Goal: Task Accomplishment & Management: Use online tool/utility

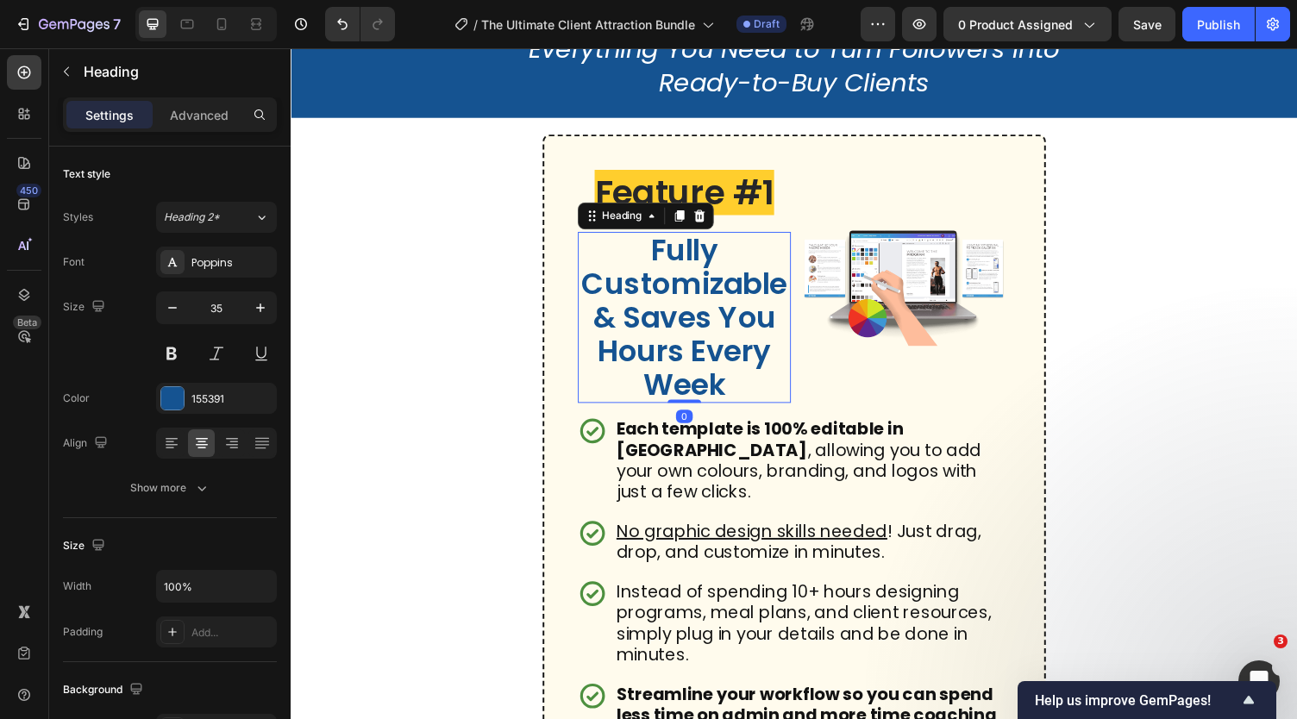
click at [690, 335] on h2 "Fully Customizable & Saves You Hours Every Week" at bounding box center [695, 325] width 219 height 176
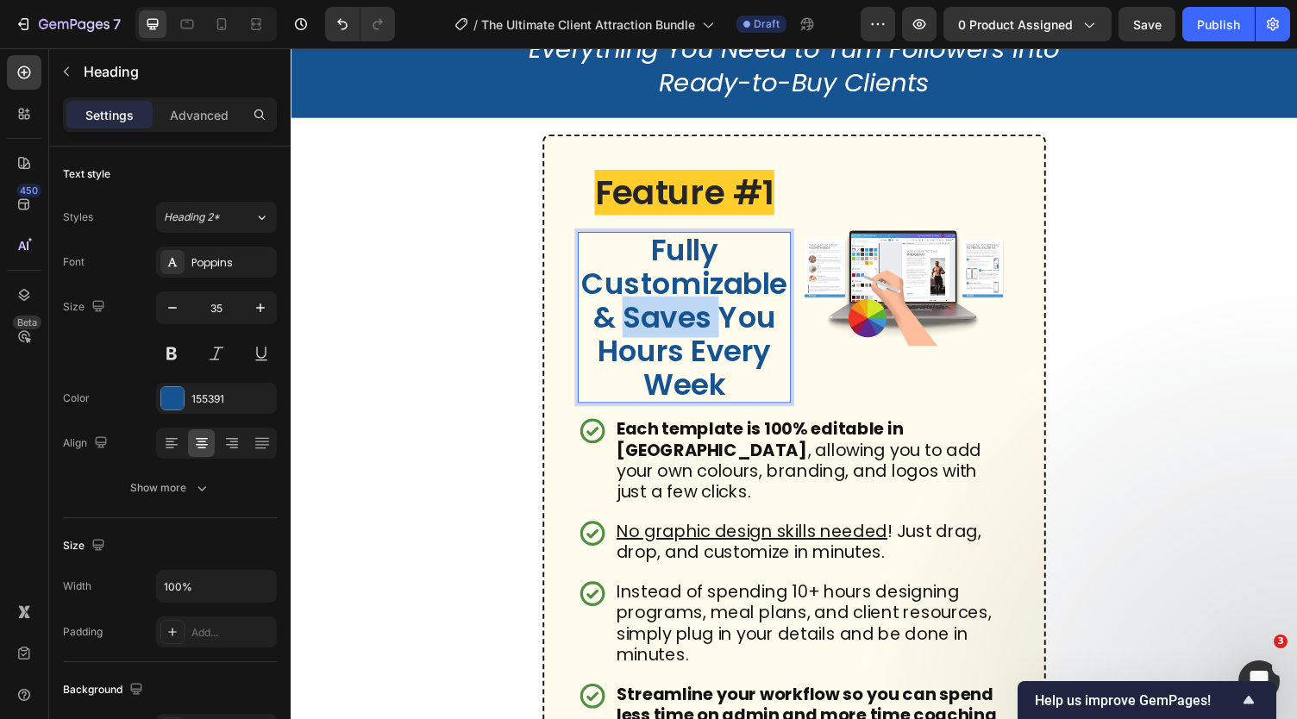
click at [690, 335] on p "Fully Customizable & Saves You Hours Every Week" at bounding box center [695, 325] width 216 height 172
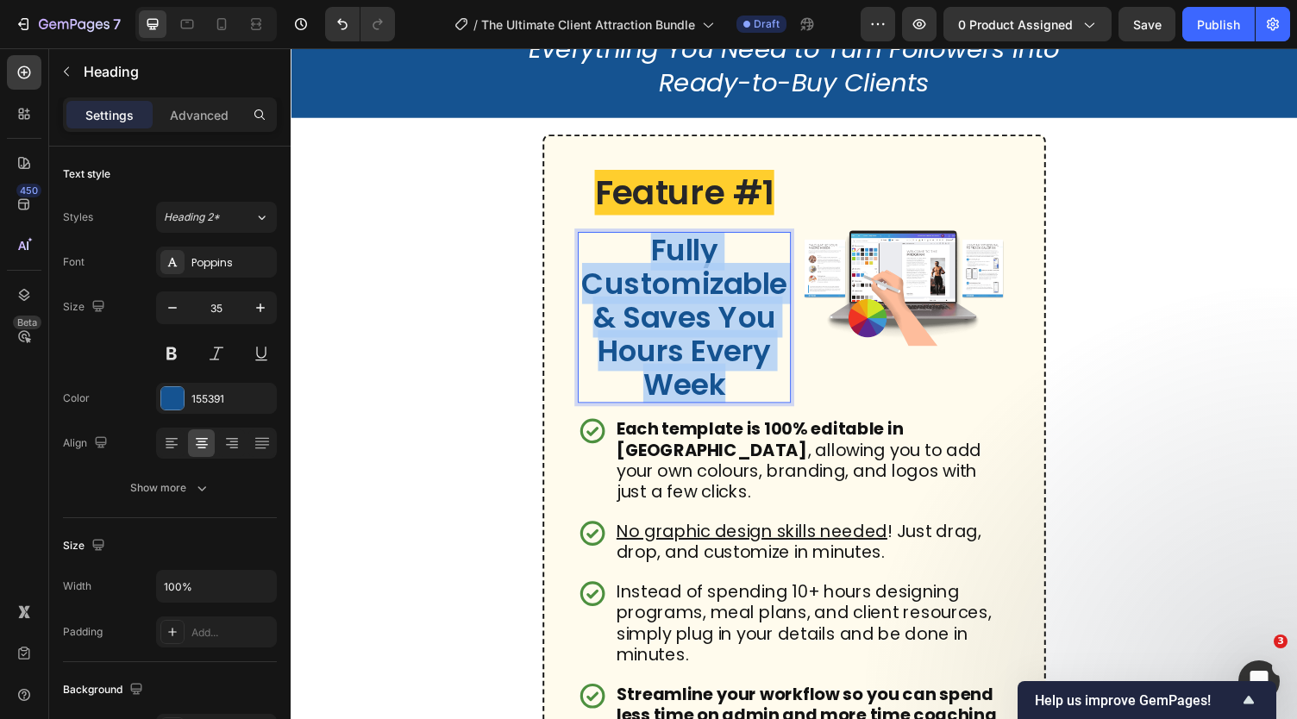
click at [690, 335] on p "Fully Customizable & Saves You Hours Every Week" at bounding box center [695, 325] width 216 height 172
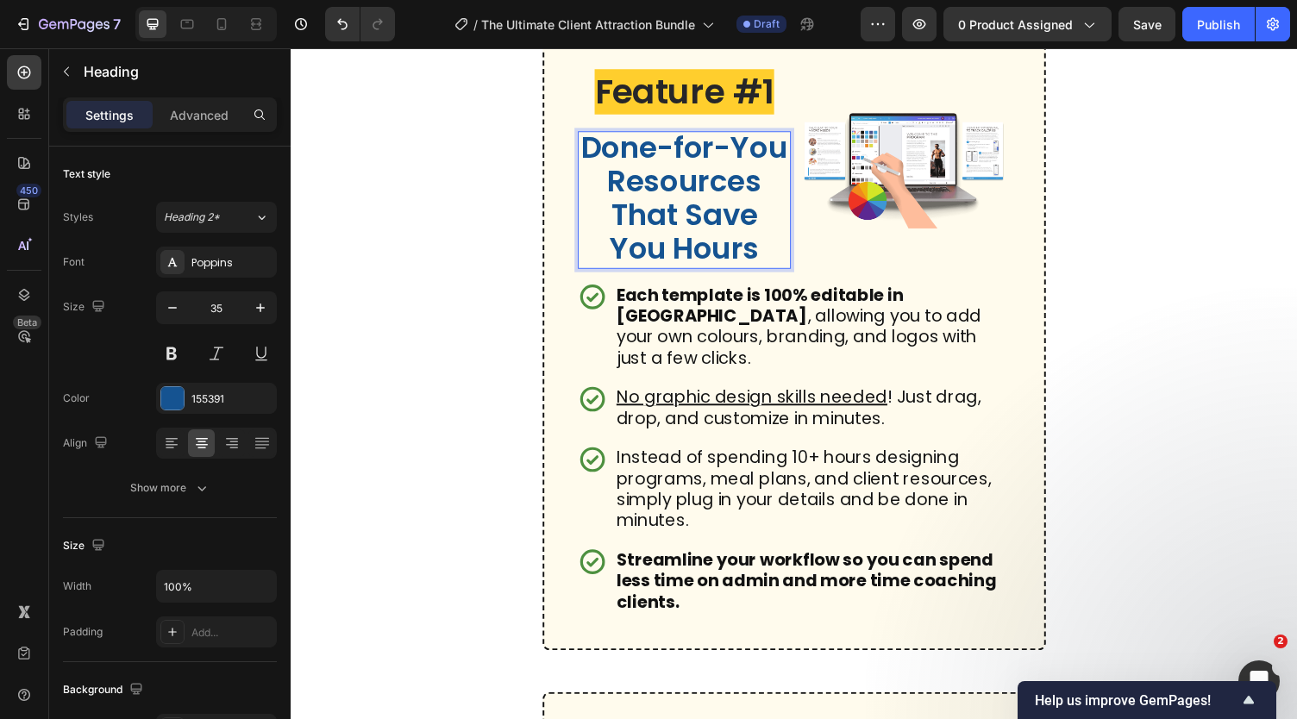
scroll to position [1518, 0]
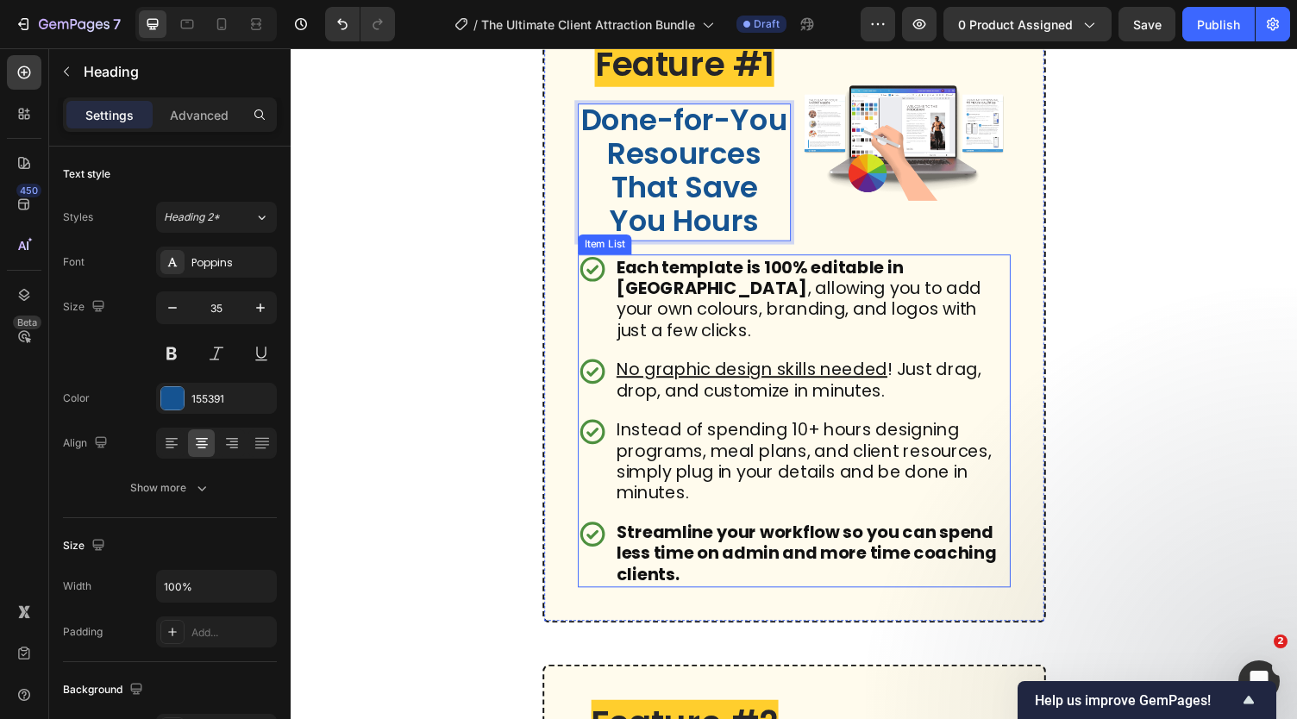
click at [725, 325] on p "Each template is 100% editable in [GEOGRAPHIC_DATA] , allowing you to add your …" at bounding box center [826, 306] width 403 height 86
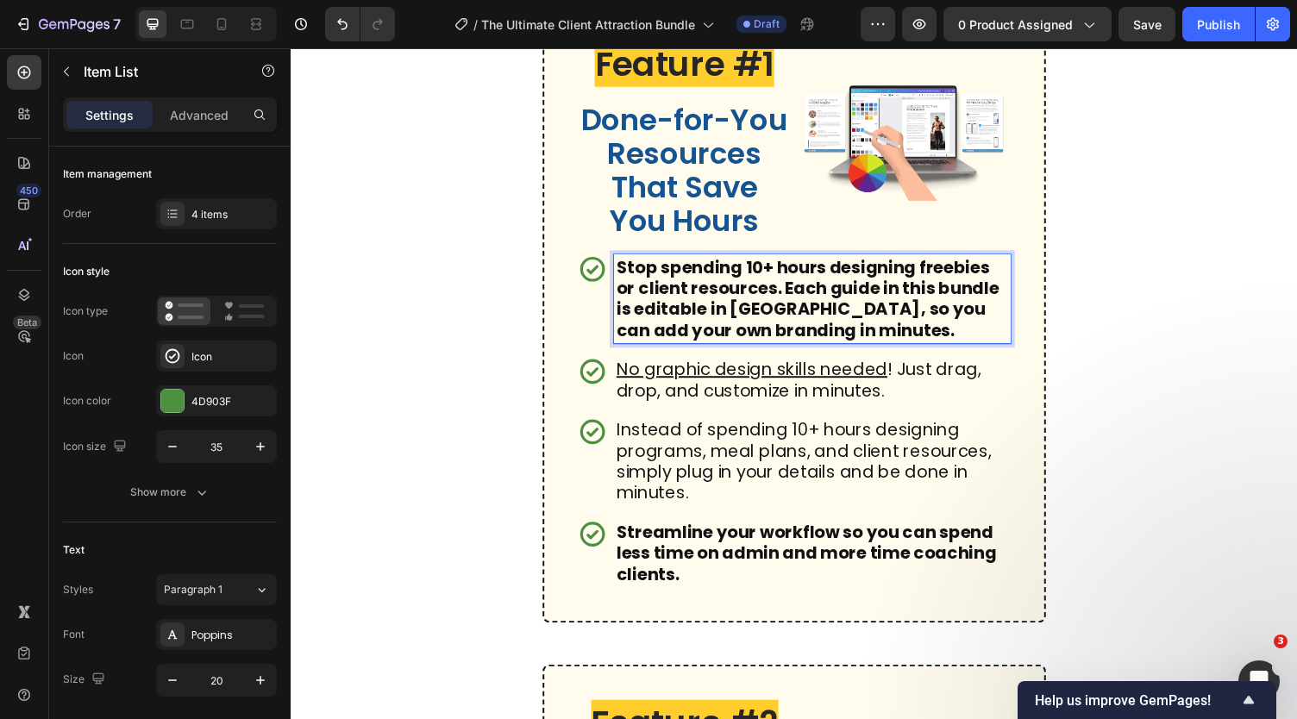
click at [725, 325] on strong "Stop spending 10+ hours designing freebies or client resources. Each guide in t…" at bounding box center [821, 305] width 393 height 89
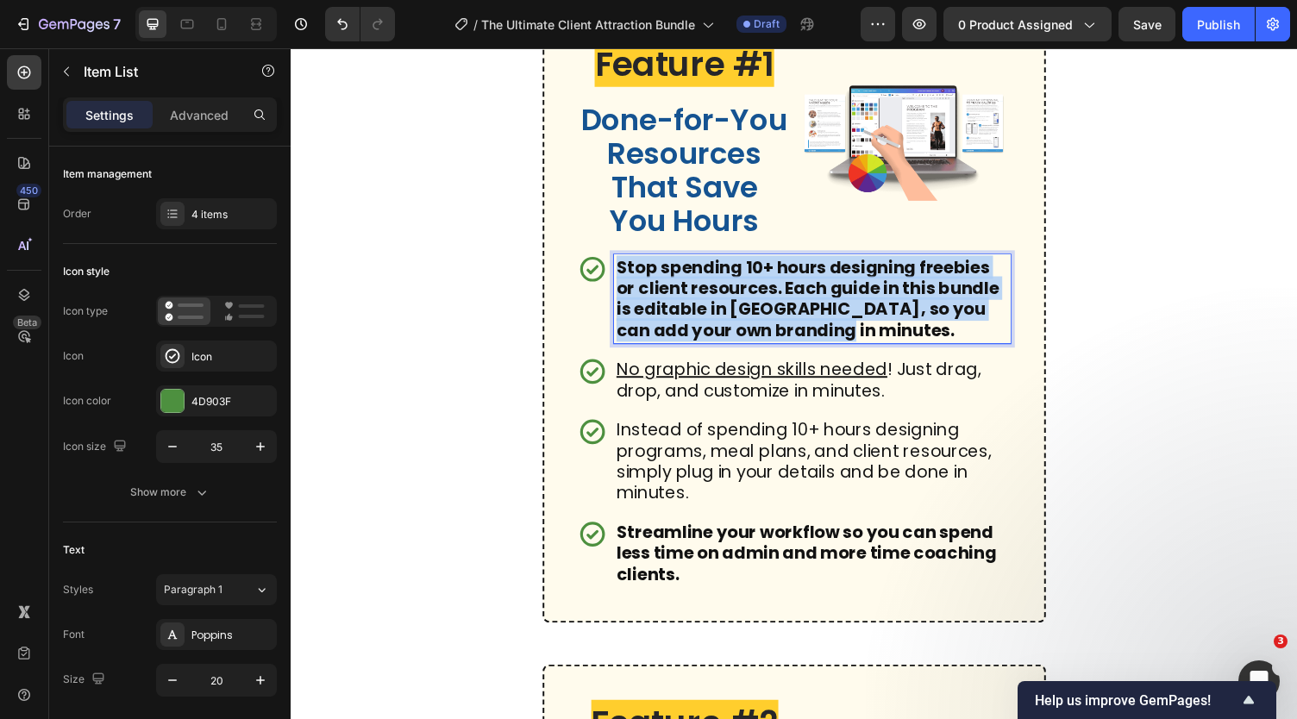
click at [725, 325] on strong "Stop spending 10+ hours designing freebies or client resources. Each guide in t…" at bounding box center [821, 305] width 393 height 89
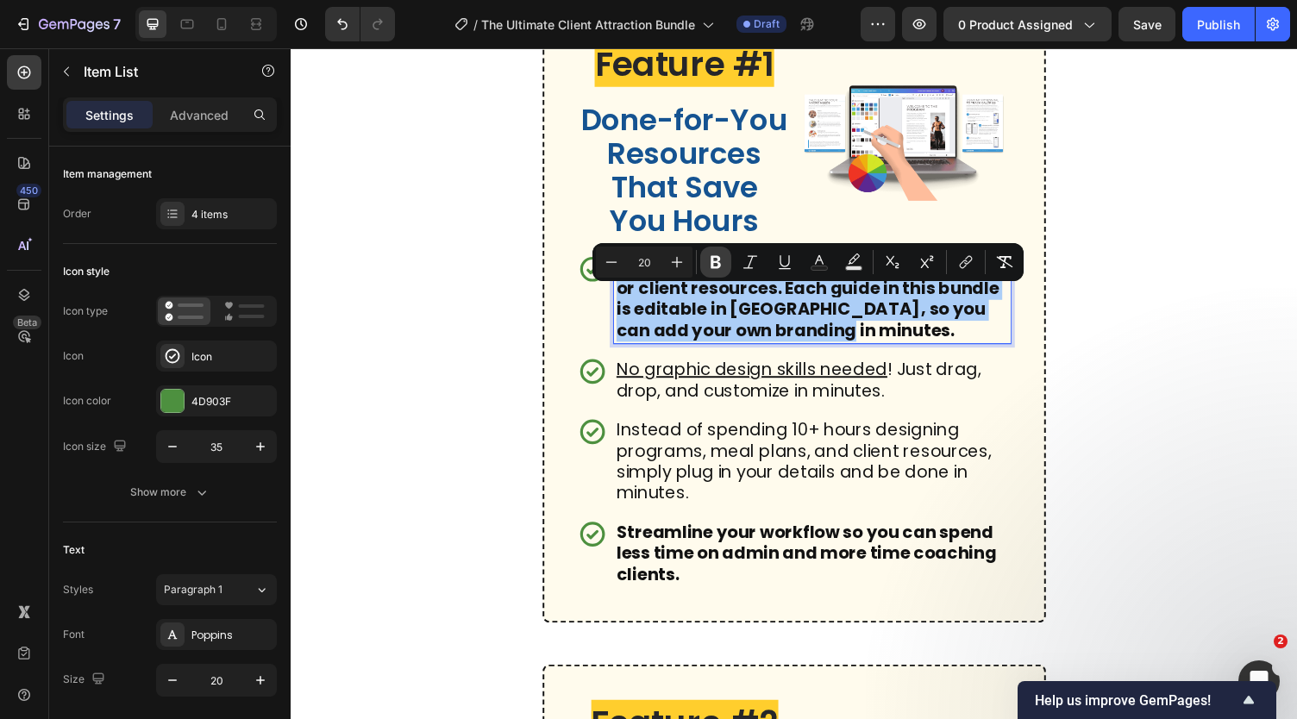
click at [716, 268] on icon "Editor contextual toolbar" at bounding box center [716, 262] width 10 height 13
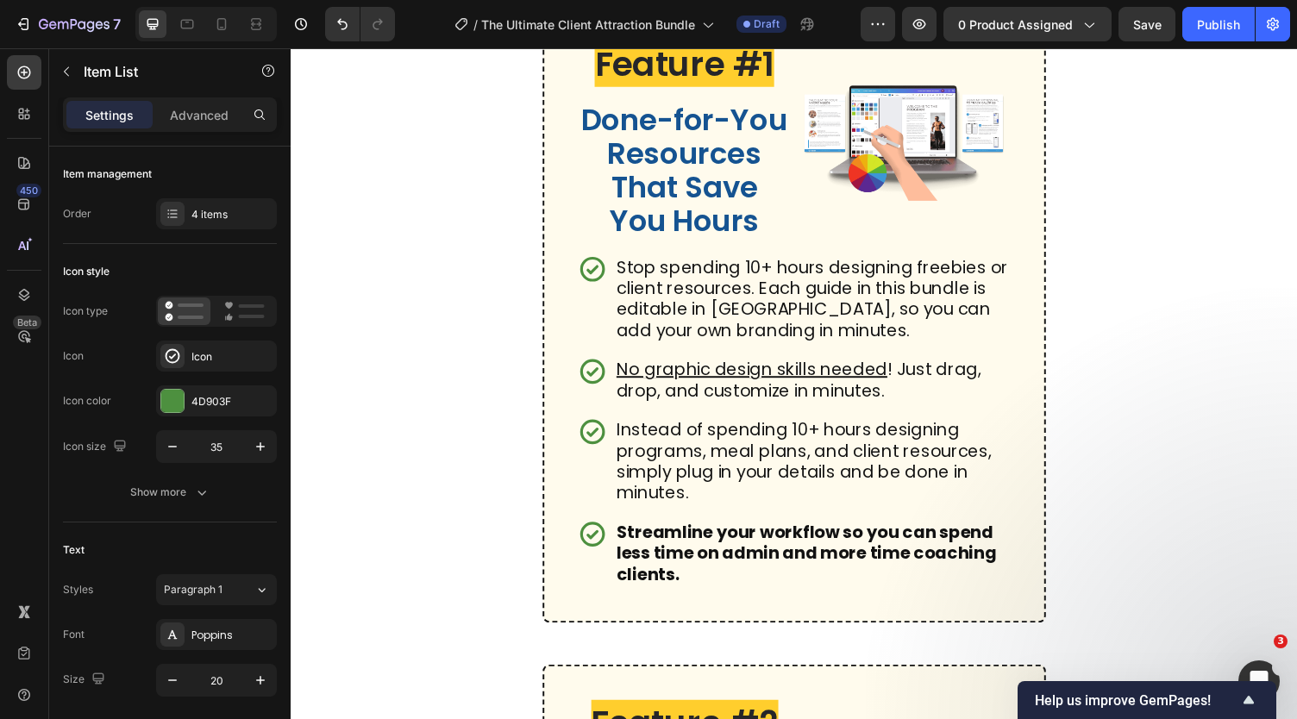
click at [735, 341] on p "Stop spending 10+ hours designing freebies or client resources. Each guide in t…" at bounding box center [826, 306] width 403 height 86
click at [797, 329] on p "Stop spending 10+ hours designing freebies or client resources. Each guide in t…" at bounding box center [826, 306] width 403 height 86
click at [737, 348] on p "Stop spending 10+ hours designing freebies or client resources. Each guide in t…" at bounding box center [826, 306] width 403 height 86
click at [657, 304] on p "erf Stop spending 10+ hours designing freebies or client resources. Each guide …" at bounding box center [826, 306] width 403 height 86
click at [639, 308] on p "eStop spending 10+ hours designing freebies or client resources. Each guide in …" at bounding box center [826, 306] width 403 height 86
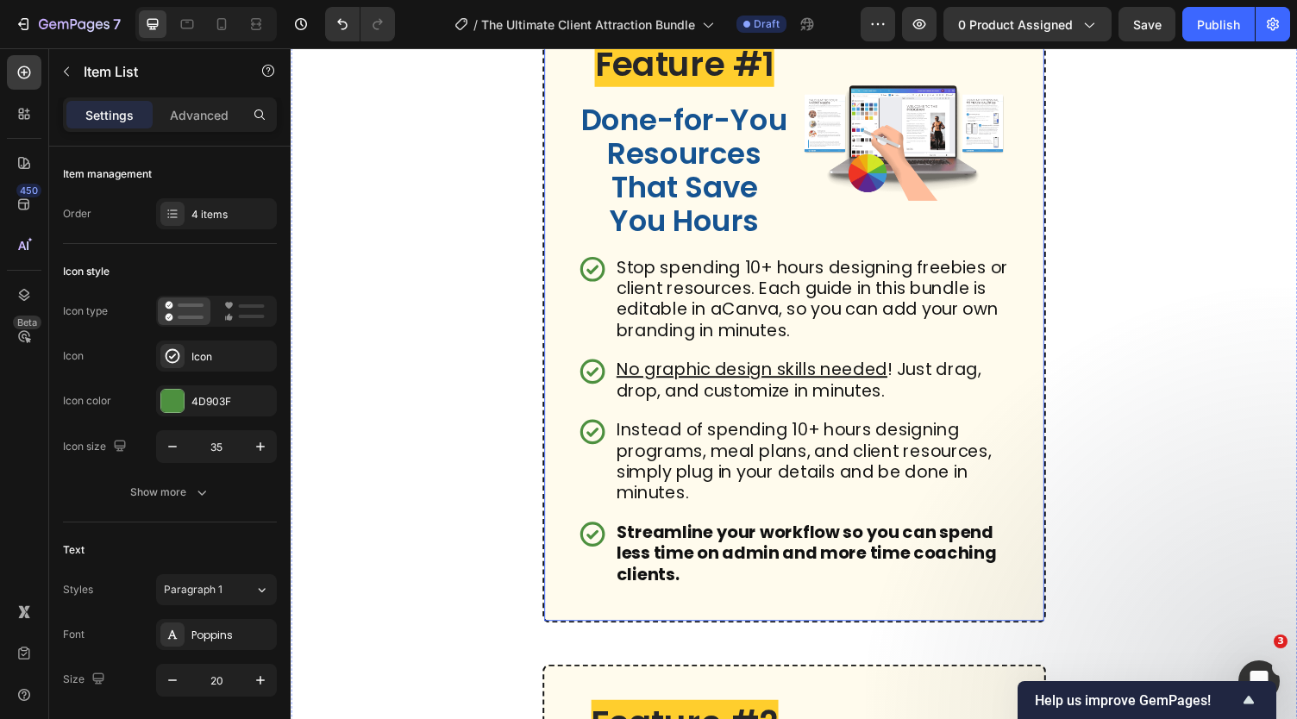
click at [1029, 357] on div "Feature #1 Heading Done-for-You Resources That Save You Hours Heading Image Row…" at bounding box center [807, 322] width 517 height 634
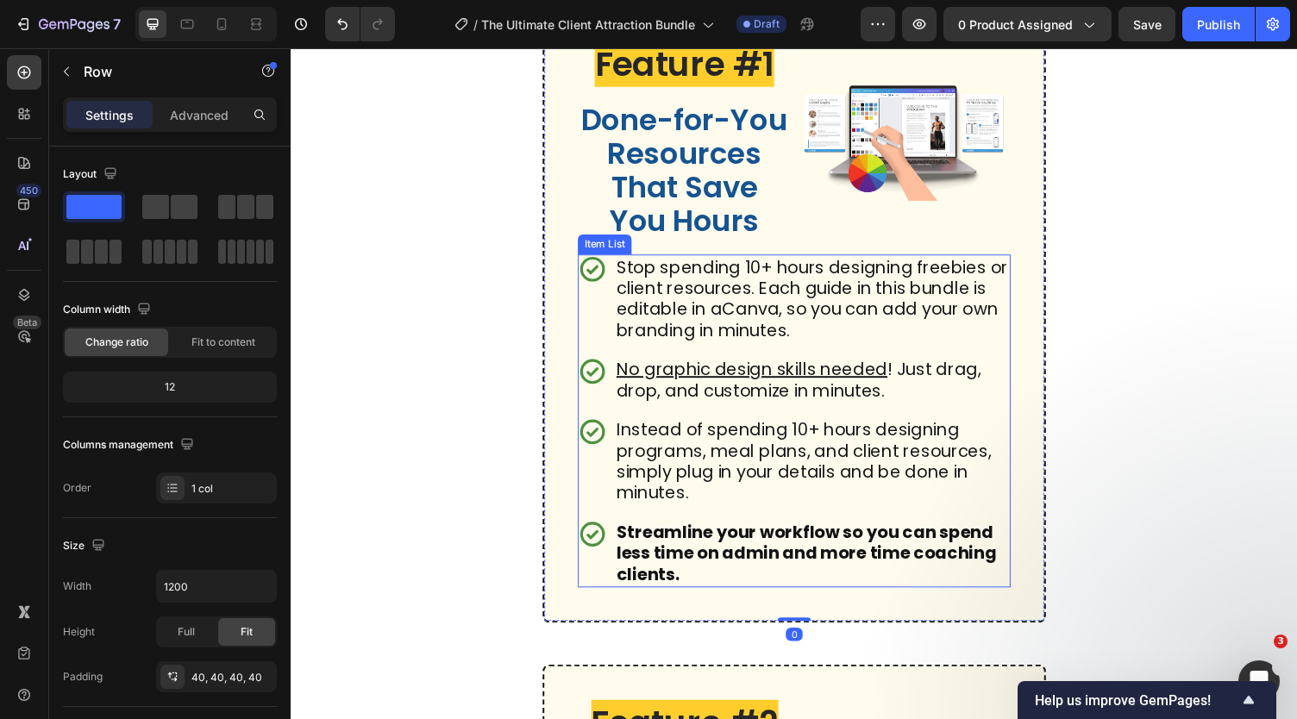
click at [838, 348] on p "Stop spending 10+ hours designing freebies or client resources. Each guide in t…" at bounding box center [826, 306] width 403 height 86
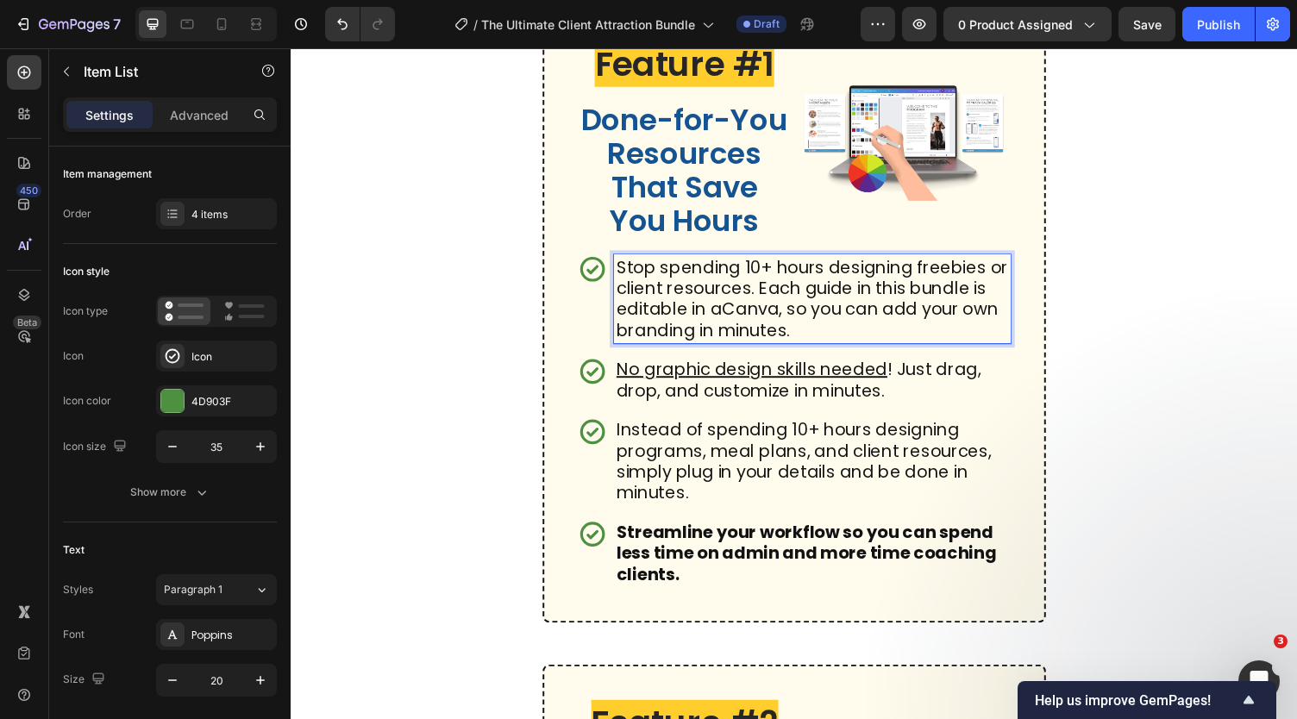
click at [746, 349] on p "Stop spending 10+ hours designing freebies or client resources. Each guide in t…" at bounding box center [826, 306] width 403 height 86
click at [848, 349] on p "Stop spending 10+ hours designing freebies or client resources. Each guide in t…" at bounding box center [826, 306] width 403 height 86
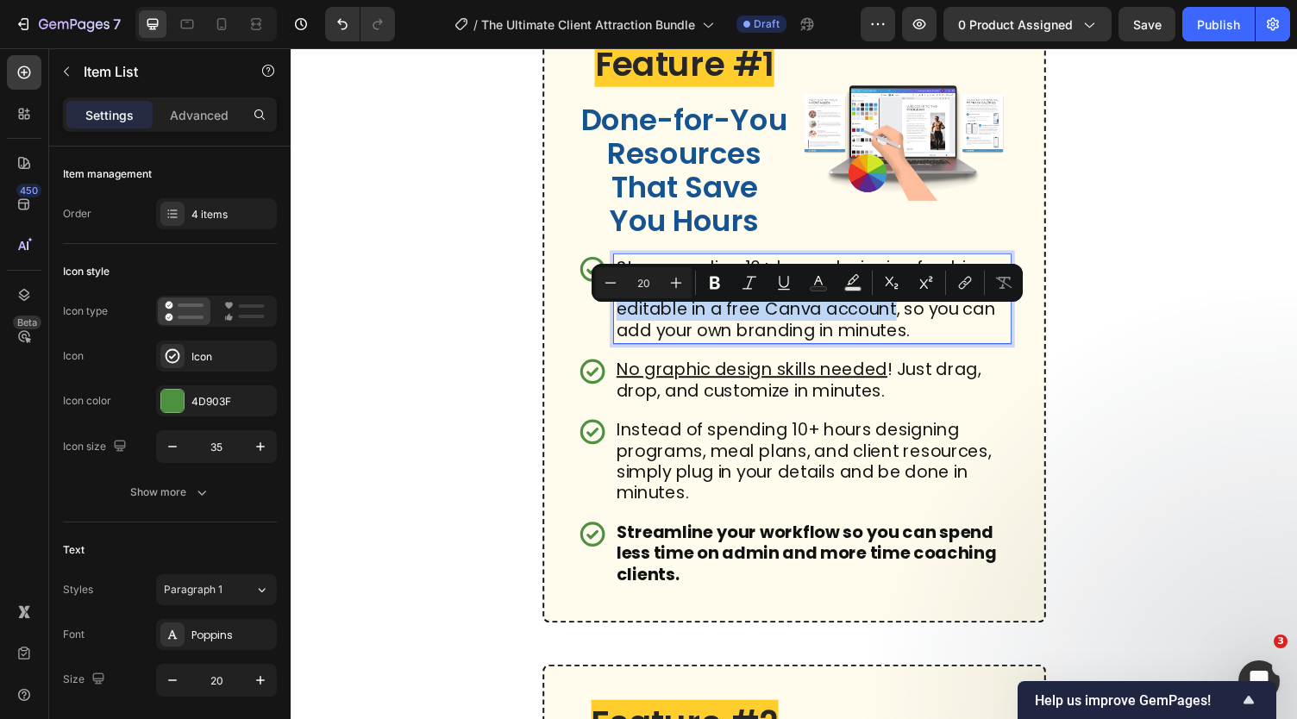
drag, startPoint x: 793, startPoint y: 325, endPoint x: 928, endPoint y: 357, distance: 139.1
click at [928, 349] on p "Stop spending 10+ hours designing freebies or client resources. Each guide in t…" at bounding box center [826, 306] width 403 height 86
click at [720, 287] on icon "Editor contextual toolbar" at bounding box center [714, 282] width 17 height 17
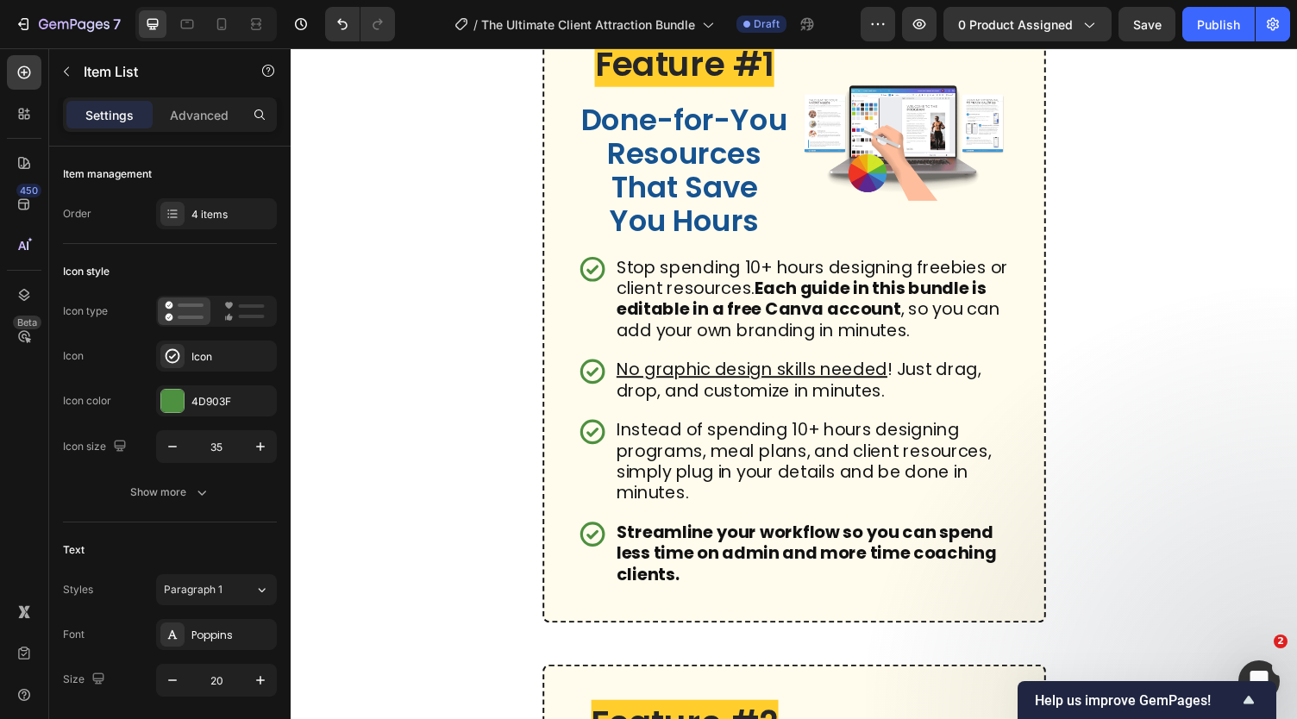
click at [603, 352] on div "Stop spending 10+ hours designing freebies or client resources. Each guide in t…" at bounding box center [808, 305] width 445 height 91
click at [693, 411] on p "No graphic design skills needed ! Just drag, drop, and customize in minutes." at bounding box center [826, 389] width 403 height 43
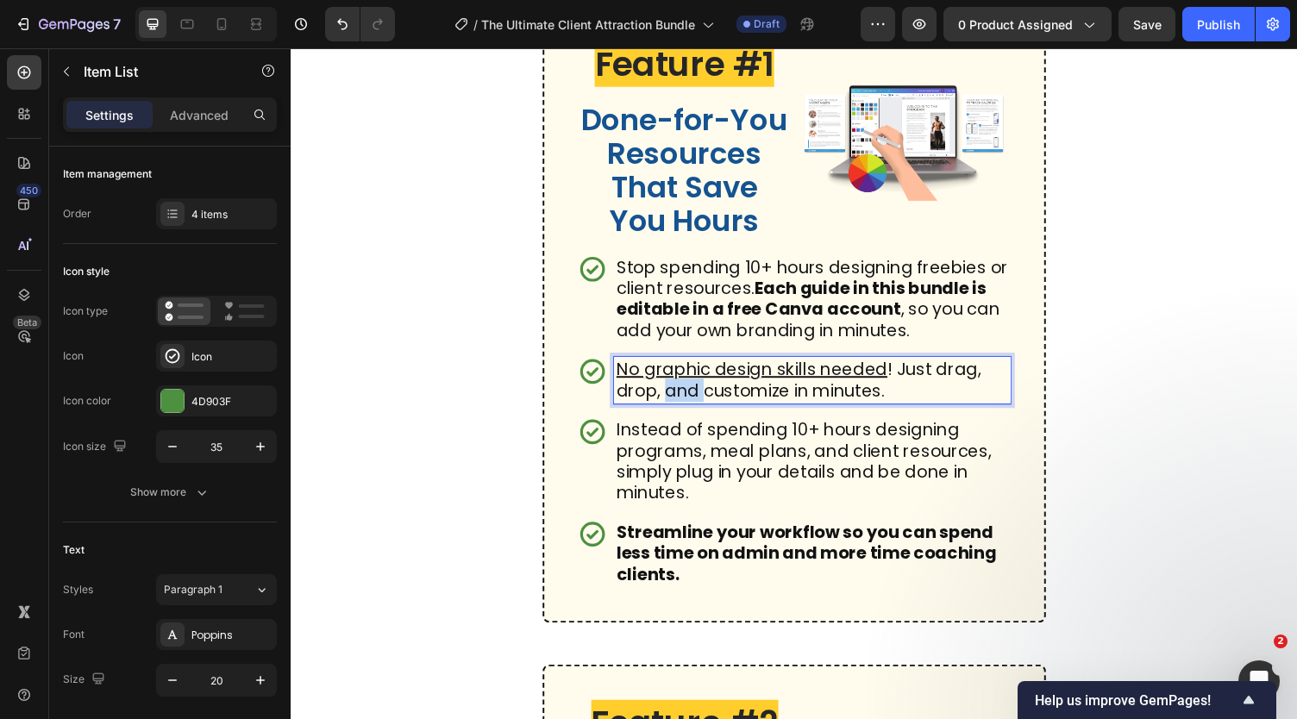
click at [693, 411] on p "No graphic design skills needed ! Just drag, drop, and customize in minutes." at bounding box center [826, 389] width 403 height 43
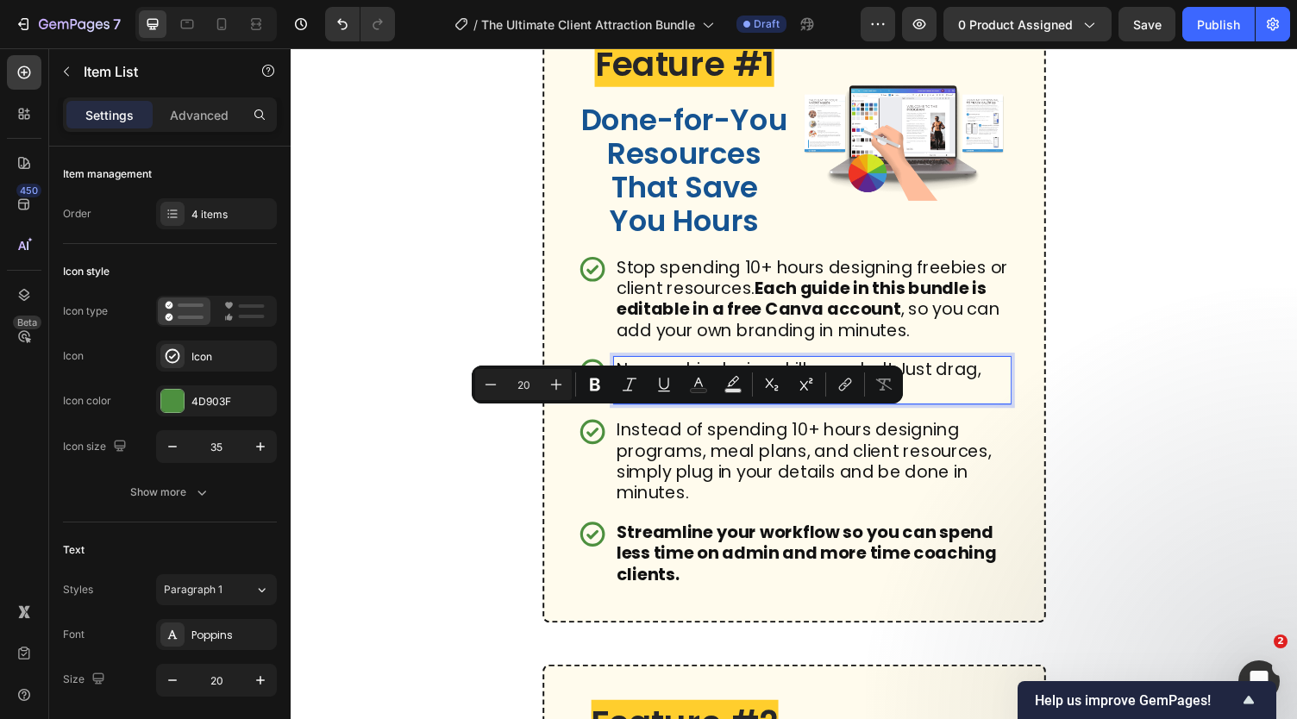
click at [656, 411] on p "No graphic design skills needed ! Just drag, drop, and customize in minutes." at bounding box center [826, 389] width 403 height 43
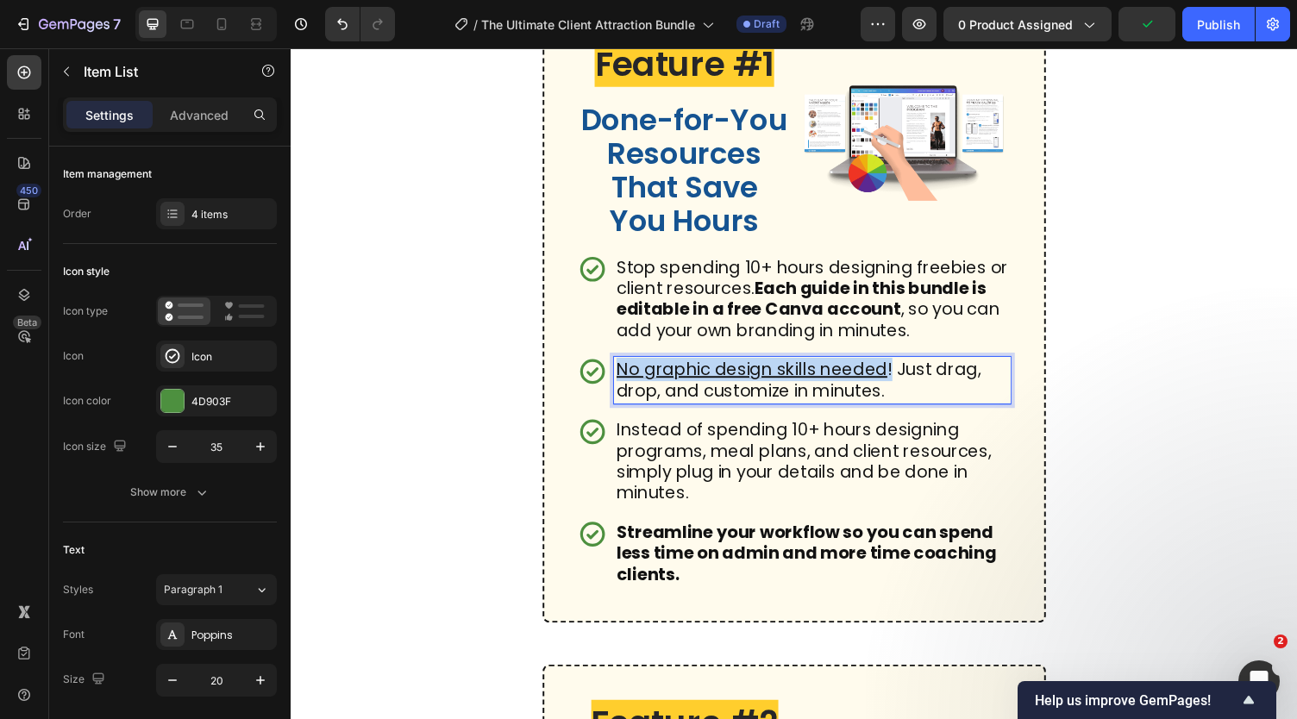
drag, startPoint x: 901, startPoint y: 410, endPoint x: 628, endPoint y: 407, distance: 273.4
click at [628, 407] on p "No graphic design skills needed ! Just drag, drop, and customize in minutes." at bounding box center [826, 389] width 403 height 43
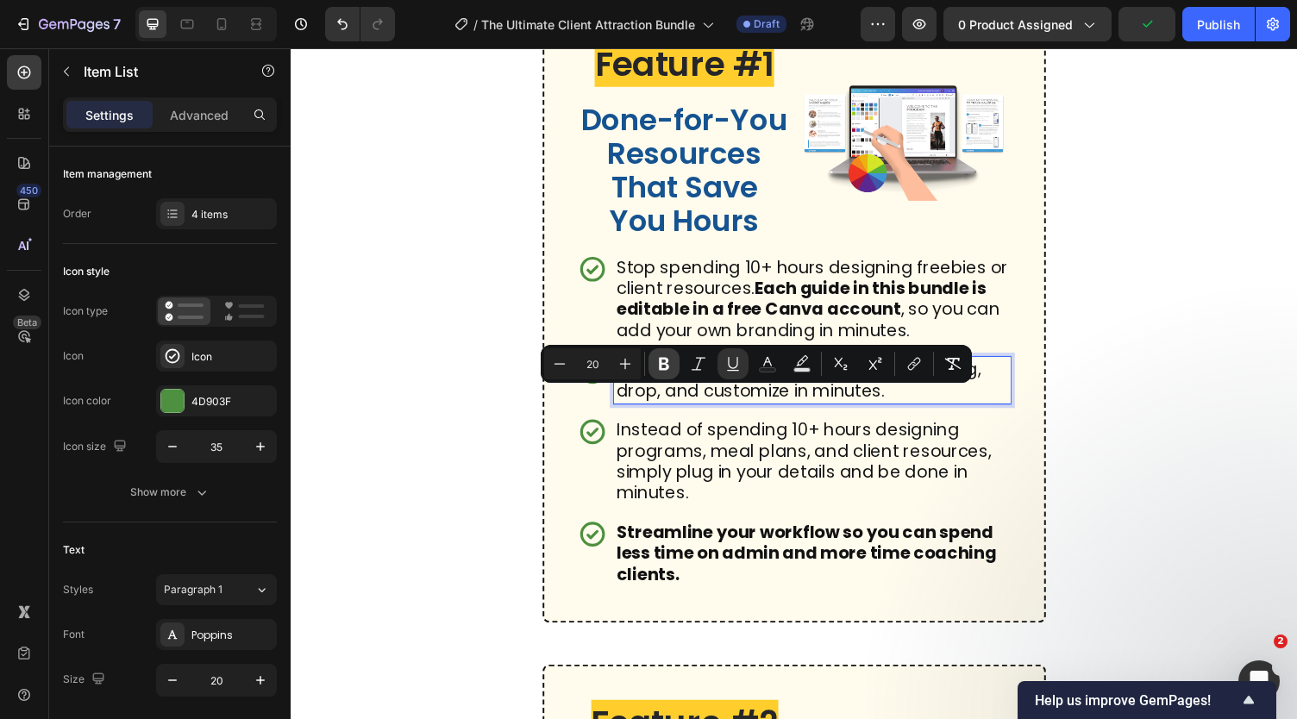
click at [662, 361] on icon "Editor contextual toolbar" at bounding box center [663, 363] width 17 height 17
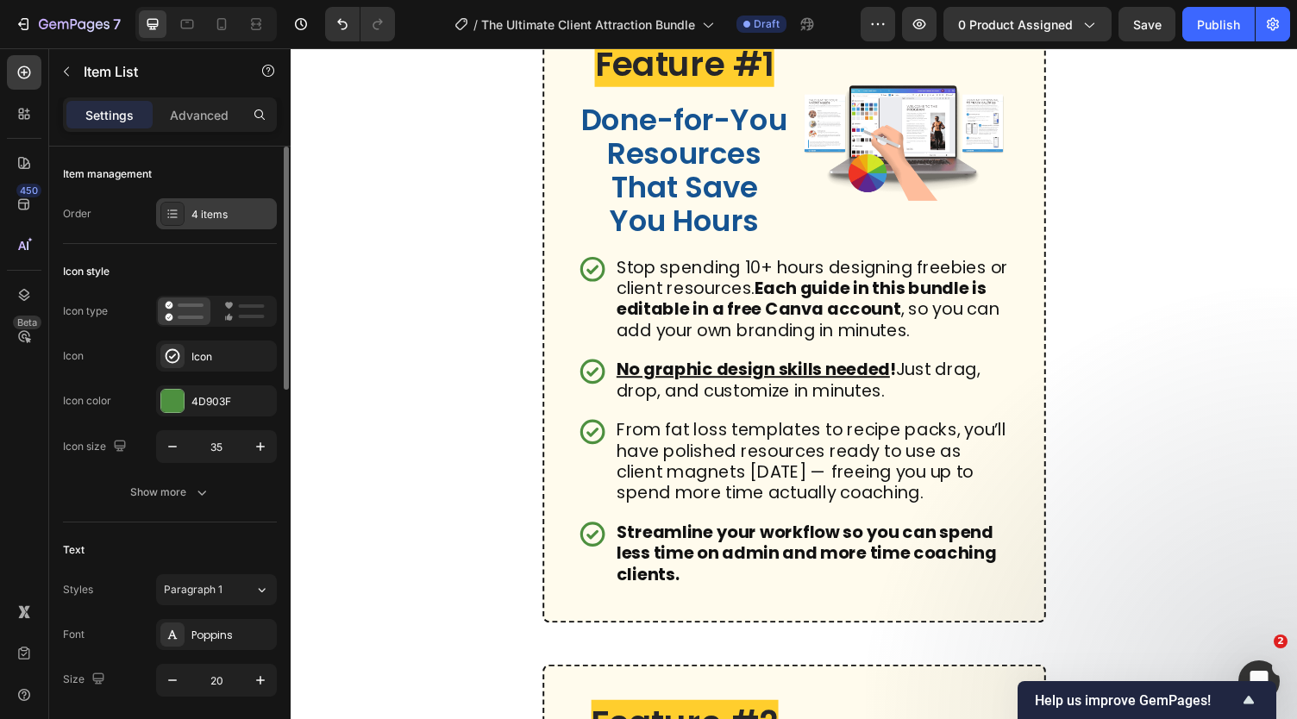
click at [213, 215] on div "4 items" at bounding box center [231, 215] width 81 height 16
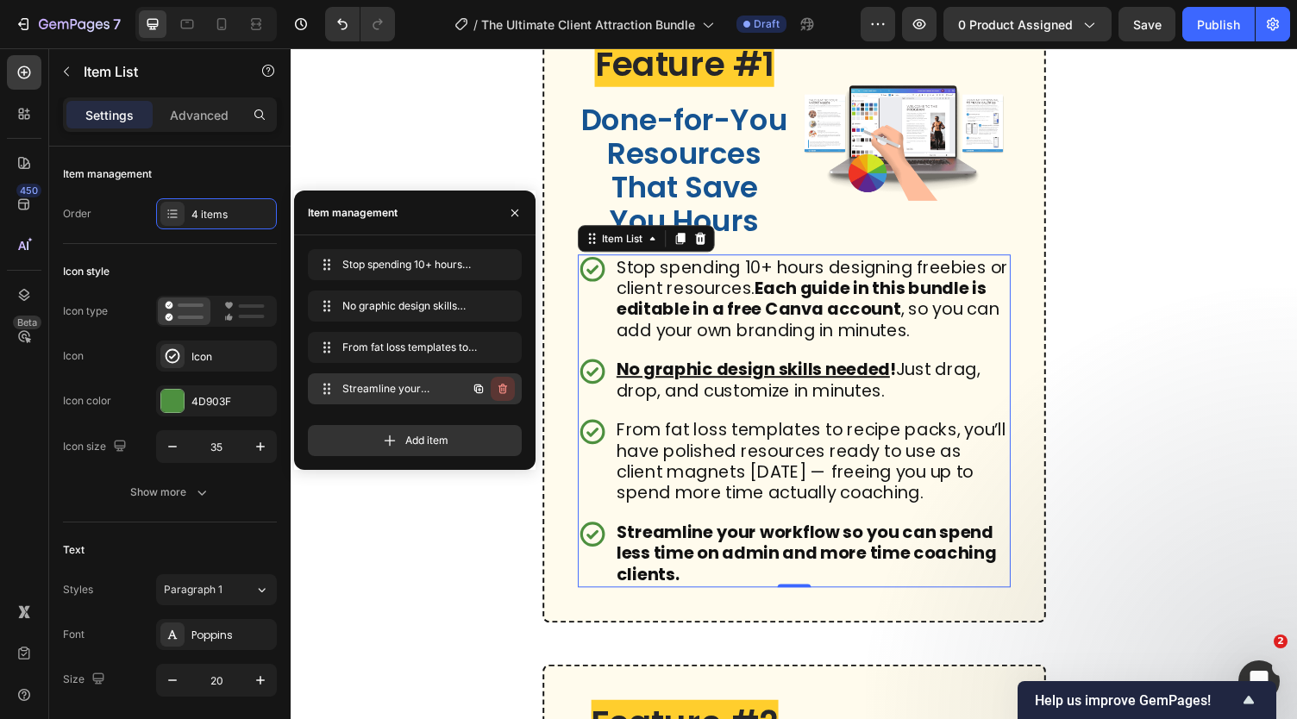
click at [510, 393] on button "button" at bounding box center [503, 389] width 24 height 24
click at [503, 390] on div "Delete" at bounding box center [491, 389] width 32 height 16
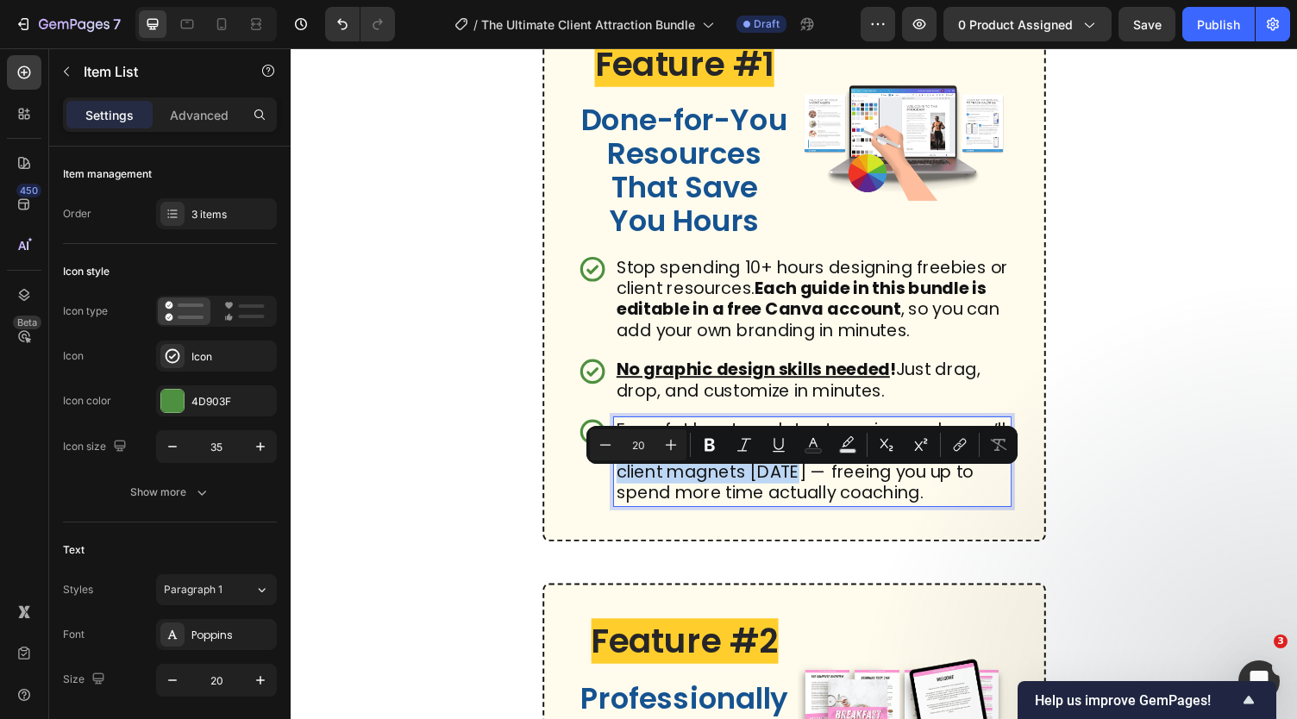
drag, startPoint x: 674, startPoint y: 493, endPoint x: 835, endPoint y: 519, distance: 163.3
click at [835, 517] on p "From fat loss templates to recipe packs, you’ll have polished resources ready t…" at bounding box center [826, 473] width 403 height 86
click at [714, 447] on icon "Editor contextual toolbar" at bounding box center [710, 445] width 10 height 13
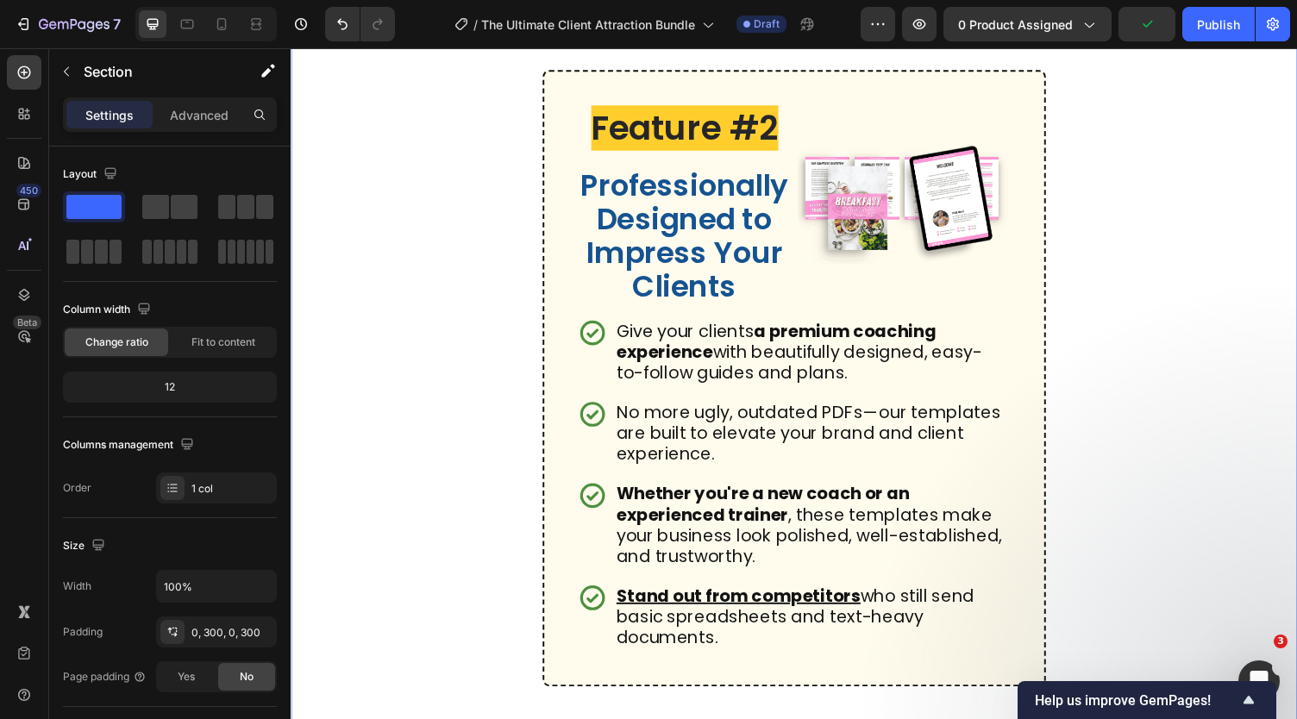
scroll to position [2067, 0]
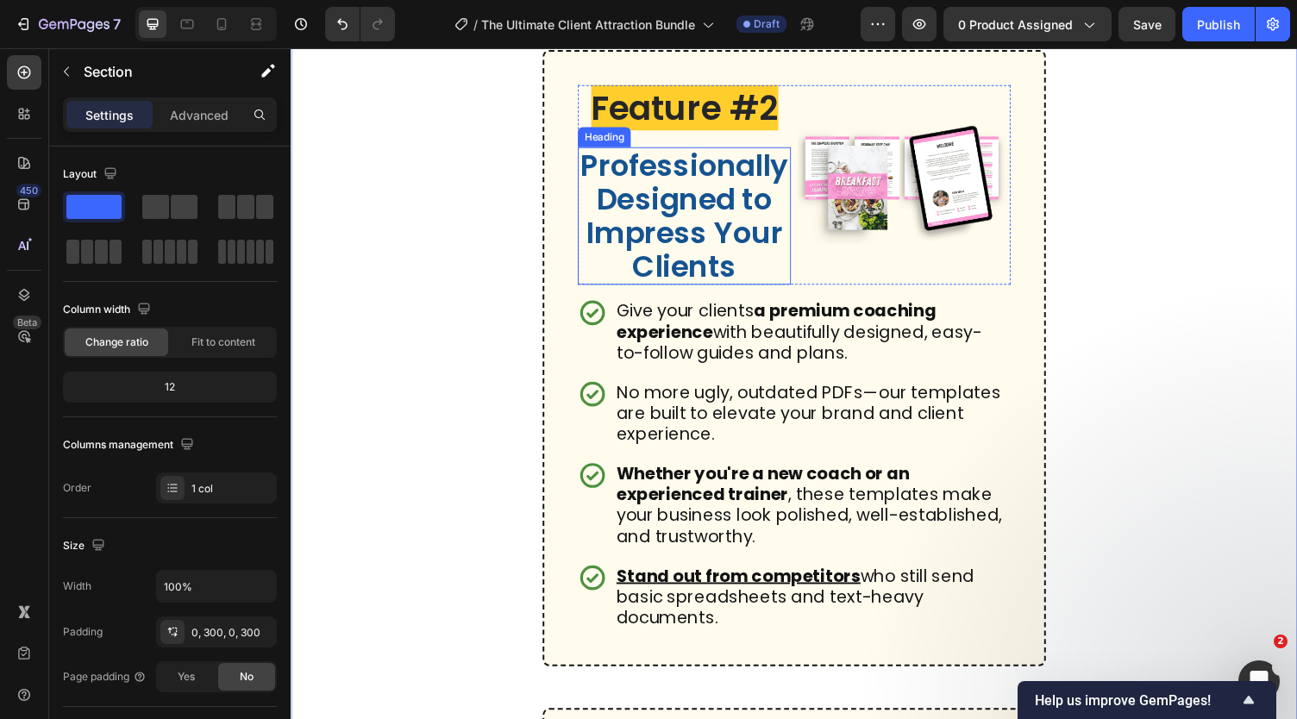
click at [702, 287] on h2 "Professionally Designed to Impress Your Clients" at bounding box center [695, 220] width 219 height 141
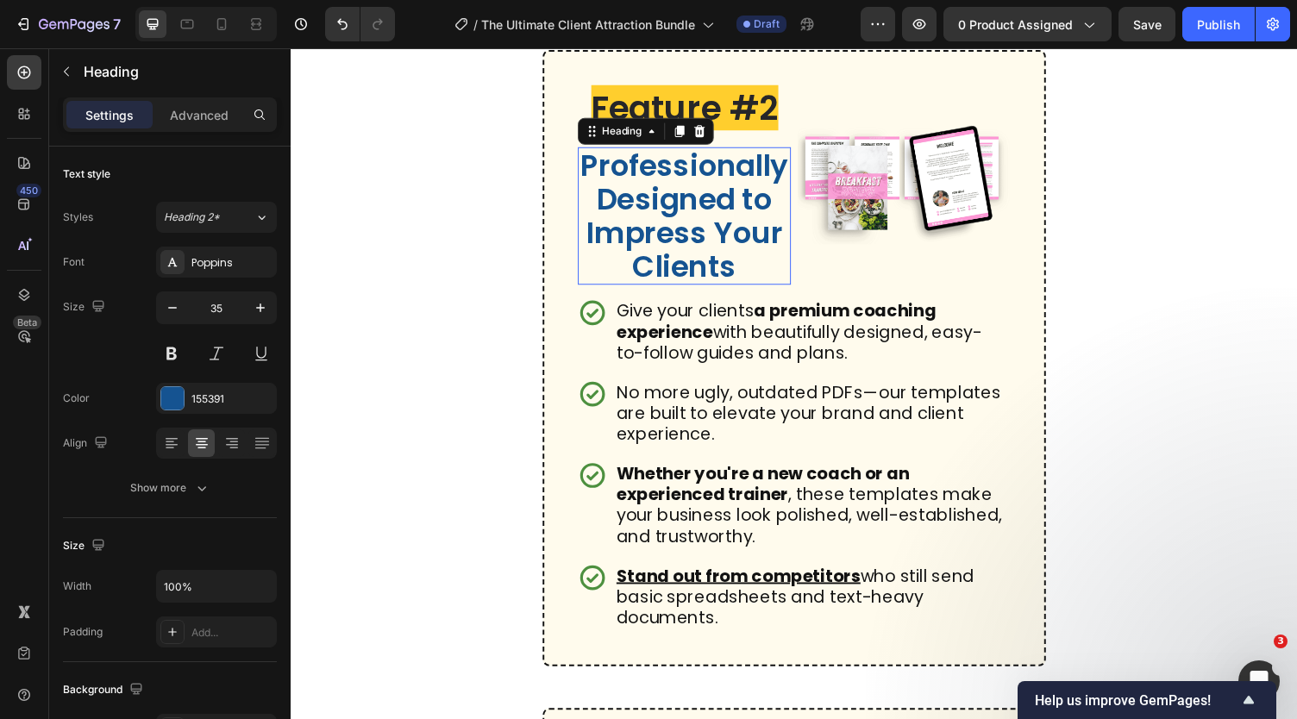
click at [702, 287] on h2 "Professionally Designed to Impress Your Clients" at bounding box center [695, 220] width 219 height 141
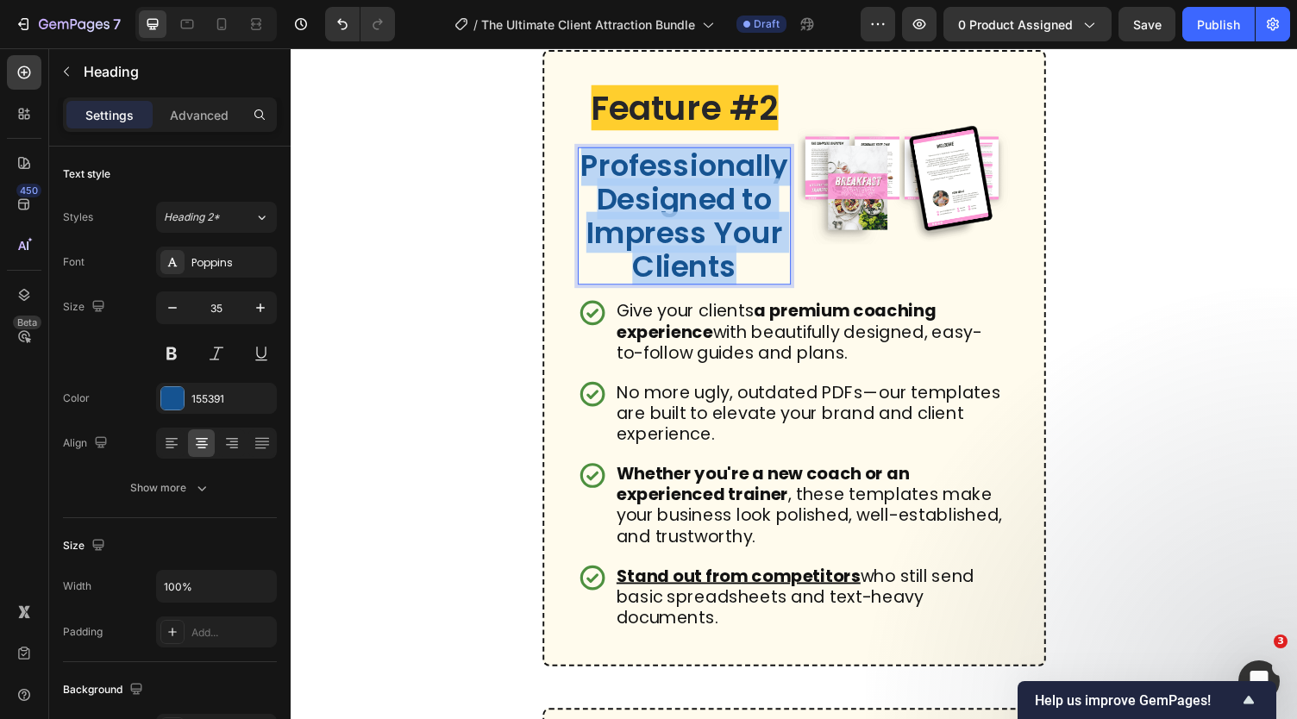
click at [702, 287] on p "Professionally Designed to Impress Your Clients" at bounding box center [695, 221] width 216 height 138
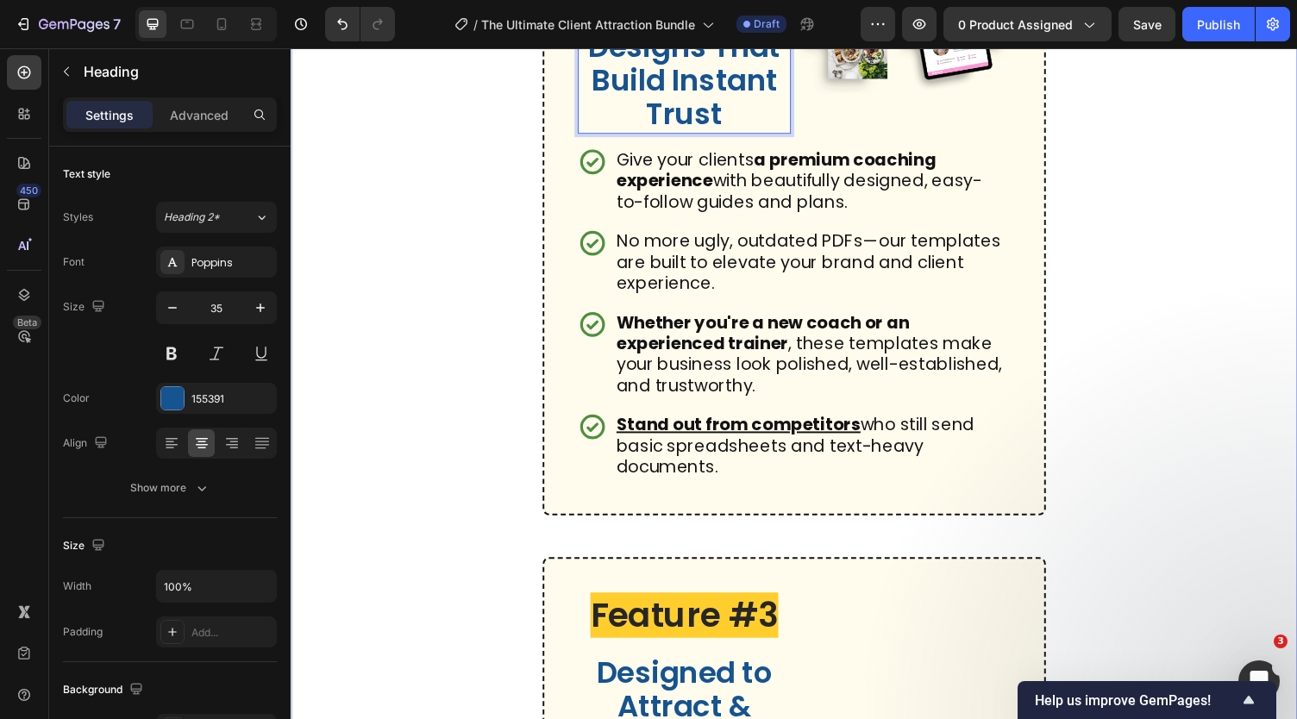
scroll to position [2225, 0]
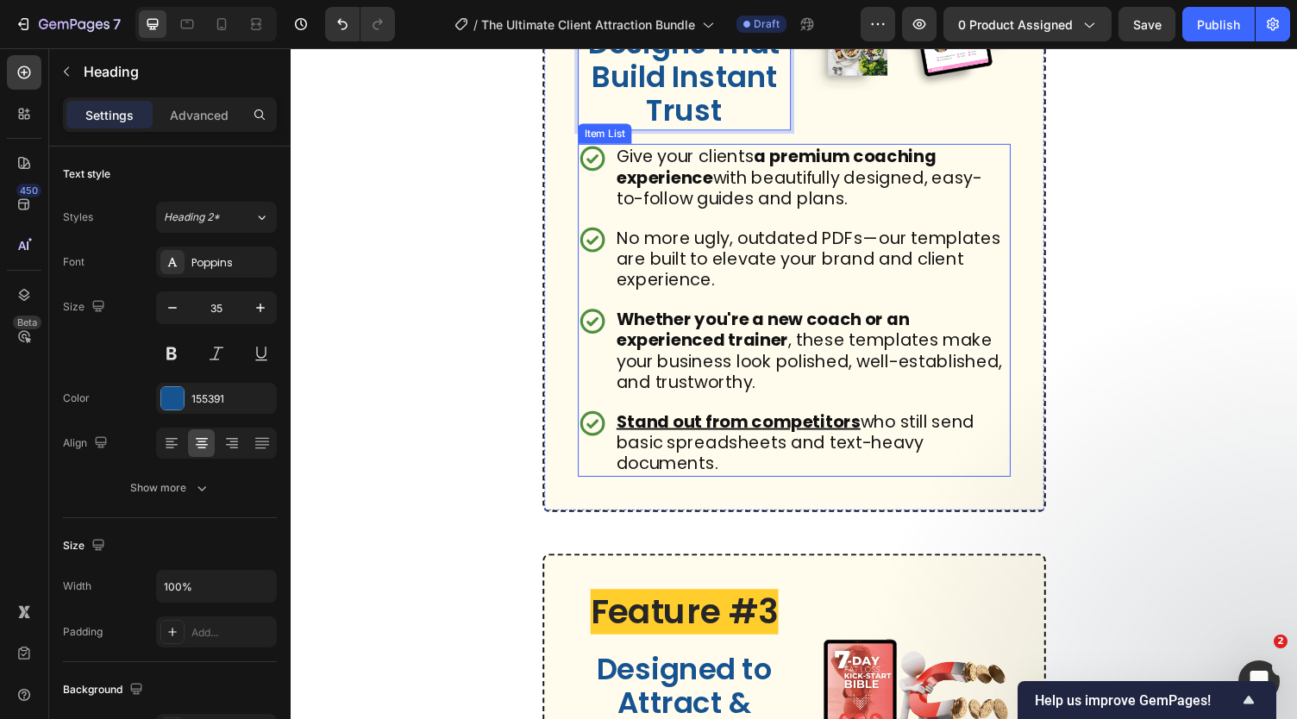
click at [707, 193] on strong "a premium coaching experience" at bounding box center [789, 170] width 329 height 46
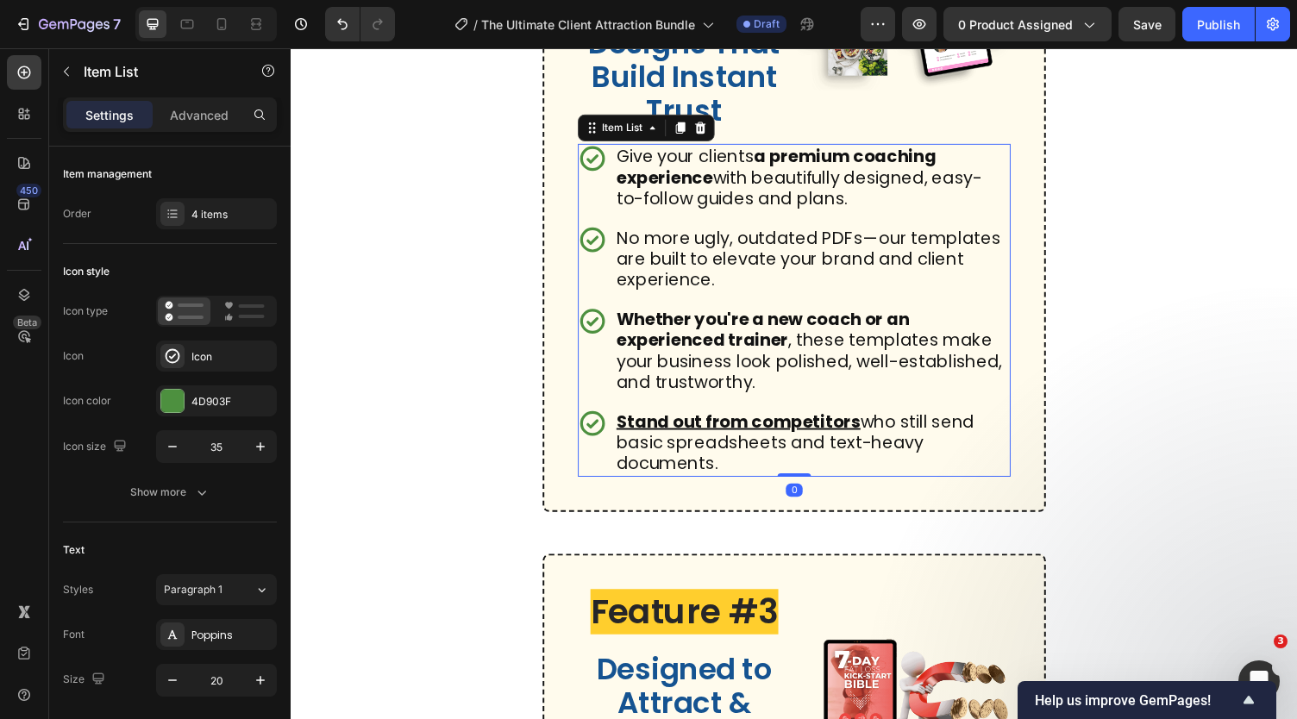
click at [707, 193] on strong "a premium coaching experience" at bounding box center [789, 170] width 329 height 46
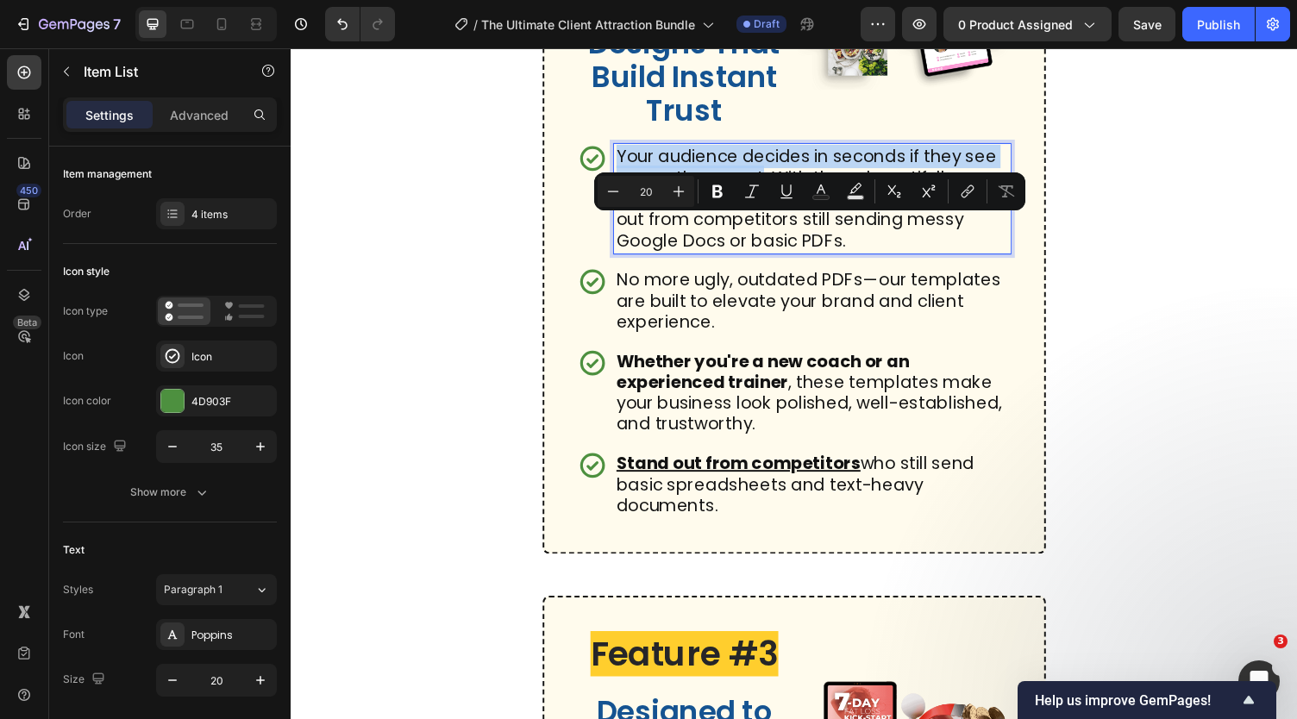
drag, startPoint x: 629, startPoint y: 231, endPoint x: 774, endPoint y: 257, distance: 147.2
click at [774, 257] on p "Your audience decides in seconds if they see you as the expert. With these beau…" at bounding box center [826, 203] width 403 height 108
click at [718, 188] on icon "Editor contextual toolbar" at bounding box center [717, 191] width 17 height 17
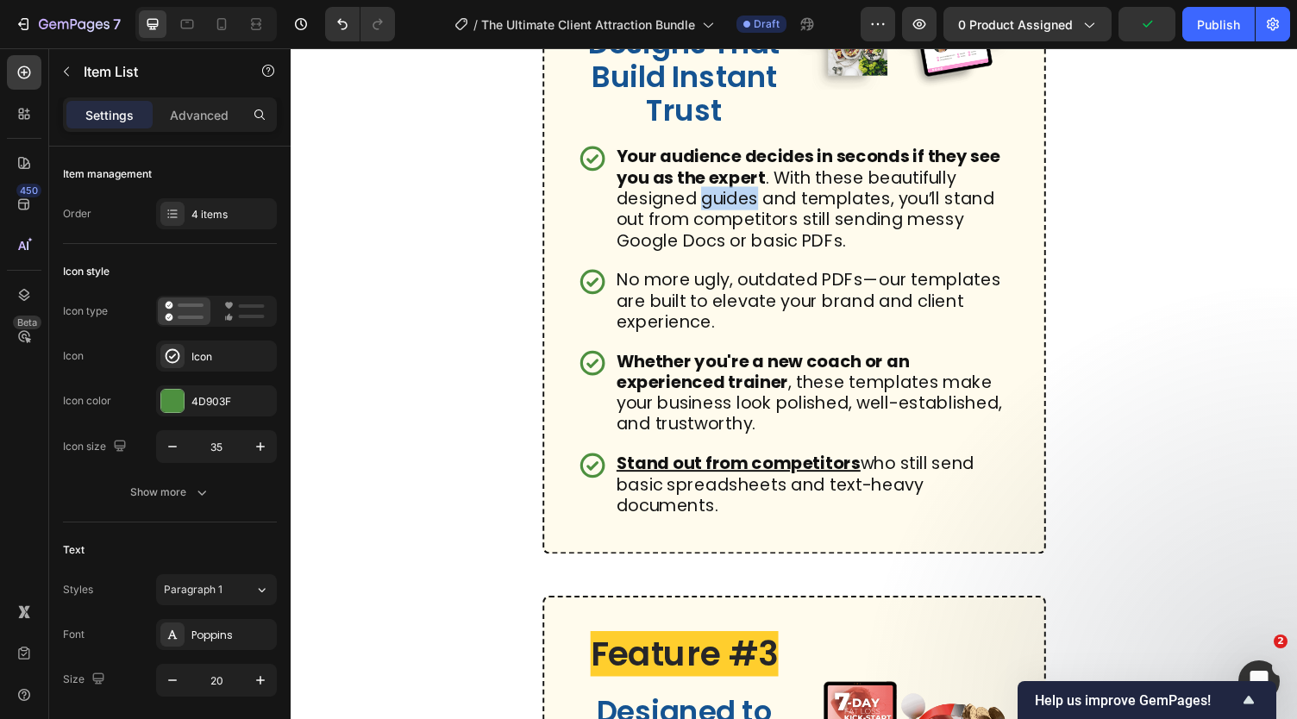
drag, startPoint x: 767, startPoint y: 280, endPoint x: 711, endPoint y: 280, distance: 56.1
click at [711, 257] on p "Your audience decides in seconds if they see you as the expert . With these bea…" at bounding box center [826, 203] width 403 height 108
click at [728, 257] on p "Your audience decides in seconds if they see you as the expert . With these bea…" at bounding box center [826, 203] width 403 height 108
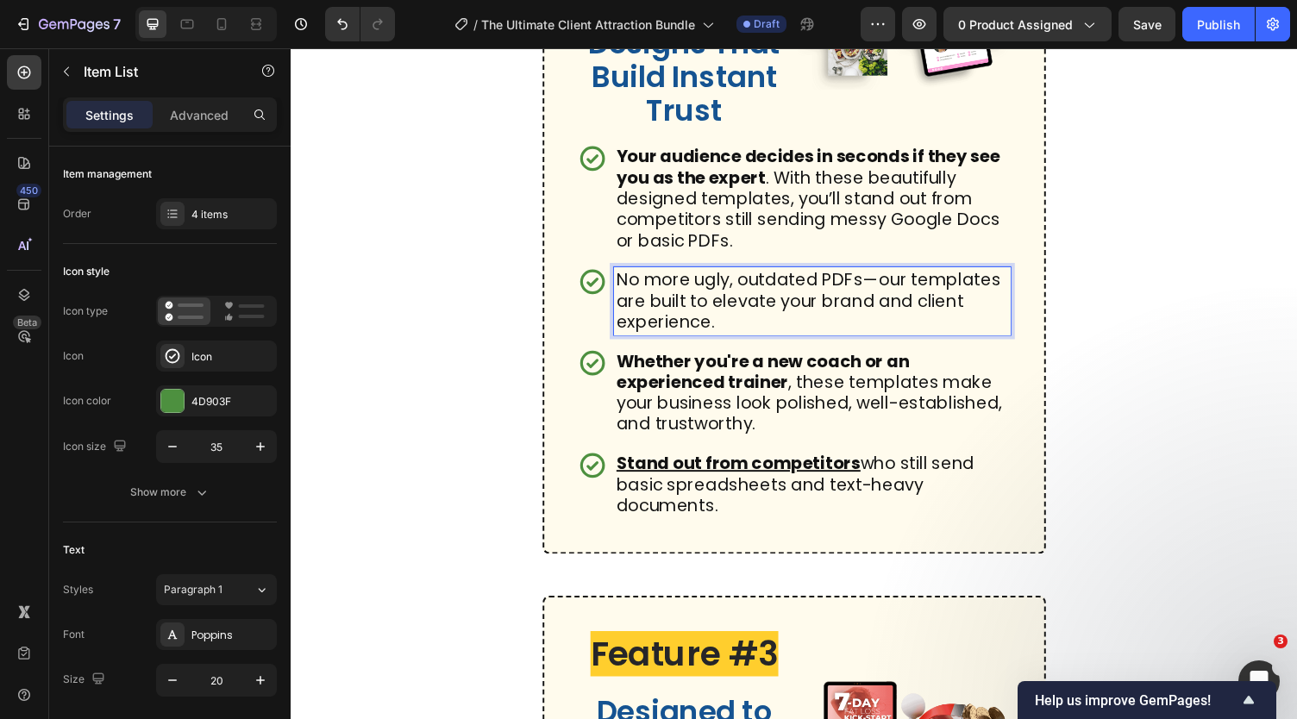
click at [748, 341] on p "No more ugly, outdated PDFs—our templates are built to elevate your brand and c…" at bounding box center [826, 308] width 403 height 65
click at [865, 257] on p "Your audience decides in seconds if they see you as the expert . With these bea…" at bounding box center [826, 203] width 403 height 108
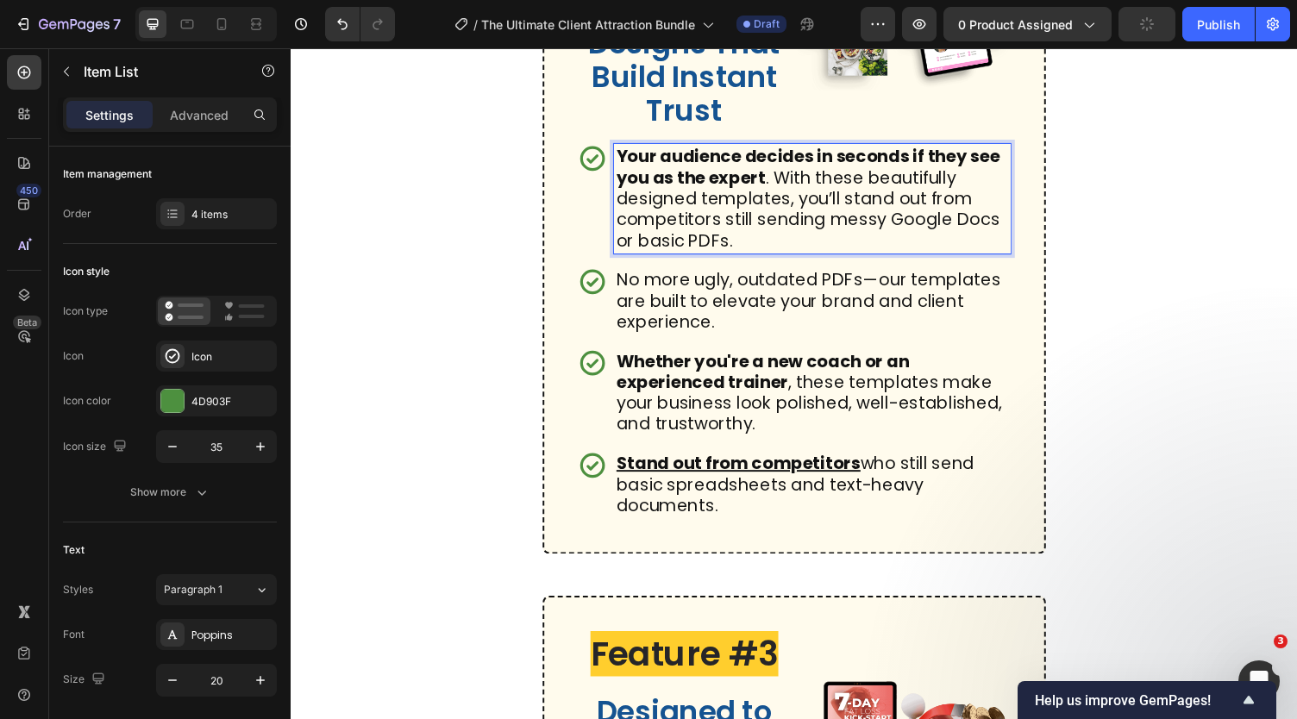
click at [936, 257] on p "Your audience decides in seconds if they see you as the expert . With these bea…" at bounding box center [826, 203] width 403 height 108
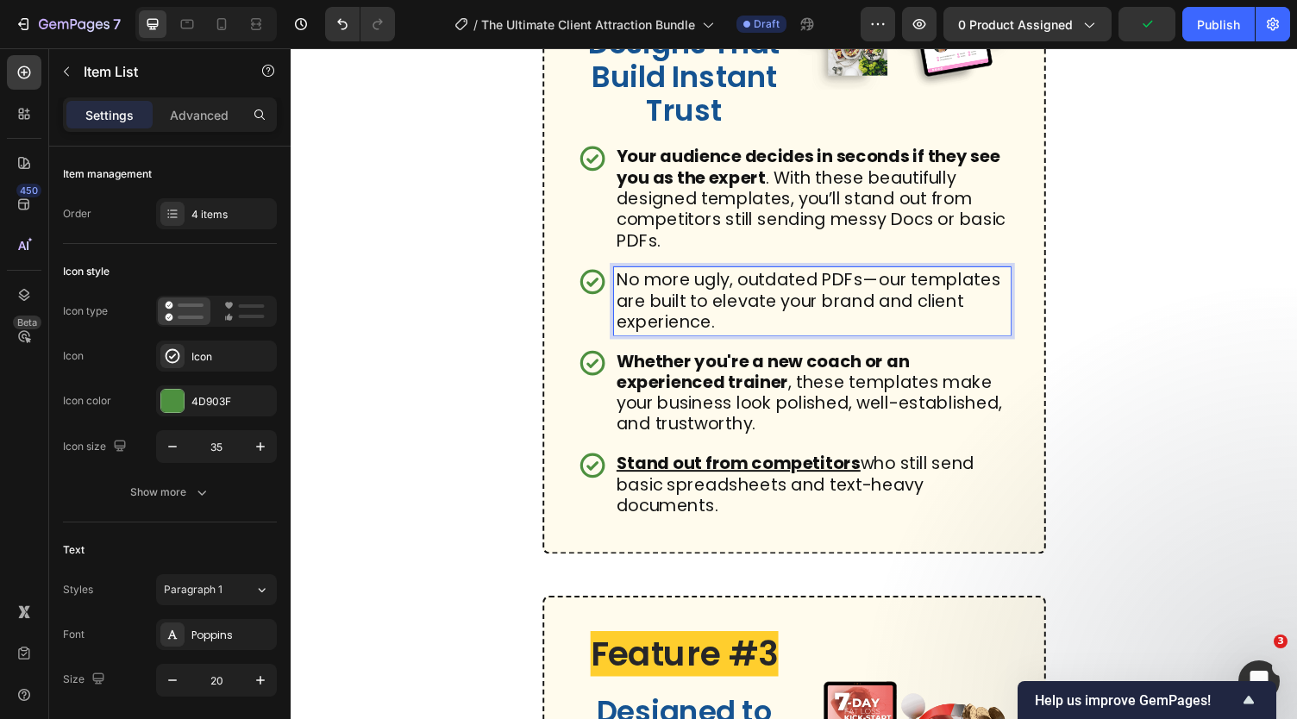
click at [727, 341] on p "No more ugly, outdated PDFs—our templates are built to elevate your brand and c…" at bounding box center [826, 308] width 403 height 65
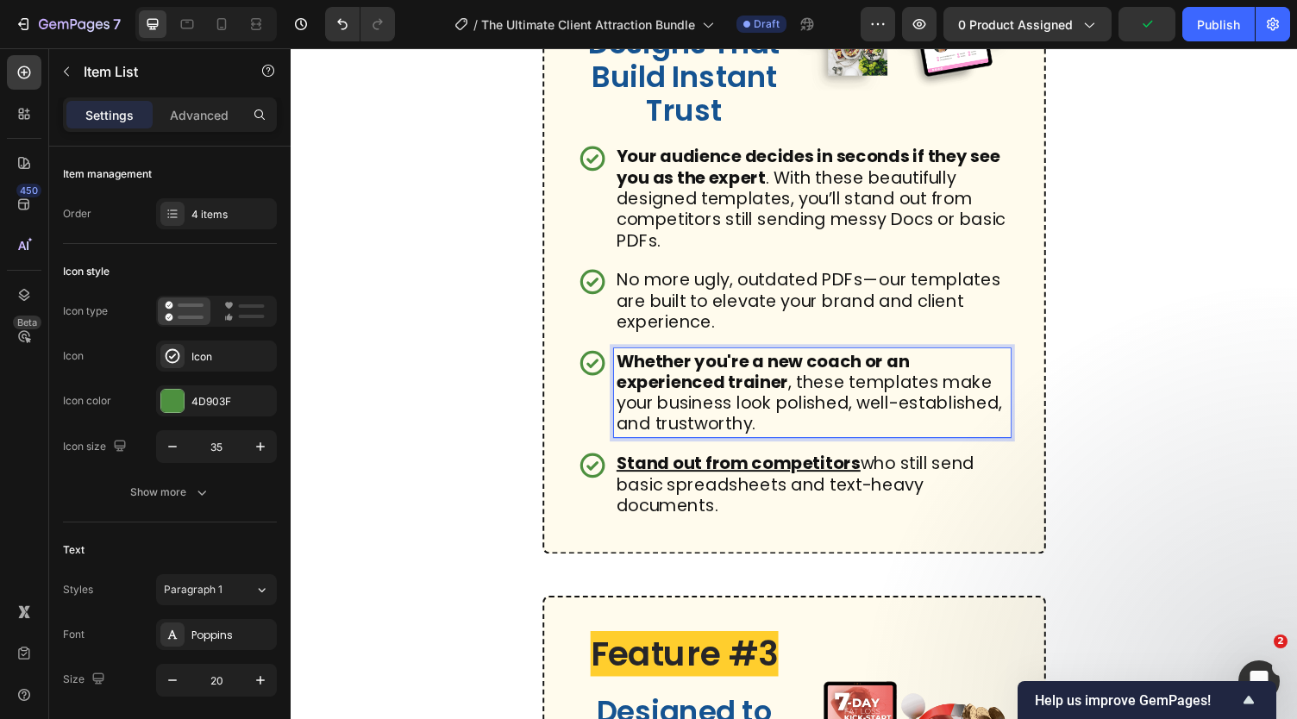
click at [791, 404] on strong "Whether you're a new coach or an experienced trainer" at bounding box center [775, 381] width 301 height 46
click at [730, 341] on p "No more ugly, outdated PDFs—our templates are built to elevate your brand and c…" at bounding box center [826, 308] width 403 height 65
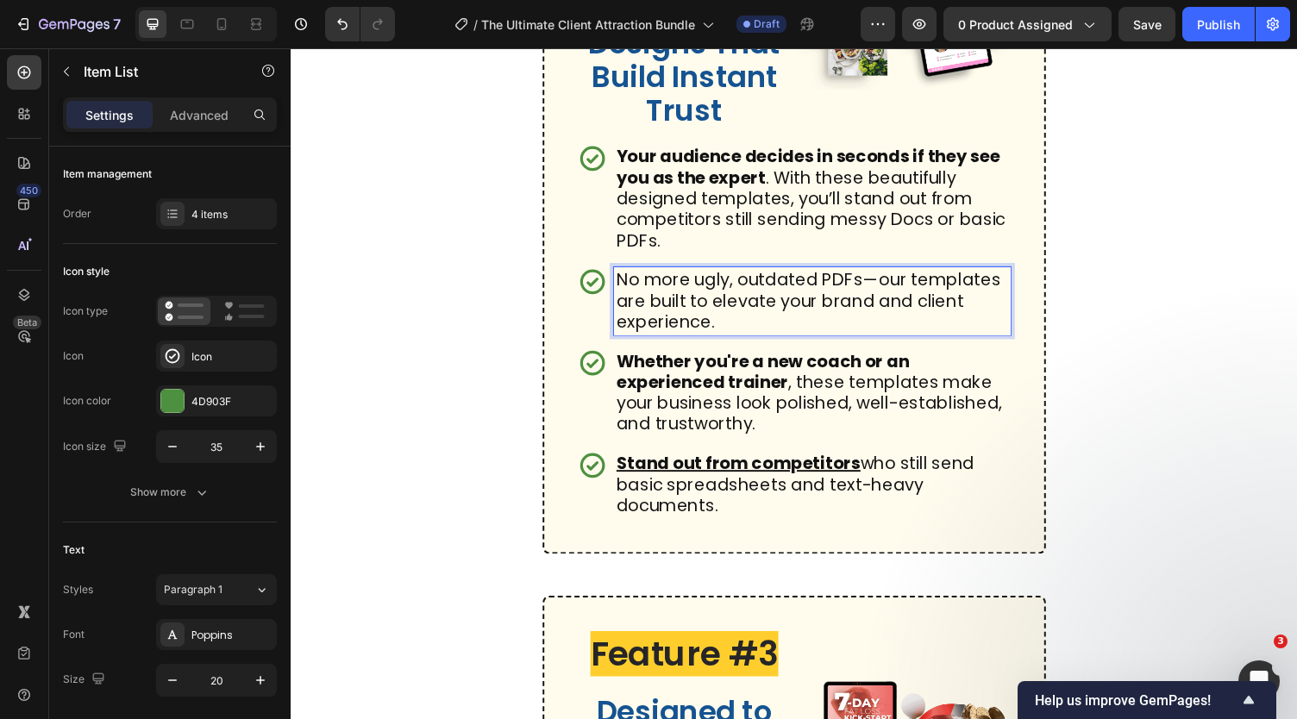
click at [730, 341] on p "No more ugly, outdated PDFs—our templates are built to elevate your brand and c…" at bounding box center [826, 308] width 403 height 65
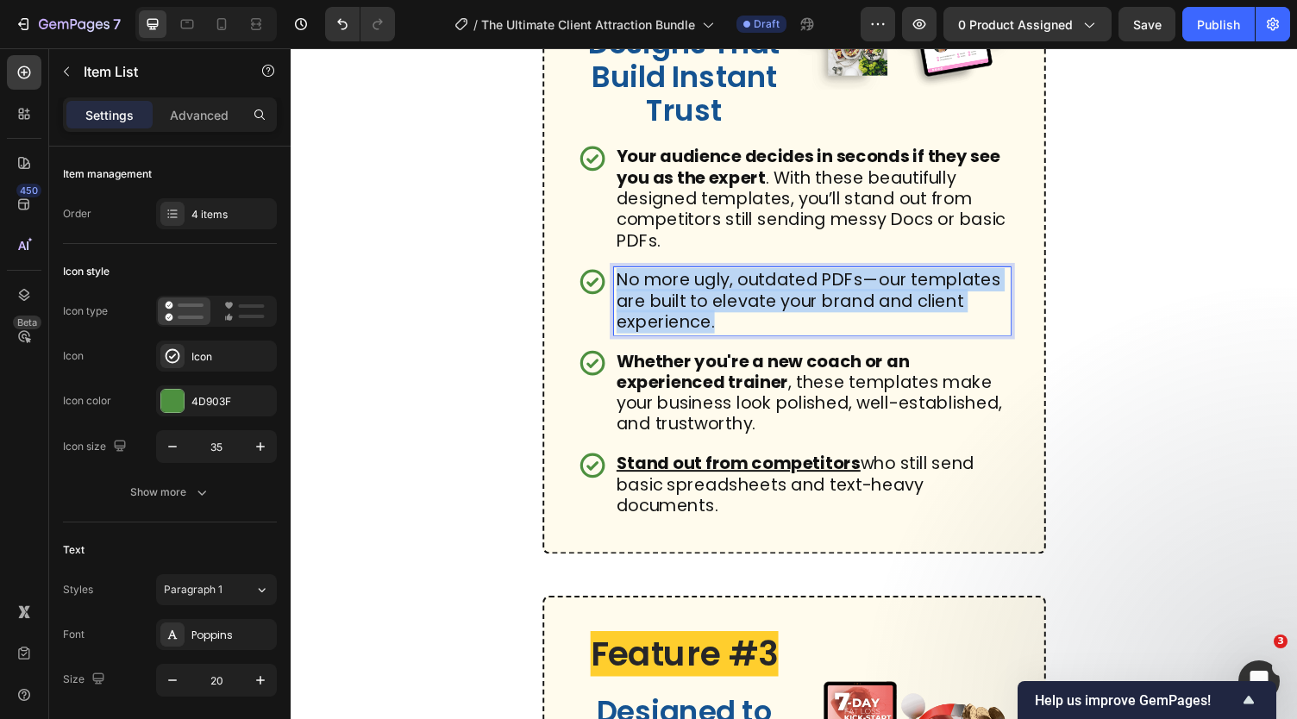
click at [730, 341] on p "No more ugly, outdated PDFs—our templates are built to elevate your brand and c…" at bounding box center [826, 308] width 403 height 65
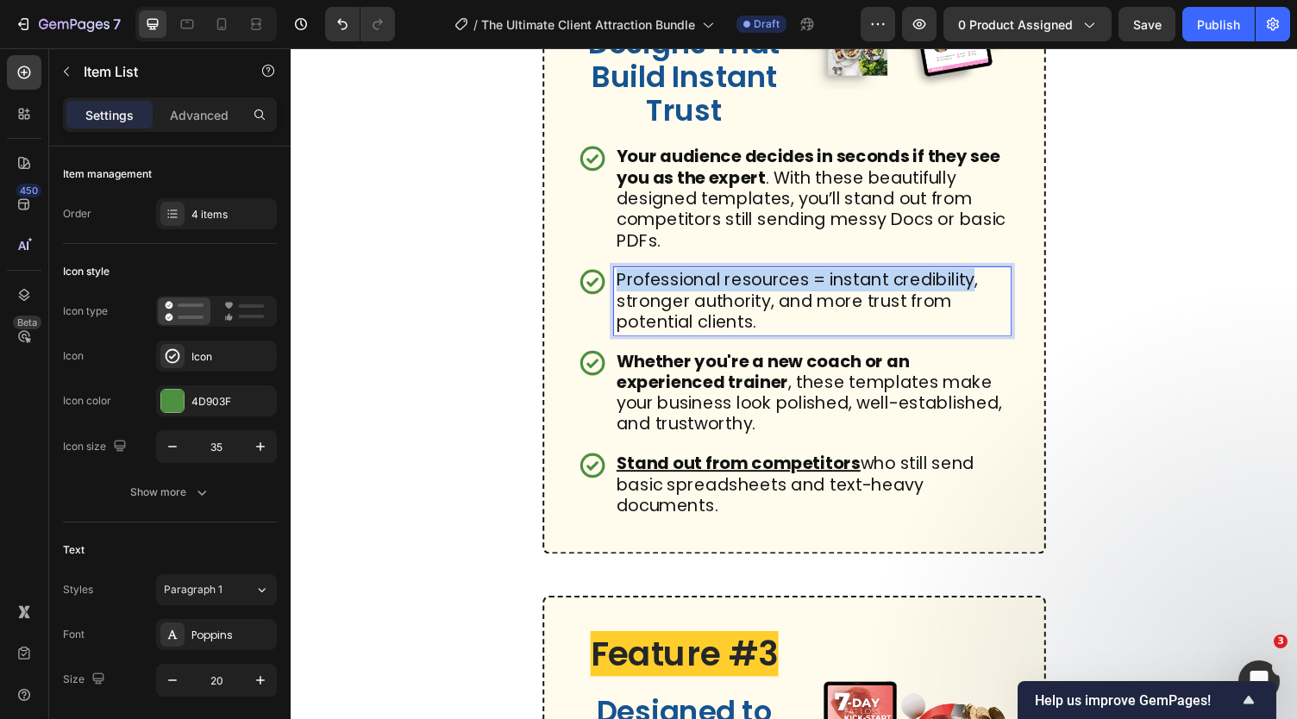
drag, startPoint x: 625, startPoint y: 366, endPoint x: 988, endPoint y: 361, distance: 363.1
click at [988, 341] on p "Professional resources = instant credibility, stronger authority, and more trus…" at bounding box center [826, 308] width 403 height 65
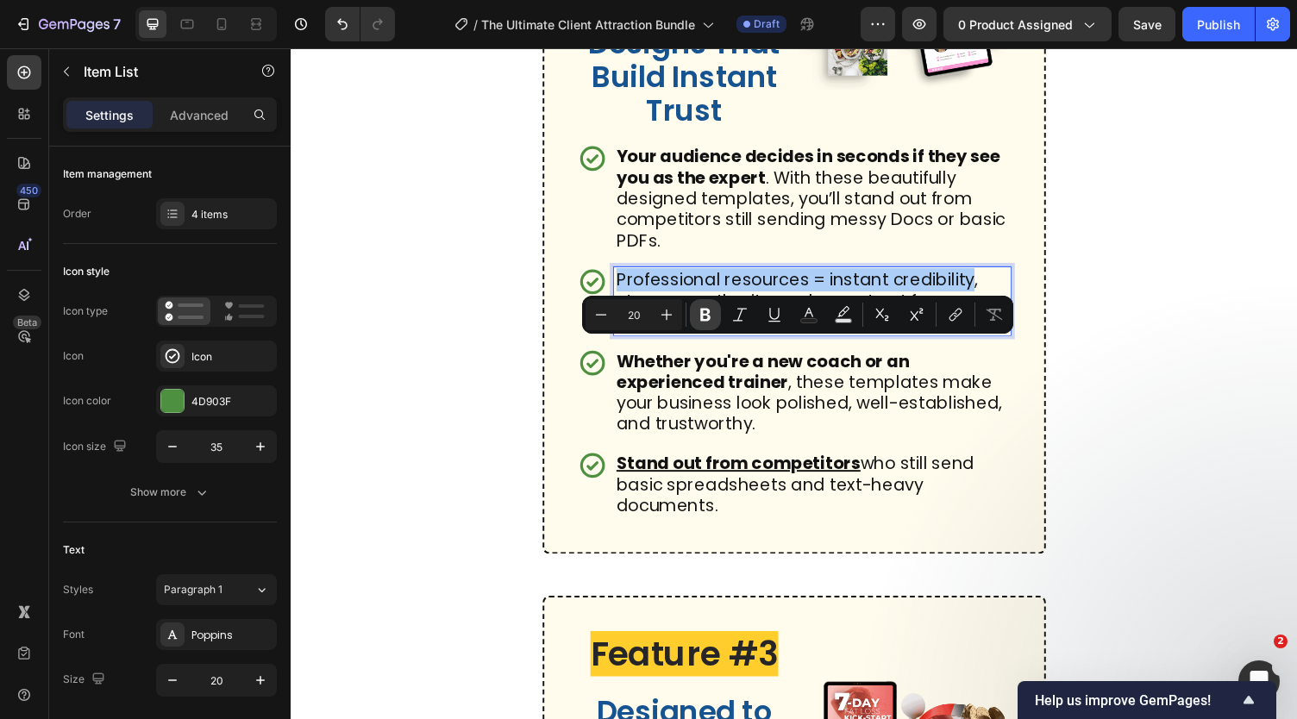
click at [714, 314] on button "Bold" at bounding box center [705, 314] width 31 height 31
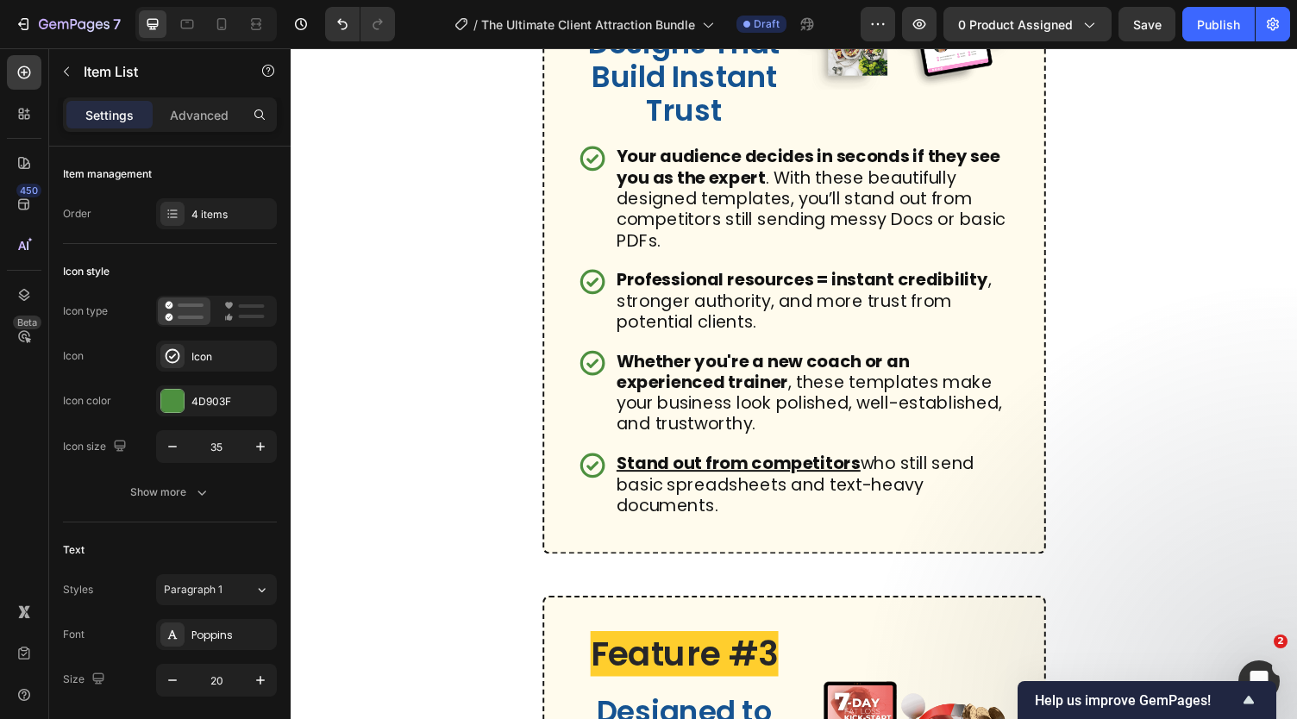
click at [713, 446] on p "Whether you're a new coach or an experienced trainer , these templates make you…" at bounding box center [826, 403] width 403 height 86
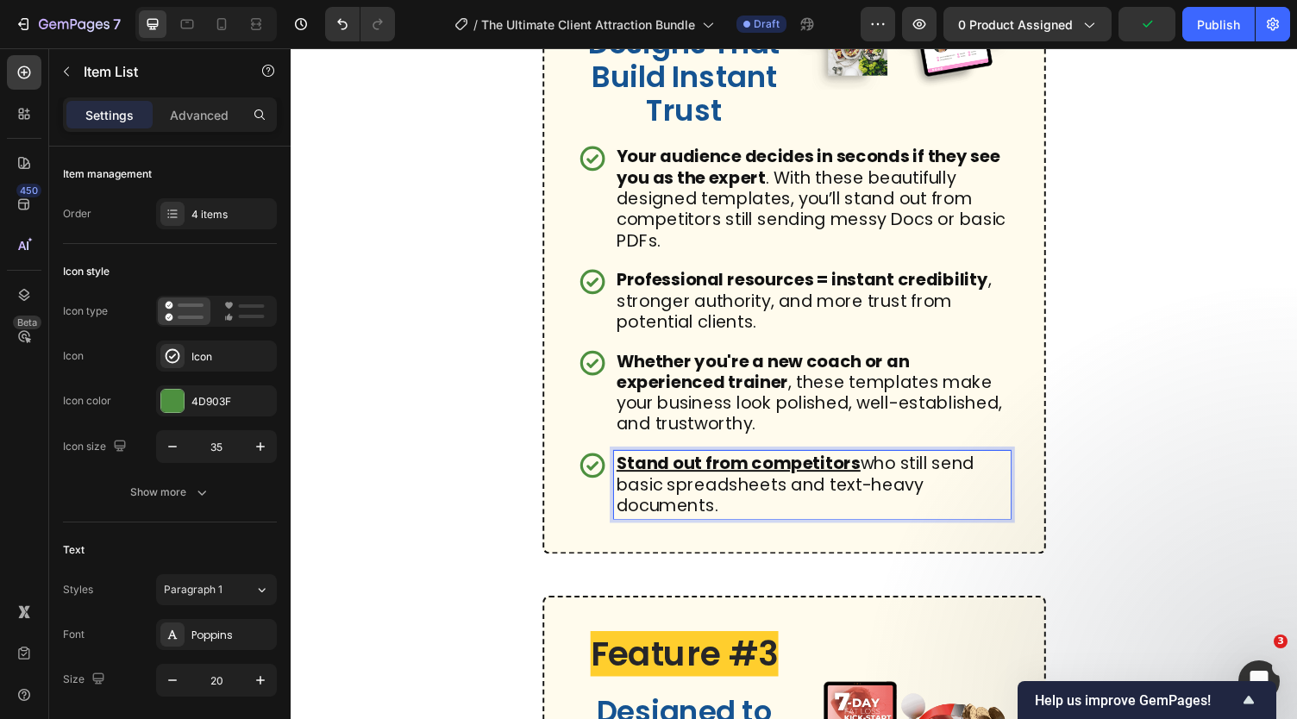
click at [722, 530] on p "Stand out from competitors who still send basic spreadsheets and text-heavy doc…" at bounding box center [826, 497] width 403 height 65
click at [197, 210] on div "4 items" at bounding box center [231, 215] width 81 height 16
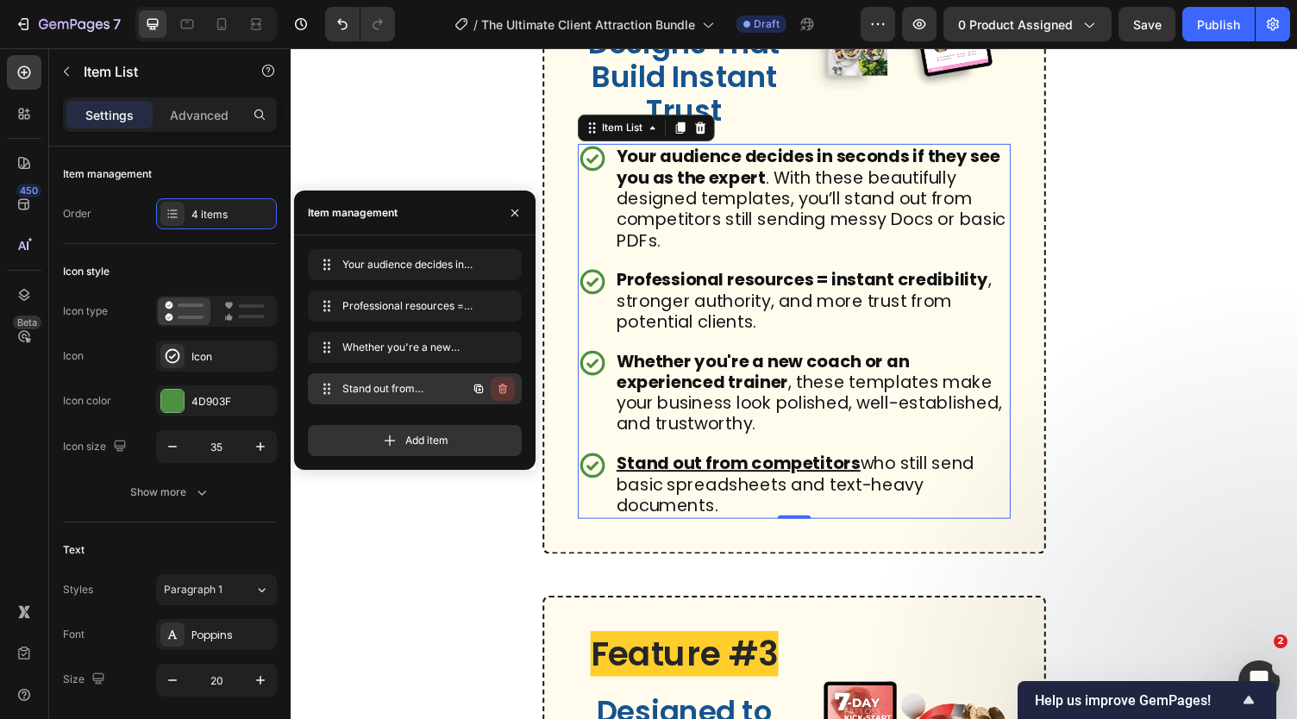
click at [507, 393] on icon "button" at bounding box center [503, 389] width 14 height 14
click at [504, 392] on div "Delete" at bounding box center [491, 389] width 32 height 16
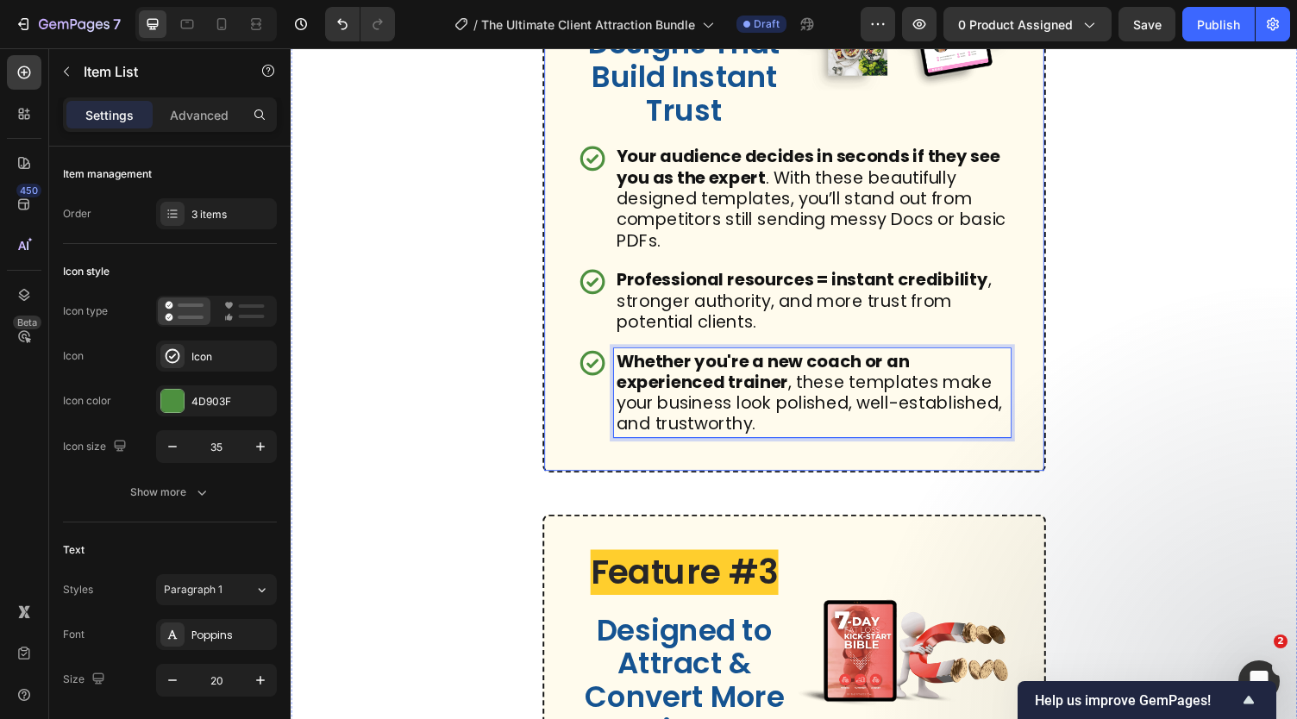
click at [569, 464] on div "Feature #2 Heading Professional Designs That Build Instant Trust Heading Image …" at bounding box center [807, 187] width 517 height 593
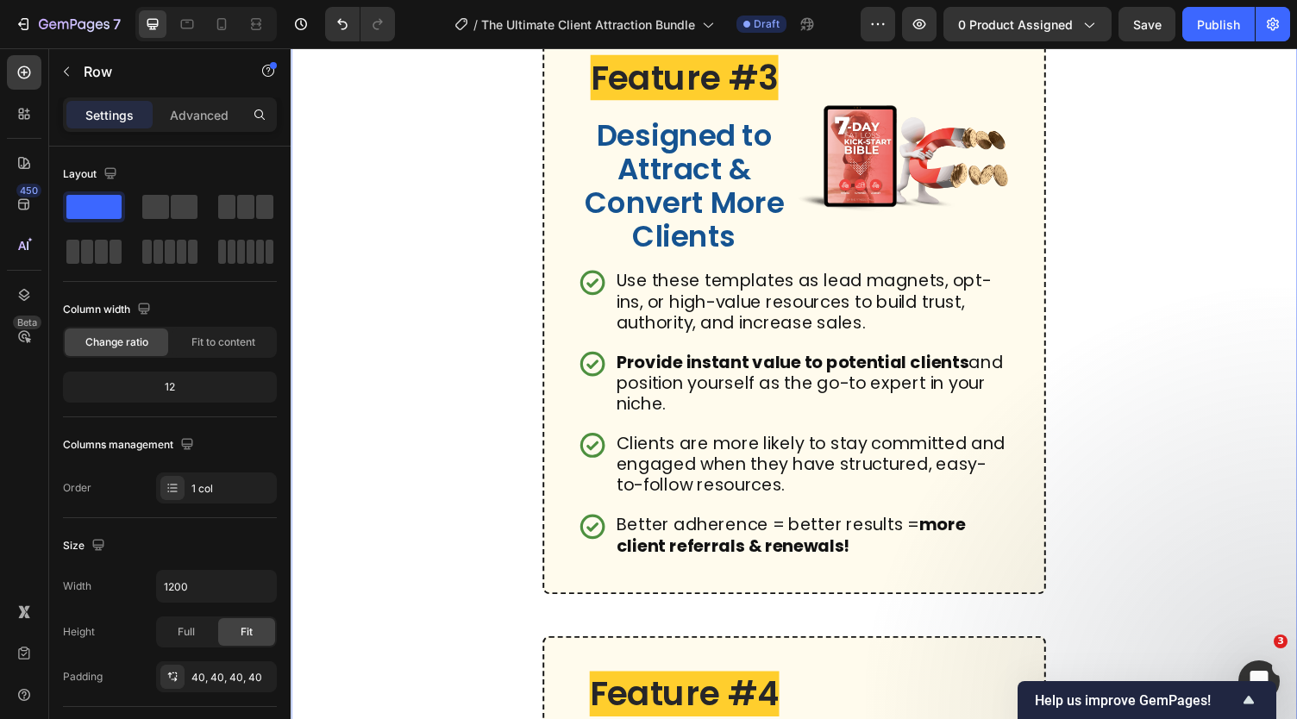
scroll to position [2759, 0]
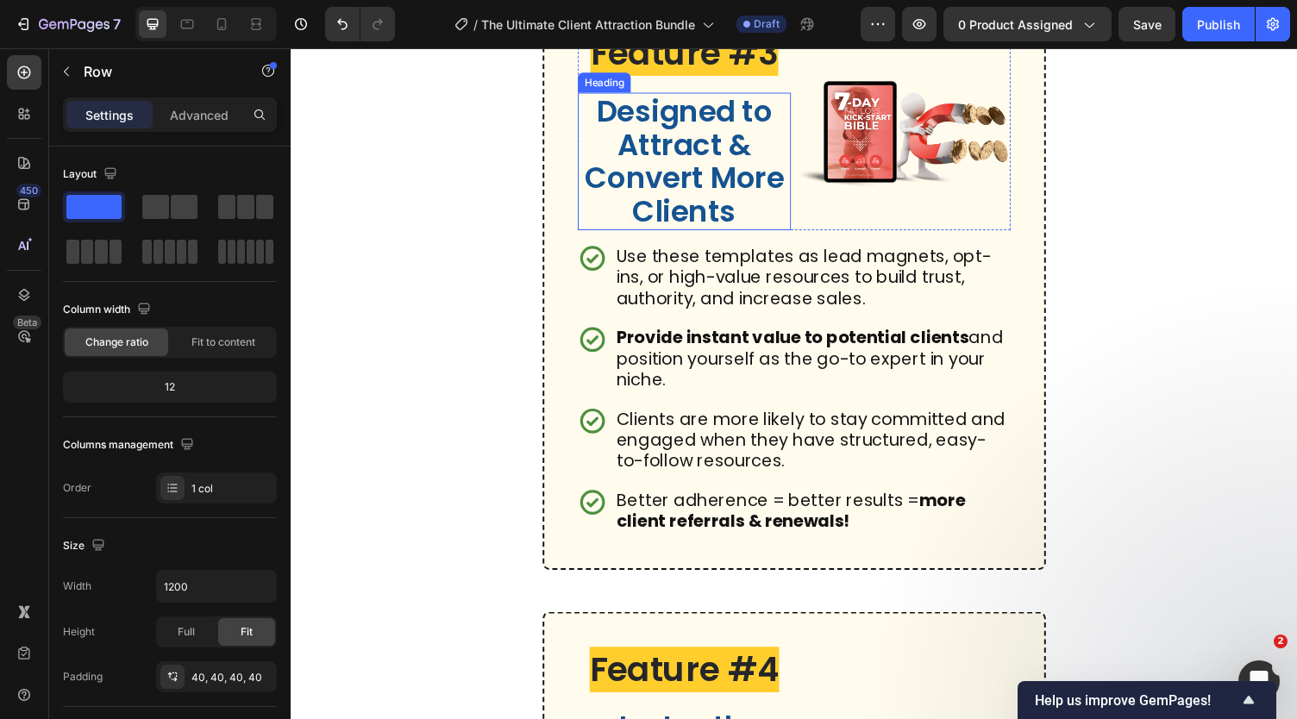
click at [682, 235] on h2 "Designed to Attract & Convert More Clients" at bounding box center [695, 164] width 219 height 141
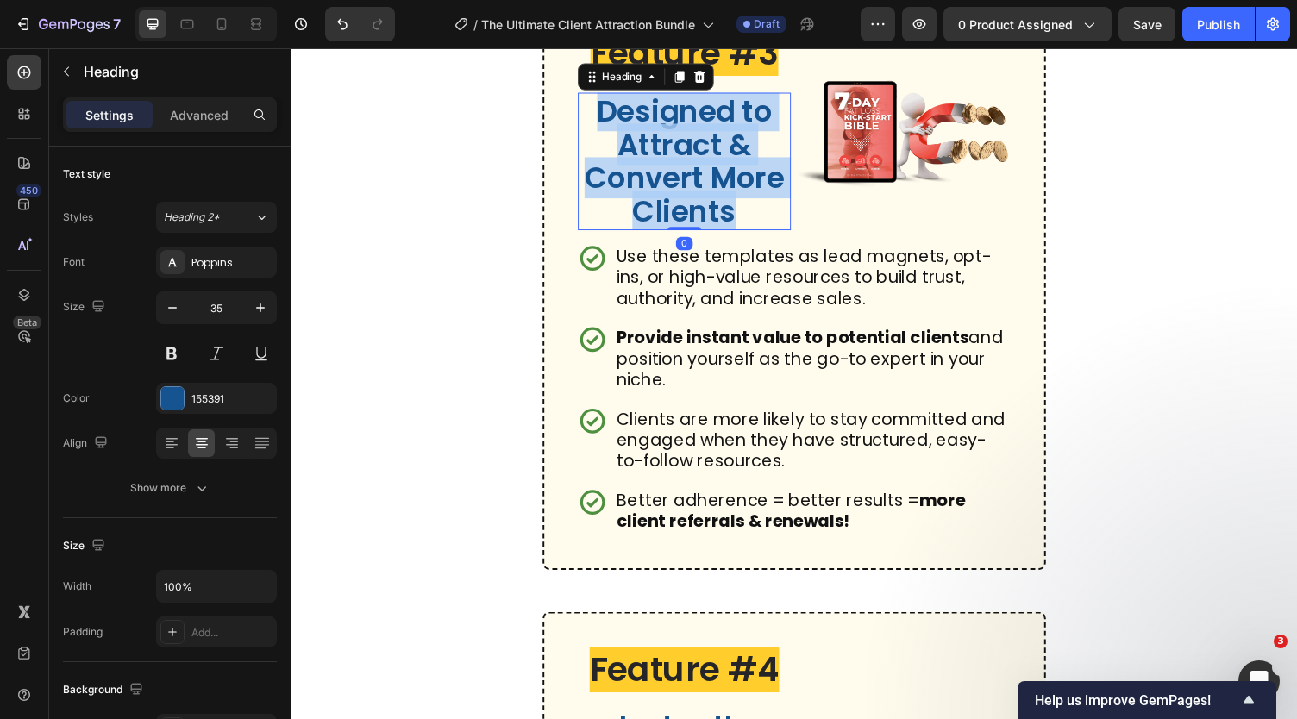
click at [682, 234] on p "Designed to Attract & Convert More Clients" at bounding box center [695, 165] width 216 height 138
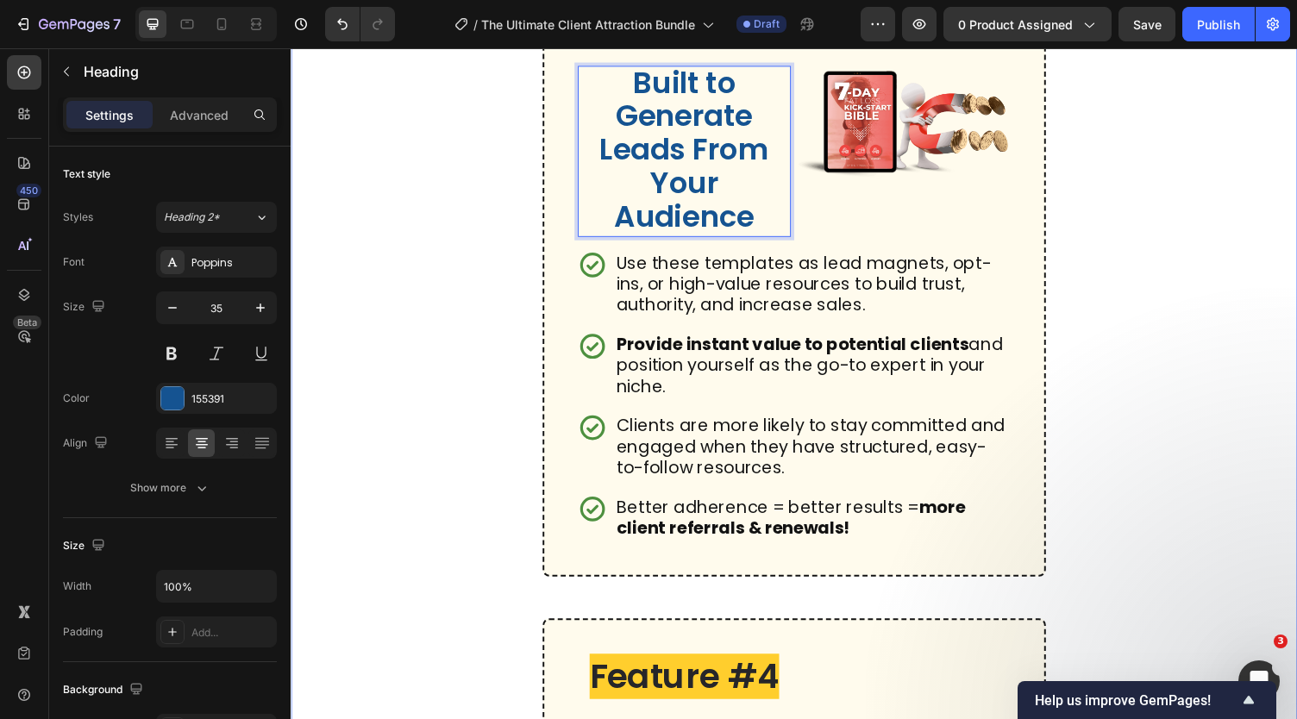
scroll to position [2790, 0]
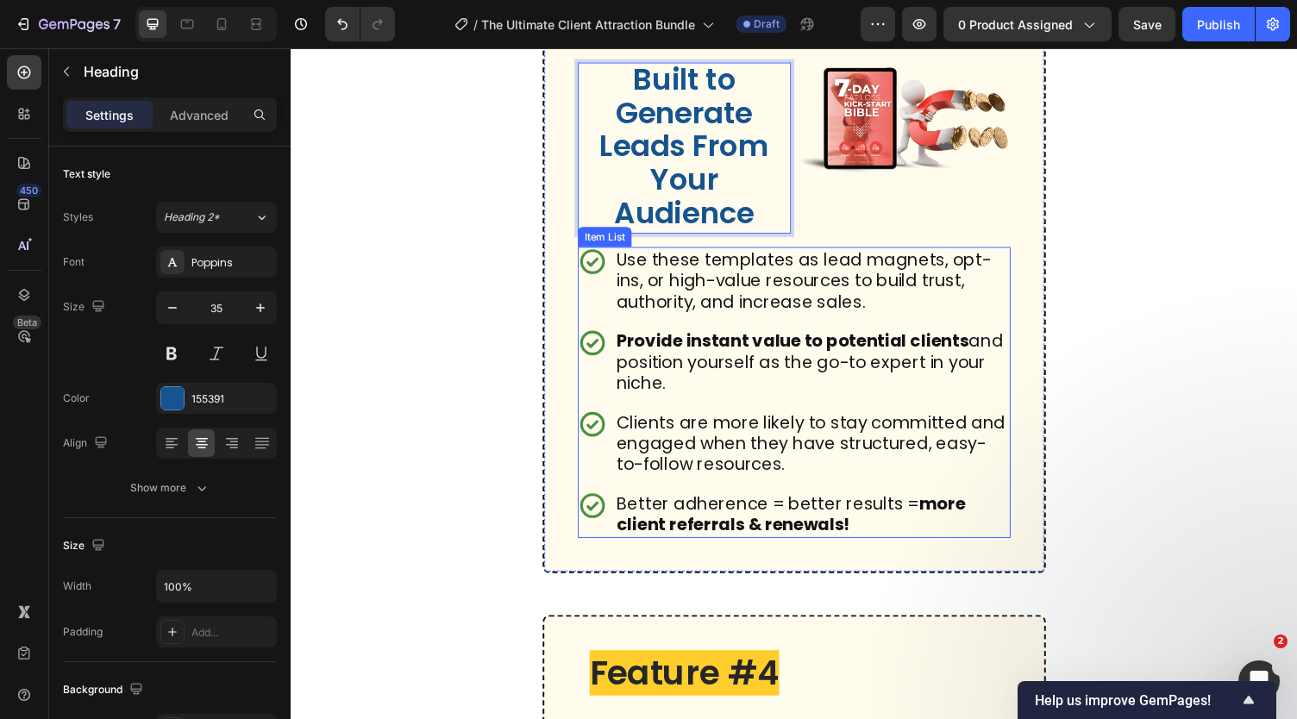
click at [715, 320] on p "Use these templates as lead magnets, opt-ins, or high-value resources to build …" at bounding box center [826, 287] width 403 height 65
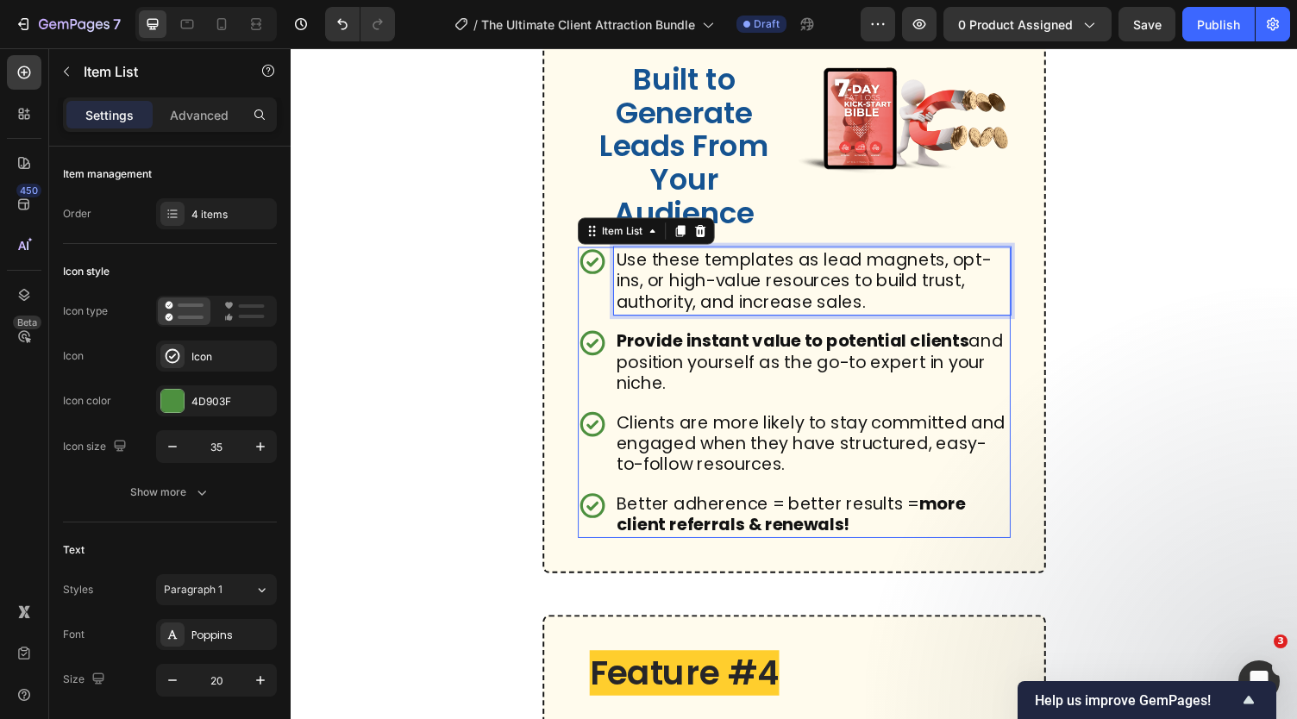
click at [715, 320] on p "Use these templates as lead magnets, opt-ins, or high-value resources to build …" at bounding box center [826, 287] width 403 height 65
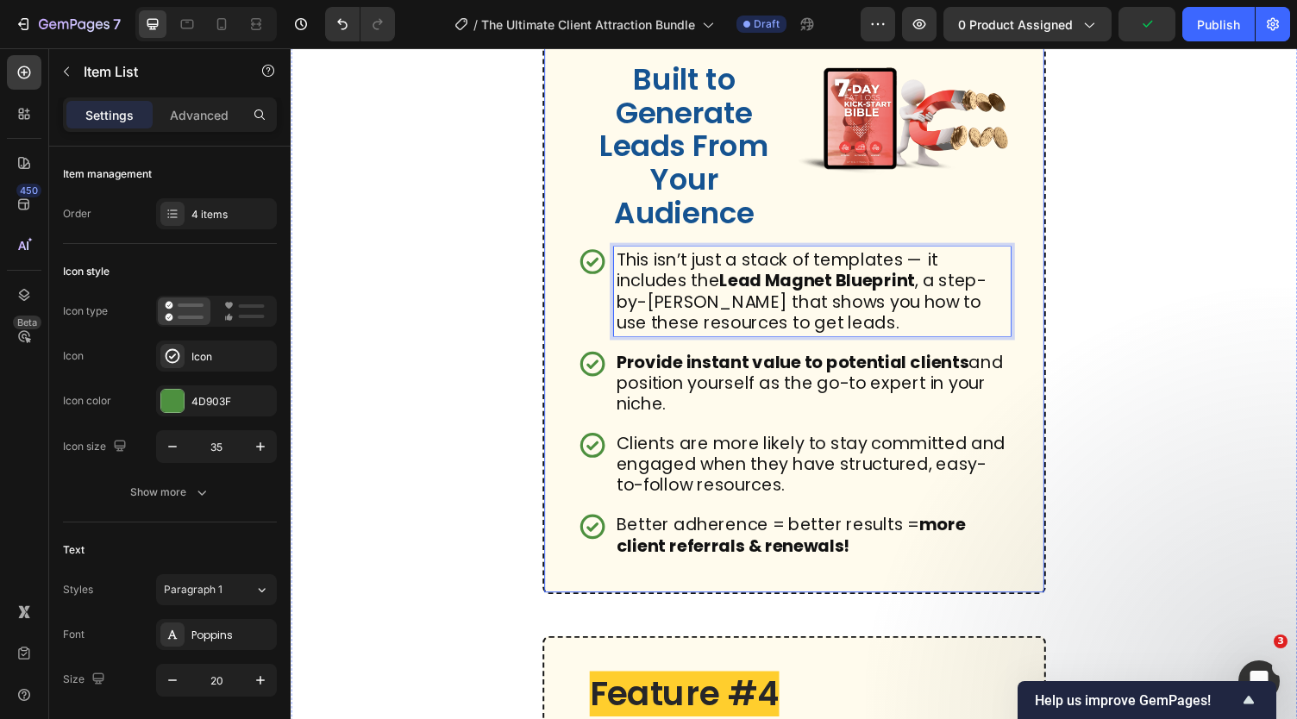
click at [566, 434] on div "Feature #3 Heading Built to Generate Leads From Your Audience Heading Image Row…" at bounding box center [807, 286] width 517 height 647
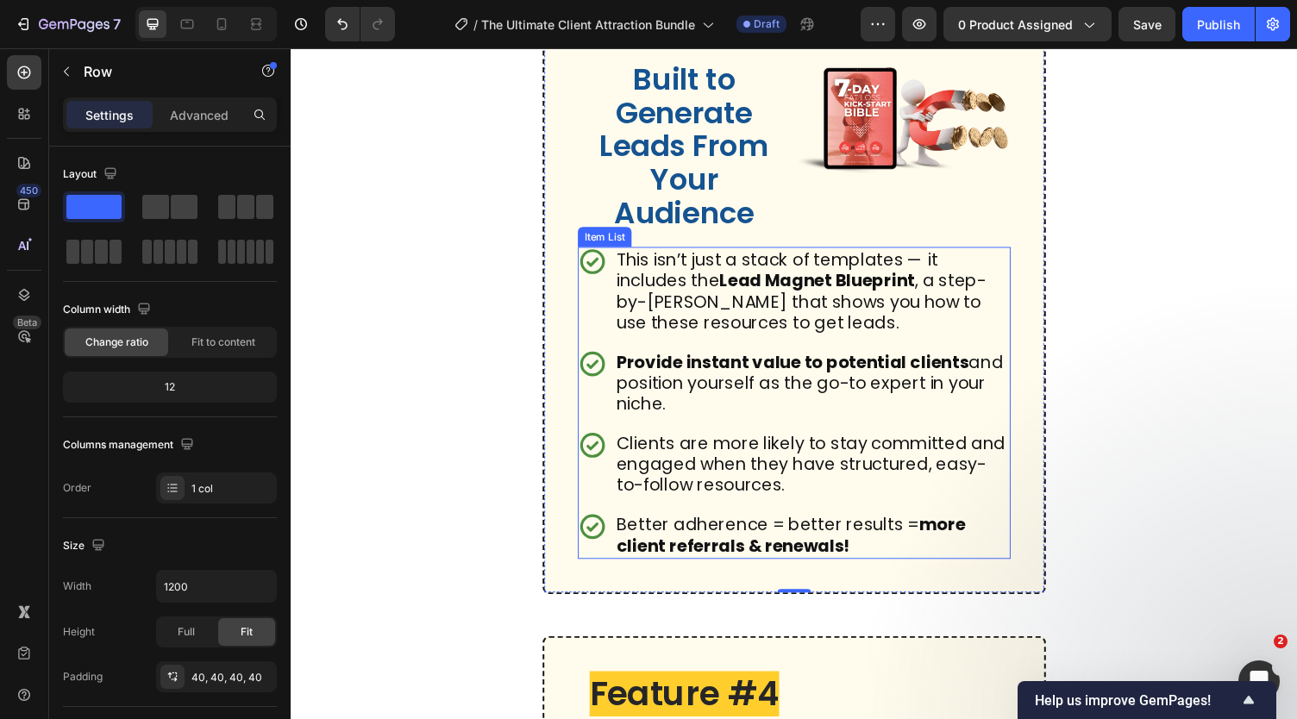
click at [703, 383] on strong "Provide instant value to potential clients" at bounding box center [806, 371] width 362 height 24
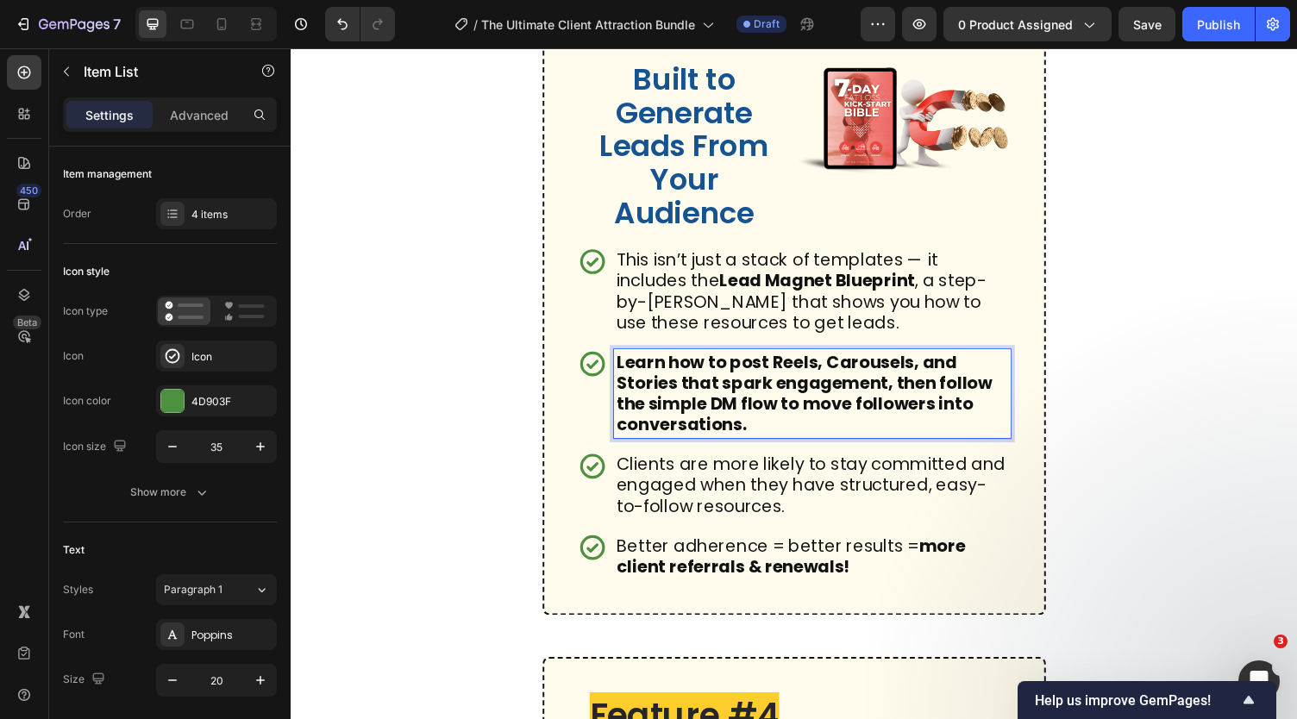
click at [703, 448] on strong "Learn how to post Reels, Carousels, and Stories that spark engagement, then fol…" at bounding box center [818, 403] width 386 height 89
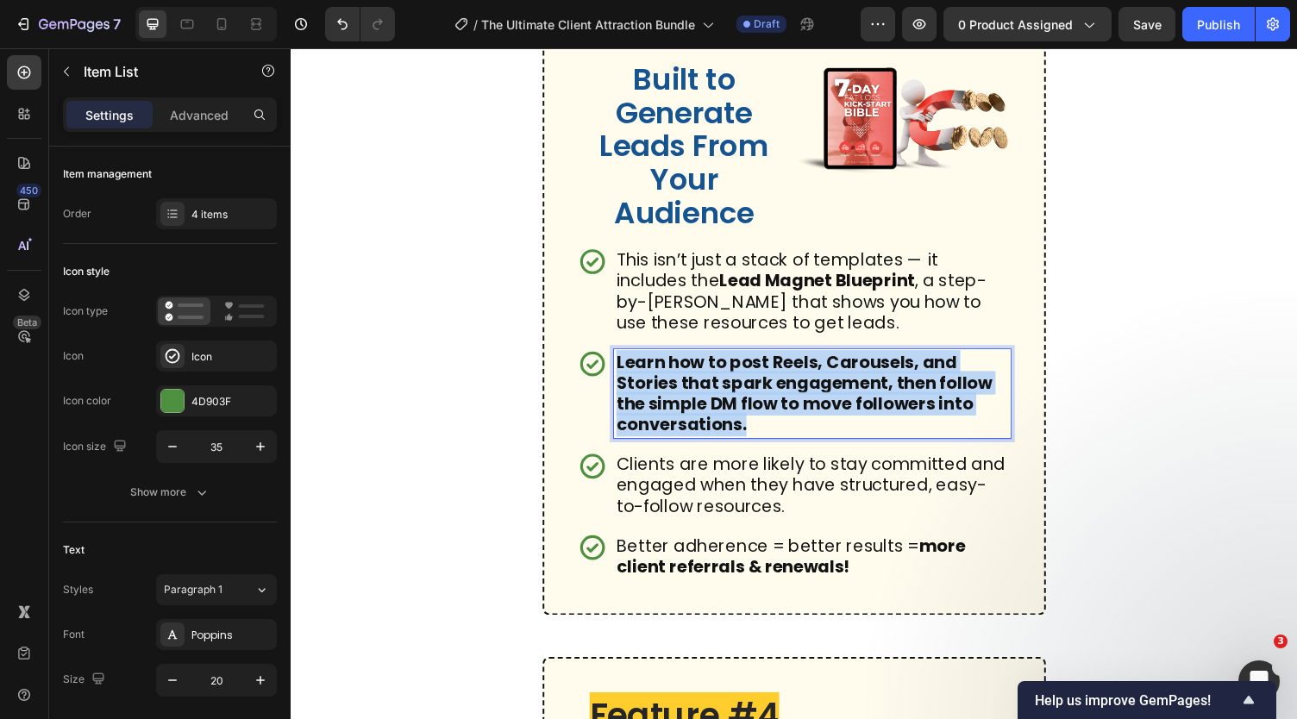
click at [703, 448] on strong "Learn how to post Reels, Carousels, and Stories that spark engagement, then fol…" at bounding box center [818, 403] width 386 height 89
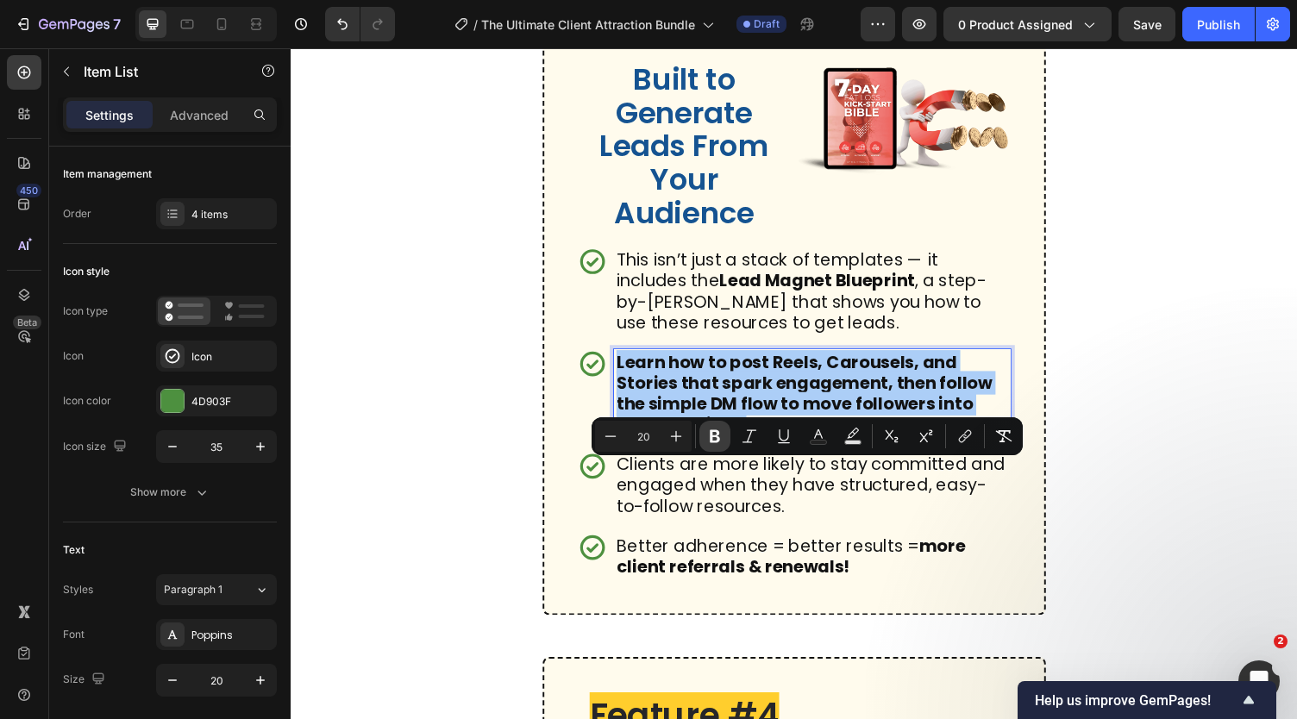
click at [707, 429] on icon "Editor contextual toolbar" at bounding box center [714, 436] width 17 height 17
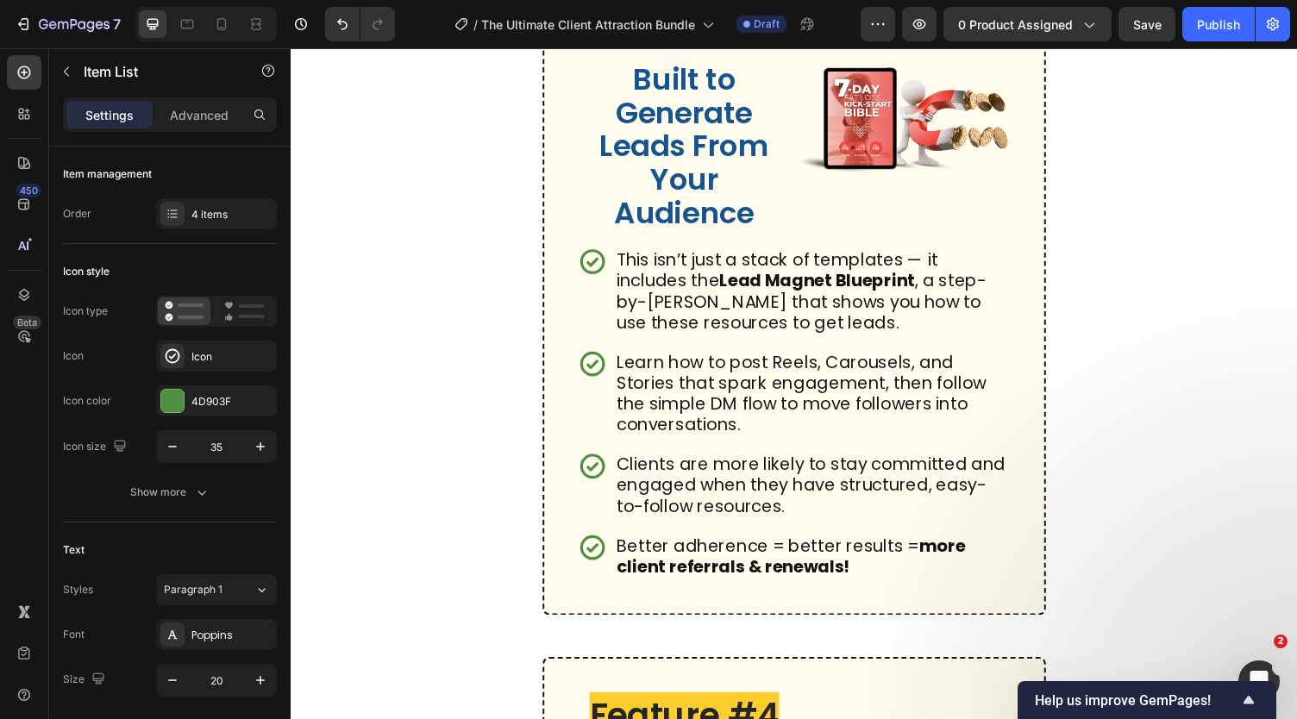
click at [758, 447] on p "Learn how to post Reels, Carousels, and Stories that spark engagement, then fol…" at bounding box center [826, 404] width 403 height 86
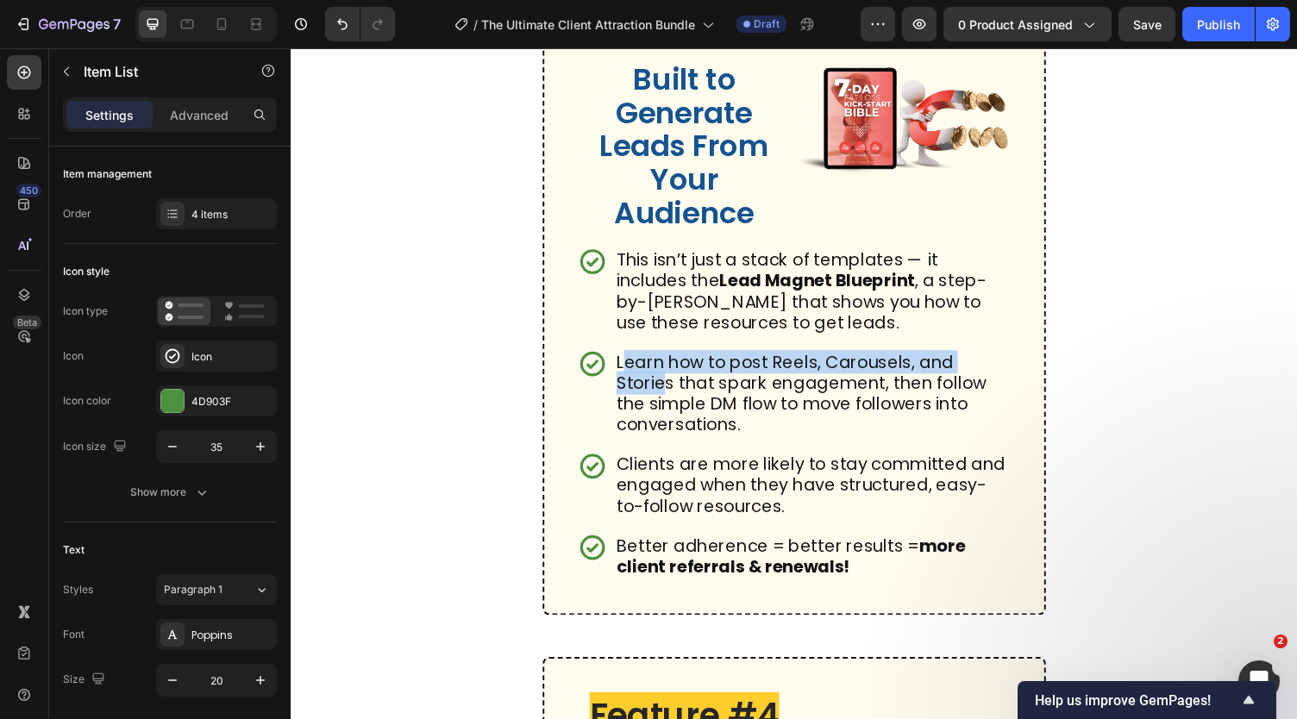
drag, startPoint x: 629, startPoint y: 484, endPoint x: 676, endPoint y: 507, distance: 52.8
click at [676, 447] on p "Learn how to post Reels, Carousels, and Stories that spark engagement, then fol…" at bounding box center [826, 404] width 403 height 86
click at [660, 447] on p "Learn how to post Reels, Carousels, and Stories that spark engagement, then fol…" at bounding box center [826, 404] width 403 height 86
drag, startPoint x: 628, startPoint y: 489, endPoint x: 681, endPoint y: 510, distance: 57.3
click at [681, 447] on p "Learn how to post Reels, Carousels, and Stories that spark engagement, then fol…" at bounding box center [826, 404] width 403 height 86
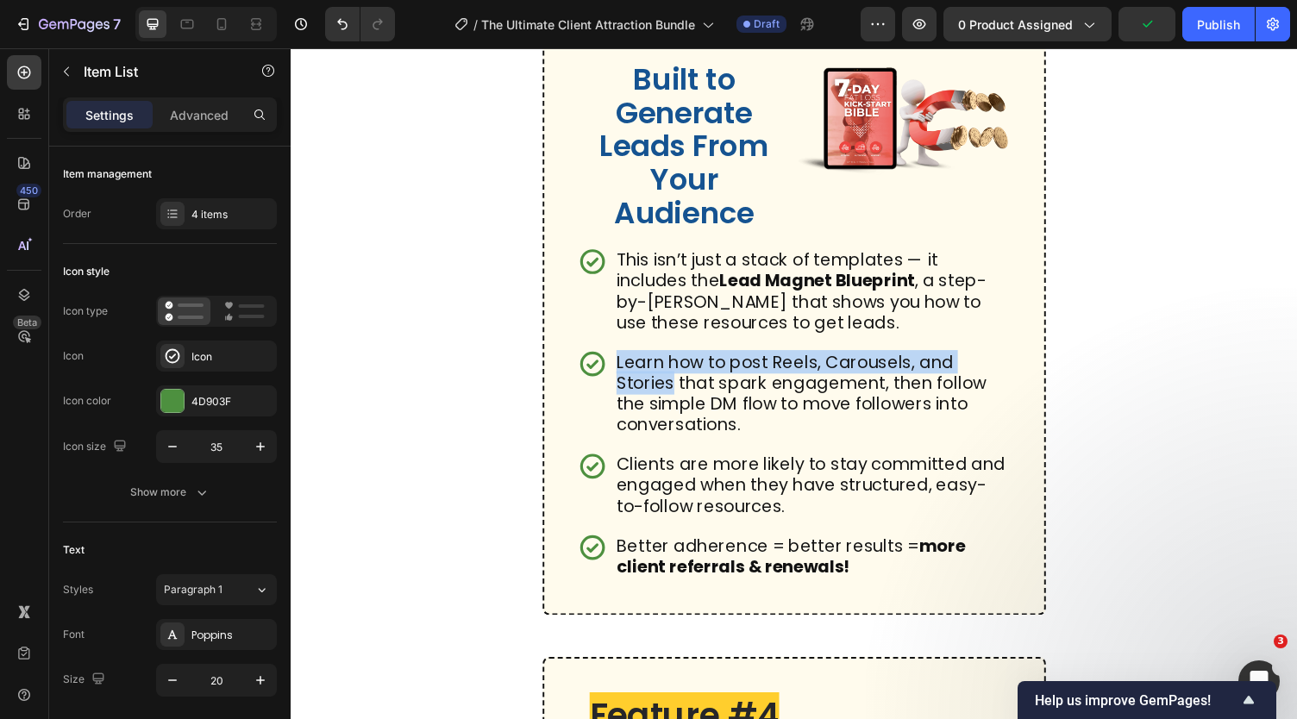
click at [673, 447] on p "Learn how to post Reels, Carousels, and Stories that spark engagement, then fol…" at bounding box center [826, 404] width 403 height 86
drag, startPoint x: 683, startPoint y: 508, endPoint x: 626, endPoint y: 480, distance: 63.6
click at [626, 447] on p "Learn how to post Reels, Carousels, and Stories that spark engagement, then fol…" at bounding box center [826, 404] width 403 height 86
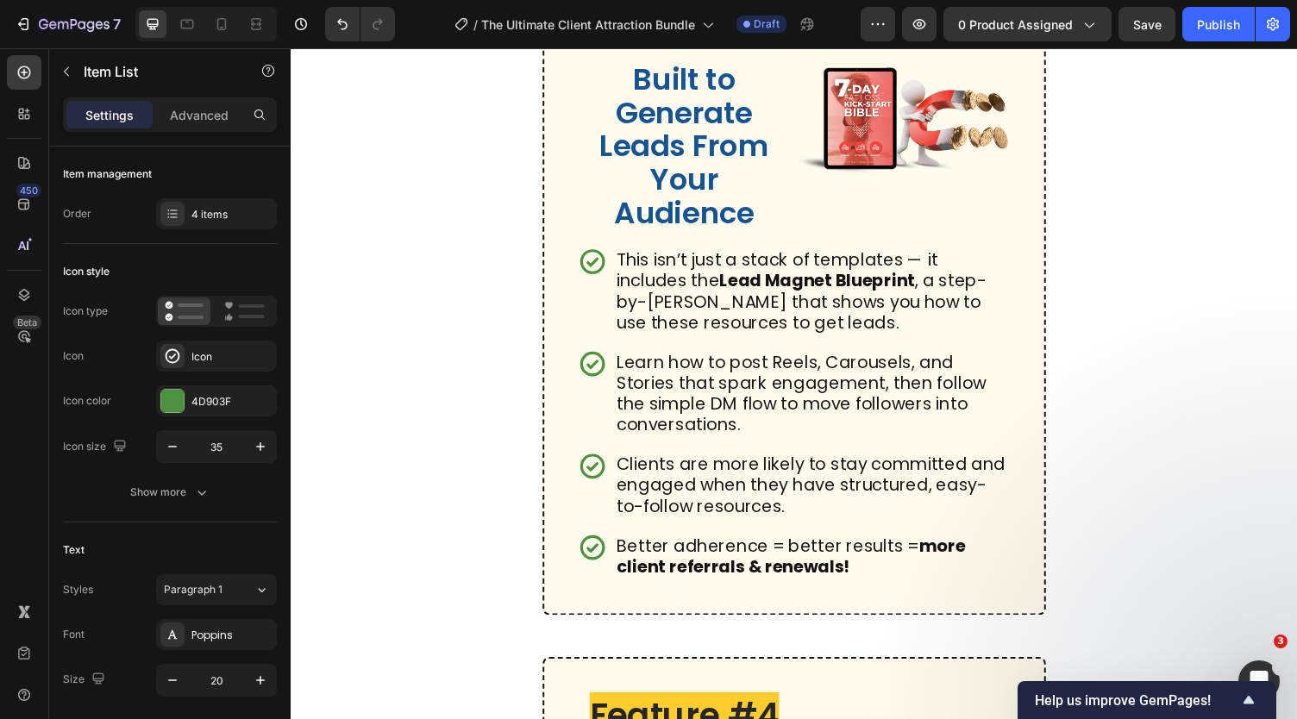
click at [742, 530] on p "Clients are more likely to stay committed and engaged when they have structured…" at bounding box center [826, 498] width 403 height 65
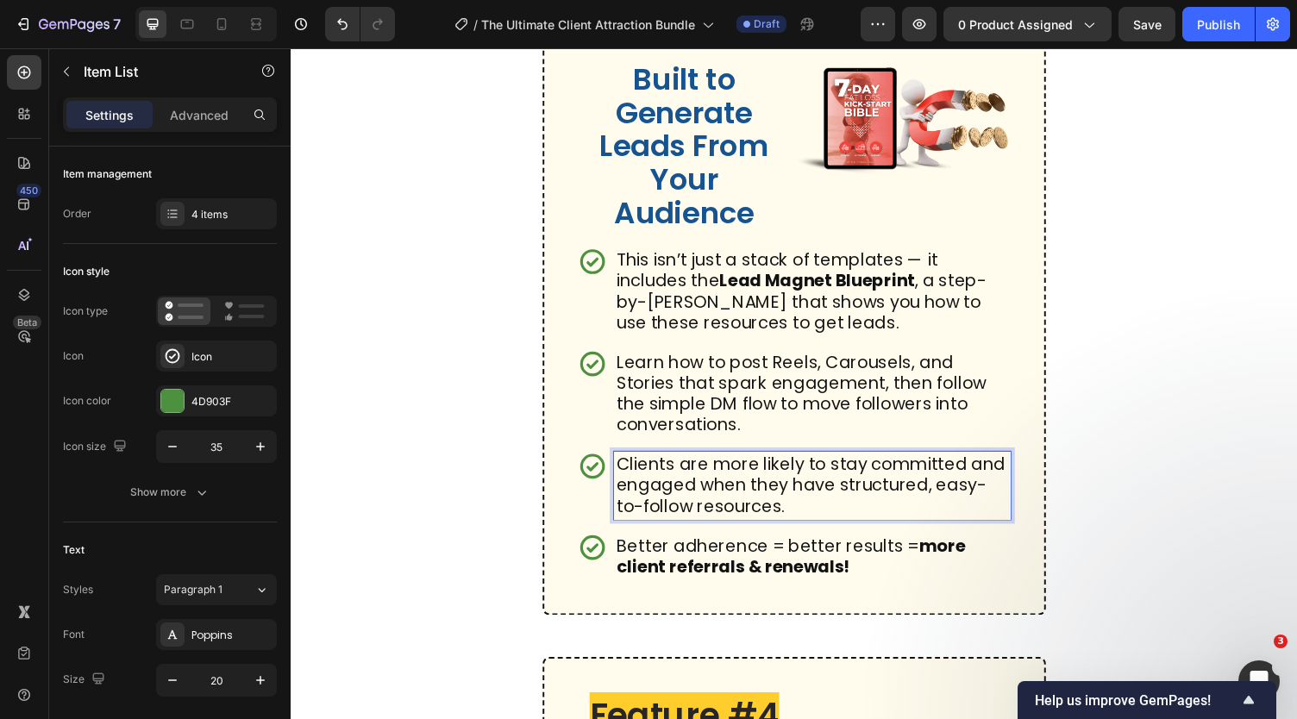
click at [736, 447] on p "Learn how to post Reels, Carousels, and Stories that spark engagement, then fol…" at bounding box center [826, 404] width 403 height 86
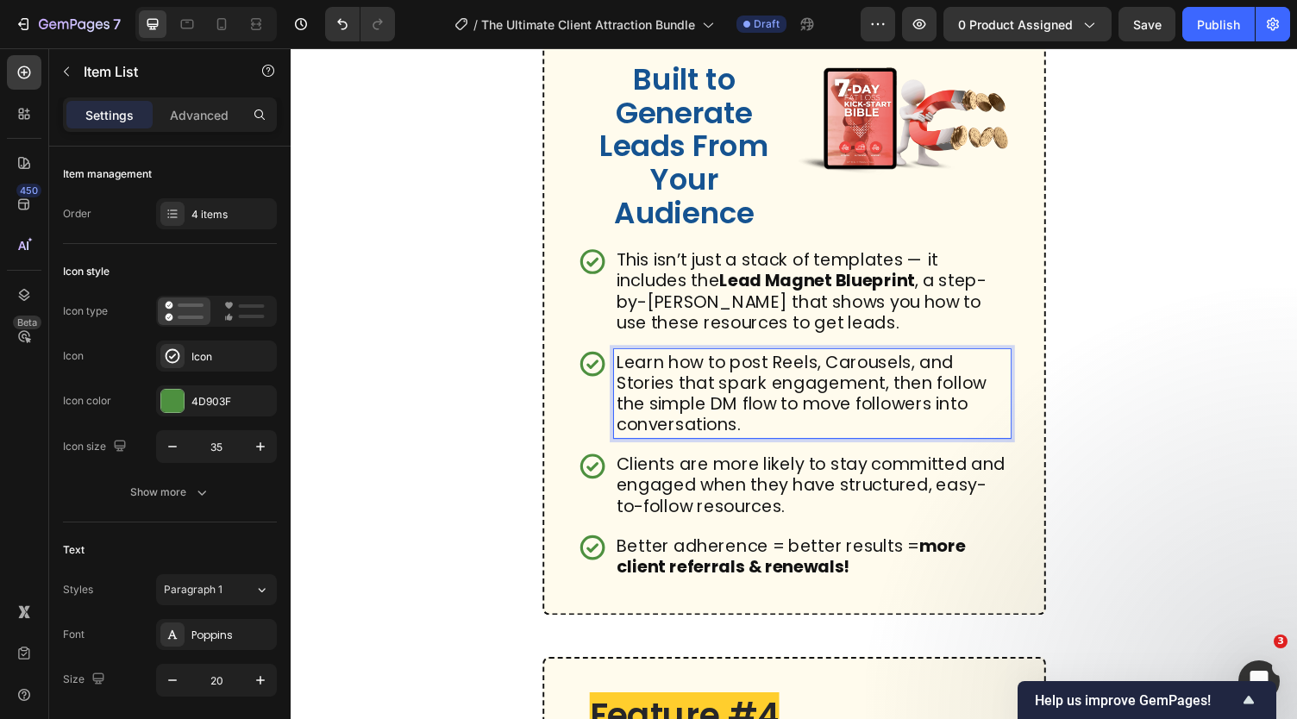
click at [682, 342] on p "This isn’t just a stack of templates — it includes the Lead Magnet Blueprint , …" at bounding box center [826, 298] width 403 height 86
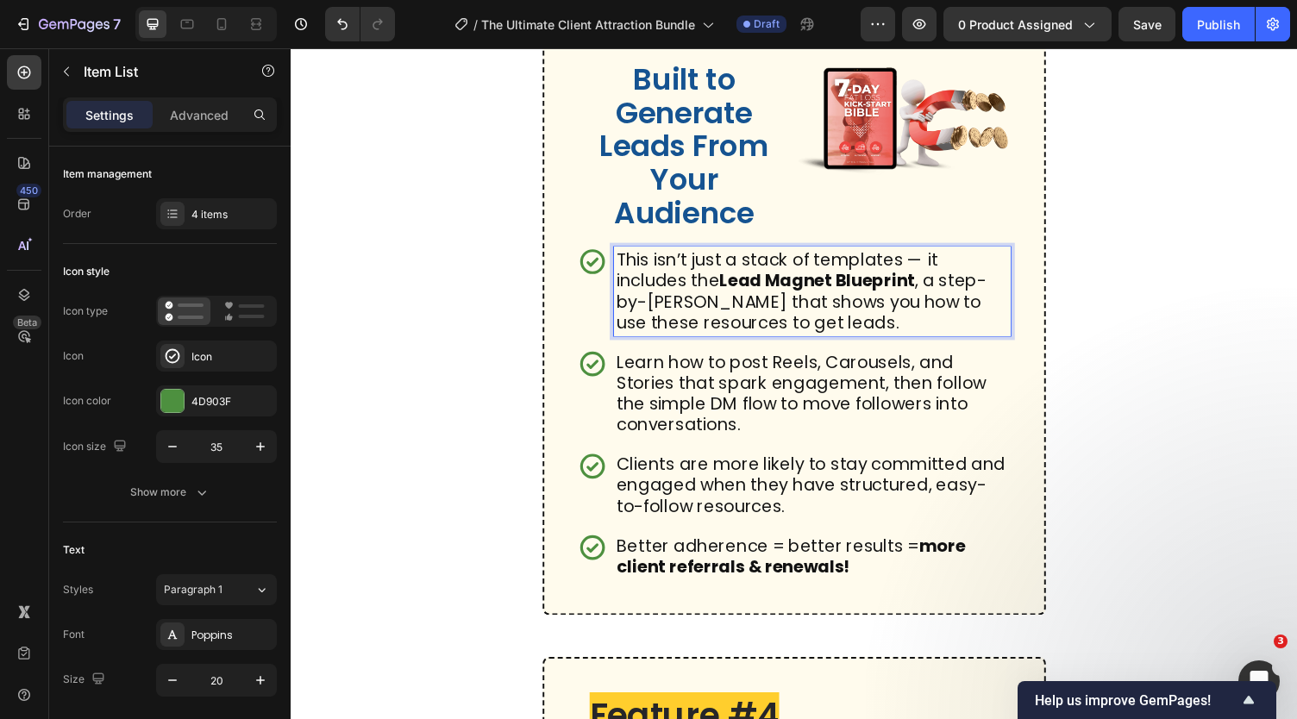
click at [603, 344] on div "This isn’t just a stack of templates — it includes the Lead Magnet Blueprint , …" at bounding box center [808, 298] width 445 height 91
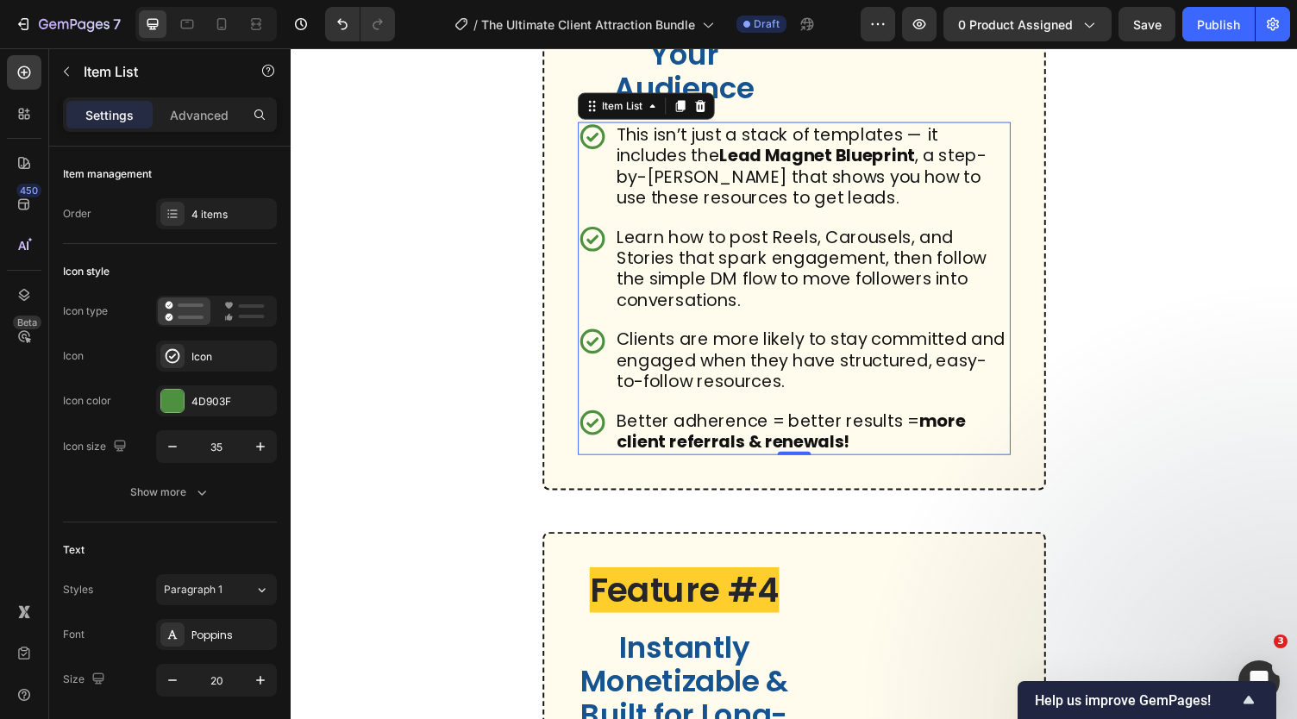
scroll to position [2920, 0]
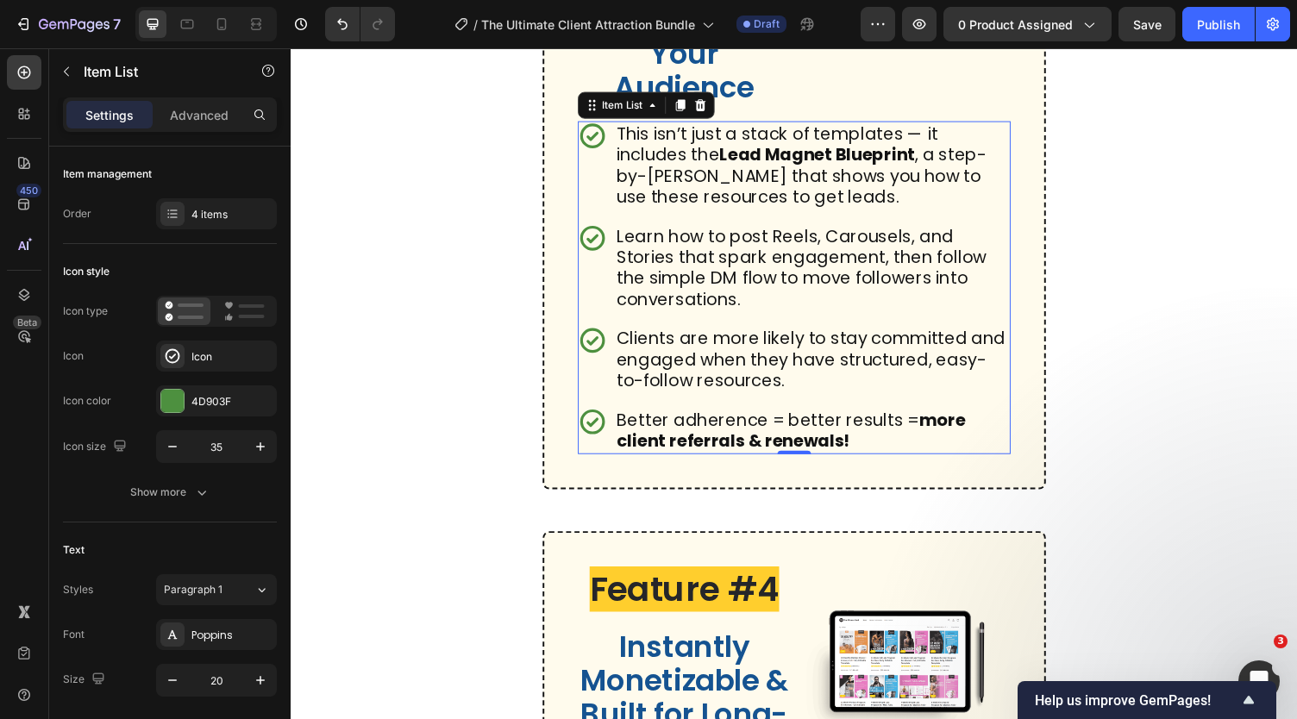
click at [663, 317] on p "Learn how to post Reels, Carousels, and Stories that spark engagement, then fol…" at bounding box center [826, 274] width 403 height 86
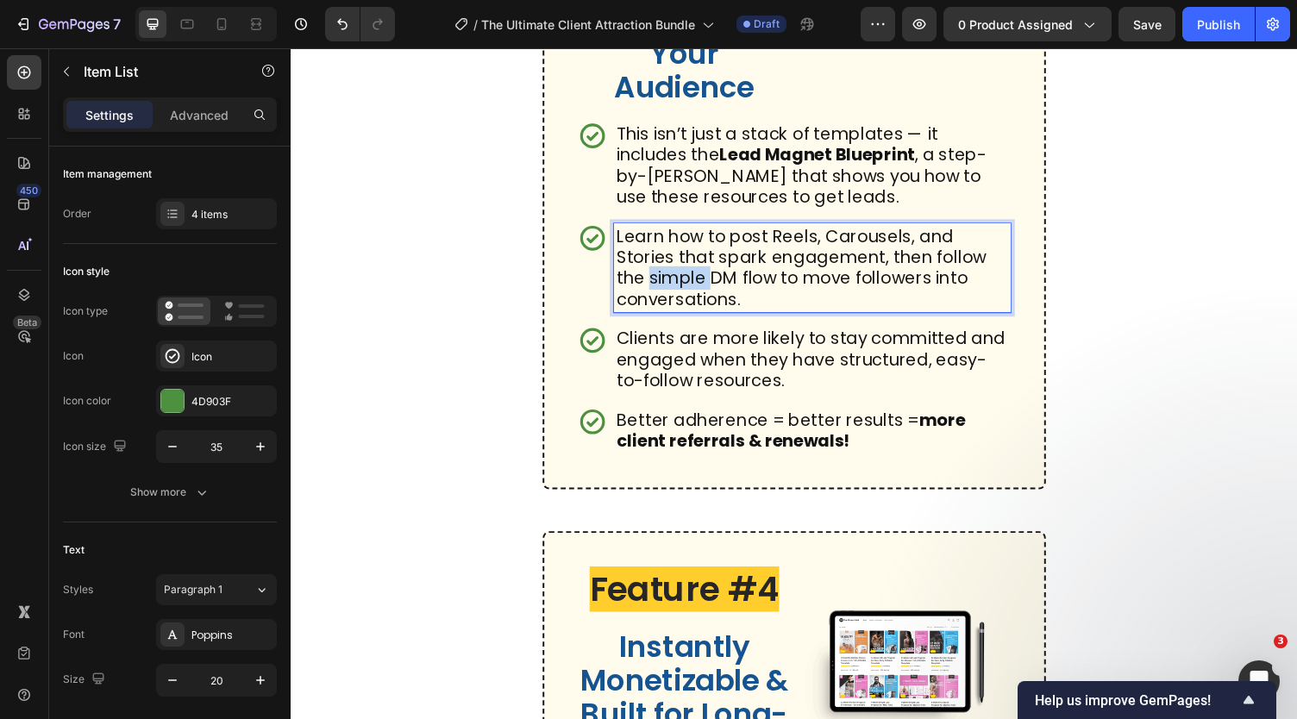
click at [663, 317] on p "Learn how to post Reels, Carousels, and Stories that spark engagement, then fol…" at bounding box center [826, 274] width 403 height 86
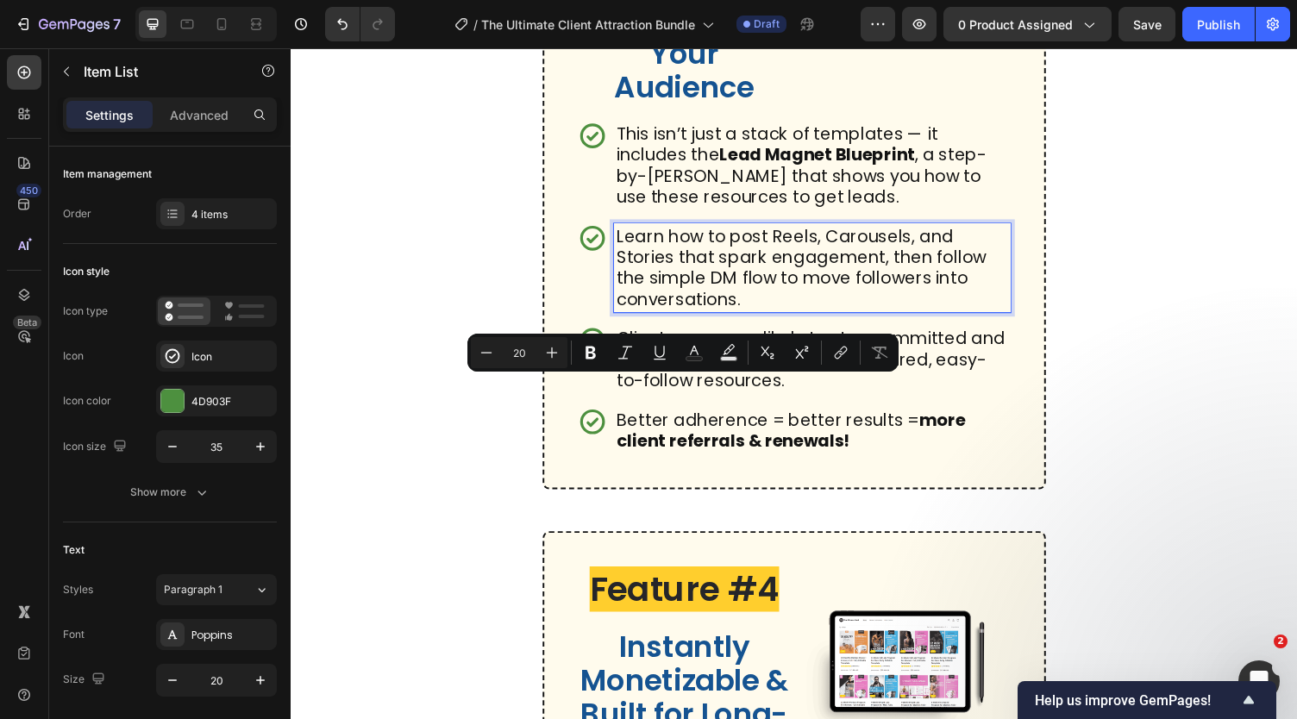
click at [896, 317] on p "Learn how to post Reels, Carousels, and Stories that spark engagement, then fol…" at bounding box center [826, 274] width 403 height 86
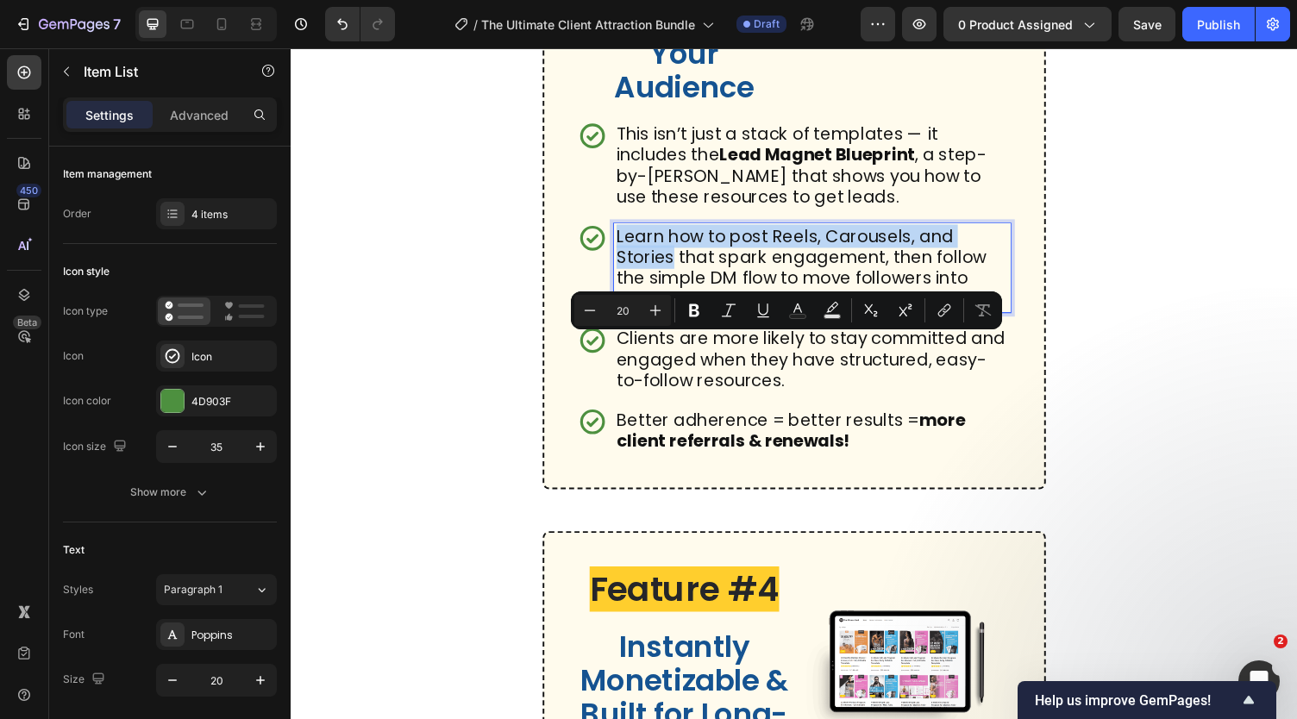
drag, startPoint x: 627, startPoint y: 354, endPoint x: 682, endPoint y: 379, distance: 61.0
click at [682, 317] on p "Learn how to post Reels, Carousels, and Stories that spark engagement, then fol…" at bounding box center [826, 274] width 403 height 86
click at [699, 313] on icon "Editor contextual toolbar" at bounding box center [694, 310] width 10 height 13
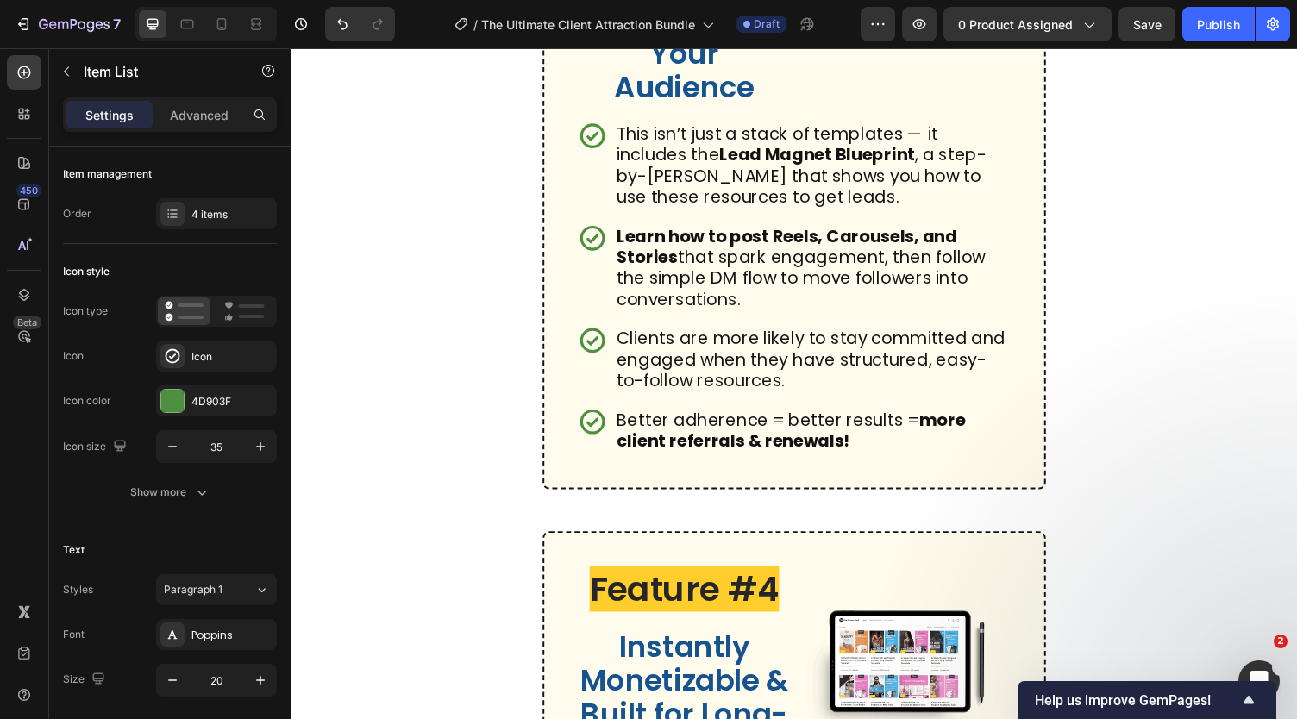
click at [777, 317] on p "Learn how to post Reels, Carousels, and Stories that spark engagement, then fol…" at bounding box center [826, 274] width 403 height 86
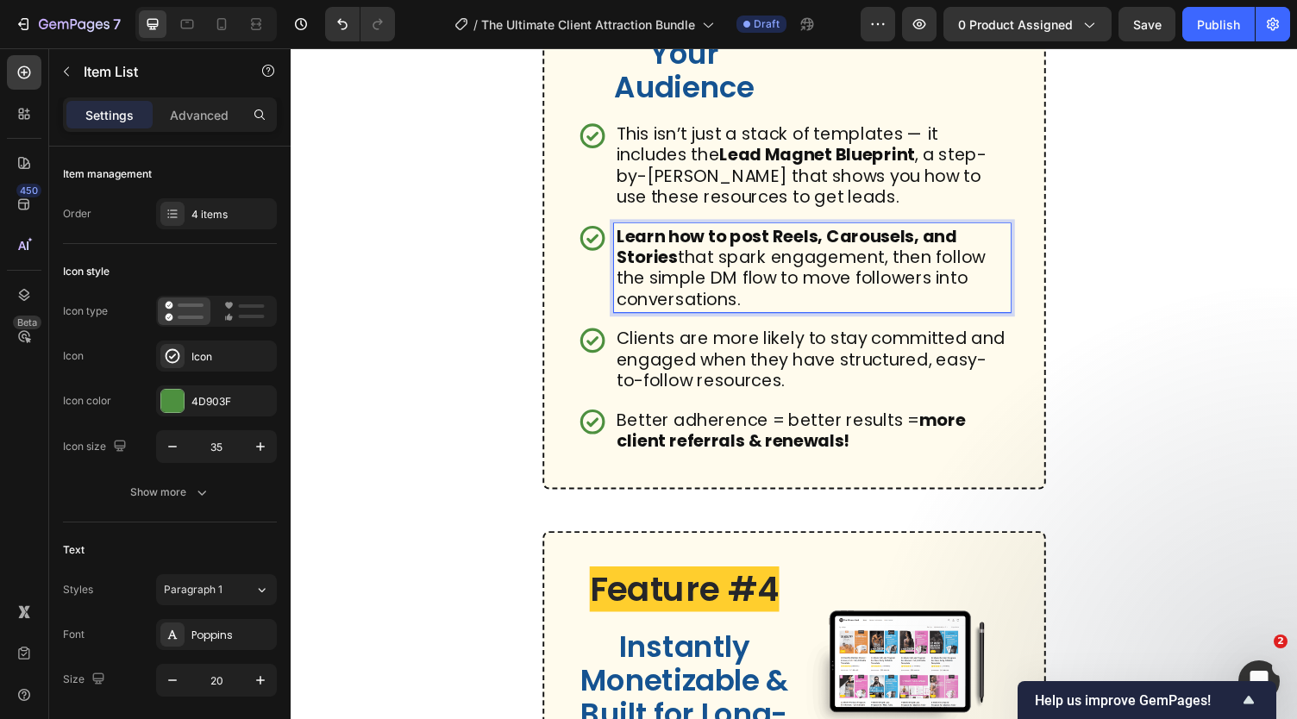
click at [684, 463] on p "Better adherence = better results = more client referrals & renewals!" at bounding box center [826, 441] width 403 height 43
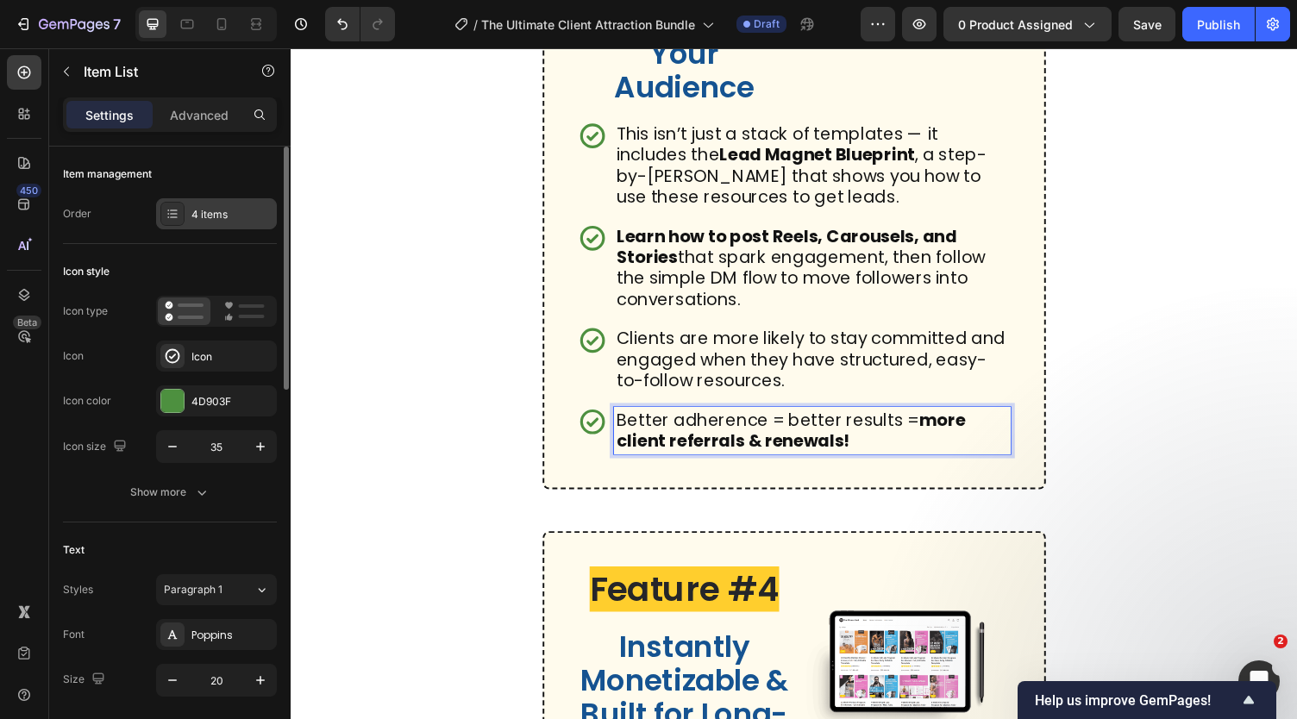
click at [212, 204] on div "4 items" at bounding box center [216, 213] width 121 height 31
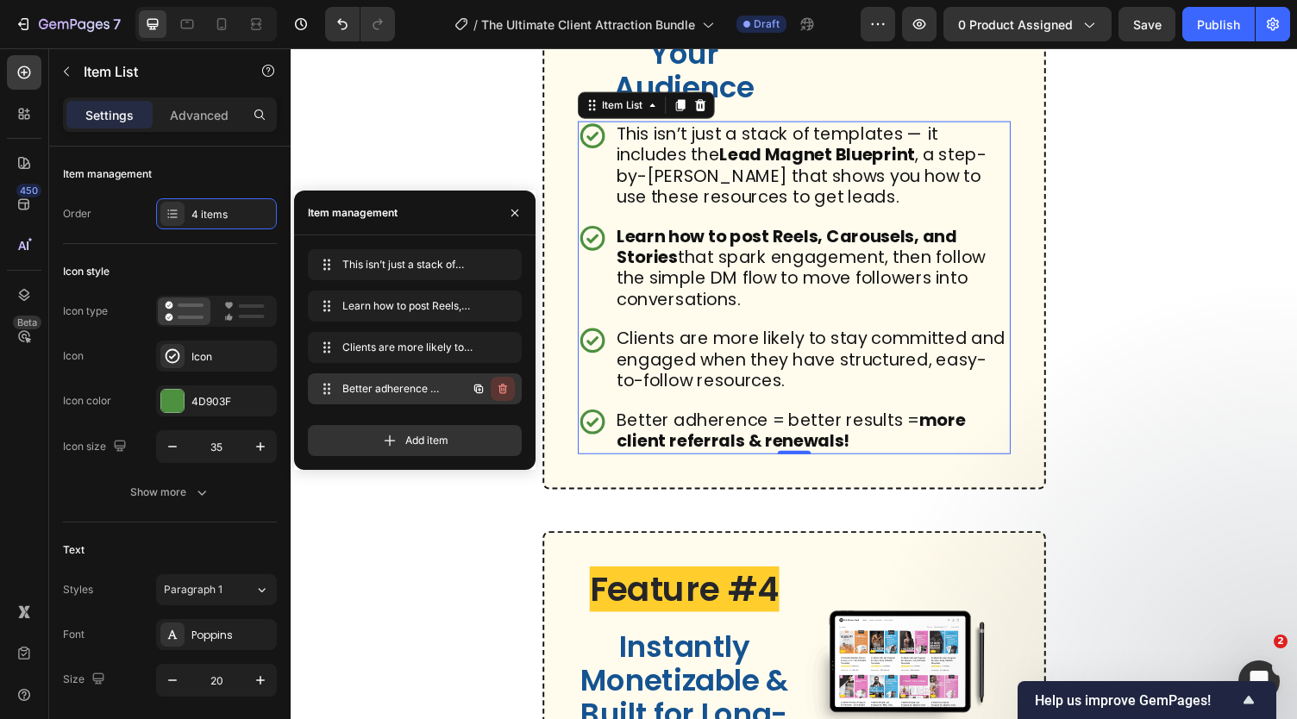
click at [504, 394] on icon "button" at bounding box center [503, 389] width 14 height 14
click at [491, 392] on div "Delete" at bounding box center [491, 389] width 32 height 16
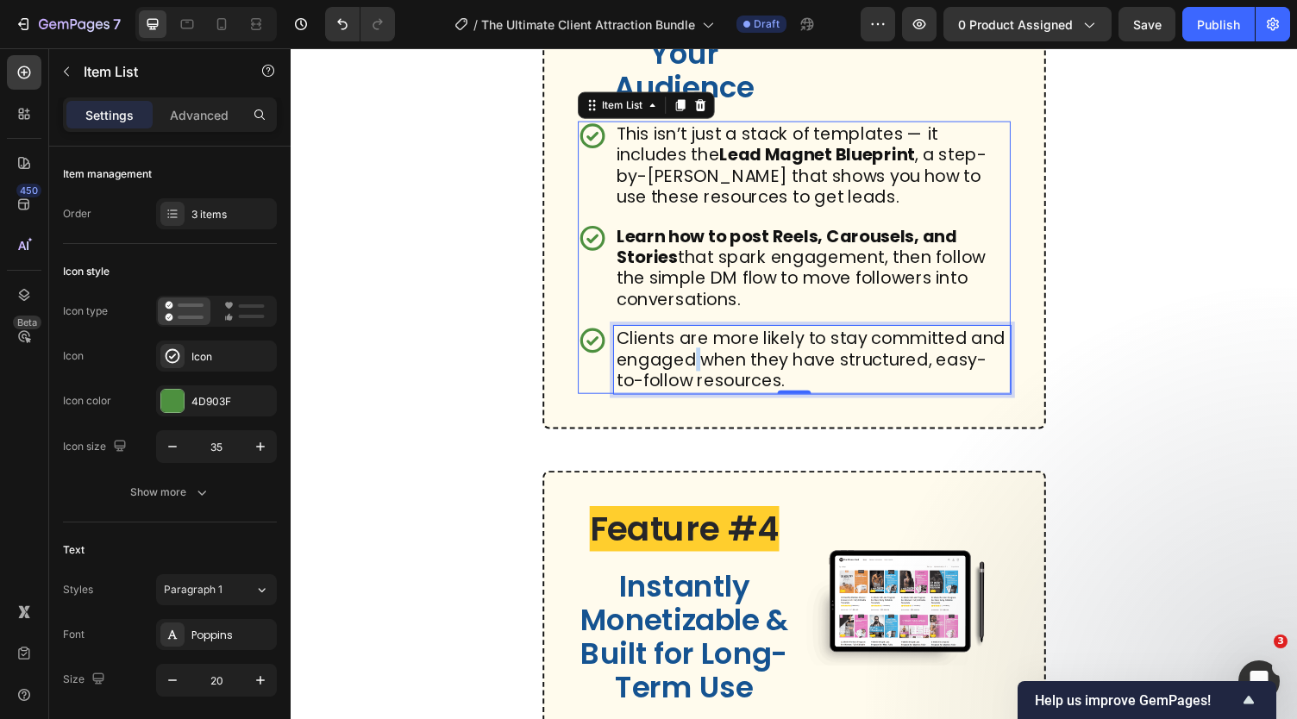
click at [743, 401] on p "Clients are more likely to stay committed and engaged when they have structured…" at bounding box center [826, 368] width 403 height 65
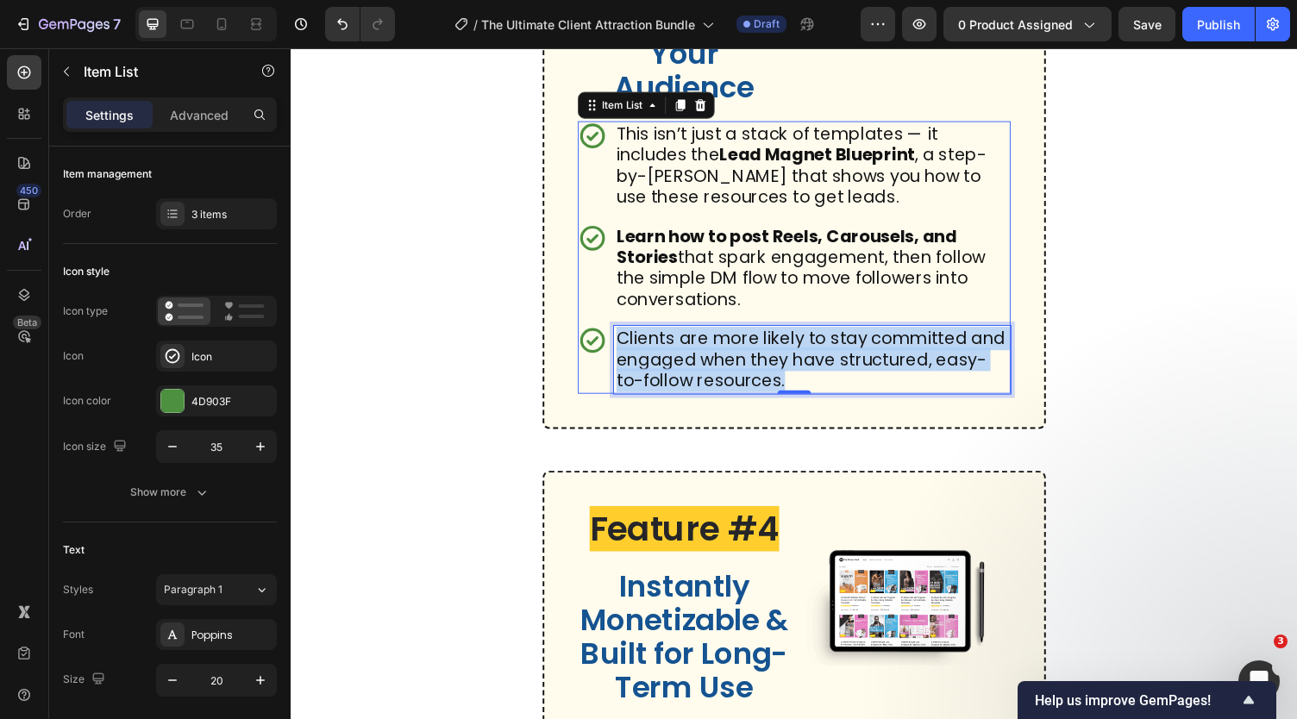
click at [743, 401] on p "Clients are more likely to stay committed and engaged when they have structured…" at bounding box center [826, 368] width 403 height 65
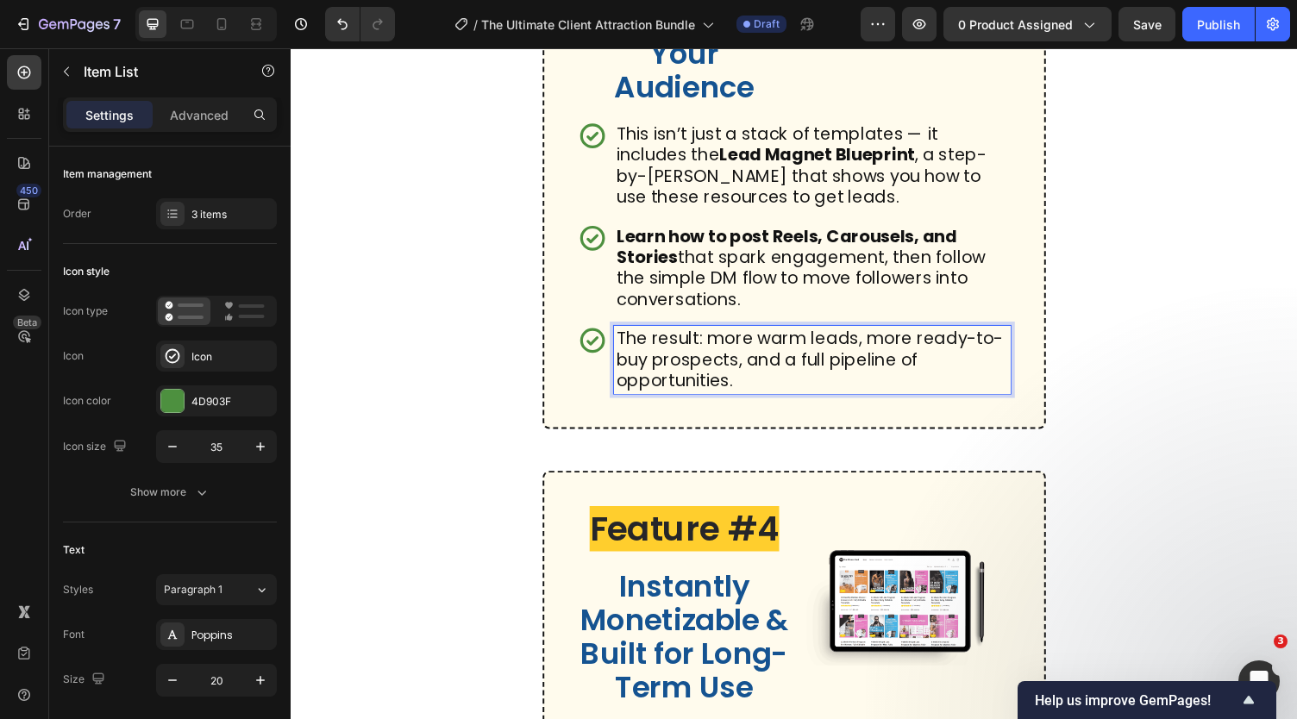
drag, startPoint x: 814, startPoint y: 485, endPoint x: 737, endPoint y: 504, distance: 79.1
click at [737, 401] on p "The result: more warm leads, more ready-to-buy prospects, and a full pipeline o…" at bounding box center [826, 368] width 403 height 65
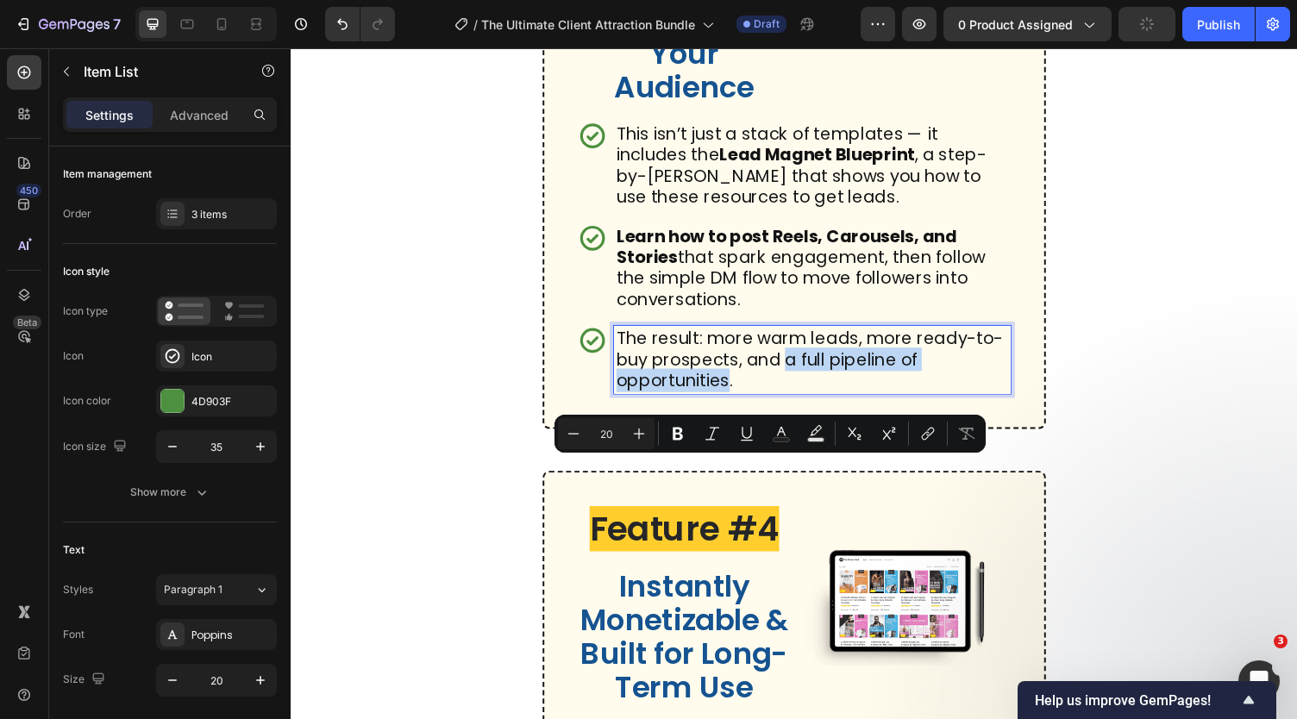
drag, startPoint x: 800, startPoint y: 486, endPoint x: 737, endPoint y: 505, distance: 66.0
click at [737, 401] on p "The result: more warm leads, more ready-to-buy prospects, and a full pipeline o…" at bounding box center [826, 368] width 403 height 65
click at [685, 430] on icon "Editor contextual toolbar" at bounding box center [677, 433] width 17 height 17
click at [448, 430] on div "Feature #1 Heading Done-for-You Resources That Save You Hours Heading Image Row…" at bounding box center [808, 376] width 1035 height 3545
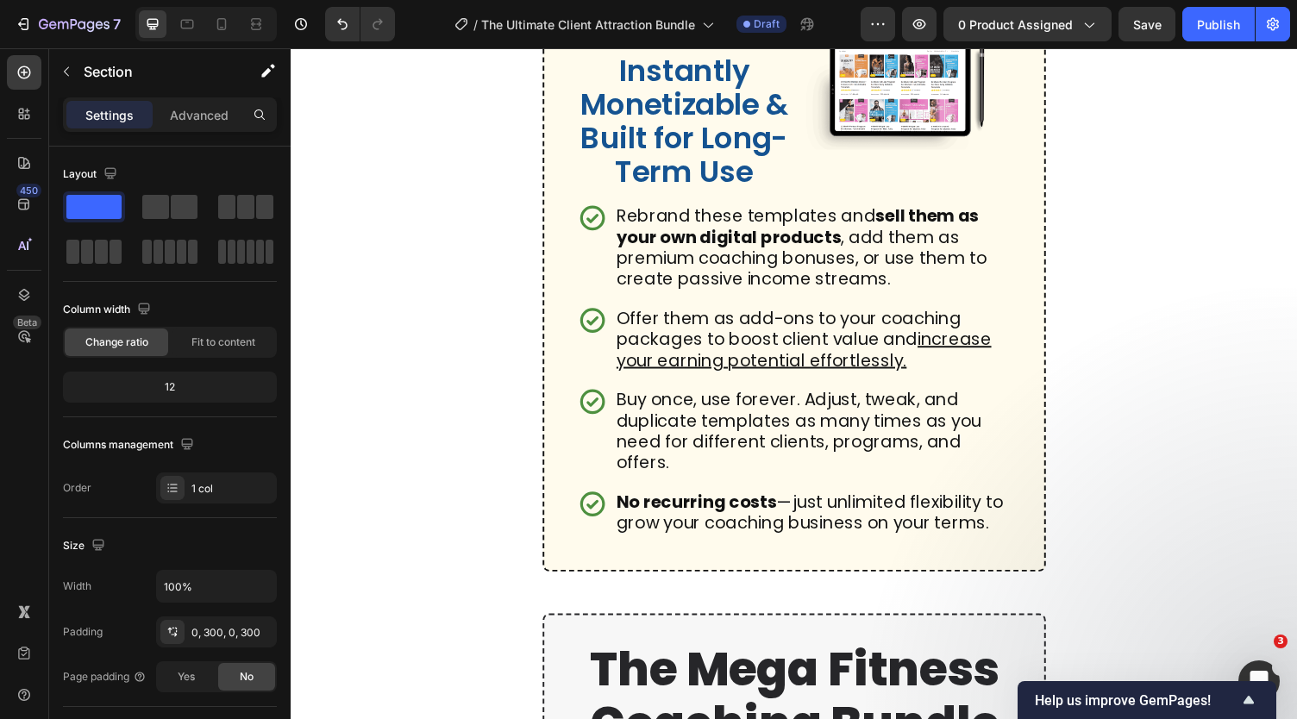
scroll to position [3457, 0]
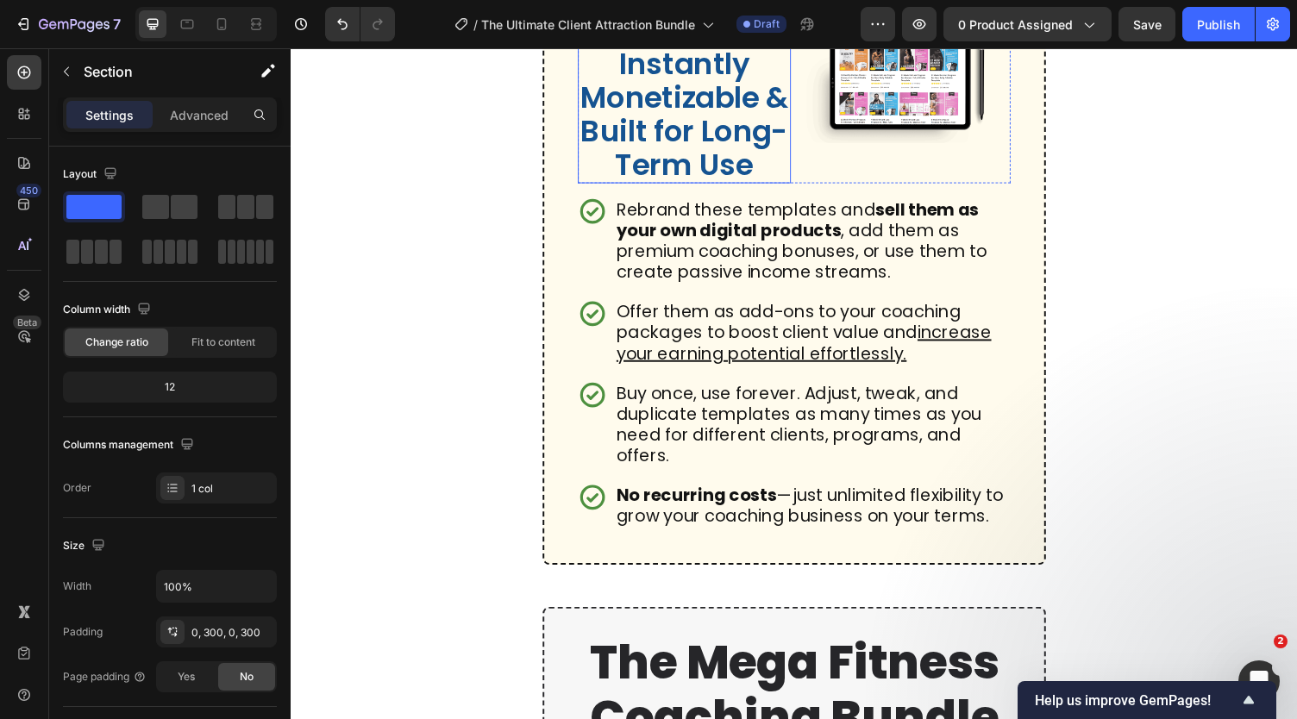
click at [696, 187] on h2 "Instantly Monetizable & Built for Long-Term Use" at bounding box center [695, 116] width 219 height 141
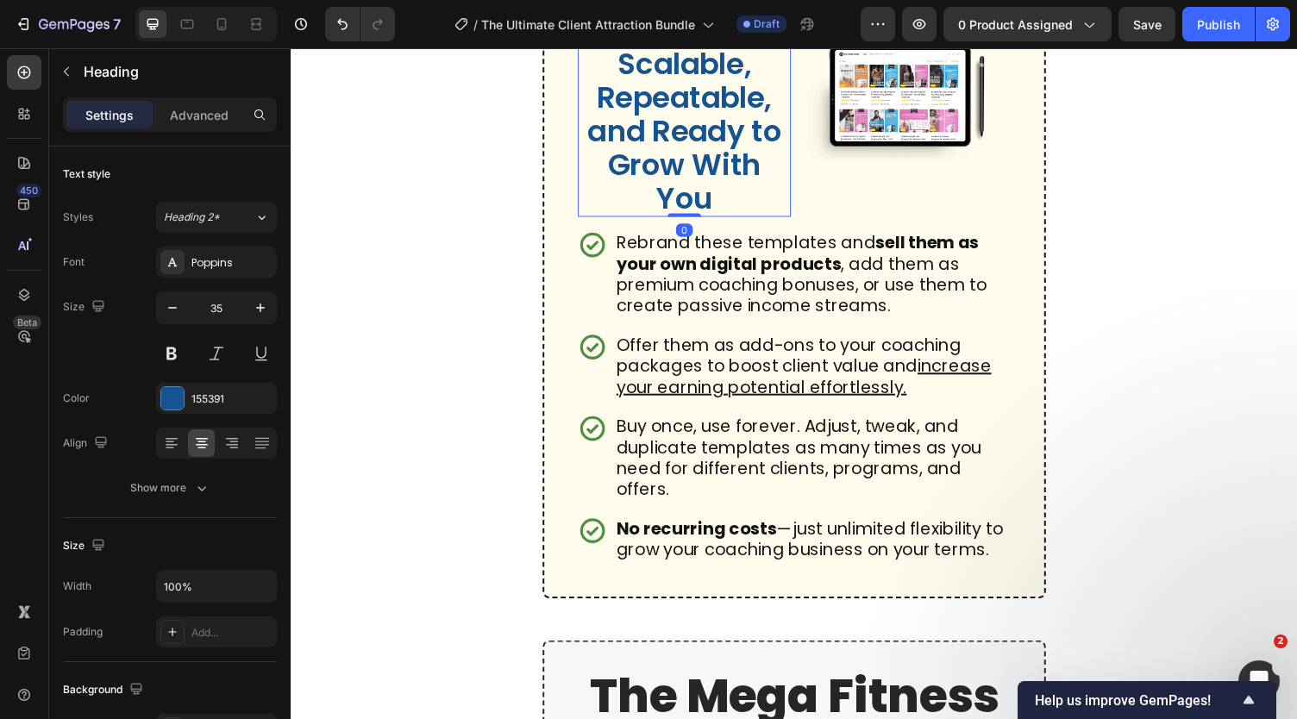
scroll to position [2, 0]
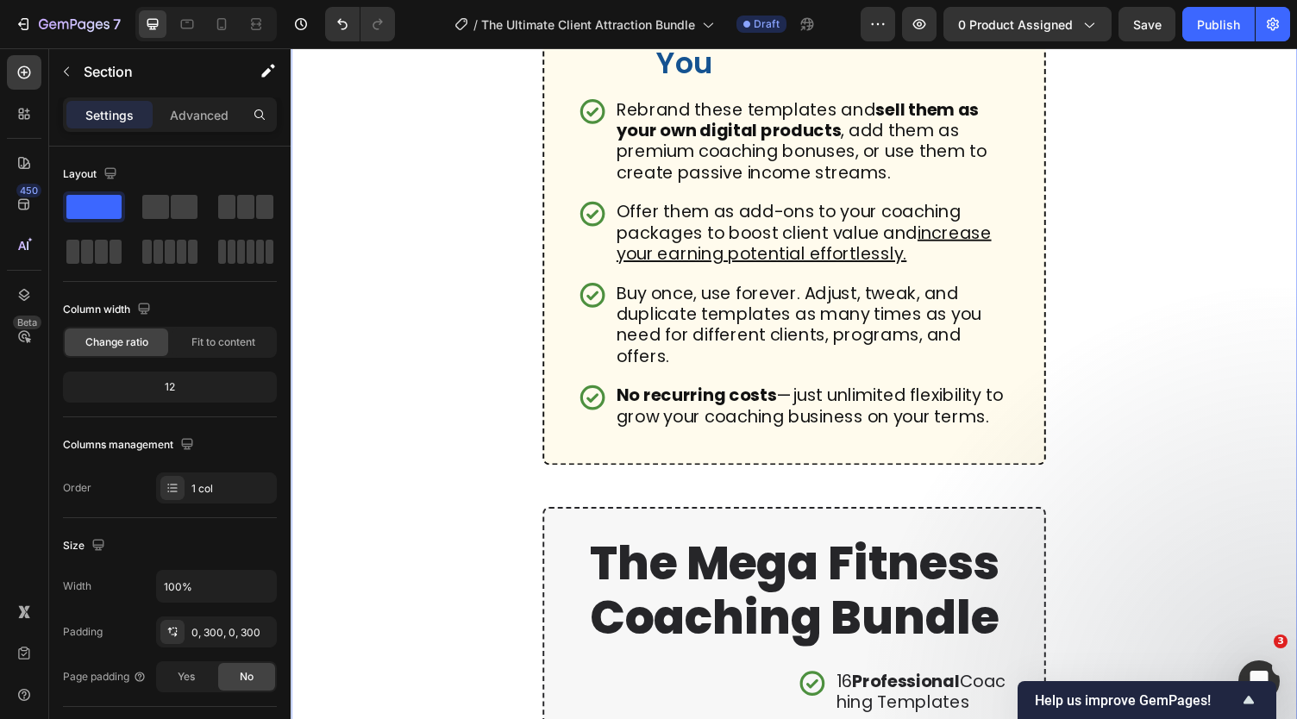
scroll to position [3595, 0]
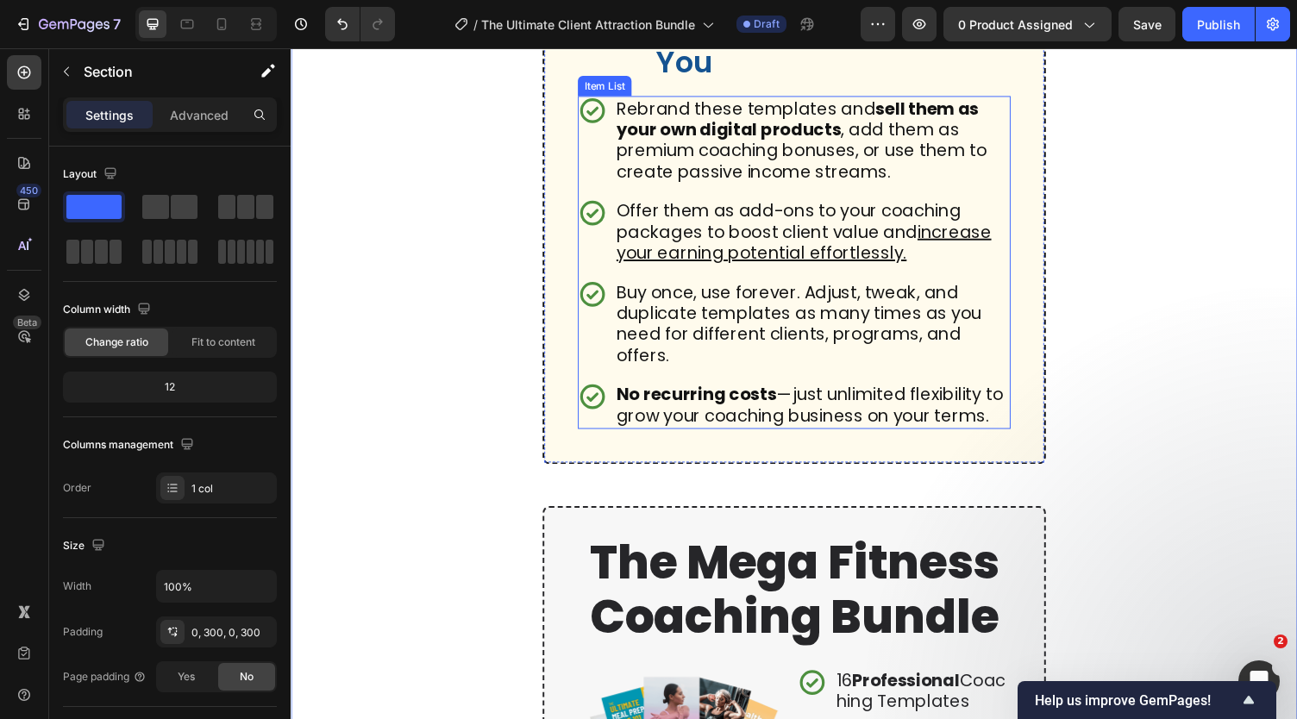
click at [731, 144] on strong "sell them as your own digital products" at bounding box center [811, 121] width 373 height 46
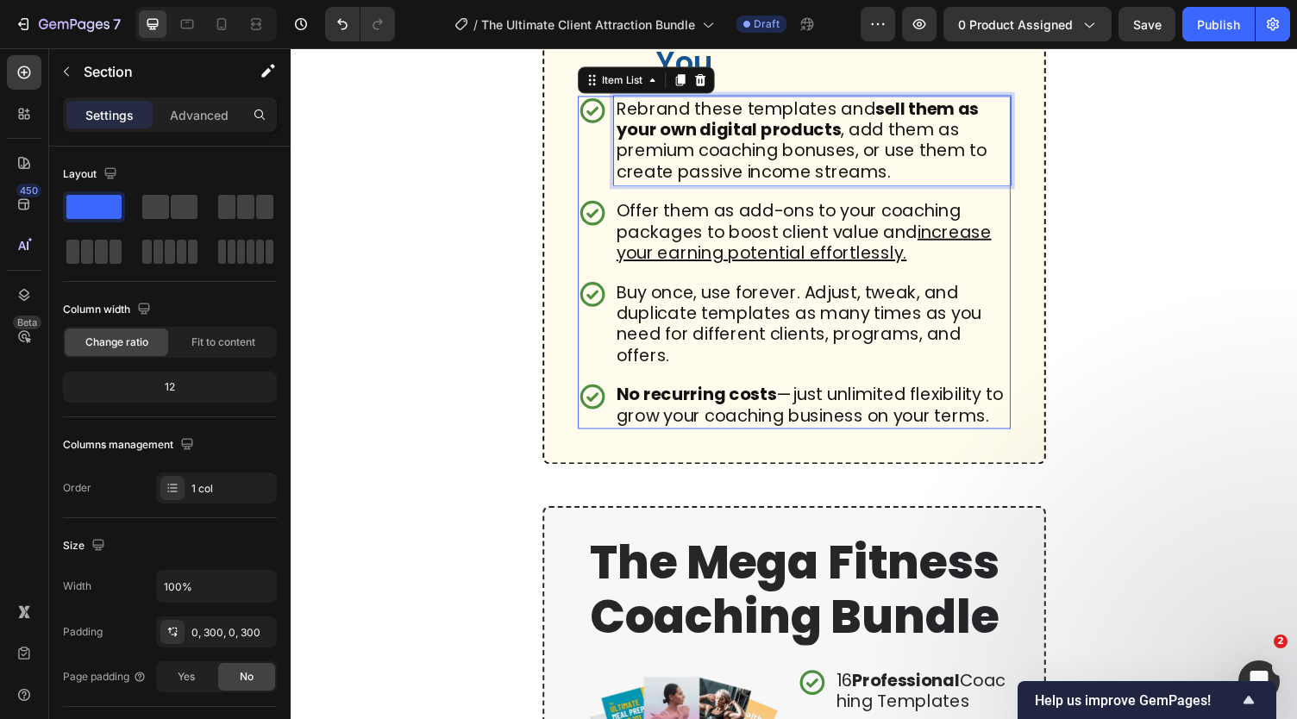
click at [731, 144] on strong "sell them as your own digital products" at bounding box center [811, 121] width 373 height 46
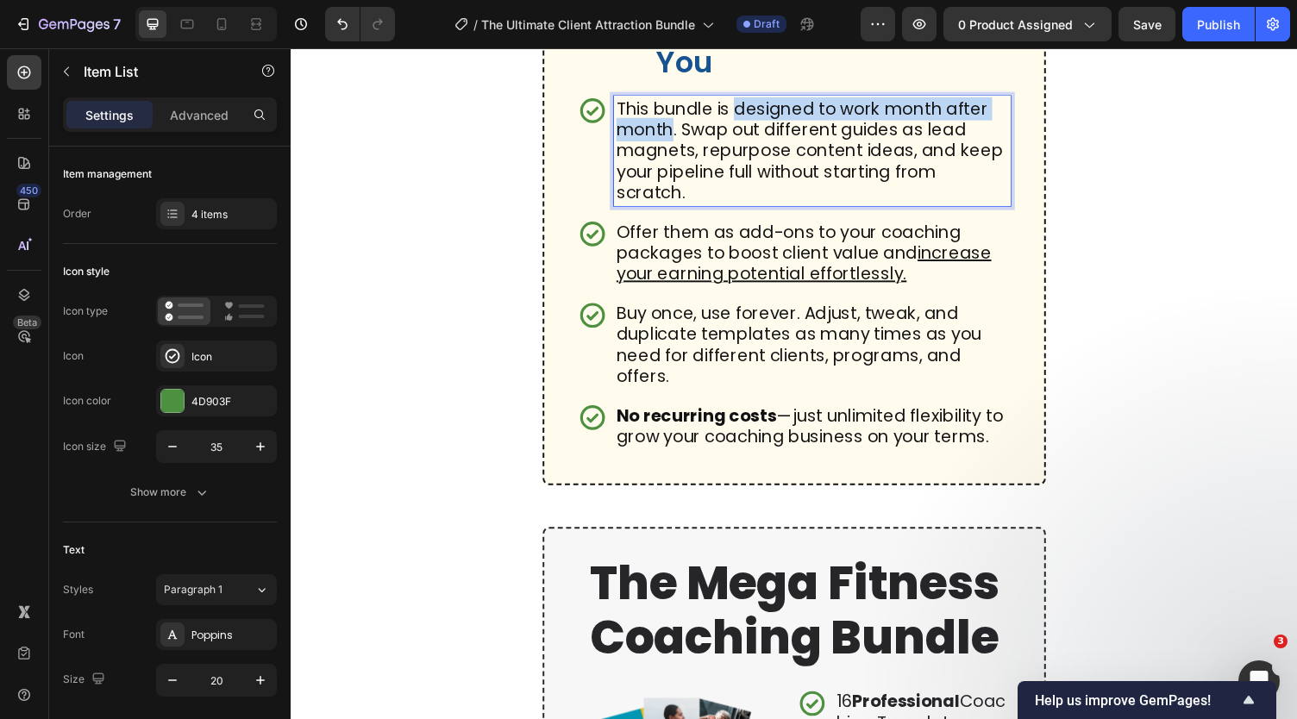
drag, startPoint x: 747, startPoint y: 271, endPoint x: 680, endPoint y: 290, distance: 69.9
click at [680, 208] on p "This bundle is designed to work month after month. Swap out different guides as…" at bounding box center [826, 154] width 403 height 108
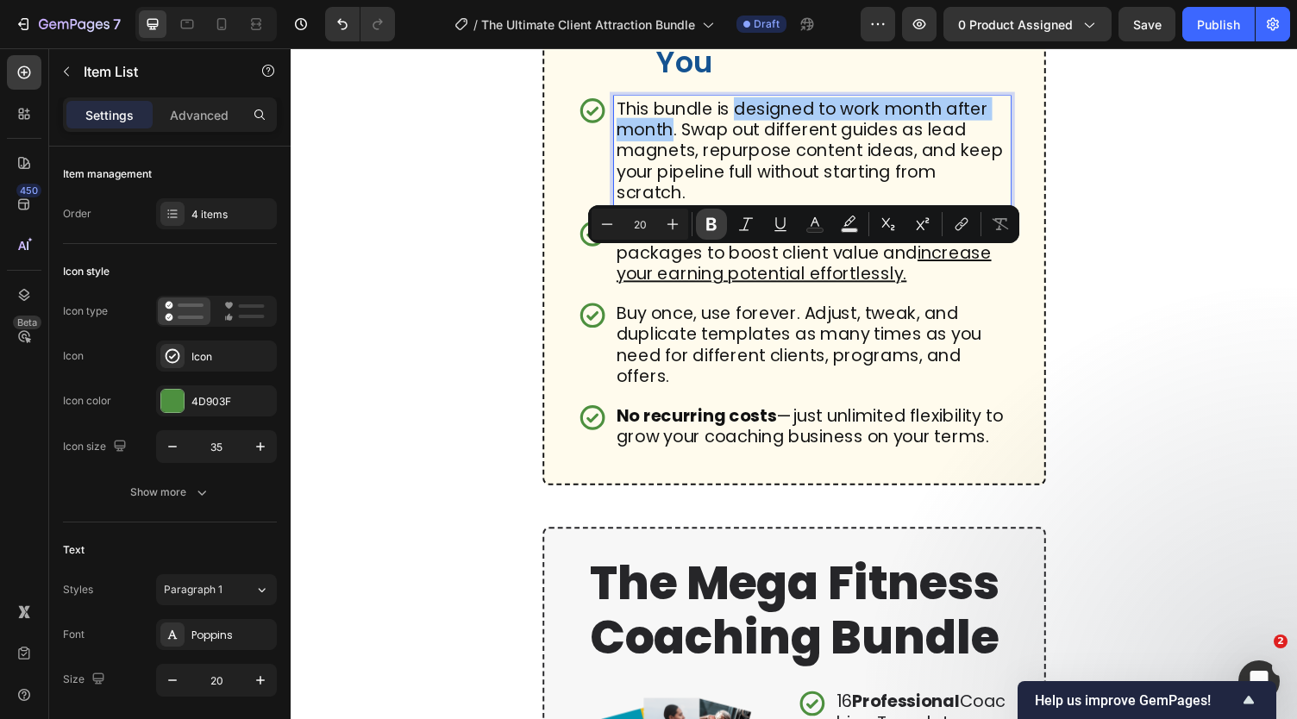
click at [712, 227] on icon "Editor contextual toolbar" at bounding box center [711, 224] width 17 height 17
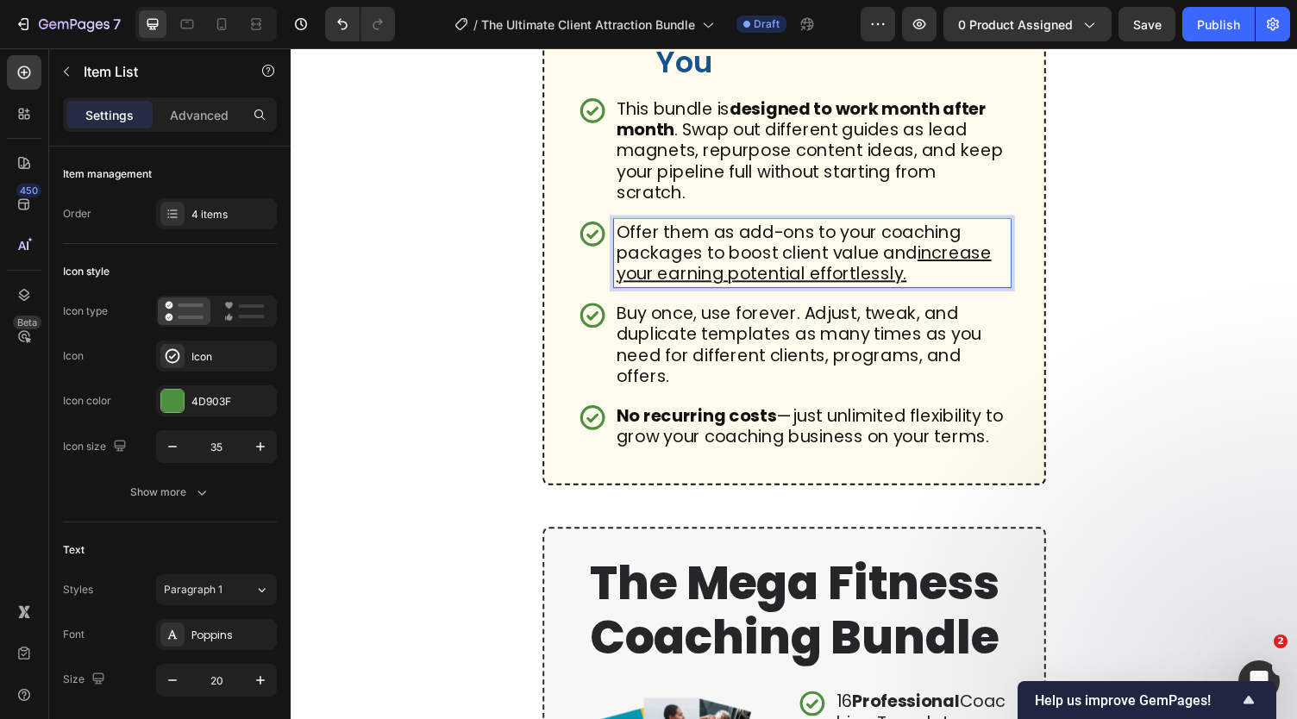
click at [716, 292] on p "Offer them as add-ons to your coaching packages to boost client value and incre…" at bounding box center [826, 259] width 403 height 65
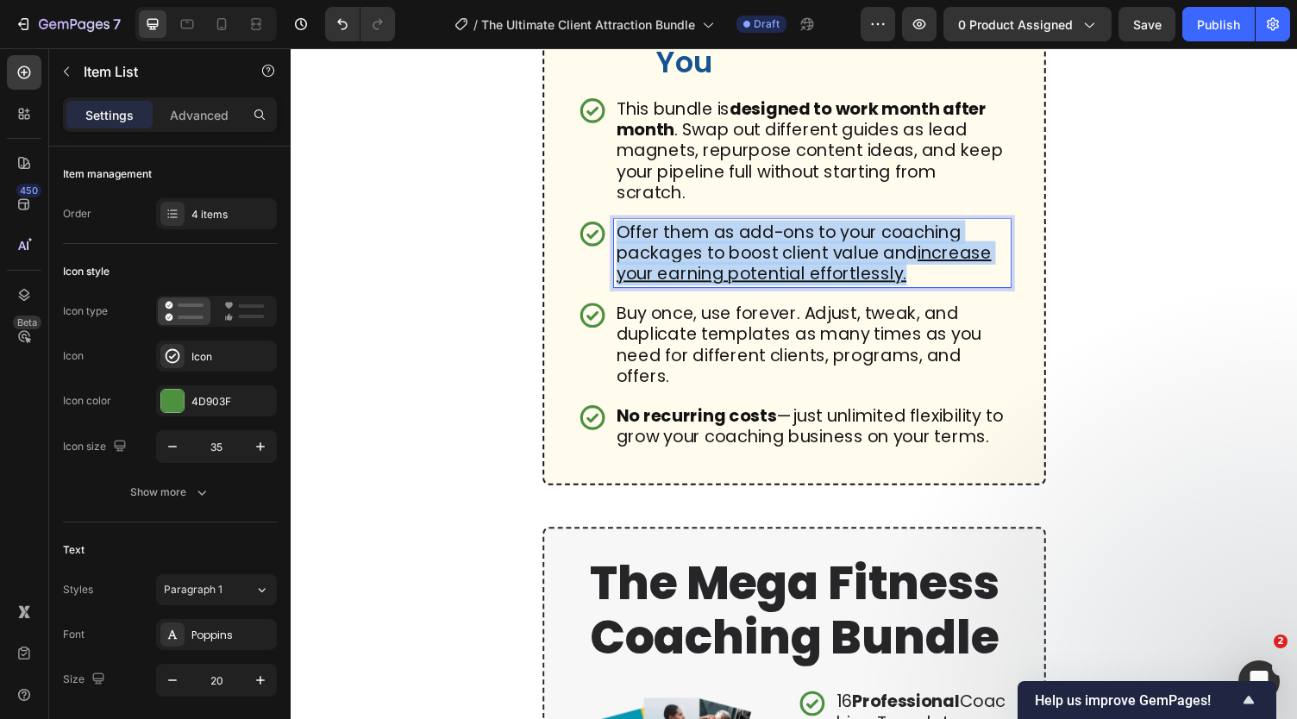
click at [716, 292] on p "Offer them as add-ons to your coaching packages to boost client value and incre…" at bounding box center [826, 259] width 403 height 65
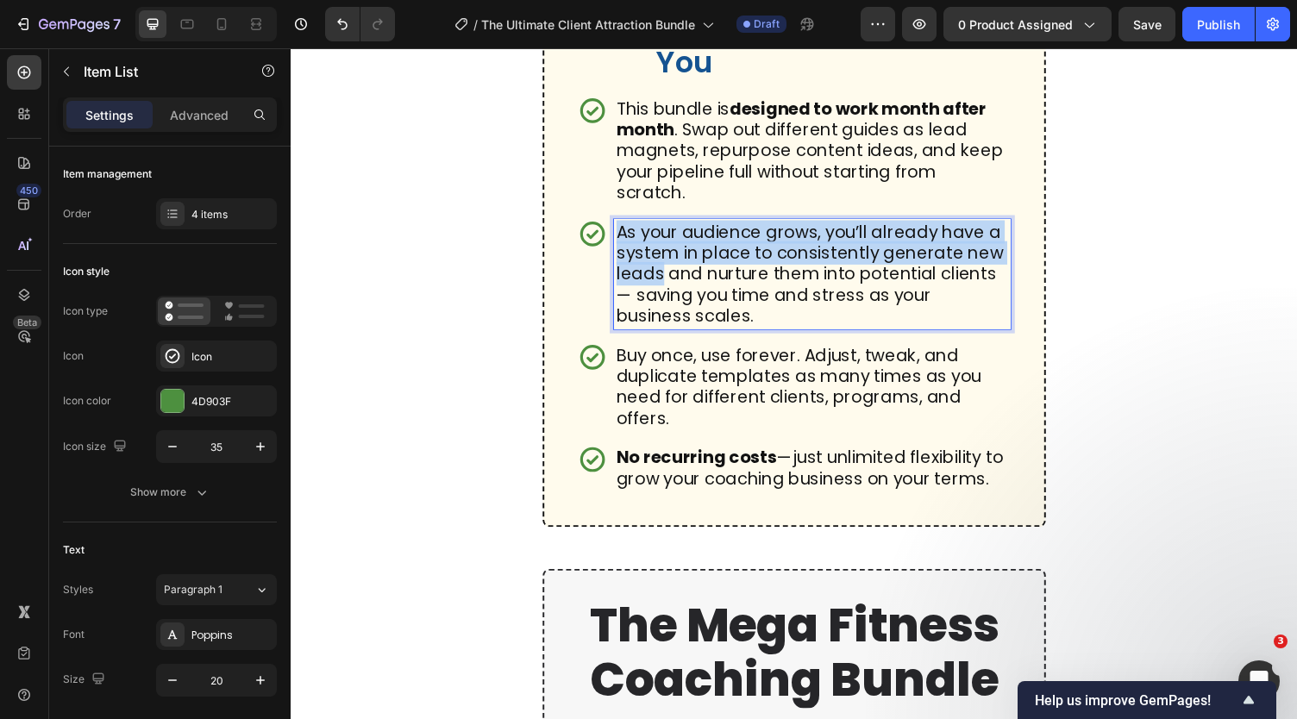
drag, startPoint x: 625, startPoint y: 394, endPoint x: 711, endPoint y: 438, distance: 96.1
click at [711, 335] on p "As your audience grows, you’ll already have a system in place to consistently g…" at bounding box center [826, 281] width 403 height 108
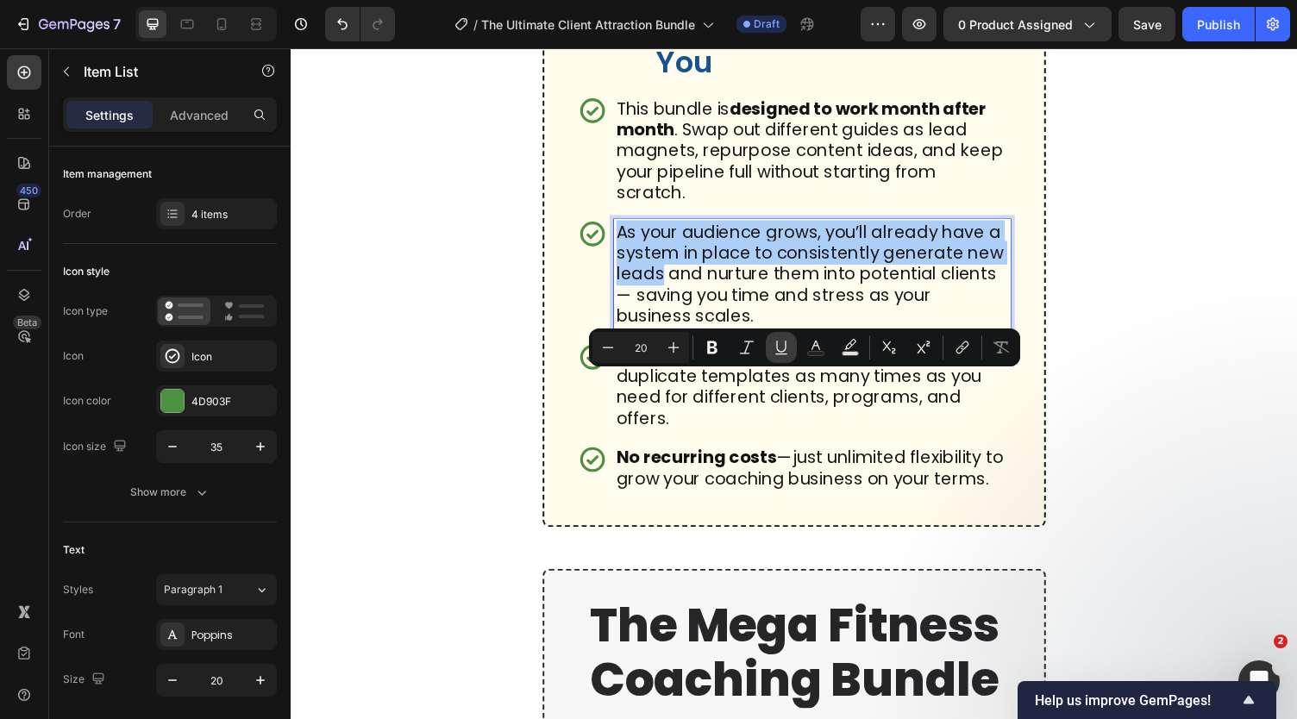
click at [775, 351] on icon "Editor contextual toolbar" at bounding box center [781, 347] width 17 height 17
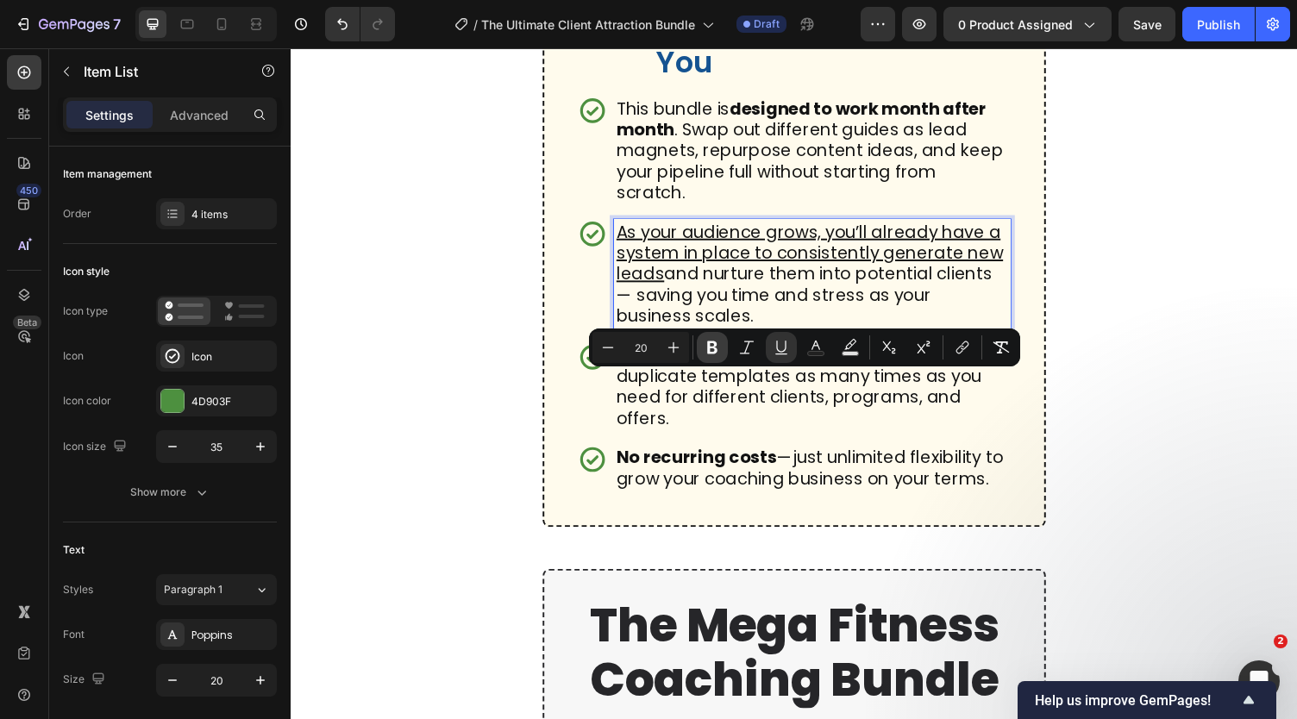
click at [721, 349] on button "Bold" at bounding box center [712, 347] width 31 height 31
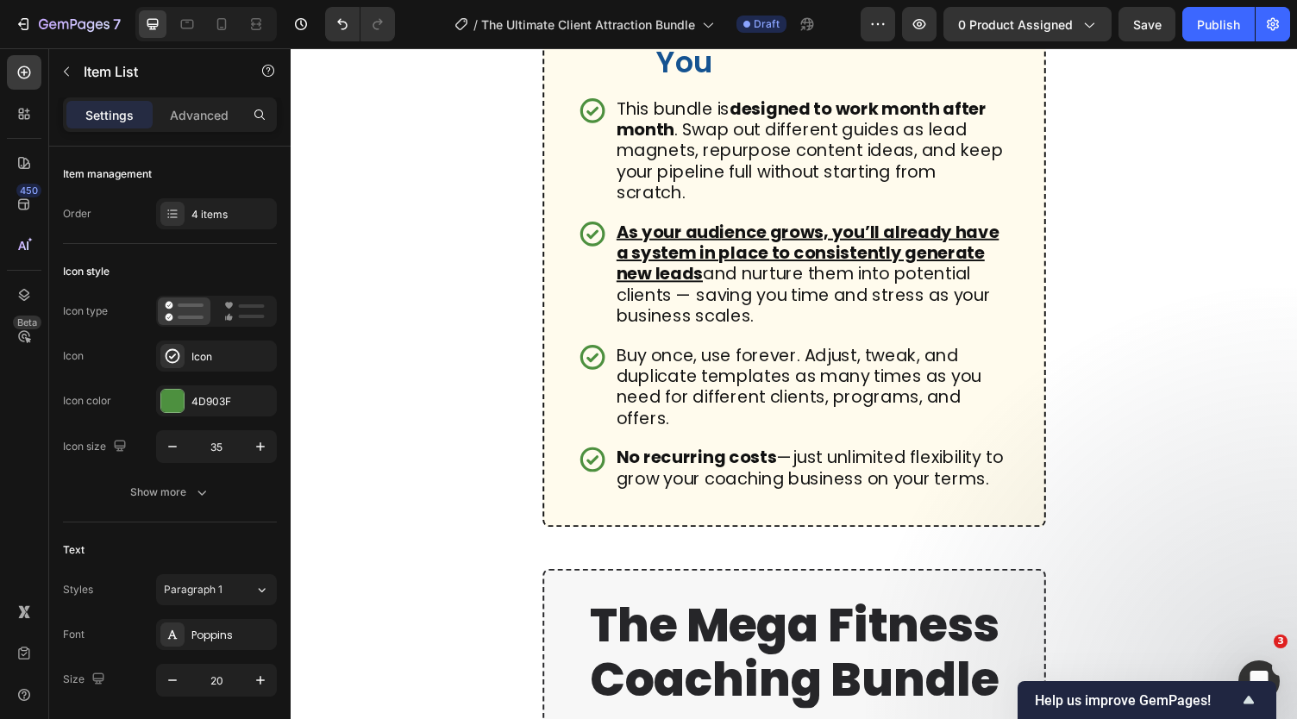
click at [741, 335] on p "As your audience grows, you’ll already have a system in place to consistently g…" at bounding box center [826, 281] width 403 height 108
click at [585, 455] on div "Feature #4 Heading Scalable, Repeatable, and Ready to Grow With You Heading Ima…" at bounding box center [807, 174] width 517 height 733
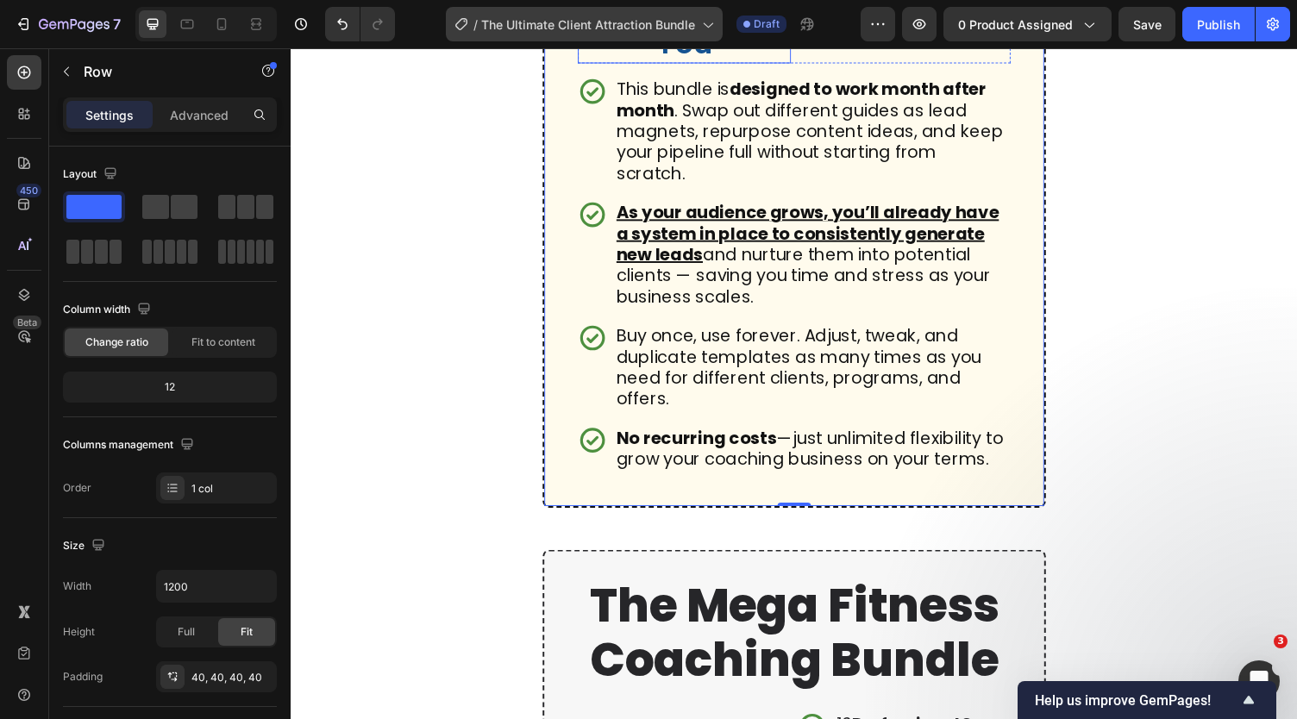
scroll to position [3616, 0]
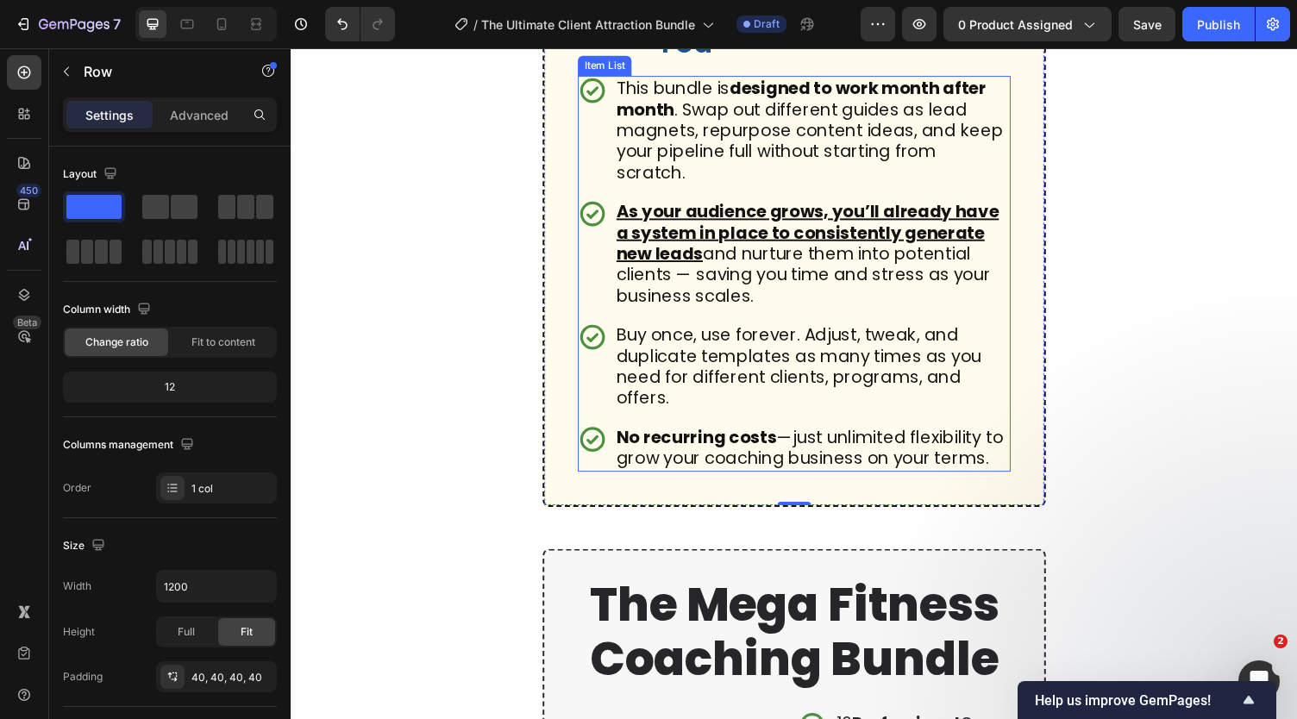
click at [717, 481] on p "No recurring costs —just unlimited flexibility to grow your coaching business o…" at bounding box center [826, 459] width 403 height 43
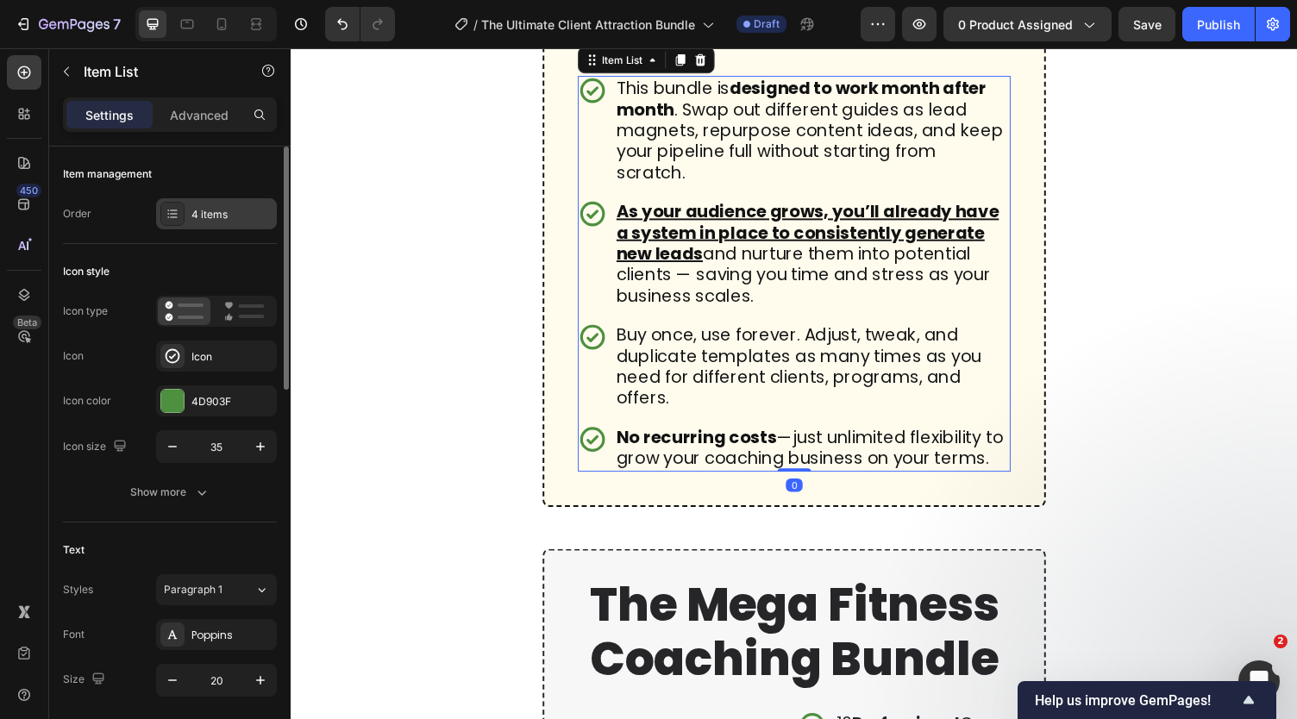
click at [210, 210] on div "4 items" at bounding box center [231, 215] width 81 height 16
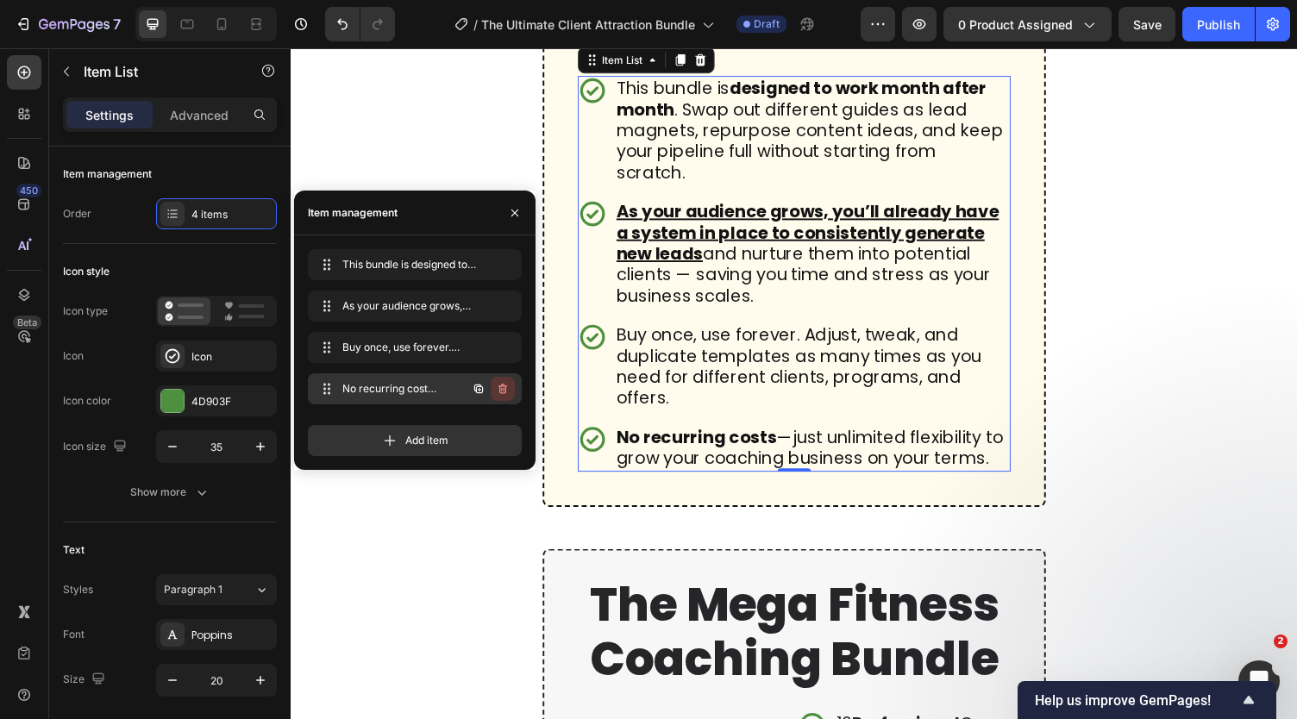
click at [504, 392] on icon "button" at bounding box center [503, 389] width 14 height 14
click at [500, 391] on div "Delete" at bounding box center [491, 389] width 32 height 16
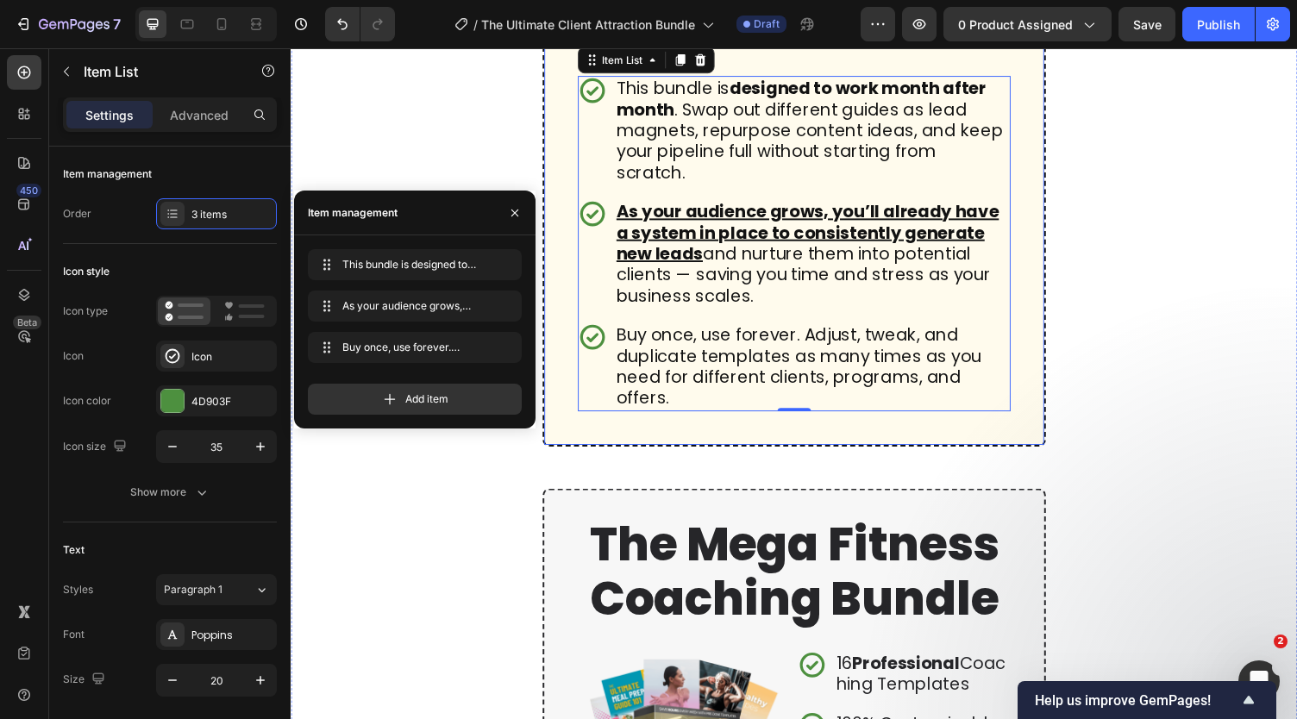
click at [568, 458] on div "Feature #4 Heading Scalable, Repeatable, and Ready to Grow With You Heading Ima…" at bounding box center [807, 122] width 517 height 671
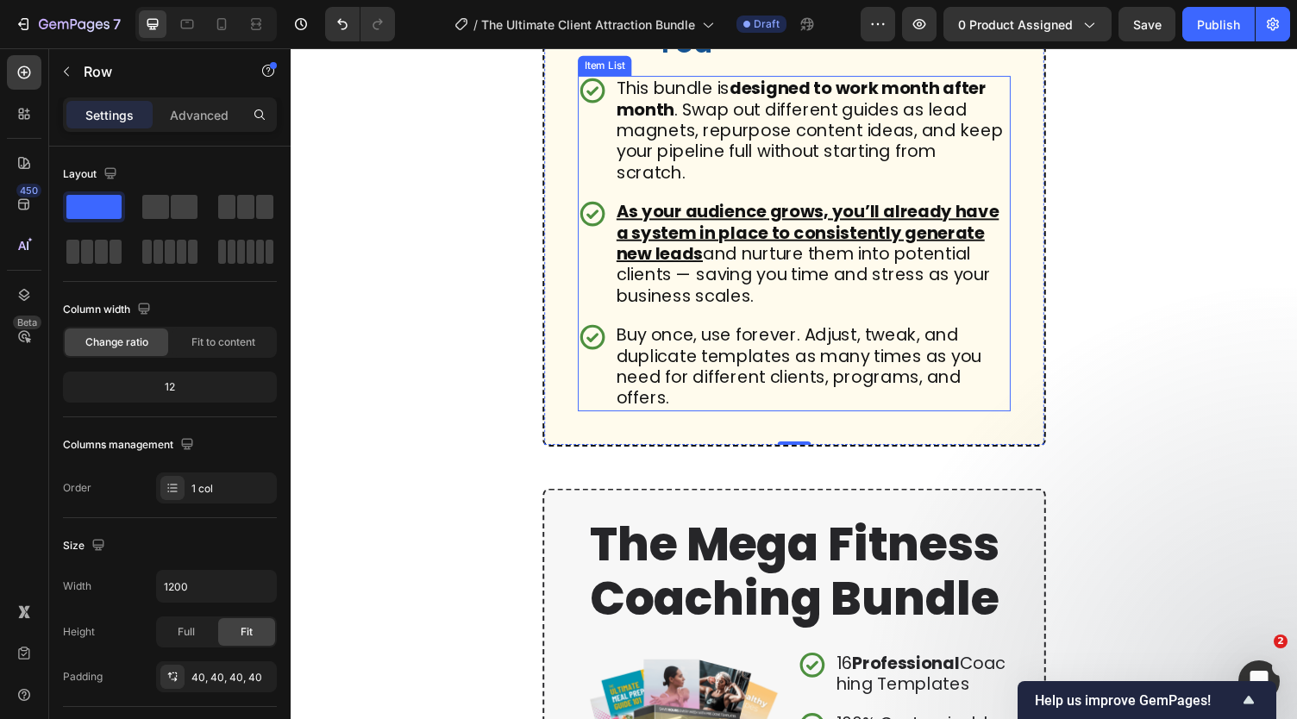
click at [733, 419] on p "Buy once, use forever. Adjust, tweak, and duplicate templates as many times as …" at bounding box center [826, 376] width 403 height 86
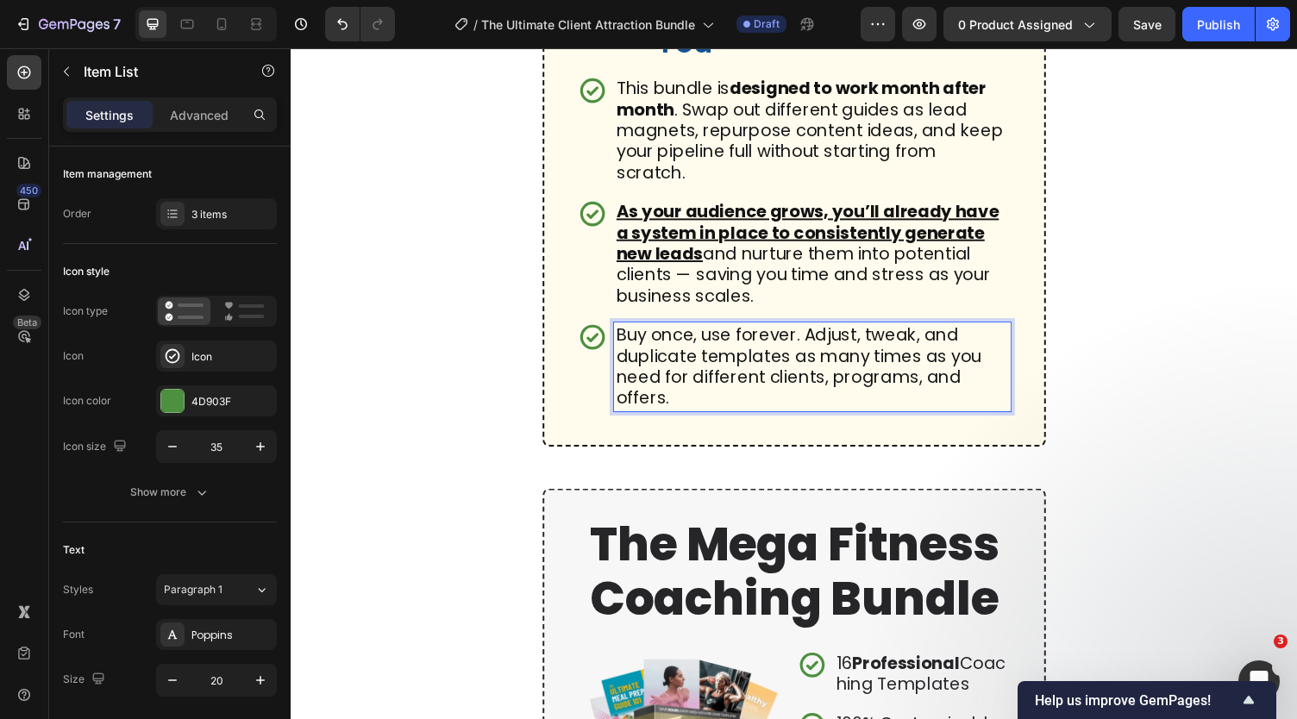
click at [803, 419] on p "Buy once, use forever. Adjust, tweak, and duplicate templates as many times as …" at bounding box center [826, 376] width 403 height 86
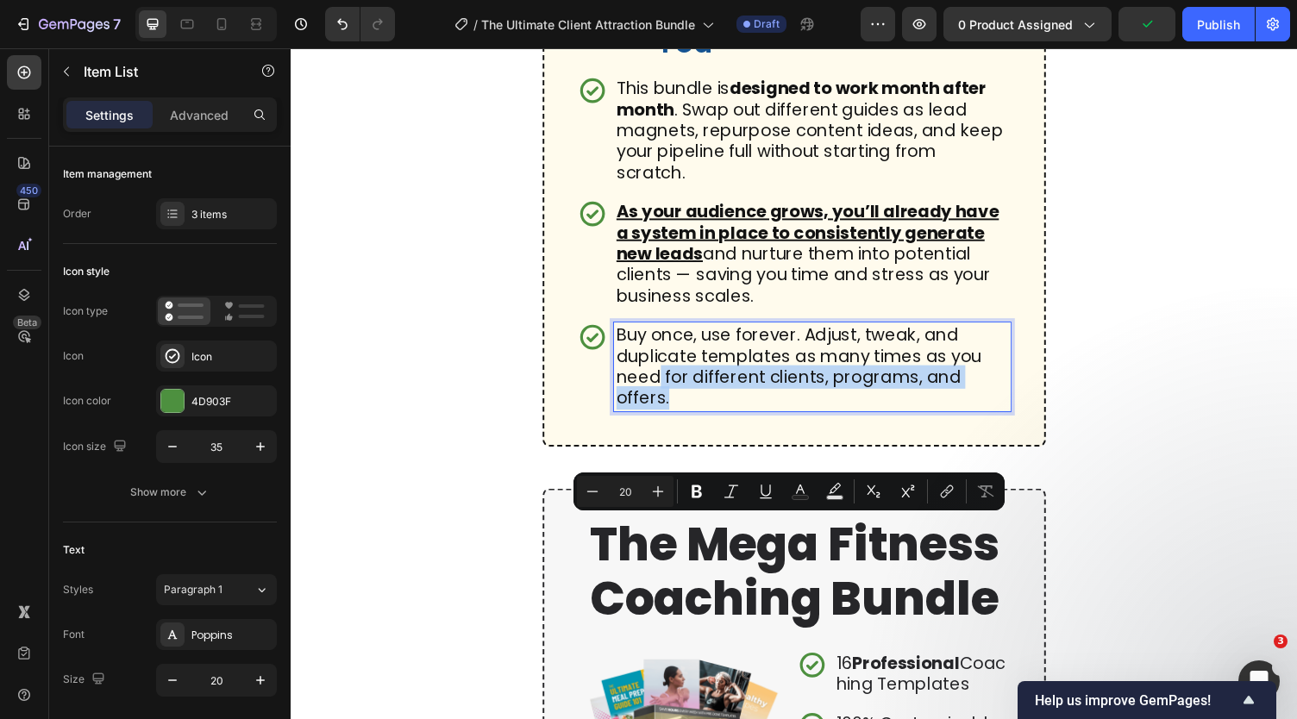
drag, startPoint x: 803, startPoint y: 562, endPoint x: 669, endPoint y: 544, distance: 134.9
click at [669, 419] on p "Buy once, use forever. Adjust, tweak, and duplicate templates as many times as …" at bounding box center [826, 376] width 403 height 86
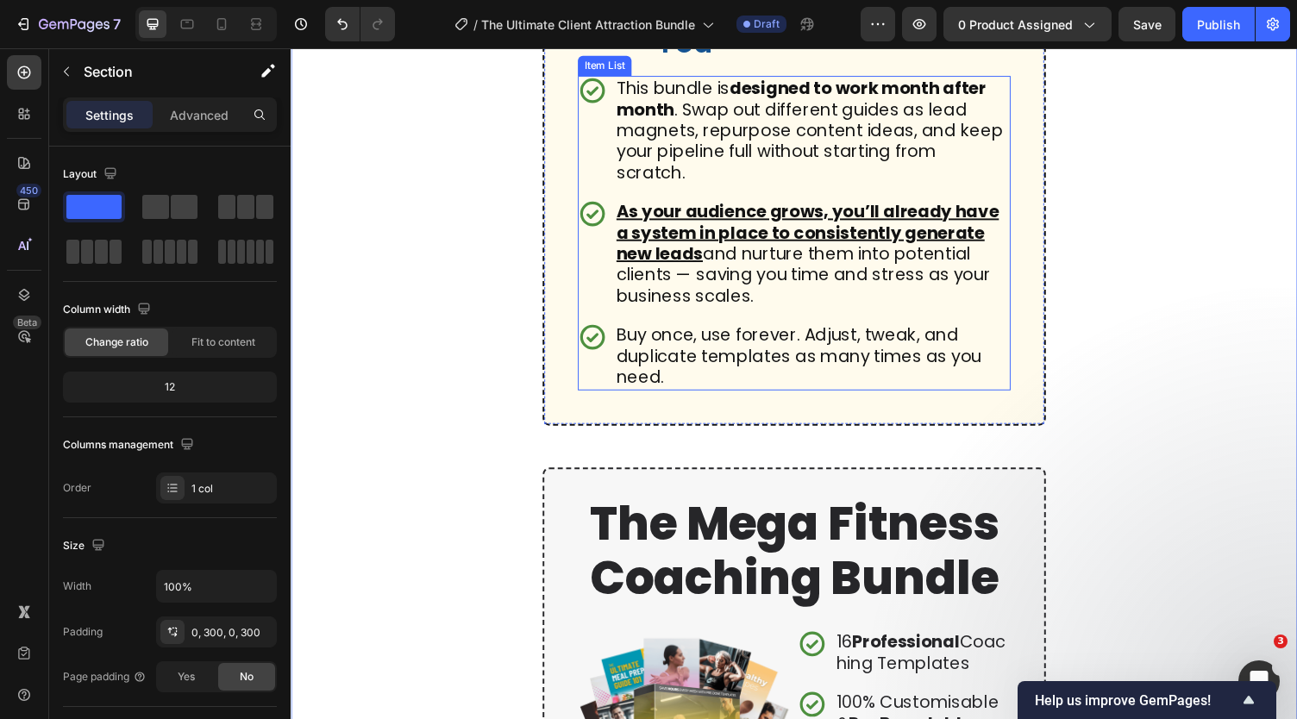
click at [693, 398] on p "Buy once, use forever. Adjust, tweak, and duplicate templates as many times as …" at bounding box center [826, 365] width 403 height 65
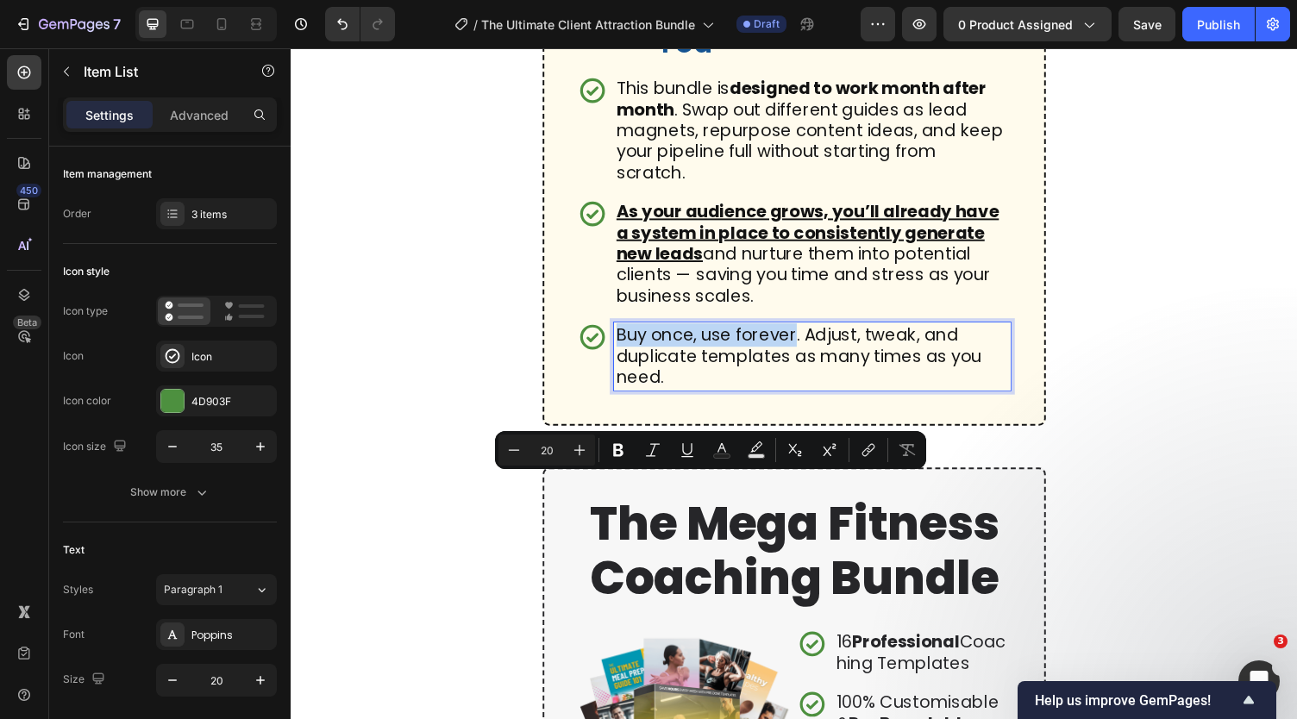
drag, startPoint x: 628, startPoint y: 497, endPoint x: 807, endPoint y: 506, distance: 179.6
click at [807, 398] on p "Buy once, use forever. Adjust, tweak, and duplicate templates as many times as …" at bounding box center [826, 365] width 403 height 65
click at [627, 453] on button "Bold" at bounding box center [618, 450] width 31 height 31
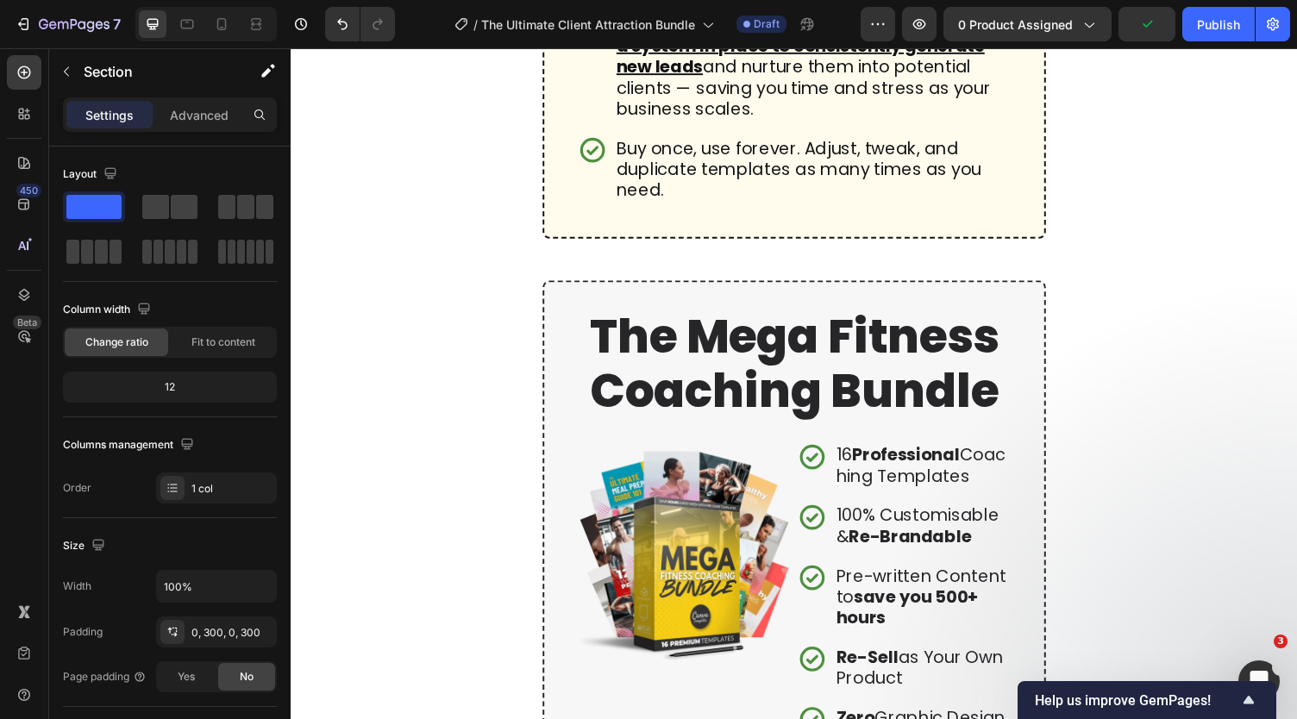
scroll to position [4148, 0]
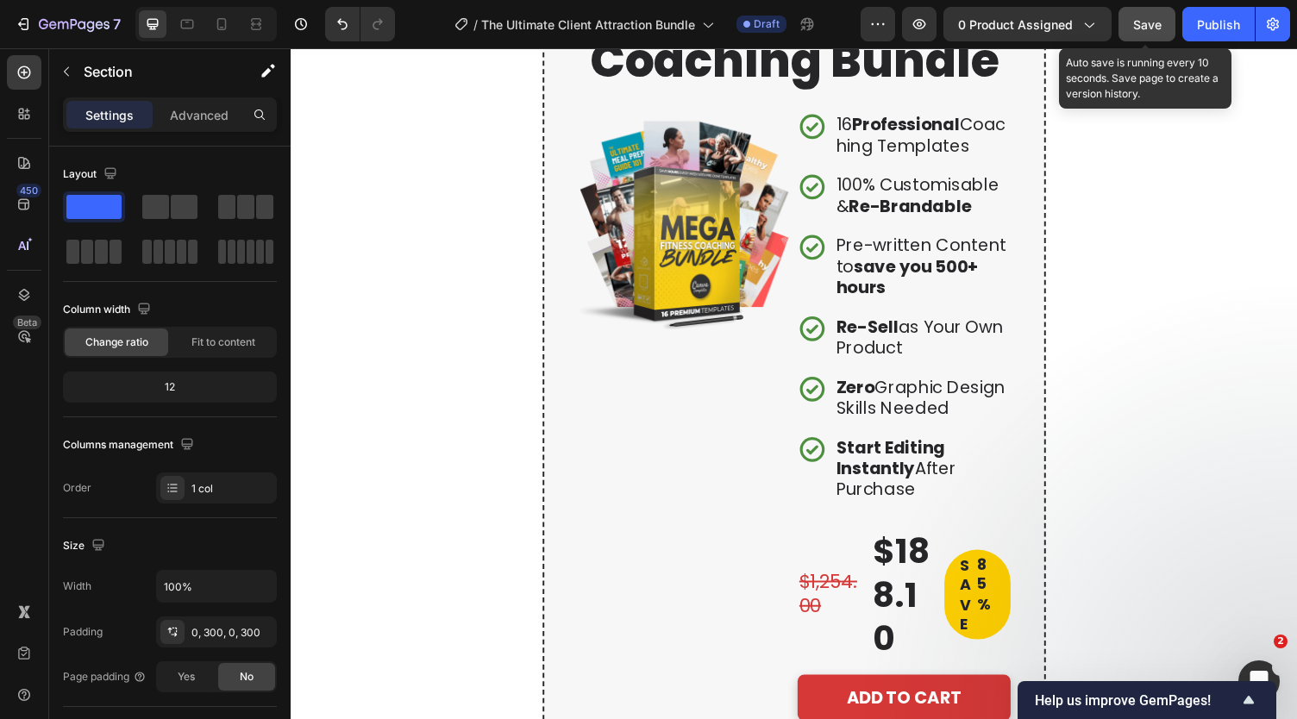
click at [1156, 28] on span "Save" at bounding box center [1147, 24] width 28 height 15
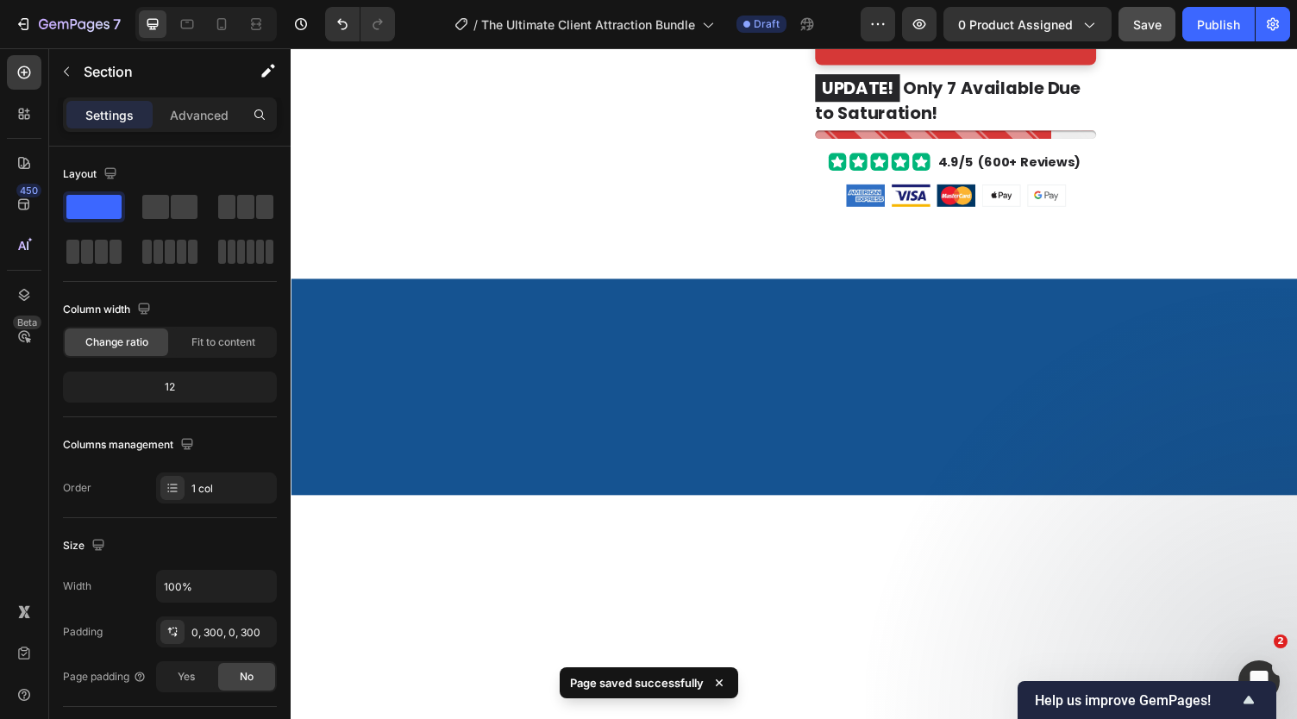
scroll to position [188, 0]
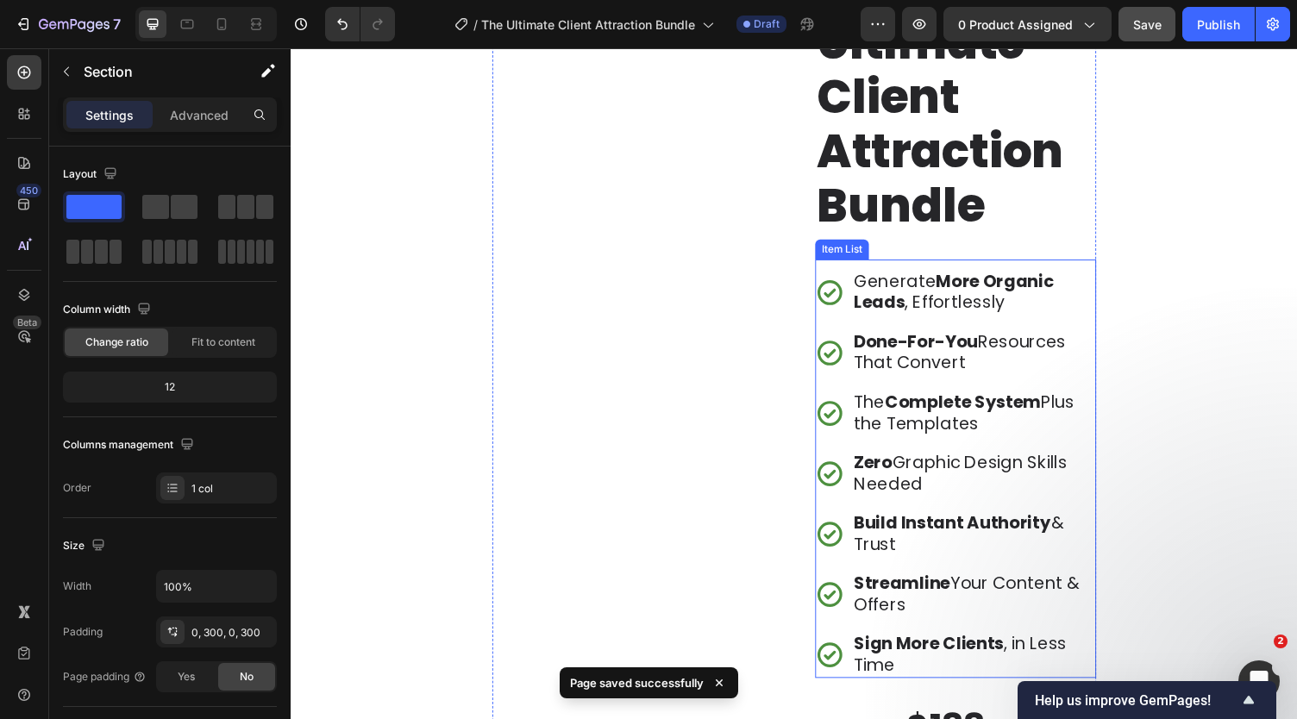
click at [955, 299] on p "Generate More Organic Leads , Effortlessly" at bounding box center [992, 299] width 247 height 43
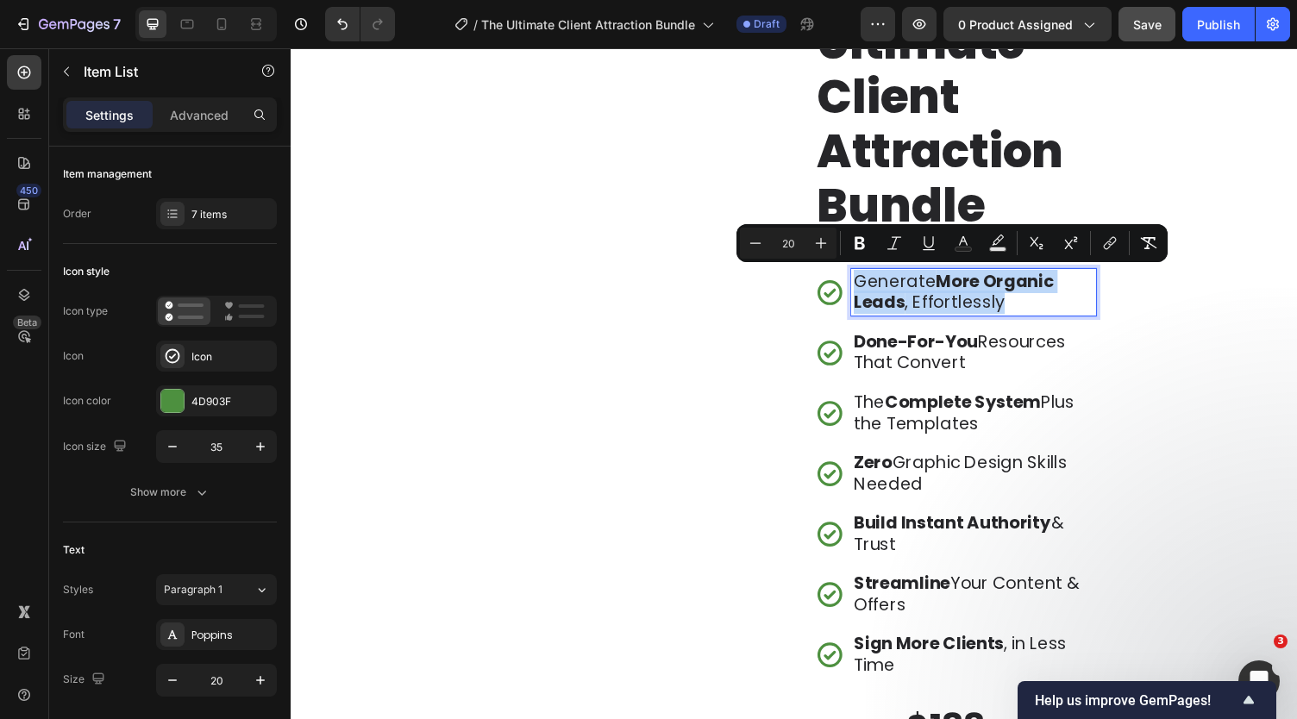
copy p "Generate More Organic Leads , Effortlessly"
click at [940, 367] on p "Done-For-You Resources That Convert" at bounding box center [992, 361] width 247 height 43
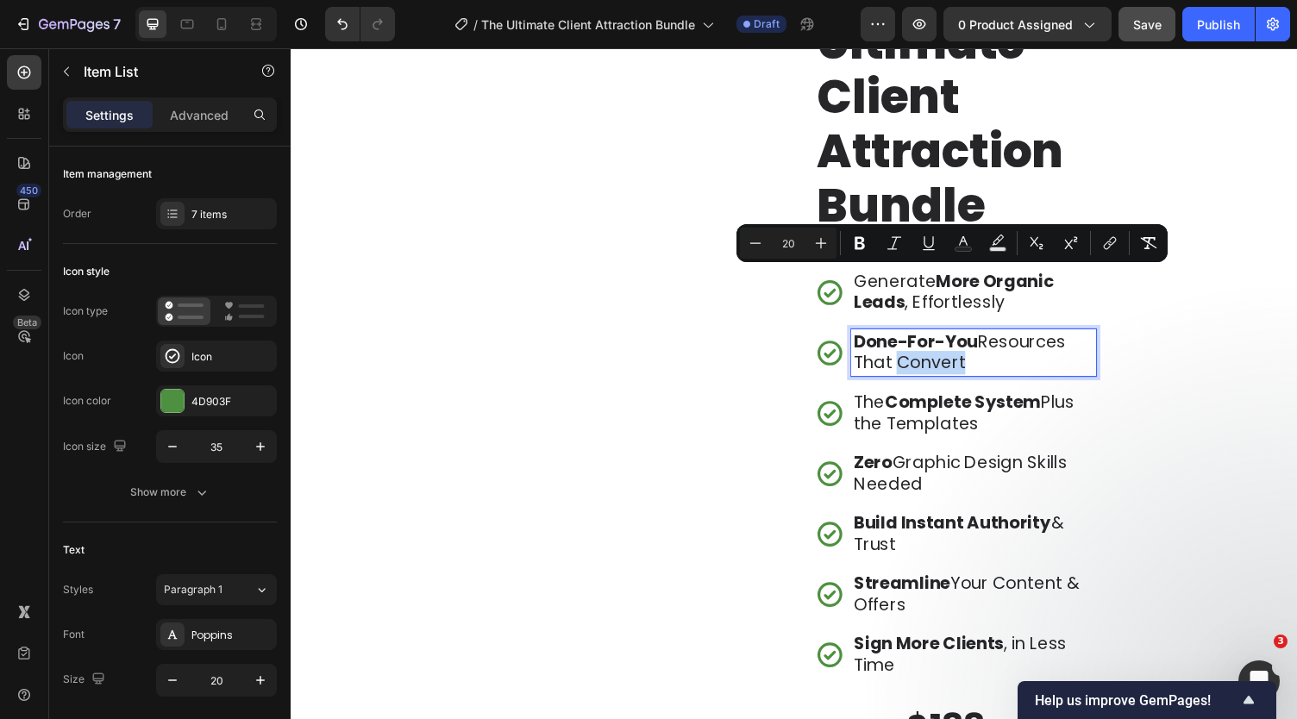
click at [940, 367] on p "Done-For-You Resources That Convert" at bounding box center [992, 361] width 247 height 43
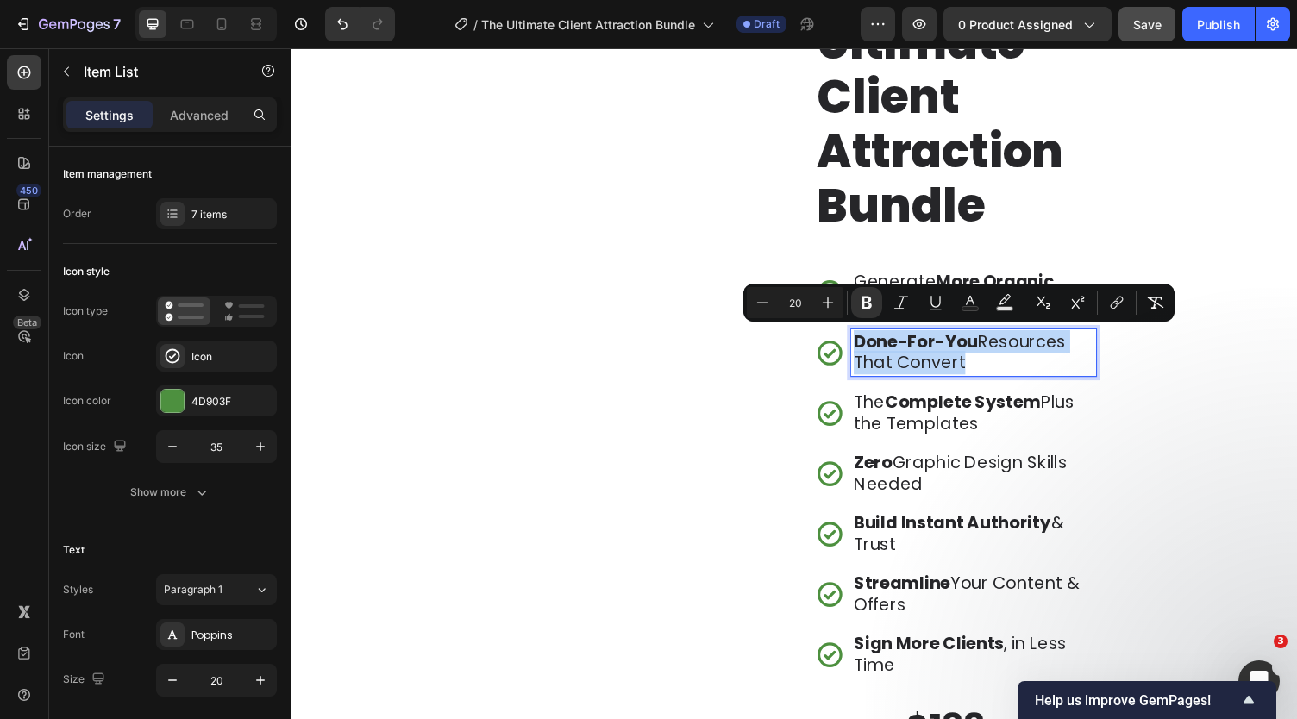
copy p "Done-For-You Resources That Convert"
click at [931, 432] on p "The Complete System Plus the Templates" at bounding box center [992, 423] width 247 height 43
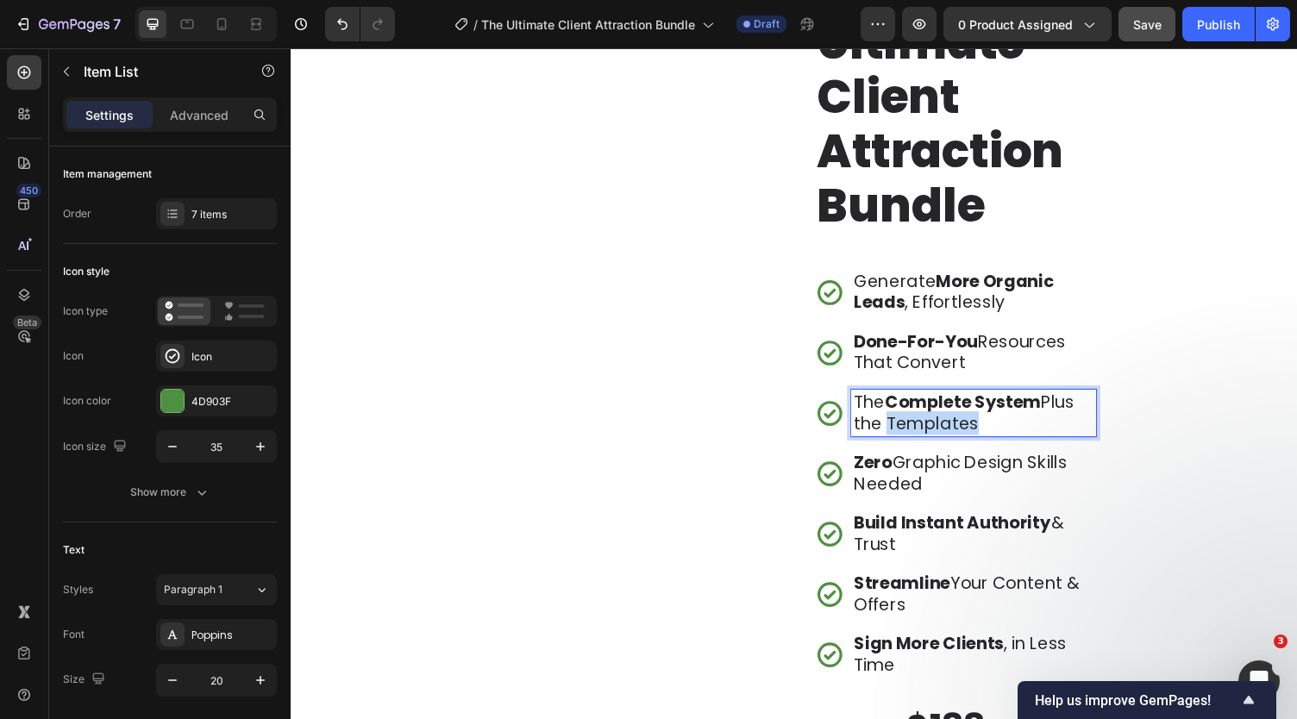
click at [931, 432] on p "The Complete System Plus the Templates" at bounding box center [992, 423] width 247 height 43
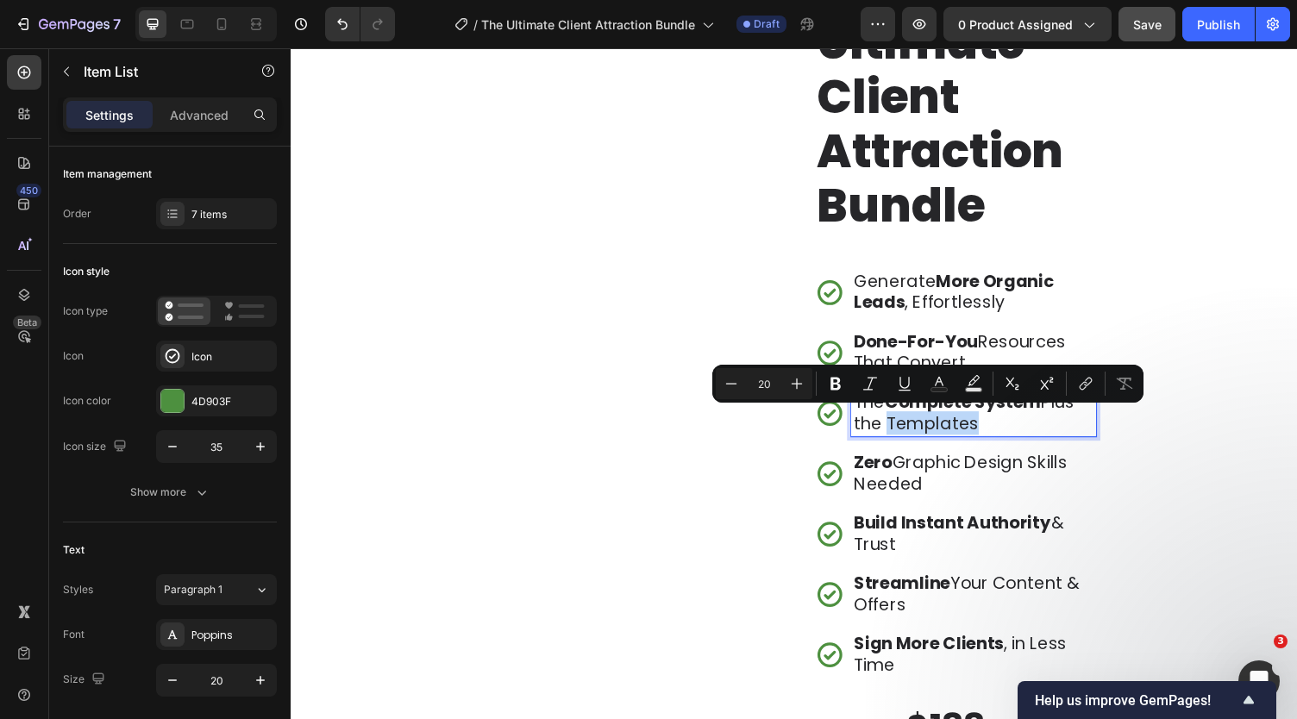
click at [931, 432] on p "The Complete System Plus the Templates" at bounding box center [992, 423] width 247 height 43
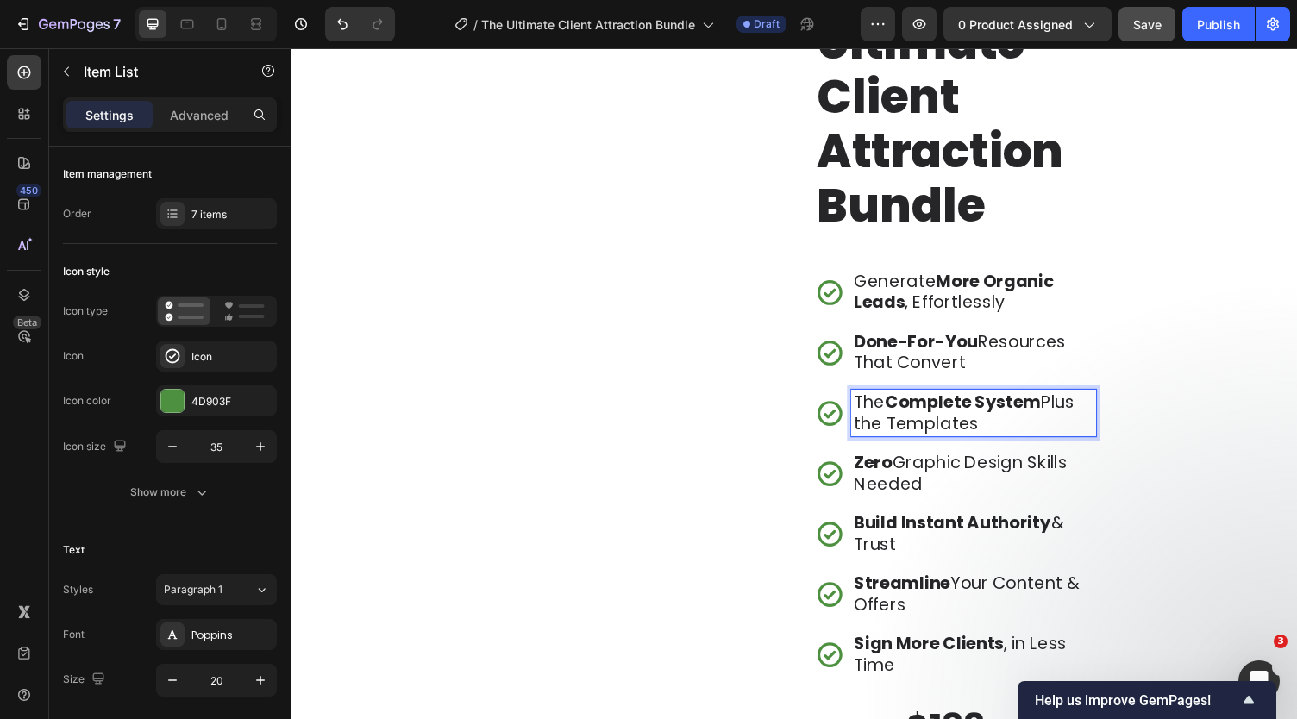
click at [931, 432] on p "The Complete System Plus the Templates" at bounding box center [992, 423] width 247 height 43
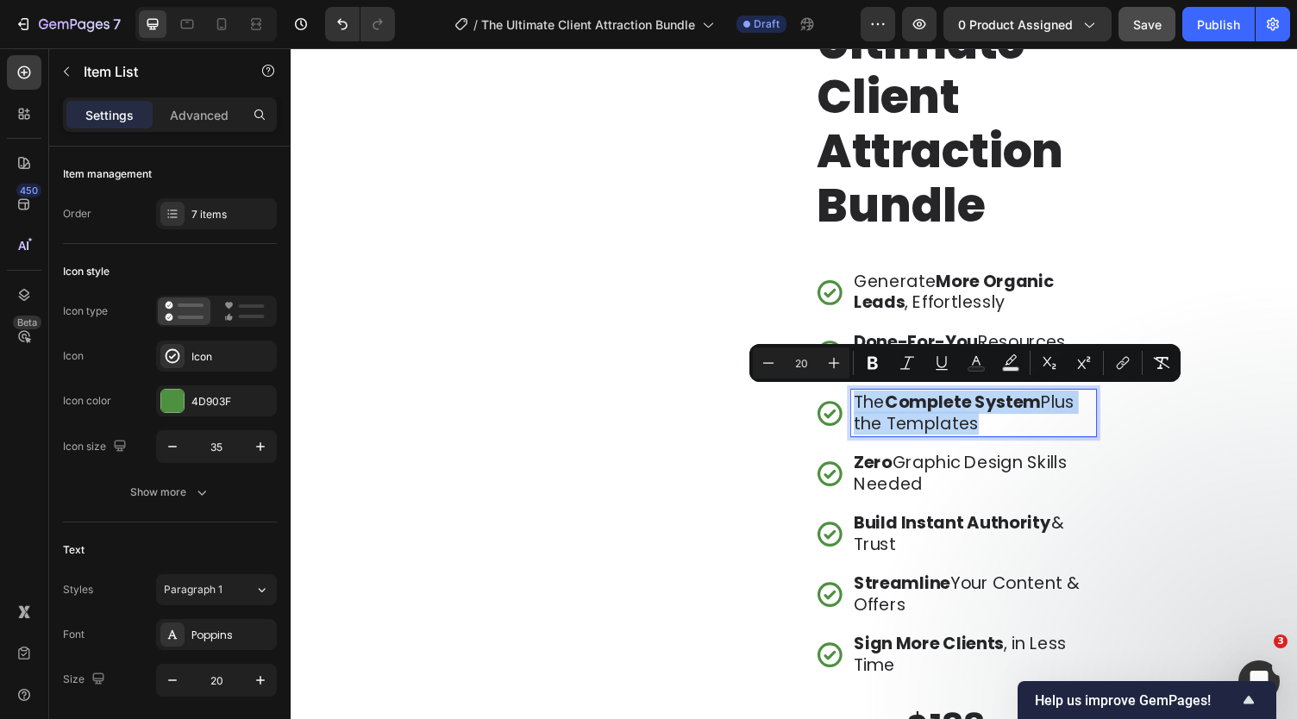
copy p "The Complete System Plus the Templates"
click at [917, 493] on p "Zero Graphic Design Skills Needed" at bounding box center [992, 485] width 247 height 43
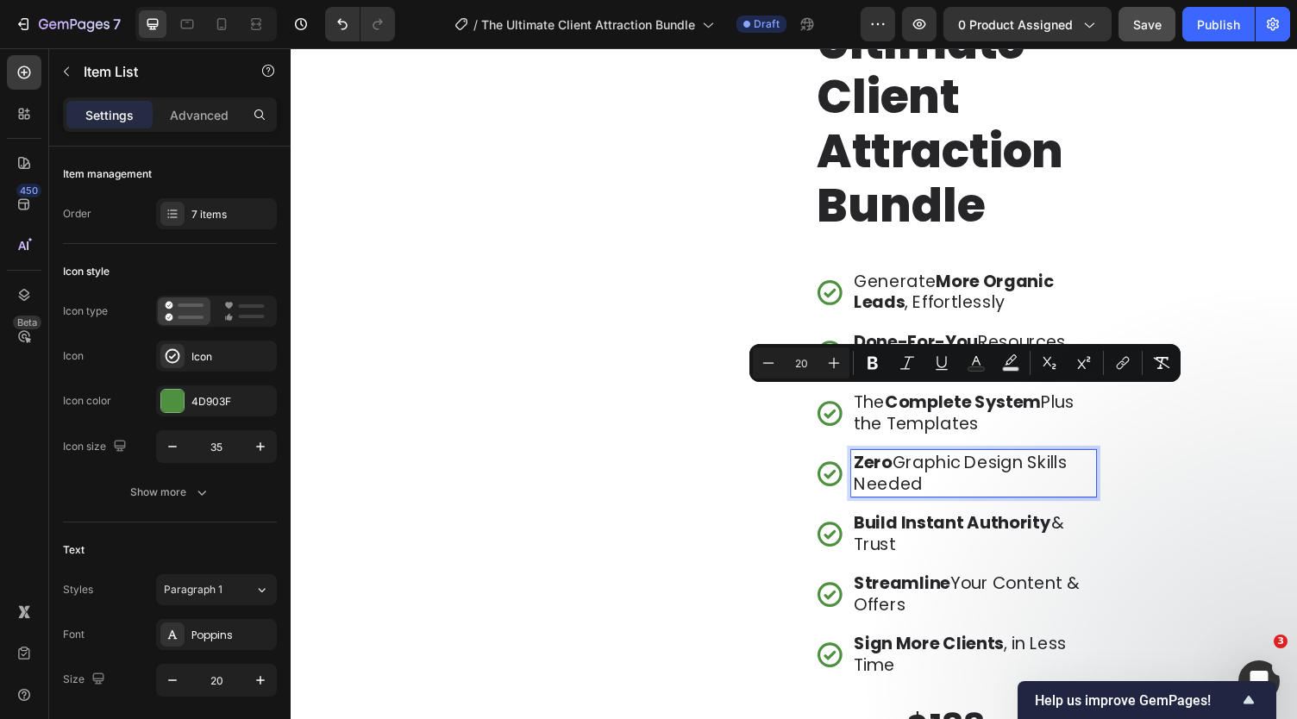
click at [917, 493] on p "Zero Graphic Design Skills Needed" at bounding box center [992, 485] width 247 height 43
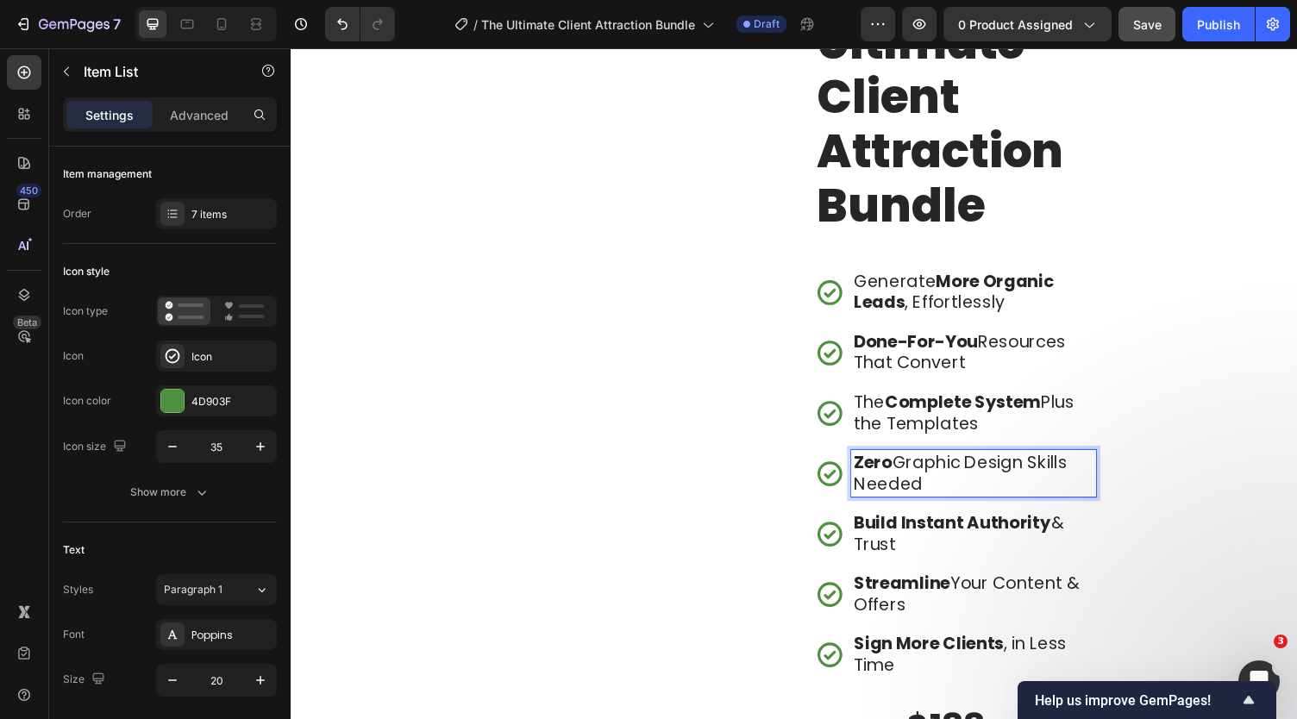
click at [917, 493] on p "Zero Graphic Design Skills Needed" at bounding box center [992, 485] width 247 height 43
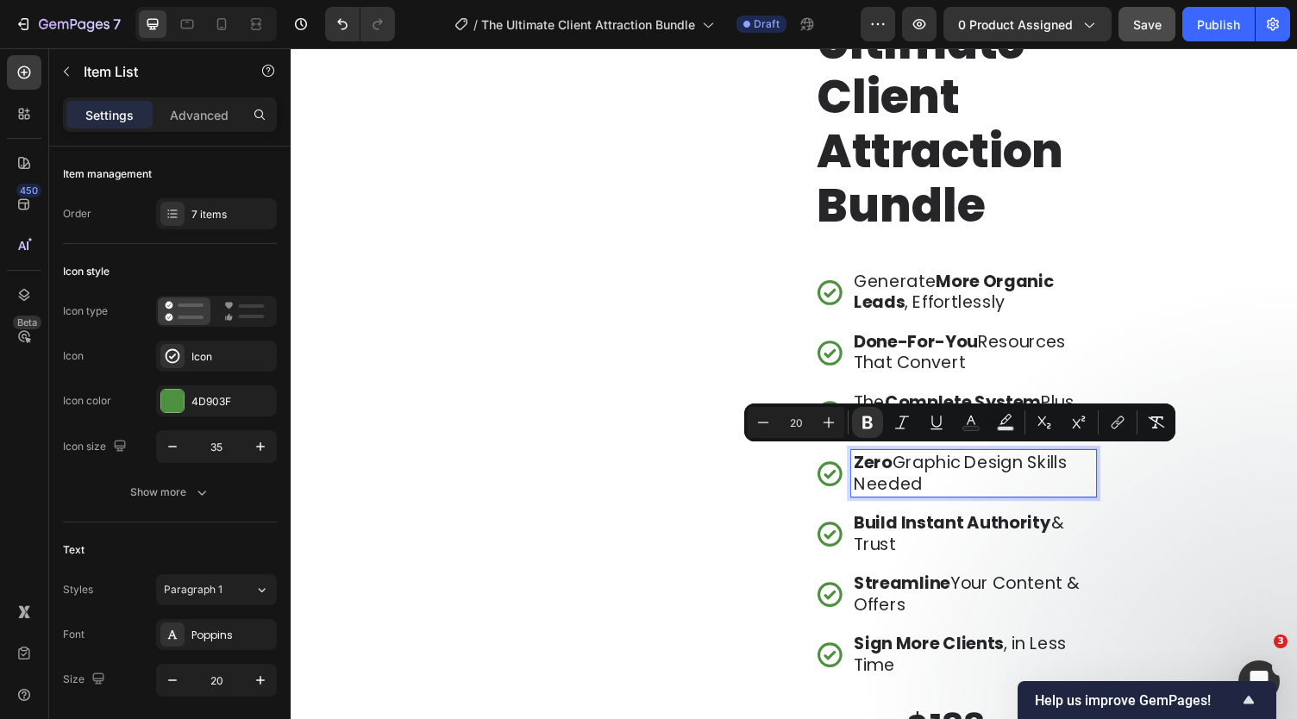
copy p "Zero Graphic Design Skills Needed"
click at [914, 540] on strong "Build Instant Authority" at bounding box center [970, 536] width 203 height 24
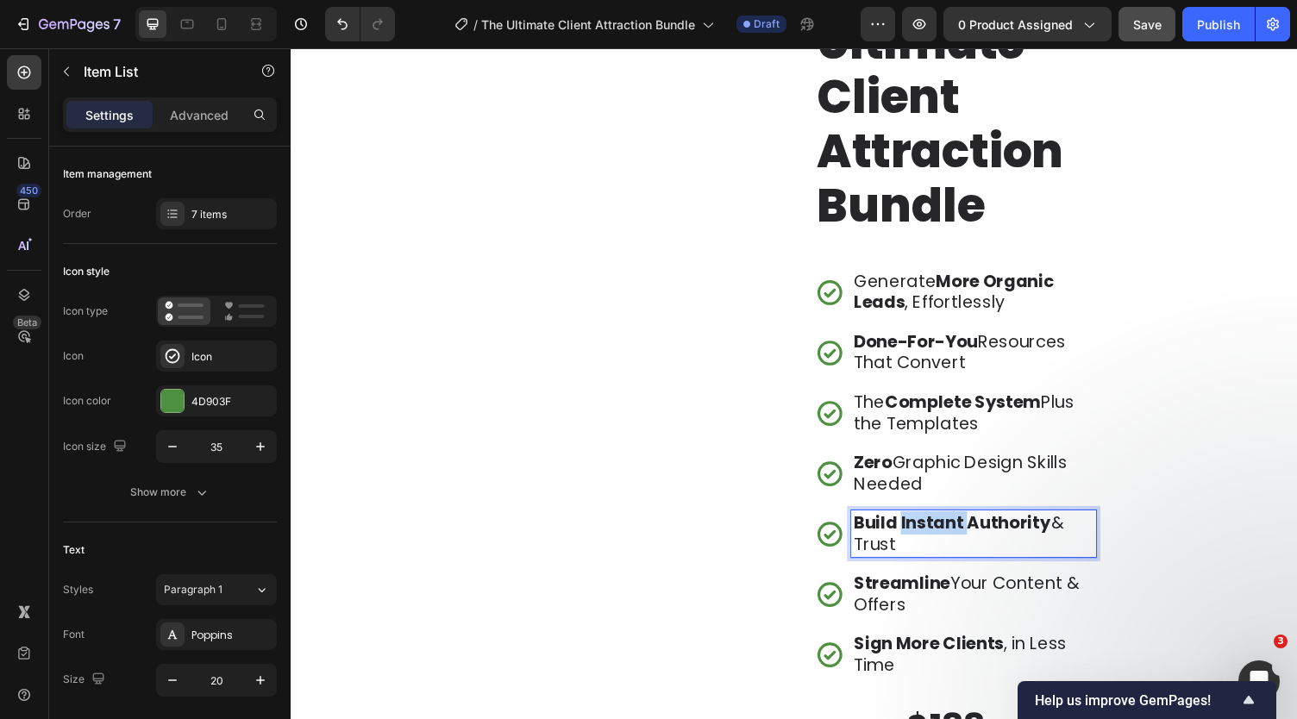
click at [914, 540] on strong "Build Instant Authority" at bounding box center [970, 536] width 203 height 24
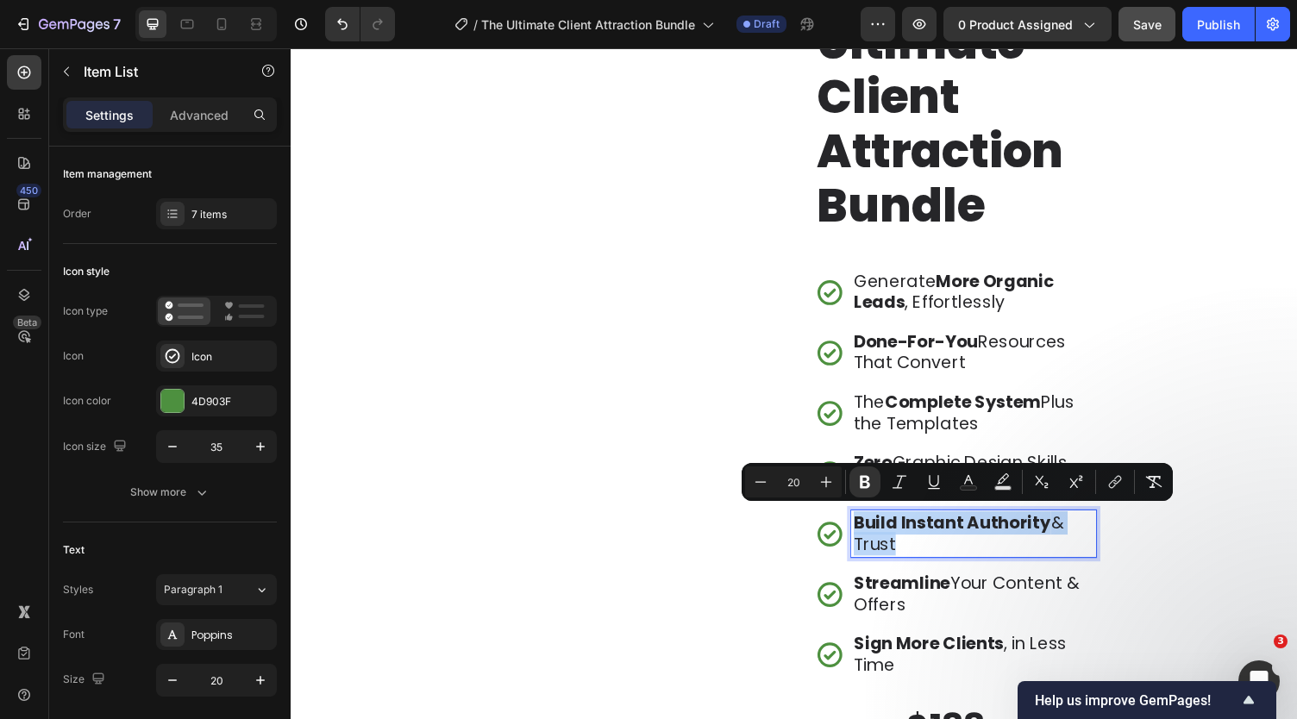
copy p "Build Instant Authority & Trust"
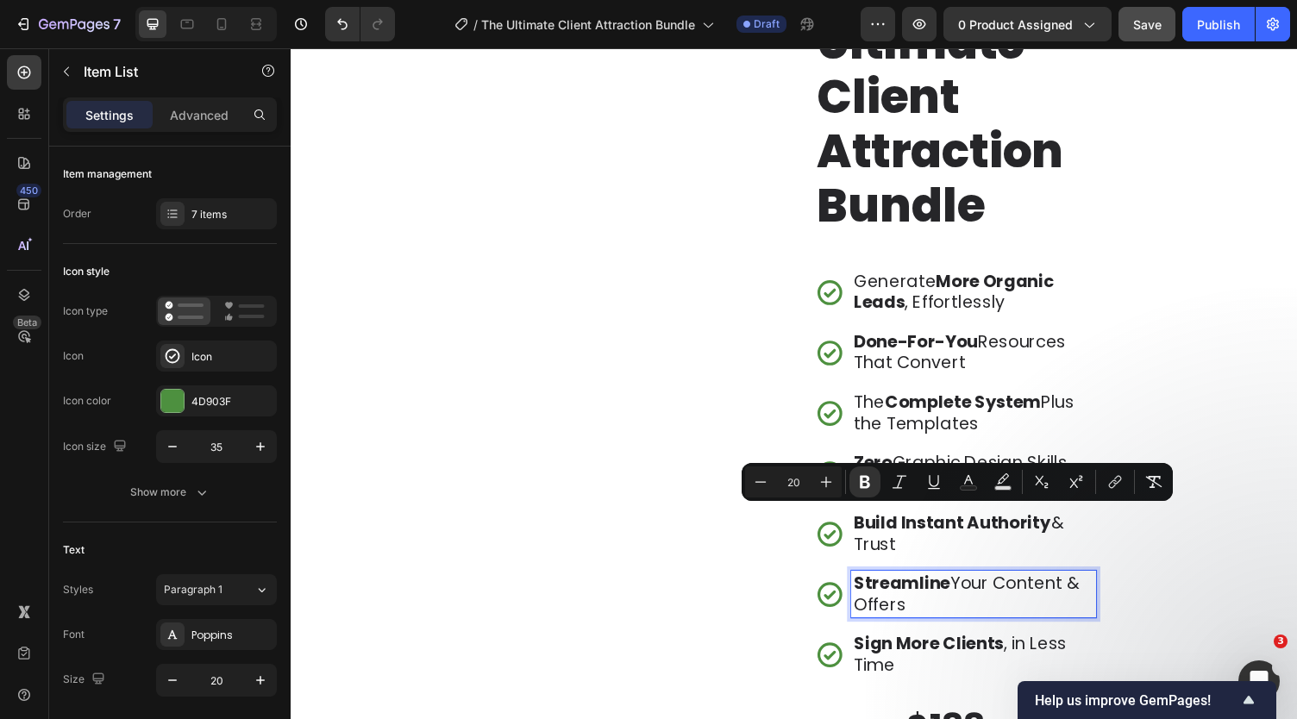
click at [909, 594] on strong "Streamline" at bounding box center [918, 598] width 99 height 24
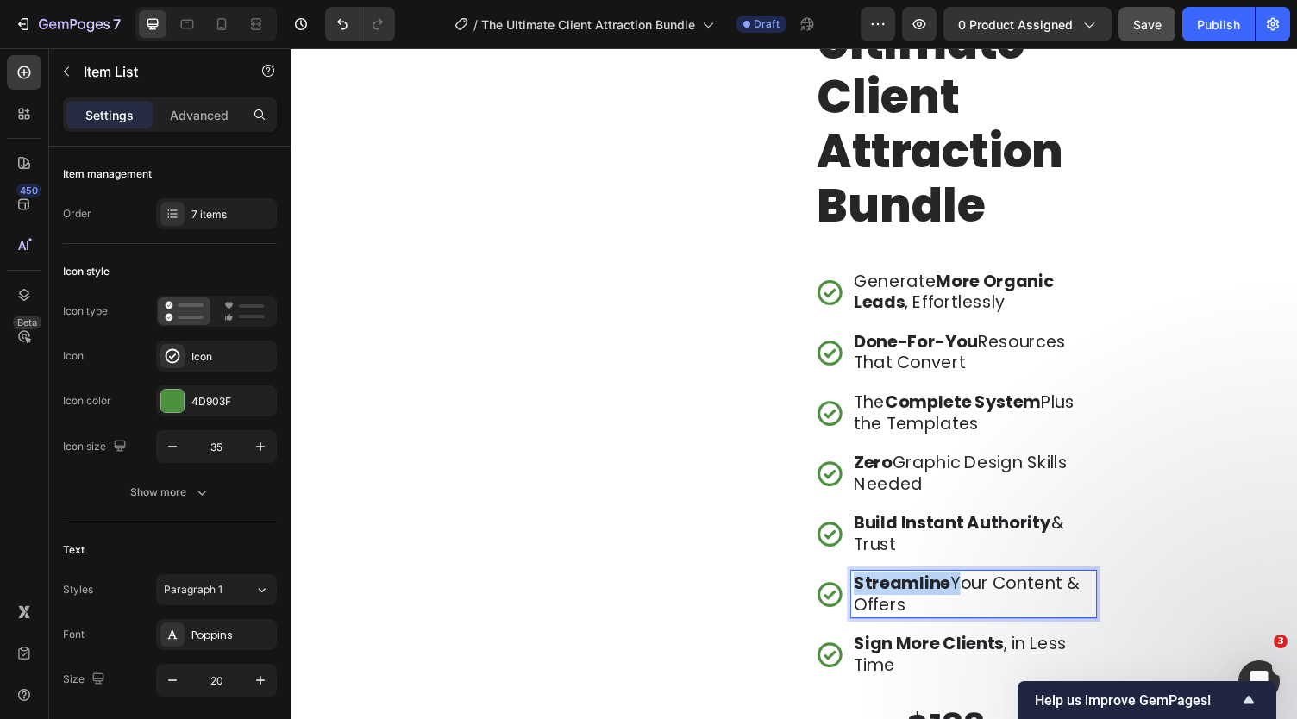
click at [909, 594] on strong "Streamline" at bounding box center [918, 598] width 99 height 24
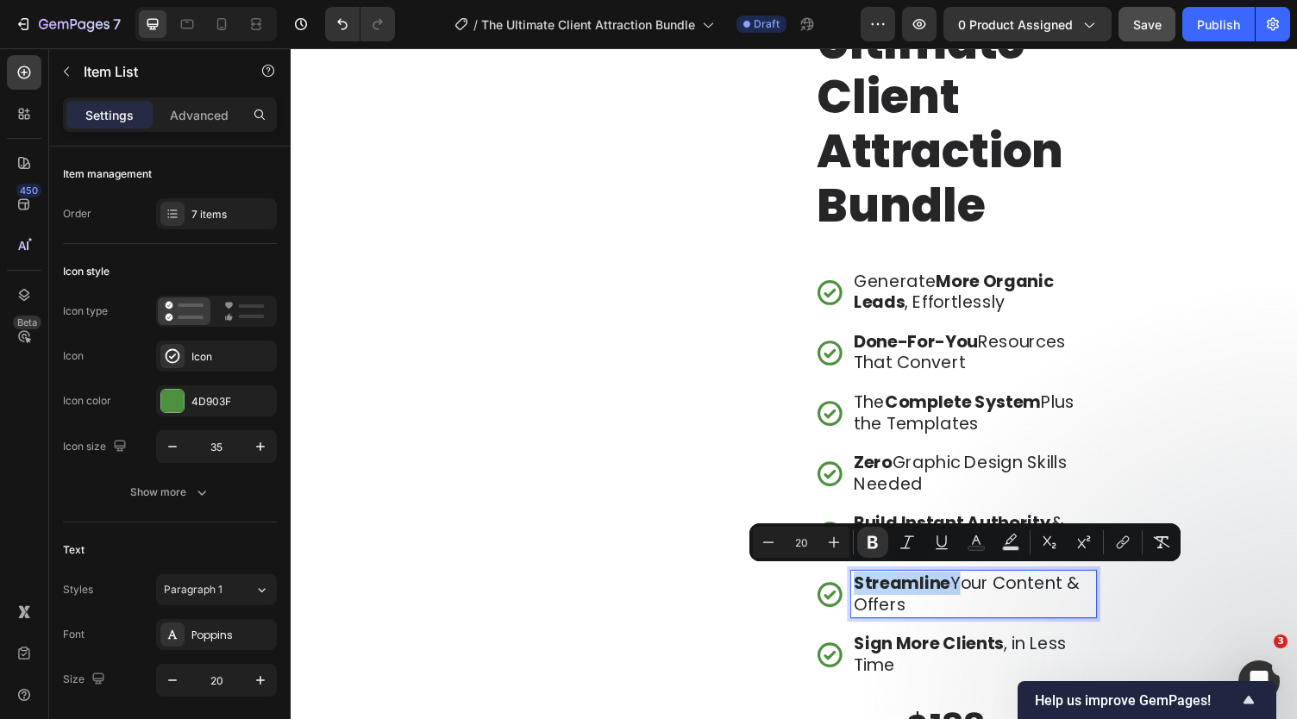
copy p "Streamline Your Content & Offers"
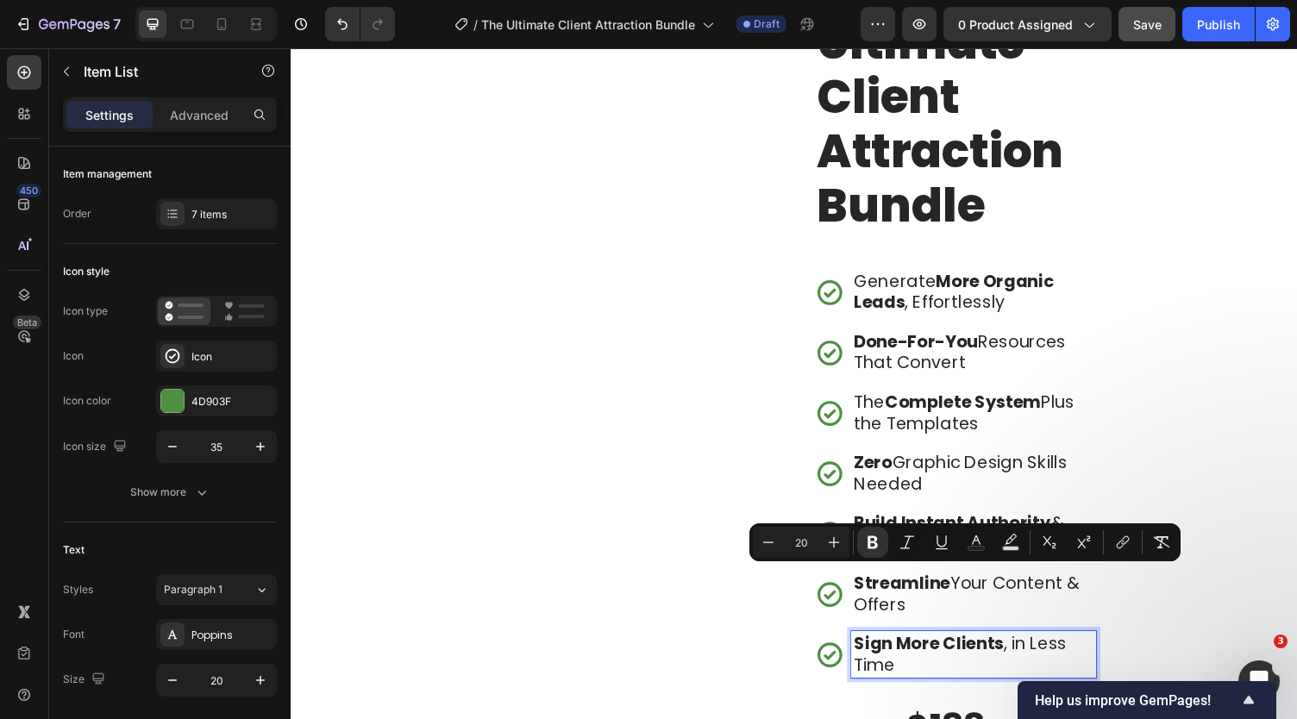
click at [919, 663] on strong "Sign More Clients" at bounding box center [946, 661] width 154 height 24
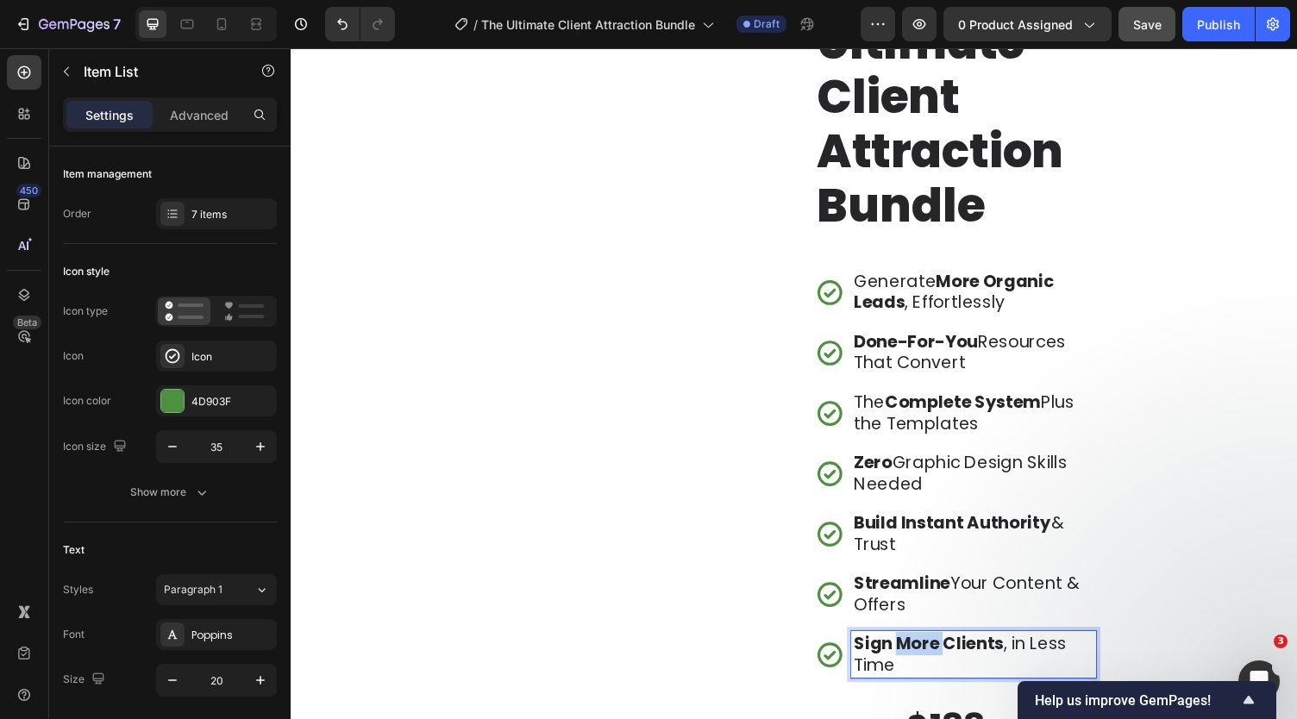
click at [919, 663] on strong "Sign More Clients" at bounding box center [946, 661] width 154 height 24
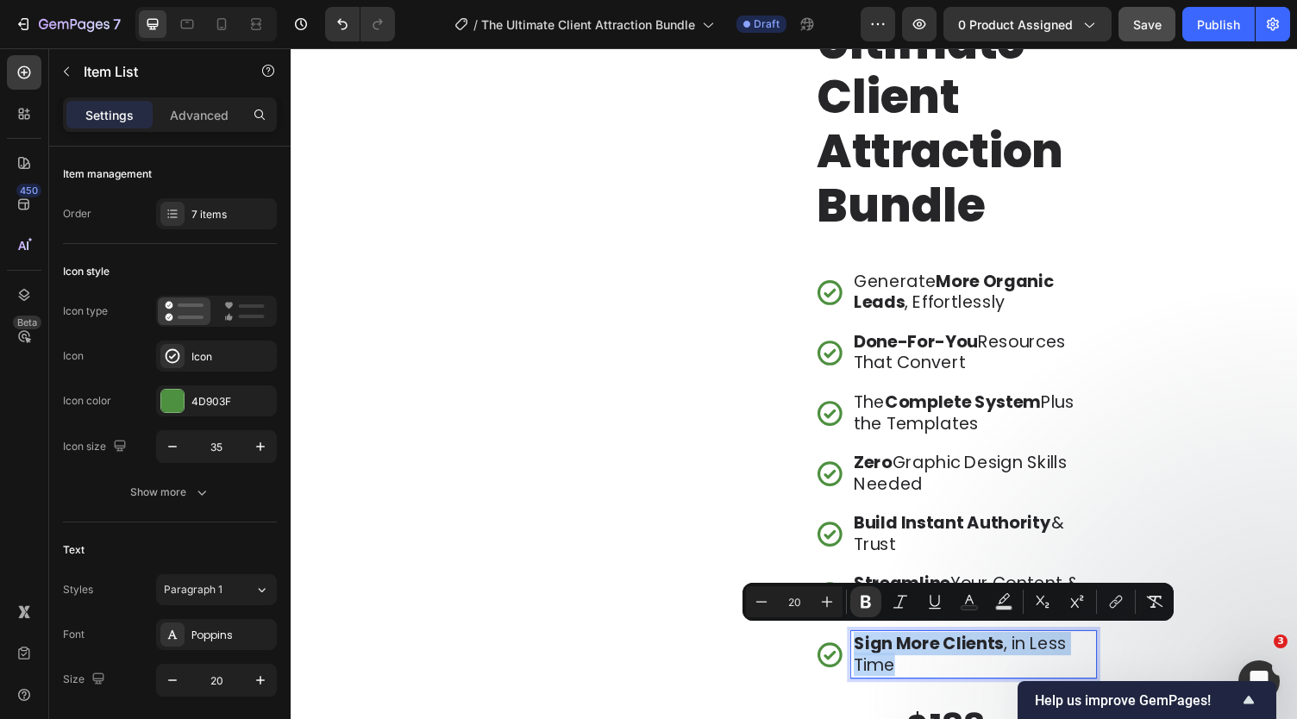
copy p "Sign More Clients , in Less Time"
click at [545, 467] on div "Image" at bounding box center [642, 488] width 289 height 1065
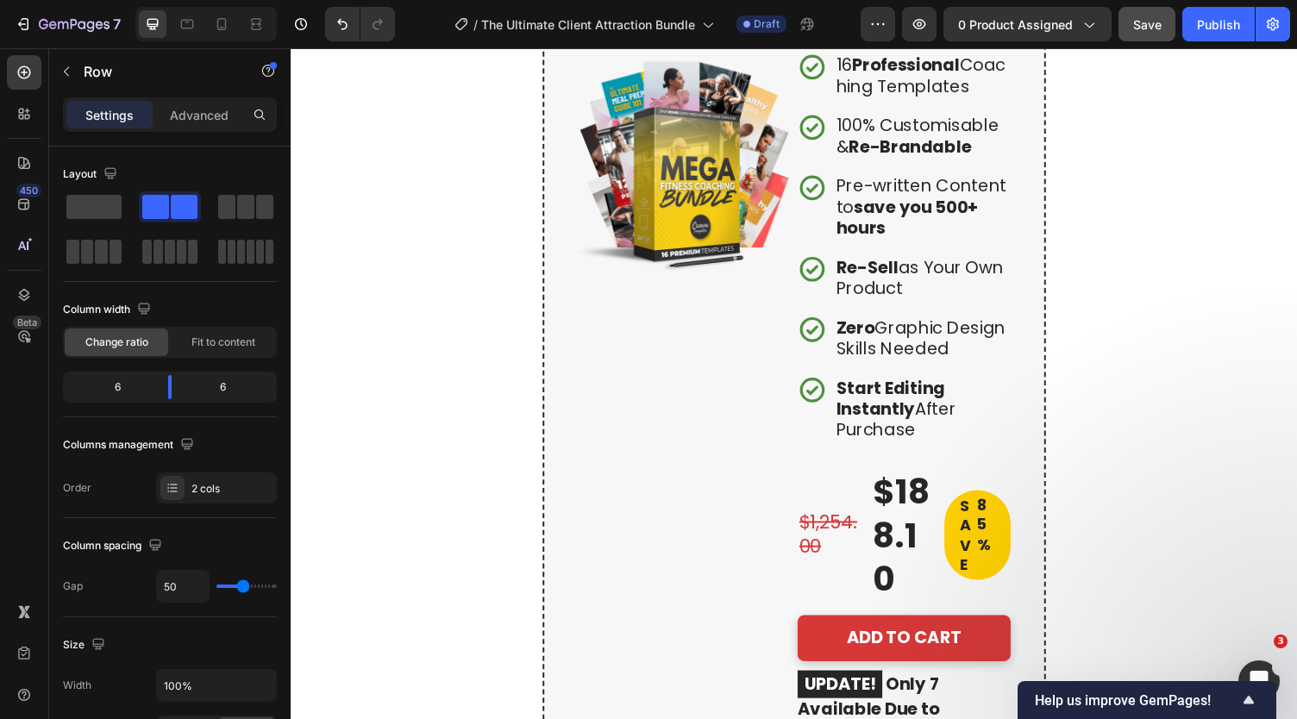
scroll to position [4211, 0]
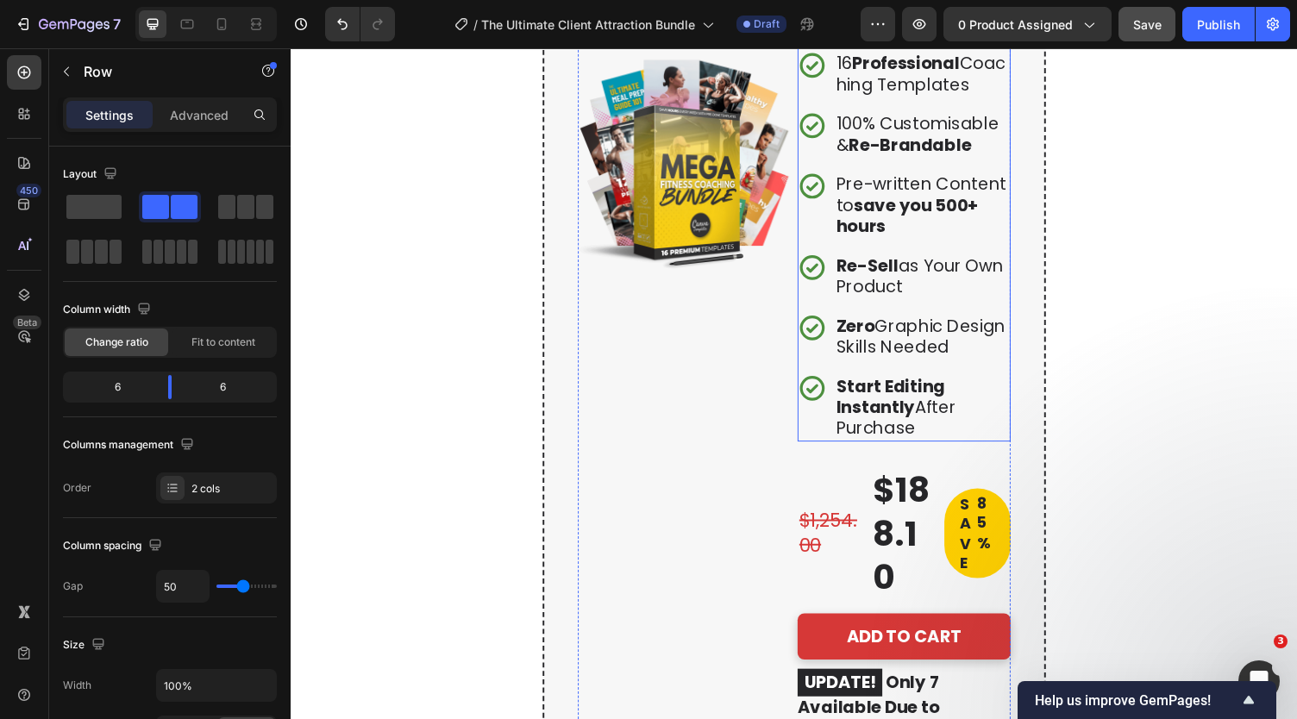
click at [886, 430] on strong "Start Editing Instantly" at bounding box center [907, 407] width 112 height 46
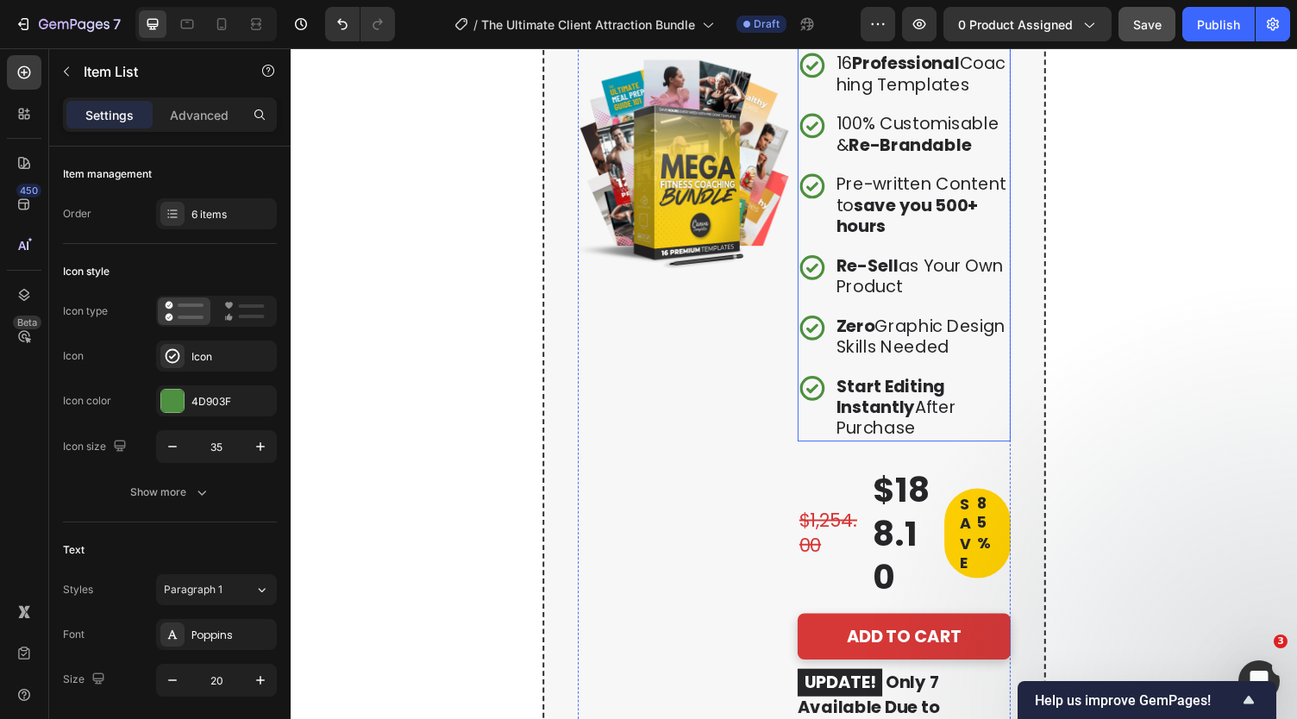
click at [886, 430] on strong "Start Editing Instantly" at bounding box center [907, 407] width 112 height 46
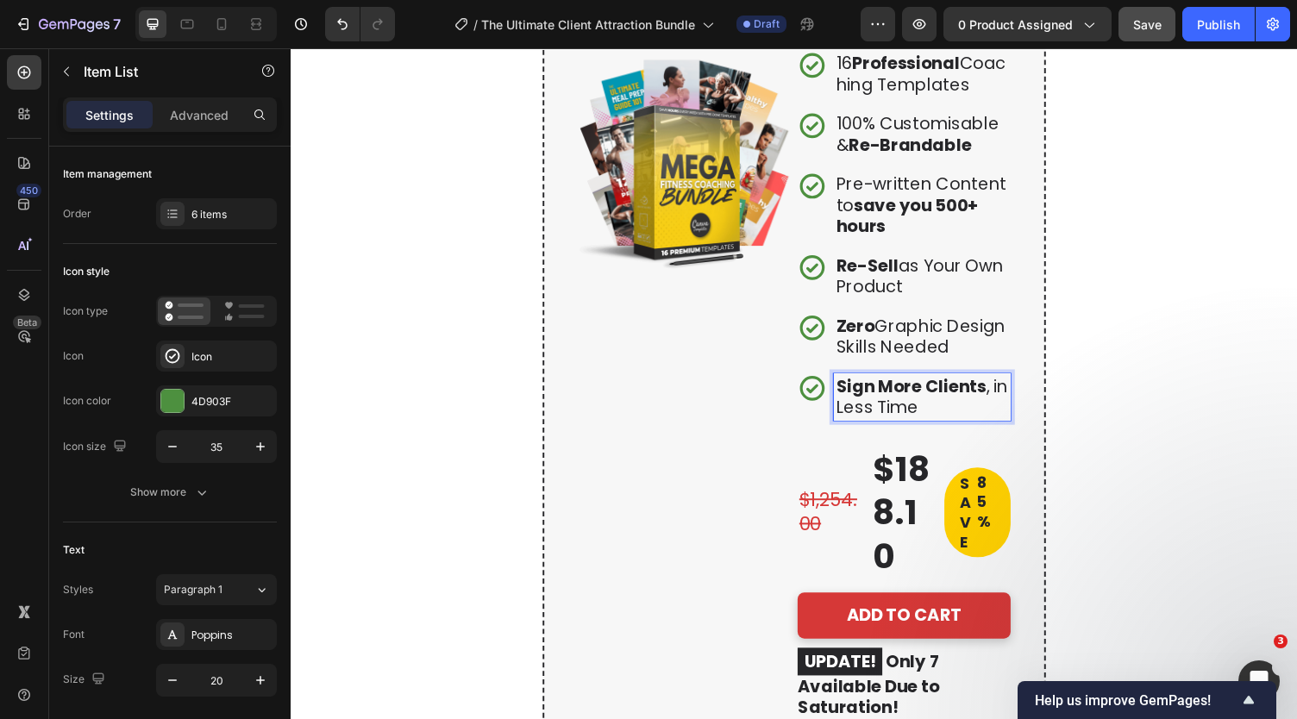
click at [913, 367] on p "Zero Graphic Design Skills Needed" at bounding box center [939, 344] width 177 height 43
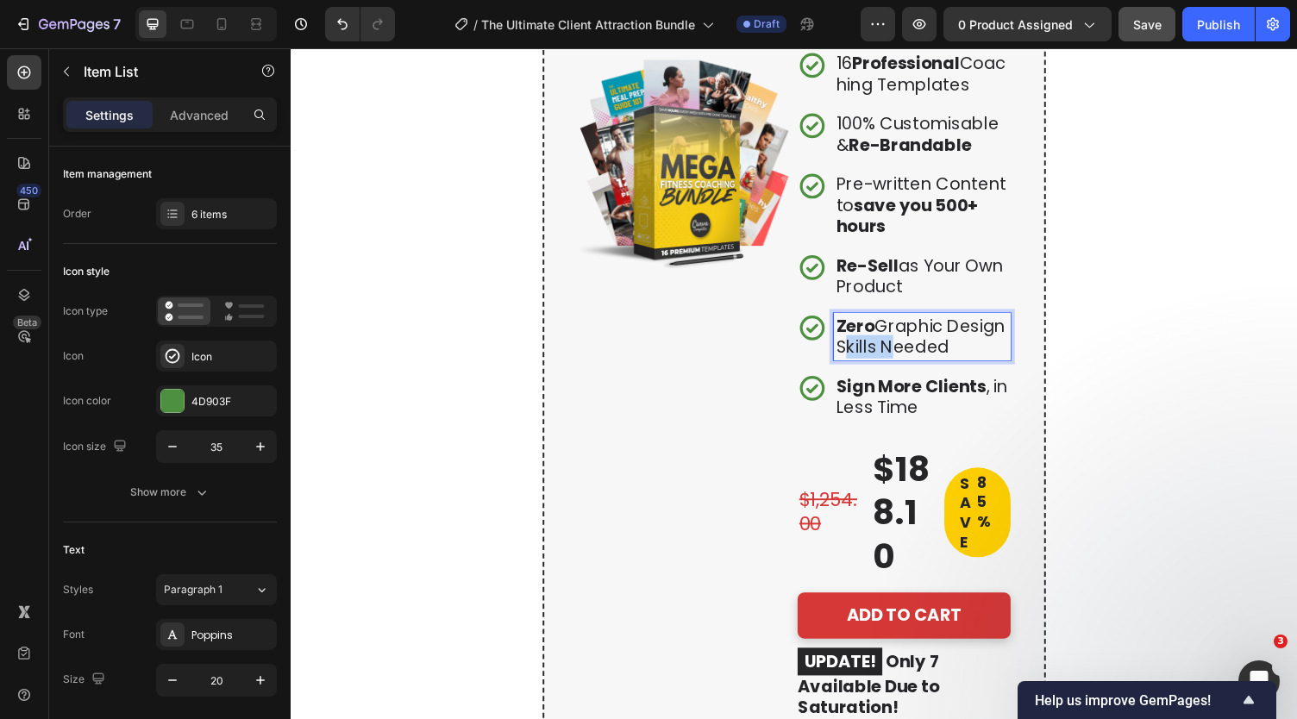
click at [913, 367] on p "Zero Graphic Design Skills Needed" at bounding box center [939, 344] width 177 height 43
click at [893, 304] on p "Re-Sell as Your Own Product" at bounding box center [939, 282] width 177 height 43
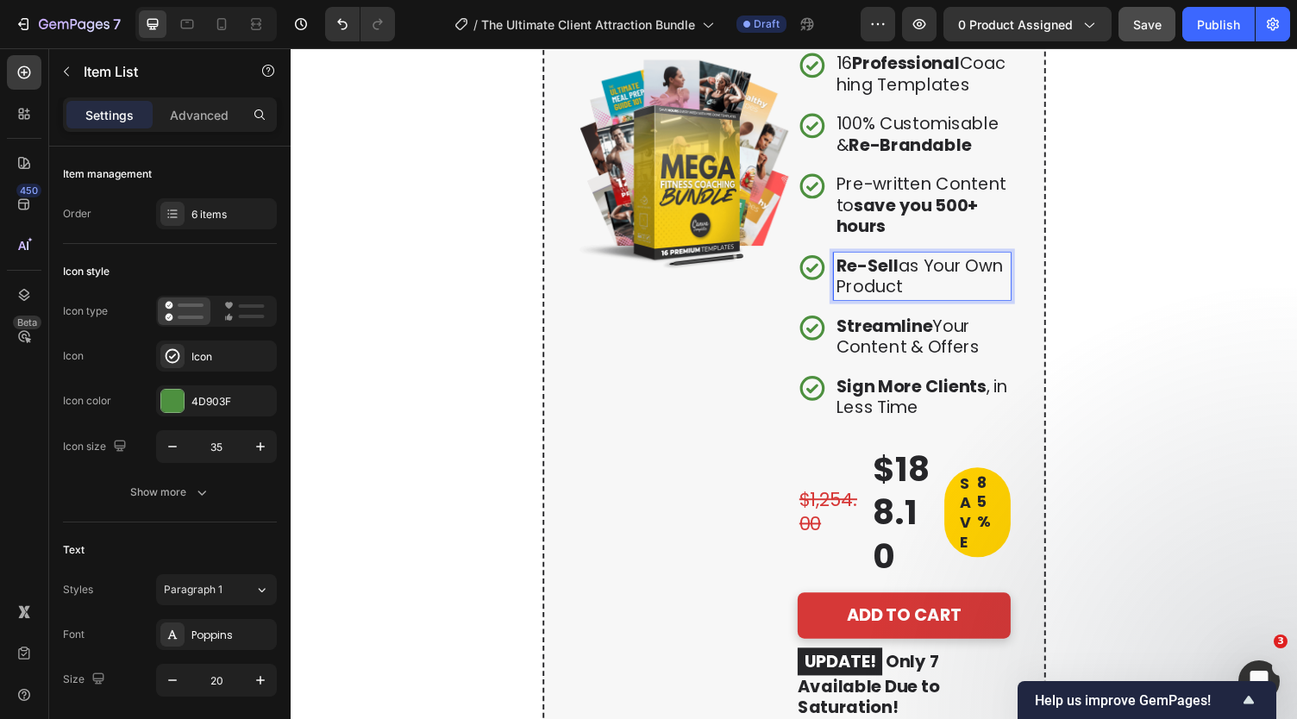
click at [893, 304] on p "Re-Sell as Your Own Product" at bounding box center [939, 282] width 177 height 43
click at [905, 243] on strong "save you 500+ hours" at bounding box center [924, 221] width 146 height 46
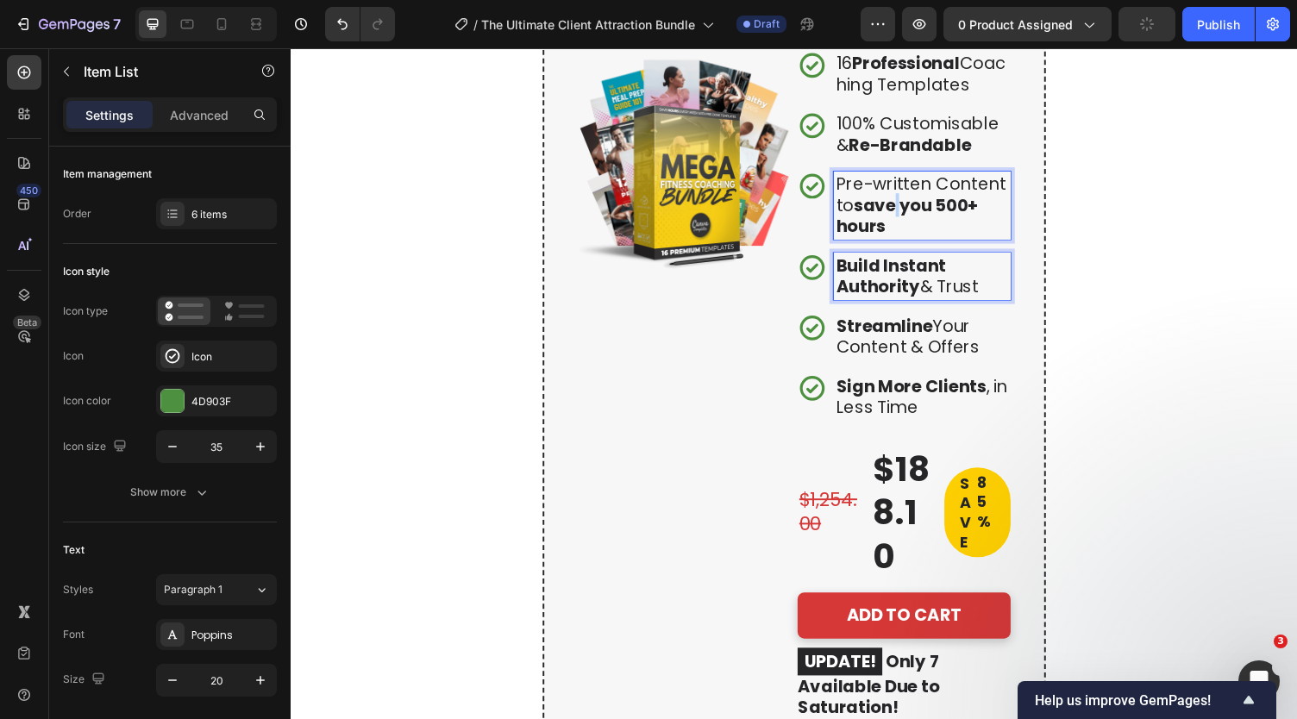
click at [905, 243] on strong "save you 500+ hours" at bounding box center [924, 221] width 146 height 46
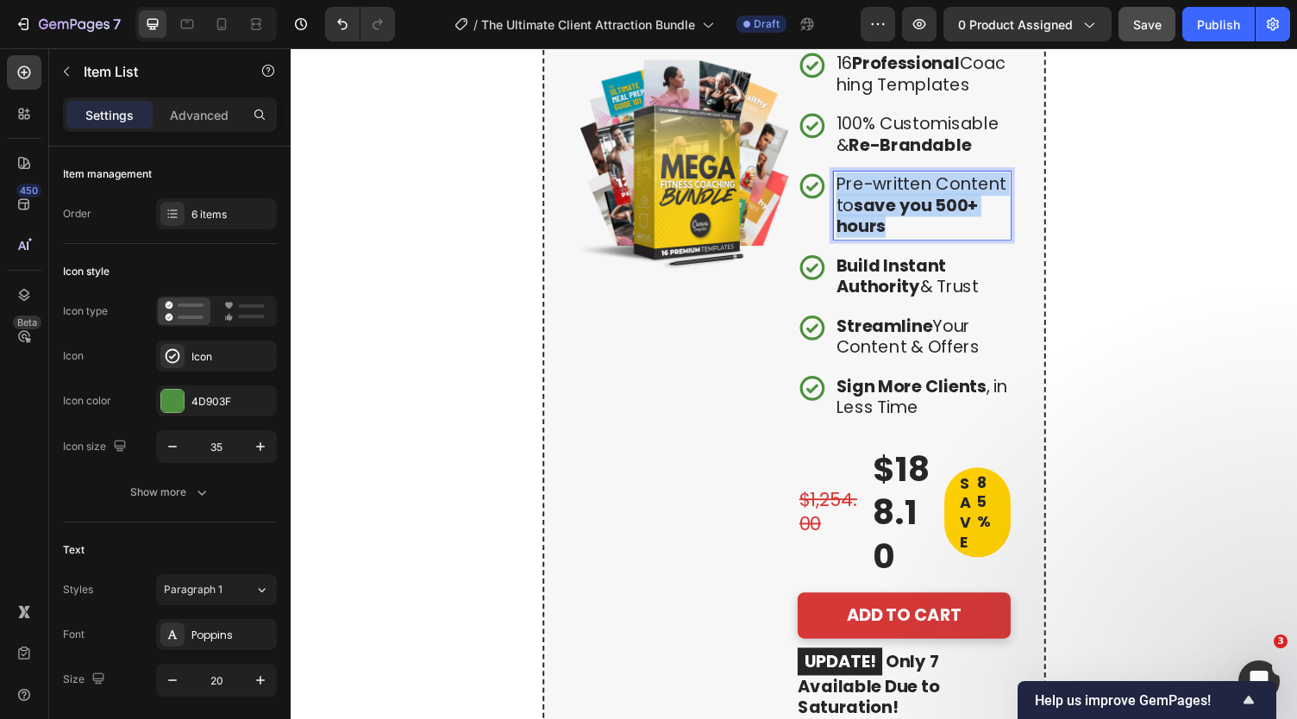
click at [905, 243] on strong "save you 500+ hours" at bounding box center [924, 221] width 146 height 46
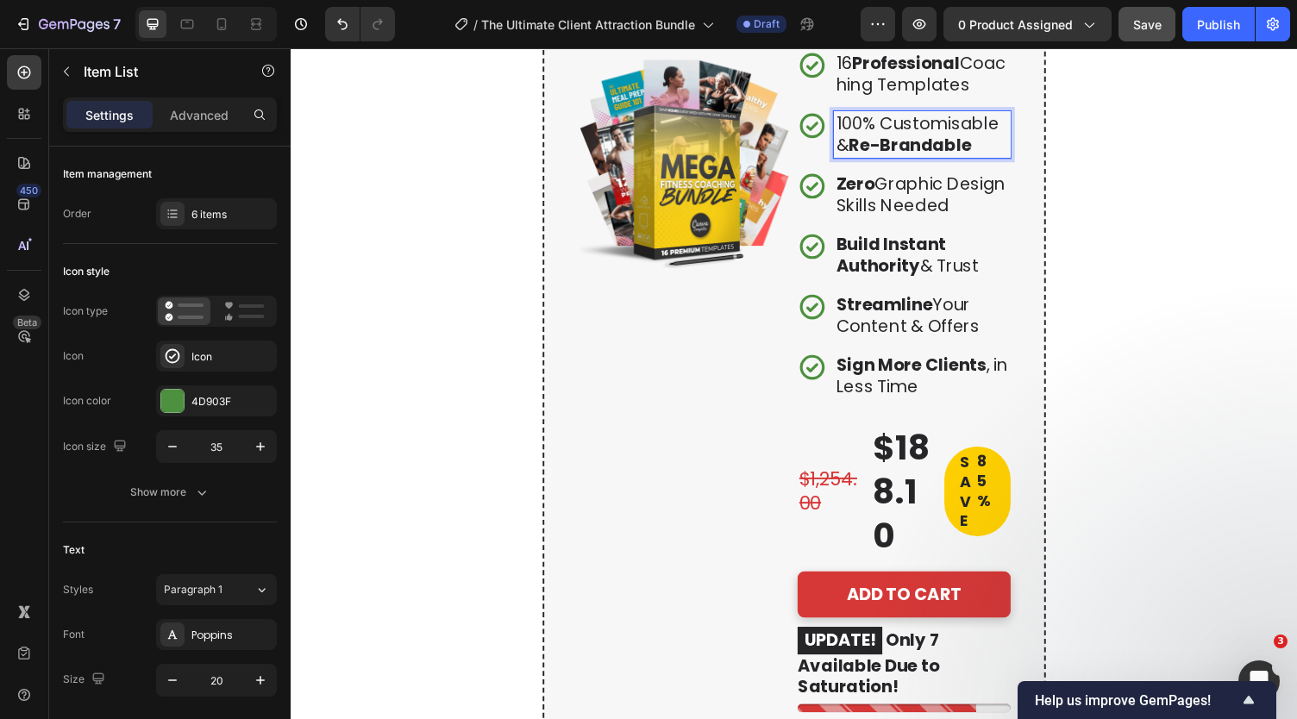
click at [905, 159] on p "100% Customisable & Re-Brandable" at bounding box center [939, 137] width 177 height 43
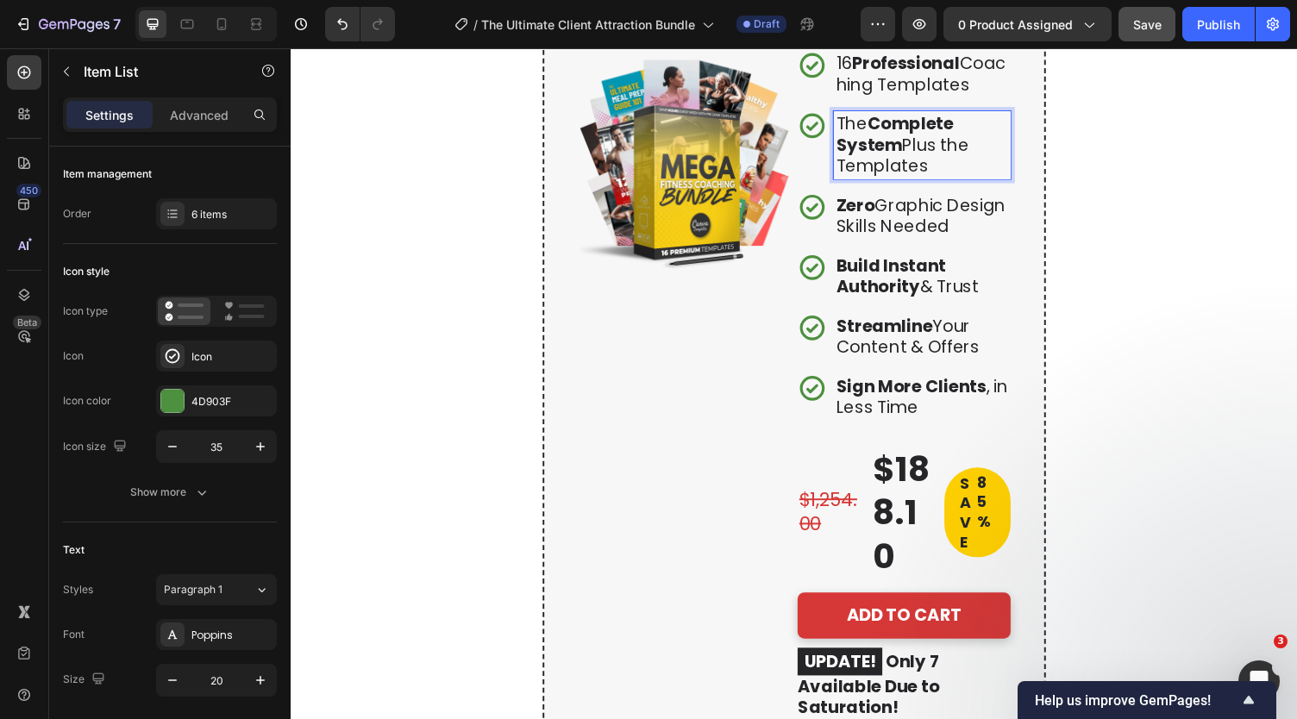
click at [907, 97] on p "16 Professional Coaching Templates" at bounding box center [939, 74] width 177 height 43
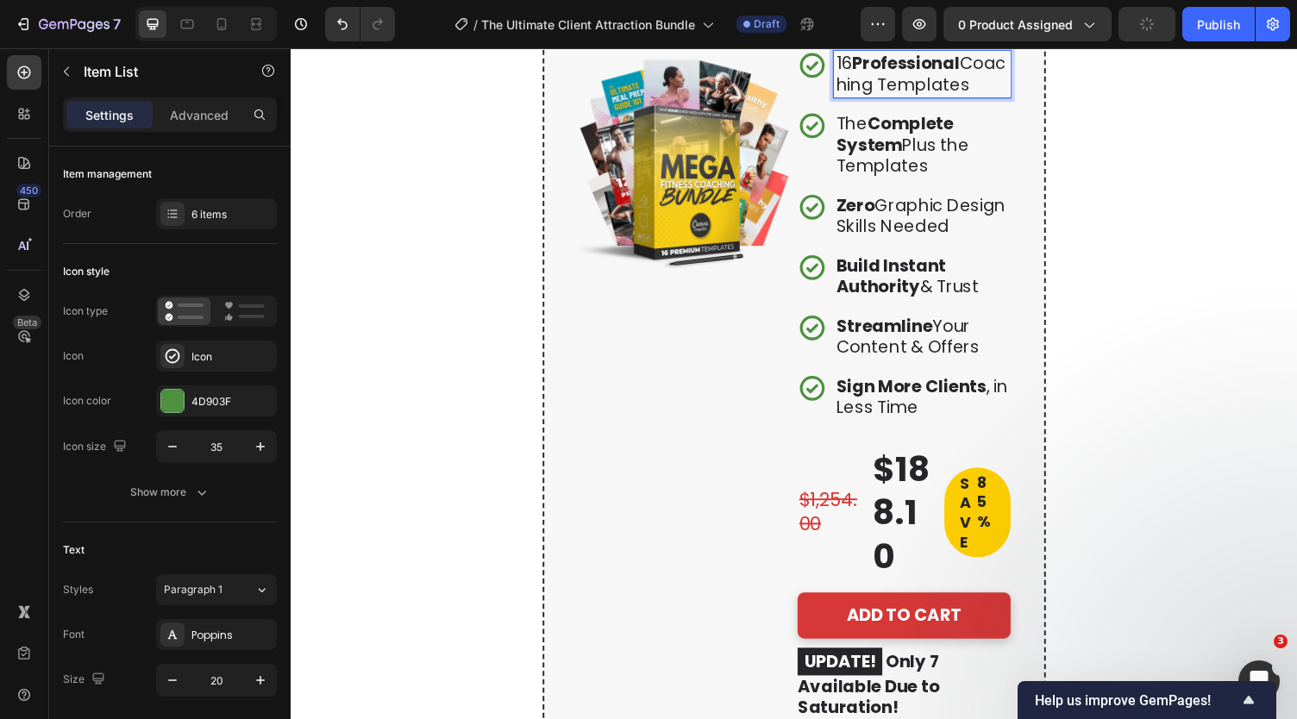
click at [907, 97] on p "16 Professional Coaching Templates" at bounding box center [939, 74] width 177 height 43
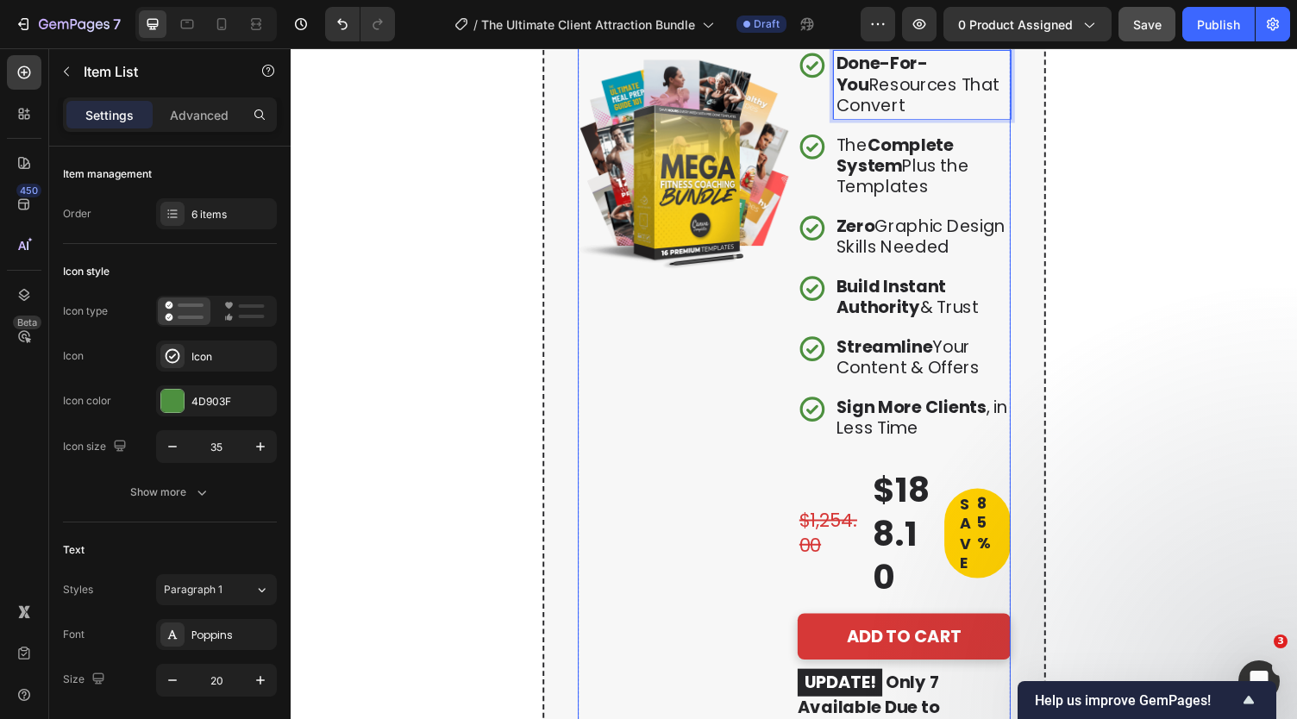
click at [743, 470] on div "Image" at bounding box center [695, 454] width 219 height 826
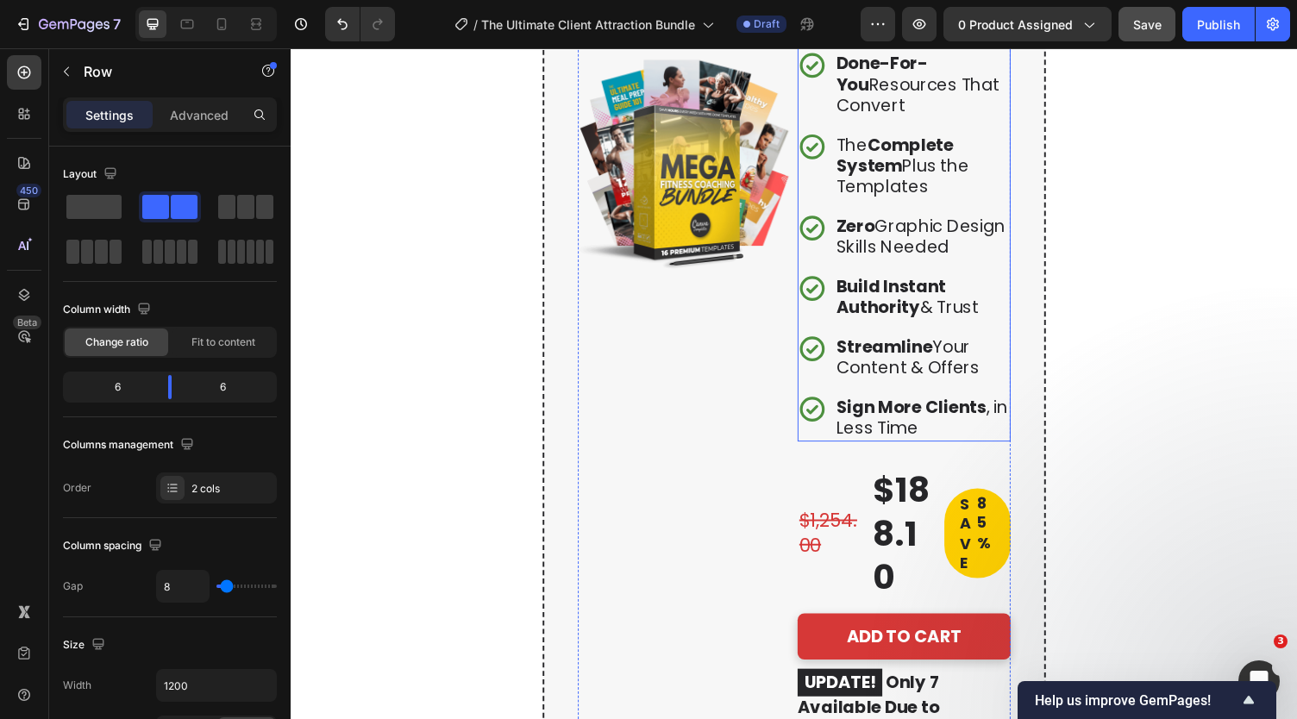
click at [888, 97] on strong "Done-For-You" at bounding box center [898, 75] width 94 height 46
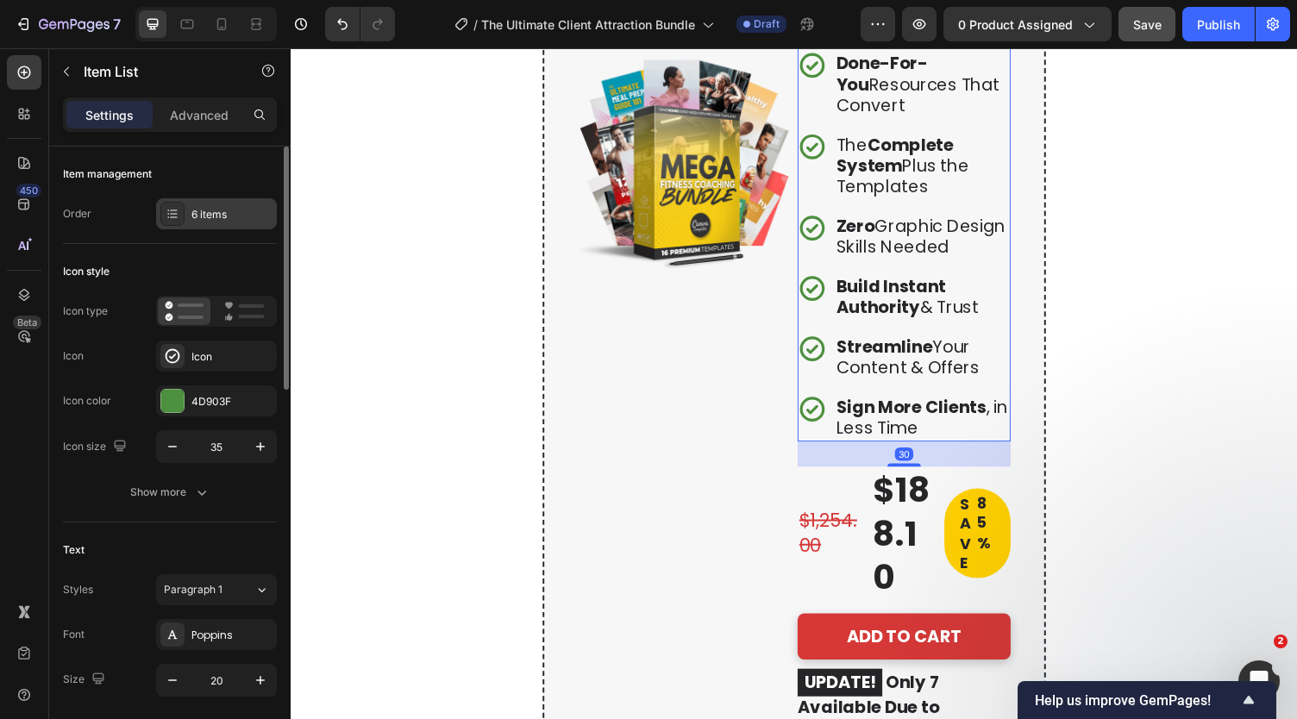
click at [212, 216] on div "6 items" at bounding box center [231, 215] width 81 height 16
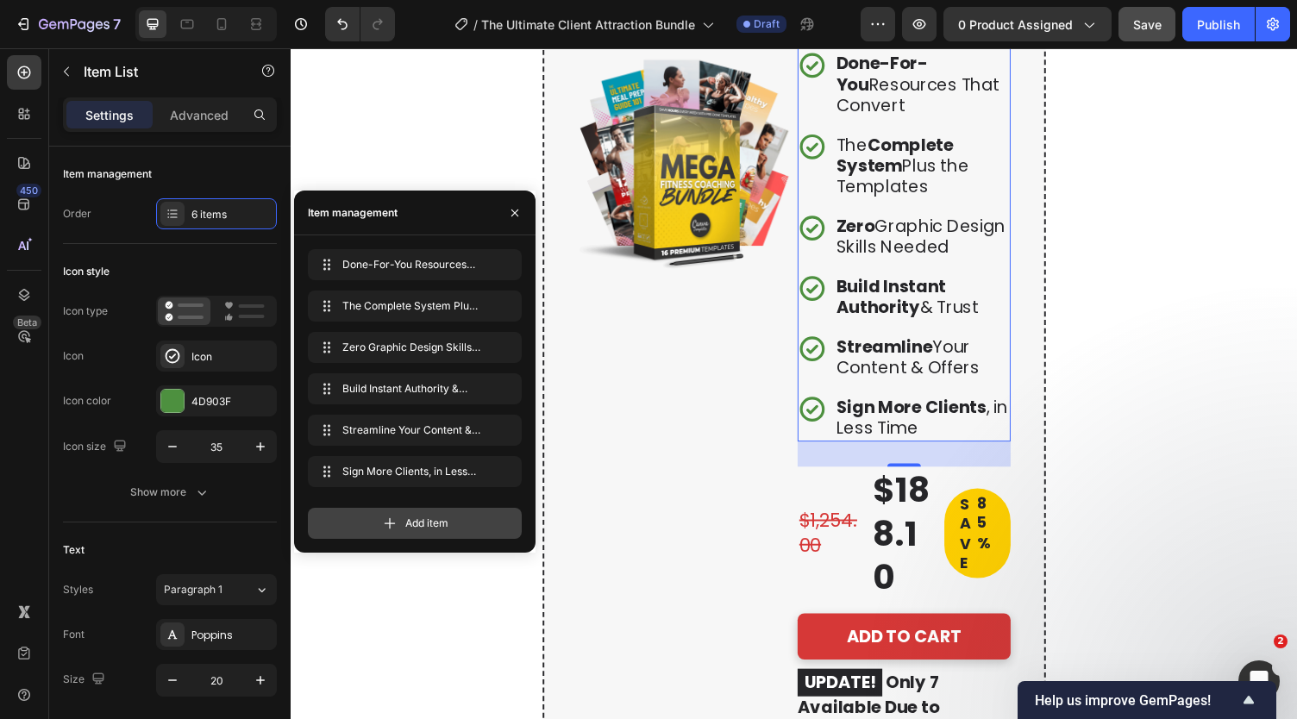
click at [373, 512] on div "Add item" at bounding box center [415, 523] width 214 height 31
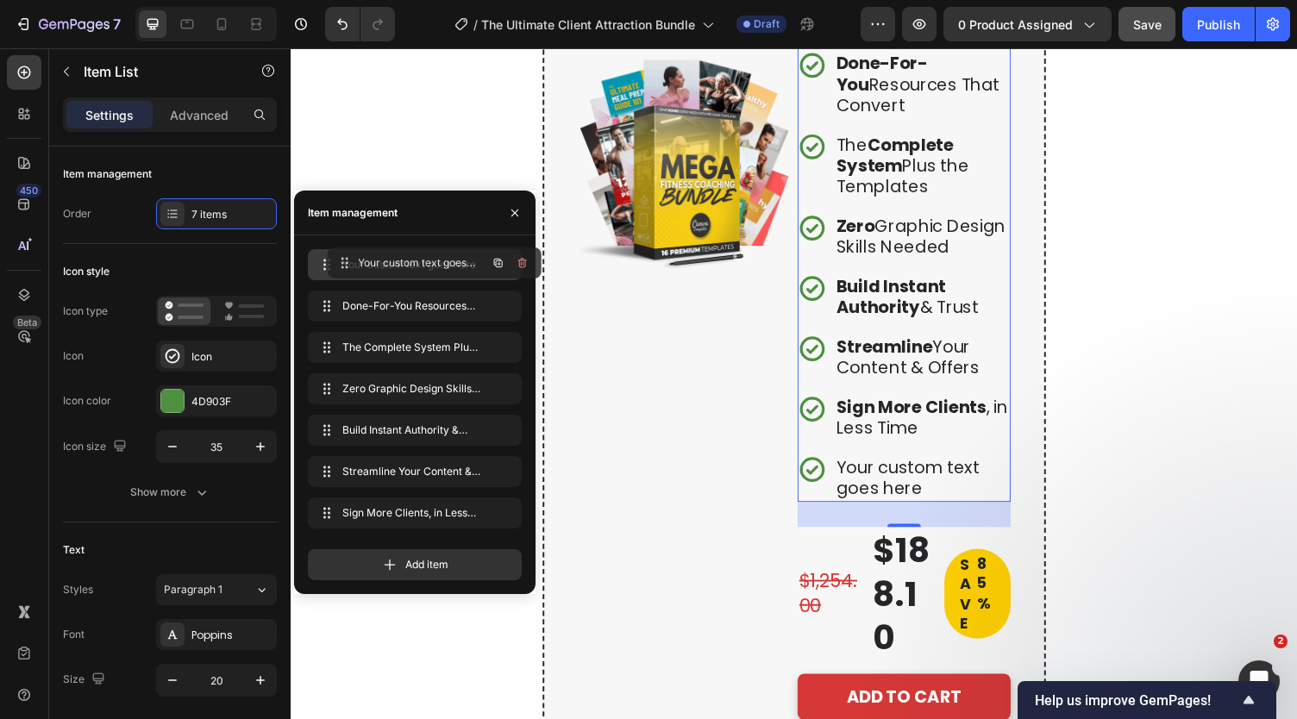
drag, startPoint x: 324, startPoint y: 510, endPoint x: 343, endPoint y: 251, distance: 259.4
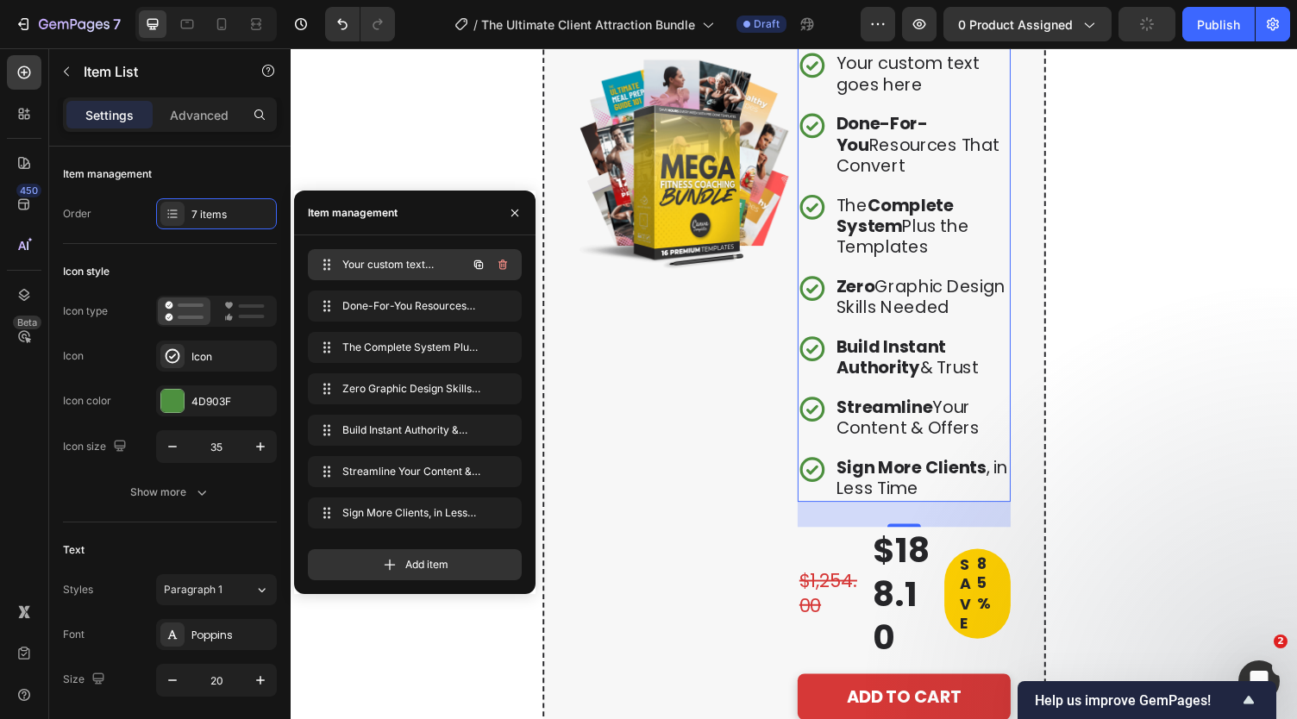
click at [411, 268] on span "Your custom text goes here" at bounding box center [390, 265] width 97 height 16
click at [910, 99] on div "Your custom text goes here" at bounding box center [940, 75] width 182 height 48
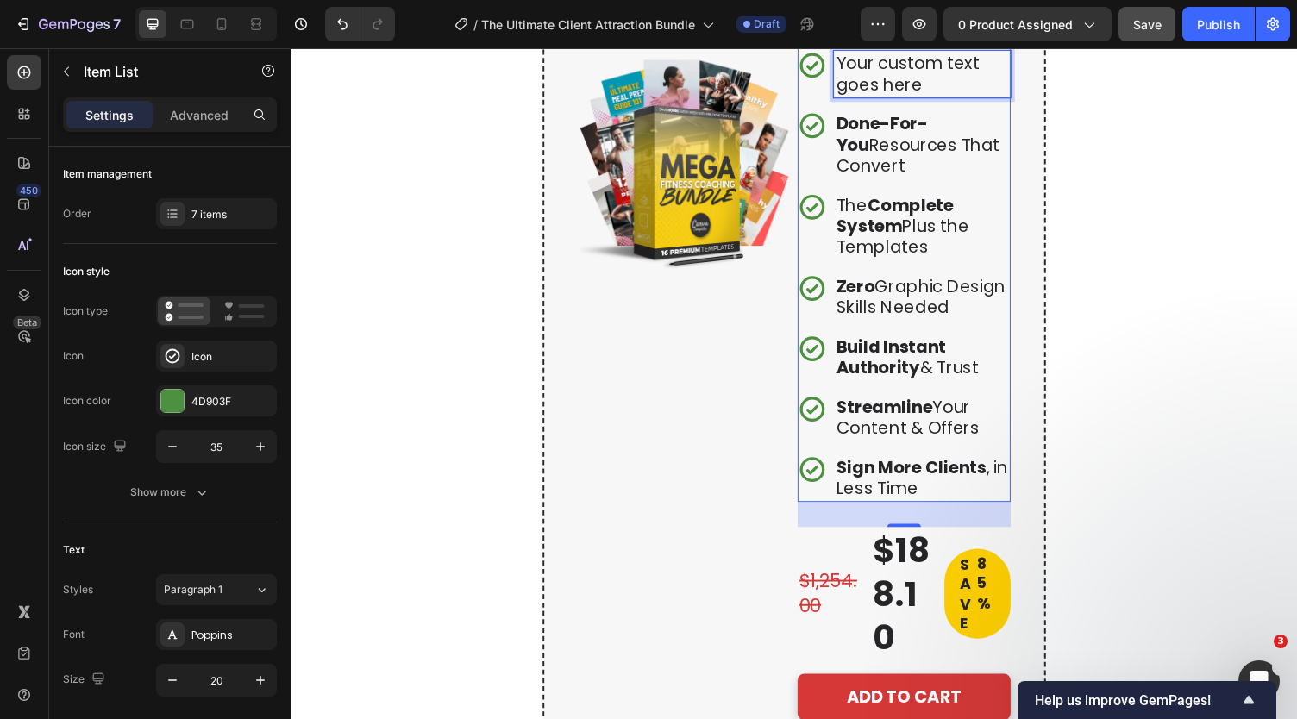
click at [910, 97] on p "Your custom text goes here" at bounding box center [939, 74] width 177 height 43
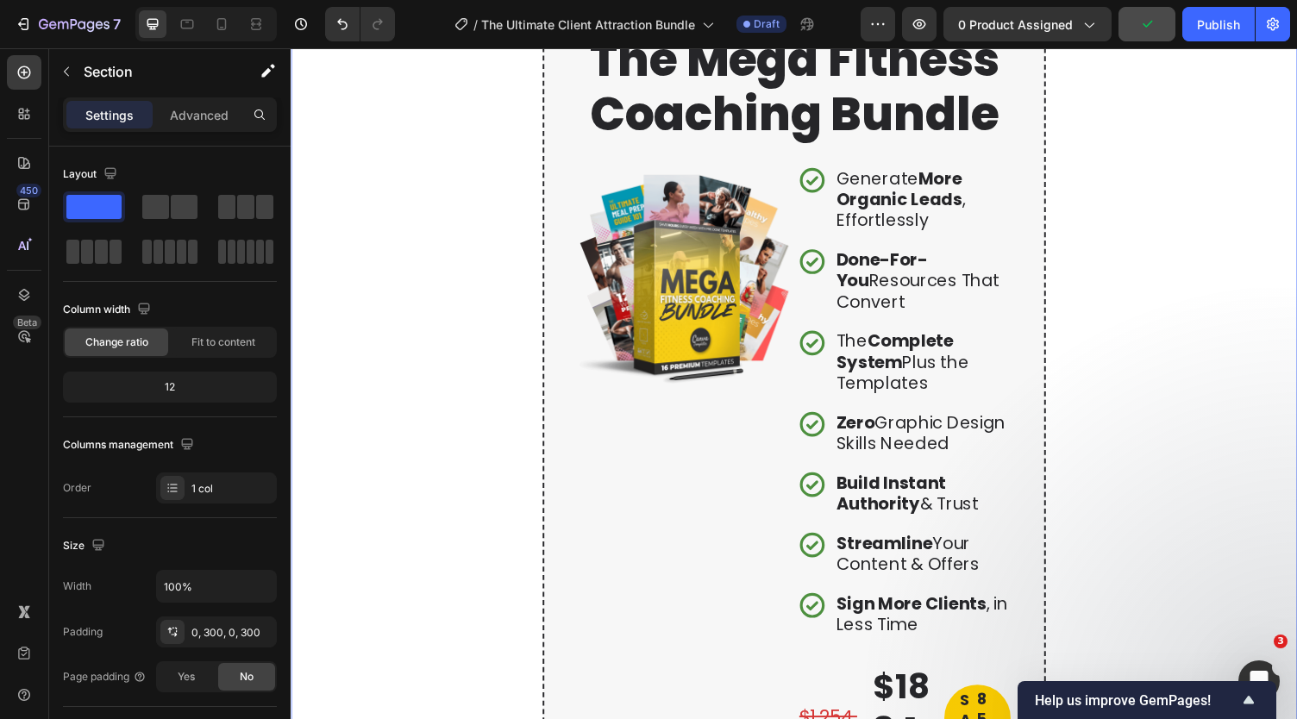
scroll to position [4092, 0]
click at [665, 397] on img at bounding box center [695, 287] width 219 height 219
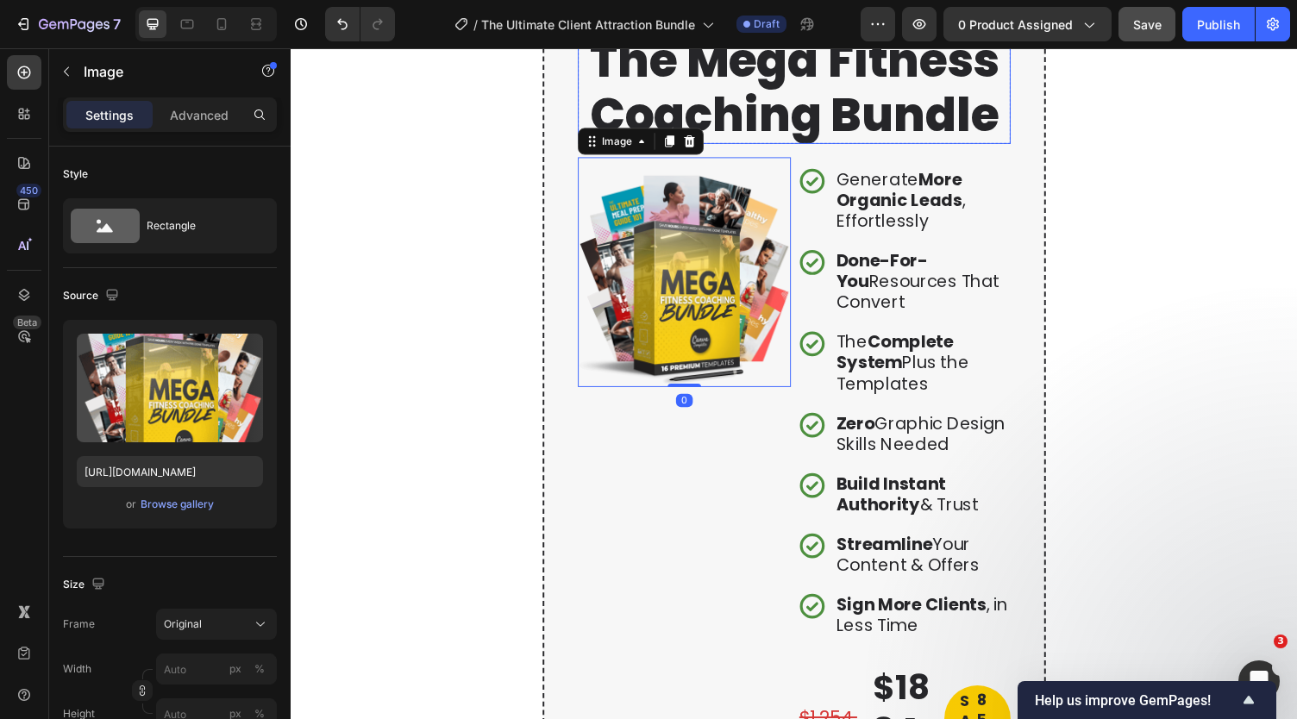
click at [788, 147] on h2 "The Mega Fitness Coaching Bundle" at bounding box center [808, 89] width 445 height 116
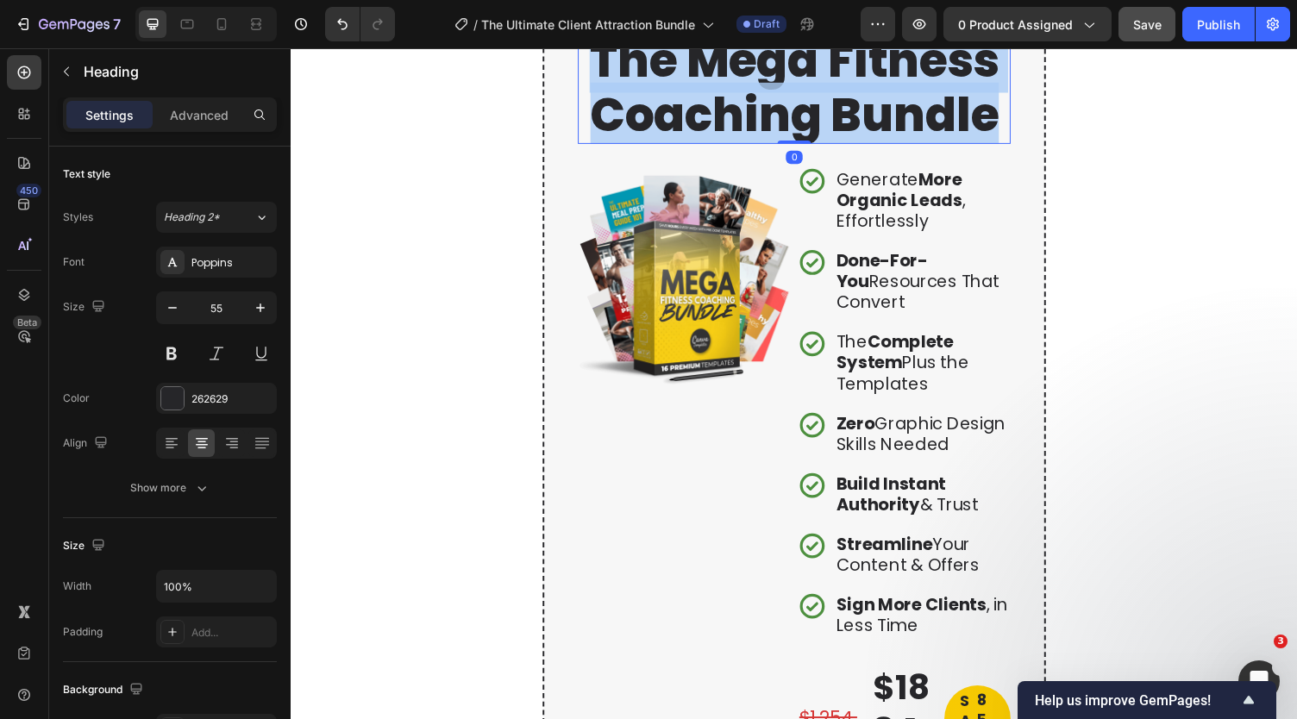
click at [788, 145] on p "The Mega Fitness Coaching Bundle" at bounding box center [808, 89] width 442 height 112
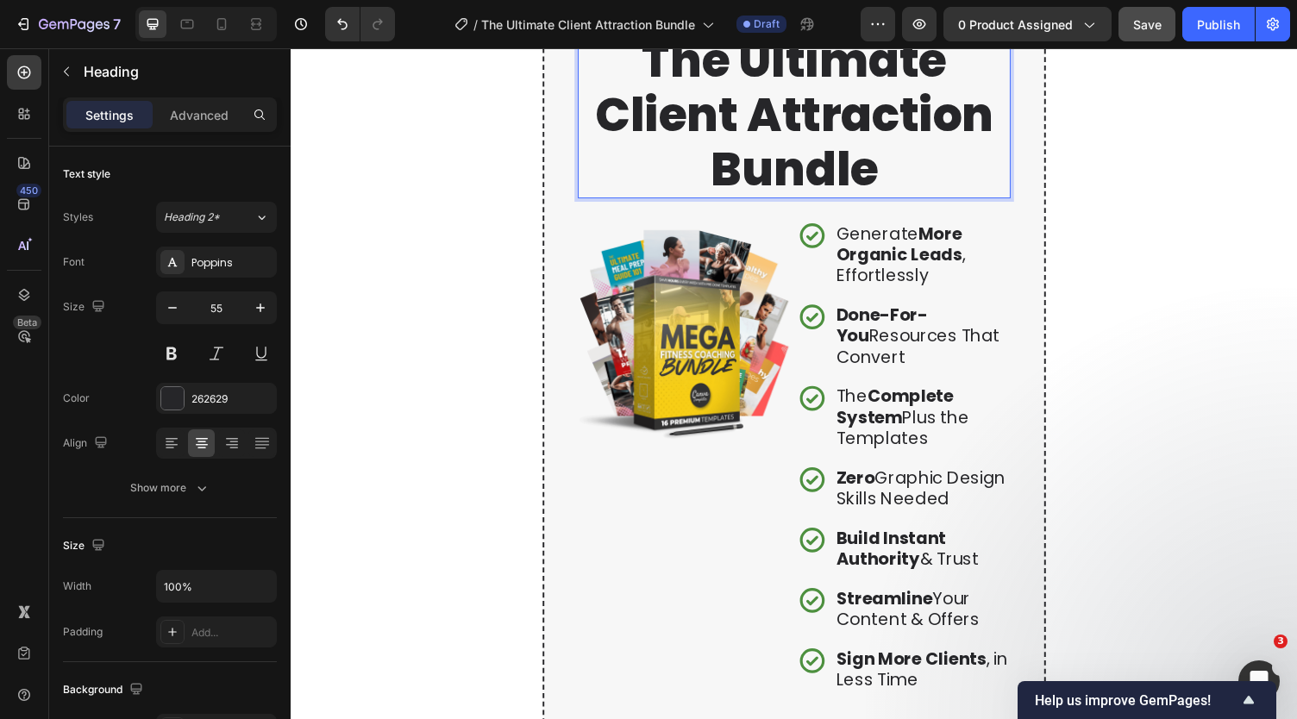
click at [694, 436] on img at bounding box center [695, 343] width 219 height 219
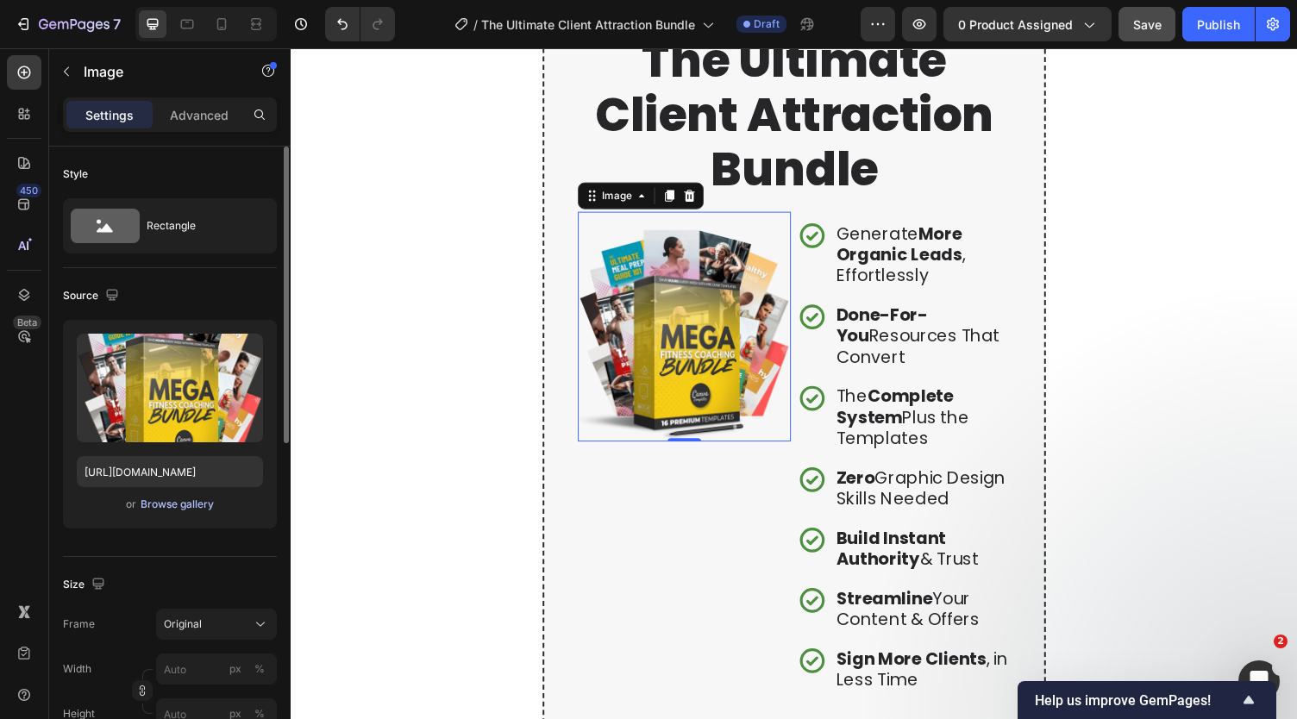
click at [171, 502] on div "Browse gallery" at bounding box center [177, 505] width 73 height 16
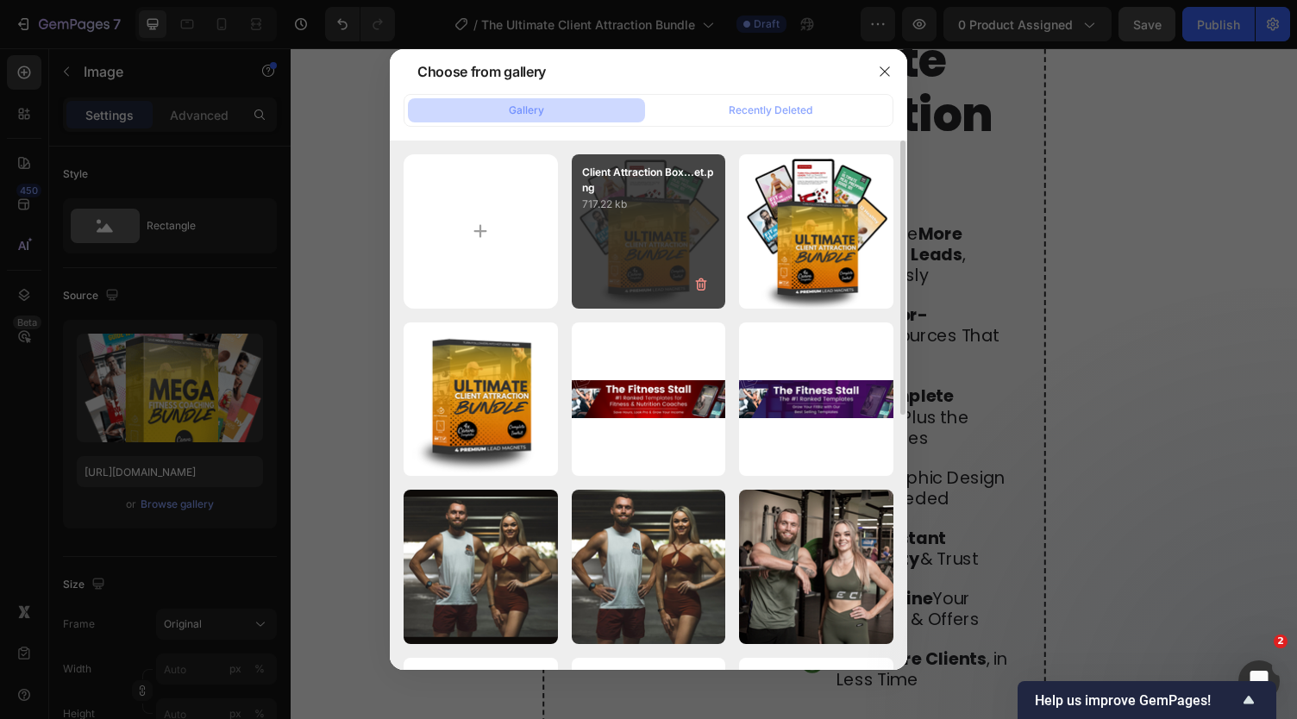
click at [672, 235] on div "Client Attraction Box...et.png 717.22 kb" at bounding box center [649, 231] width 154 height 154
type input "[URL][DOMAIN_NAME]"
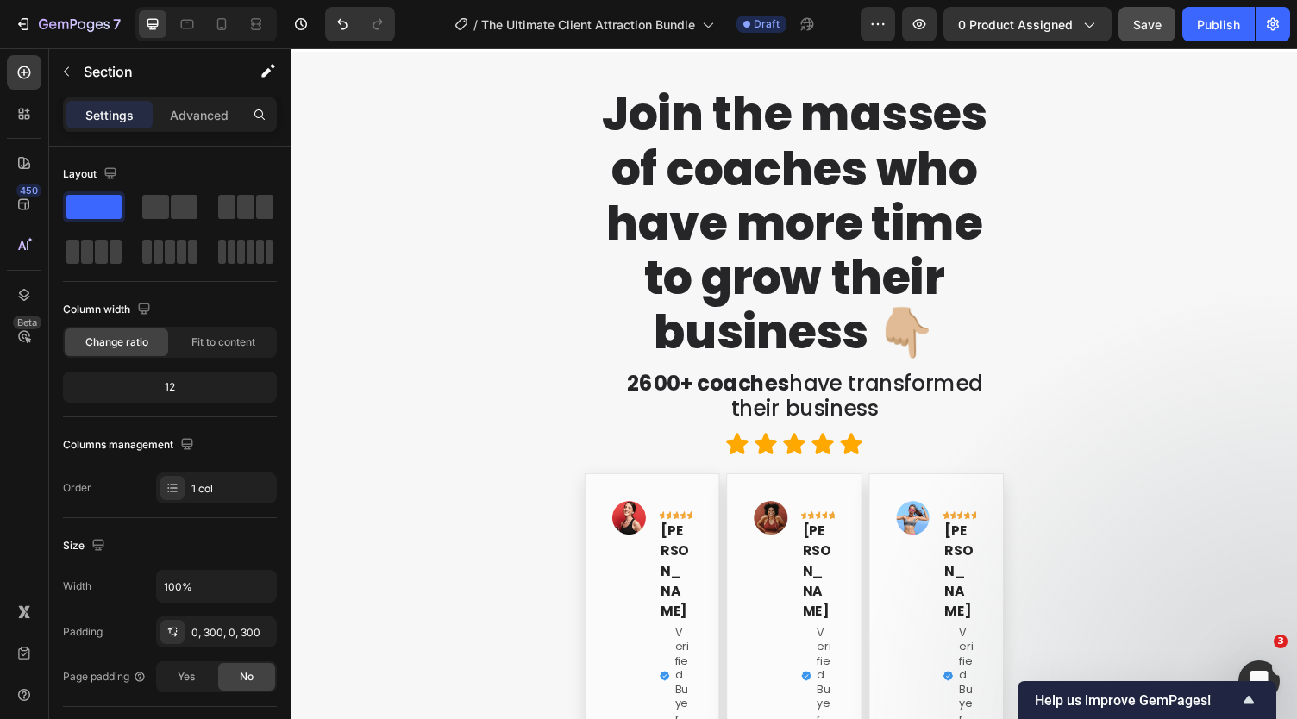
scroll to position [5316, 0]
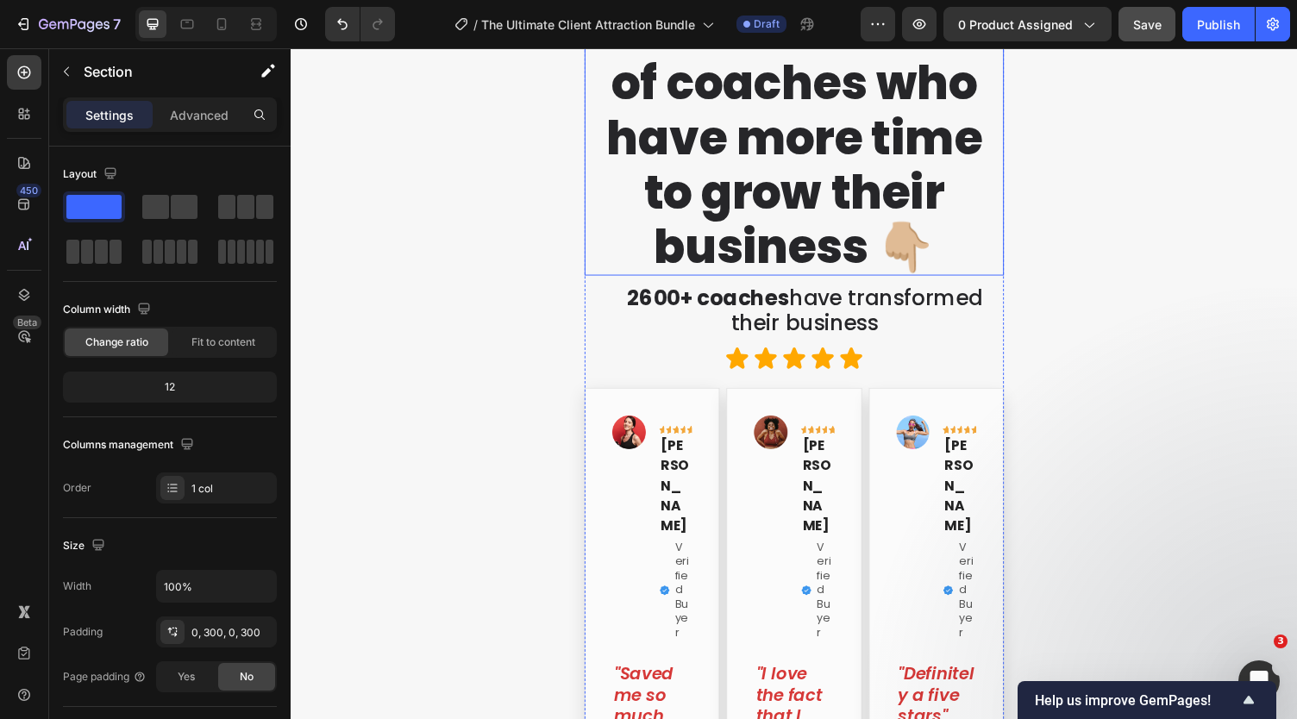
click at [733, 279] on h2 "Join the masses of coaches who have more time to grow their business 👇🏼" at bounding box center [808, 140] width 431 height 284
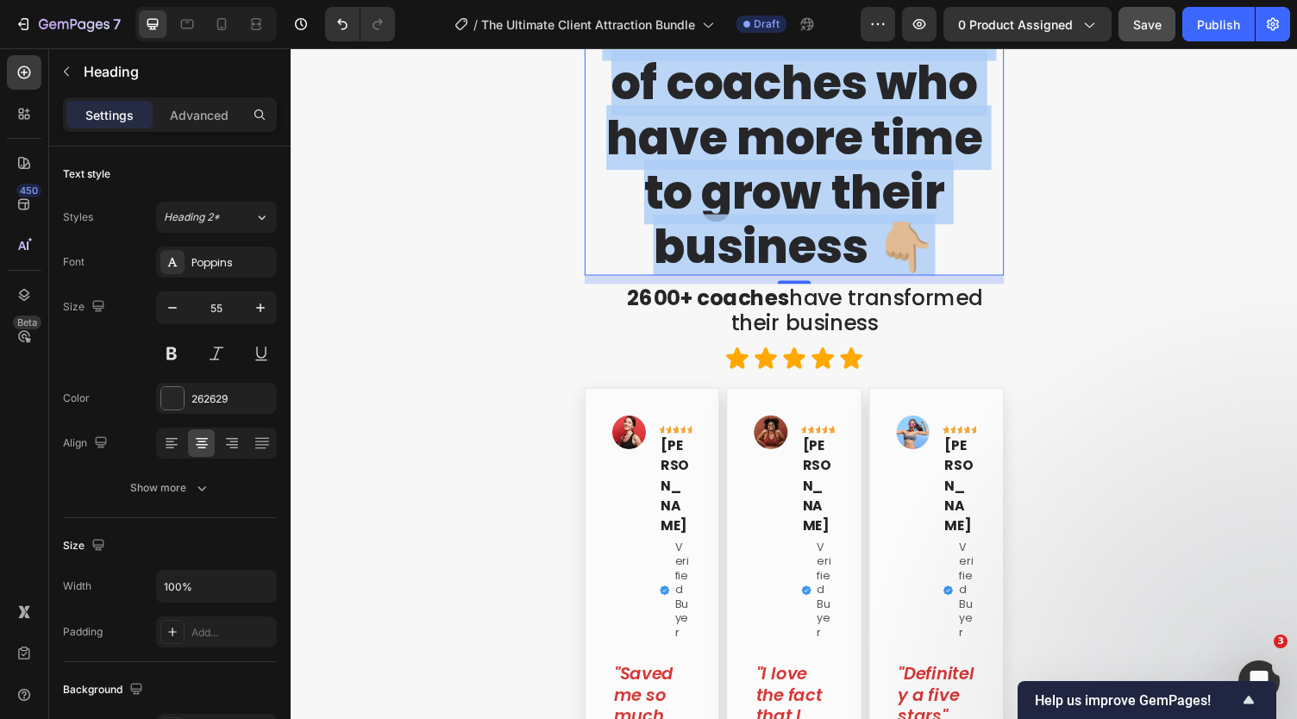
click at [733, 279] on p "Join the masses of coaches who have more time to grow their business 👇🏼" at bounding box center [808, 140] width 428 height 280
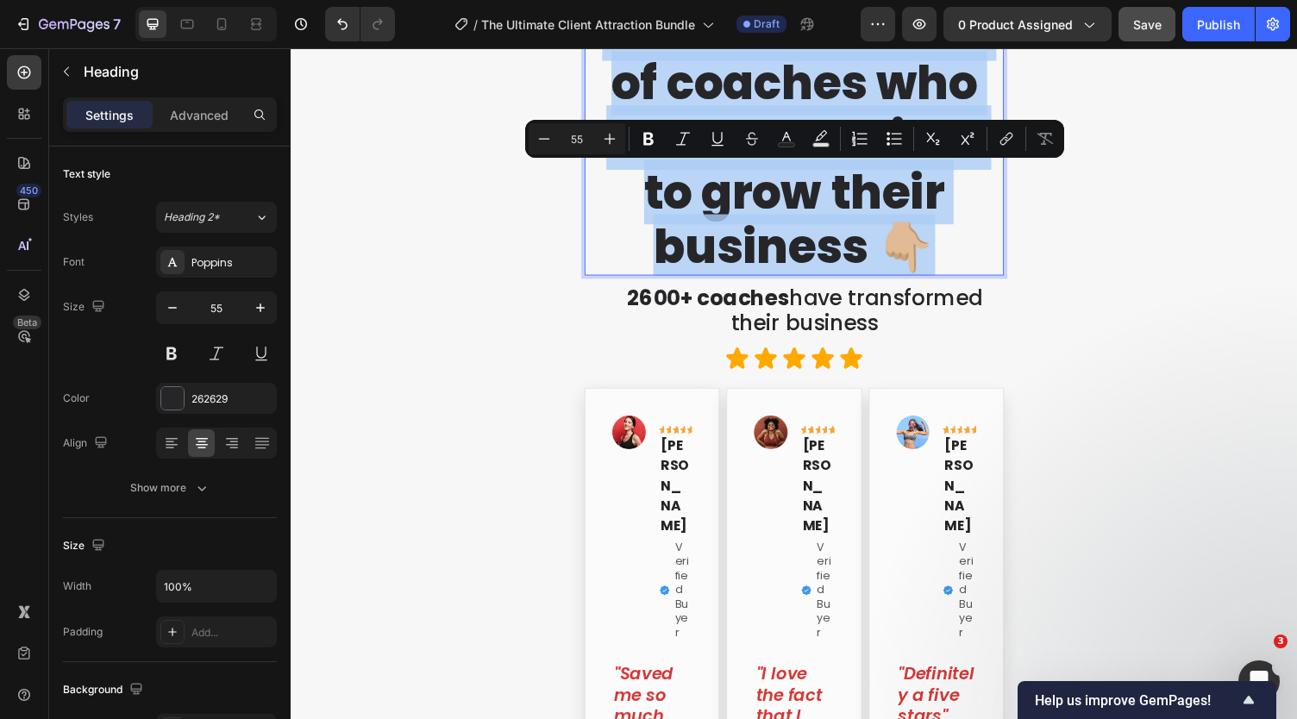
copy p "Join the masses of coaches who have more time to grow their business 👇🏼"
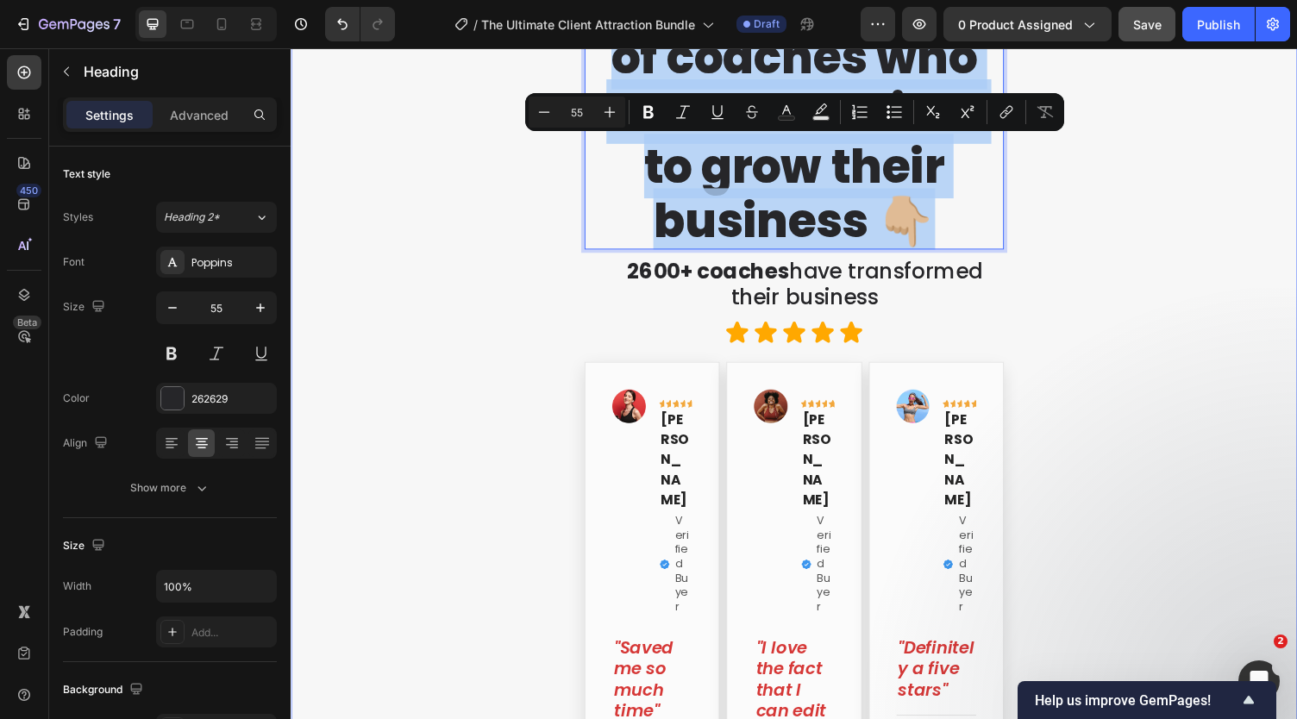
scroll to position [5346, 0]
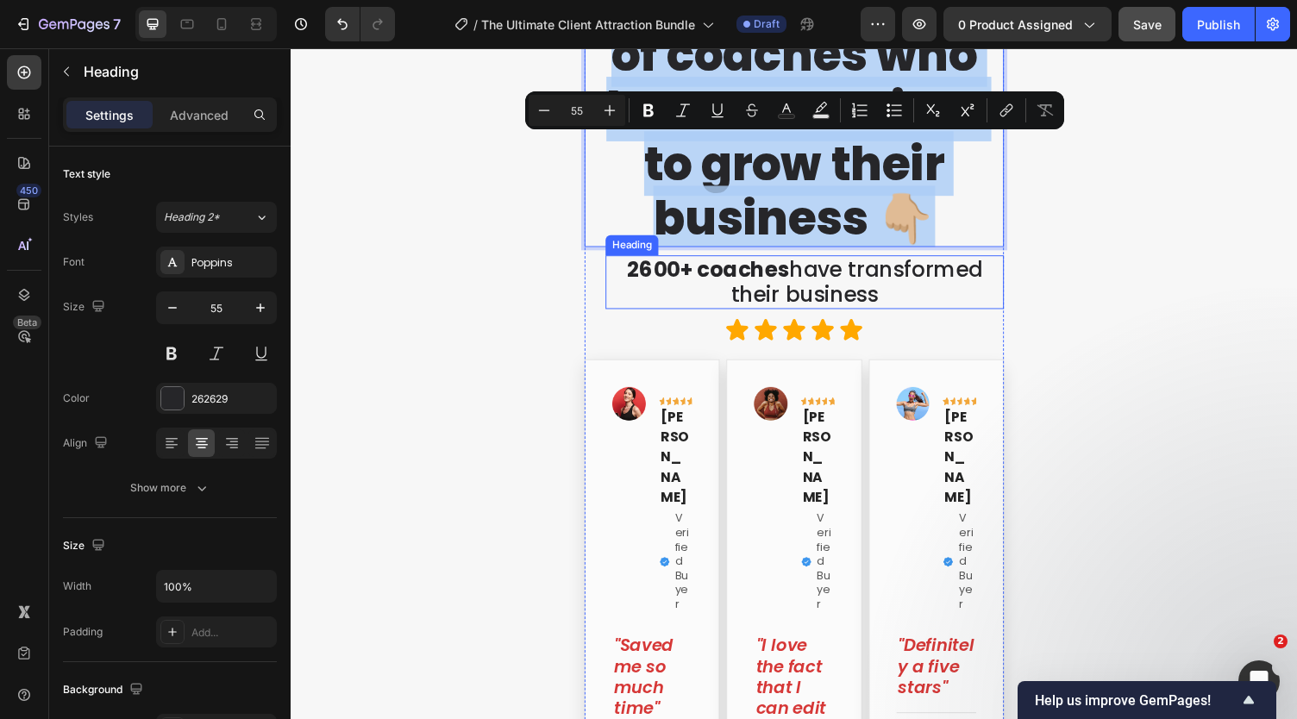
click at [678, 291] on strong "2600+ coaches" at bounding box center [719, 275] width 167 height 30
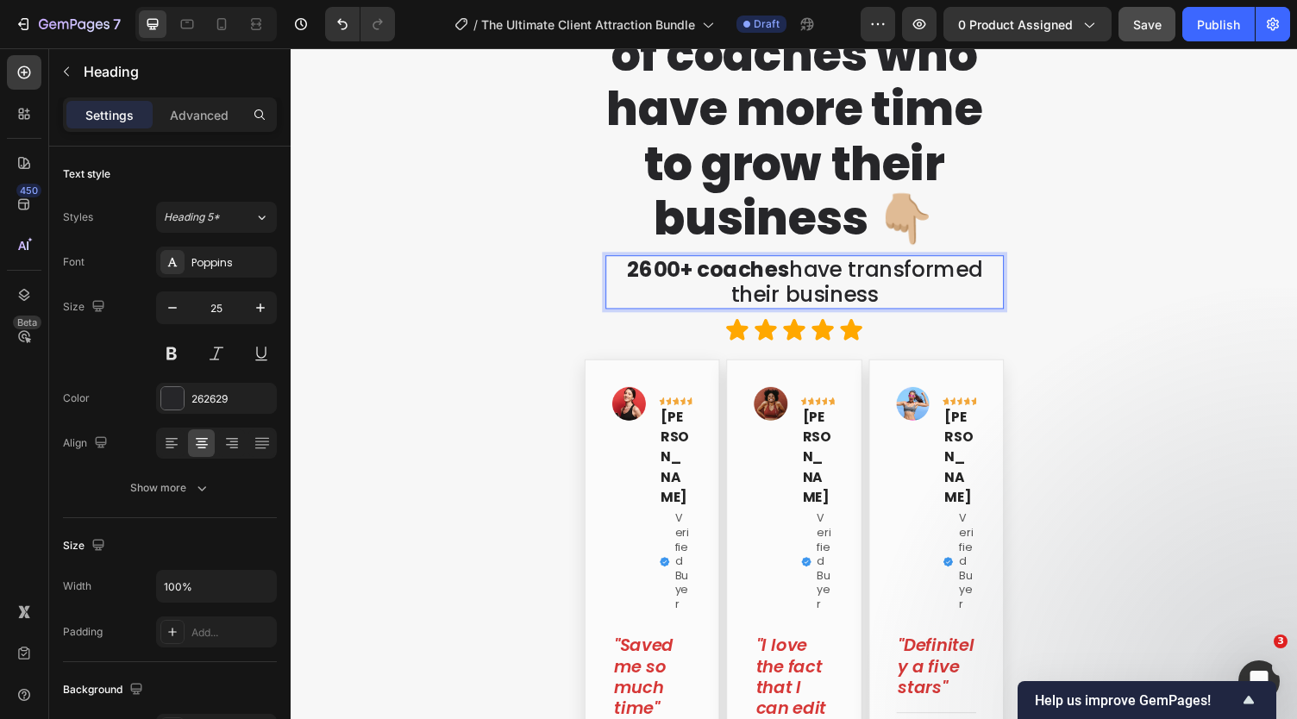
click at [682, 291] on strong "2600+ coaches" at bounding box center [719, 275] width 167 height 30
click at [940, 315] on p "3000+ coaches have transformed their business" at bounding box center [819, 289] width 406 height 52
click at [878, 251] on p "Join the masses of coaches who have more time to grow their business 👇🏼" at bounding box center [808, 111] width 428 height 280
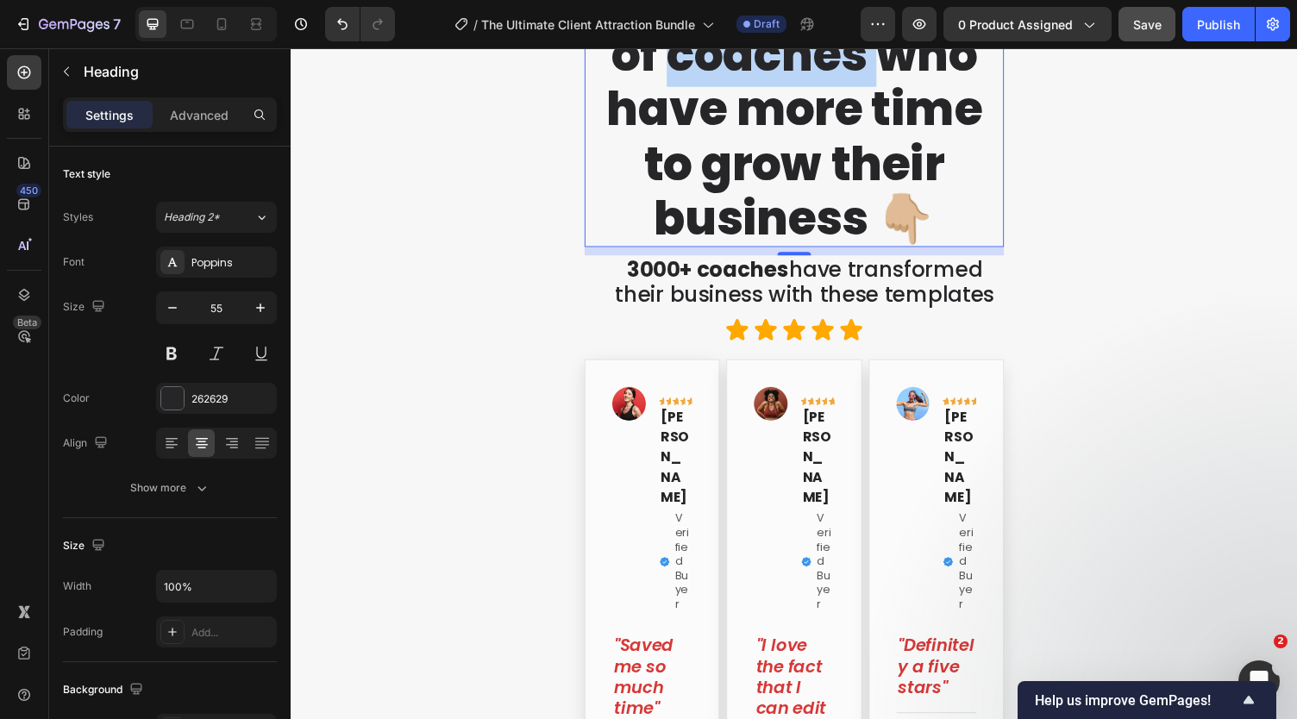
click at [741, 251] on p "Join the masses of coaches who have more time to grow their business 👇🏼" at bounding box center [808, 111] width 428 height 280
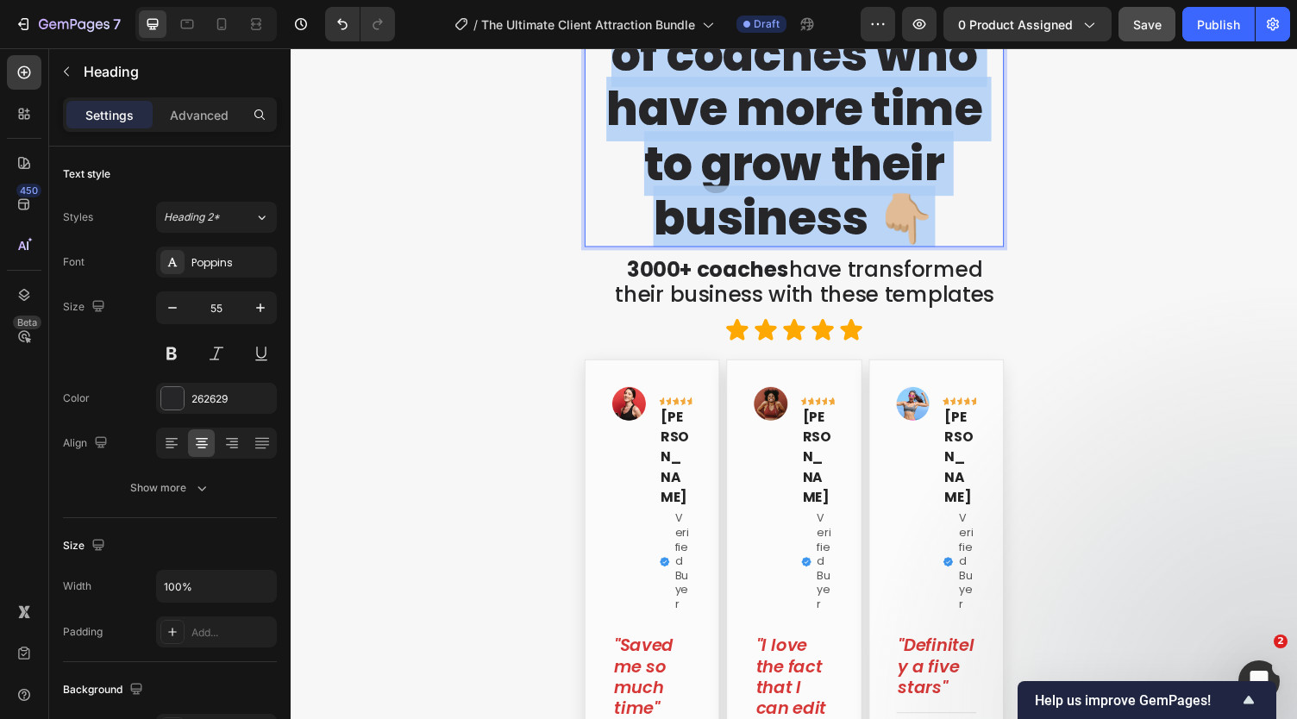
click at [741, 251] on p "Join the masses of coaches who have more time to grow their business 👇🏼" at bounding box center [808, 111] width 428 height 280
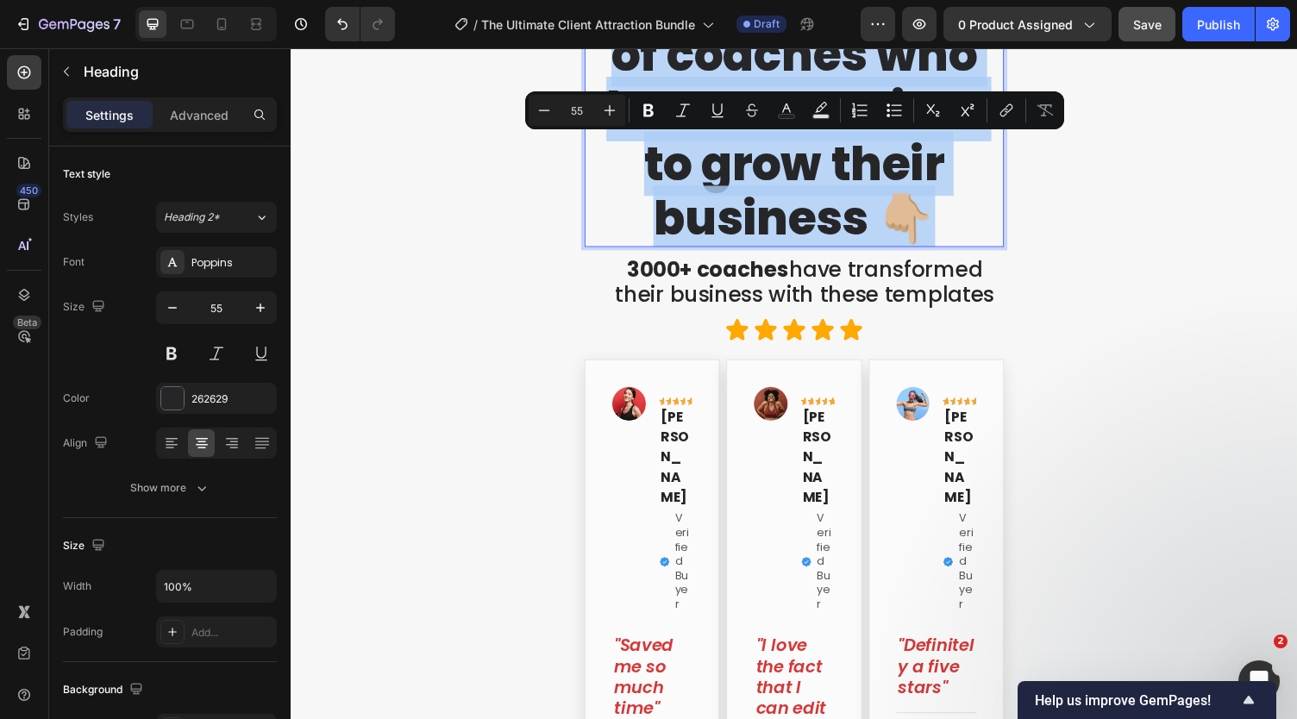
scroll to position [3, 0]
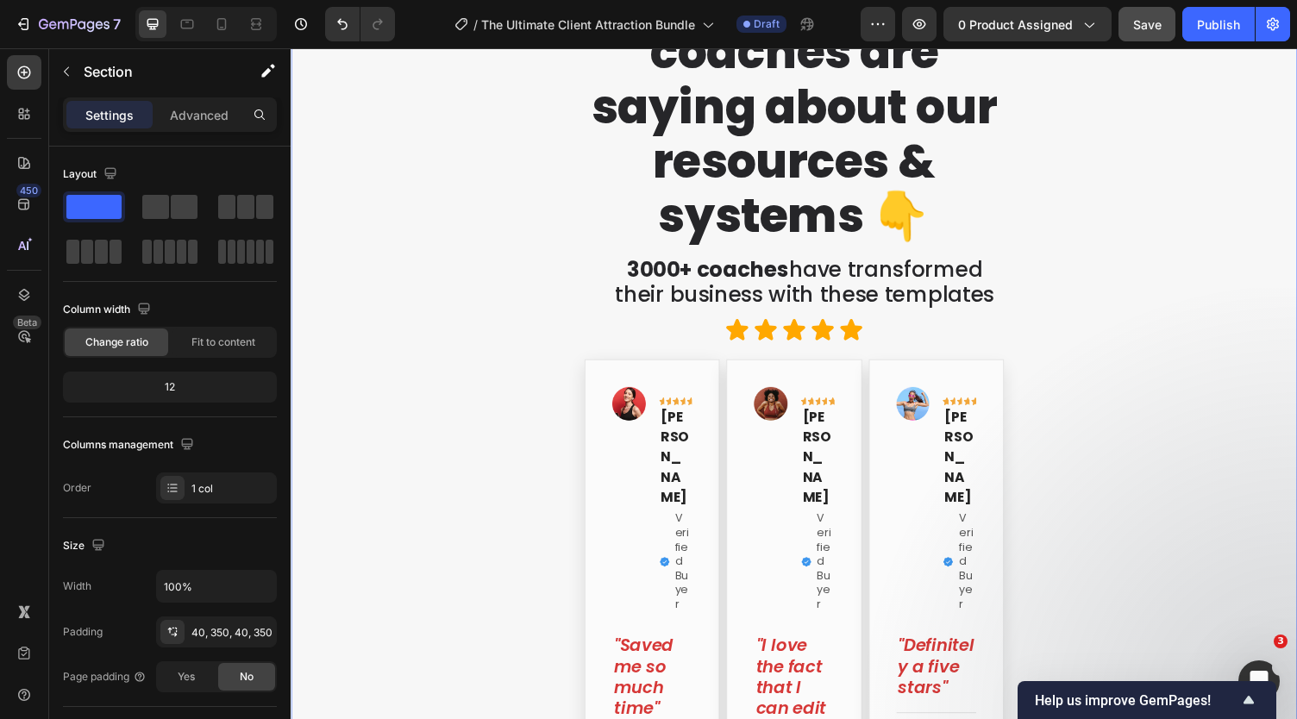
scroll to position [5355, 0]
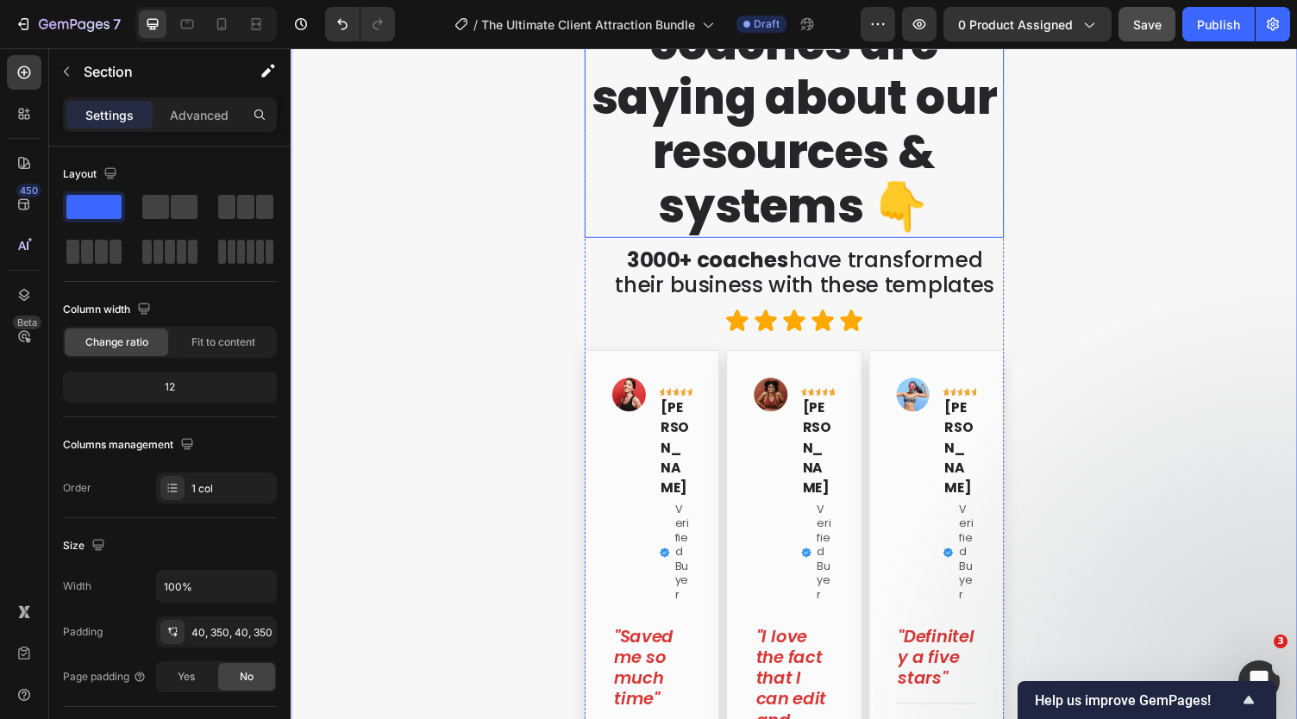
click at [657, 223] on p "Here’s what coaches are saying about our resources & systems 👇" at bounding box center [808, 99] width 428 height 280
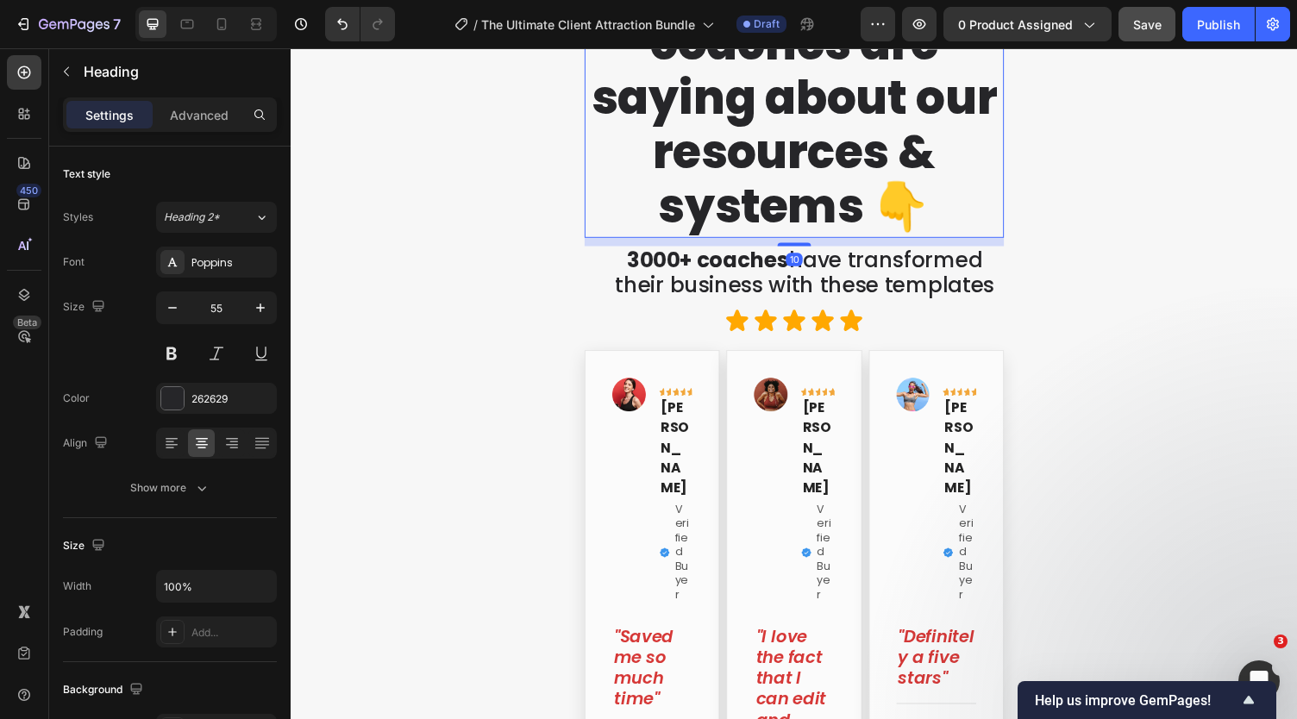
scroll to position [0, 0]
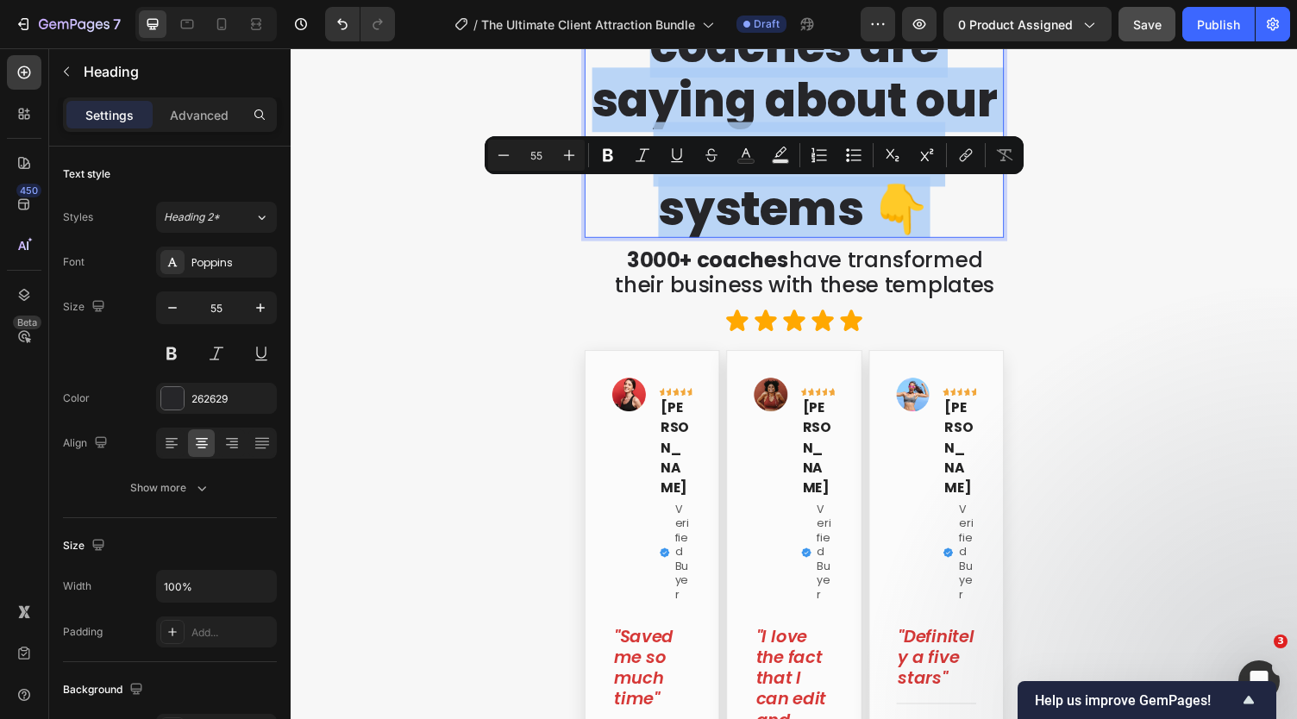
click at [657, 223] on p "Here’s what coaches are saying about our resources & systems 👇" at bounding box center [808, 101] width 428 height 280
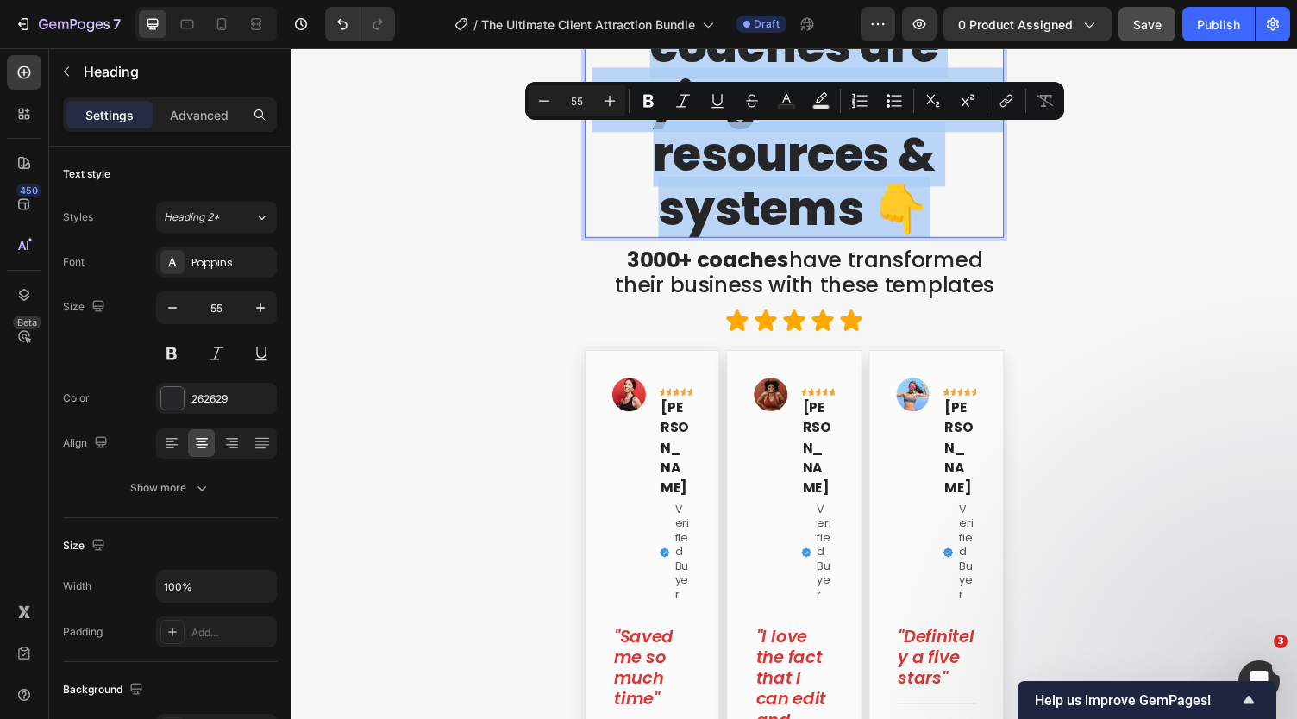
click at [657, 223] on p "Here’s what coaches are saying about our resources & systems 👇" at bounding box center [808, 101] width 428 height 280
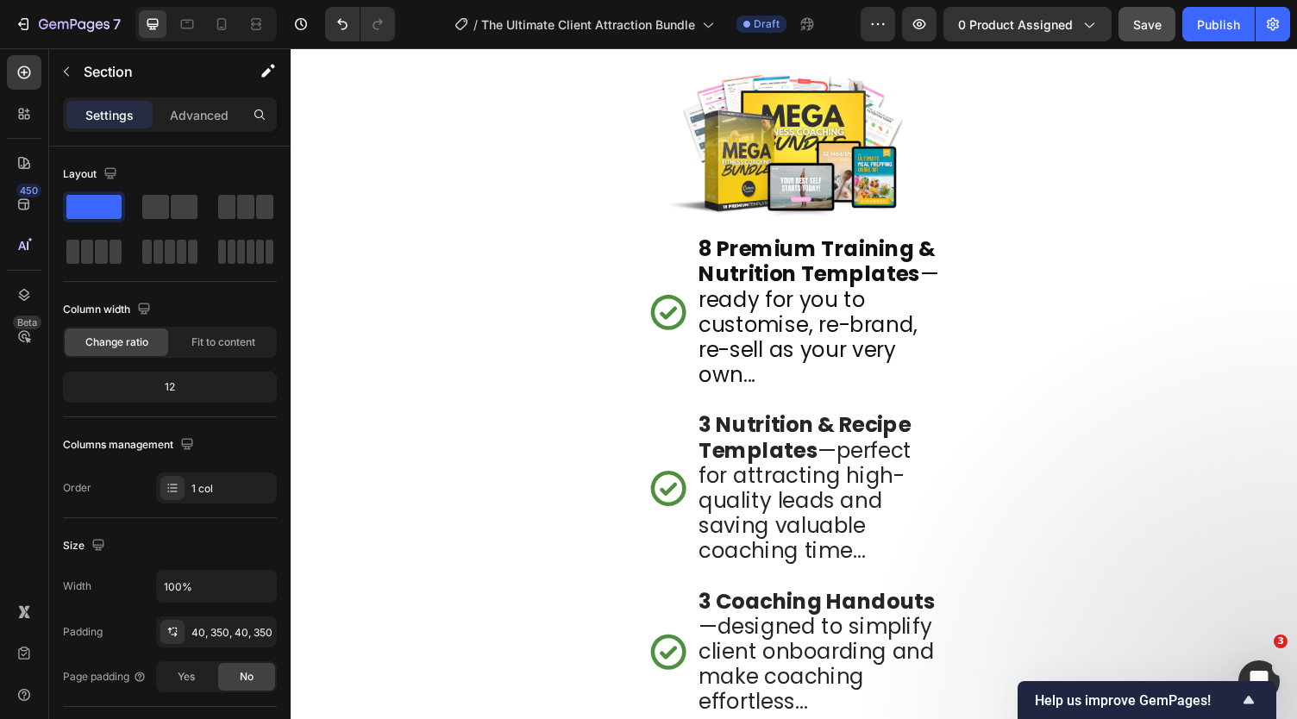
scroll to position [8511, 0]
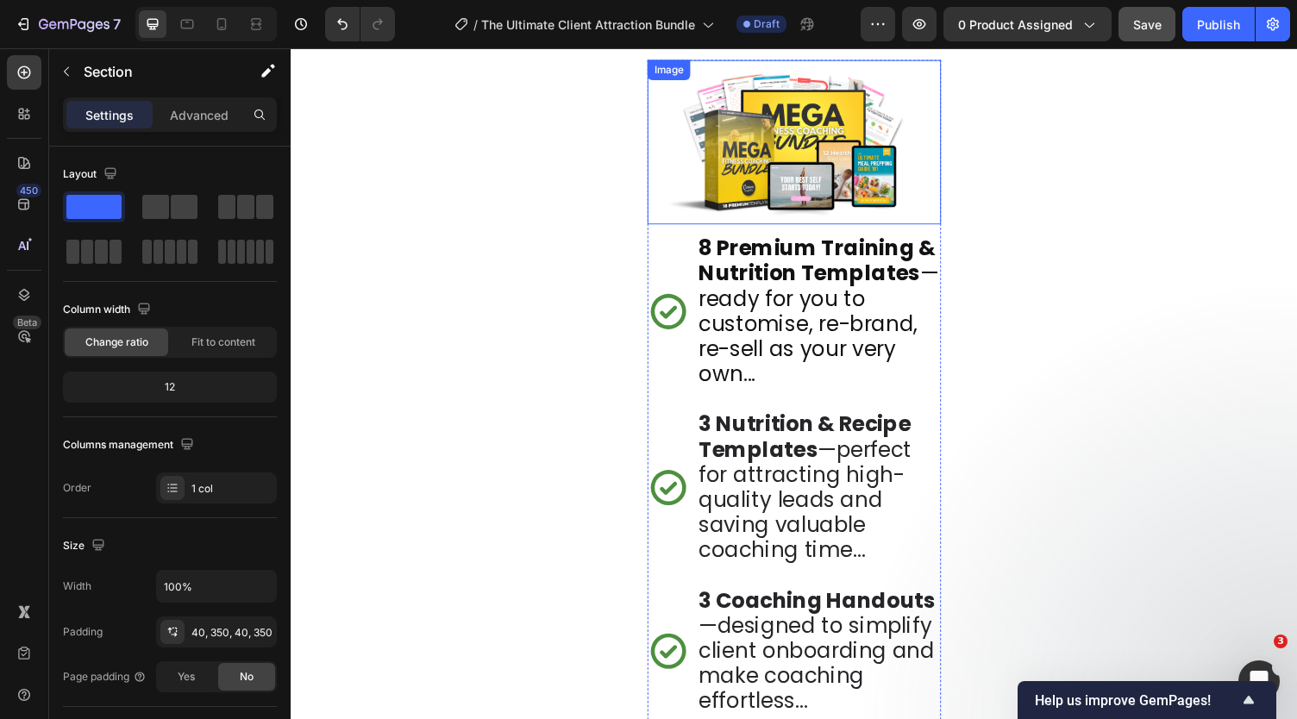
click at [856, 172] on img at bounding box center [808, 145] width 302 height 170
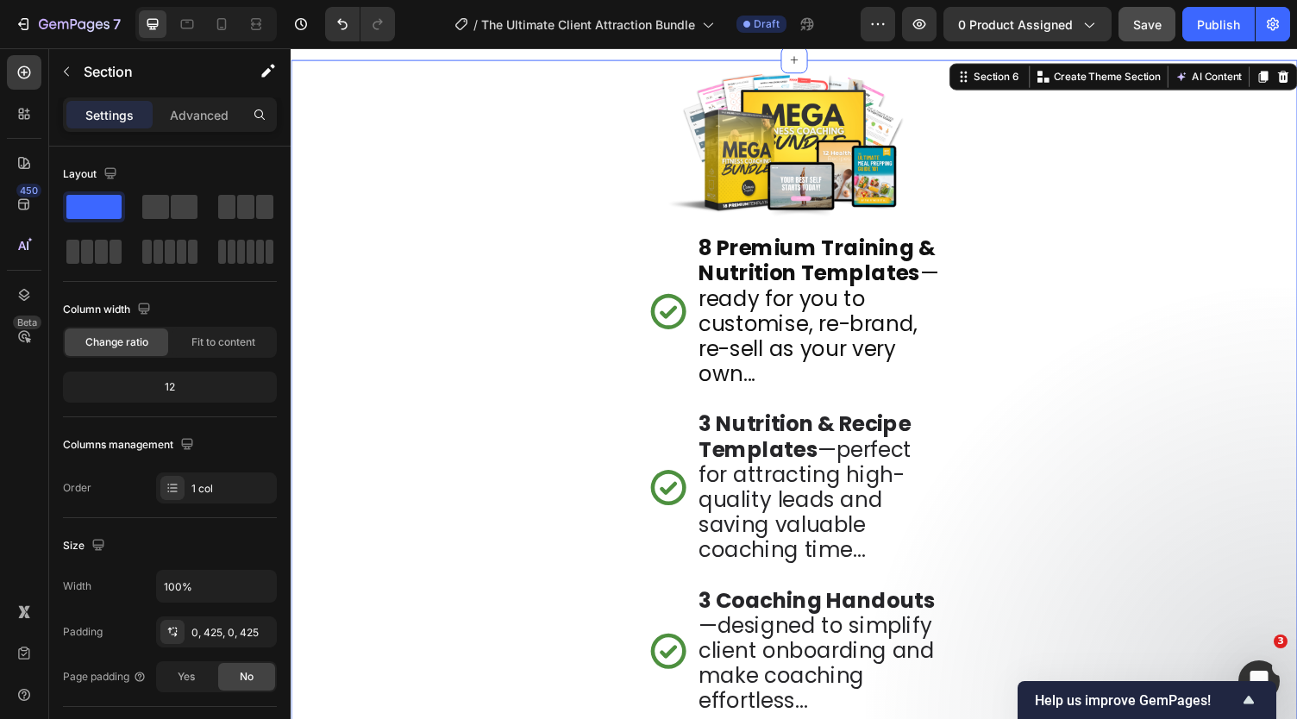
scroll to position [8387, 0]
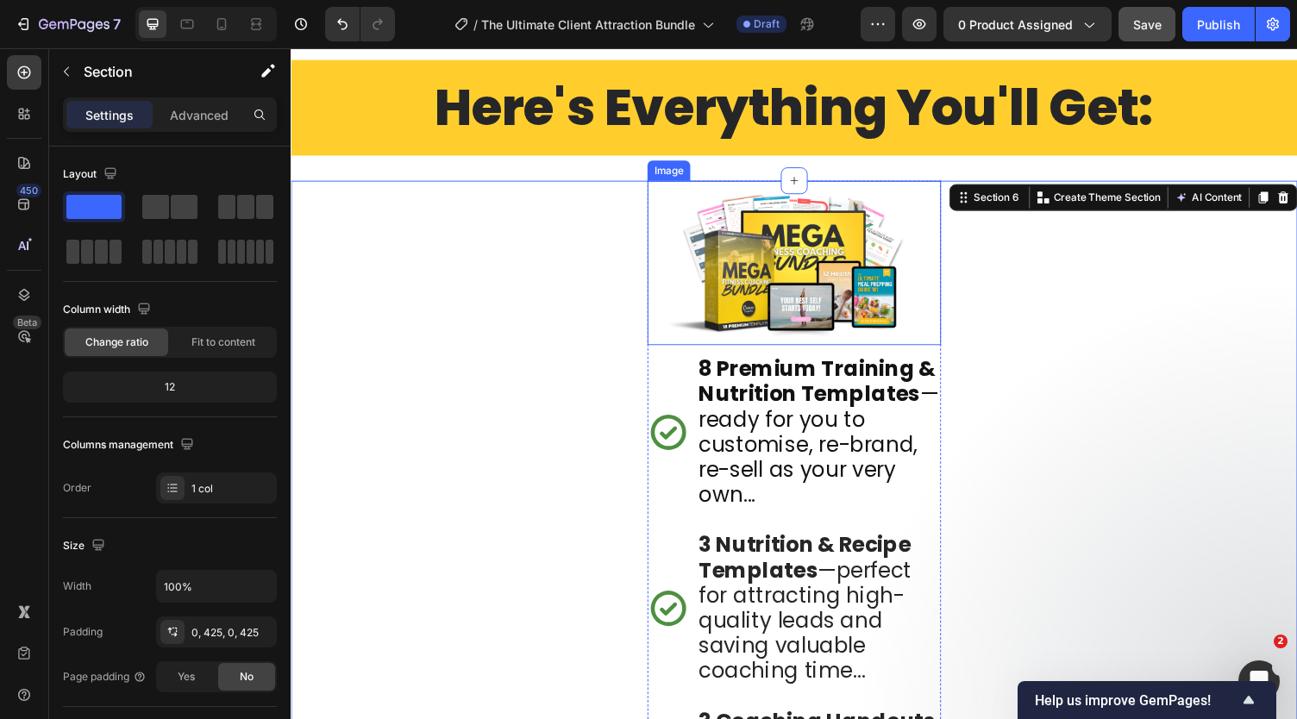
click at [785, 290] on img at bounding box center [808, 270] width 302 height 170
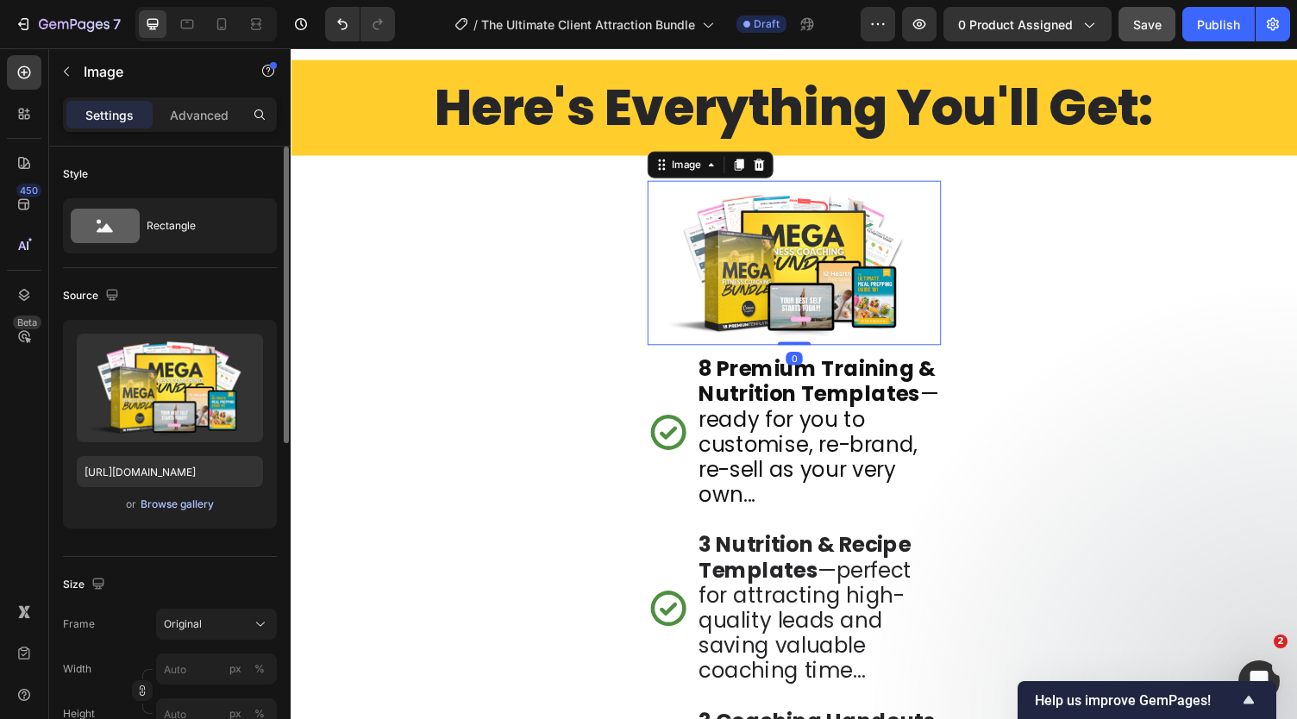
click at [169, 505] on div "Browse gallery" at bounding box center [177, 505] width 73 height 16
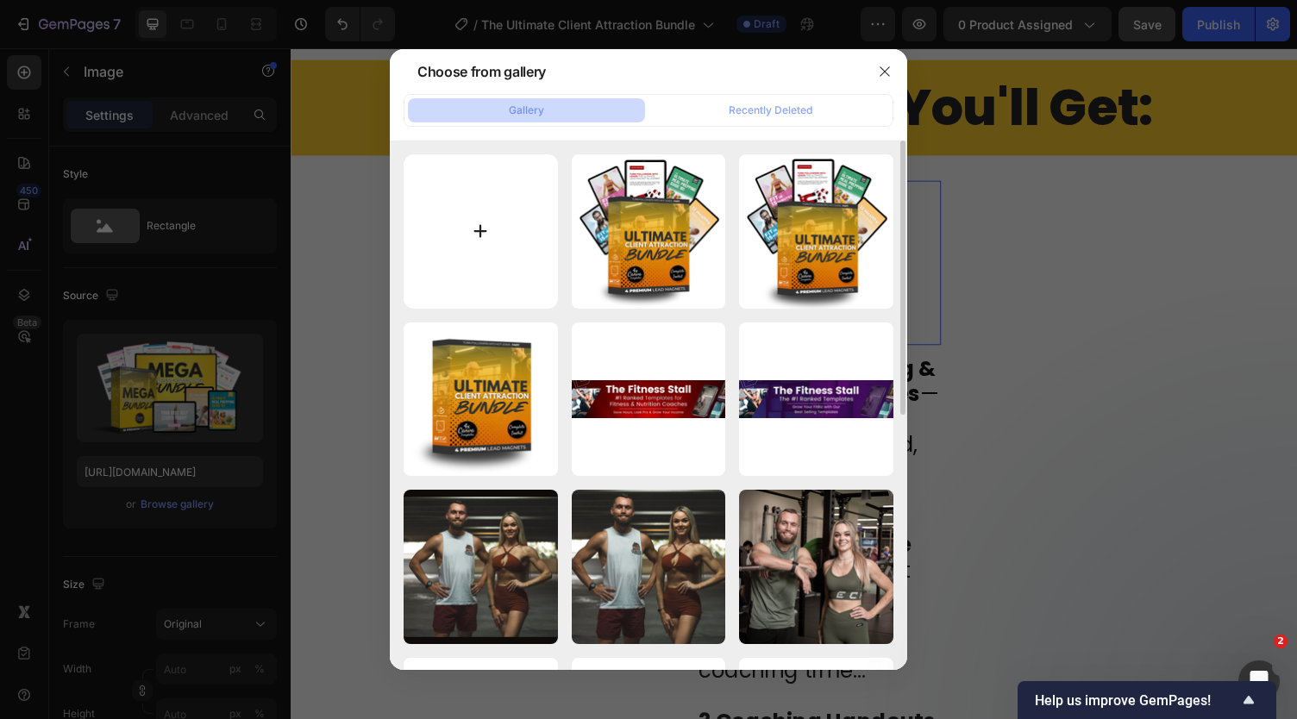
click at [474, 213] on input "file" at bounding box center [481, 231] width 154 height 154
type input "C:\fakepath\Client Attraction Box Set (1).png"
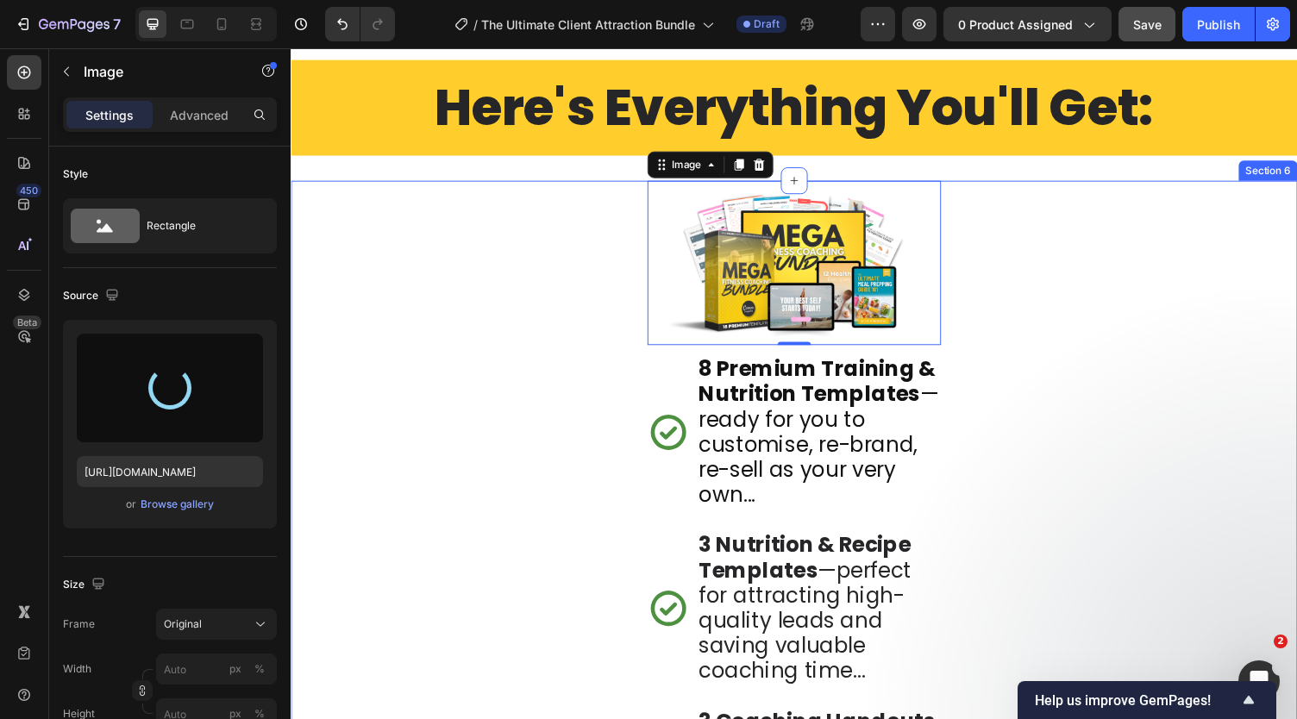
type input "[URL][DOMAIN_NAME]"
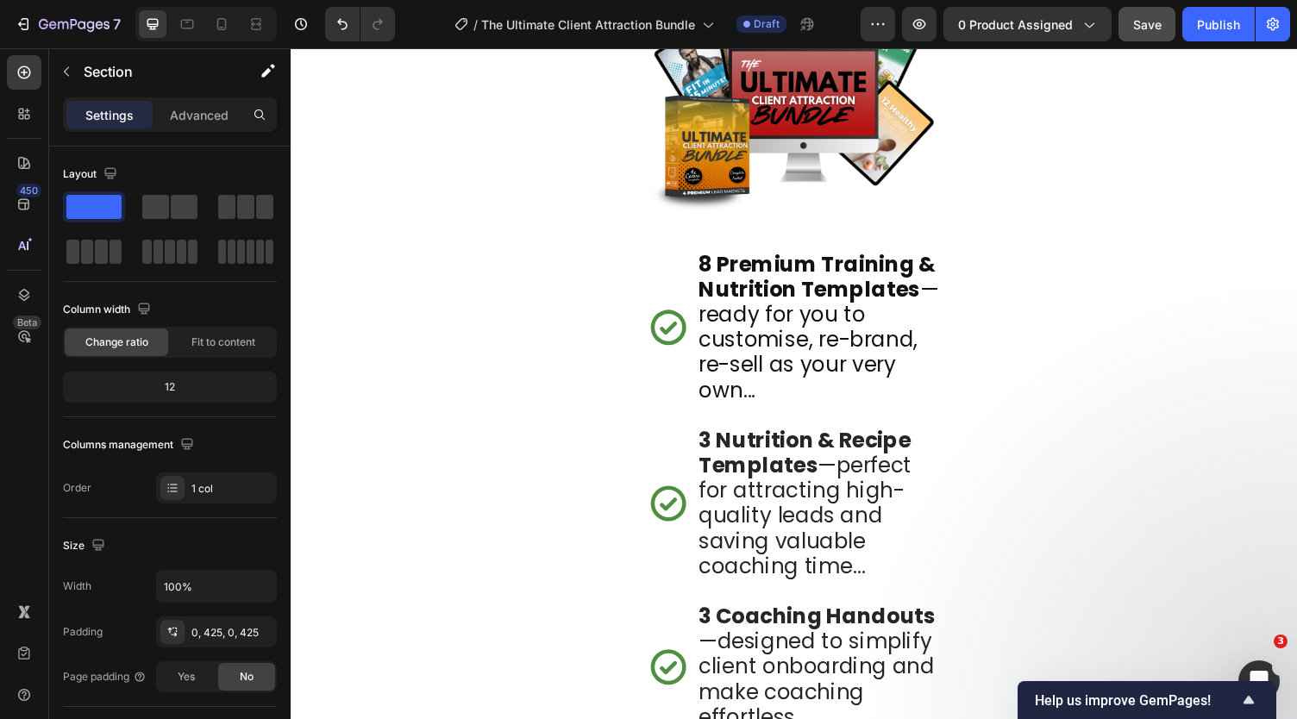
scroll to position [8654, 0]
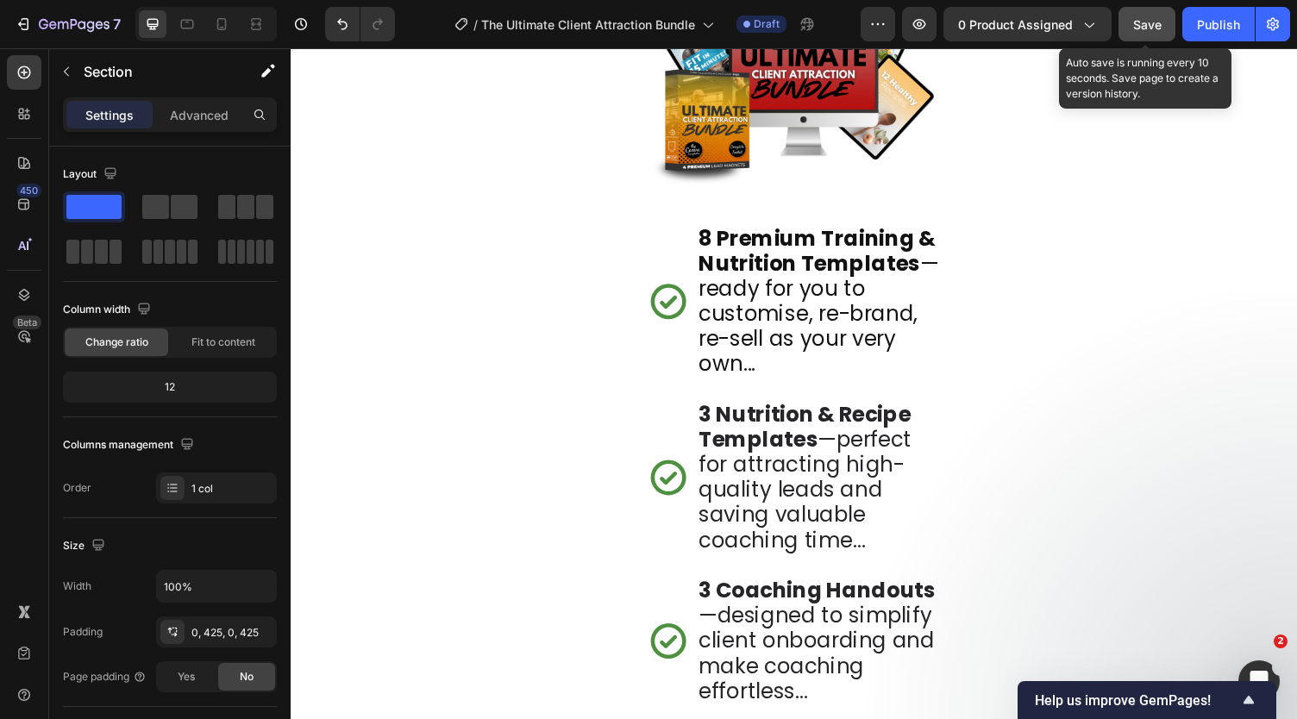
click at [1171, 30] on button "Save" at bounding box center [1147, 24] width 57 height 34
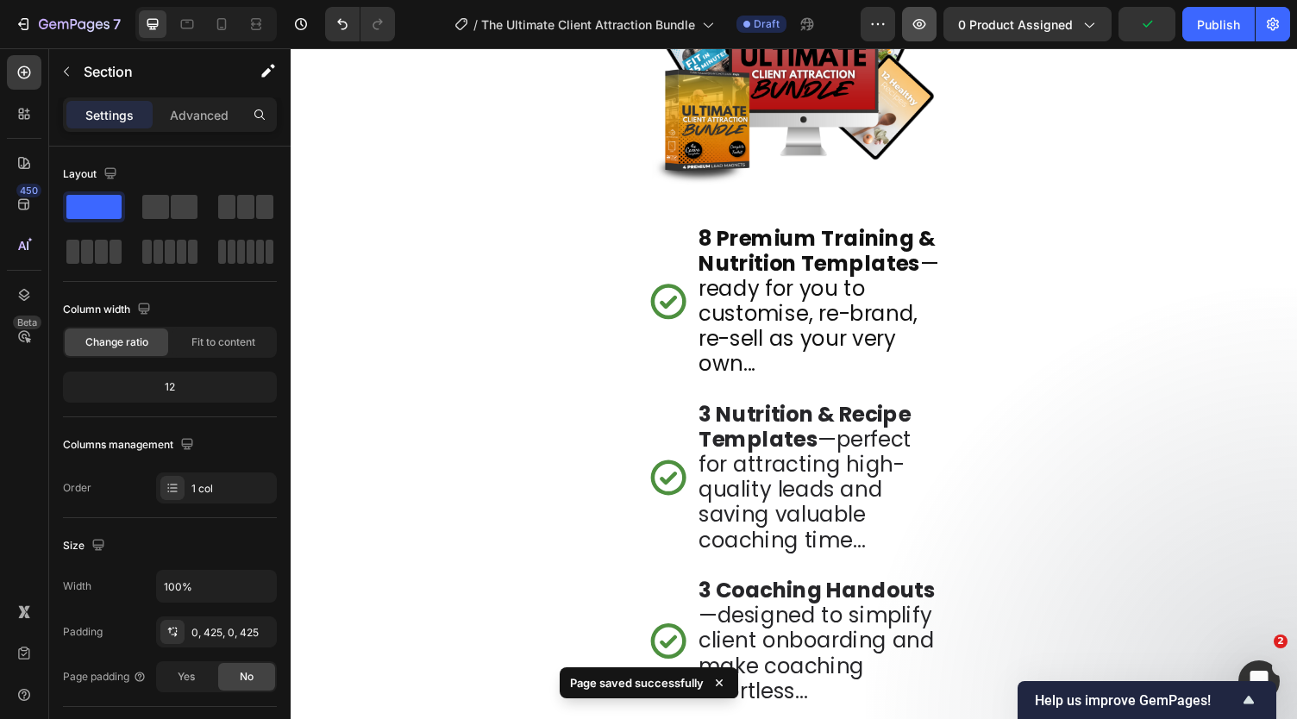
click at [919, 27] on icon "button" at bounding box center [919, 24] width 13 height 10
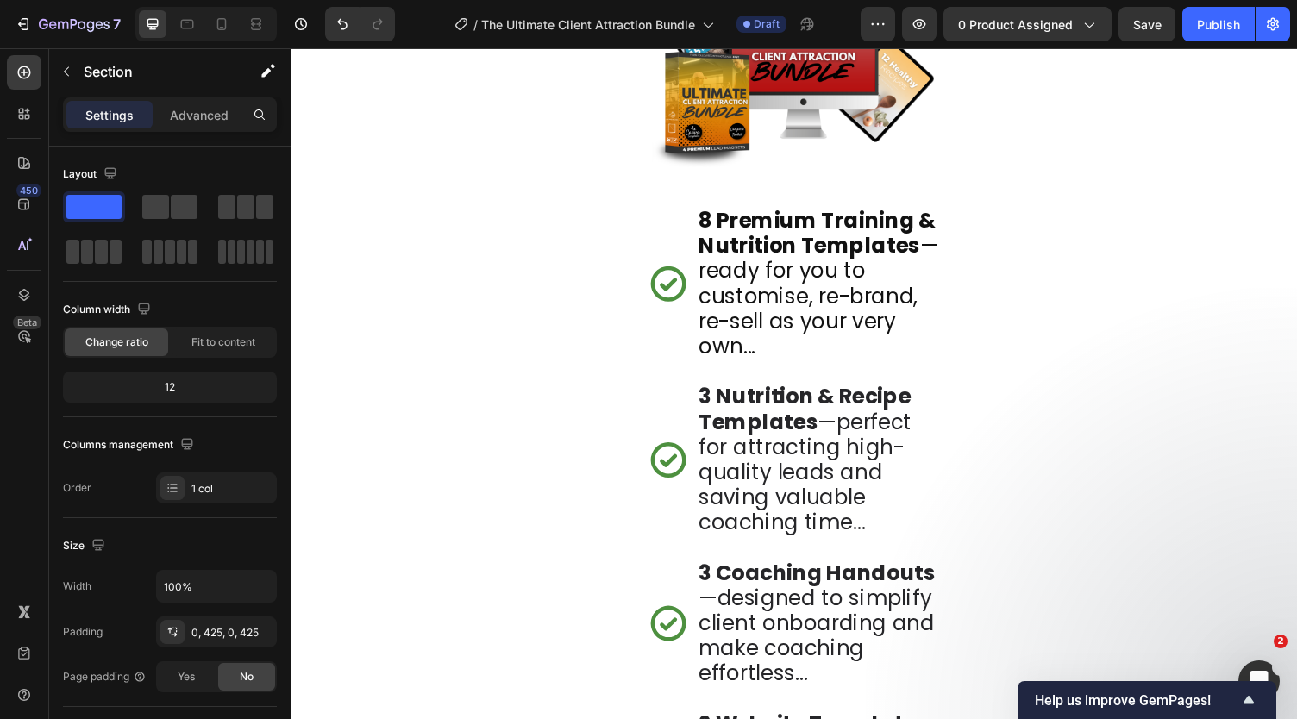
scroll to position [8673, 0]
click at [821, 266] on strong "8 Premium Training & Nutrition Templates" at bounding box center [831, 238] width 243 height 56
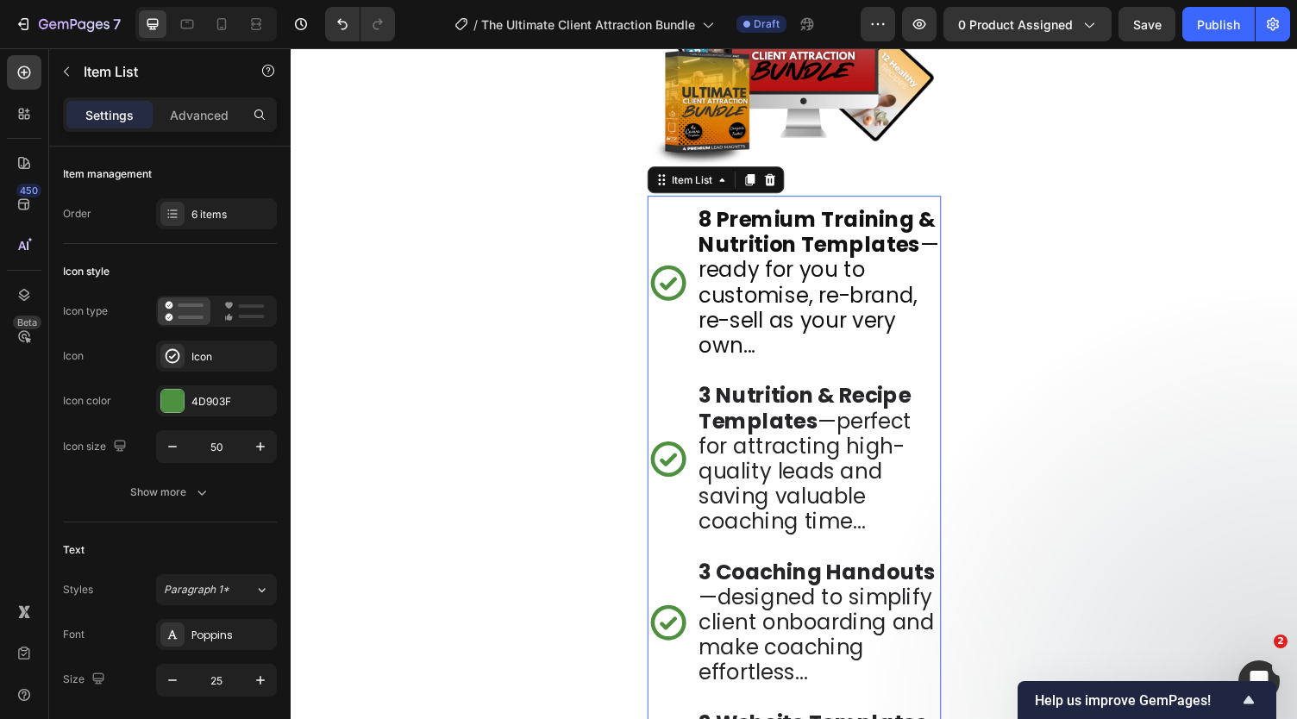
click at [812, 233] on strong "8 Premium Training & Nutrition Templates" at bounding box center [831, 238] width 243 height 56
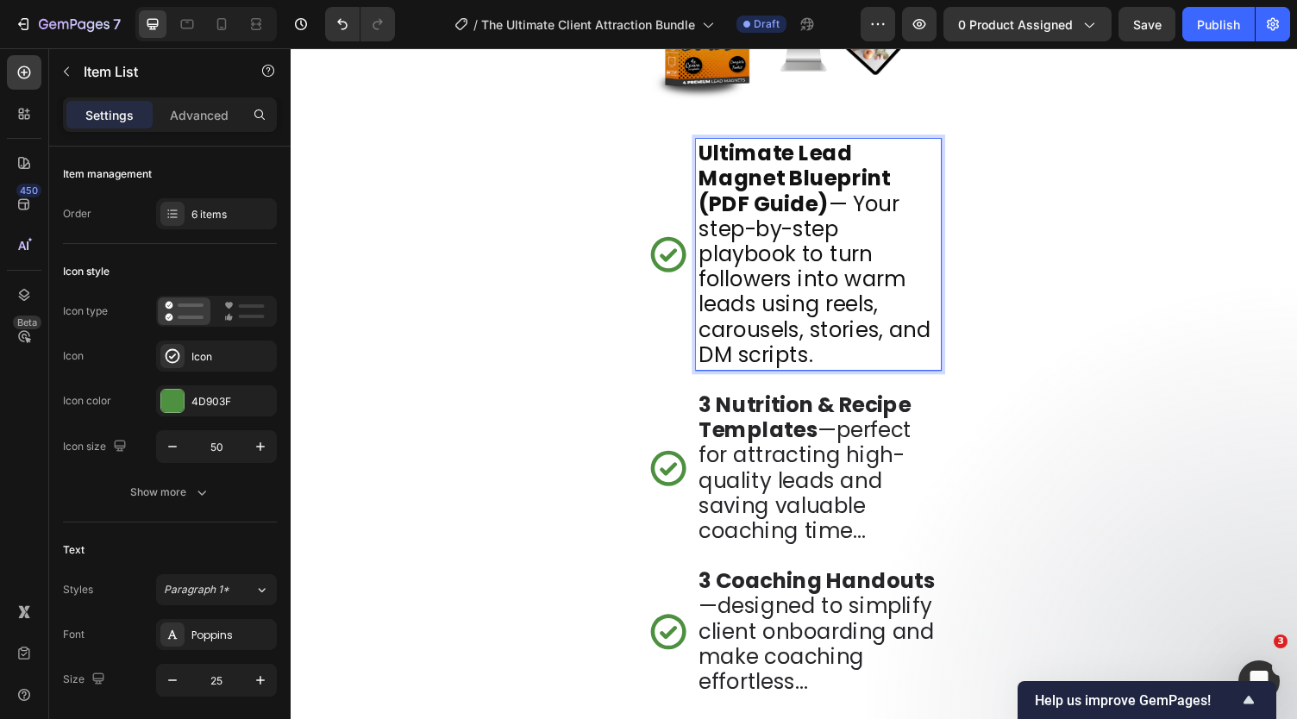
scroll to position [8747, 0]
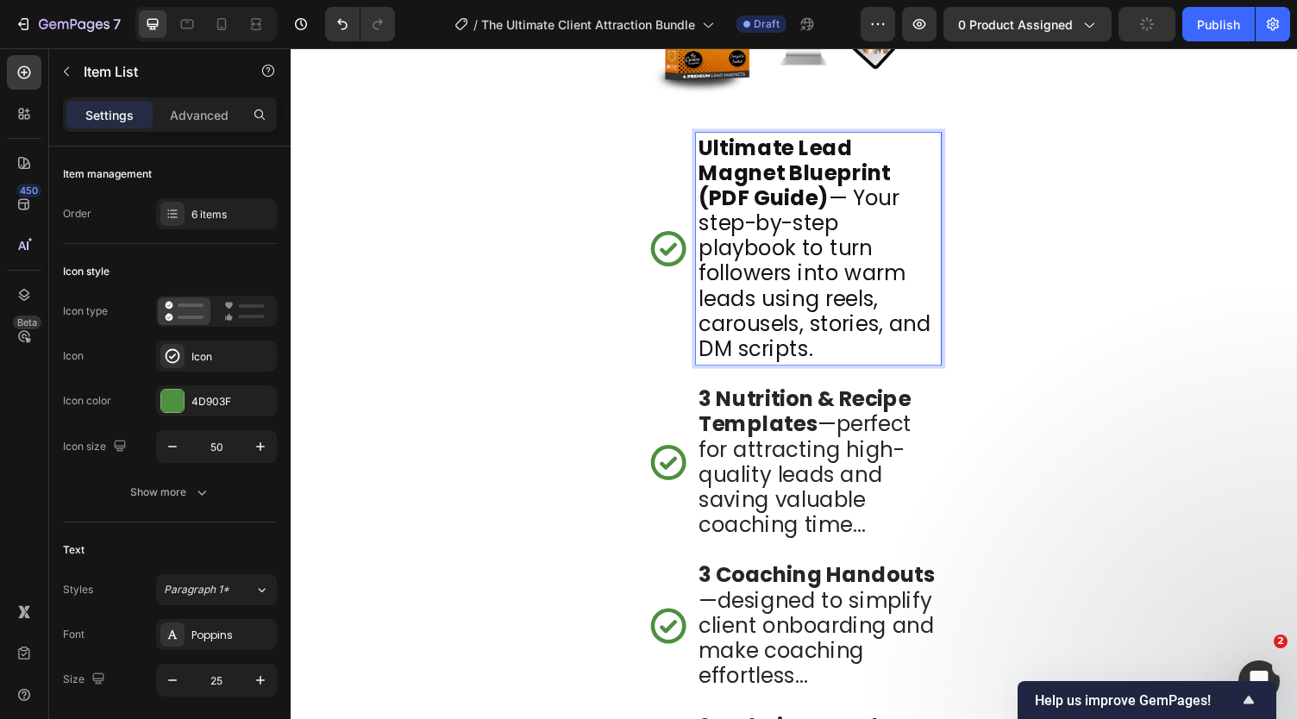
click at [899, 267] on p "Ultimate Lead Magnet Blueprint (PDF Guide) — Your step-by-step playbook to turn…" at bounding box center [833, 254] width 247 height 233
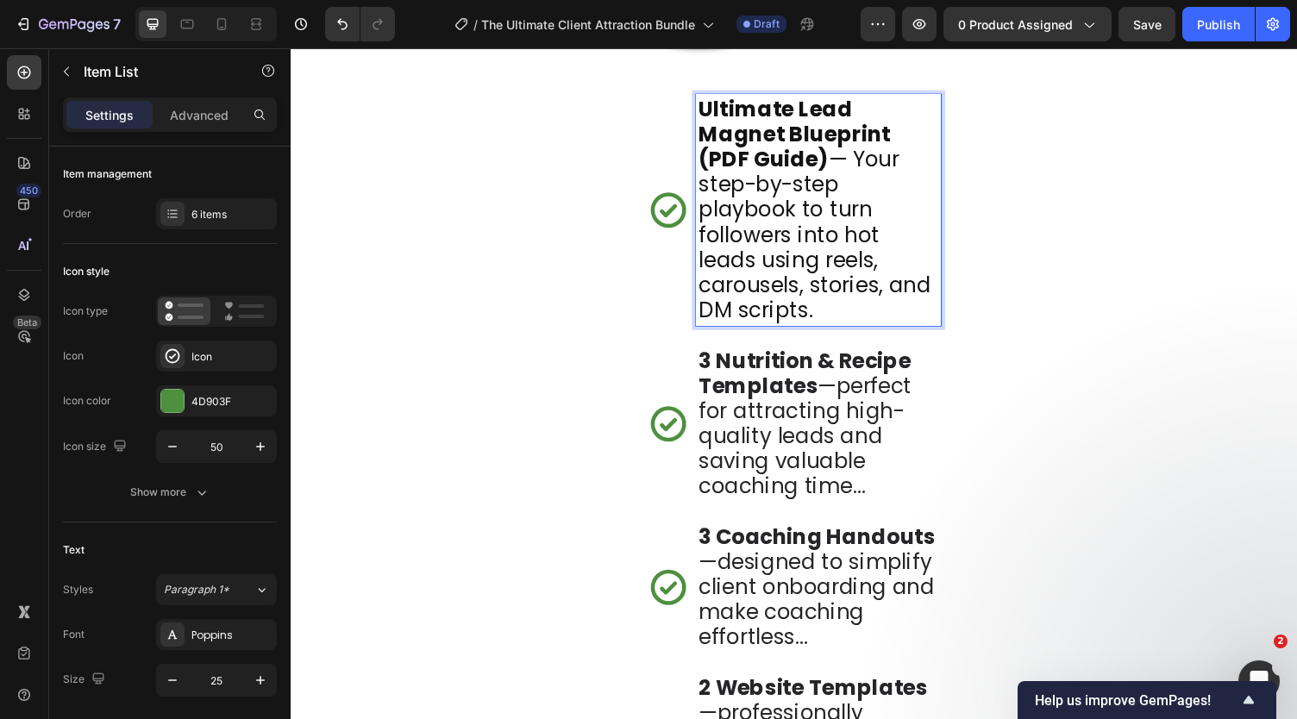
click at [786, 413] on span "3 Nutrition & Recipe Templates —perfect for attracting high-quality leads and s…" at bounding box center [819, 434] width 219 height 160
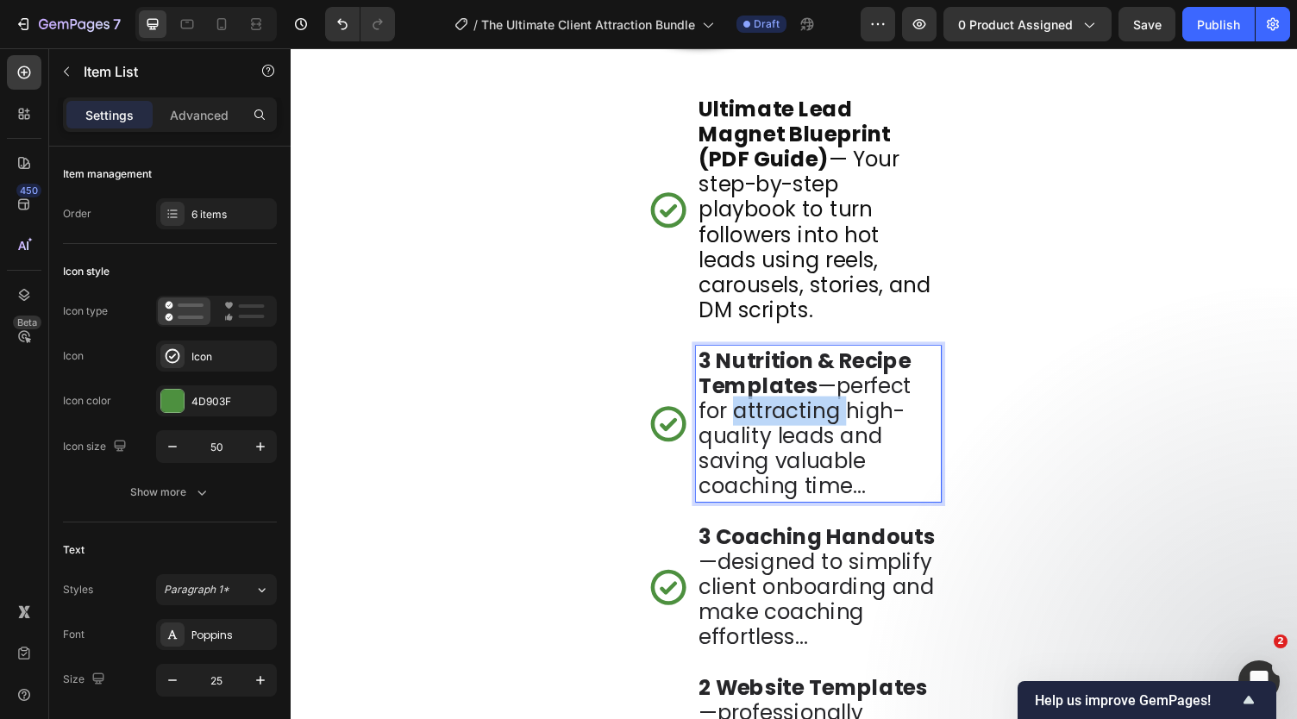
click at [786, 413] on span "3 Nutrition & Recipe Templates —perfect for attracting high-quality leads and s…" at bounding box center [819, 434] width 219 height 160
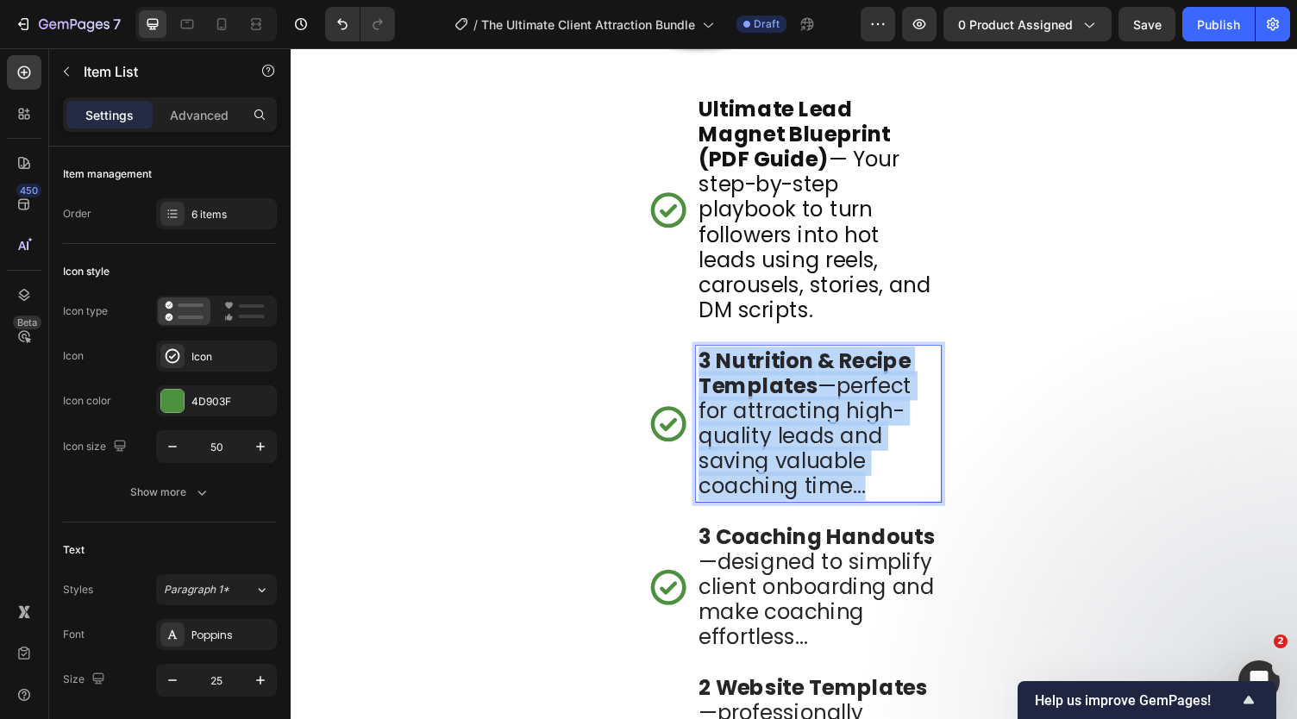
click at [786, 413] on span "3 Nutrition & Recipe Templates —perfect for attracting high-quality leads and s…" at bounding box center [819, 434] width 219 height 160
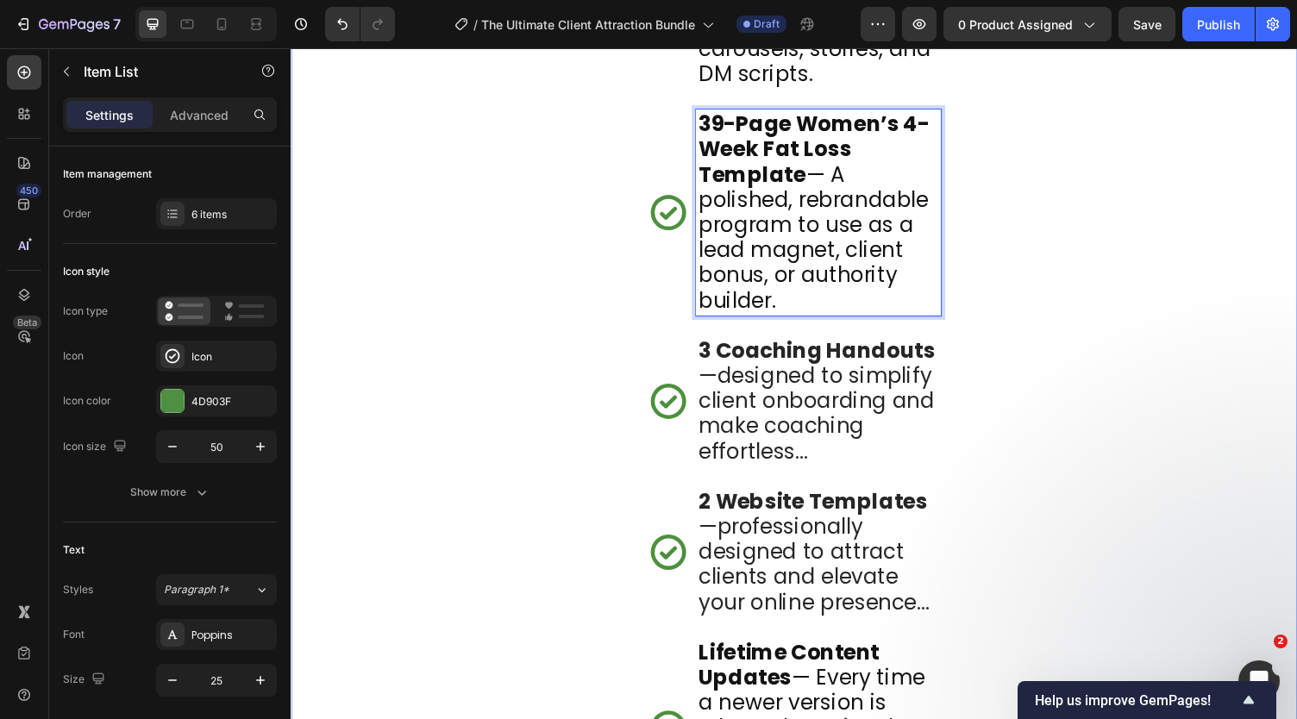
scroll to position [9061, 0]
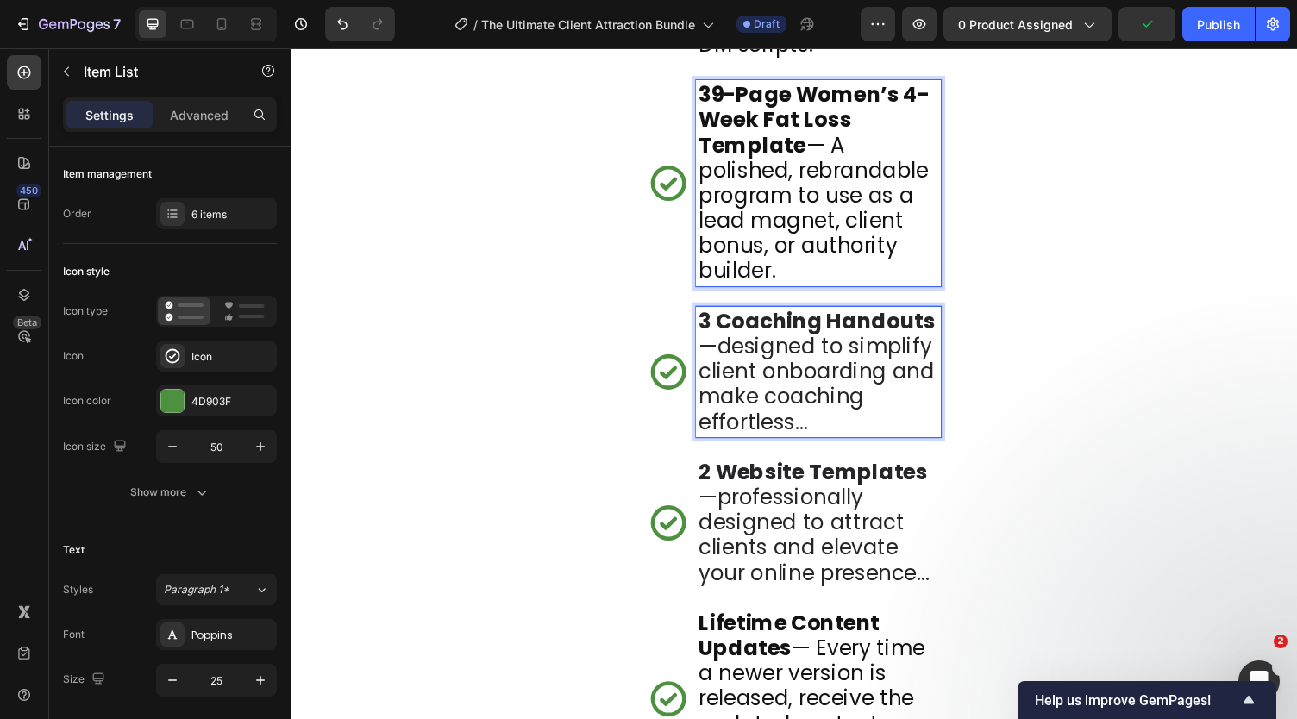
click at [768, 344] on strong "3 Coaching Handouts" at bounding box center [831, 329] width 243 height 30
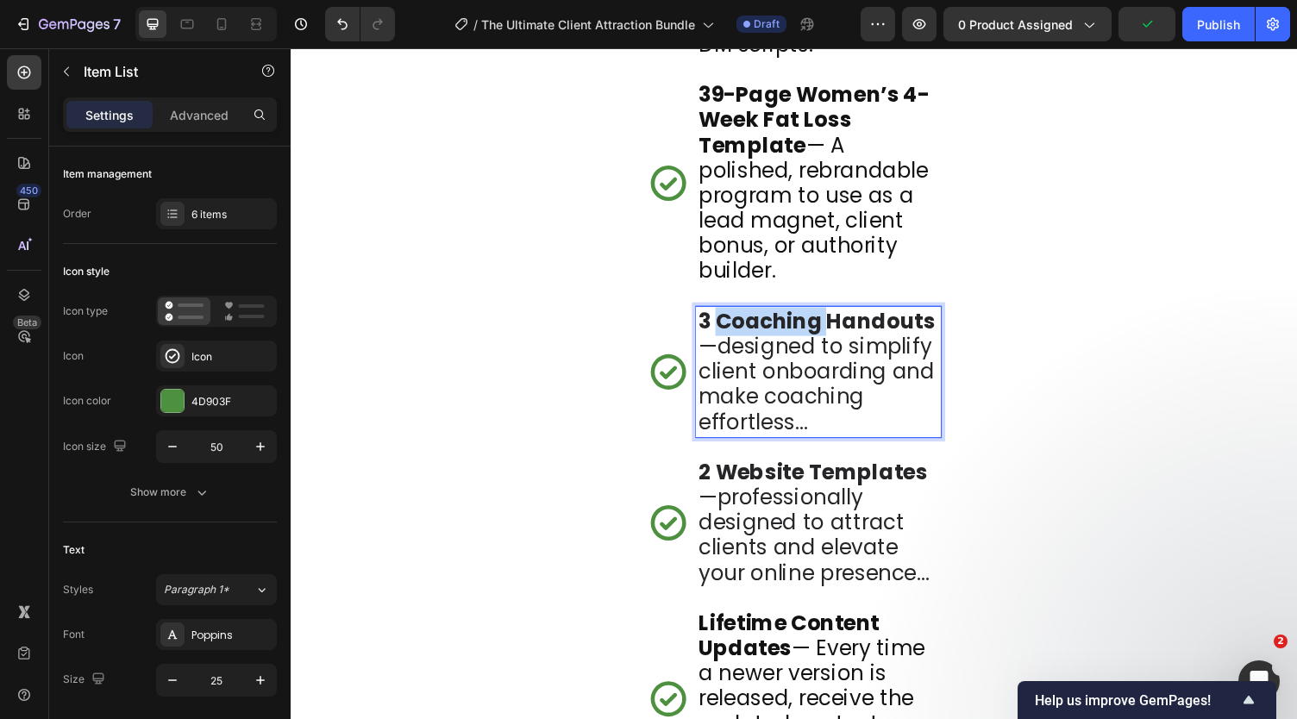
click at [768, 344] on strong "3 Coaching Handouts" at bounding box center [831, 329] width 243 height 30
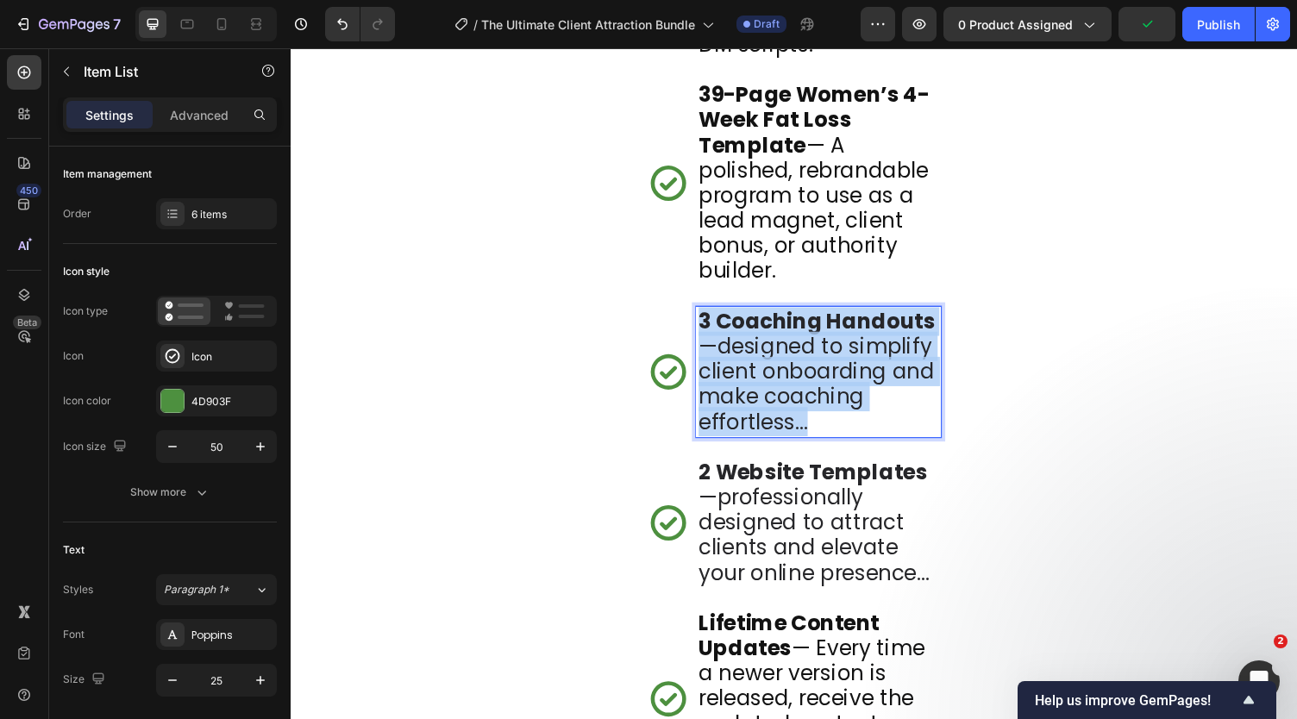
click at [768, 344] on strong "3 Coaching Handouts" at bounding box center [831, 329] width 243 height 30
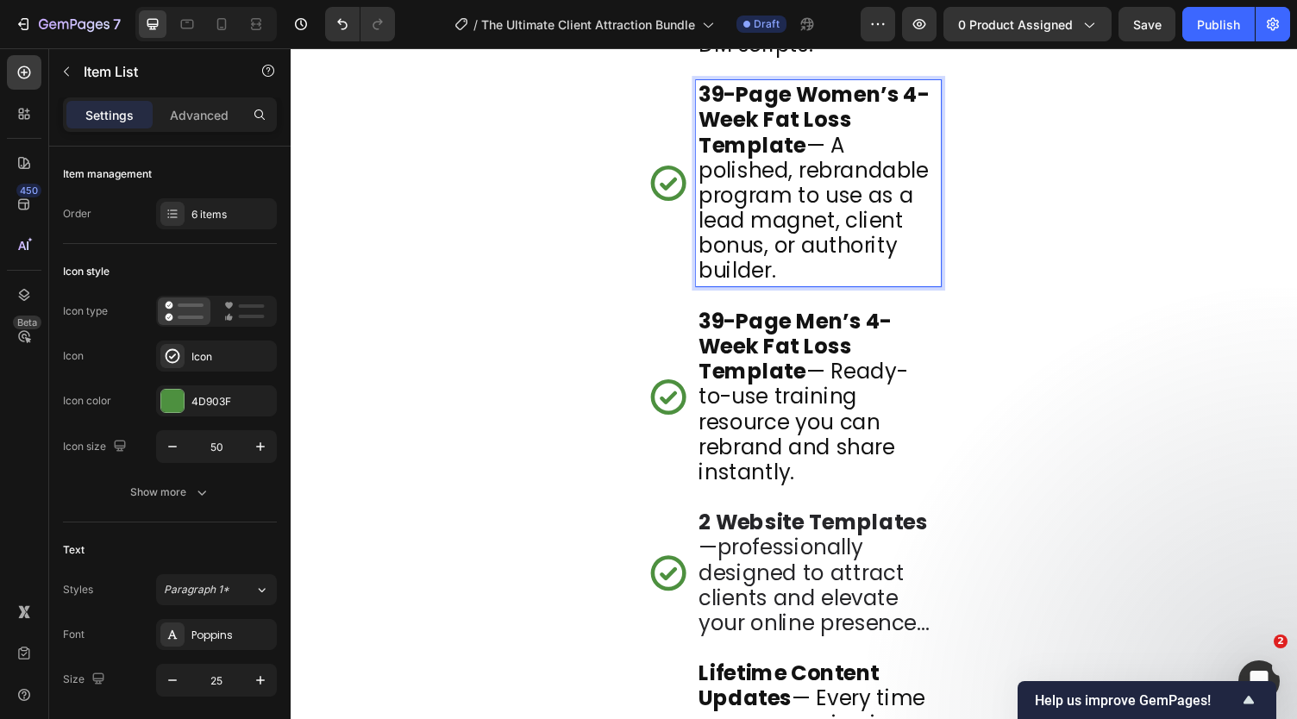
click at [849, 135] on p "39-Page Women’s 4-Week Fat Loss Template — A polished, rebrandable program to u…" at bounding box center [833, 187] width 247 height 207
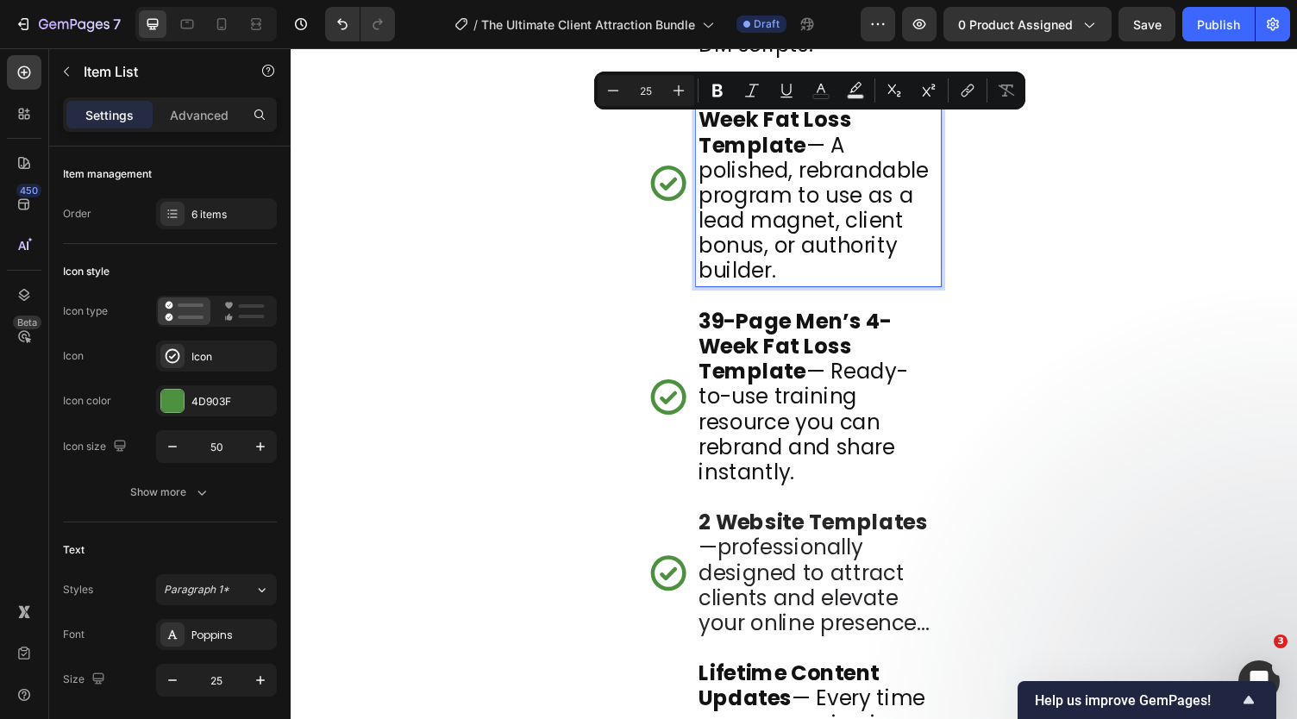
drag, startPoint x: 850, startPoint y: 135, endPoint x: 898, endPoint y: 285, distance: 158.5
click at [898, 285] on p "39-Page Women’s 4-Week Fat Loss Template — A polished, rebrandable program to u…" at bounding box center [833, 187] width 247 height 207
copy p "A polished, rebrandable program to use as a lead magnet, client bonus, or autho…"
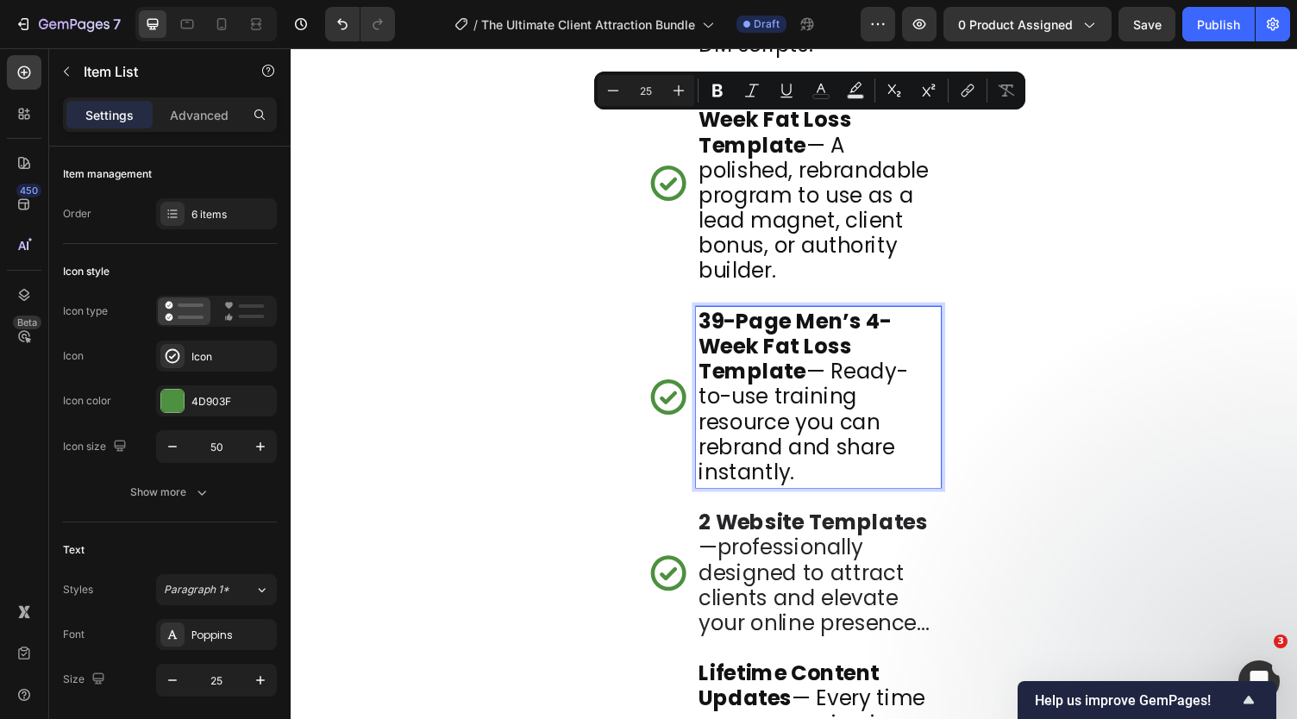
click at [850, 410] on p "39-Page Men’s 4-Week Fat Loss Template — Ready-to-use training resource you can…" at bounding box center [833, 407] width 247 height 181
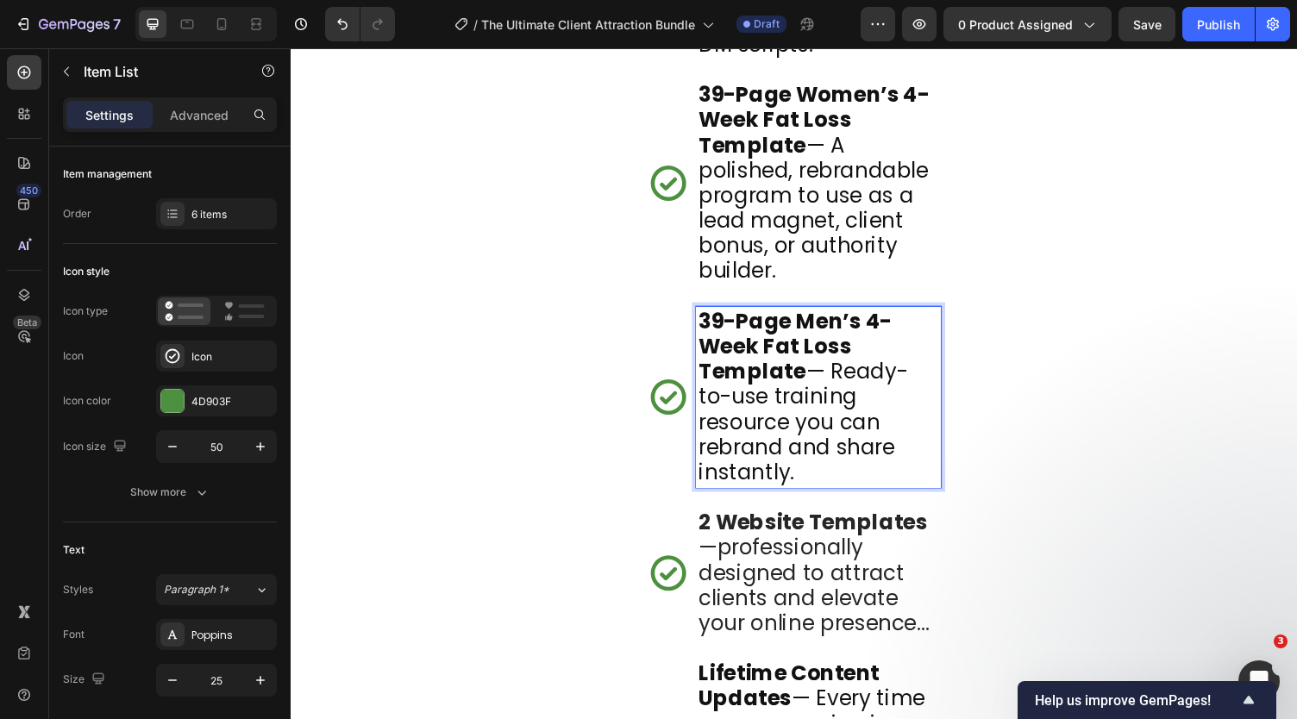
drag, startPoint x: 848, startPoint y: 392, endPoint x: 896, endPoint y: 504, distance: 122.1
click at [896, 498] on p "39-Page Men’s 4-Week Fat Loss Template — Ready-to-use training resource you can…" at bounding box center [833, 407] width 247 height 181
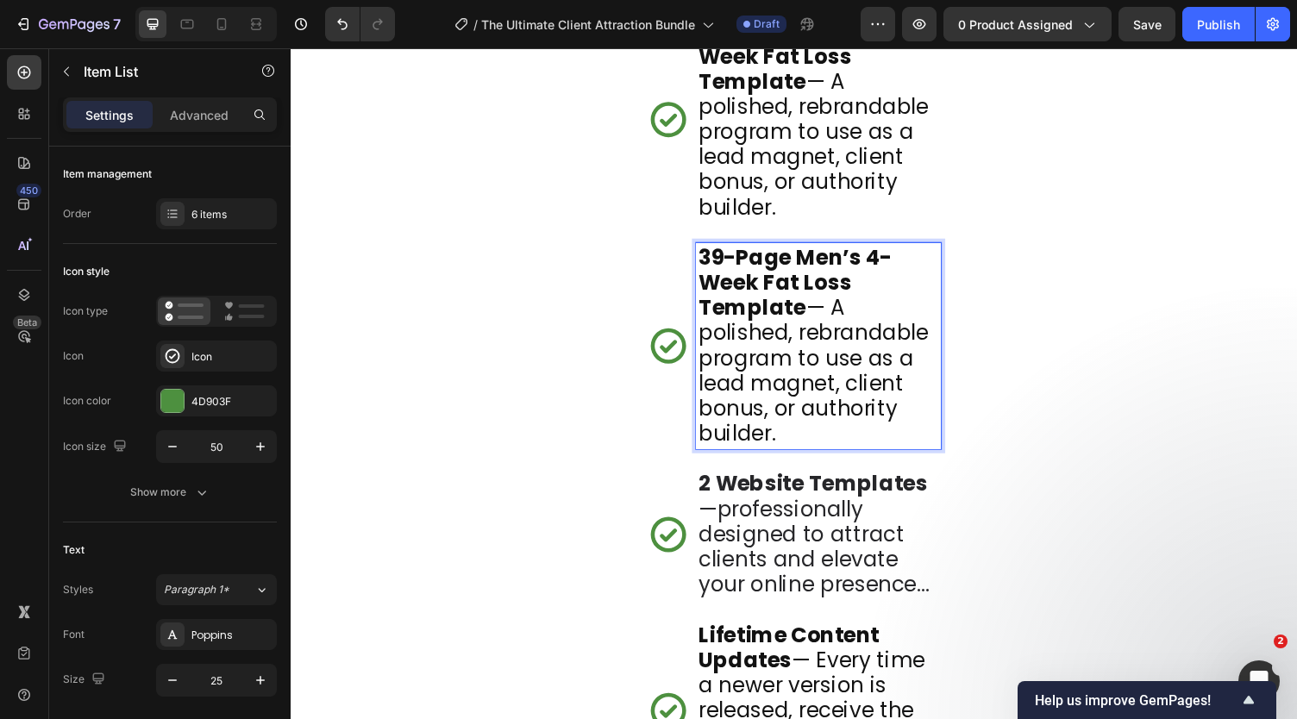
scroll to position [9290, 0]
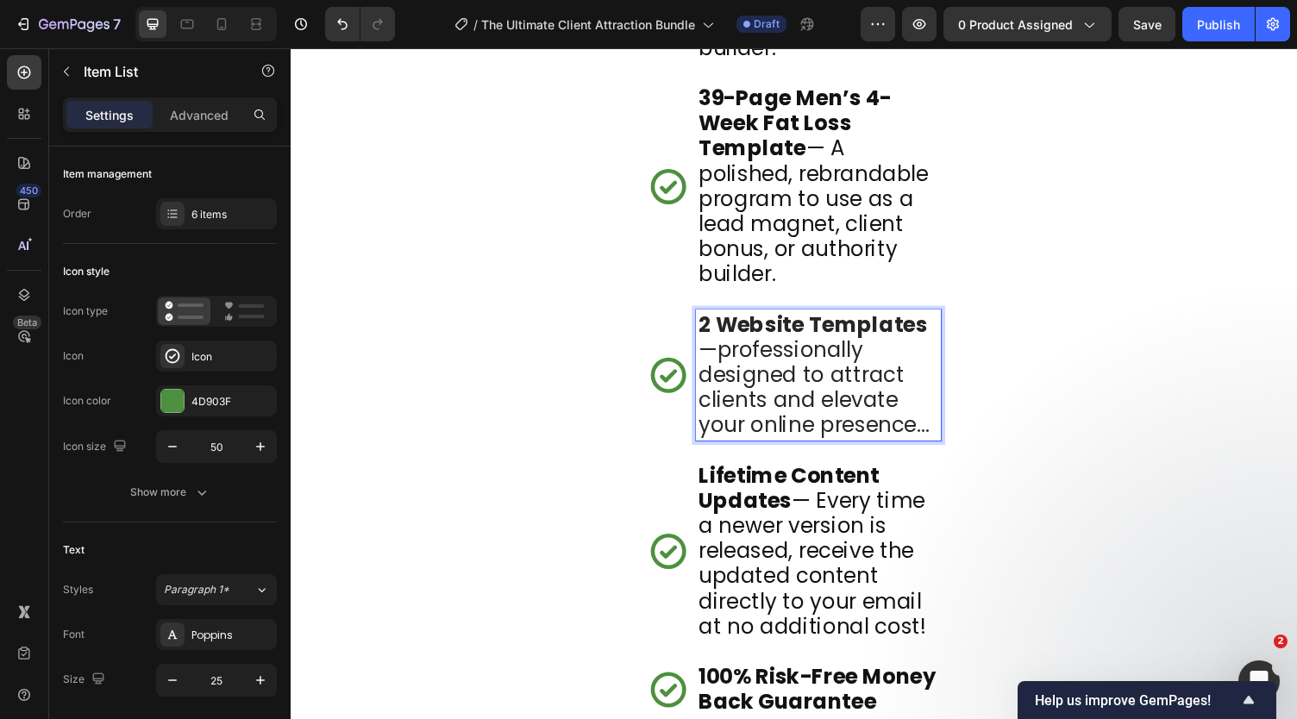
click at [773, 386] on span "2 Website Templates —professionally designed to attract clients and elevate you…" at bounding box center [828, 384] width 237 height 134
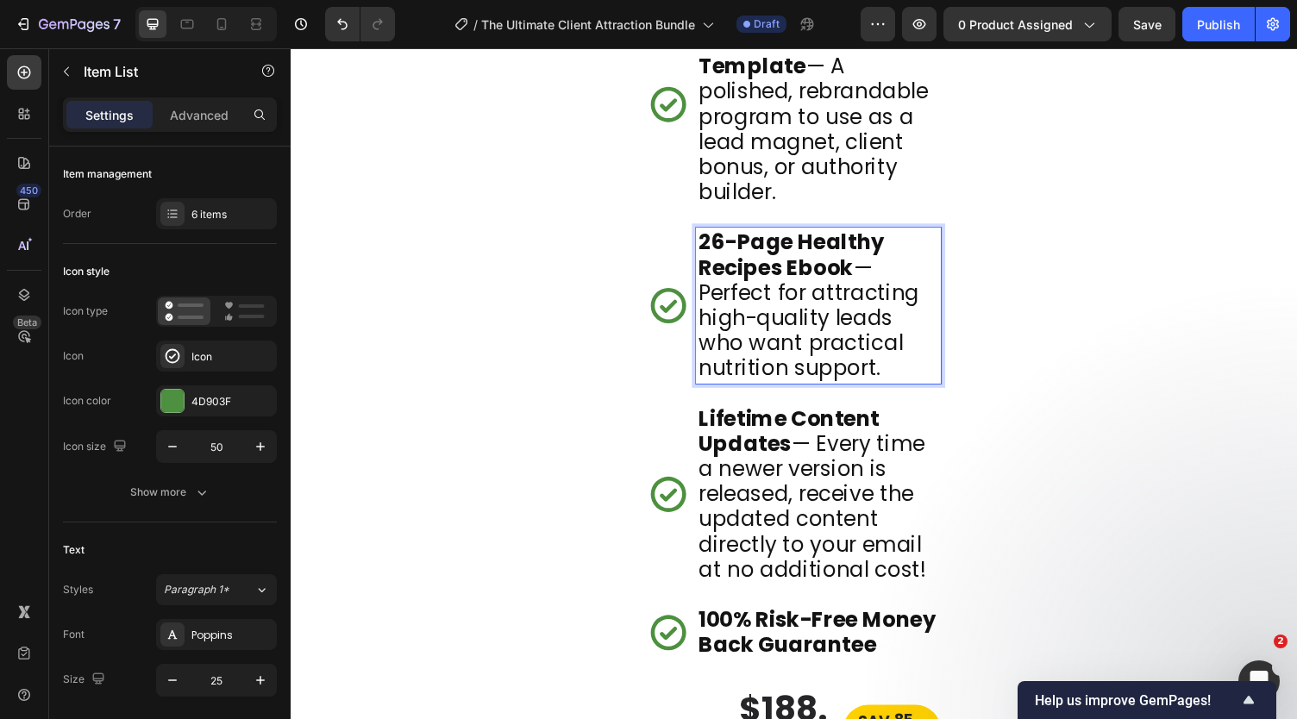
scroll to position [9380, 0]
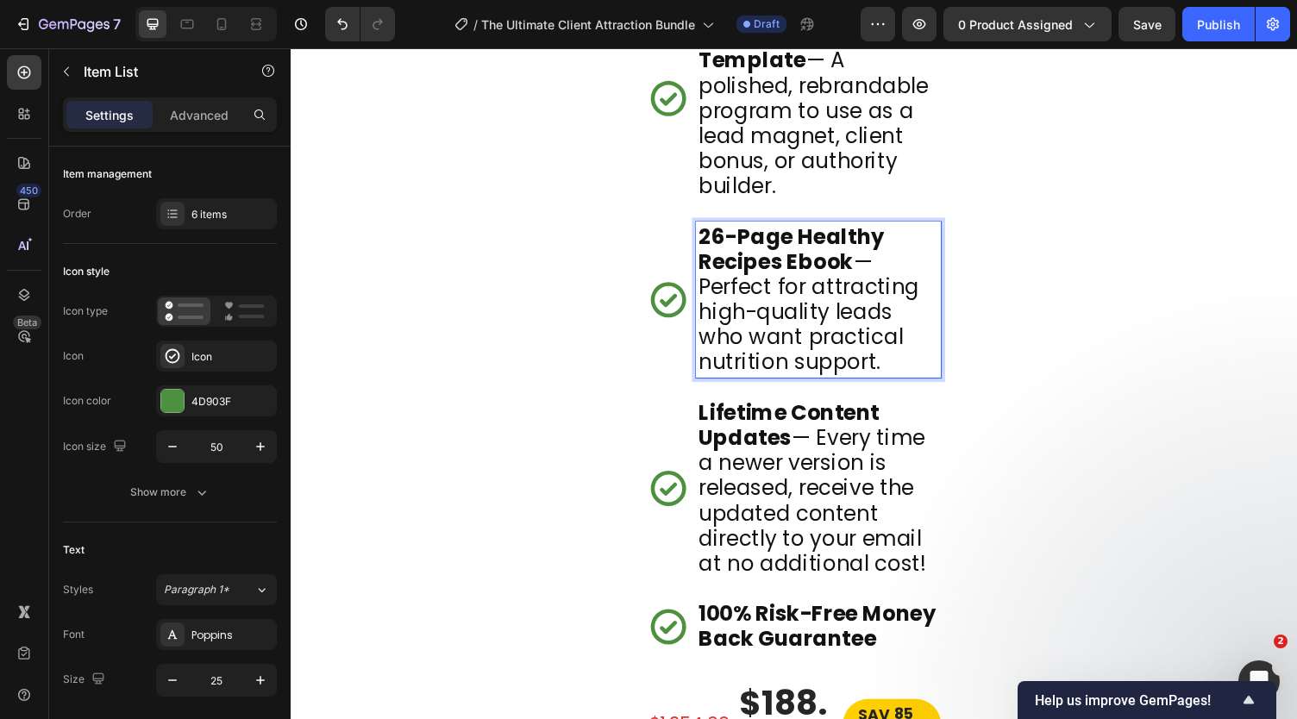
click at [853, 385] on p "26-Page Healthy Recipes Ebook — Perfect for attracting high-quality leads who w…" at bounding box center [833, 306] width 247 height 155
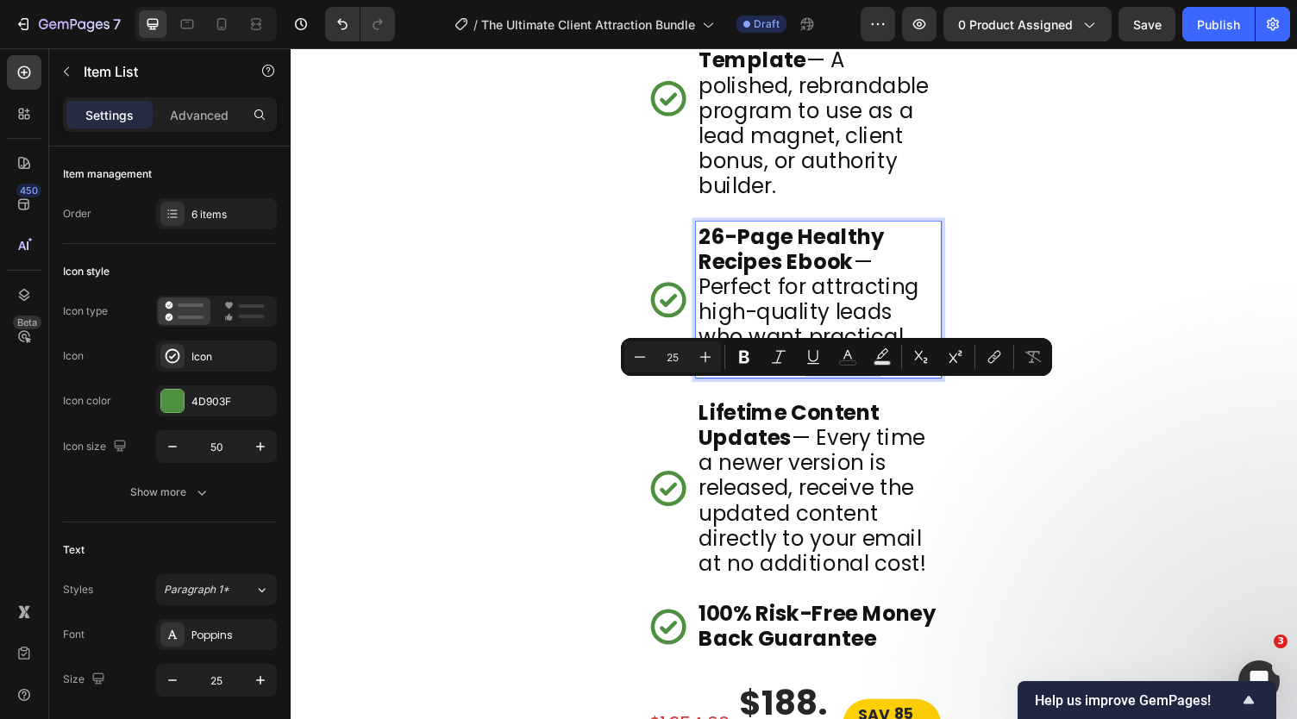
click at [850, 385] on p "26-Page Healthy Recipes Ebook — Perfect for attracting high-quality leads who w…" at bounding box center [833, 306] width 247 height 155
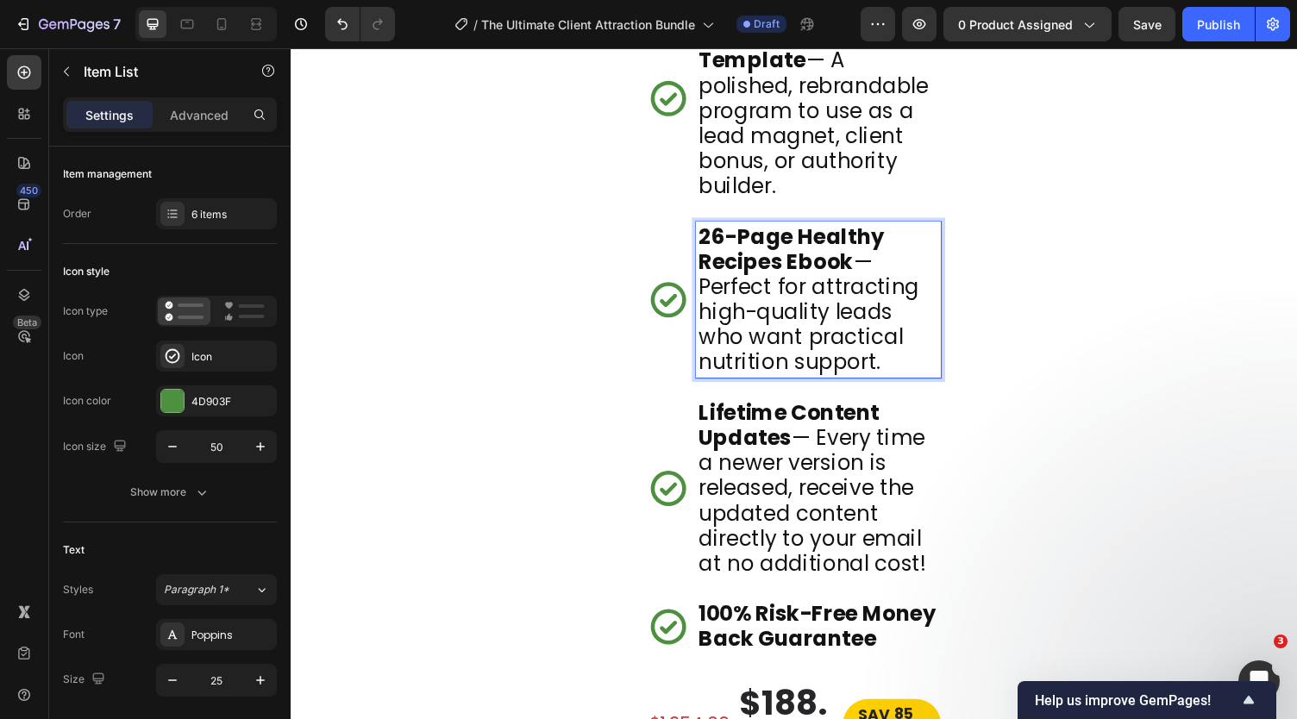
click at [850, 385] on p "26-Page Healthy Recipes Ebook — Perfect for attracting high-quality leads who w…" at bounding box center [833, 306] width 247 height 155
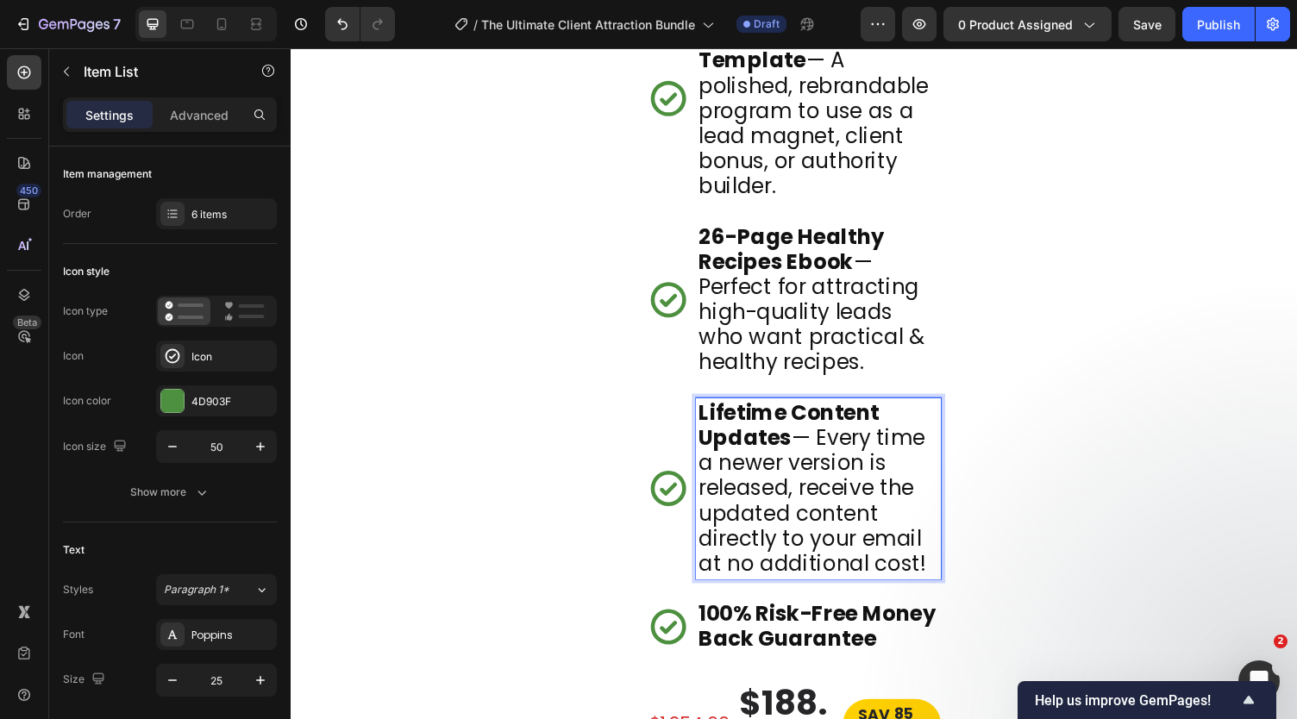
drag, startPoint x: 754, startPoint y: 498, endPoint x: 746, endPoint y: 509, distance: 13.6
click at [746, 509] on p "Lifetime Content Updates — Every time a newer version is released, receive the …" at bounding box center [833, 501] width 247 height 181
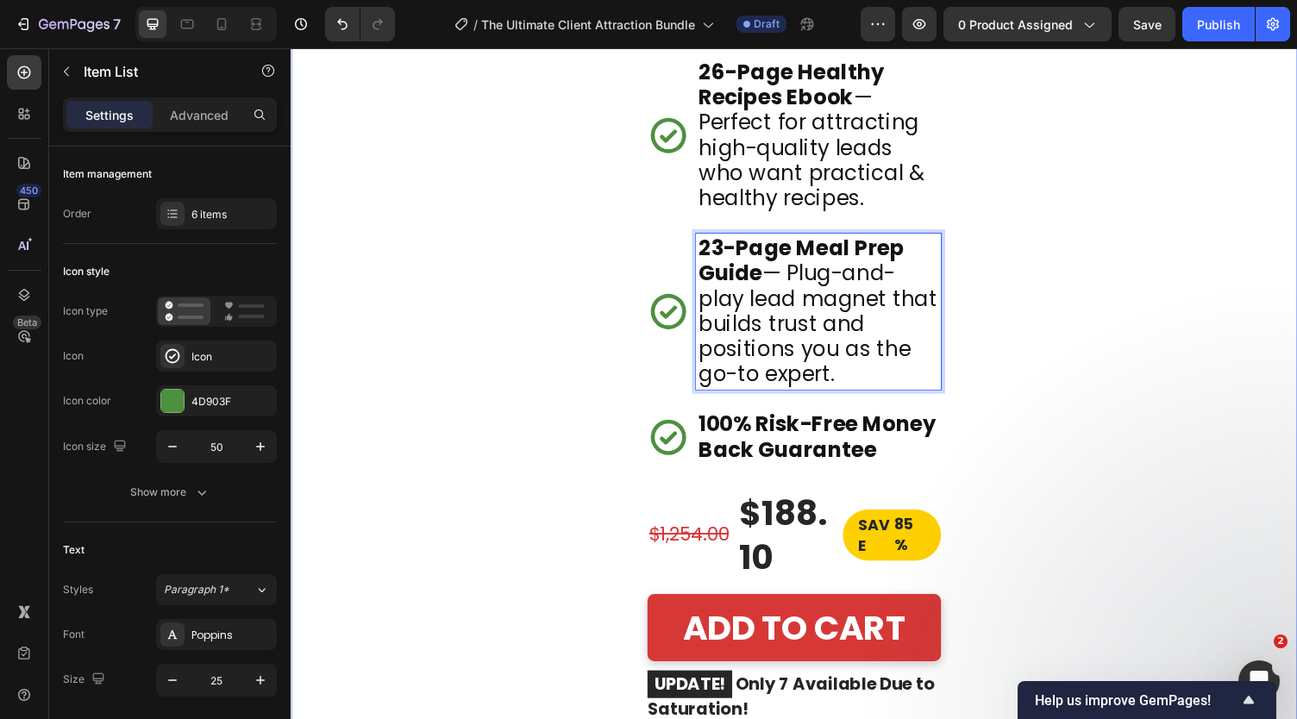
scroll to position [9582, 0]
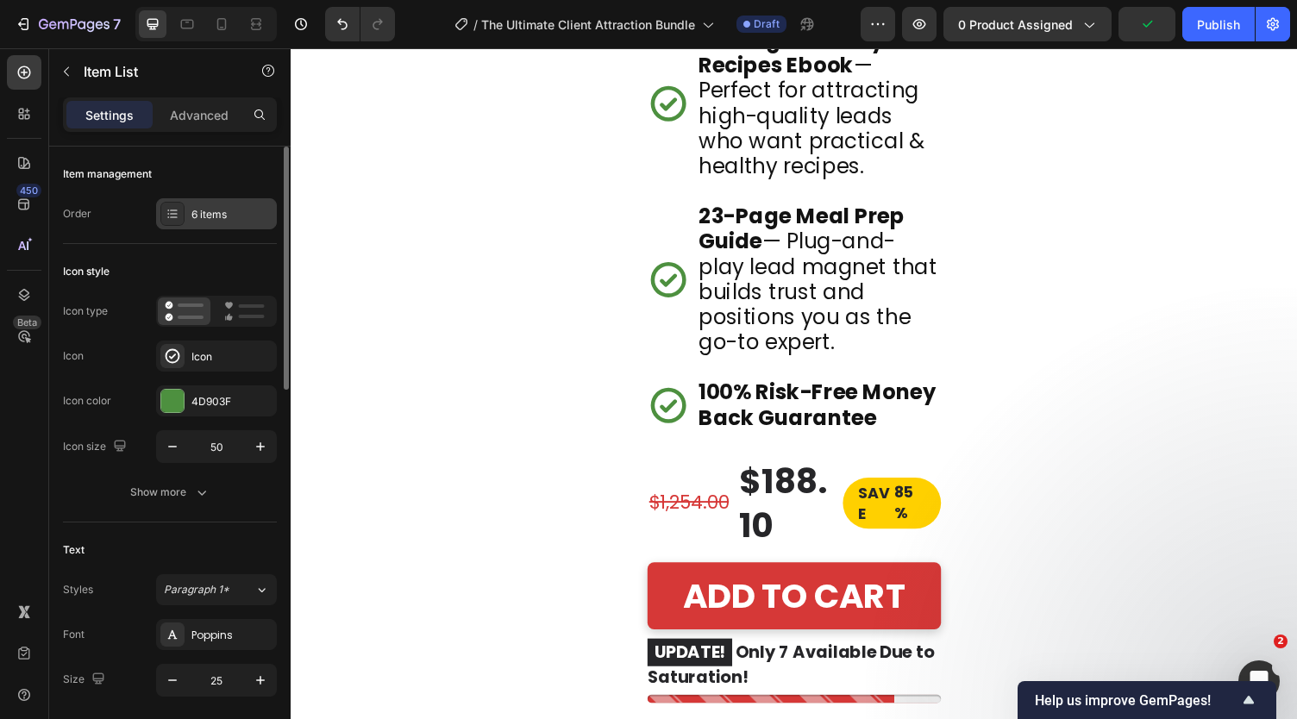
click at [186, 212] on div "6 items" at bounding box center [216, 213] width 121 height 31
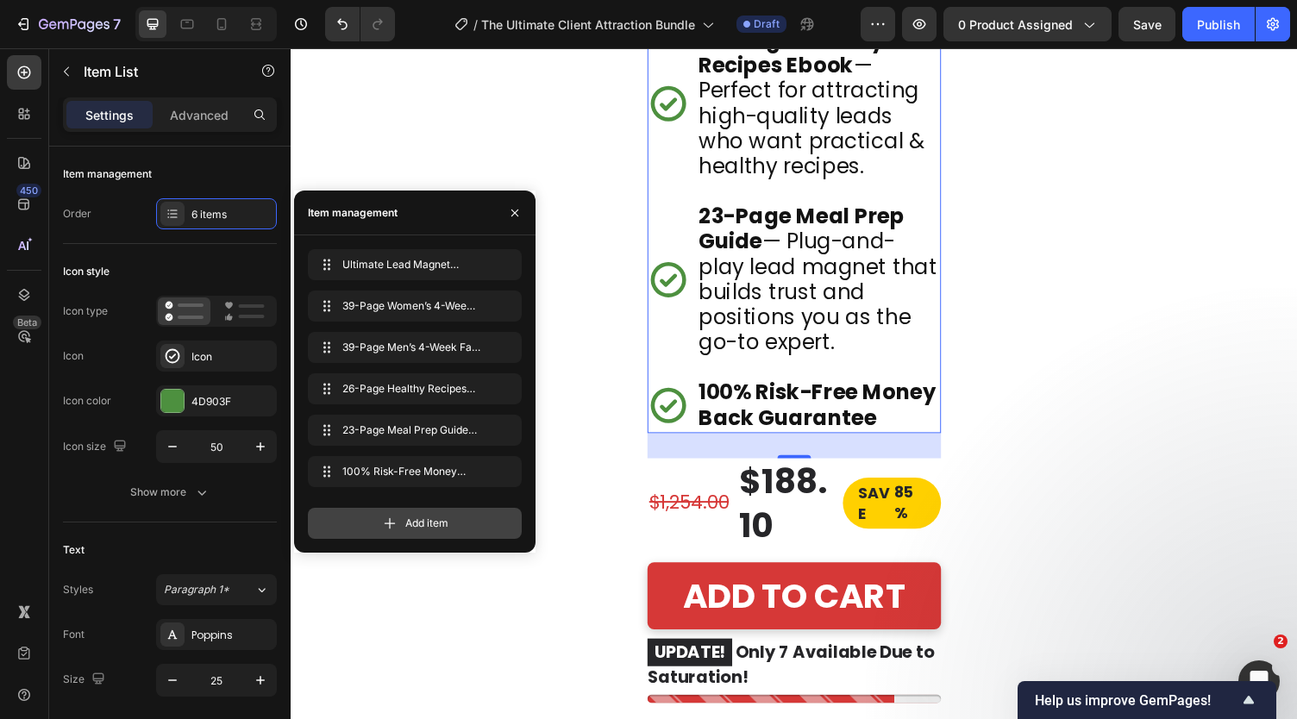
click at [362, 516] on div "Add item" at bounding box center [415, 523] width 214 height 31
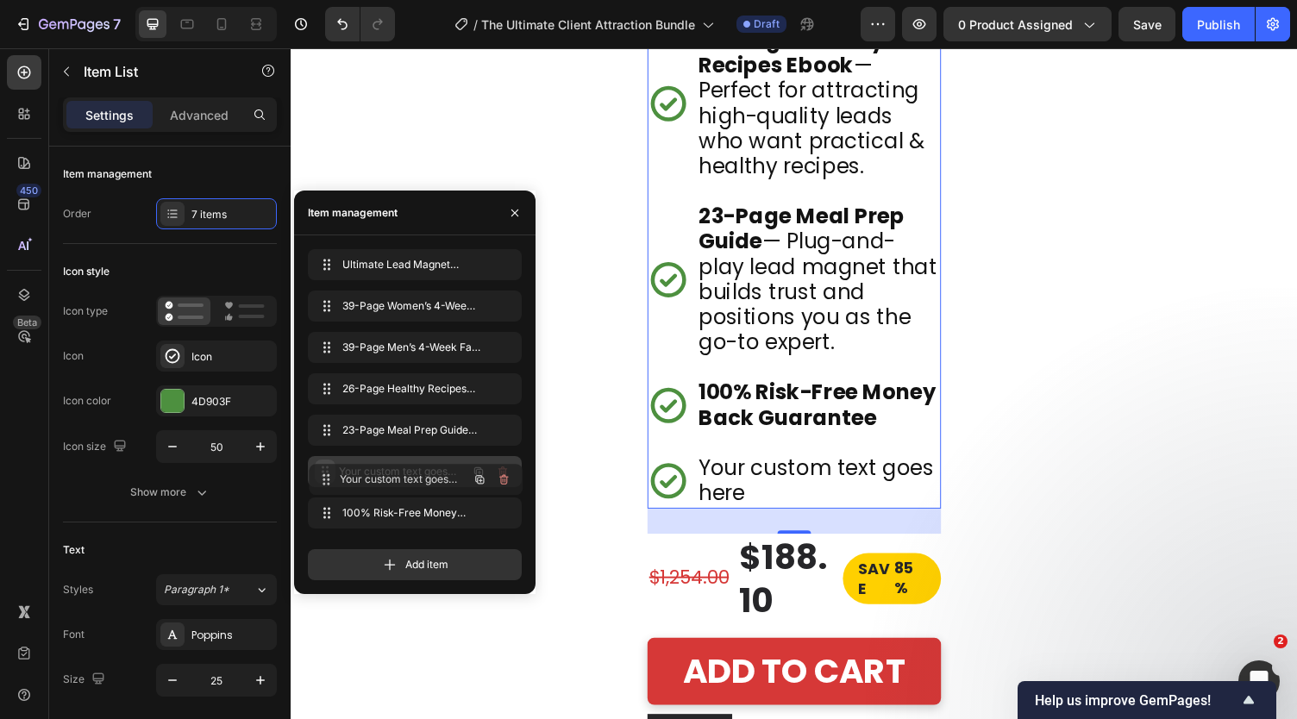
drag, startPoint x: 324, startPoint y: 512, endPoint x: 325, endPoint y: 476, distance: 36.2
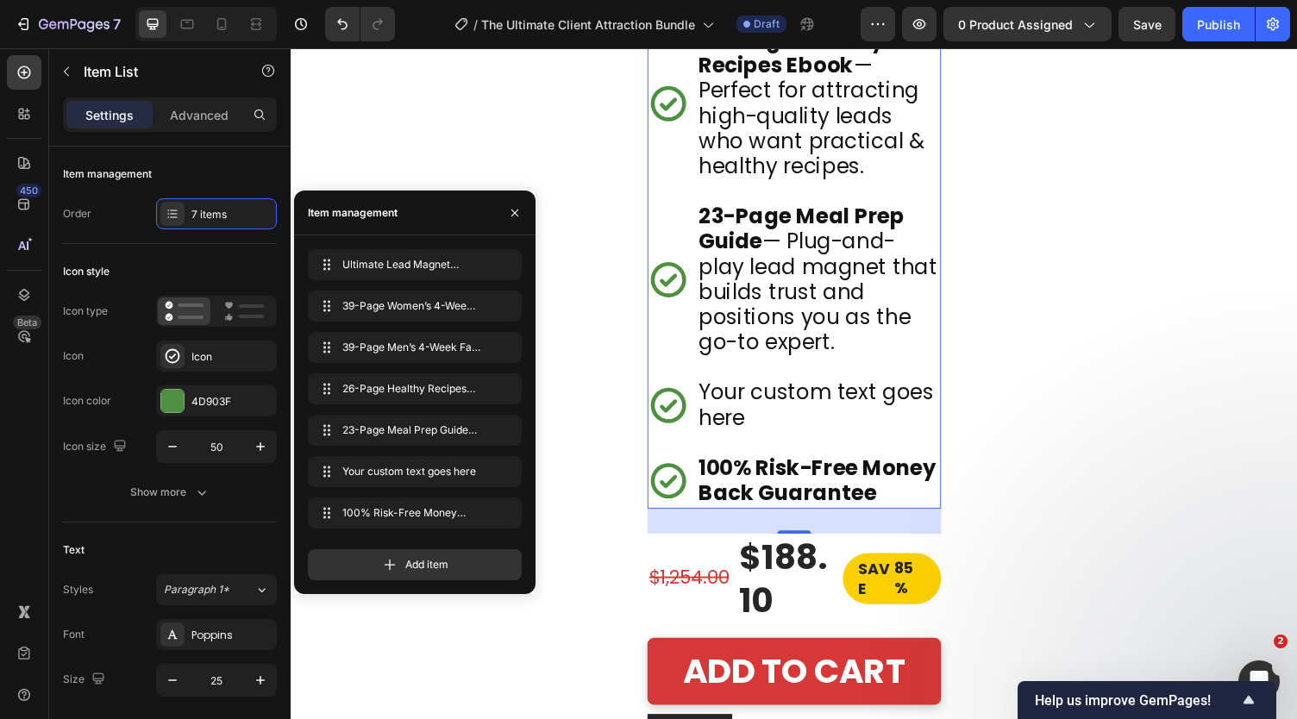
click at [813, 444] on div "Your custom text goes here" at bounding box center [833, 415] width 252 height 57
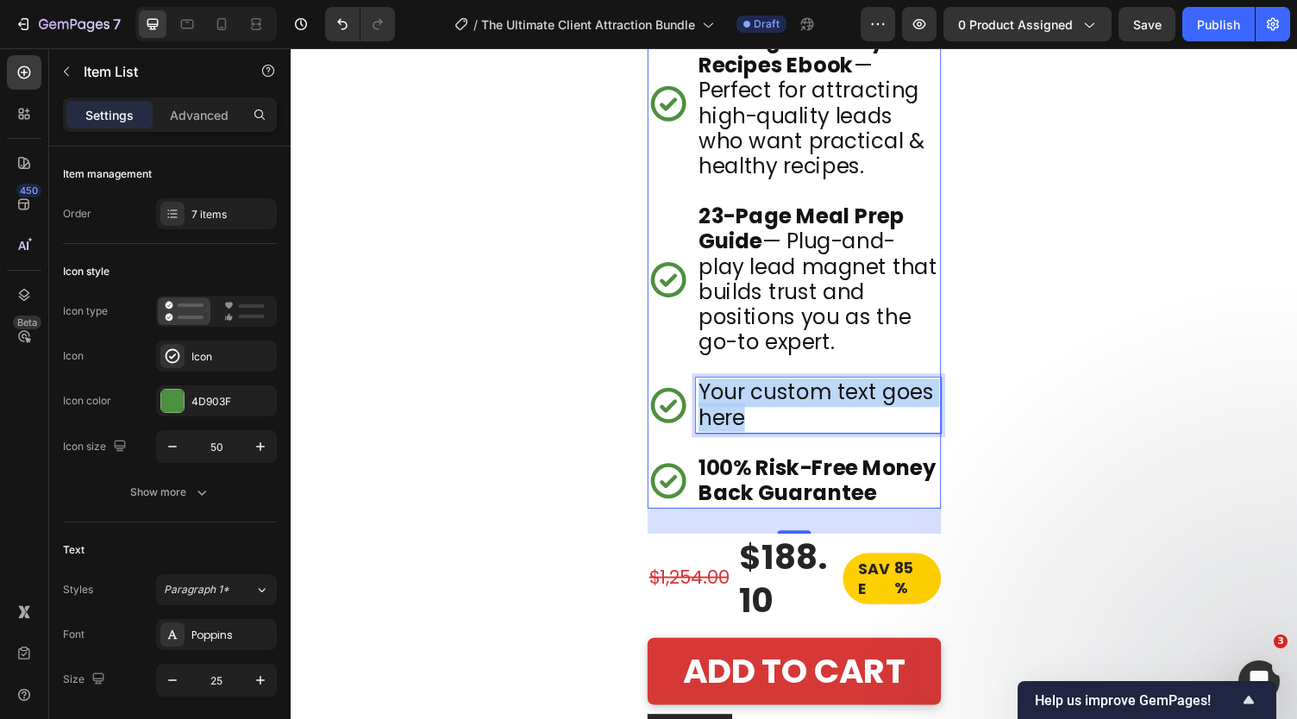
click at [813, 442] on p "Your custom text goes here" at bounding box center [833, 416] width 247 height 52
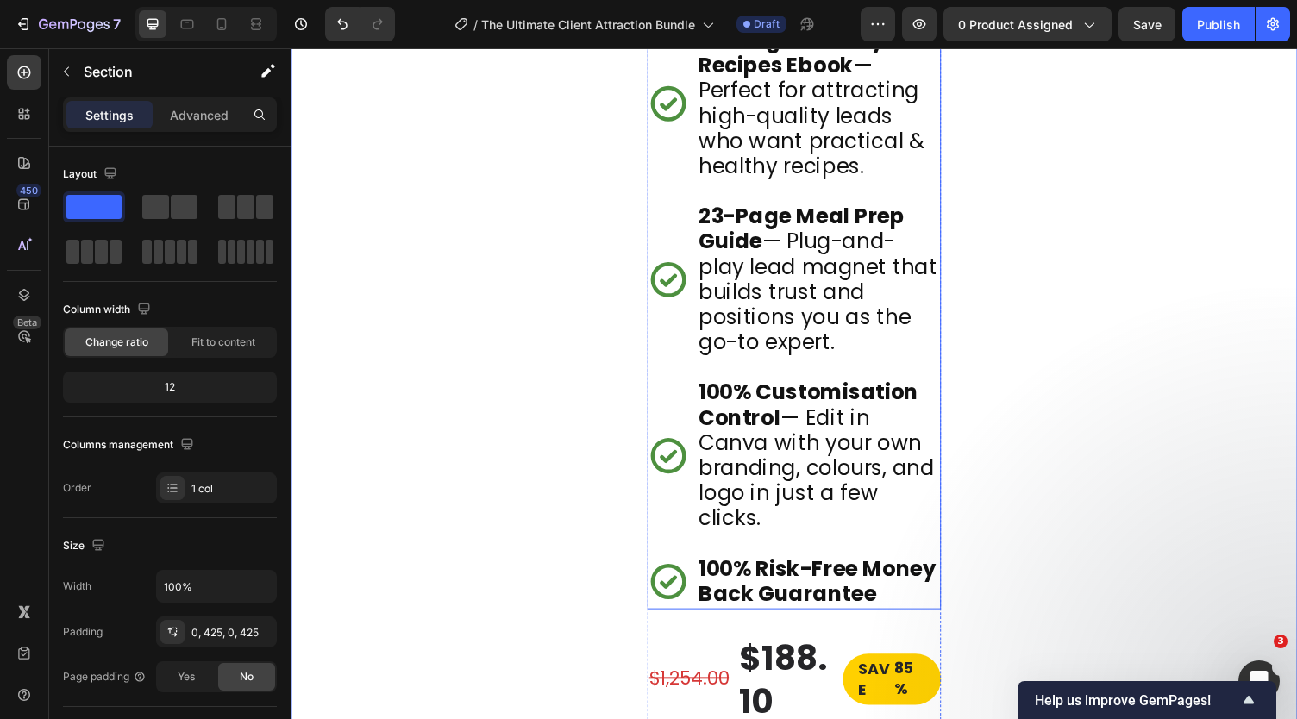
click at [873, 517] on p "100% Customisation Control — Edit in Canva with your own branding, colours, and…" at bounding box center [833, 467] width 247 height 155
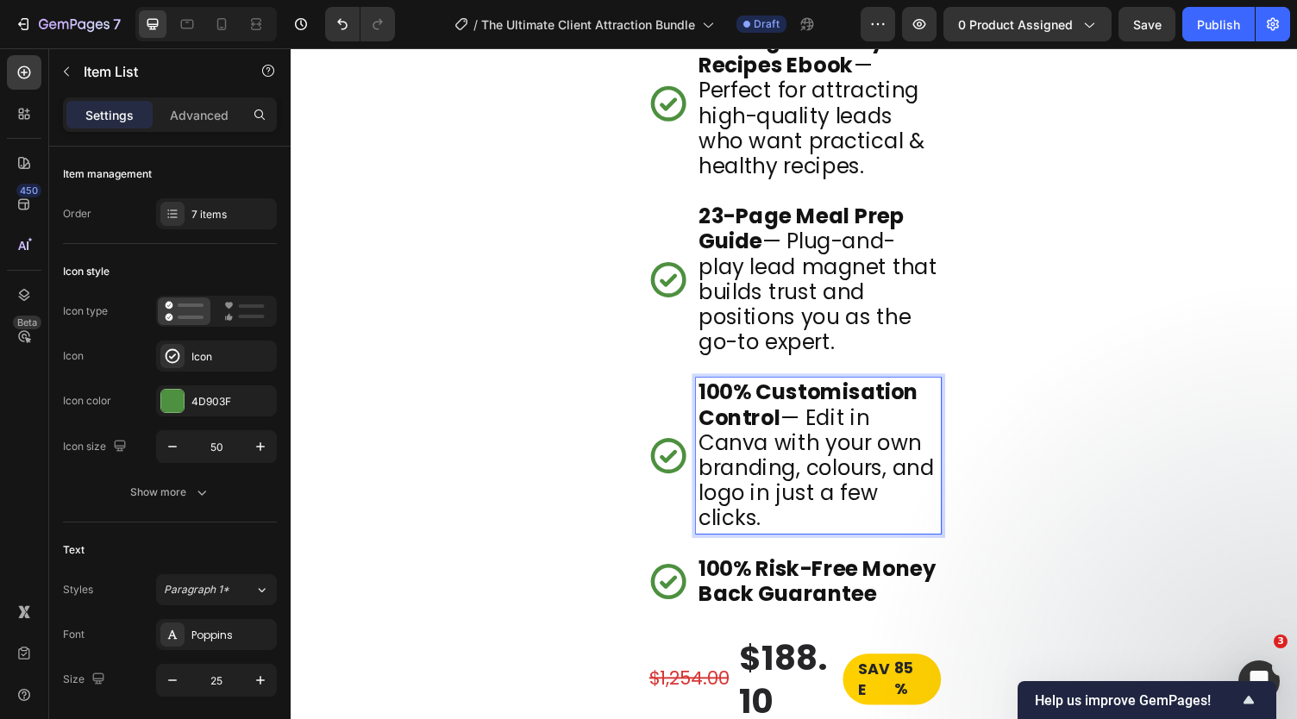
click at [889, 457] on p "100% Customisation Control — Edit in Canva with your own branding, colours, and…" at bounding box center [833, 467] width 247 height 155
click at [835, 491] on p "100% Customisation Control — Edit with a FREE Canva with your own branding, col…" at bounding box center [833, 467] width 247 height 155
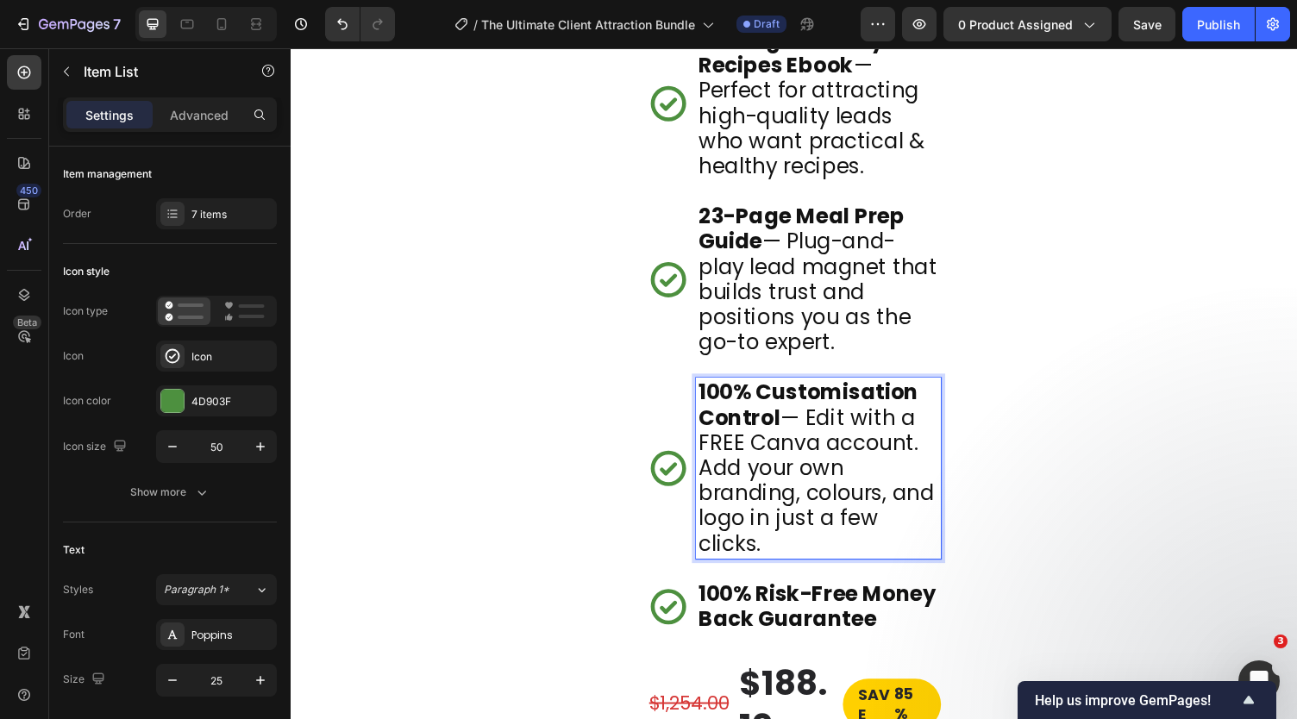
click at [611, 435] on div "Image Ultimate Lead Magnet Blueprint (PDF Guide) — Your step-by-step playbook t…" at bounding box center [808, 10] width 1035 height 2043
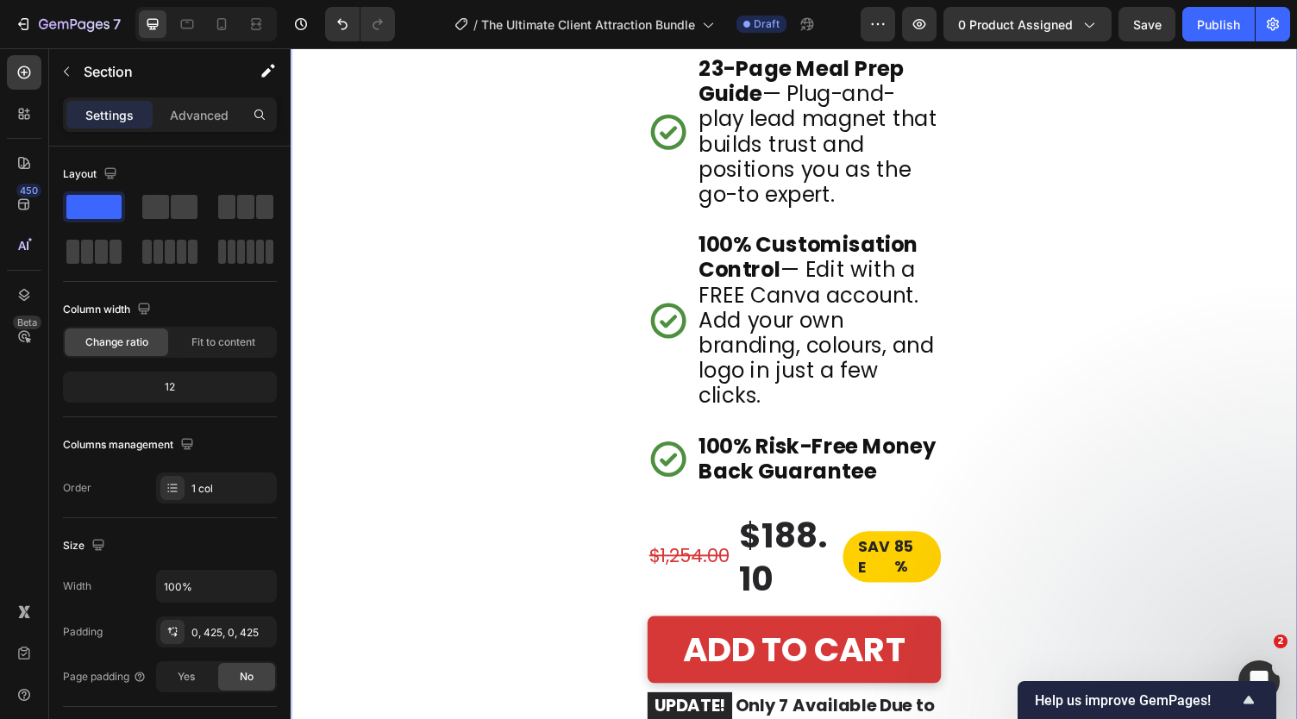
scroll to position [9736, 0]
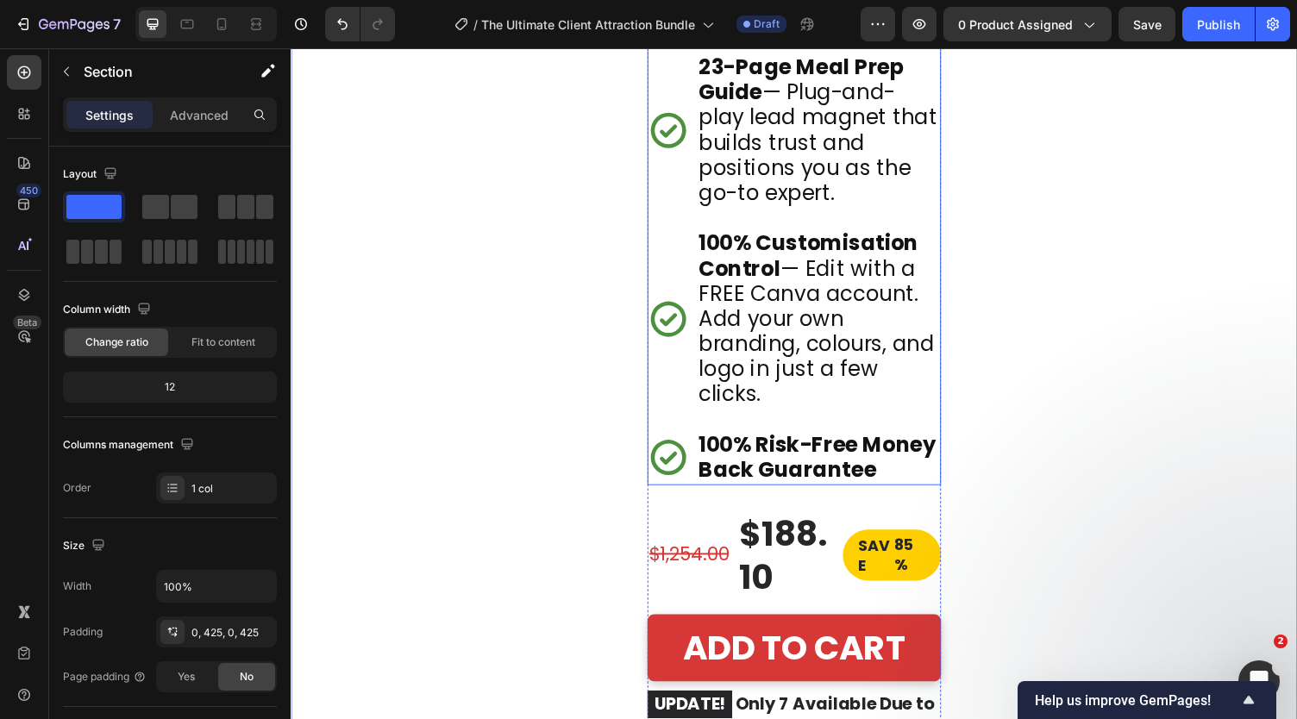
click at [805, 491] on strong "100% Risk-Free Money Back Guarantee" at bounding box center [832, 469] width 244 height 56
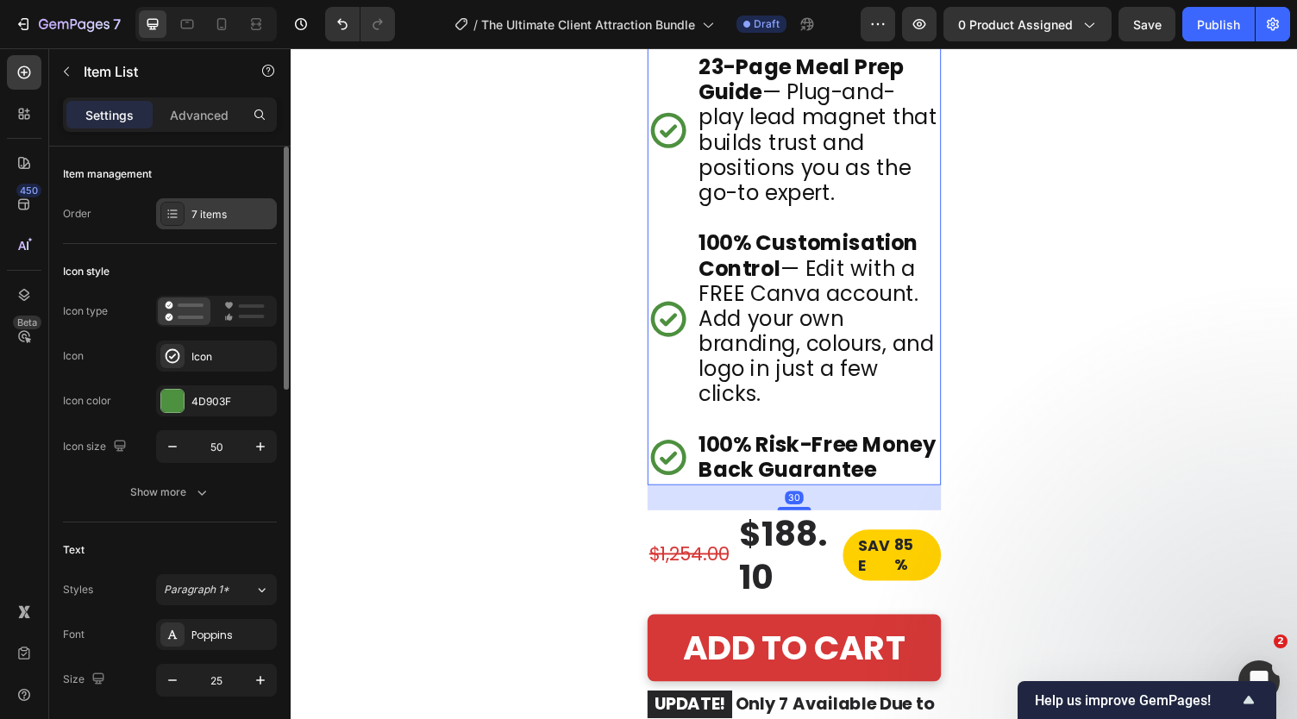
click at [217, 218] on div "7 items" at bounding box center [231, 215] width 81 height 16
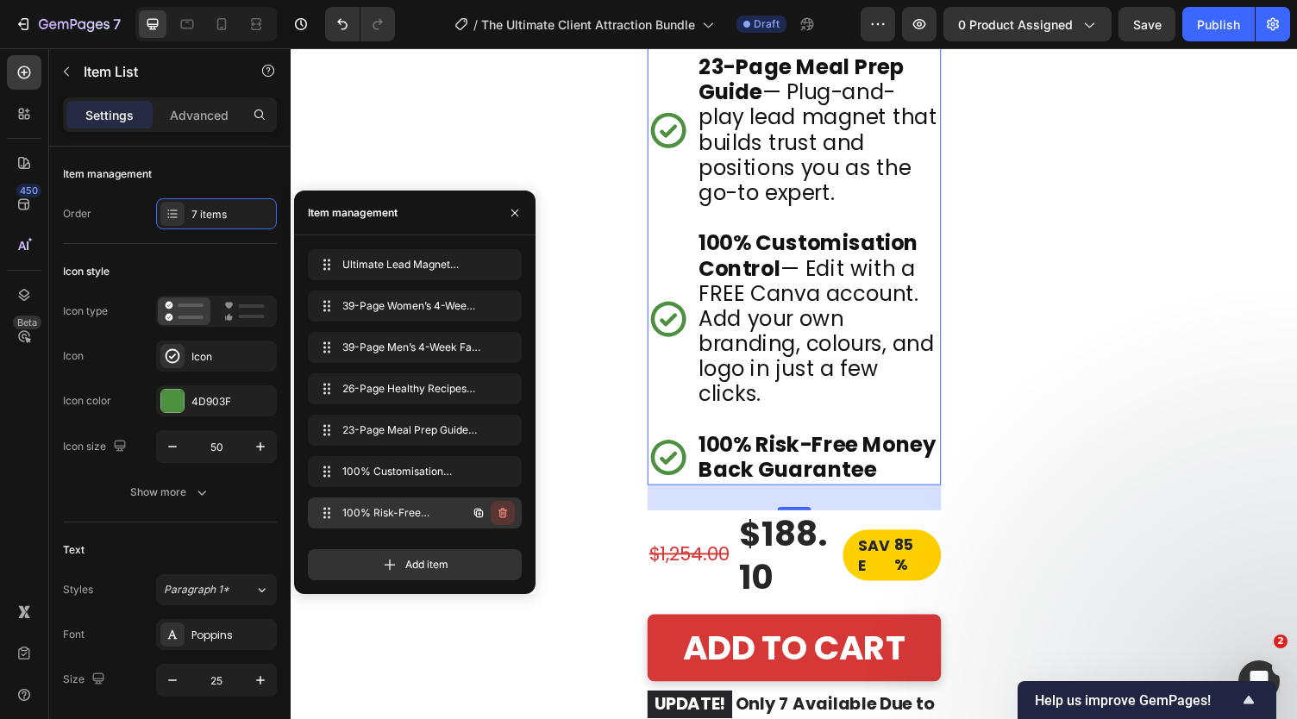
click at [499, 516] on icon "button" at bounding box center [503, 513] width 9 height 10
click at [486, 515] on div "Delete" at bounding box center [491, 513] width 32 height 16
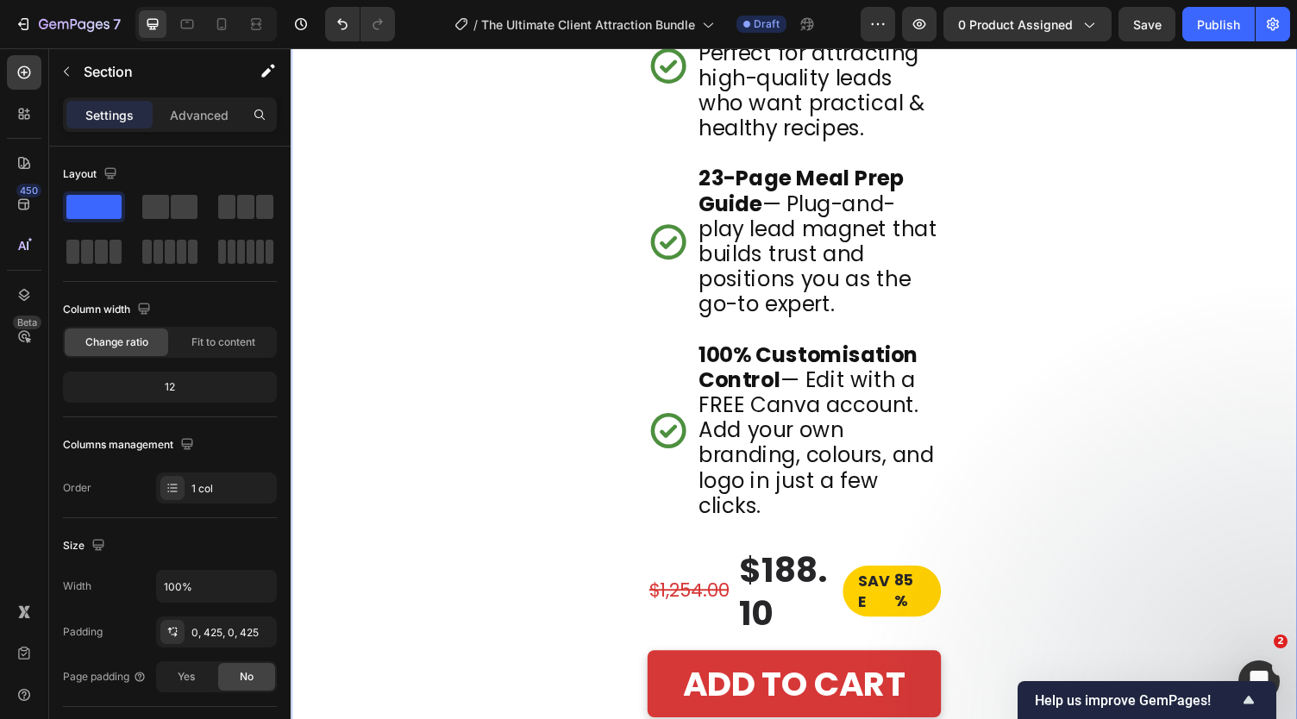
scroll to position [9862, 0]
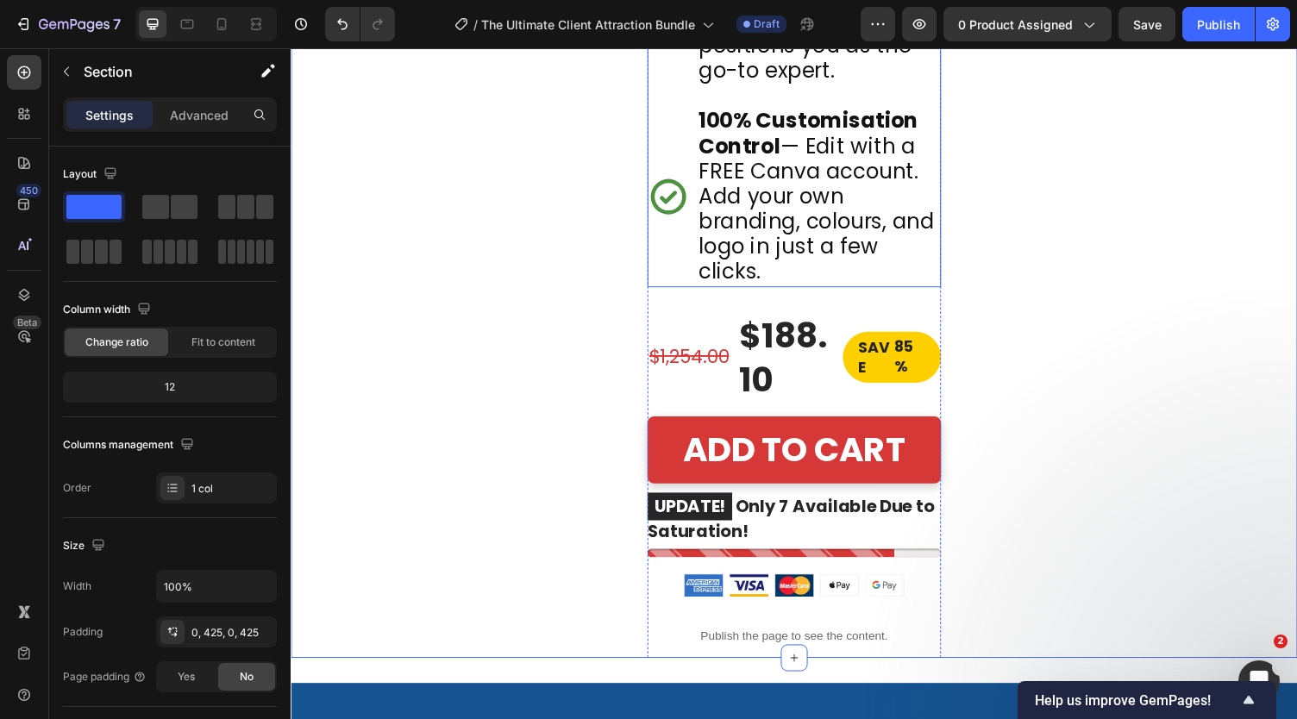
click at [844, 205] on p "100% Customisation Control — Edit with a FREE Canva account. Add your own brand…" at bounding box center [833, 200] width 247 height 181
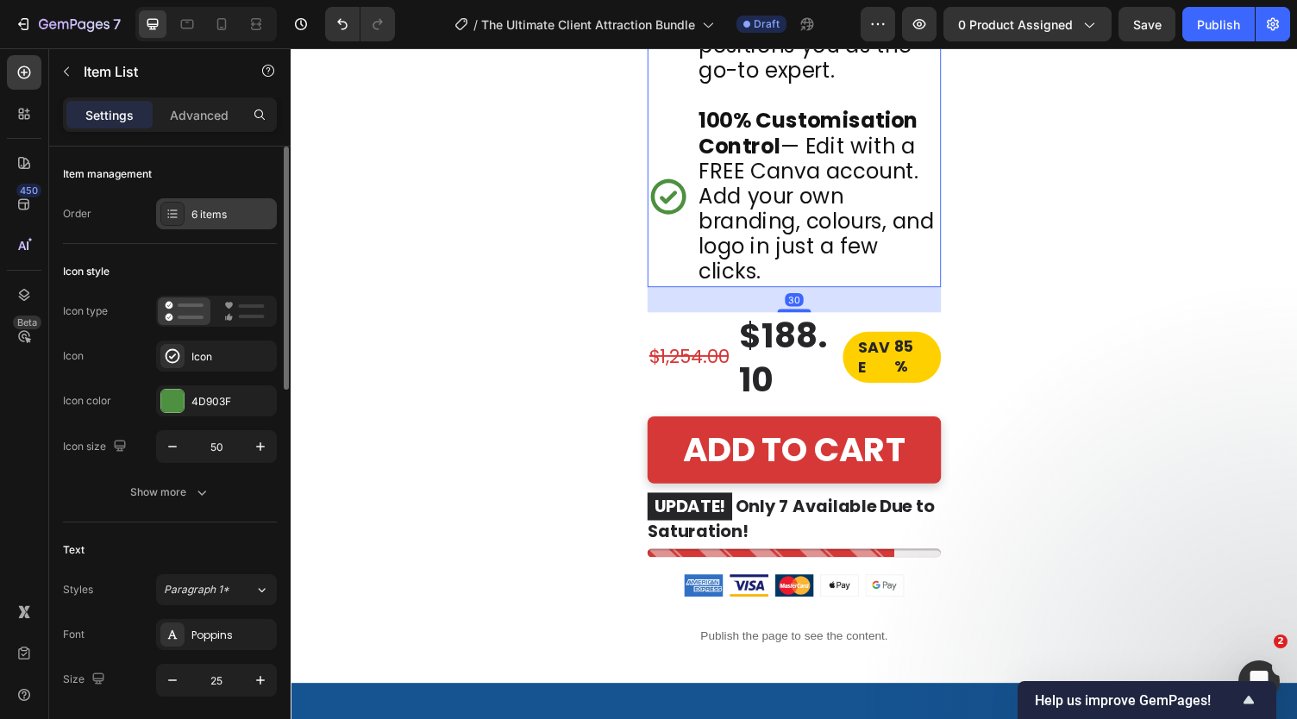
click at [199, 220] on div "6 items" at bounding box center [231, 215] width 81 height 16
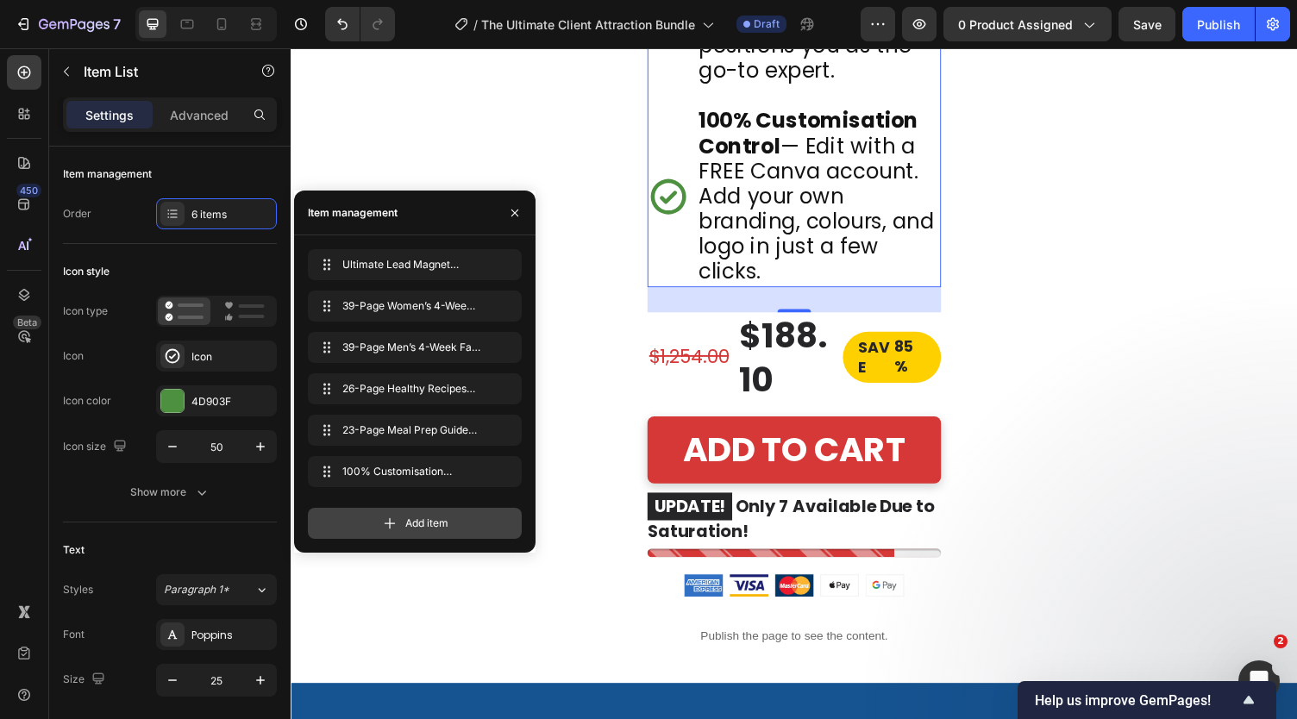
click at [398, 524] on div "Add item" at bounding box center [415, 523] width 214 height 31
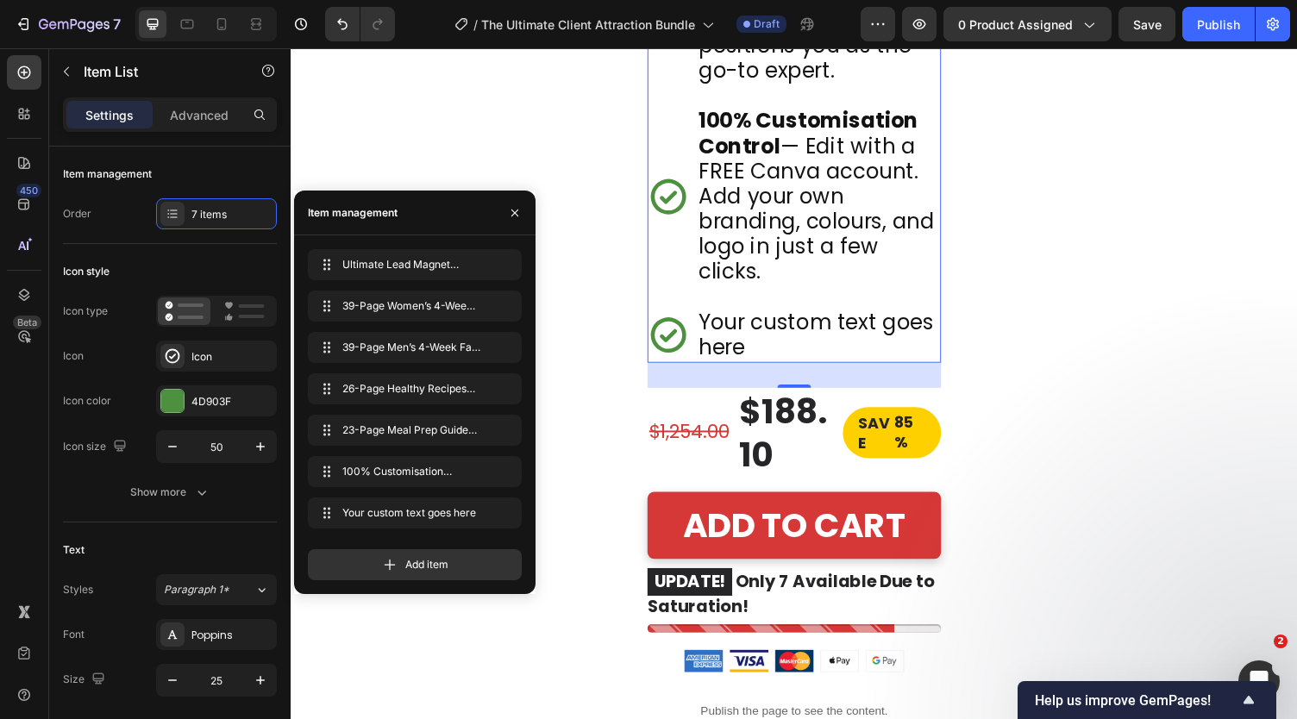
click at [794, 372] on div "Your custom text goes here" at bounding box center [833, 343] width 252 height 57
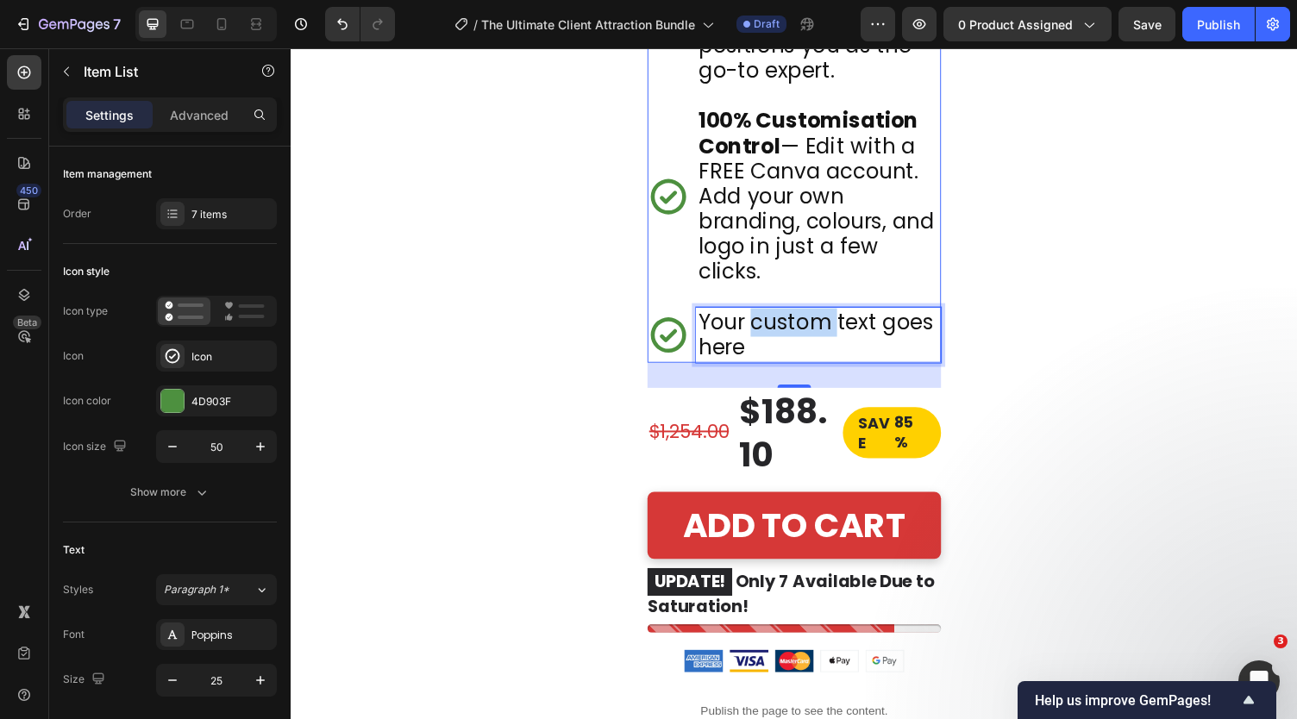
click at [794, 369] on p "Your custom text goes here" at bounding box center [833, 343] width 247 height 52
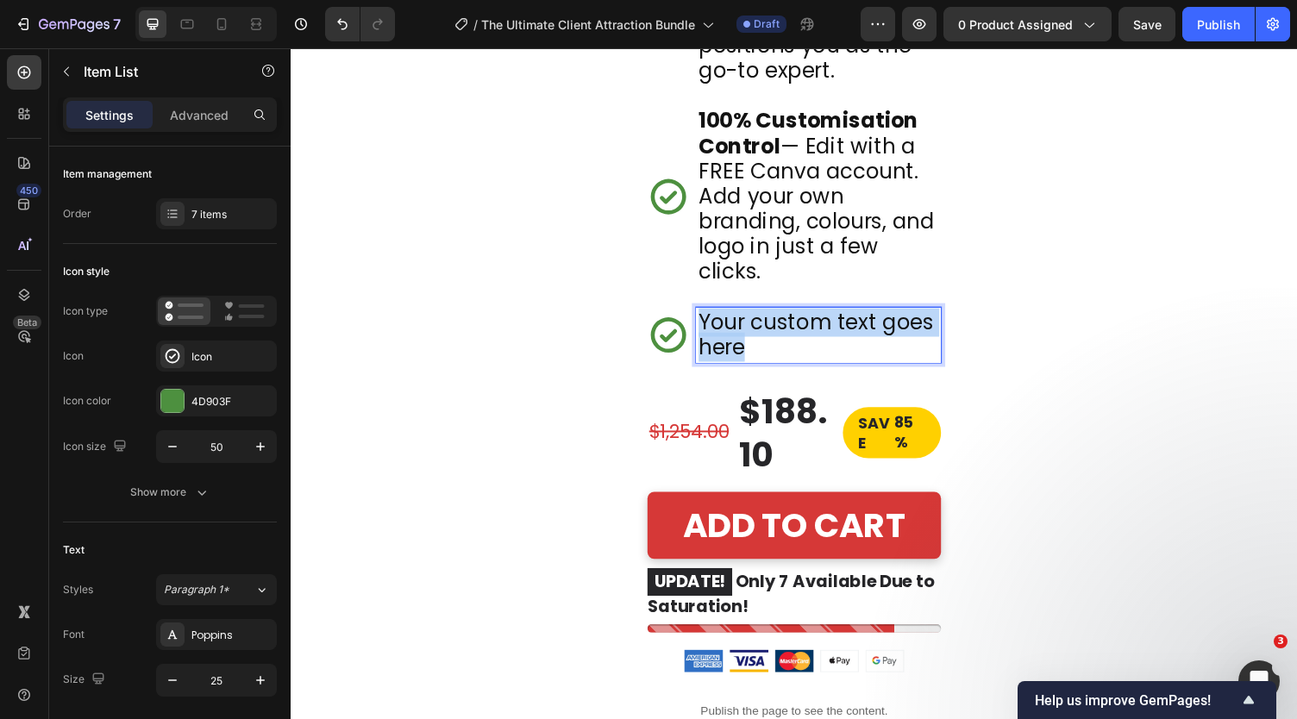
click at [794, 369] on p "Your custom text goes here" at bounding box center [833, 343] width 247 height 52
drag, startPoint x: 791, startPoint y: 397, endPoint x: 712, endPoint y: 360, distance: 86.8
click at [712, 360] on p "BONUS GIFT ($29 Value)" at bounding box center [833, 343] width 247 height 52
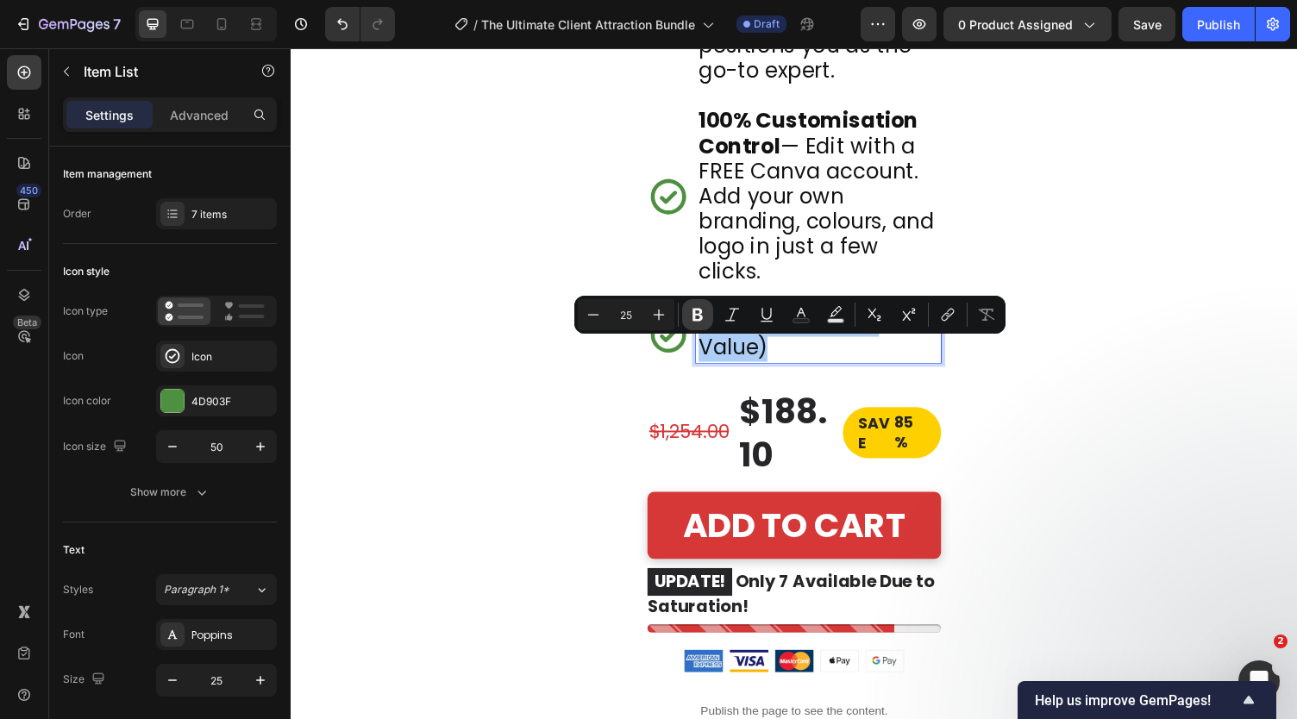
click at [702, 325] on button "Bold" at bounding box center [697, 314] width 31 height 31
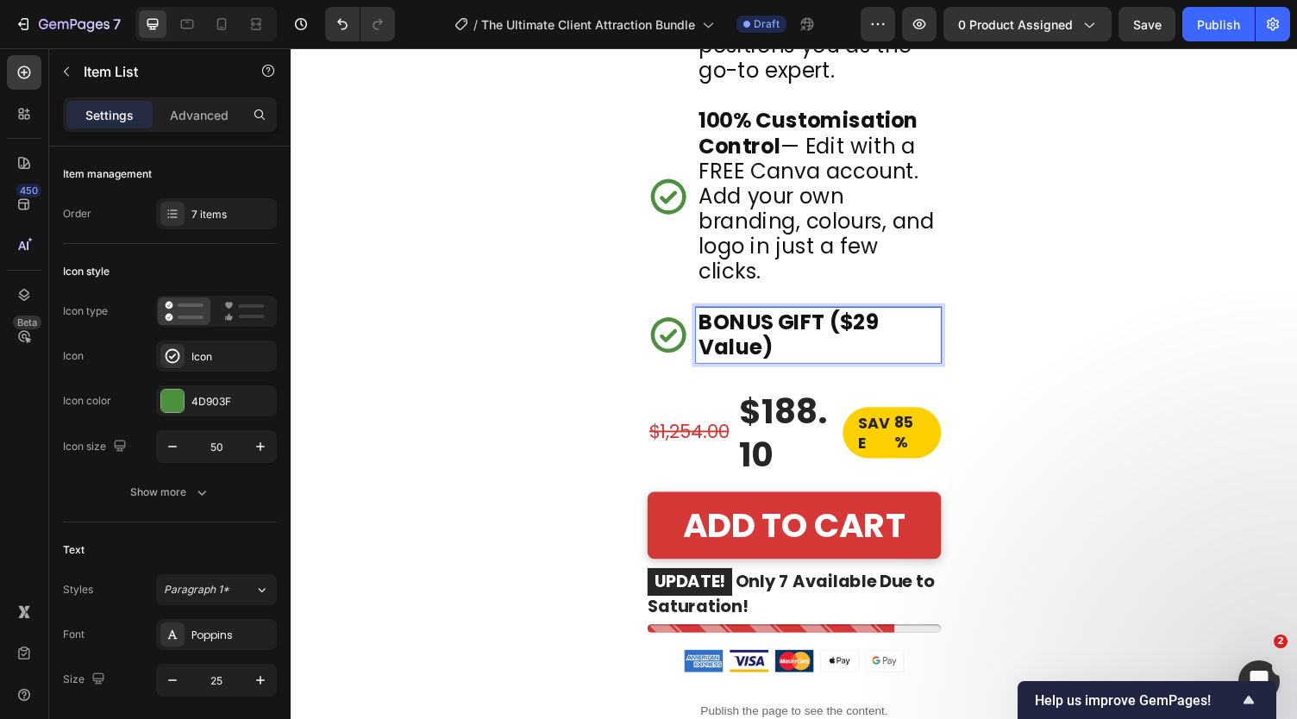
click at [827, 369] on p "BONUS GIFT ($29 Value)" at bounding box center [833, 343] width 247 height 52
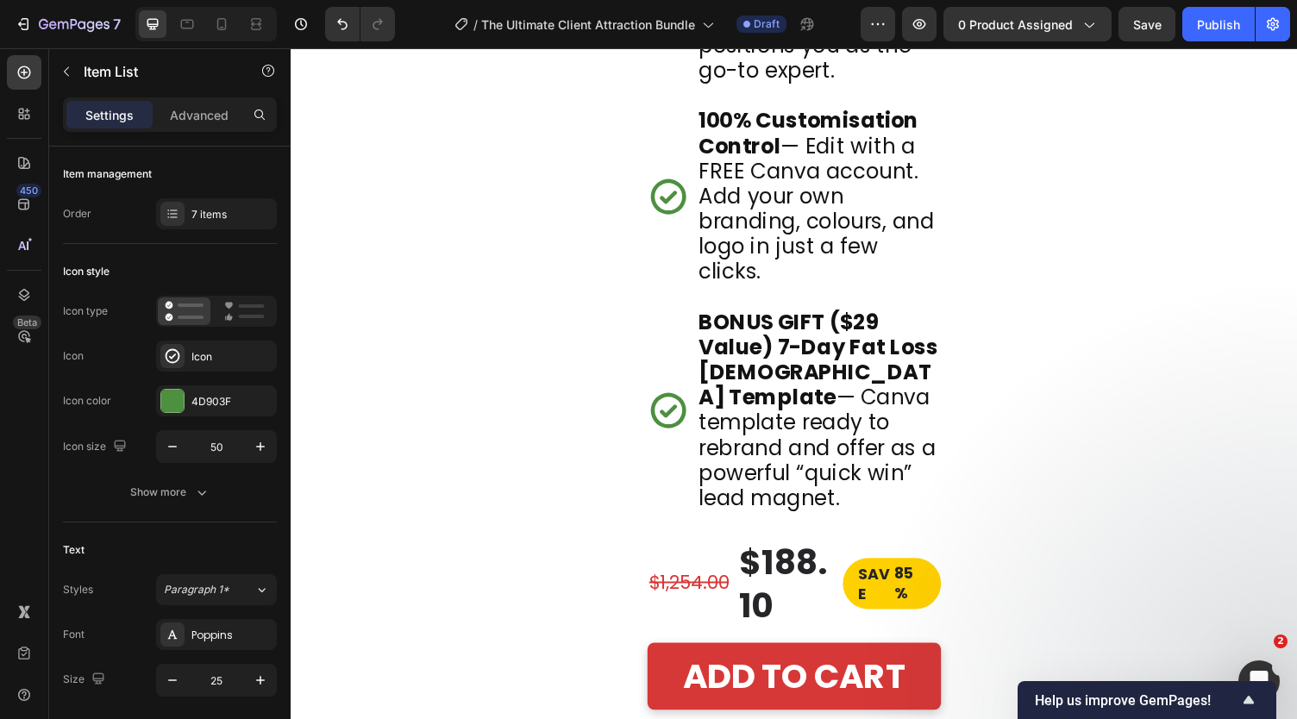
click at [692, 439] on icon at bounding box center [679, 421] width 36 height 36
click at [684, 442] on icon at bounding box center [678, 420] width 43 height 43
click at [791, 430] on p "BONUS GIFT ($29 Value) 7-Day Fat Loss [DEMOGRAPHIC_DATA] Template — Canva templ…" at bounding box center [833, 420] width 247 height 207
click at [691, 439] on icon at bounding box center [679, 421] width 36 height 36
click at [181, 209] on div at bounding box center [172, 214] width 24 height 24
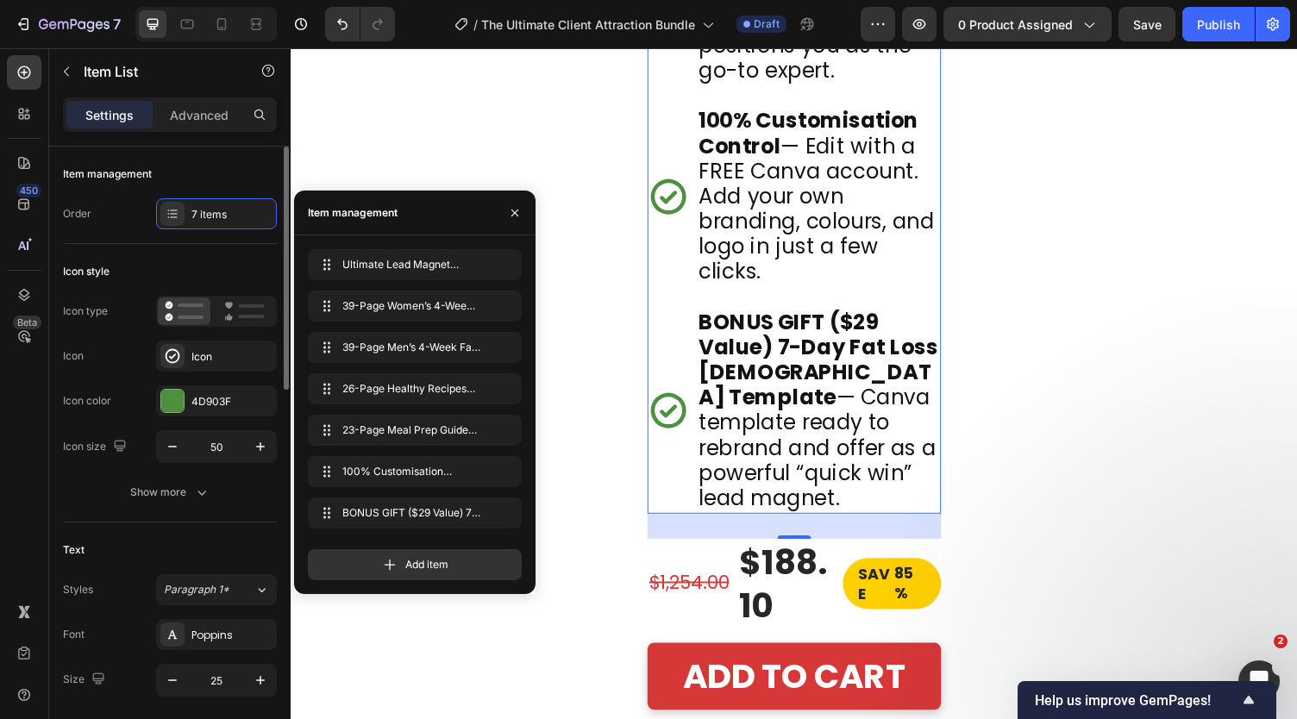
click at [141, 258] on div "Icon style" at bounding box center [170, 272] width 214 height 28
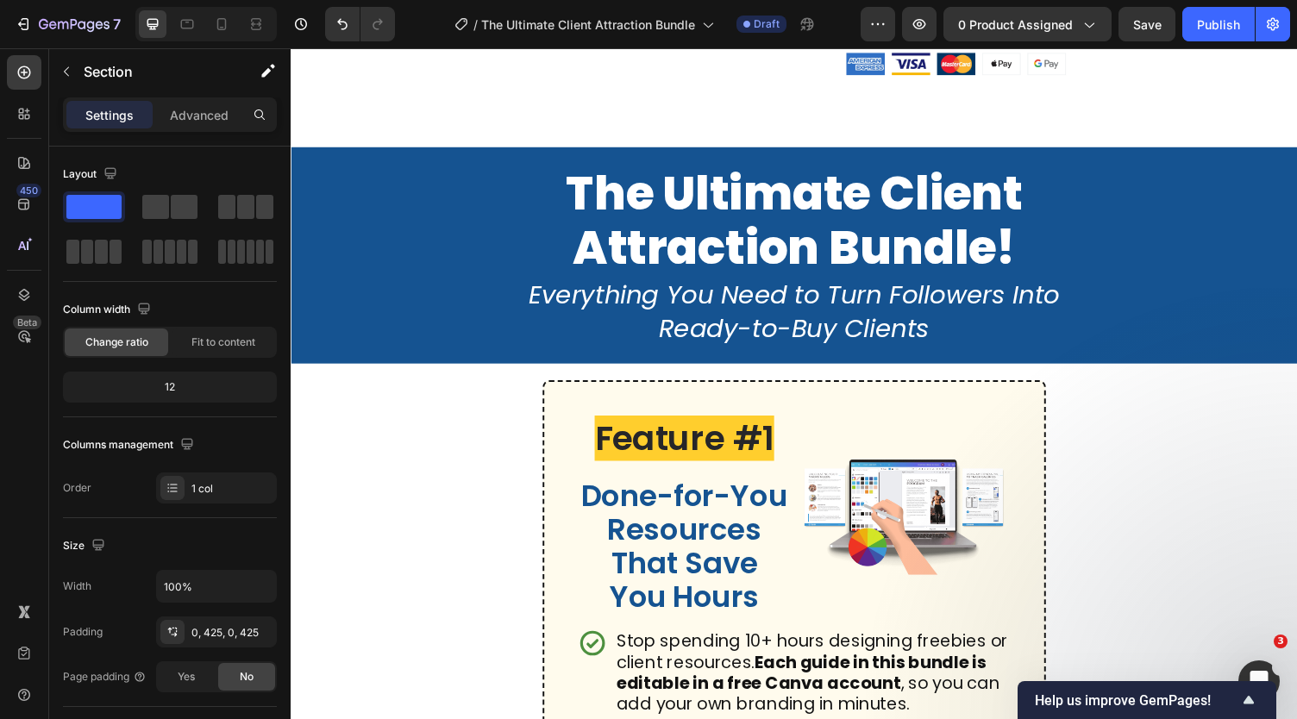
scroll to position [1114, 0]
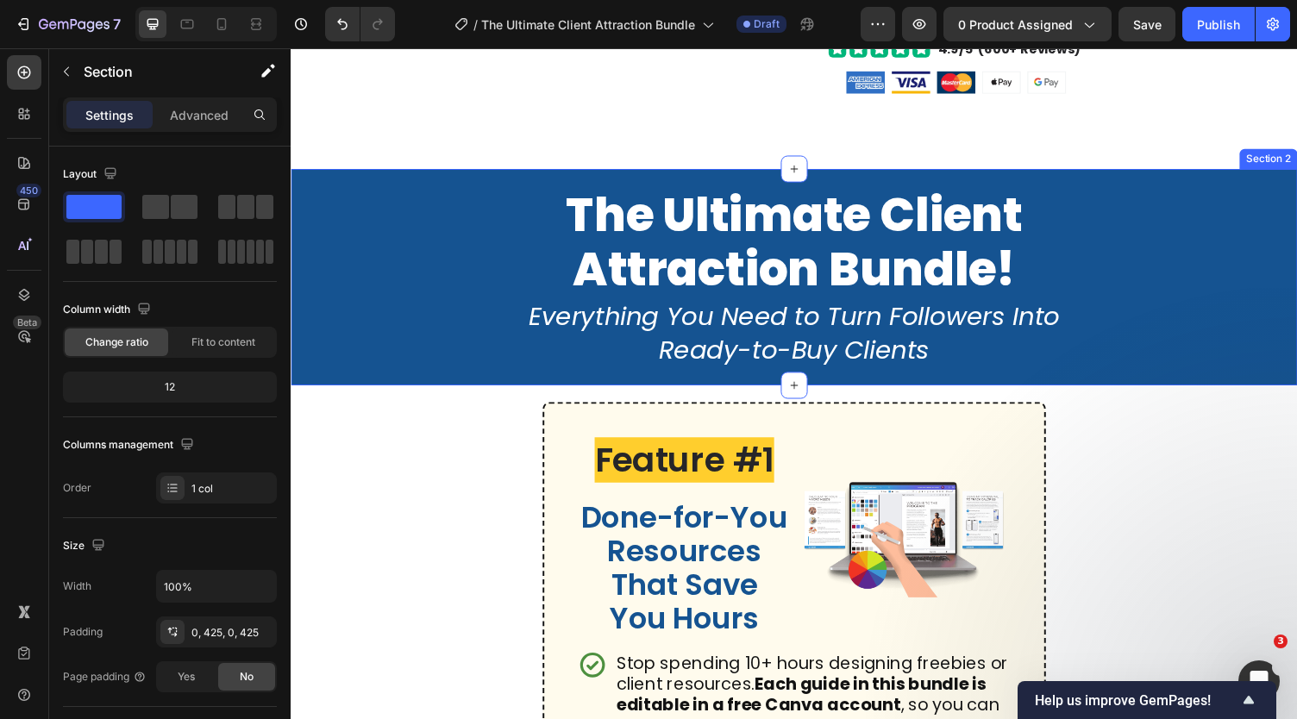
click at [1246, 303] on div "The Ultimate Client Attraction Bundle! Heading Everything You Need to Turn Foll…" at bounding box center [808, 283] width 1035 height 223
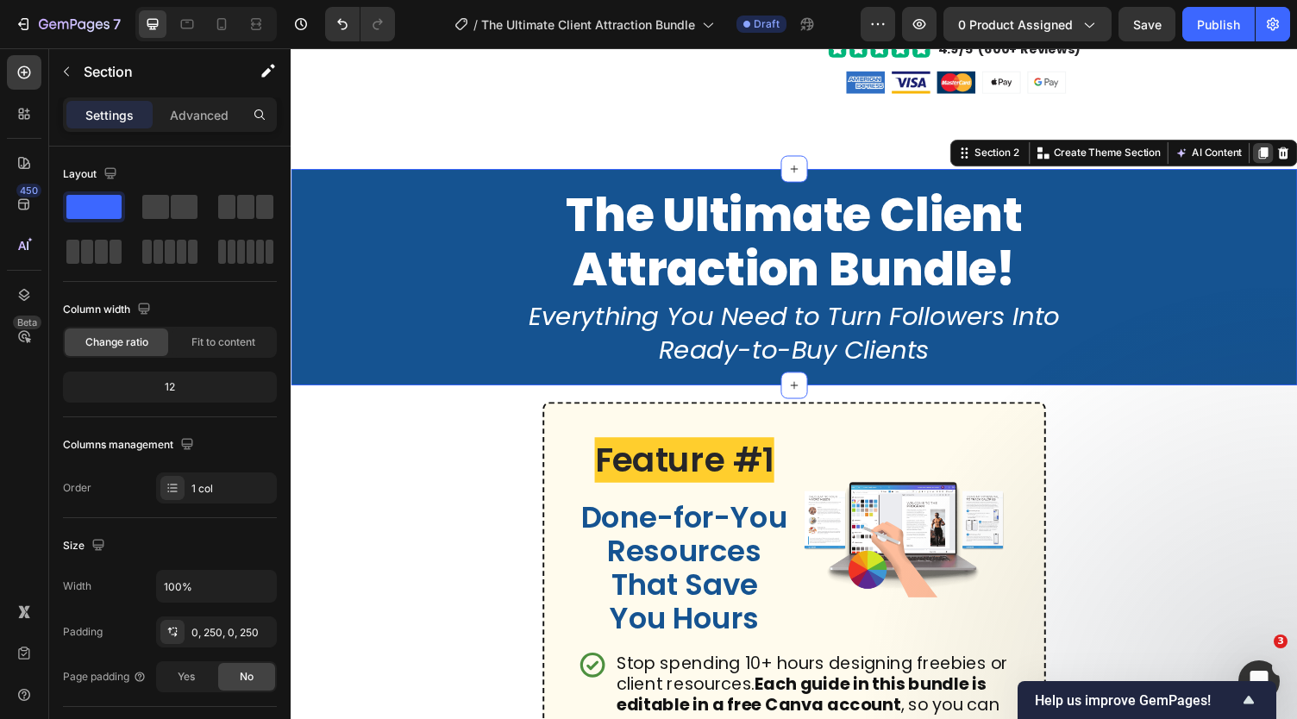
click at [1286, 154] on icon at bounding box center [1290, 157] width 9 height 12
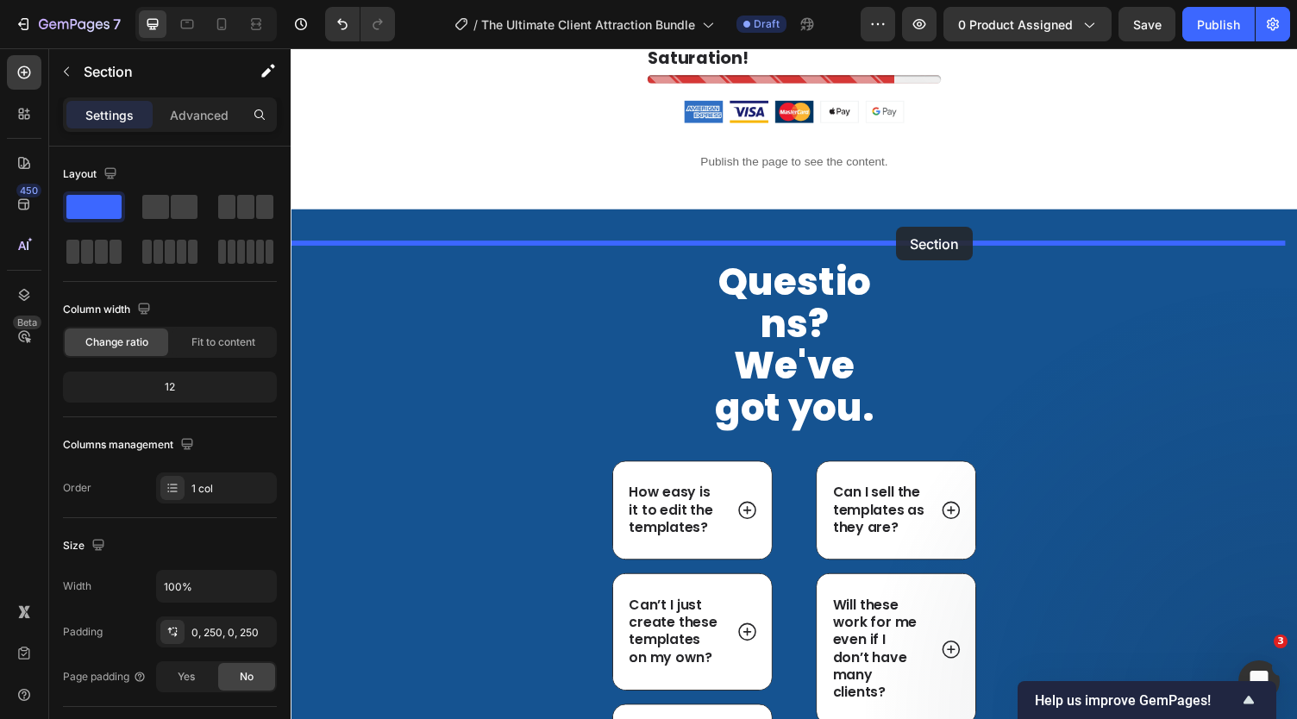
scroll to position [10833, 0]
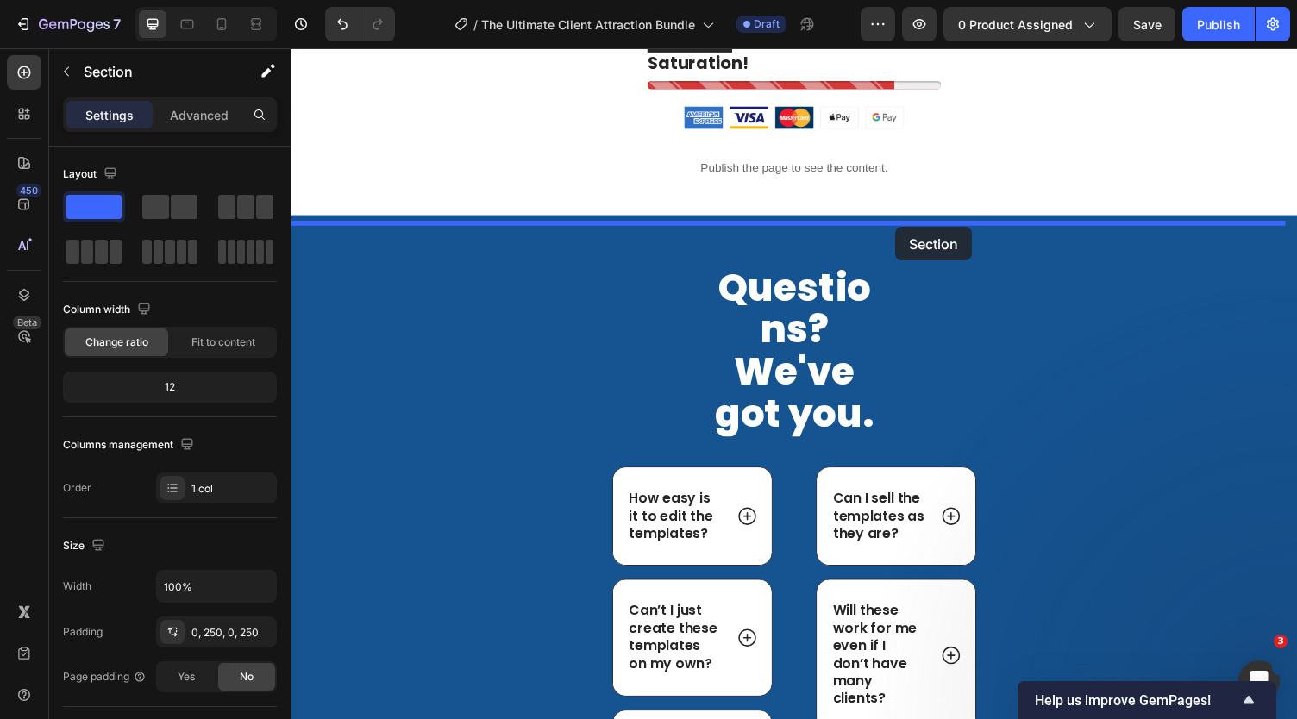
drag, startPoint x: 972, startPoint y: 300, endPoint x: 913, endPoint y: 232, distance: 90.5
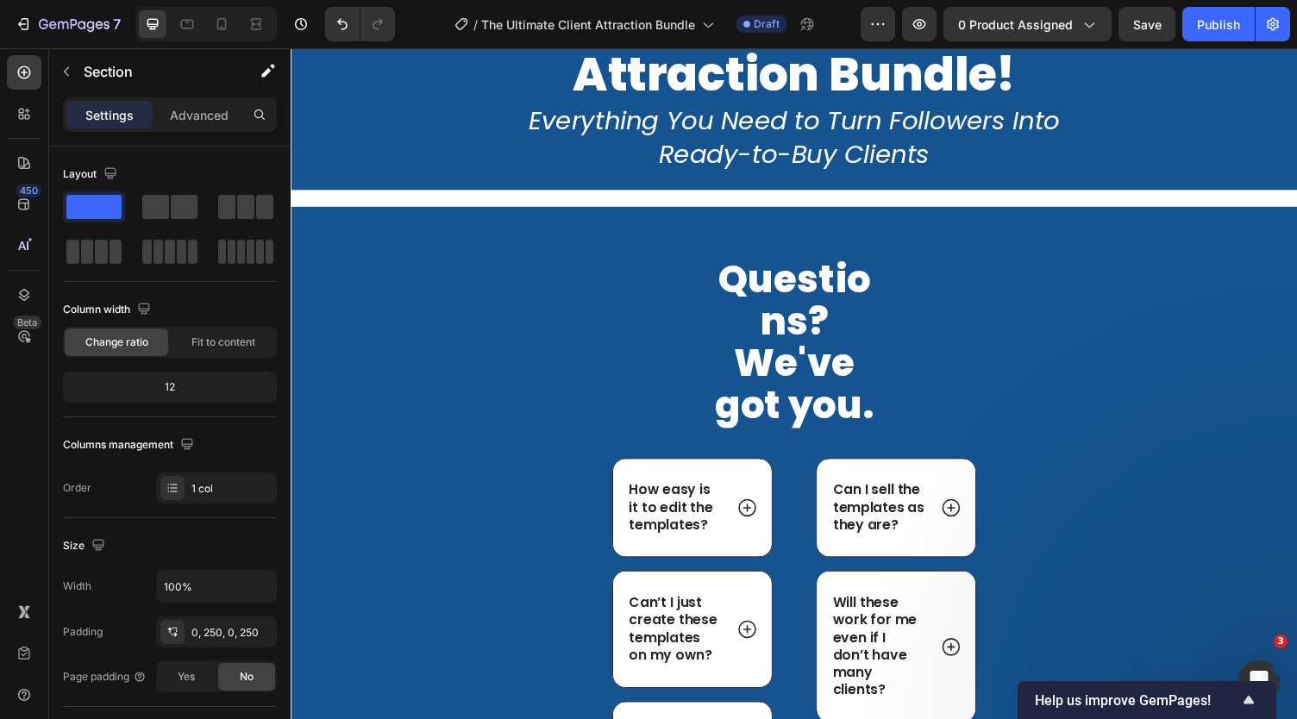
scroll to position [10576, 0]
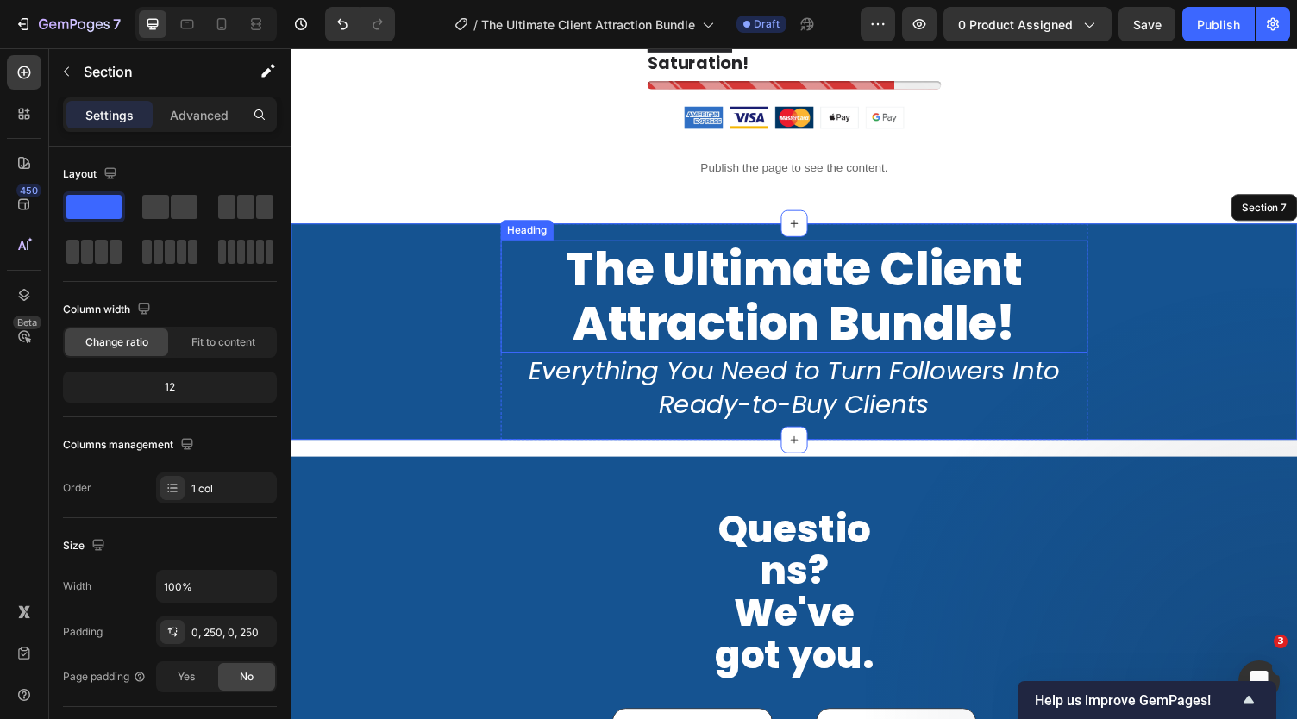
click at [762, 342] on span "The Ultimate Client Attraction Bundle!" at bounding box center [808, 303] width 469 height 122
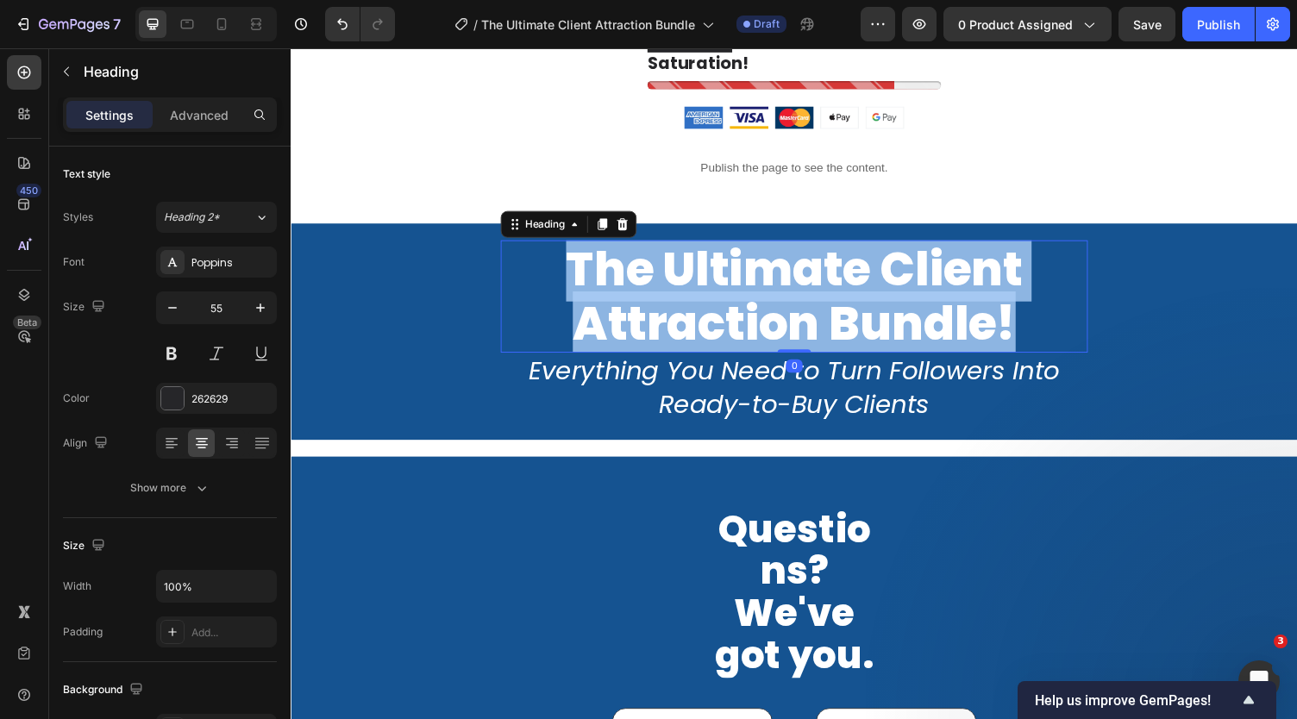
click at [762, 342] on span "The Ultimate Client Attraction Bundle!" at bounding box center [808, 303] width 469 height 122
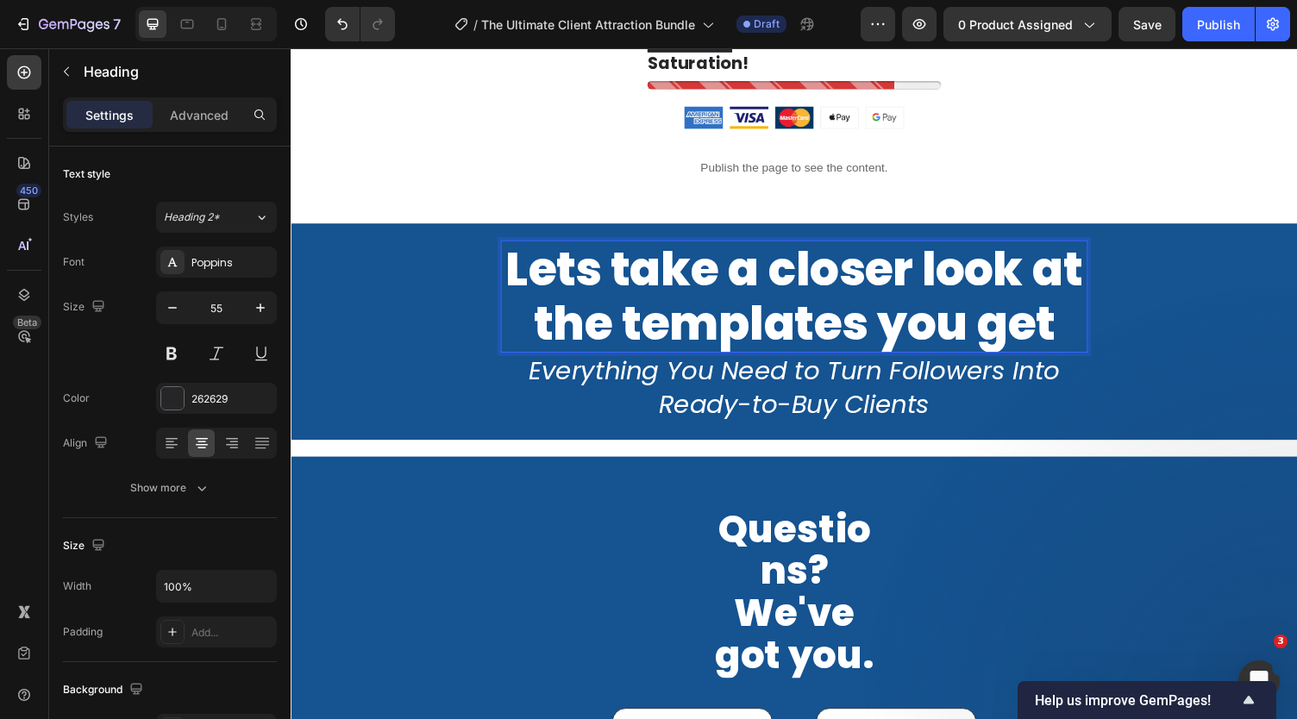
click at [768, 365] on span "Lets take a closer look at the templates you get" at bounding box center [807, 303] width 593 height 122
click at [454, 451] on div "Lets take a closer look at the templates you get Heading 0 Everything You Need …" at bounding box center [808, 340] width 1035 height 223
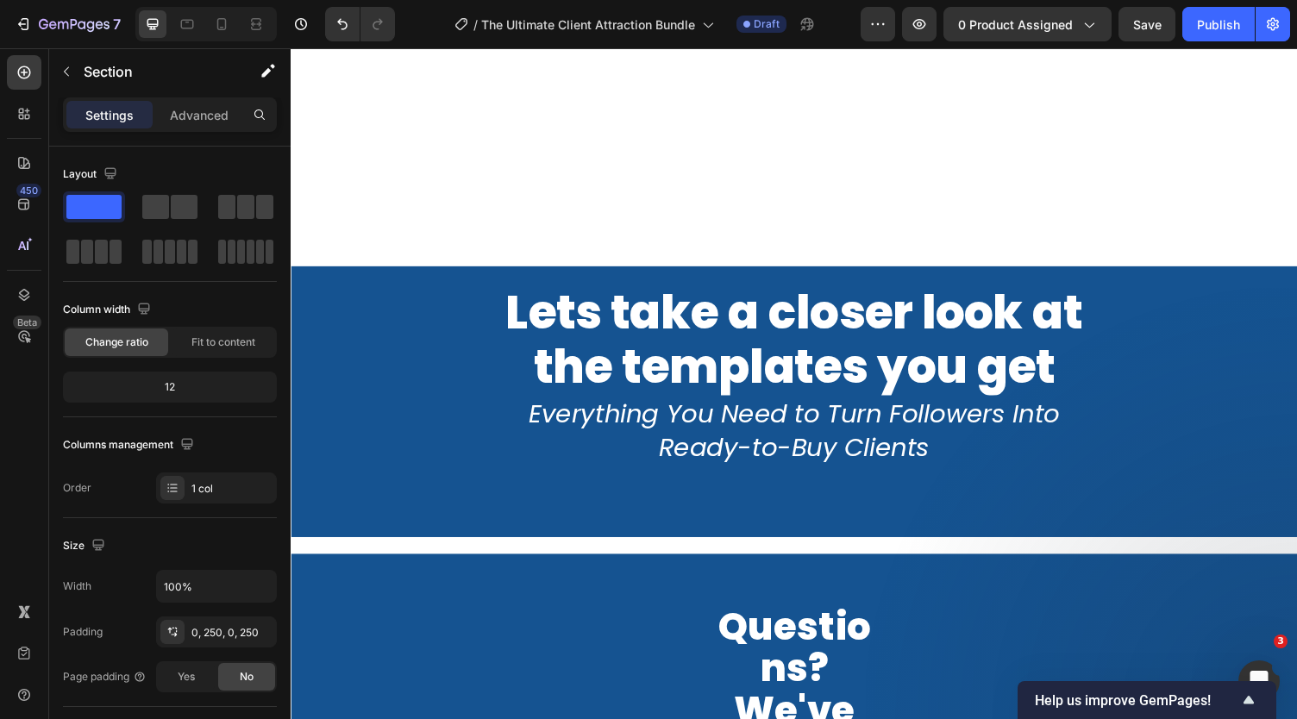
scroll to position [10767, 0]
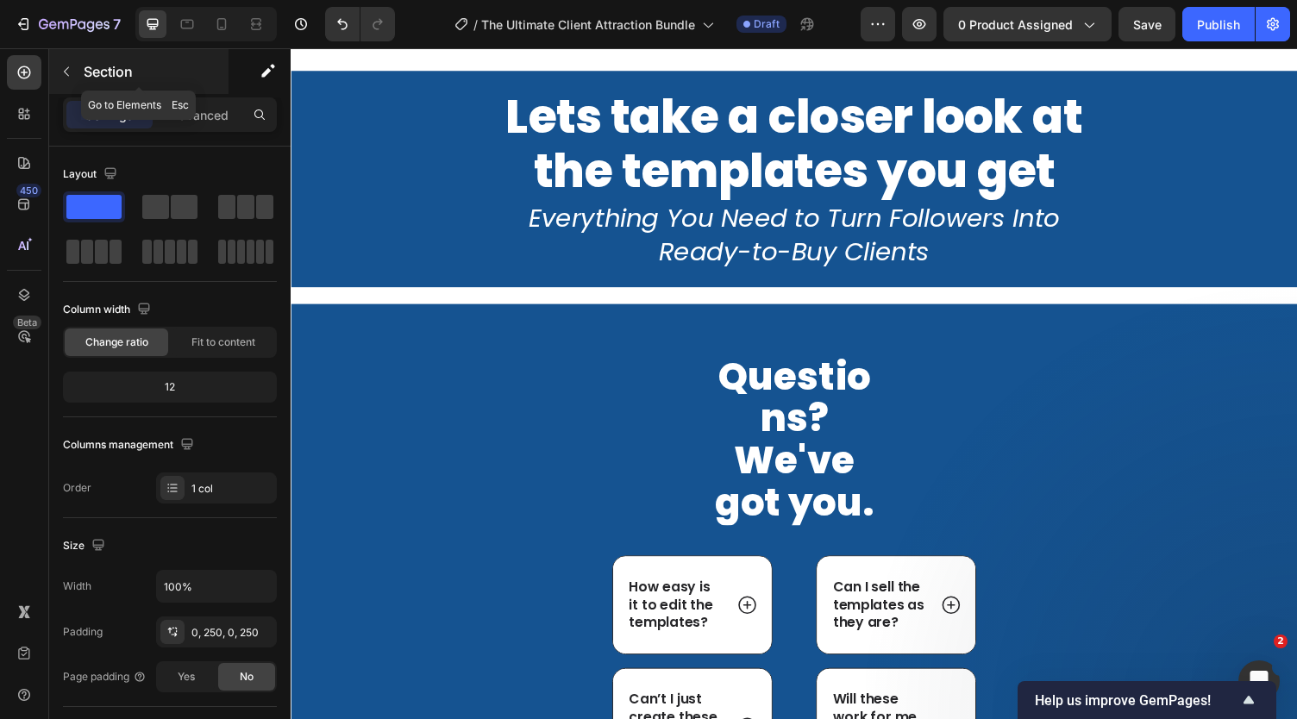
click at [66, 77] on icon "button" at bounding box center [67, 72] width 14 height 14
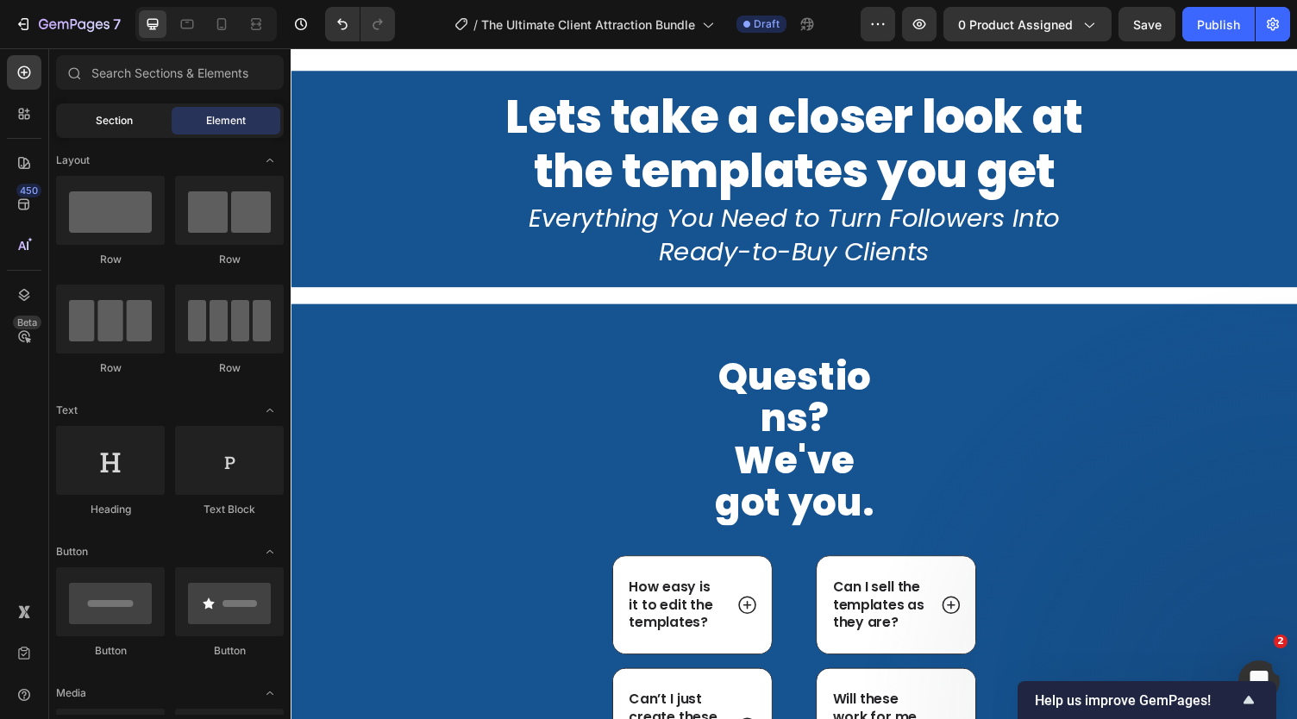
click at [132, 113] on span "Section" at bounding box center [114, 121] width 37 height 16
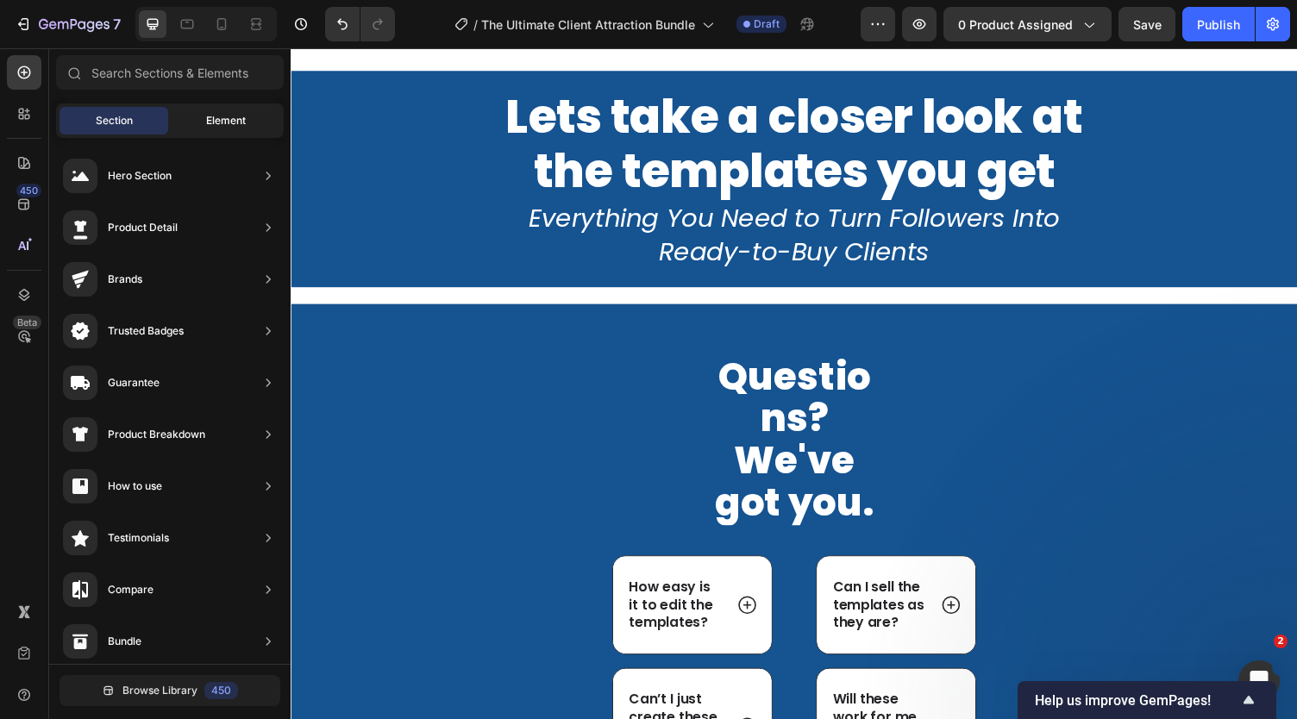
click at [228, 125] on span "Element" at bounding box center [226, 121] width 40 height 16
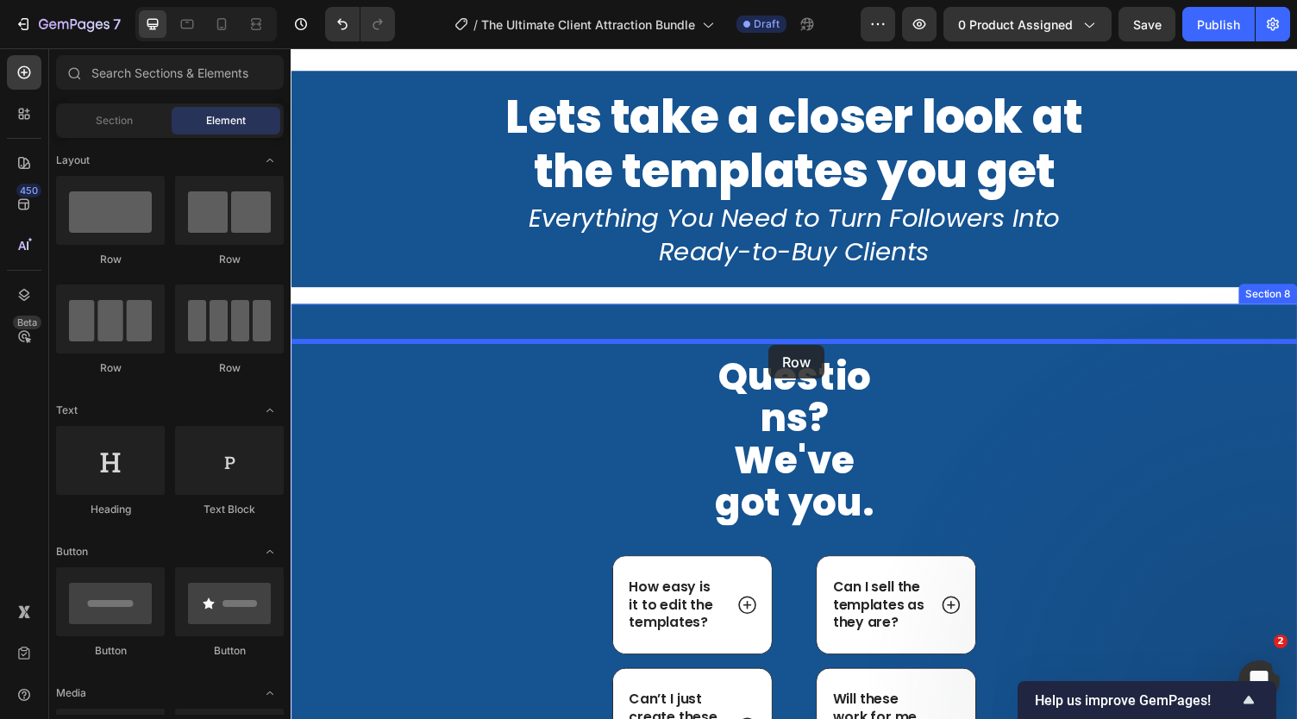
drag, startPoint x: 529, startPoint y: 273, endPoint x: 784, endPoint y: 354, distance: 267.6
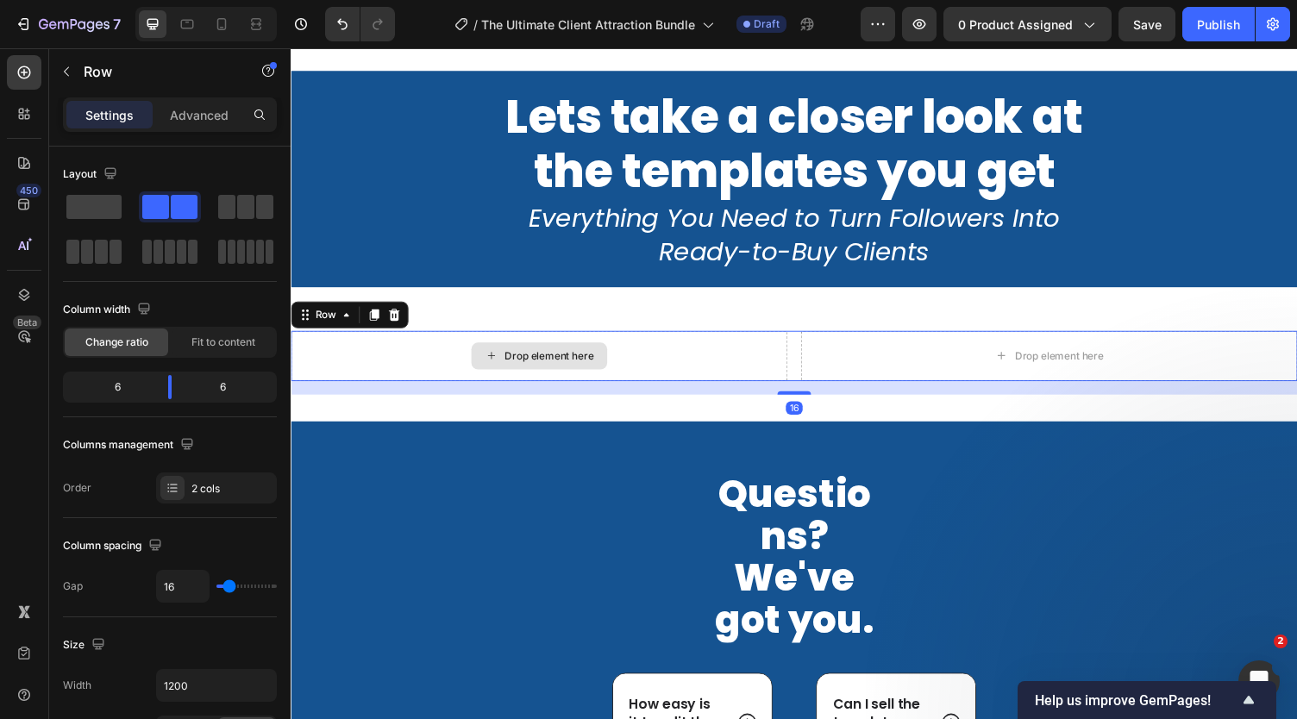
click at [529, 379] on div "Drop element here" at bounding box center [546, 365] width 140 height 28
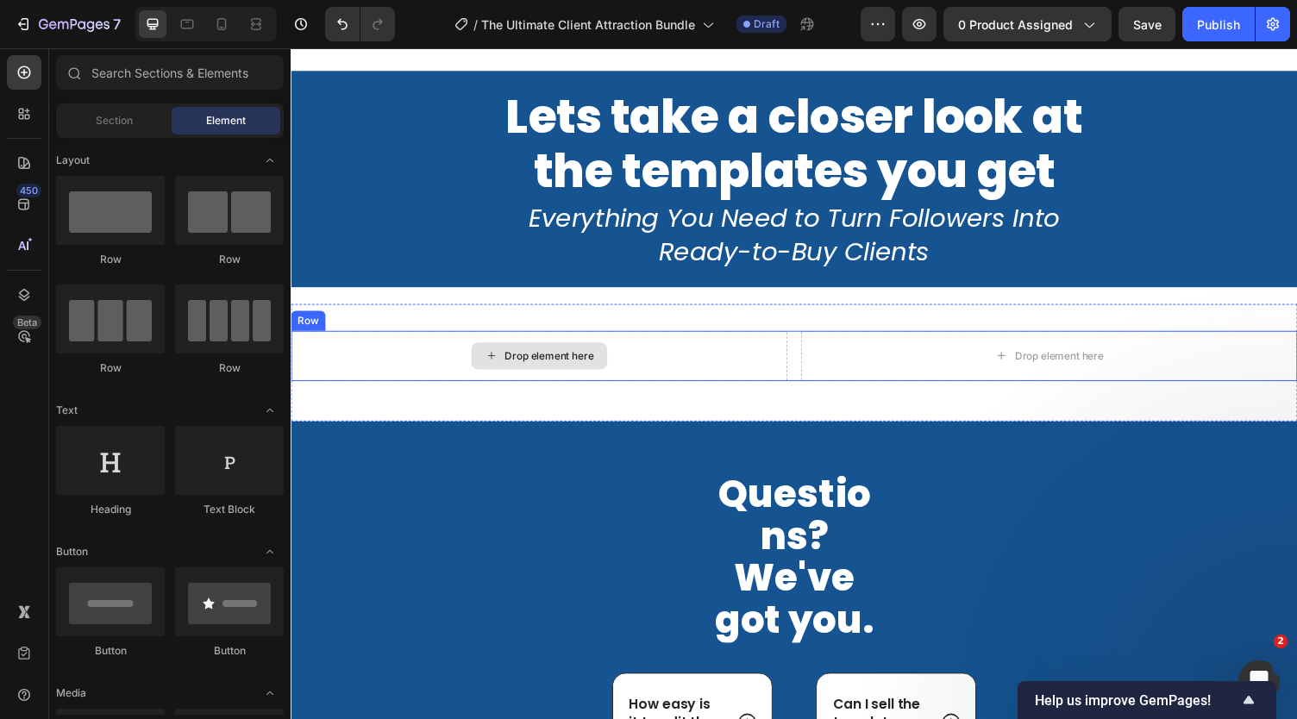
click at [561, 372] on div "Drop element here" at bounding box center [556, 365] width 91 height 14
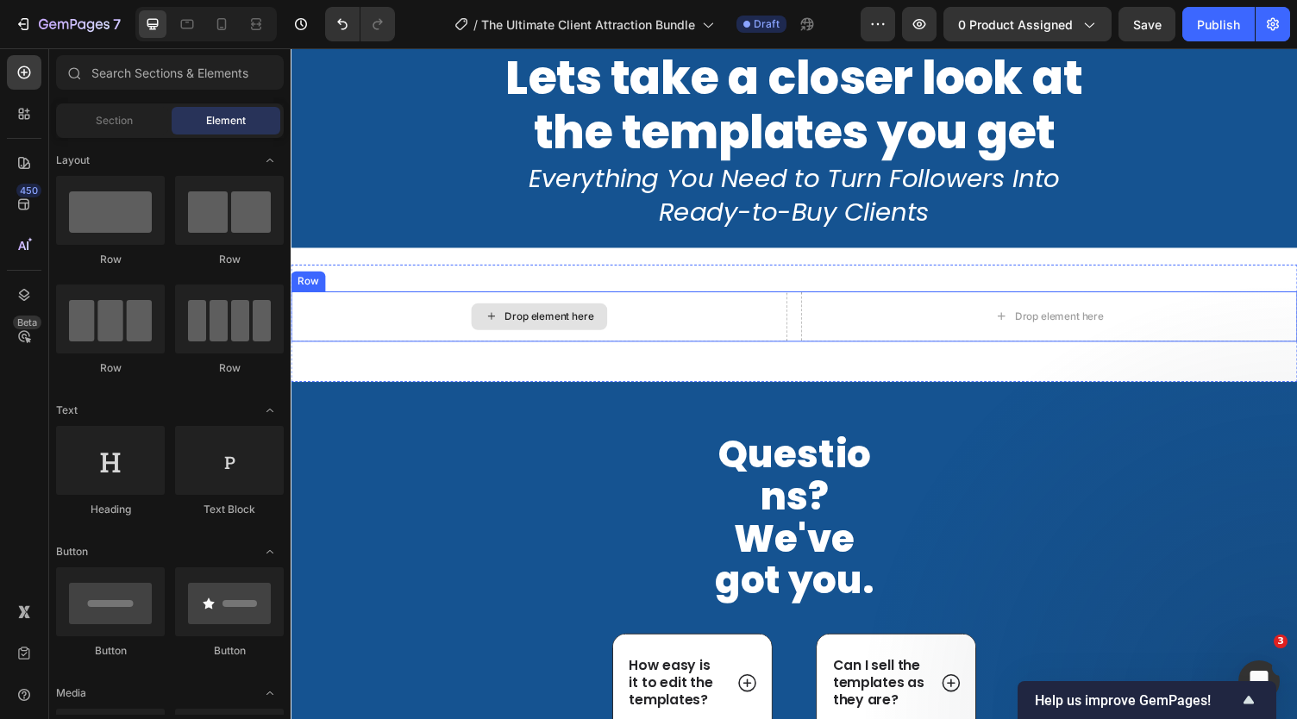
scroll to position [10790, 0]
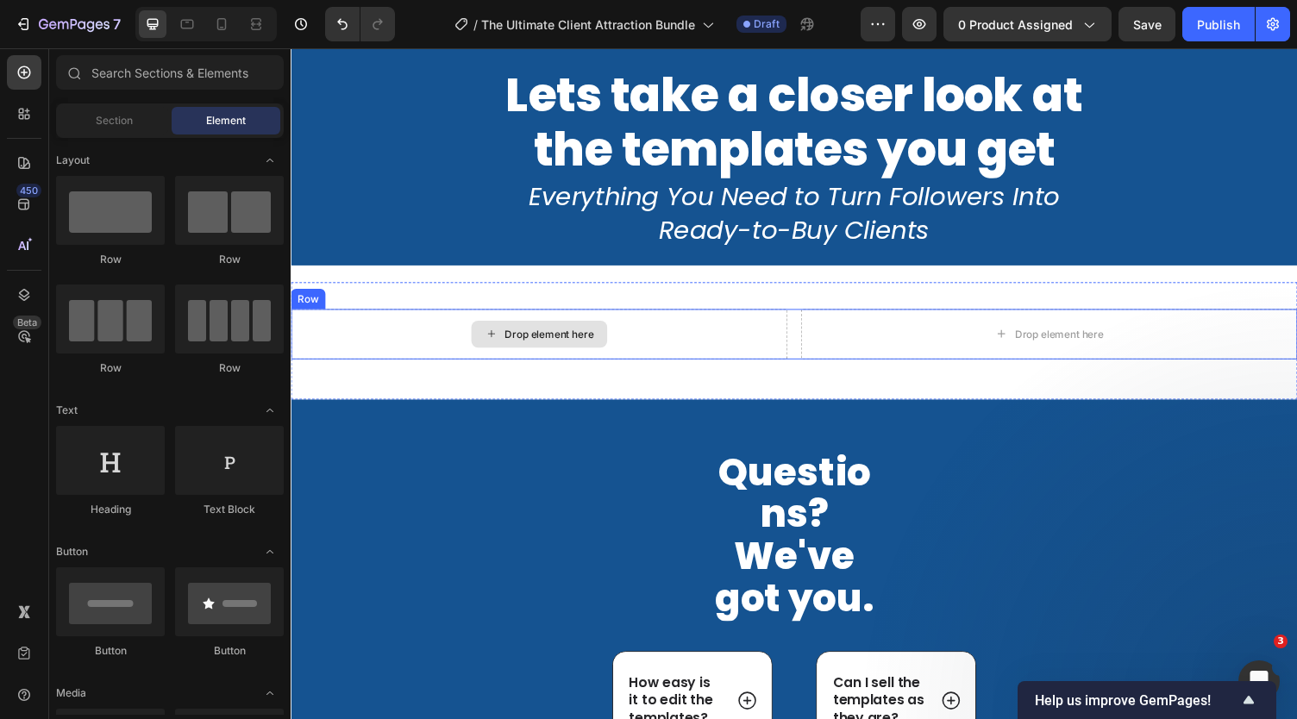
click at [547, 349] on div "Drop element here" at bounding box center [556, 343] width 91 height 14
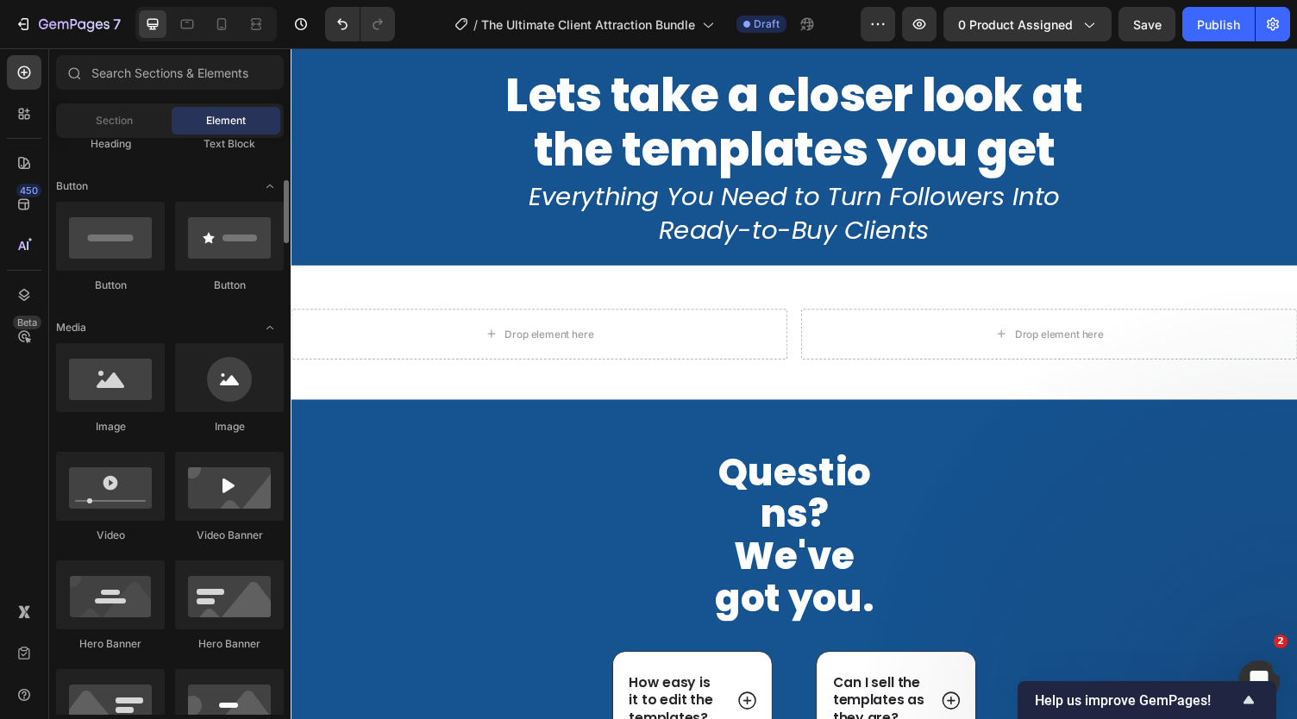
scroll to position [369, 0]
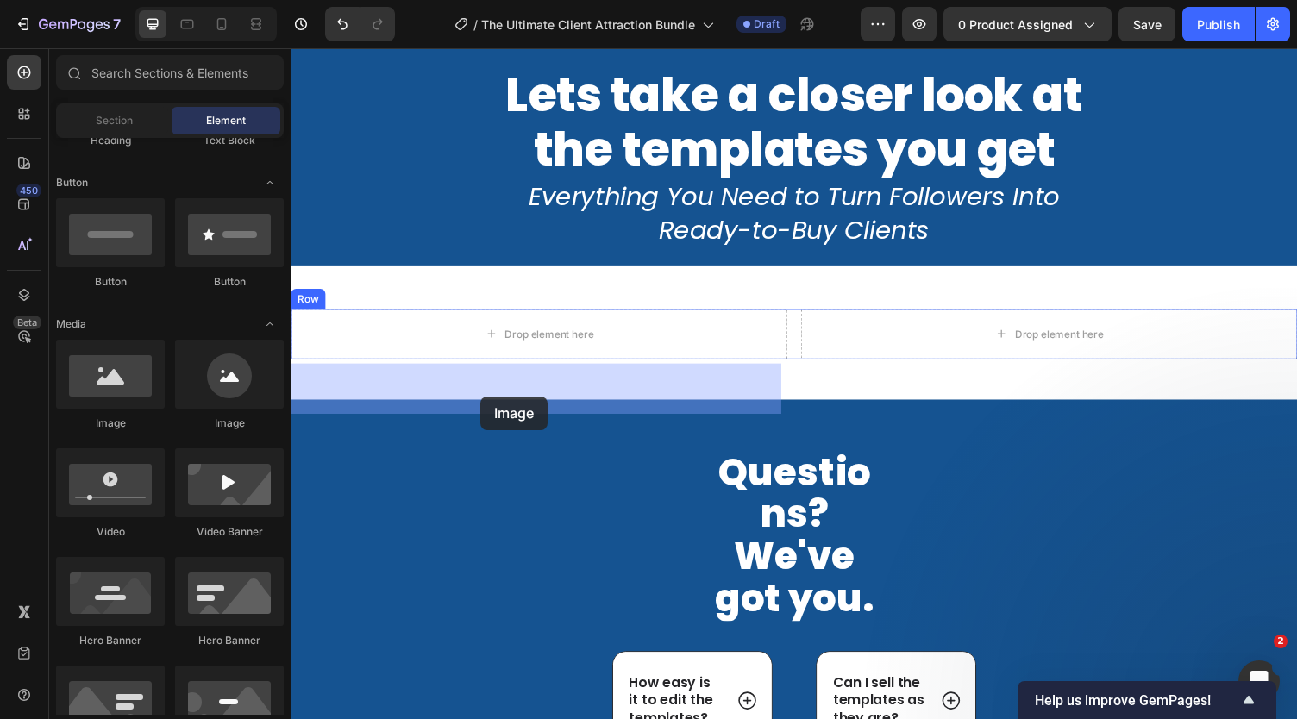
drag, startPoint x: 399, startPoint y: 426, endPoint x: 532, endPoint y: 398, distance: 135.7
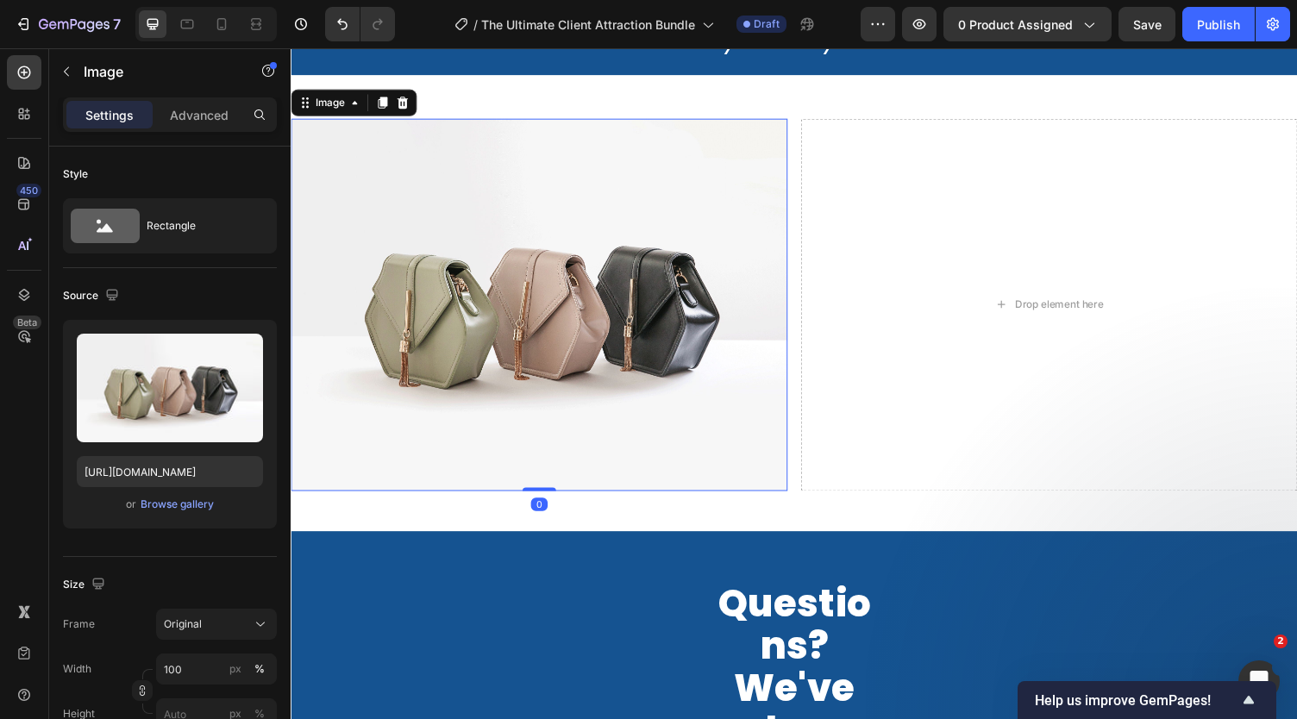
scroll to position [10988, 0]
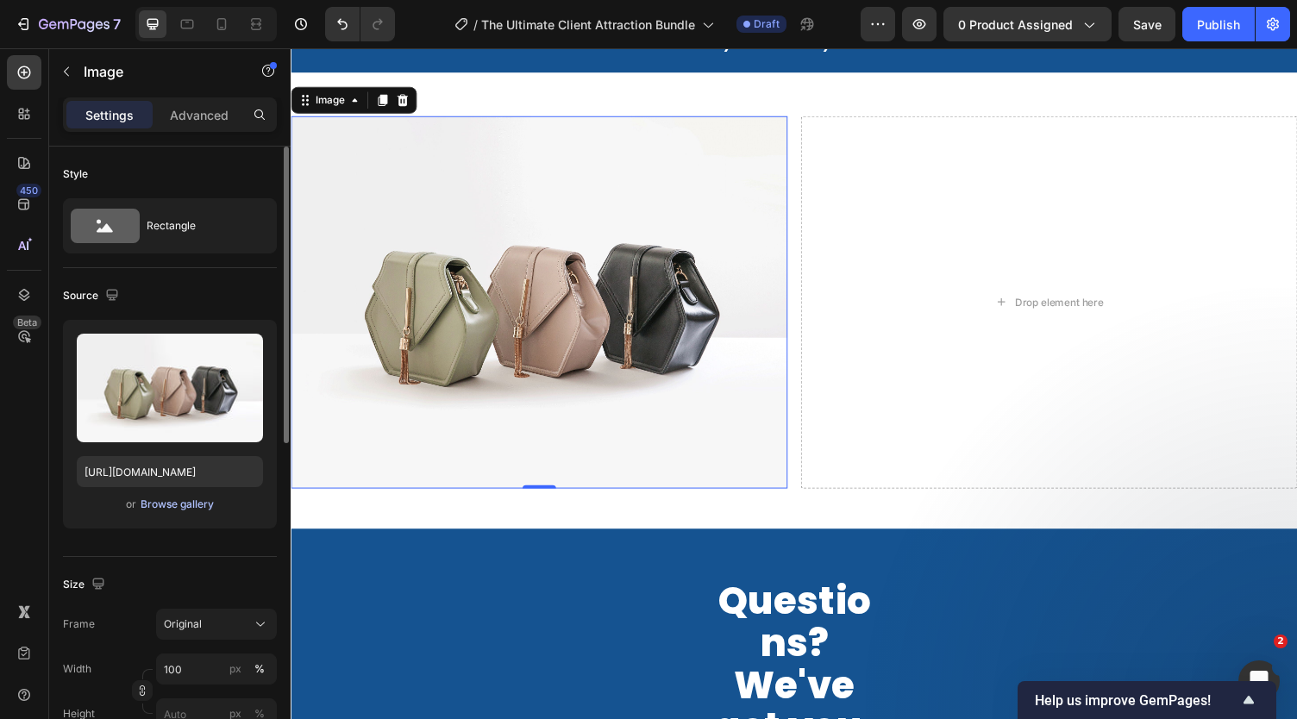
click at [172, 503] on div "Browse gallery" at bounding box center [177, 505] width 73 height 16
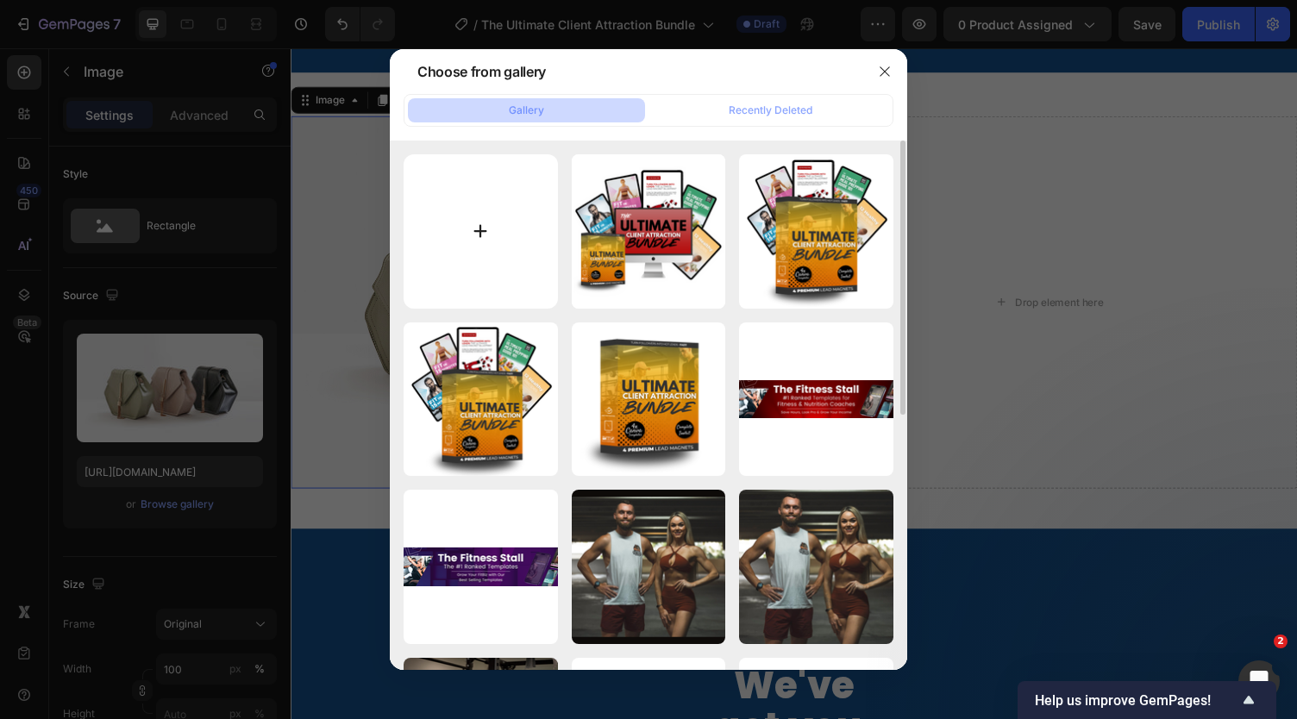
click at [482, 233] on input "file" at bounding box center [481, 231] width 154 height 154
type input "C:\fakepath\1.png"
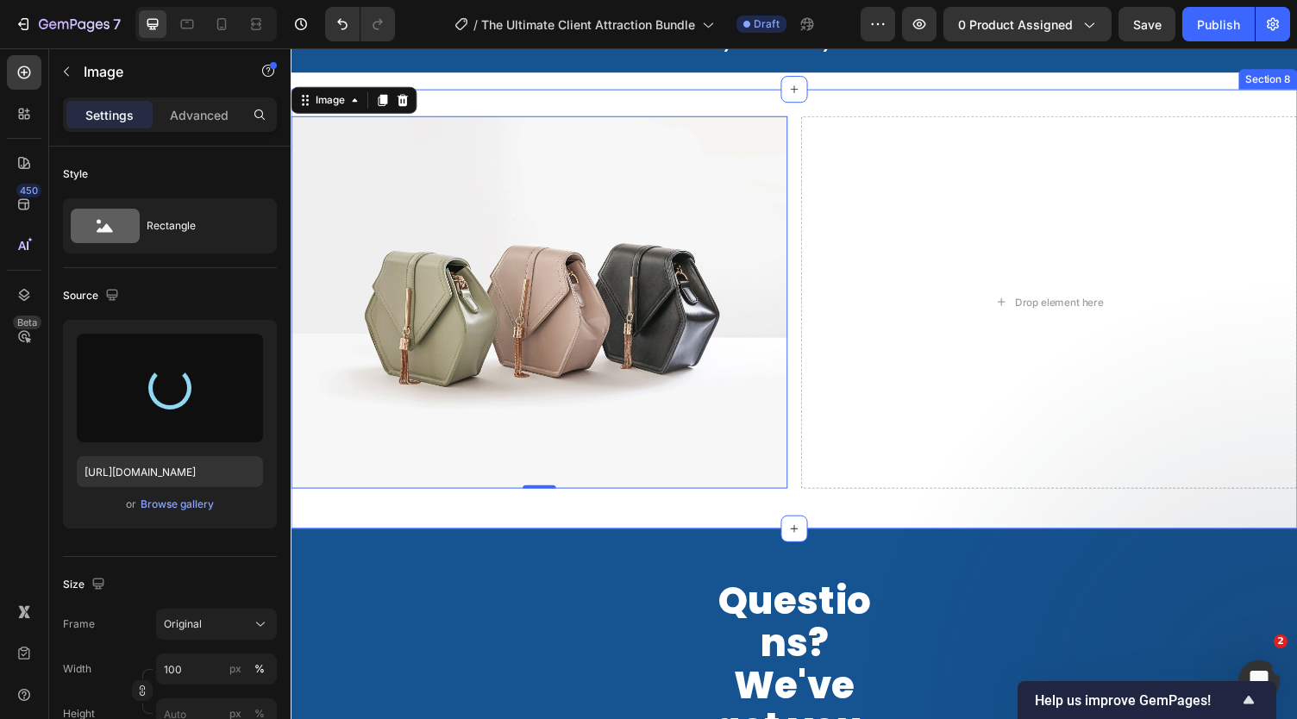
type input "[URL][DOMAIN_NAME]"
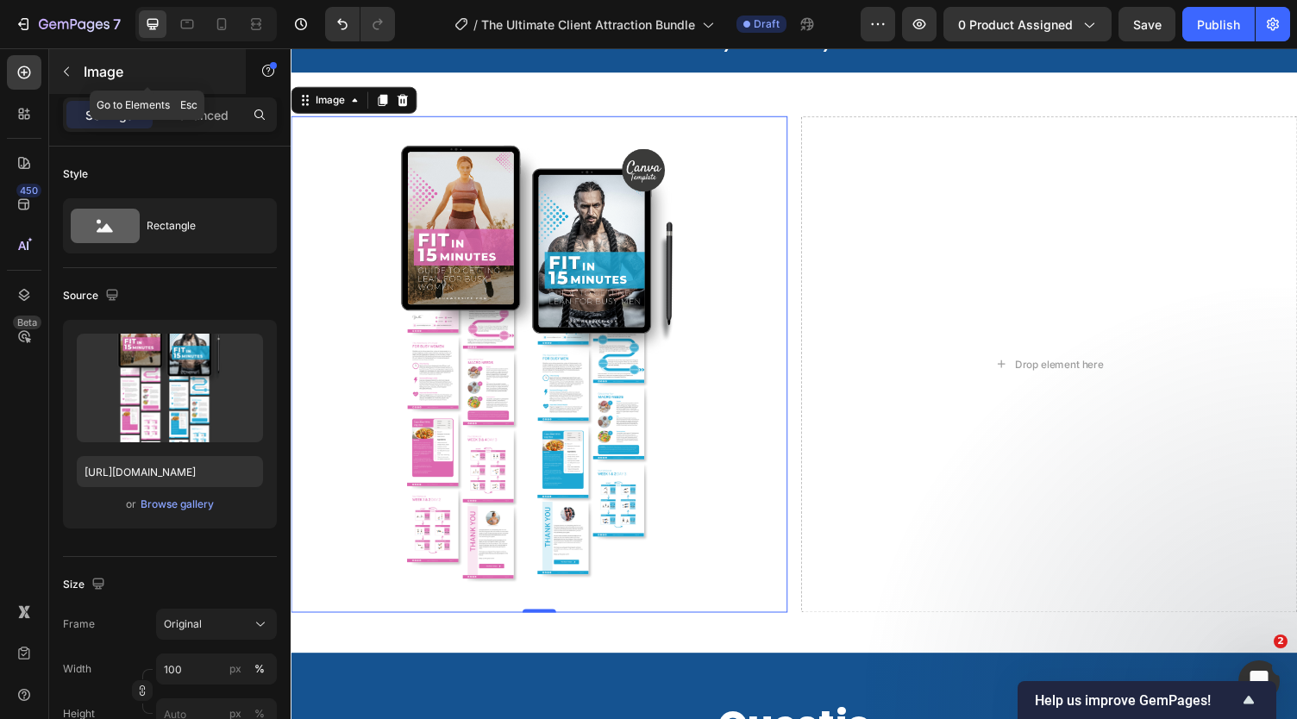
click at [69, 66] on icon "button" at bounding box center [67, 72] width 14 height 14
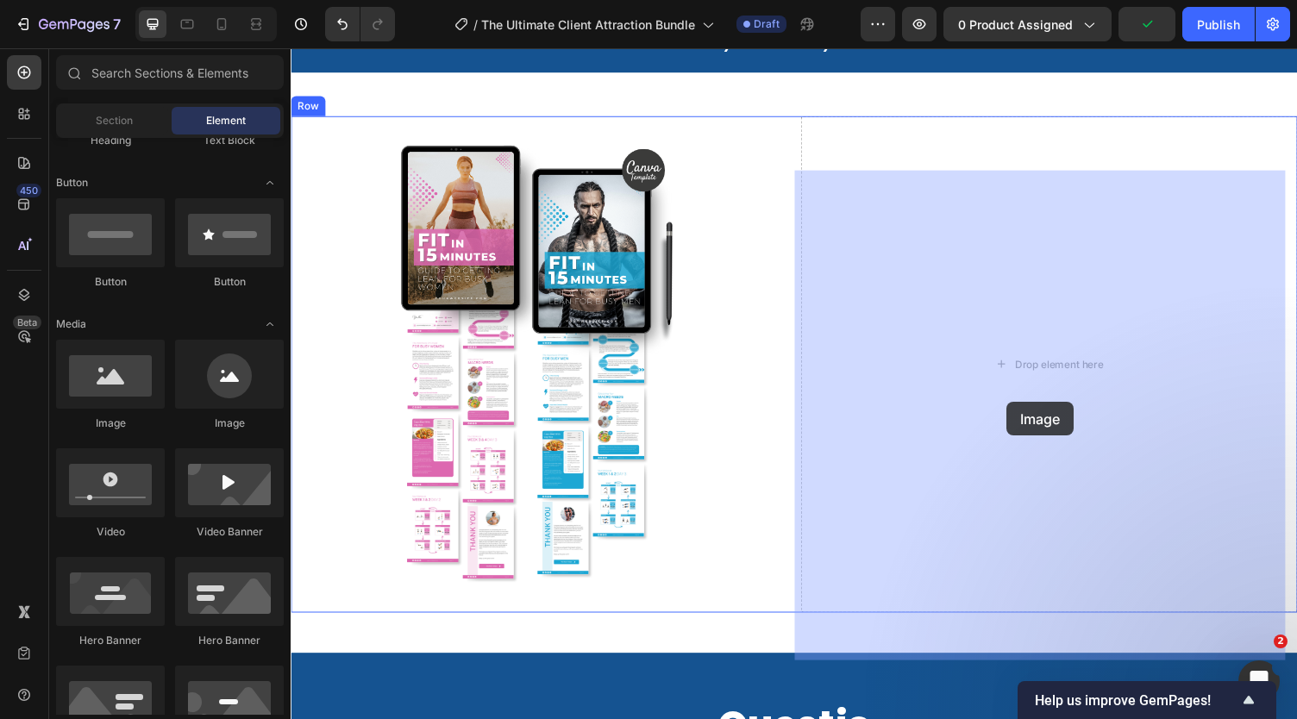
drag, startPoint x: 398, startPoint y: 439, endPoint x: 1026, endPoint y: 412, distance: 628.5
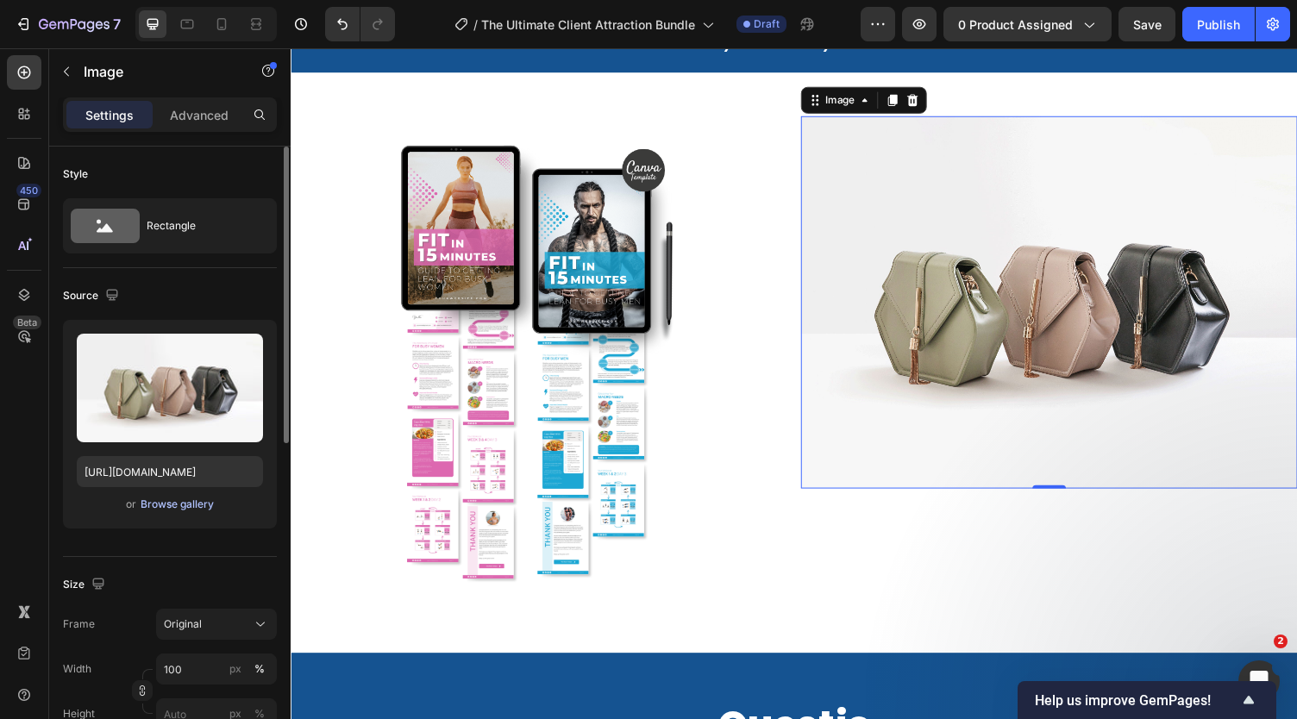
click at [185, 506] on div "Browse gallery" at bounding box center [177, 505] width 73 height 16
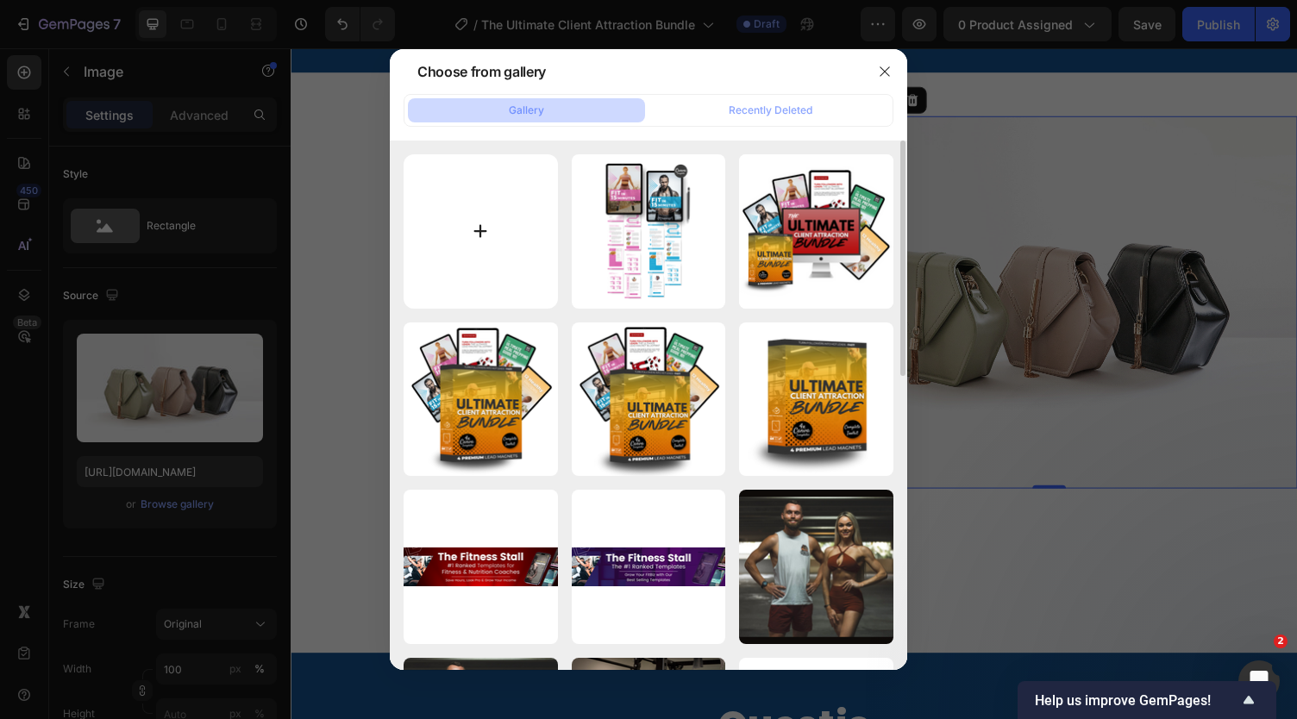
click at [436, 229] on input "file" at bounding box center [481, 231] width 154 height 154
type input "C:\fakepath\2.png"
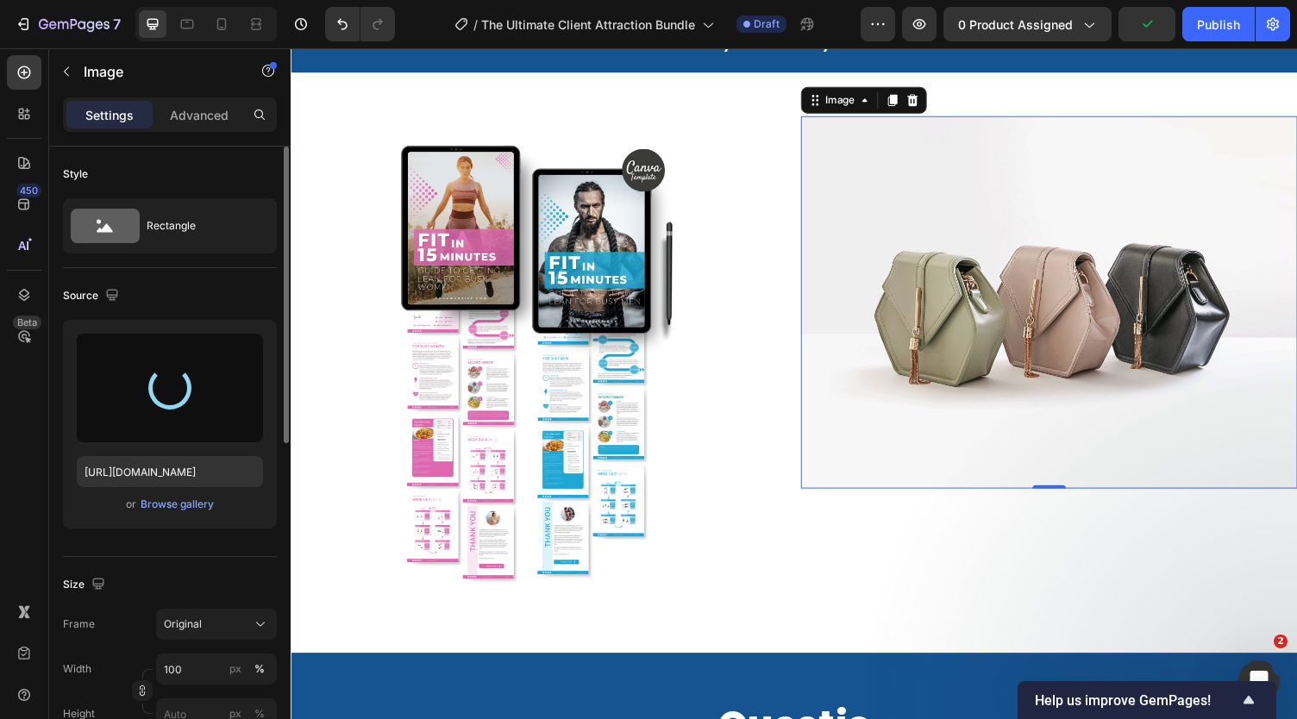
type input "[URL][DOMAIN_NAME]"
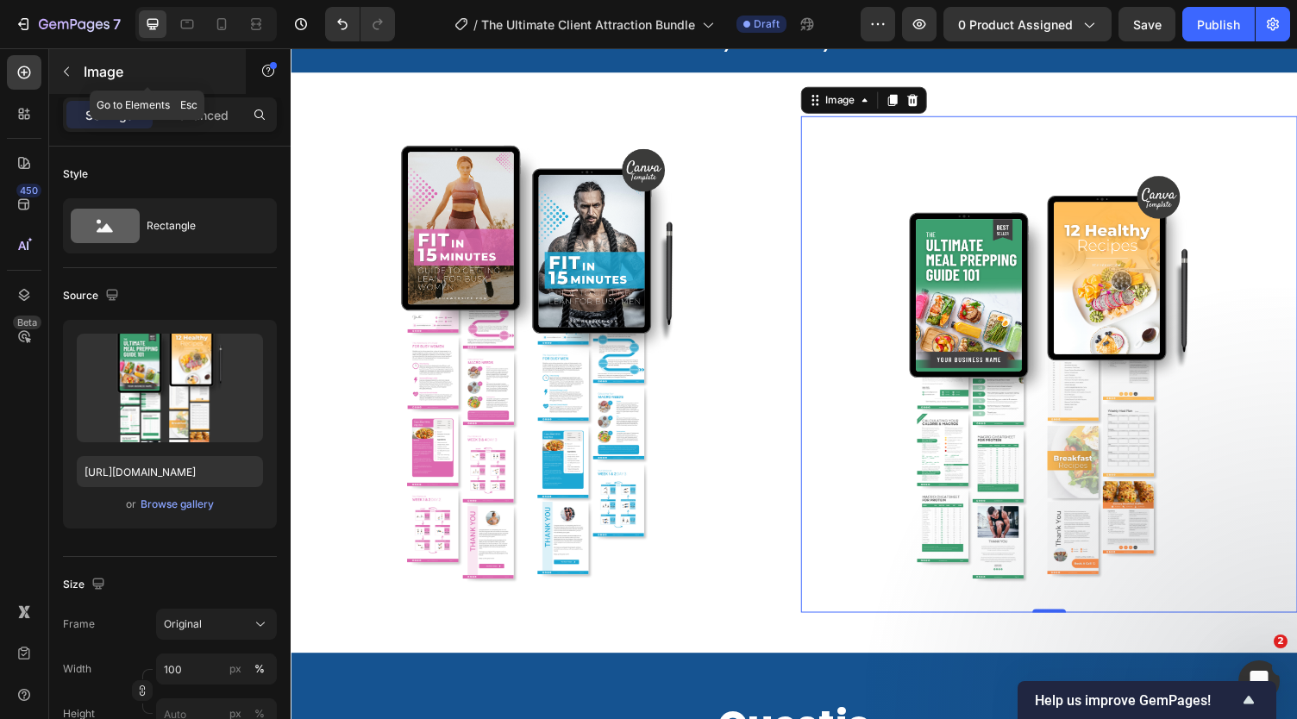
click at [84, 75] on p "Image" at bounding box center [157, 71] width 147 height 21
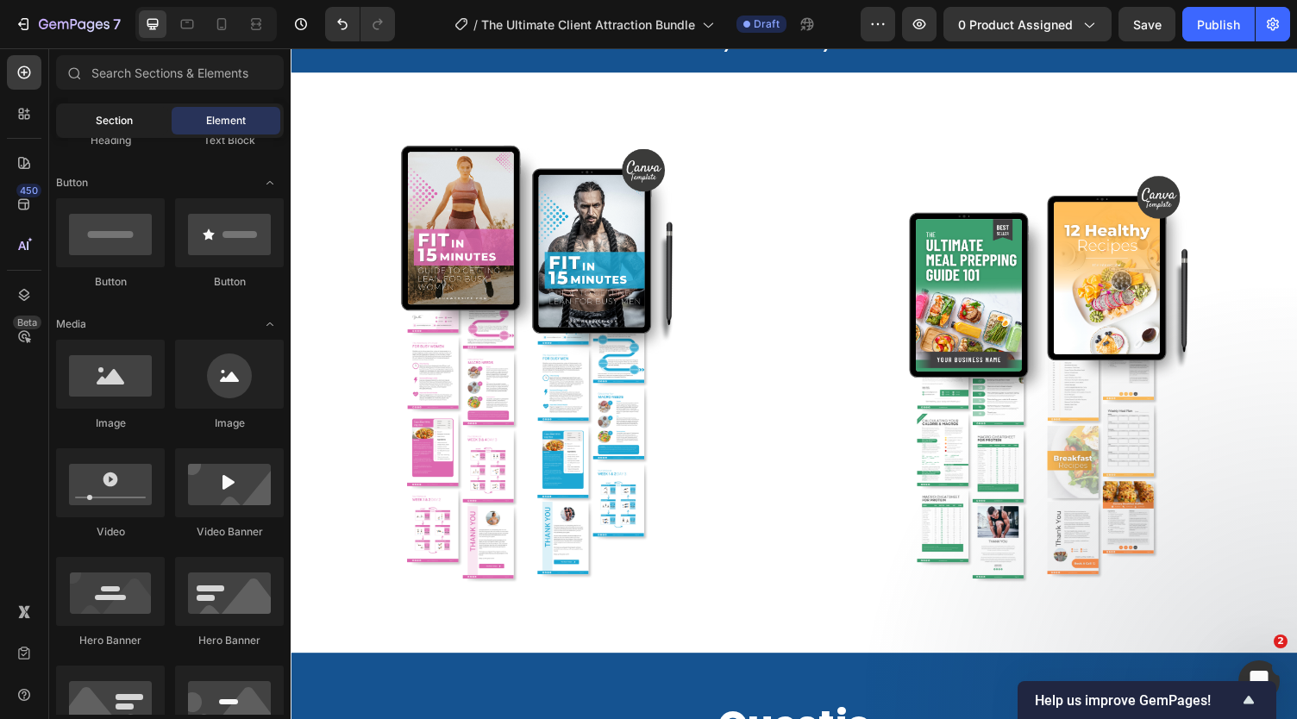
click at [114, 116] on span "Section" at bounding box center [114, 121] width 37 height 16
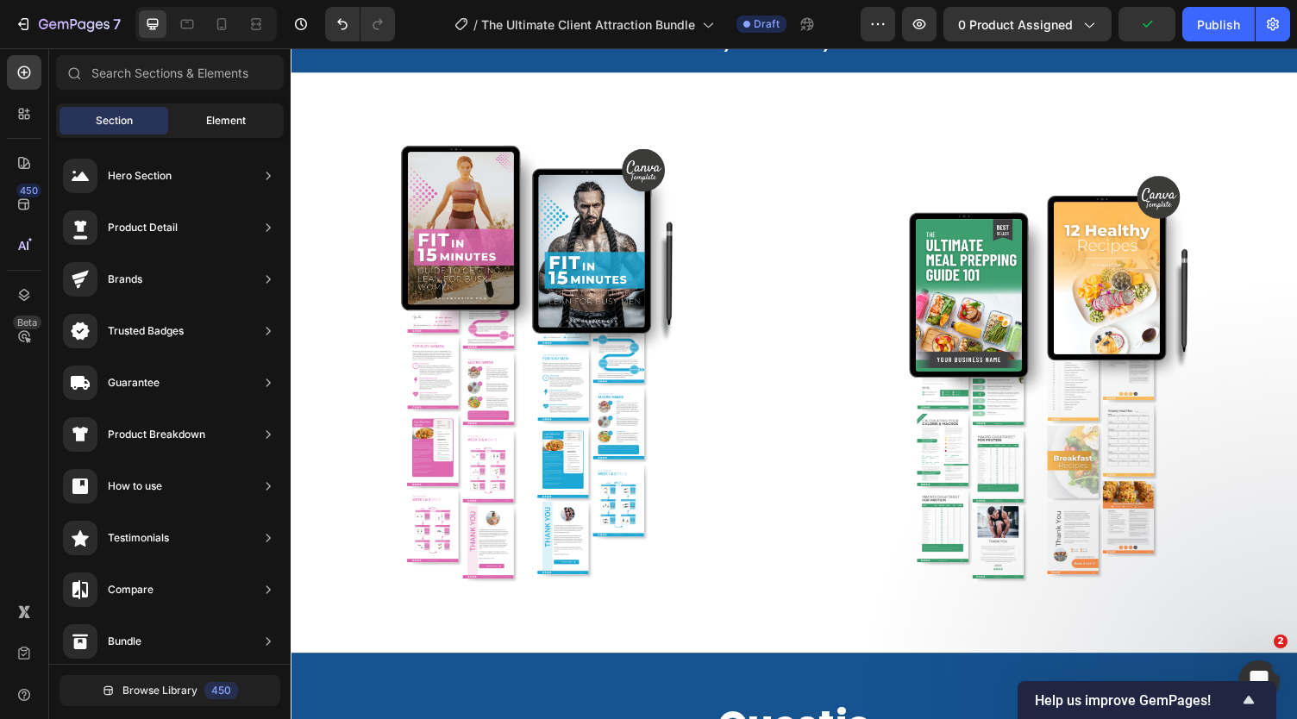
click at [230, 122] on span "Element" at bounding box center [226, 121] width 40 height 16
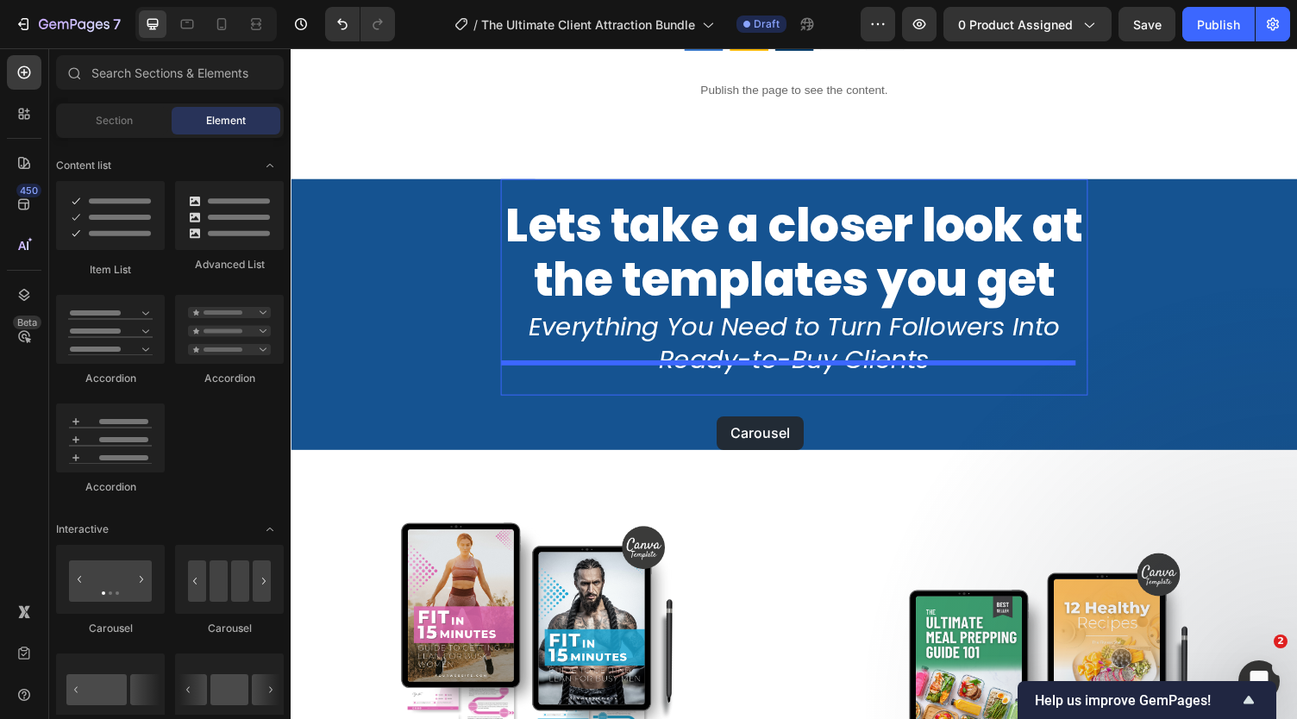
scroll to position [10615, 0]
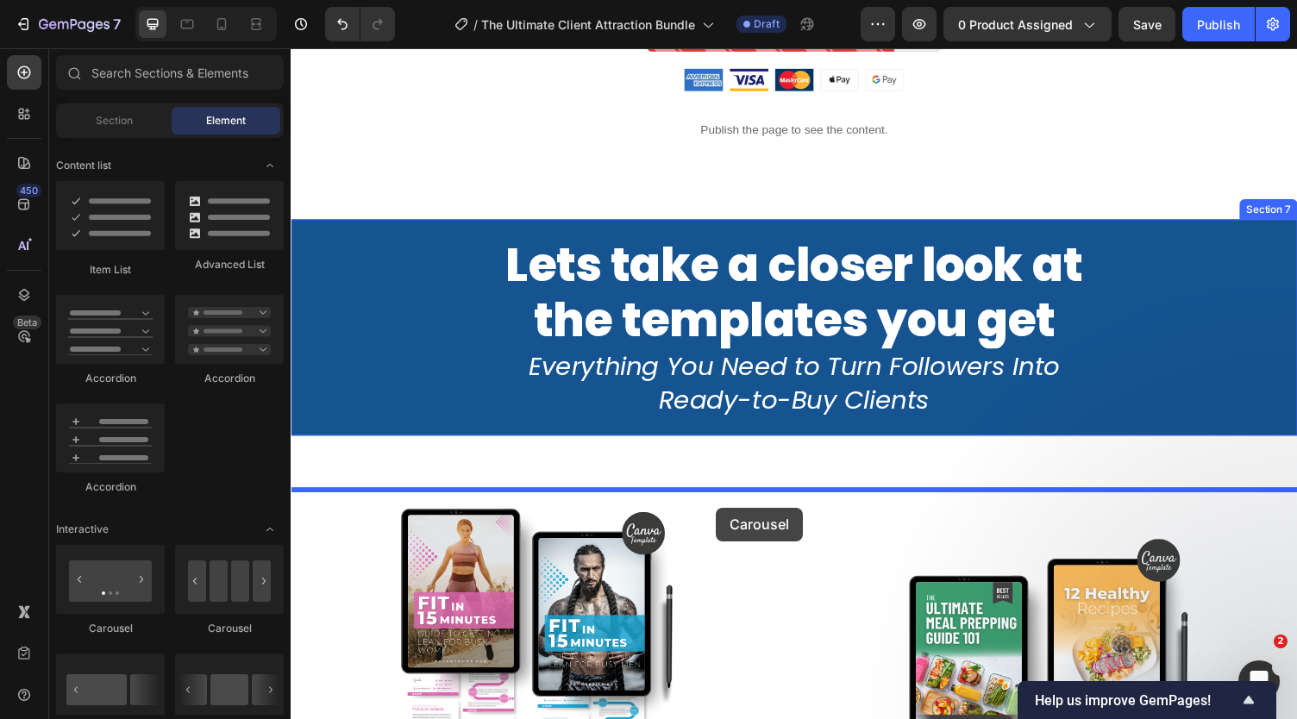
drag, startPoint x: 518, startPoint y: 642, endPoint x: 728, endPoint y: 521, distance: 241.9
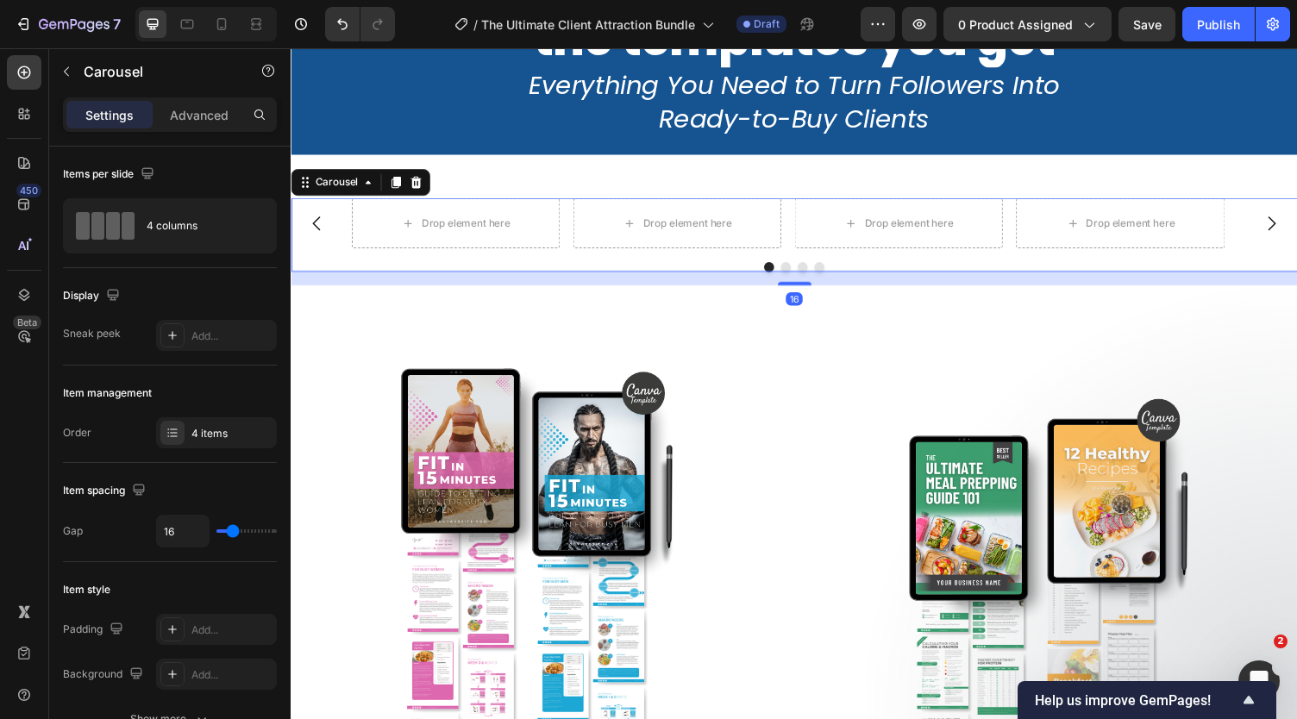
scroll to position [10760, 0]
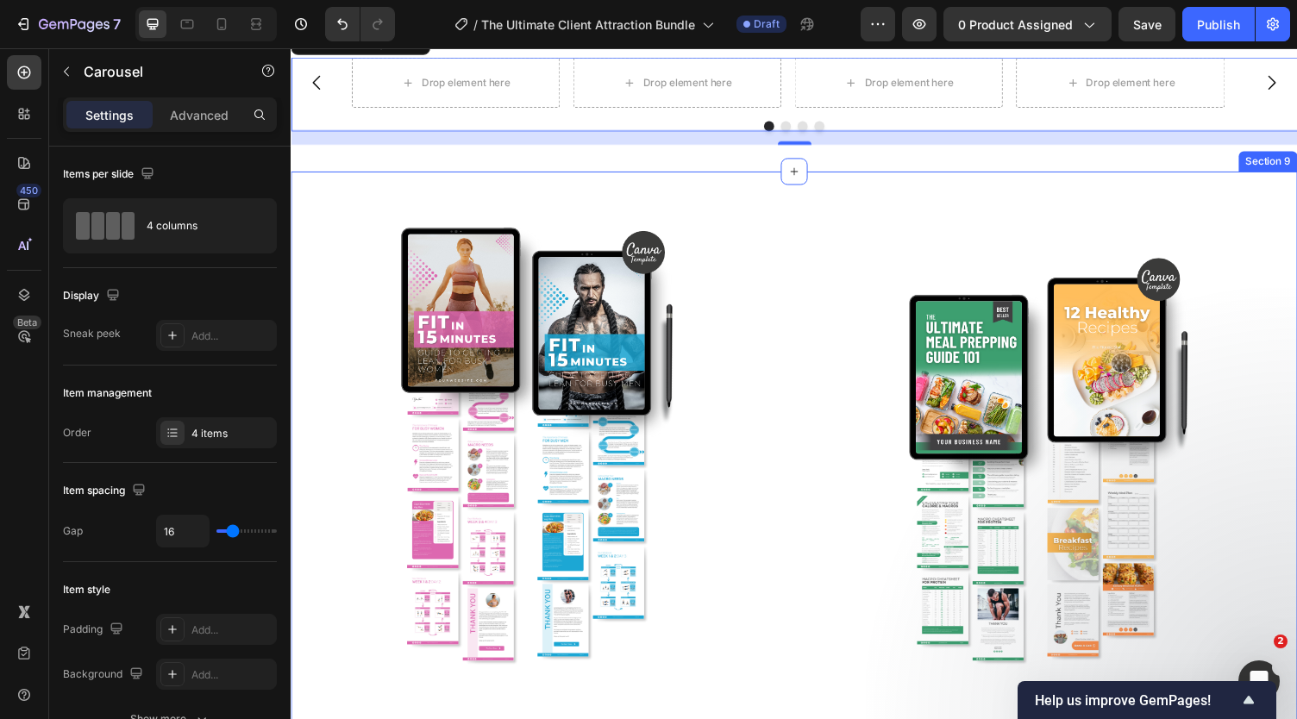
click at [835, 243] on div "Image Image Row Section 9" at bounding box center [808, 465] width 1035 height 580
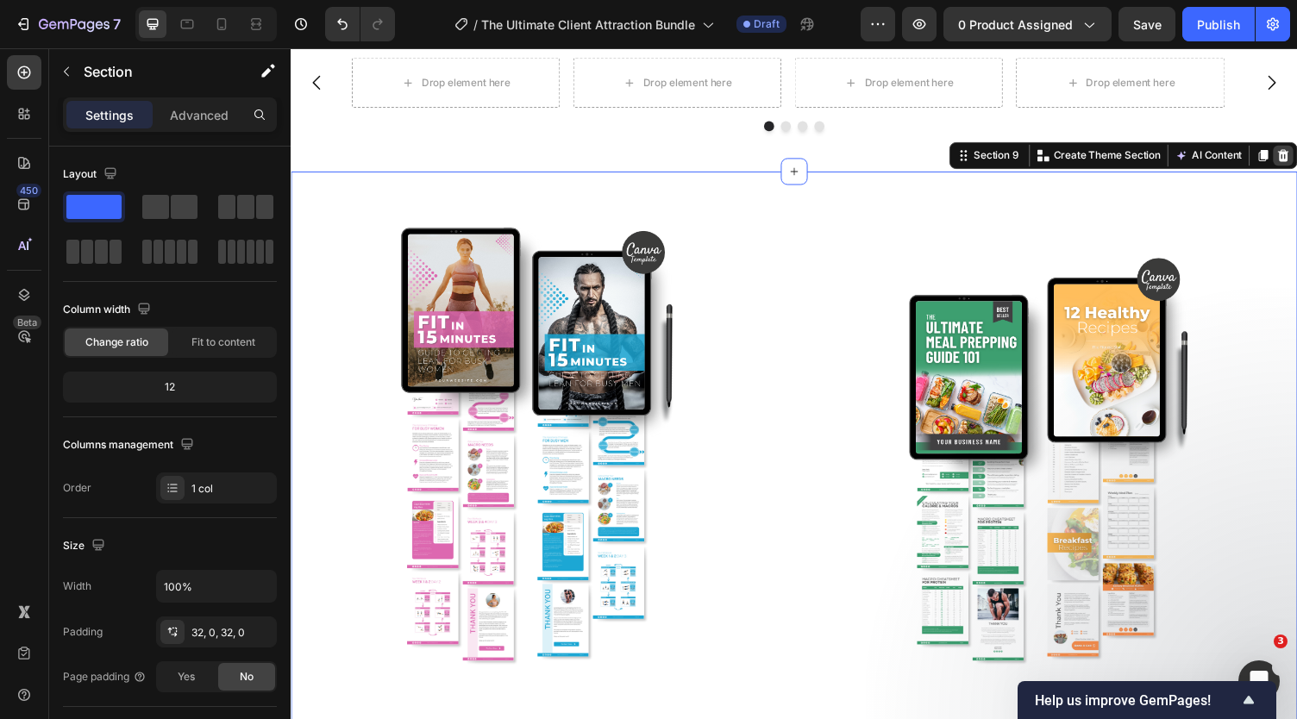
click at [1296, 166] on icon at bounding box center [1311, 159] width 14 height 14
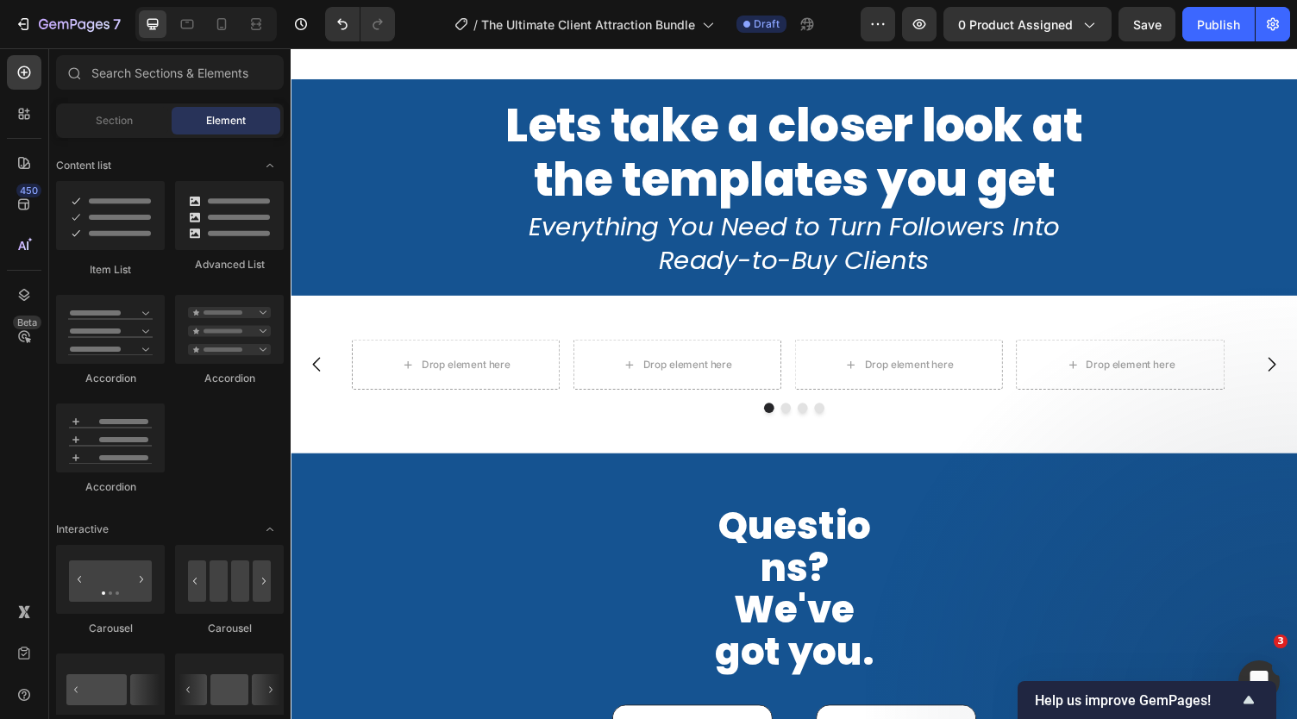
scroll to position [10468, 0]
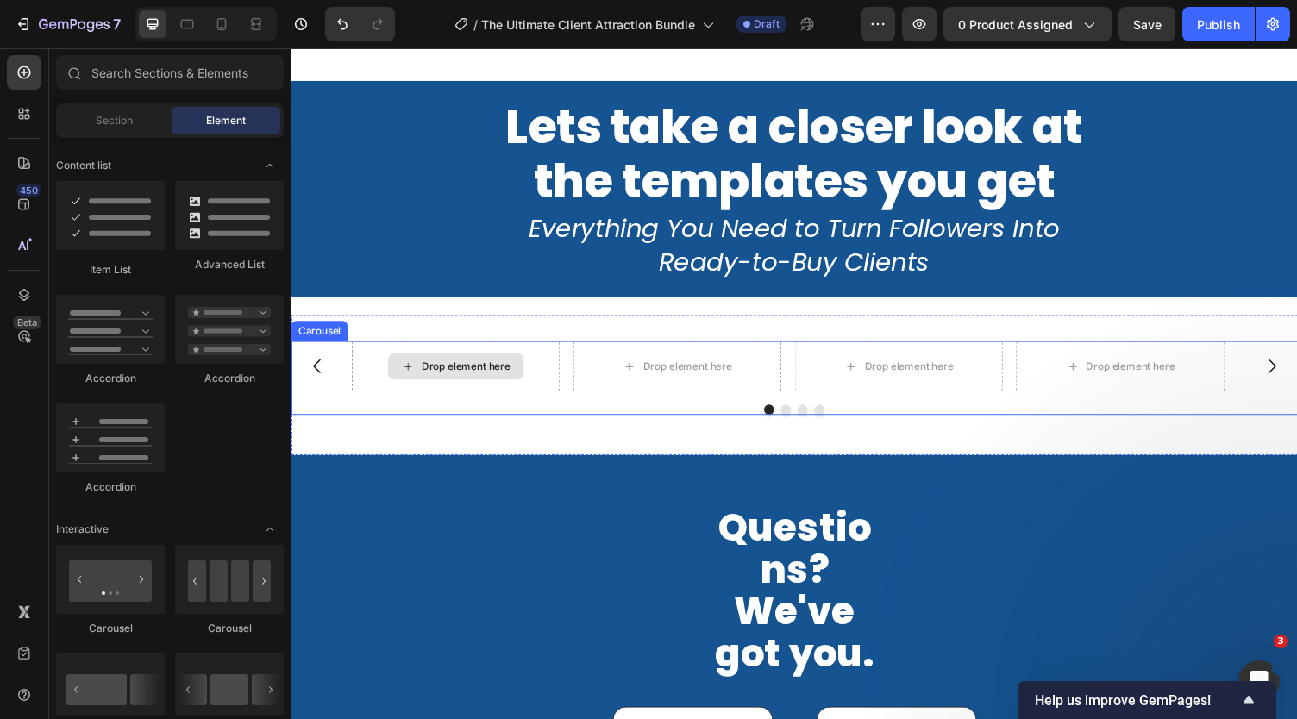
click at [500, 382] on div "Drop element here" at bounding box center [469, 375] width 91 height 14
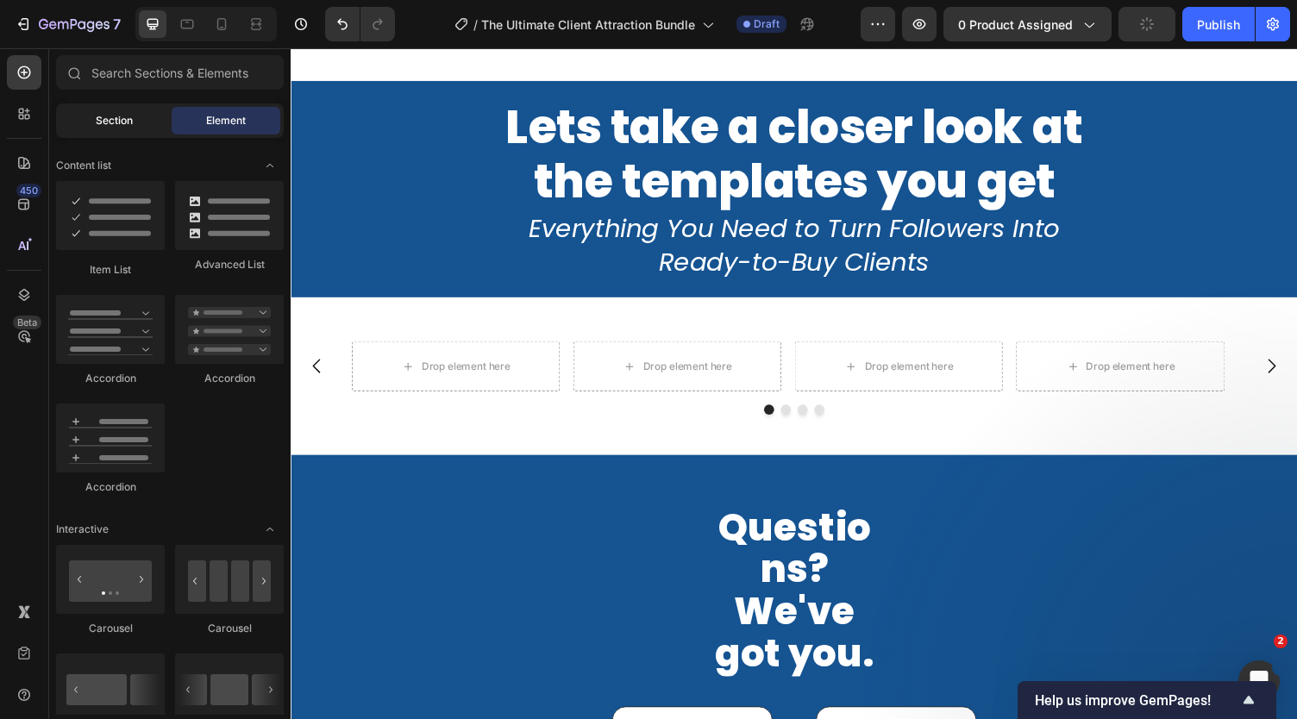
click at [133, 117] on div "Section" at bounding box center [114, 121] width 109 height 28
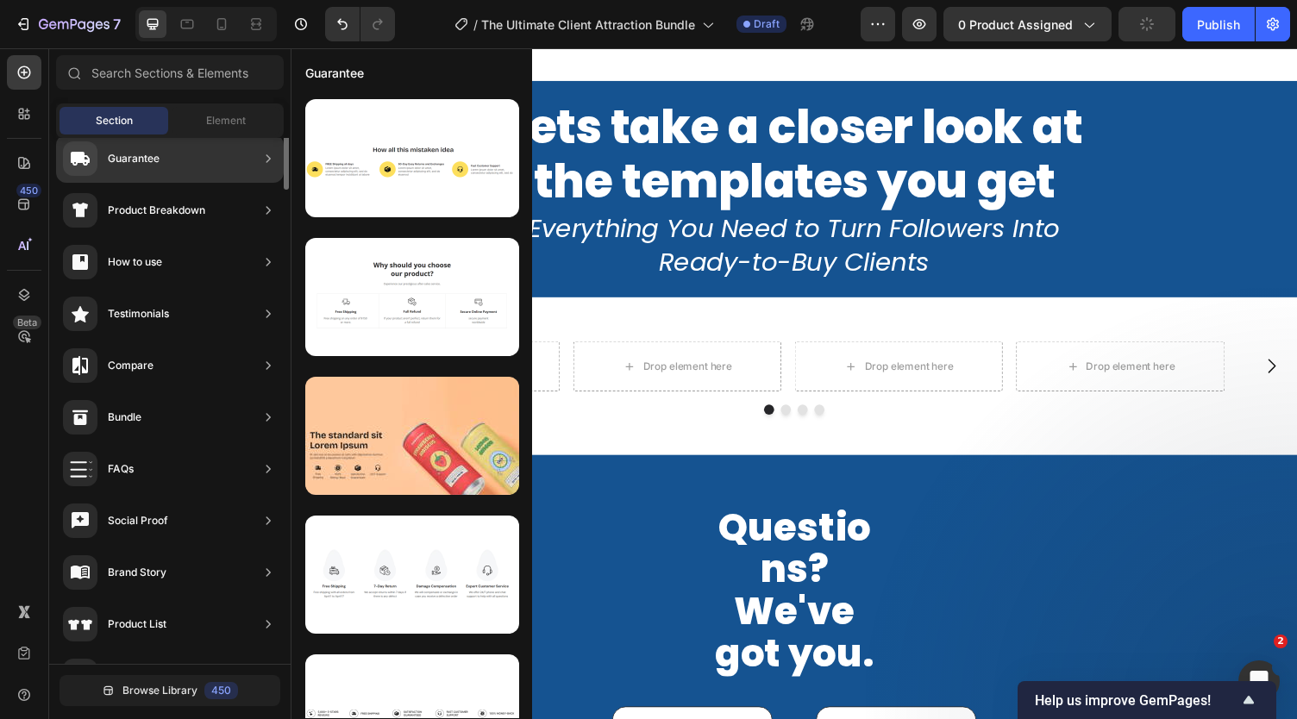
scroll to position [0, 0]
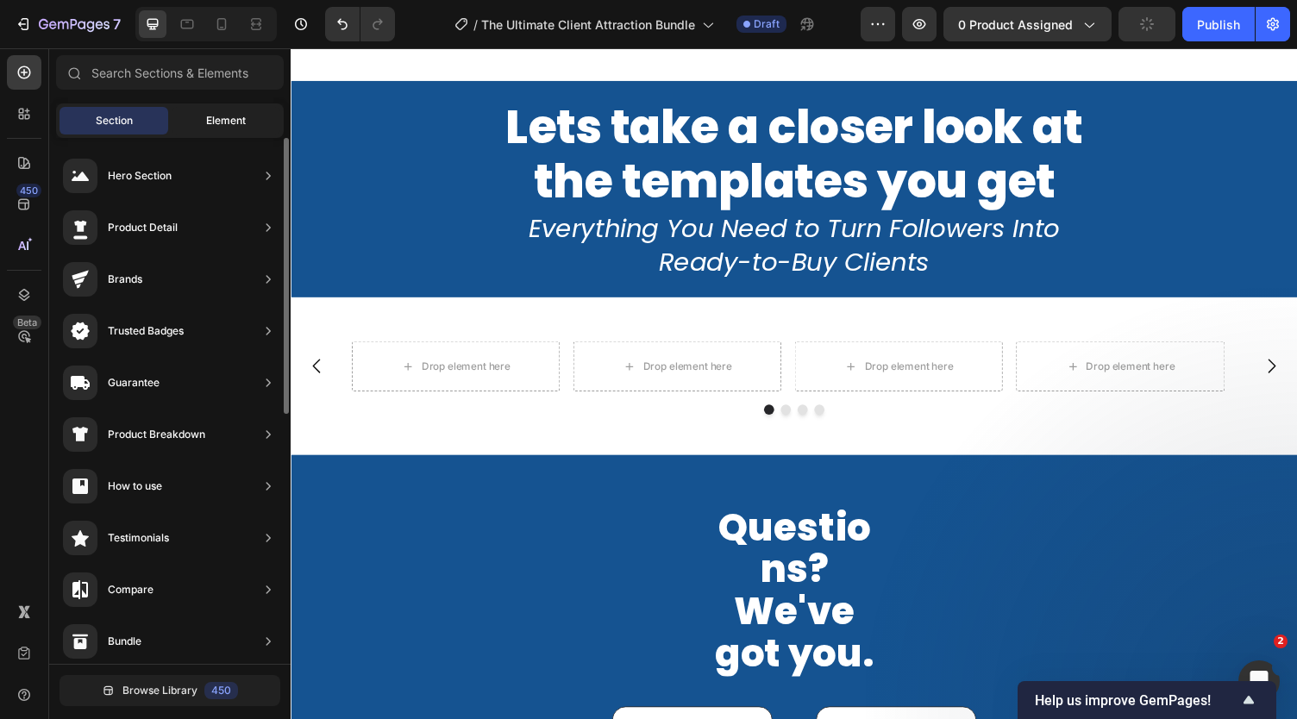
click at [214, 118] on span "Element" at bounding box center [226, 121] width 40 height 16
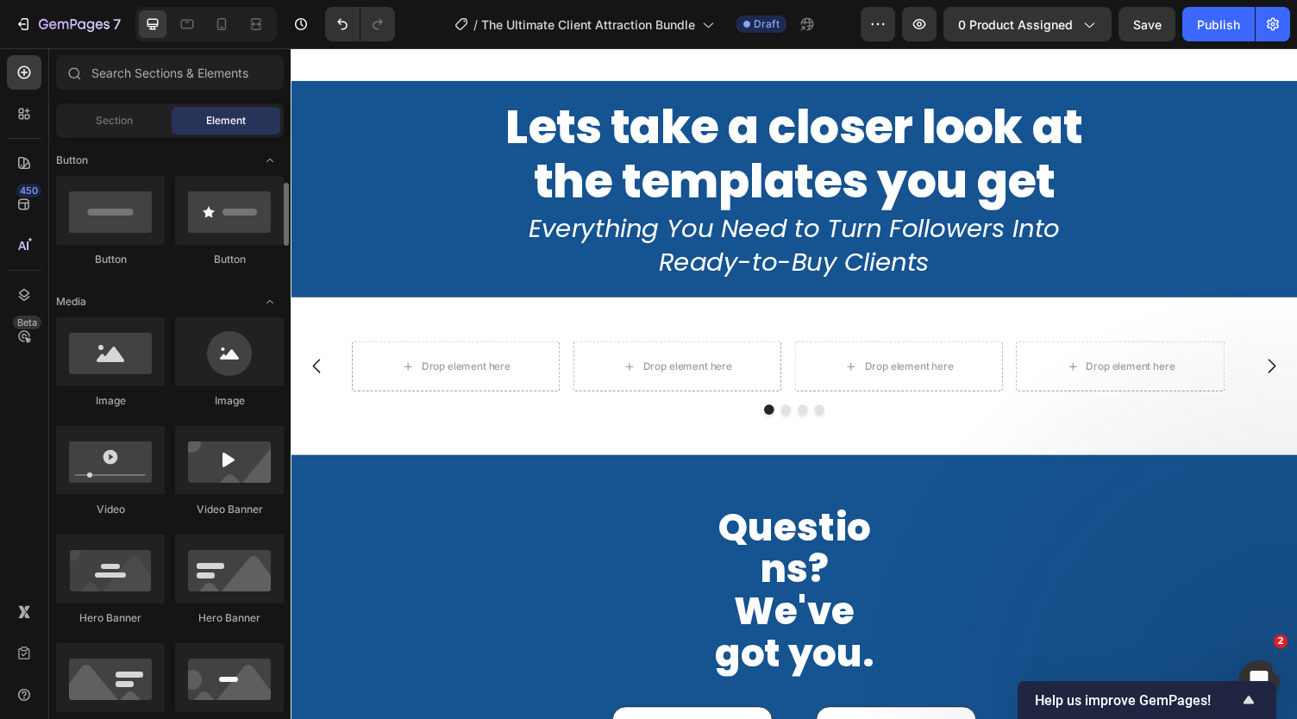
scroll to position [393, 0]
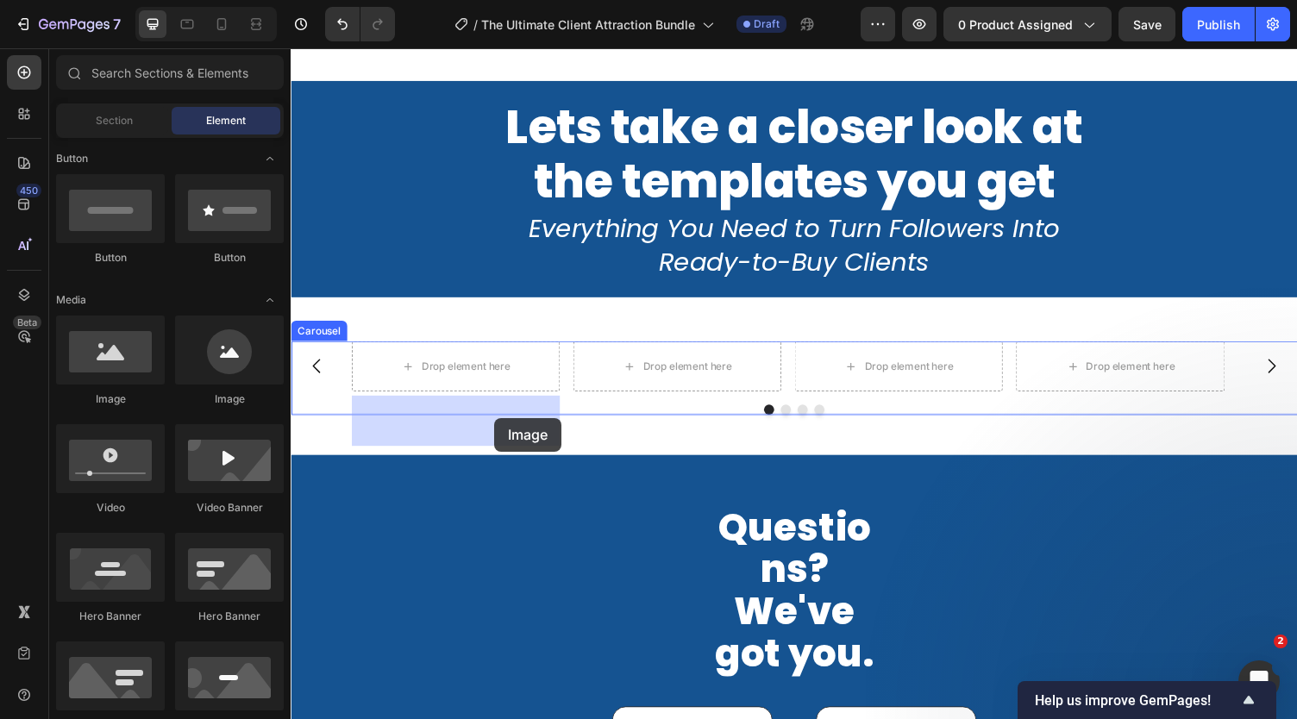
drag, startPoint x: 404, startPoint y: 420, endPoint x: 480, endPoint y: 429, distance: 77.2
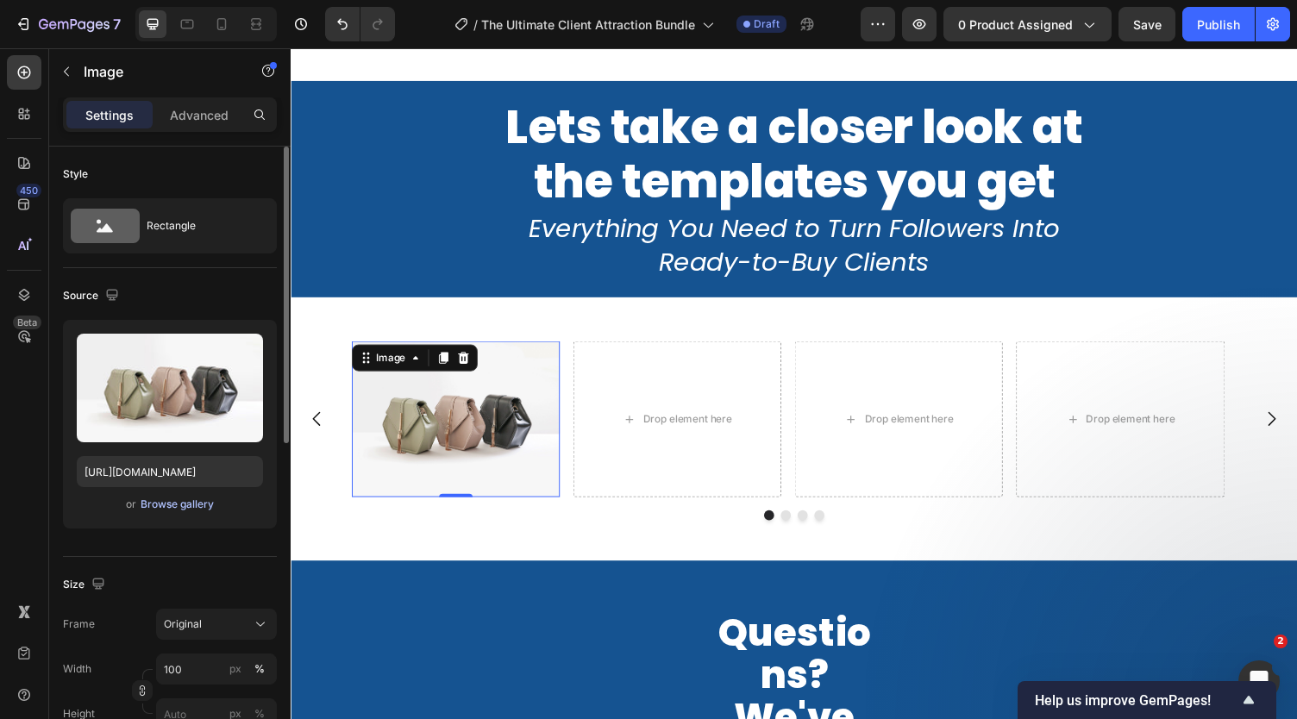
click at [169, 506] on div "Browse gallery" at bounding box center [177, 505] width 73 height 16
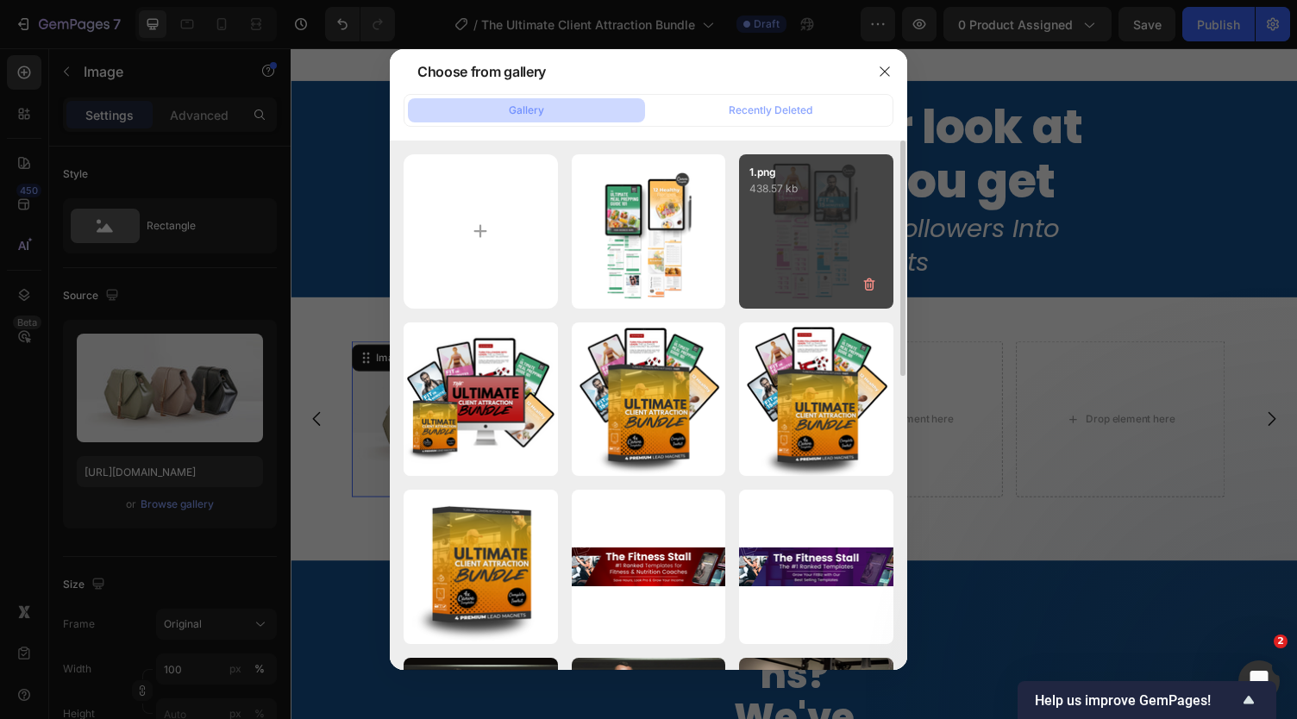
click at [819, 232] on div "1.png 438.57 kb" at bounding box center [816, 231] width 154 height 154
type input "[URL][DOMAIN_NAME]"
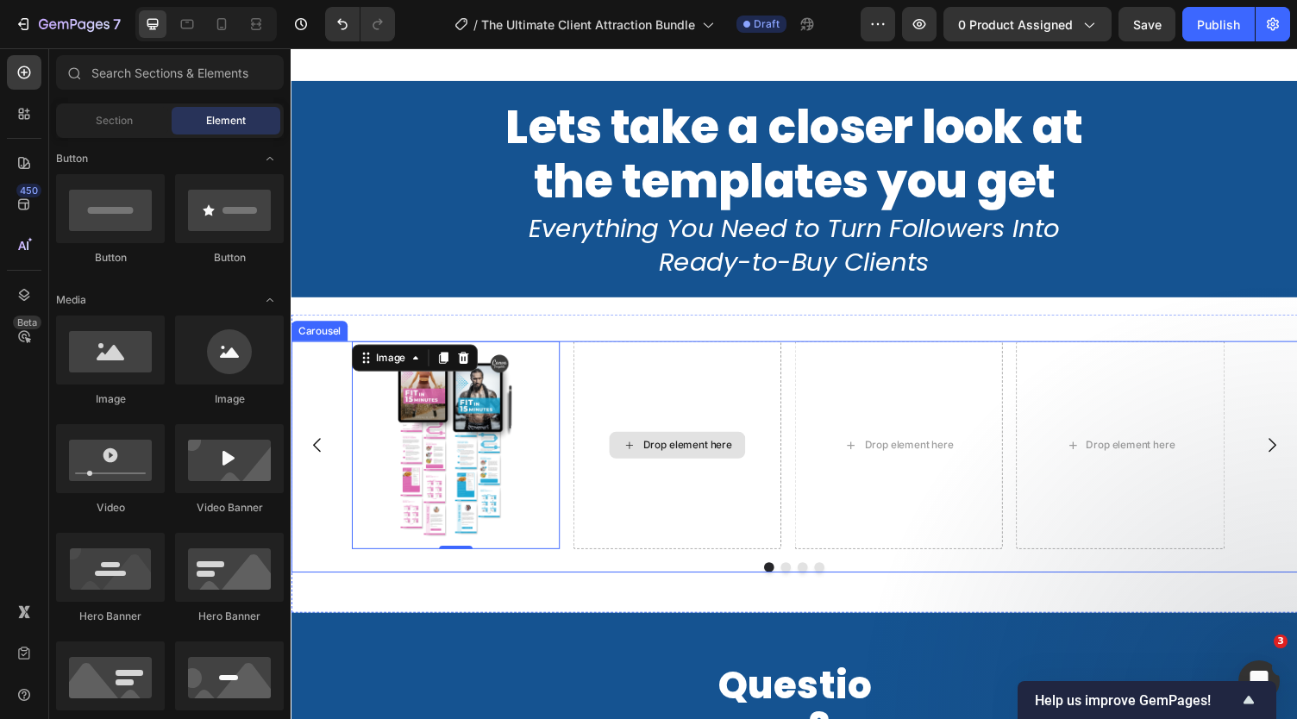
click at [694, 463] on div "Drop element here" at bounding box center [697, 456] width 91 height 14
click at [684, 463] on div "Drop element here" at bounding box center [697, 456] width 91 height 14
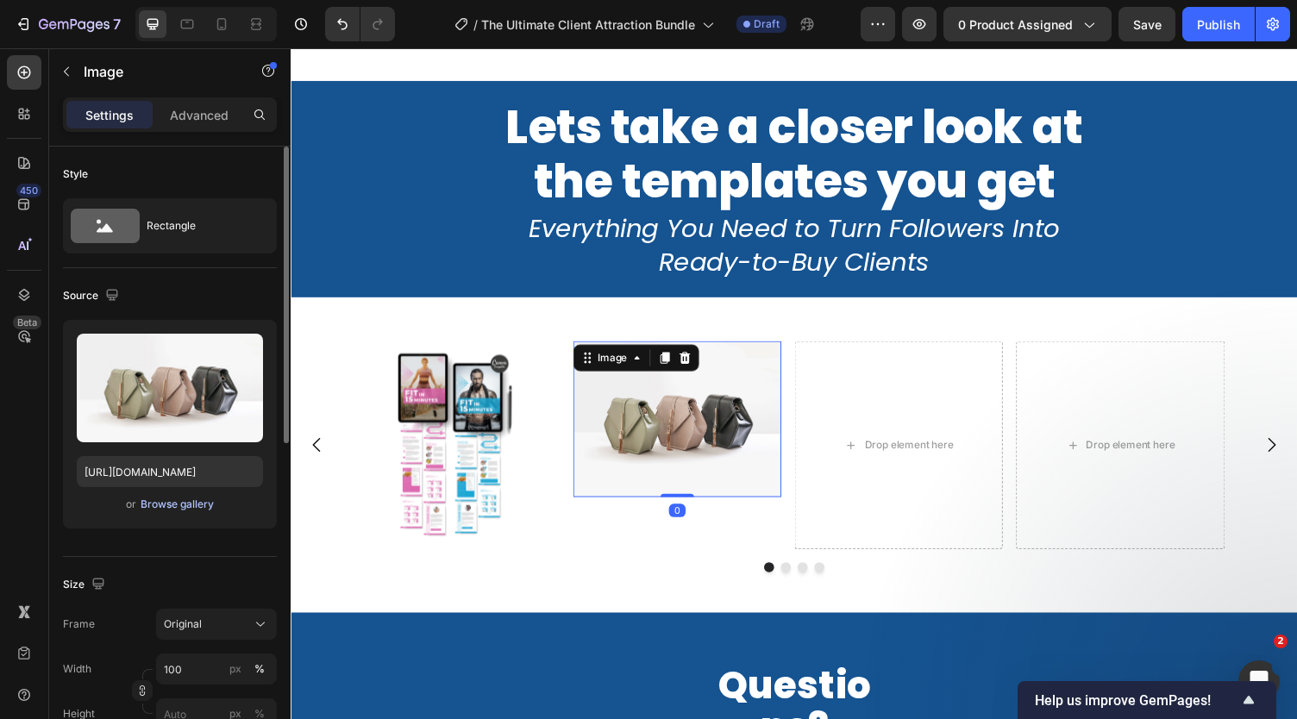
click at [172, 502] on div "Browse gallery" at bounding box center [177, 505] width 73 height 16
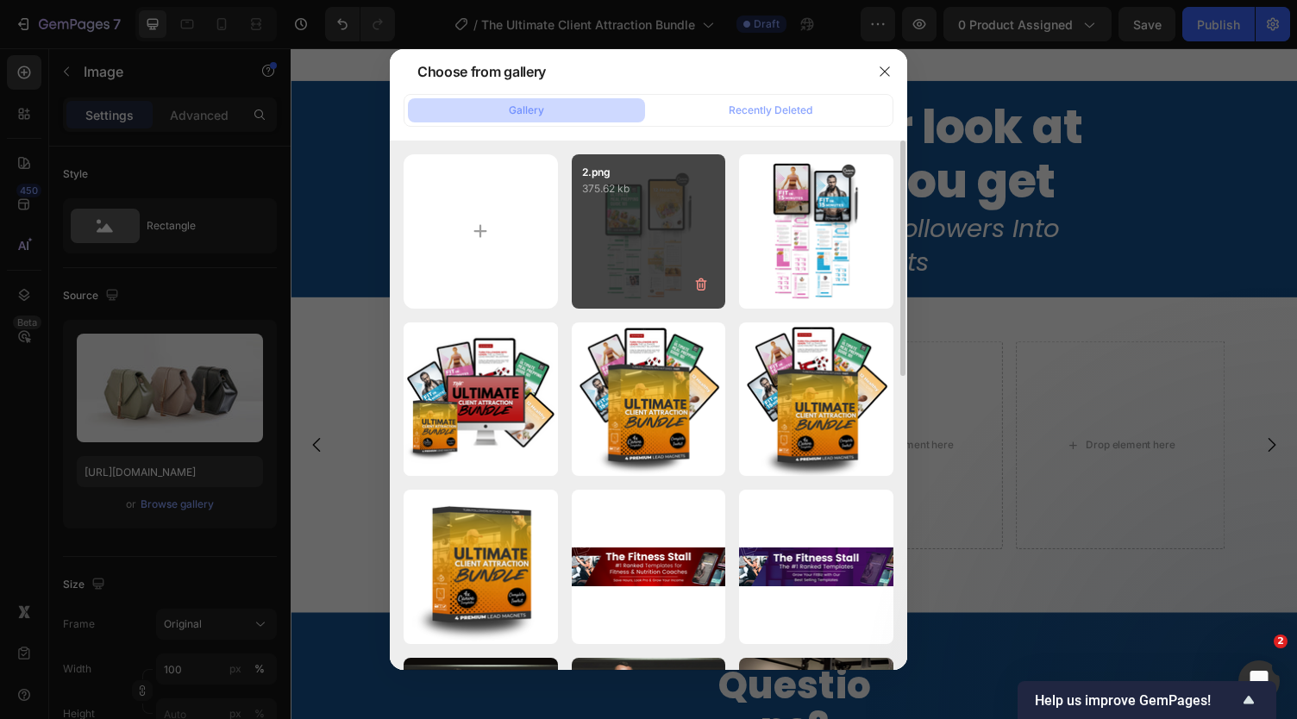
click at [630, 235] on div "2.png 375.62 kb" at bounding box center [649, 231] width 154 height 154
type input "[URL][DOMAIN_NAME]"
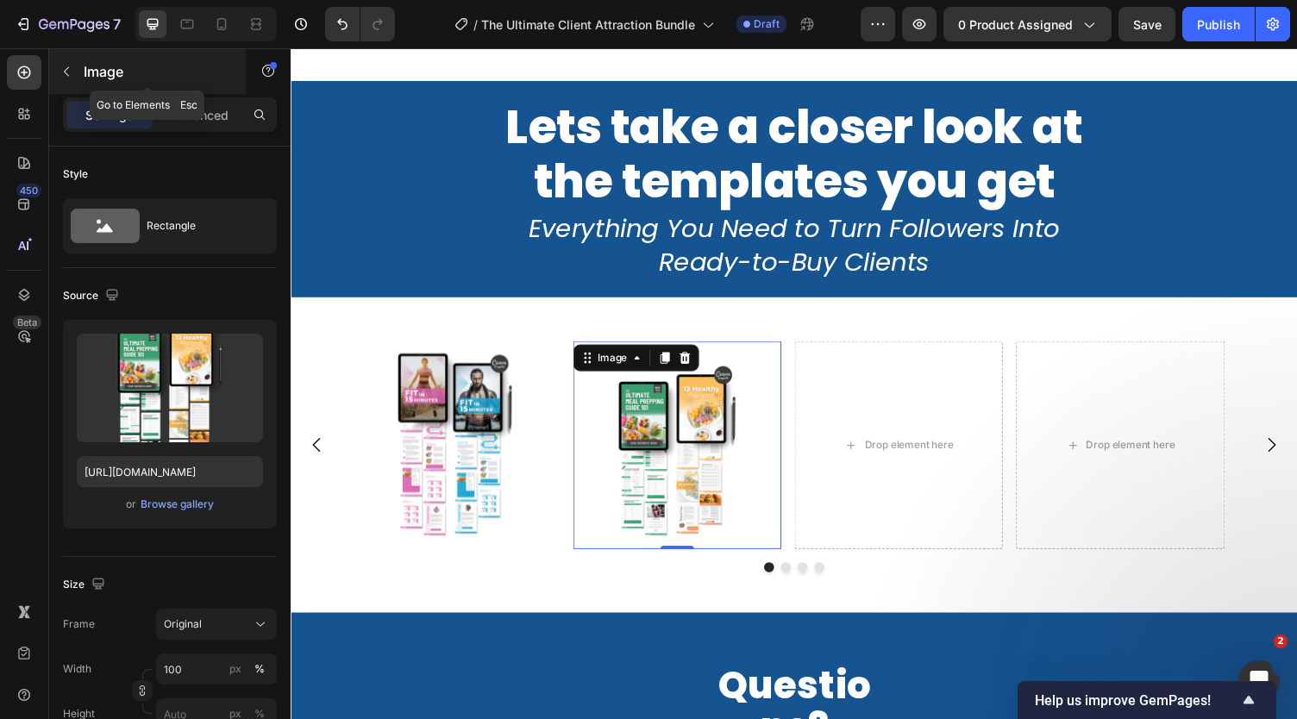
click at [86, 79] on p "Image" at bounding box center [157, 71] width 147 height 21
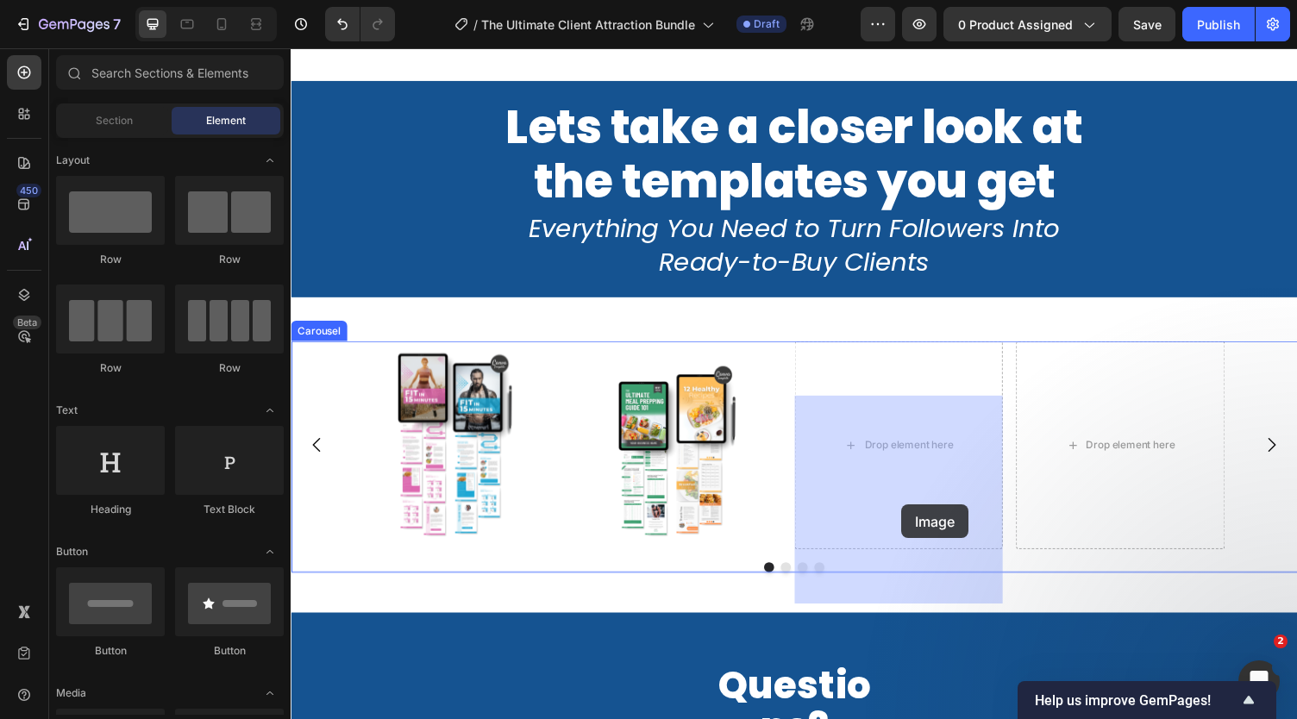
drag, startPoint x: 399, startPoint y: 416, endPoint x: 919, endPoint y: 517, distance: 529.1
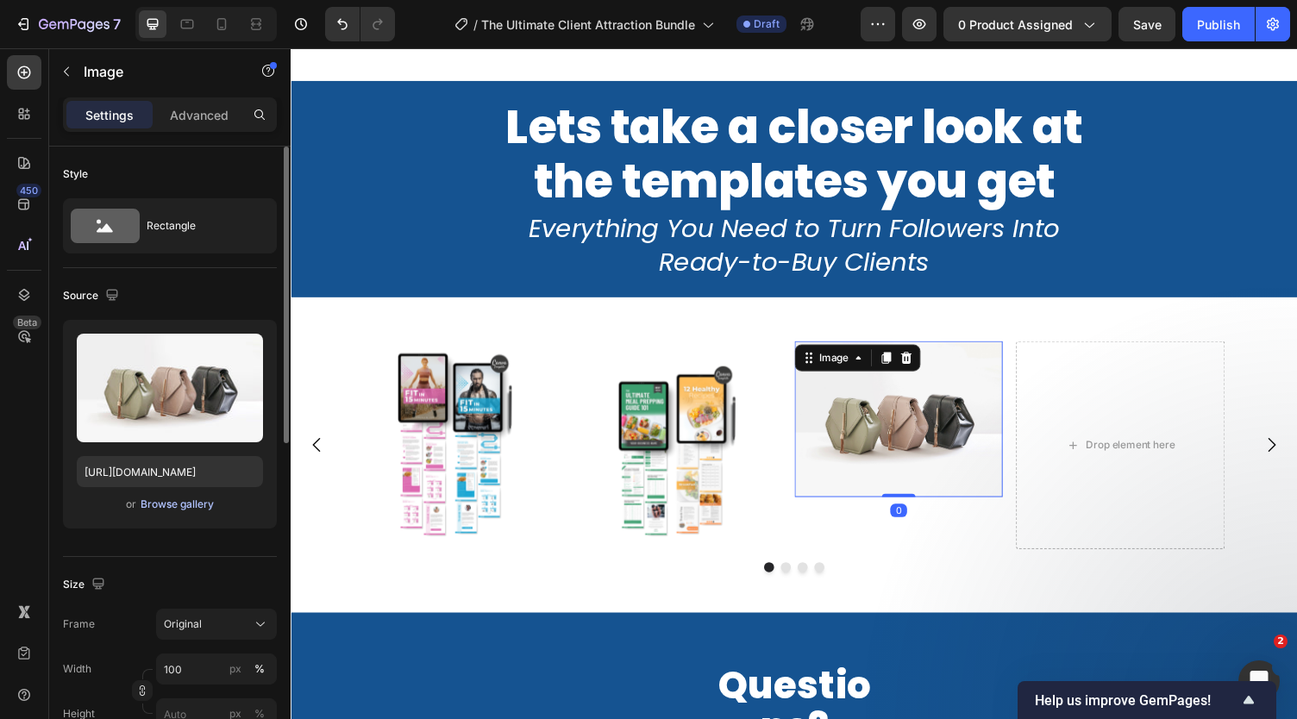
click at [190, 498] on div "Browse gallery" at bounding box center [177, 505] width 73 height 16
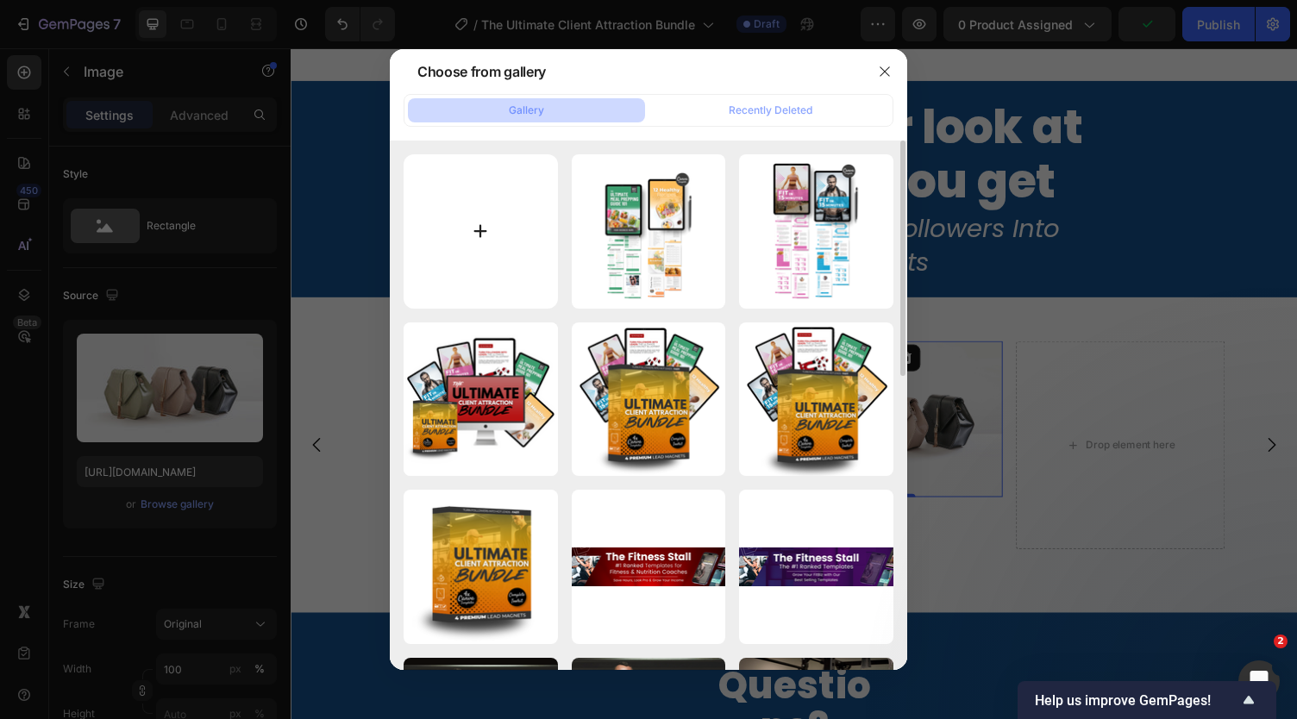
click at [482, 209] on input "file" at bounding box center [481, 231] width 154 height 154
type input "C:\fakepath\3.png"
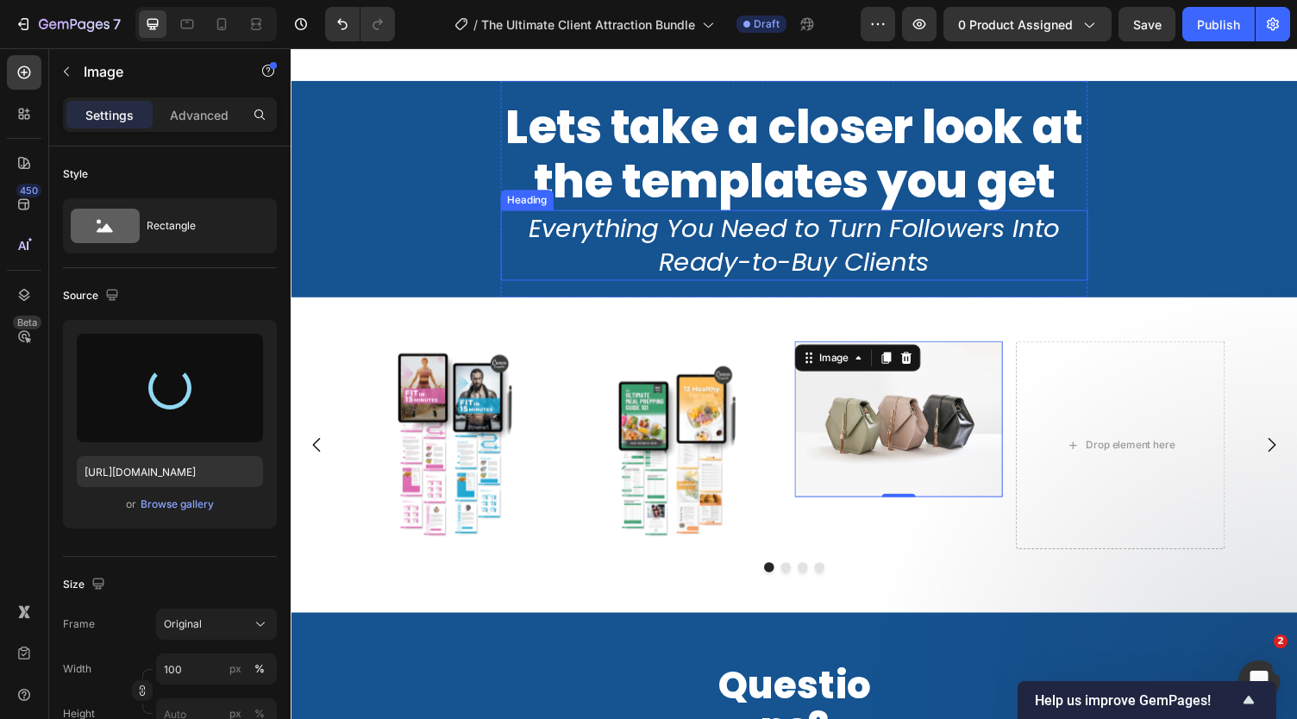
type input "https://cdn.shopify.com/s/files/1/0781/5040/2333/files/gempages_500456985498485…"
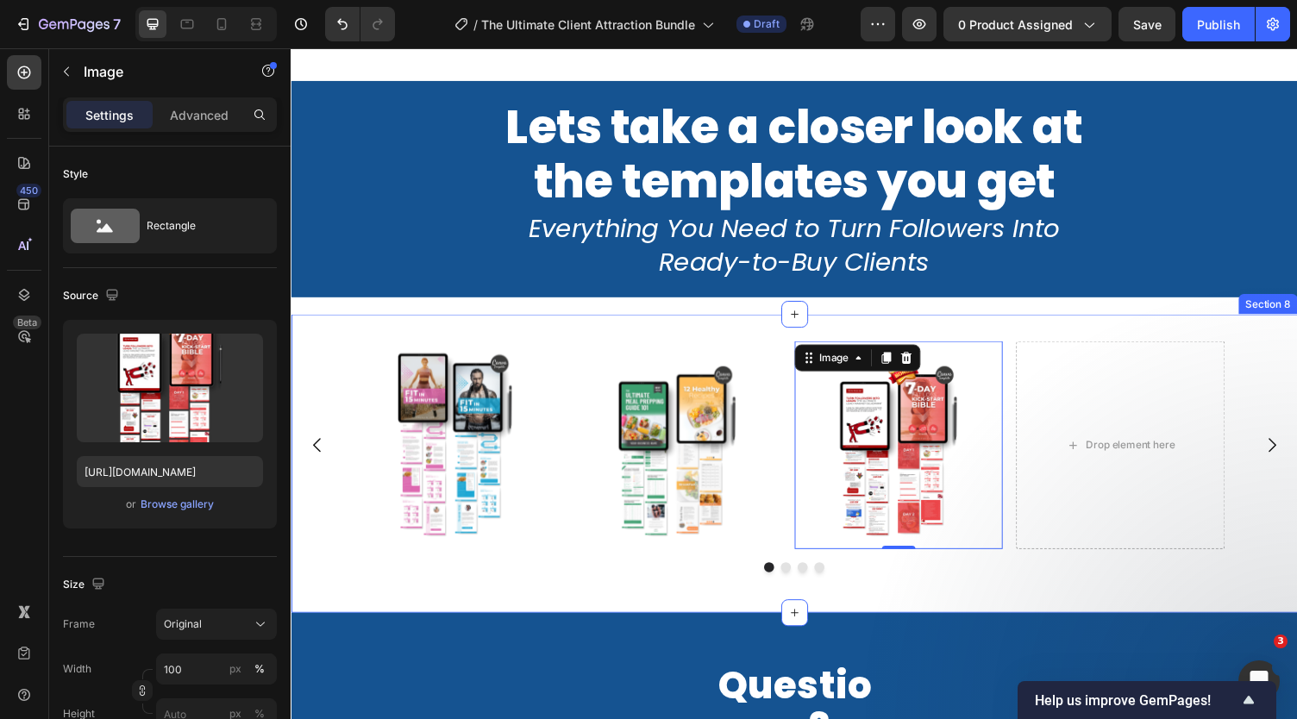
click at [1101, 389] on div "Image Image Image 0 Drop element here Carousel Section 8" at bounding box center [808, 475] width 1035 height 307
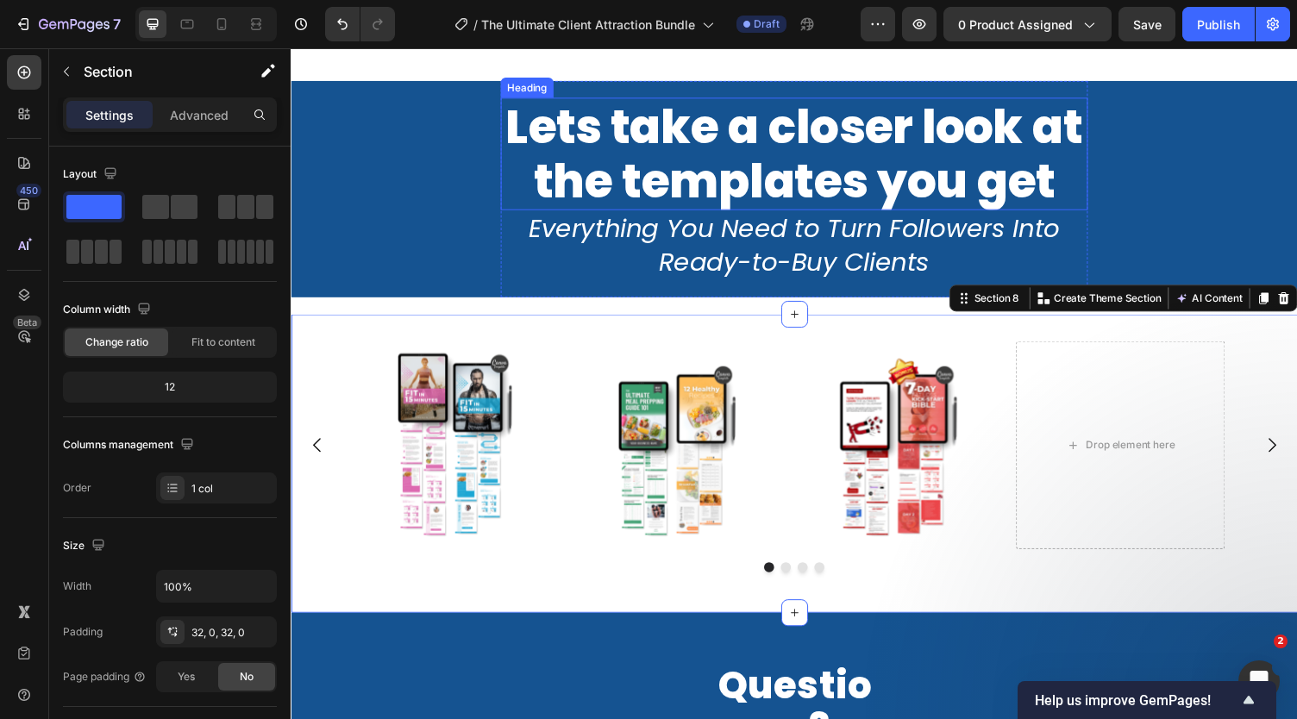
click at [806, 204] on span "Lets take a closer look at the templates you get" at bounding box center [807, 157] width 593 height 122
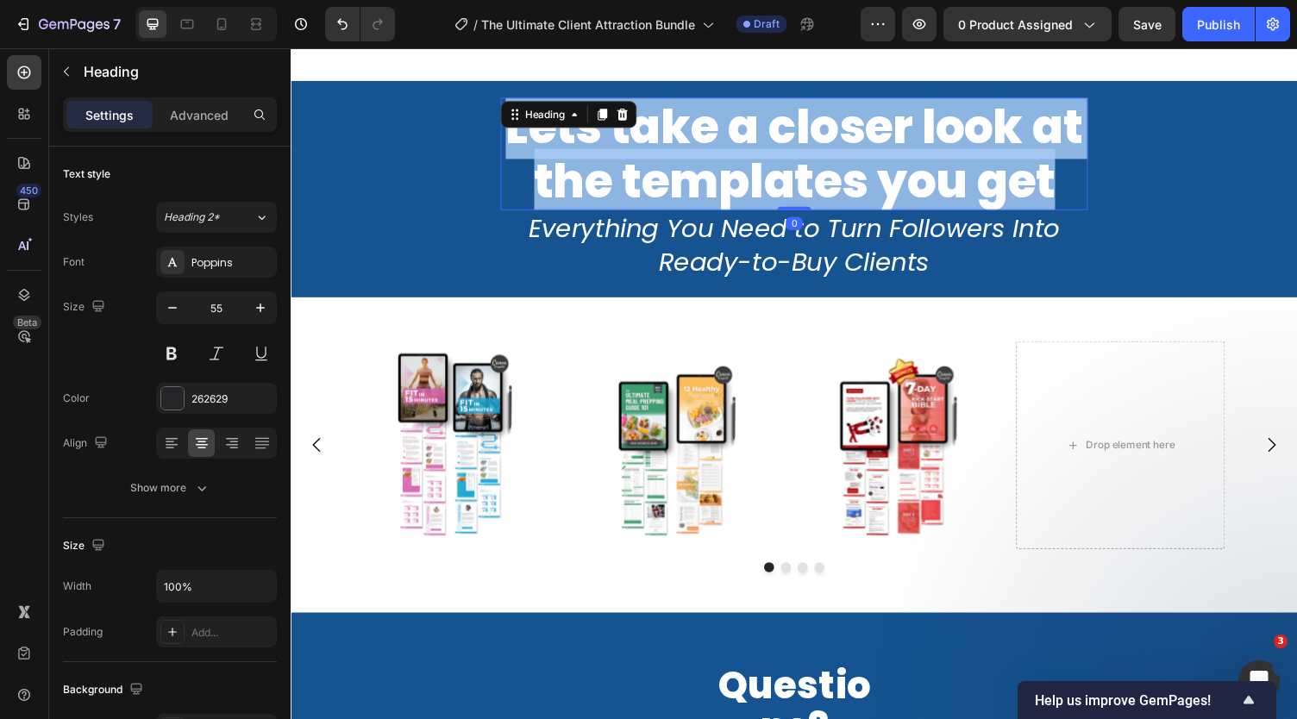
click at [806, 204] on span "Lets take a closer look at the templates you get" at bounding box center [807, 157] width 593 height 122
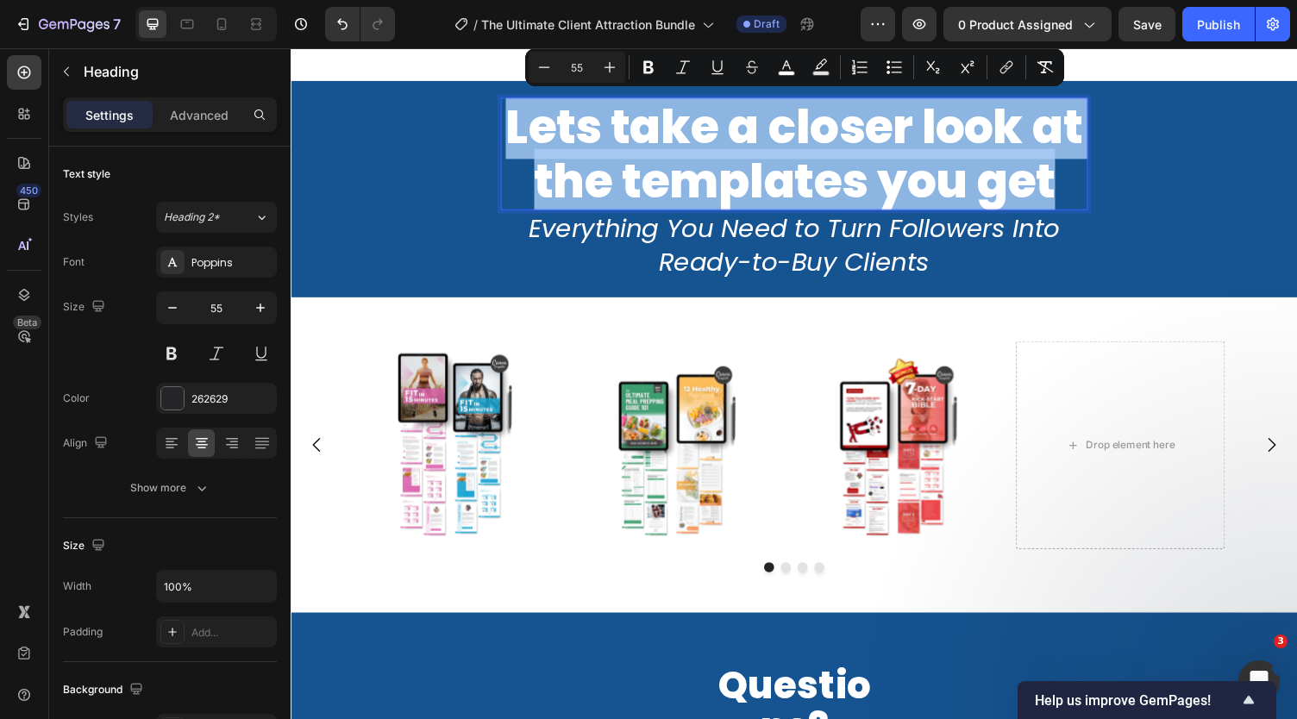
scroll to position [3, 0]
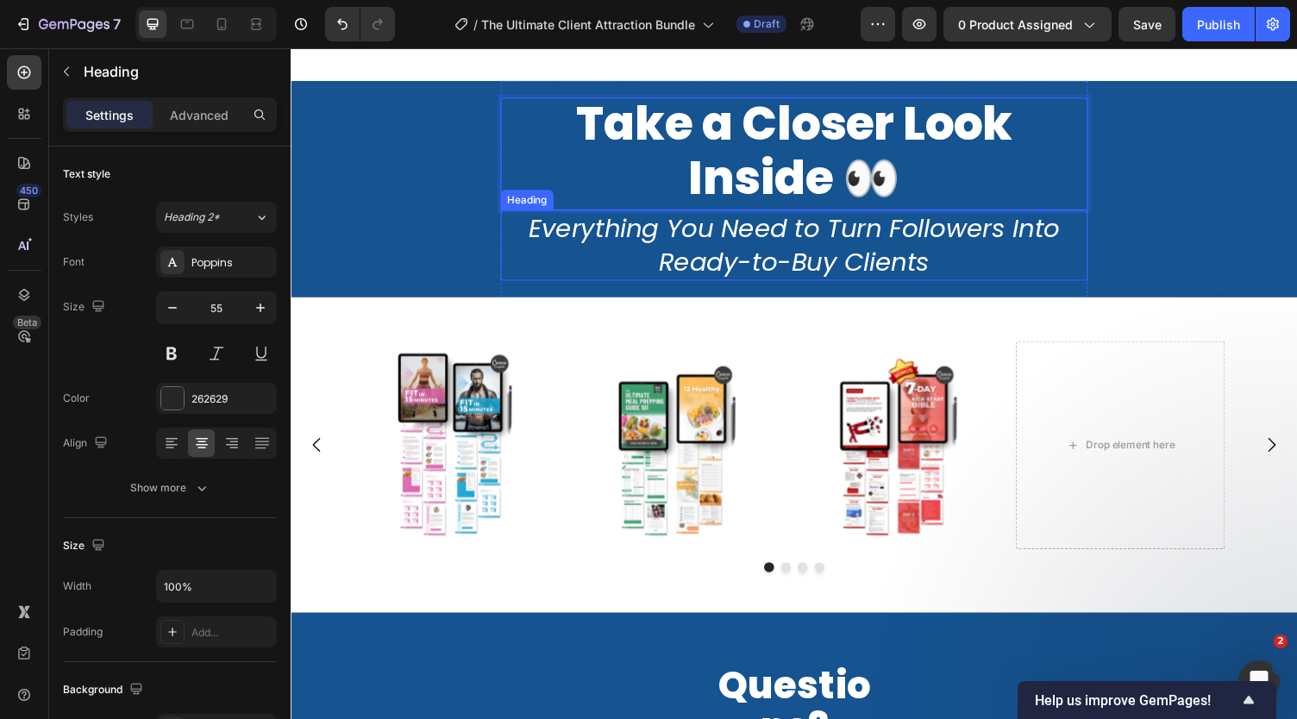
click at [727, 261] on icon "Everything You Need to Turn Followers Into Ready-to-Buy Clients" at bounding box center [809, 251] width 546 height 72
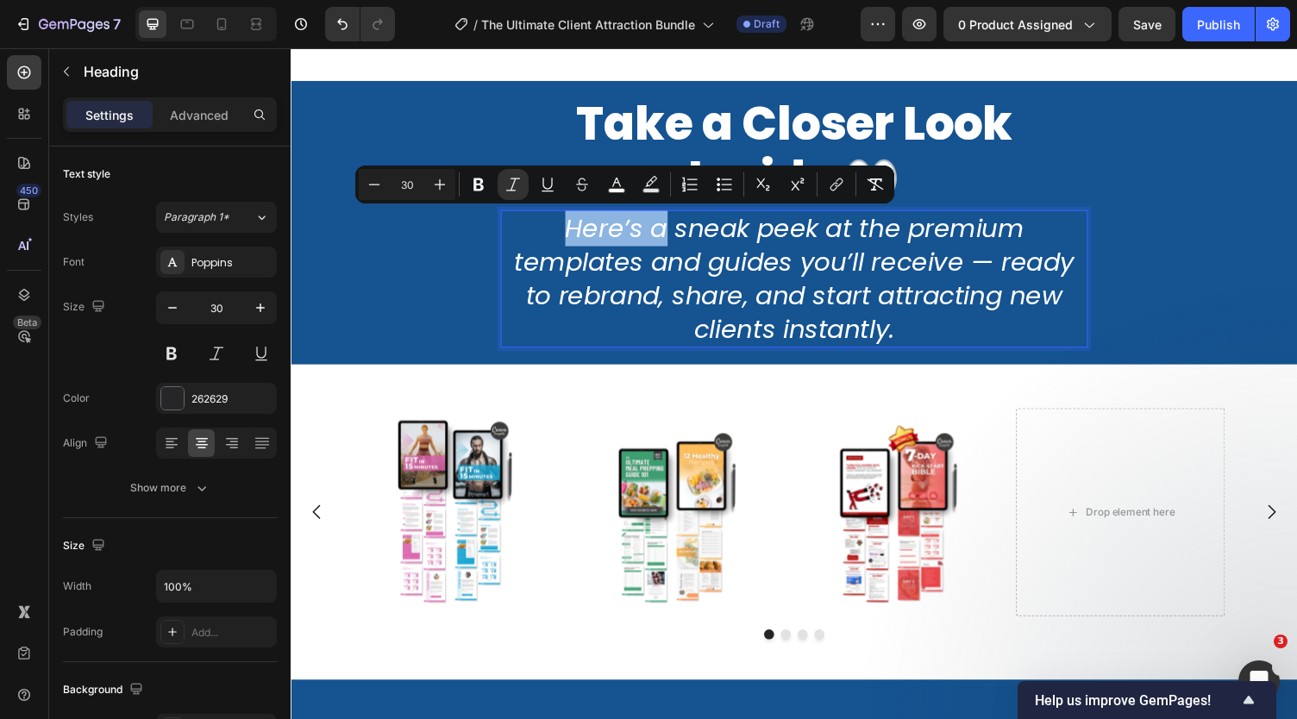
drag, startPoint x: 668, startPoint y: 235, endPoint x: 569, endPoint y: 235, distance: 99.2
click at [569, 235] on icon "Here’s a sneak peek at the premium templates and guides you’ll receive — ready …" at bounding box center [808, 285] width 576 height 141
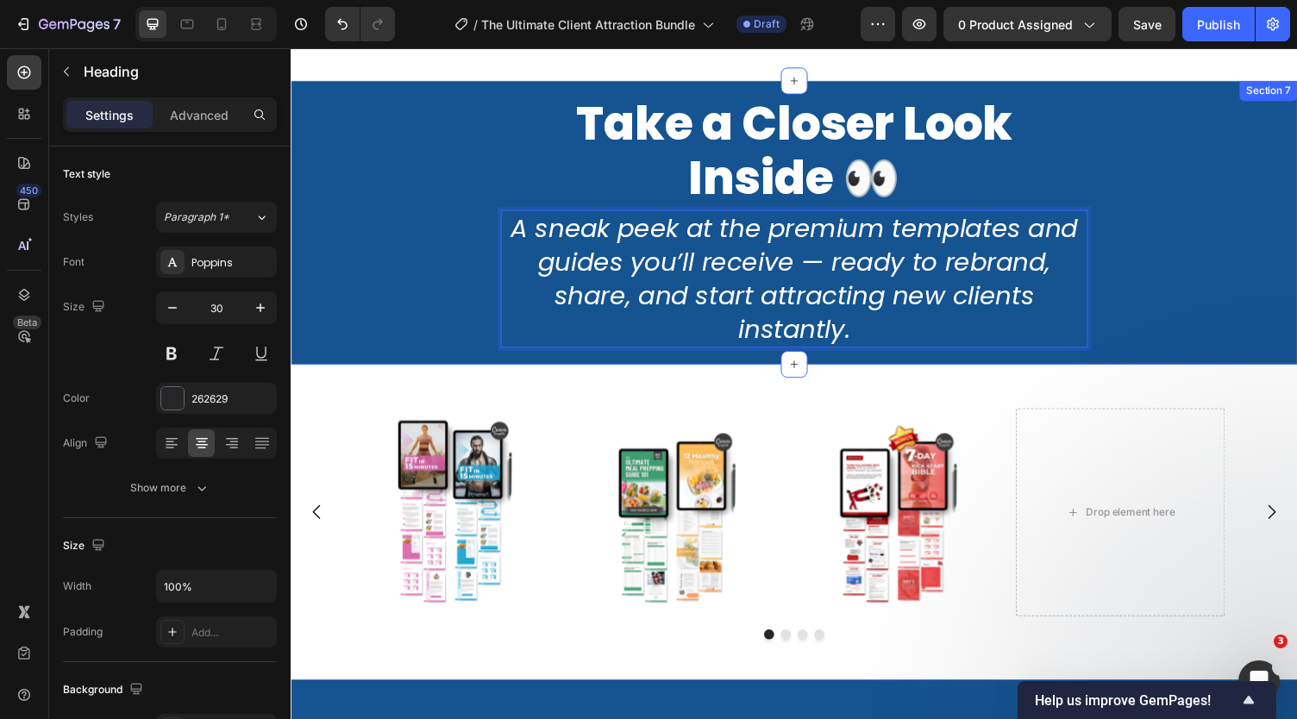
click at [439, 303] on div "⁠⁠⁠⁠⁠⁠⁠ Take a Closer Look Inside 👀 Heading A sneak peek at the premium templat…" at bounding box center [808, 228] width 1035 height 292
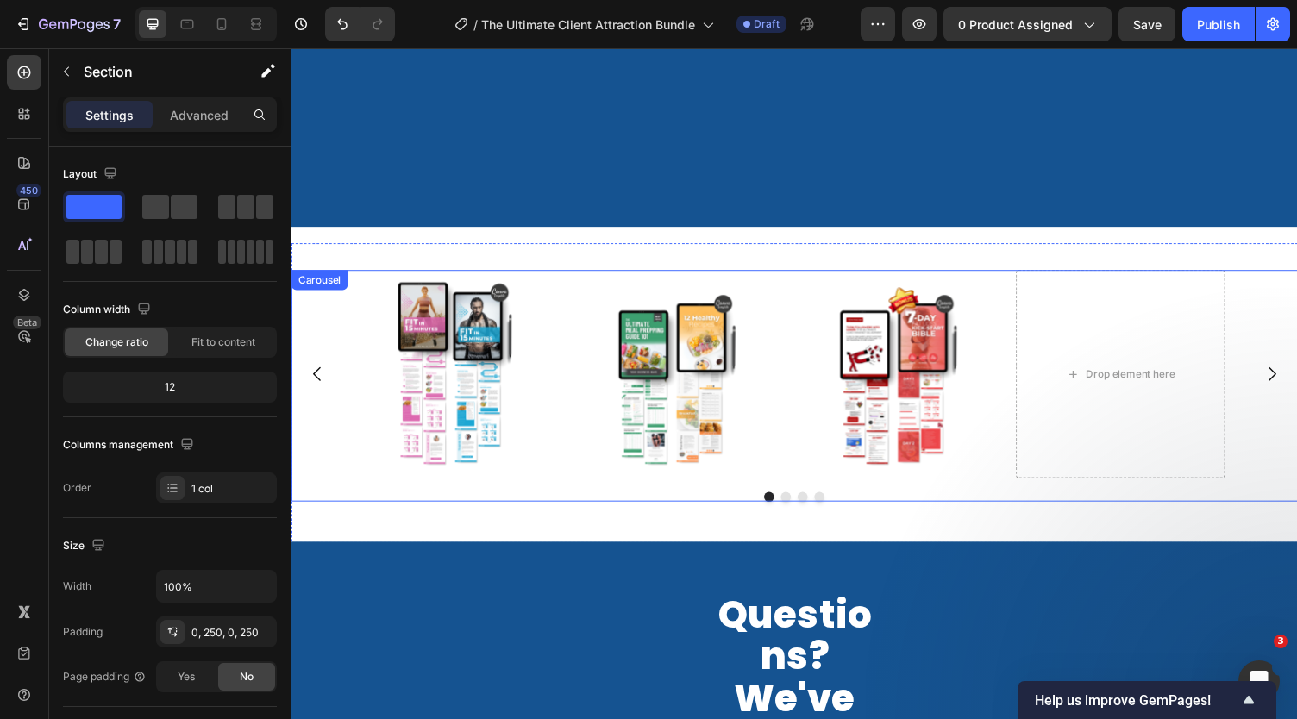
scroll to position [11087, 0]
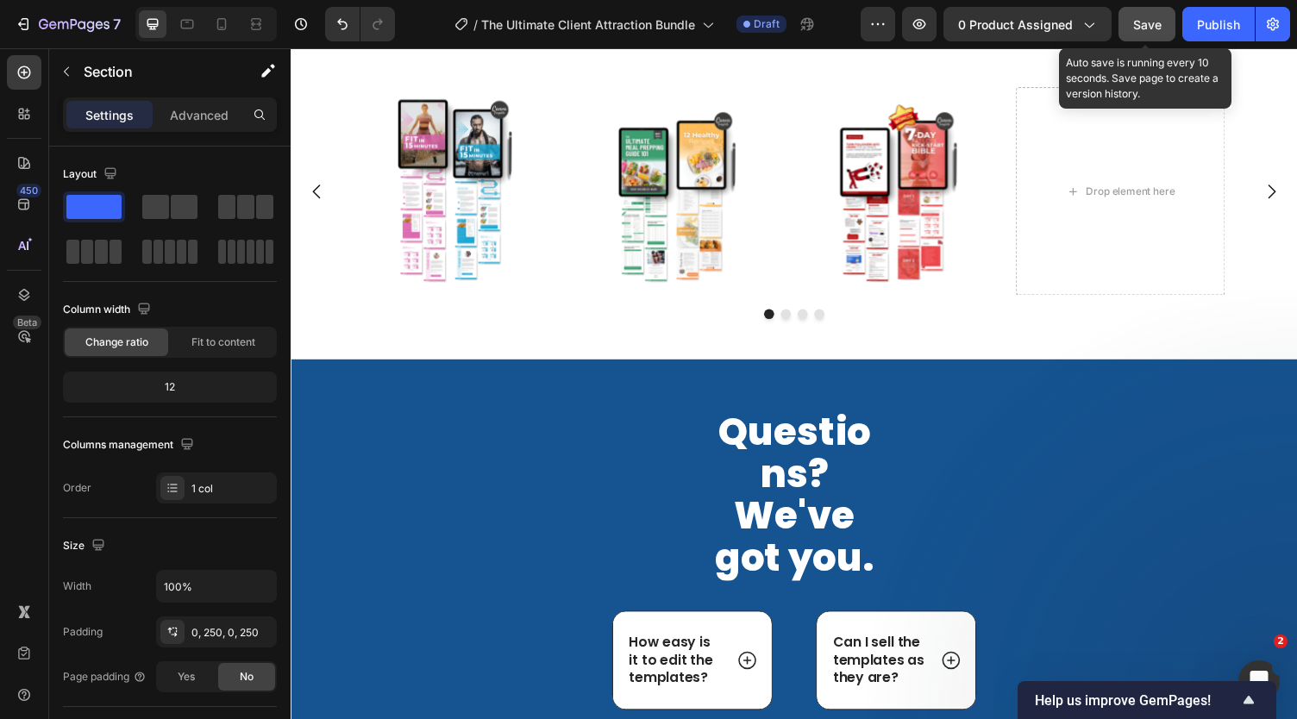
click at [1142, 28] on span "Save" at bounding box center [1147, 24] width 28 height 15
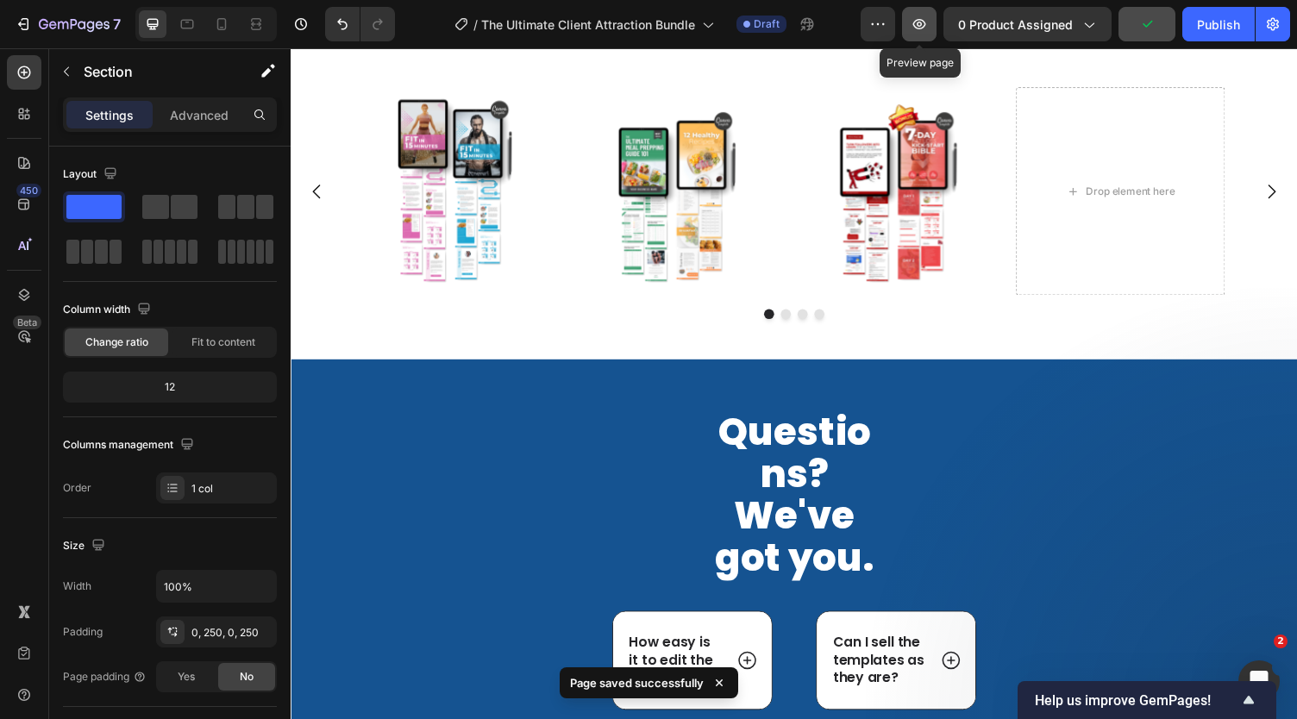
click at [927, 21] on icon "button" at bounding box center [919, 24] width 17 height 17
click at [920, 28] on icon "button" at bounding box center [919, 24] width 13 height 10
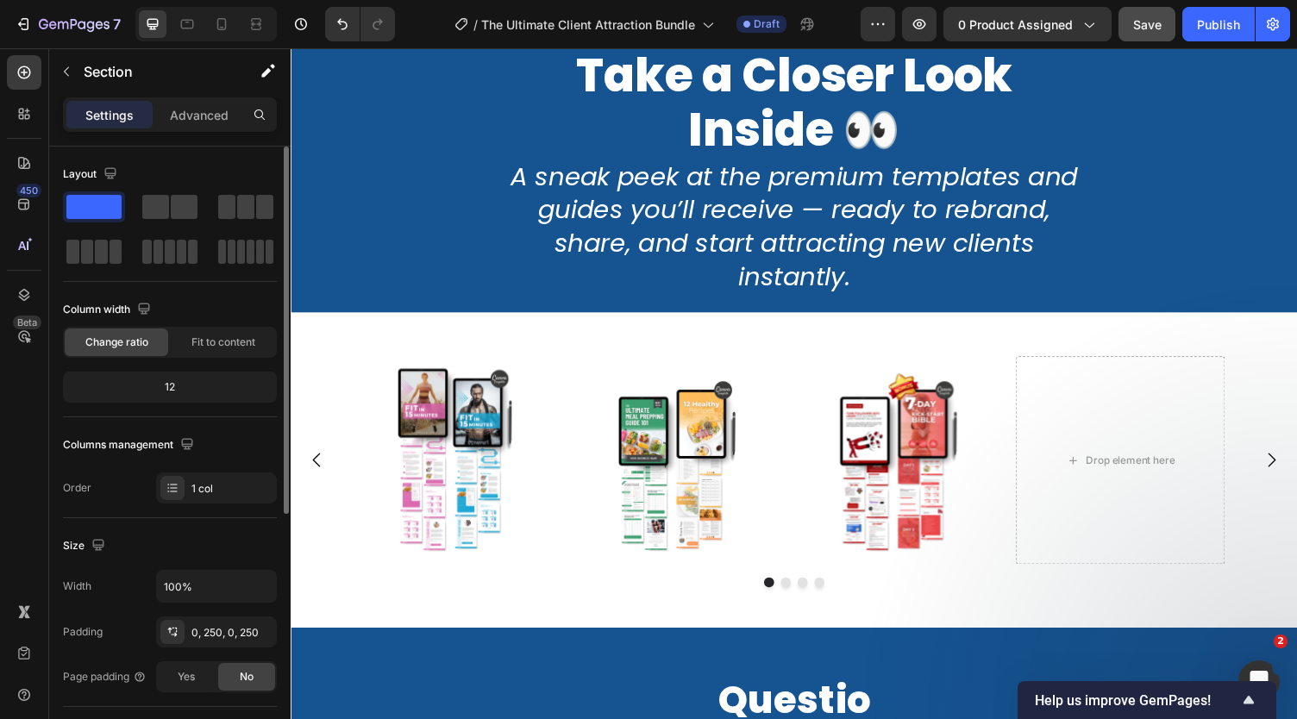
scroll to position [28, 0]
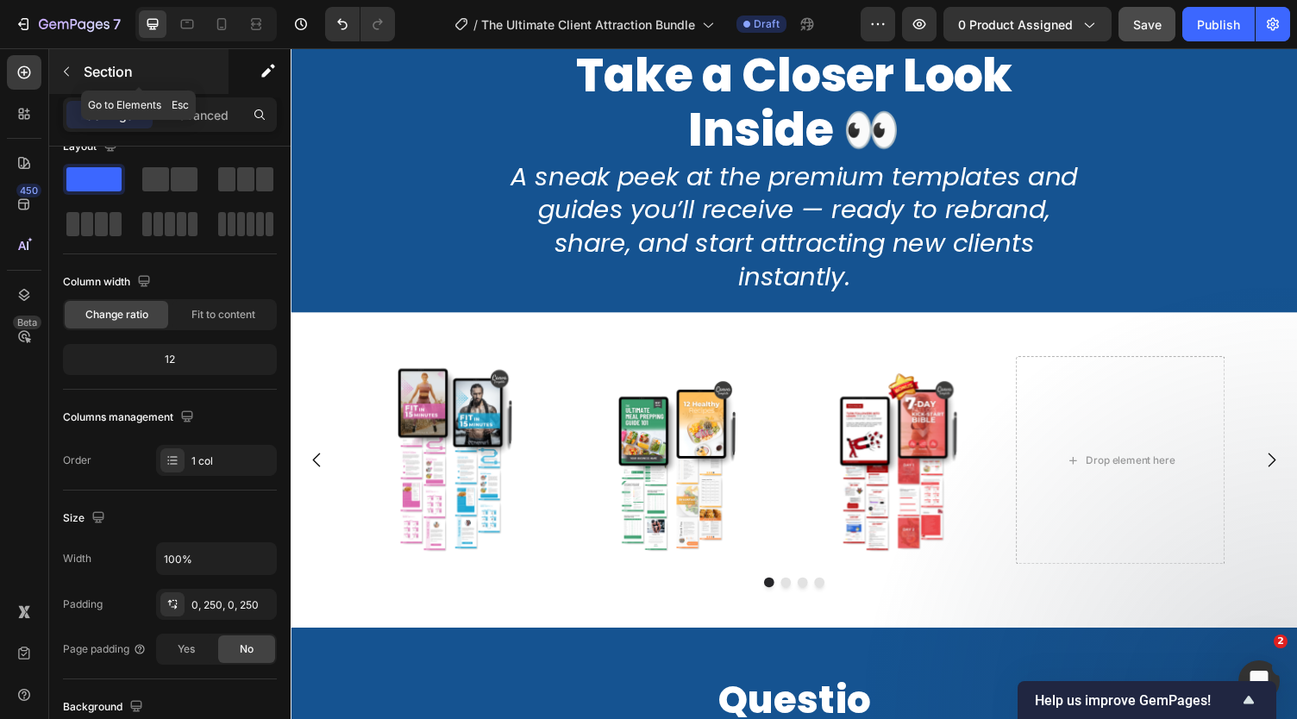
click at [115, 75] on p "Section" at bounding box center [154, 71] width 141 height 21
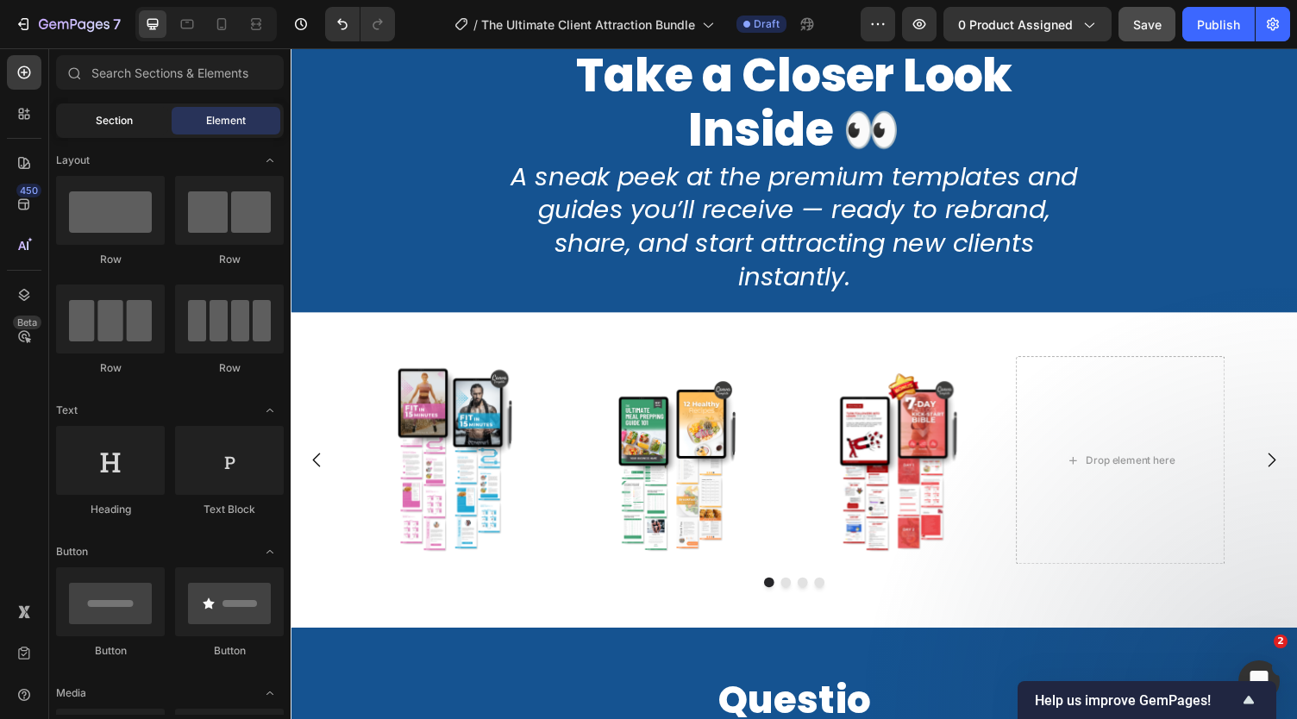
click at [122, 129] on div "Section" at bounding box center [114, 121] width 109 height 28
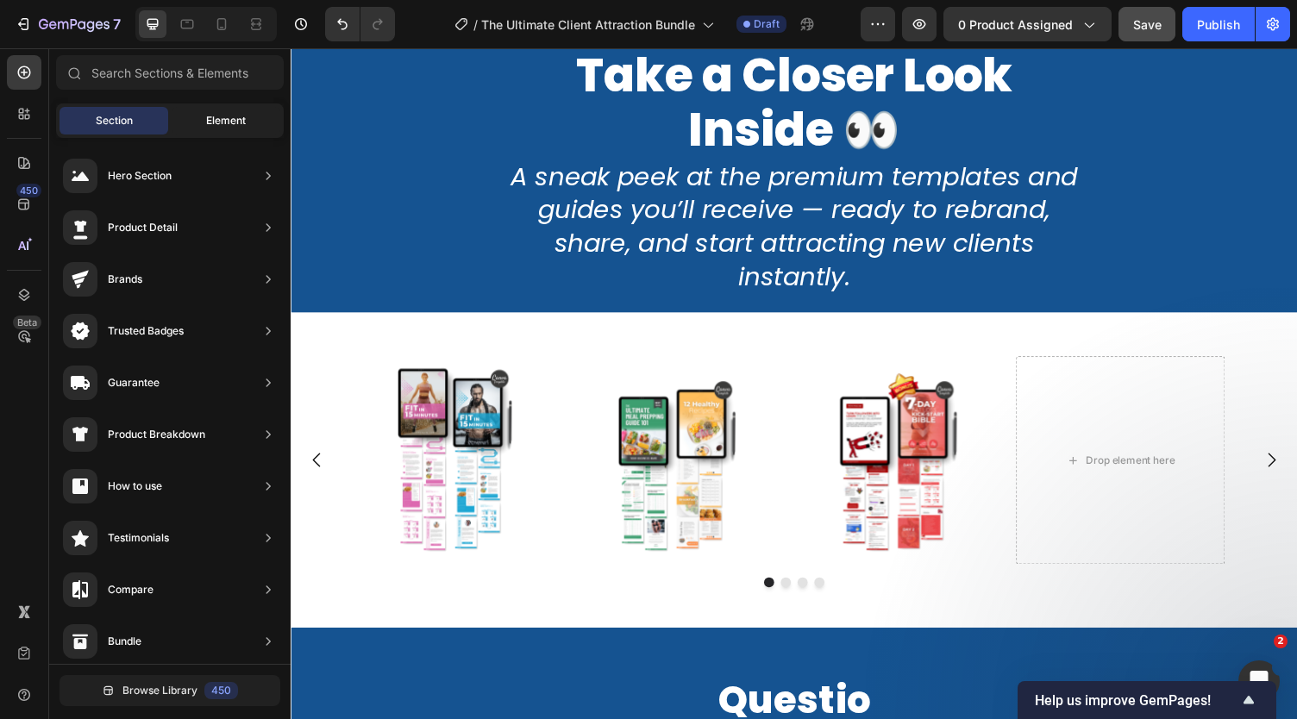
click at [237, 125] on span "Element" at bounding box center [226, 121] width 40 height 16
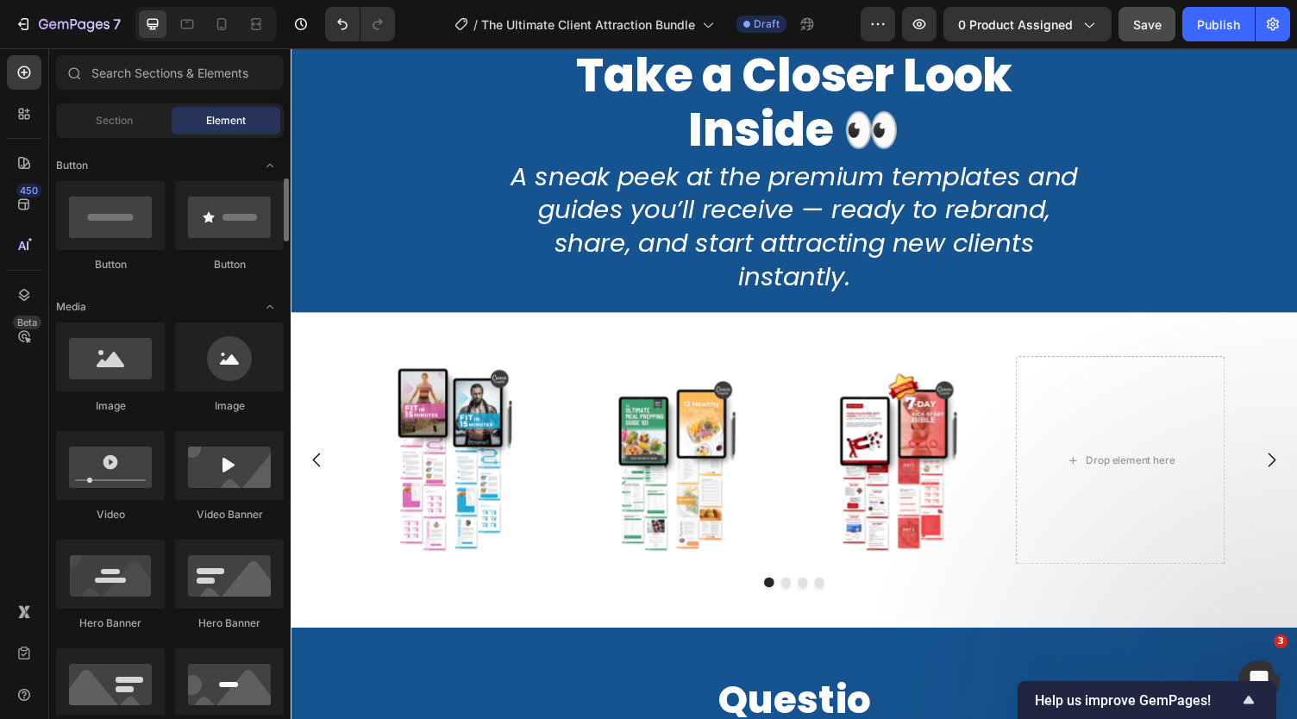
scroll to position [385, 0]
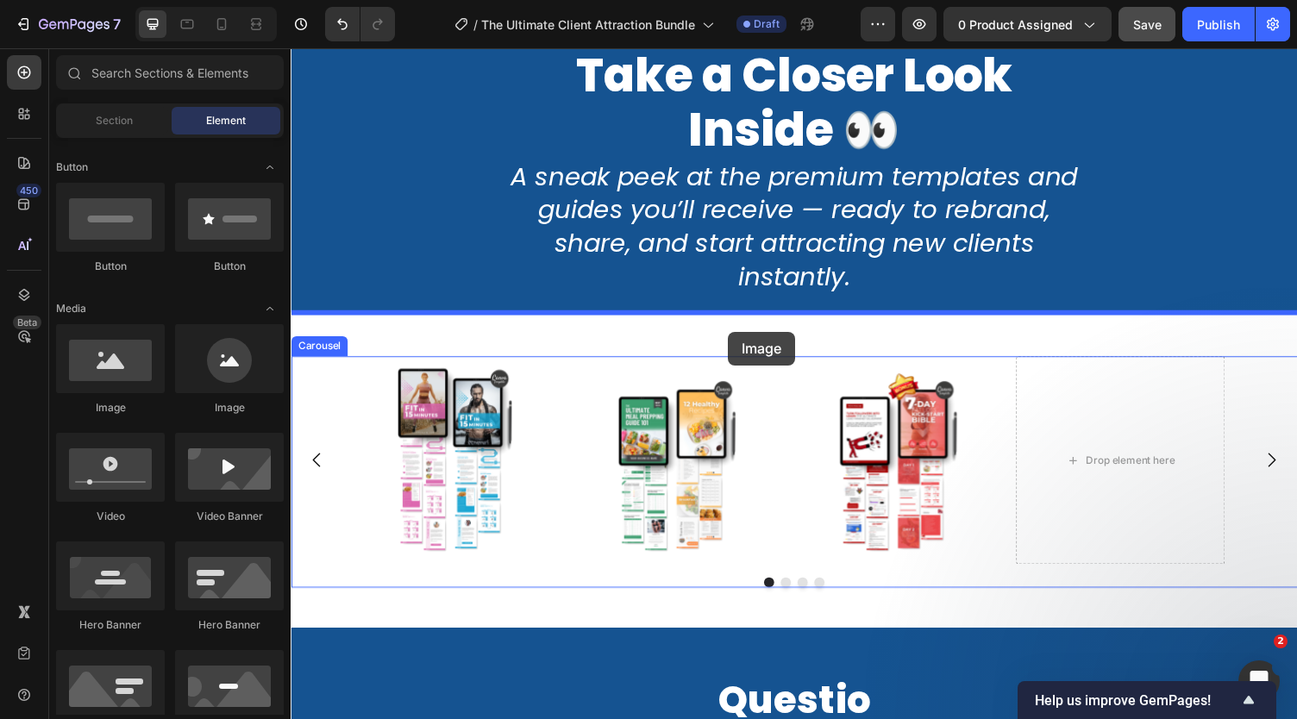
drag, startPoint x: 401, startPoint y: 424, endPoint x: 740, endPoint y: 340, distance: 349.3
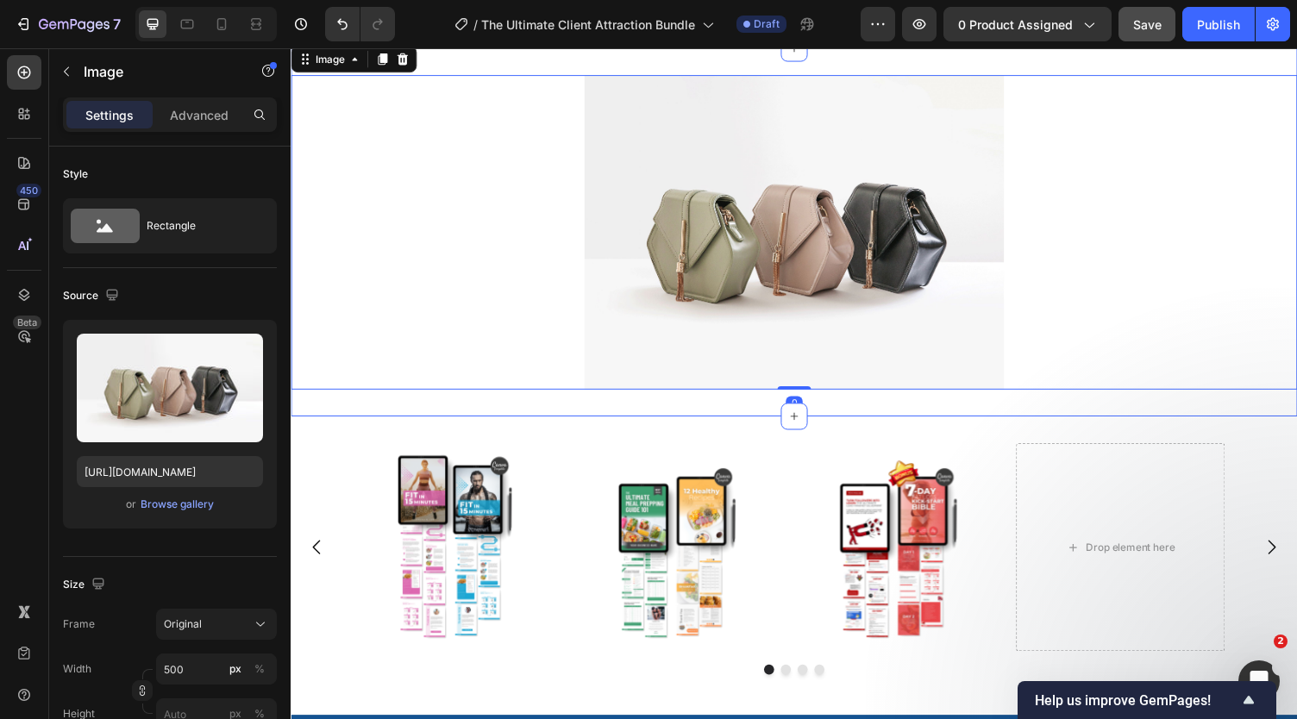
scroll to position [11100, 0]
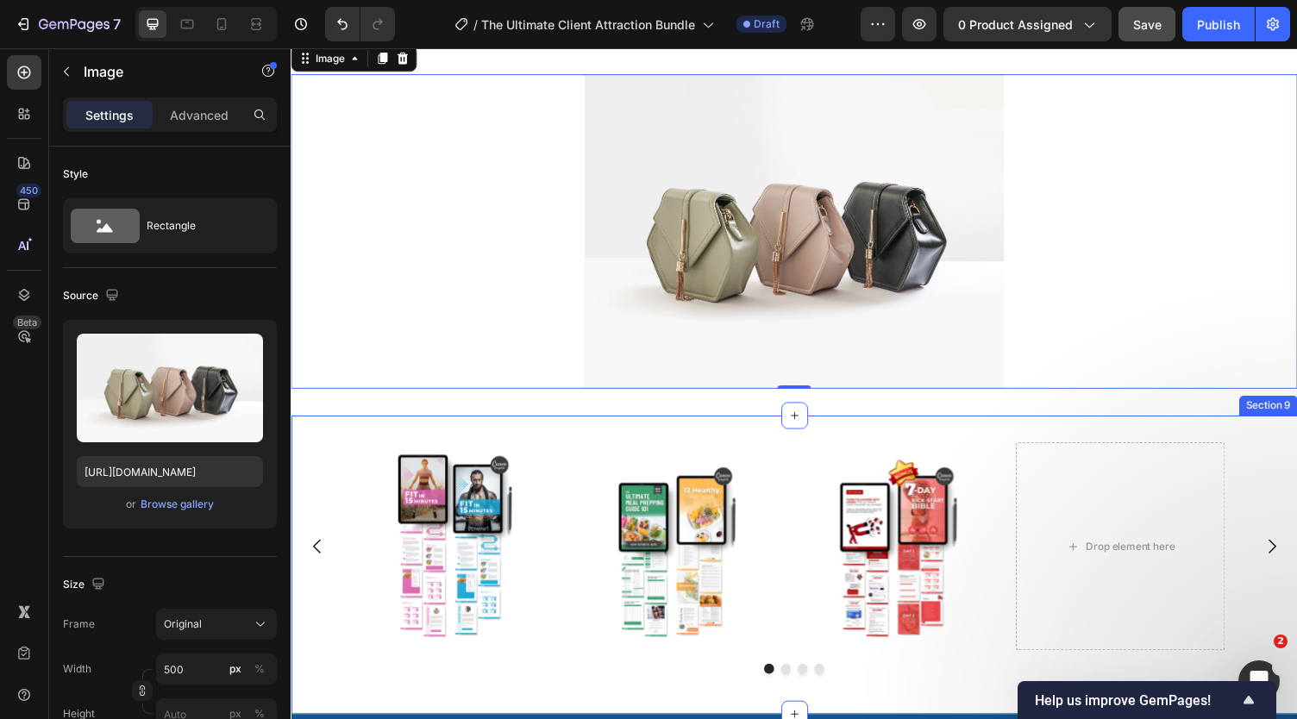
click at [1007, 451] on div "Image Image Image Drop element here Carousel Section 9" at bounding box center [808, 579] width 1035 height 307
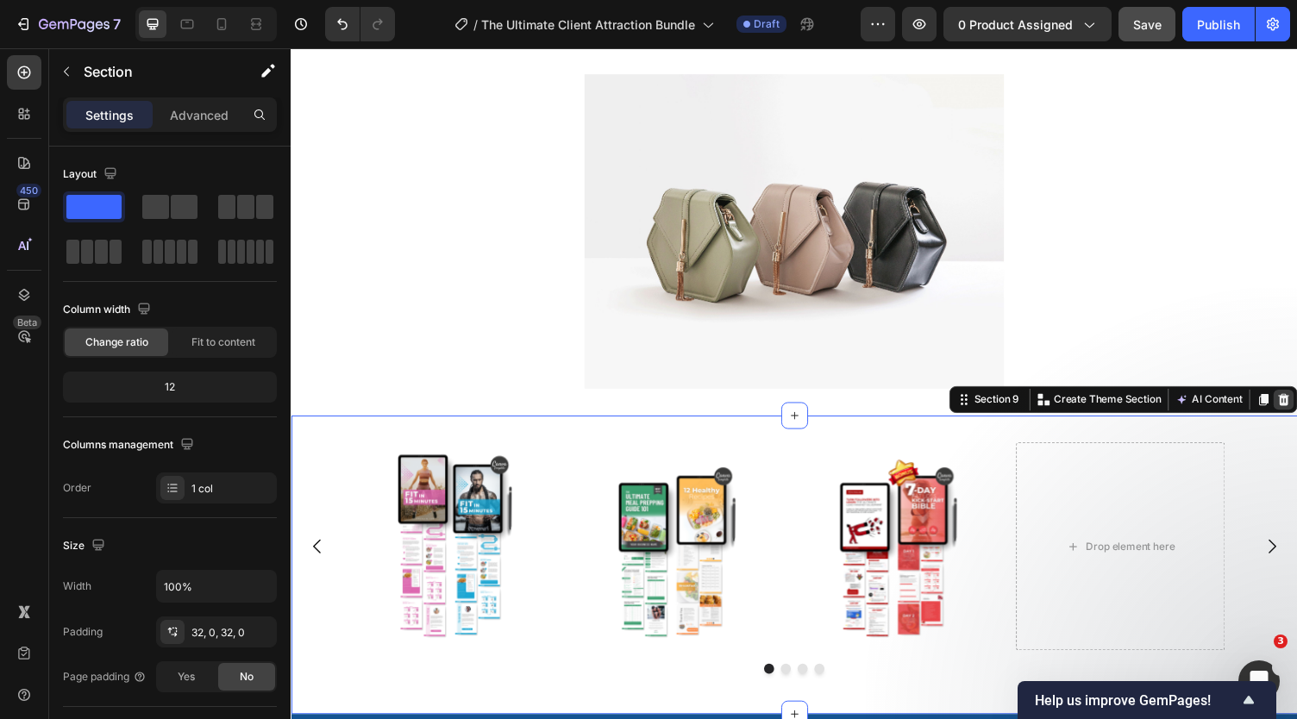
click at [1296, 411] on icon at bounding box center [1311, 410] width 14 height 14
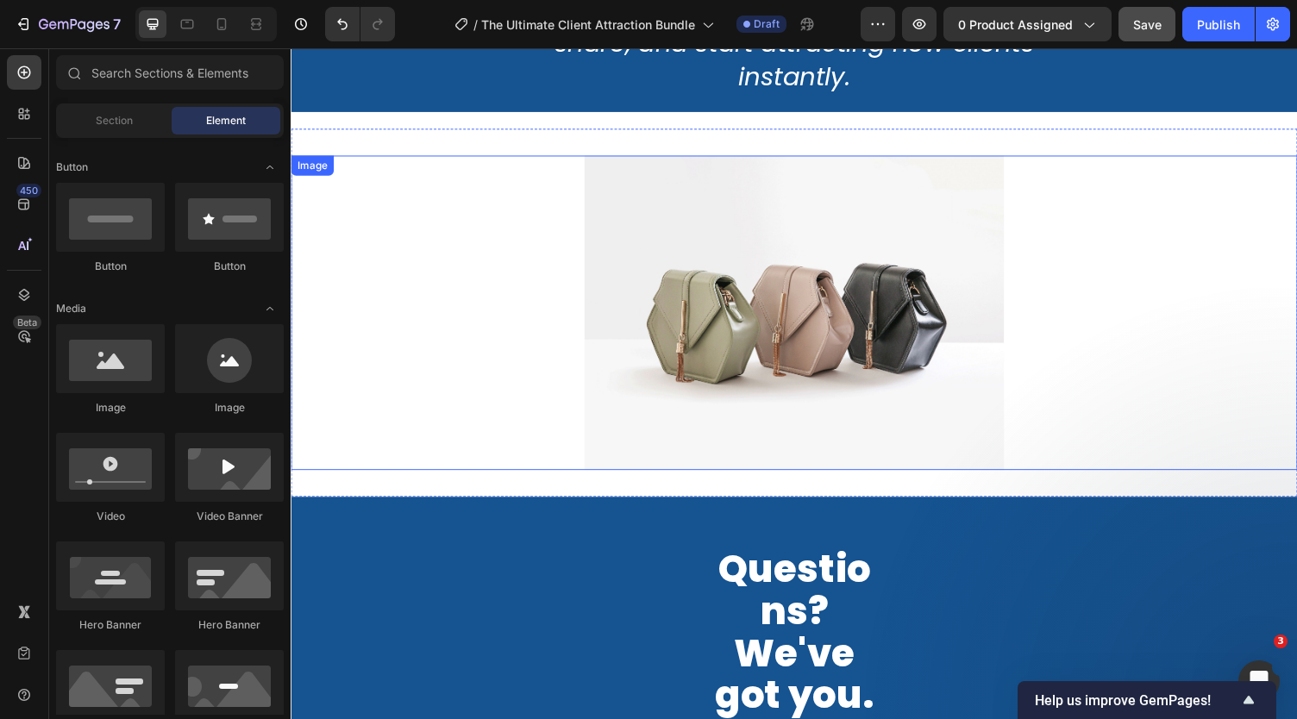
scroll to position [10954, 0]
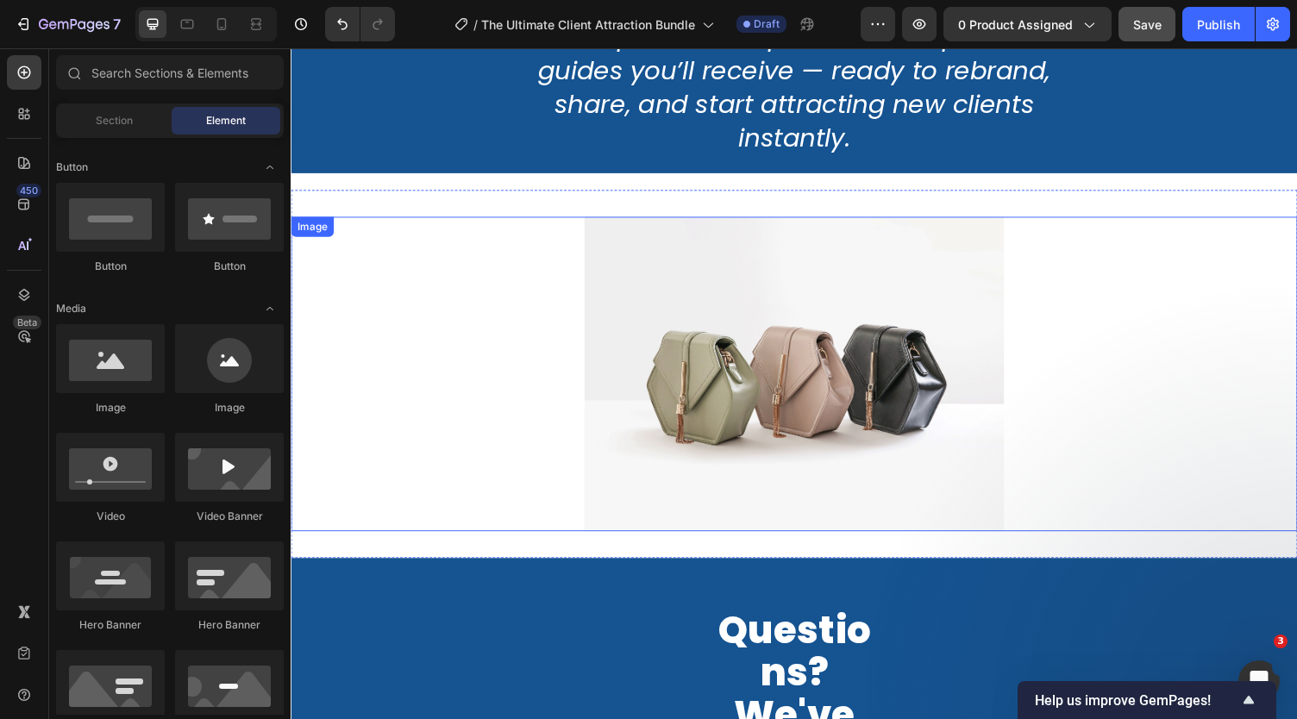
click at [861, 393] on img at bounding box center [808, 383] width 431 height 323
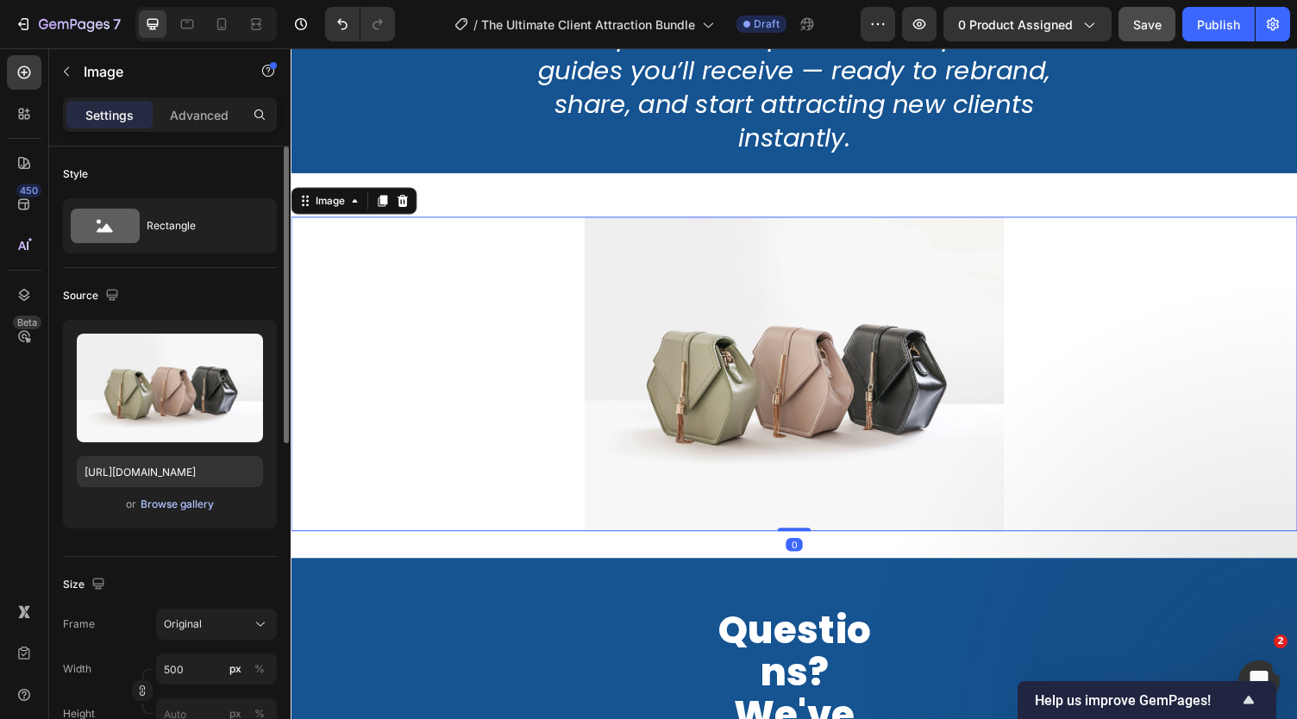
click at [183, 498] on div "Browse gallery" at bounding box center [177, 505] width 73 height 16
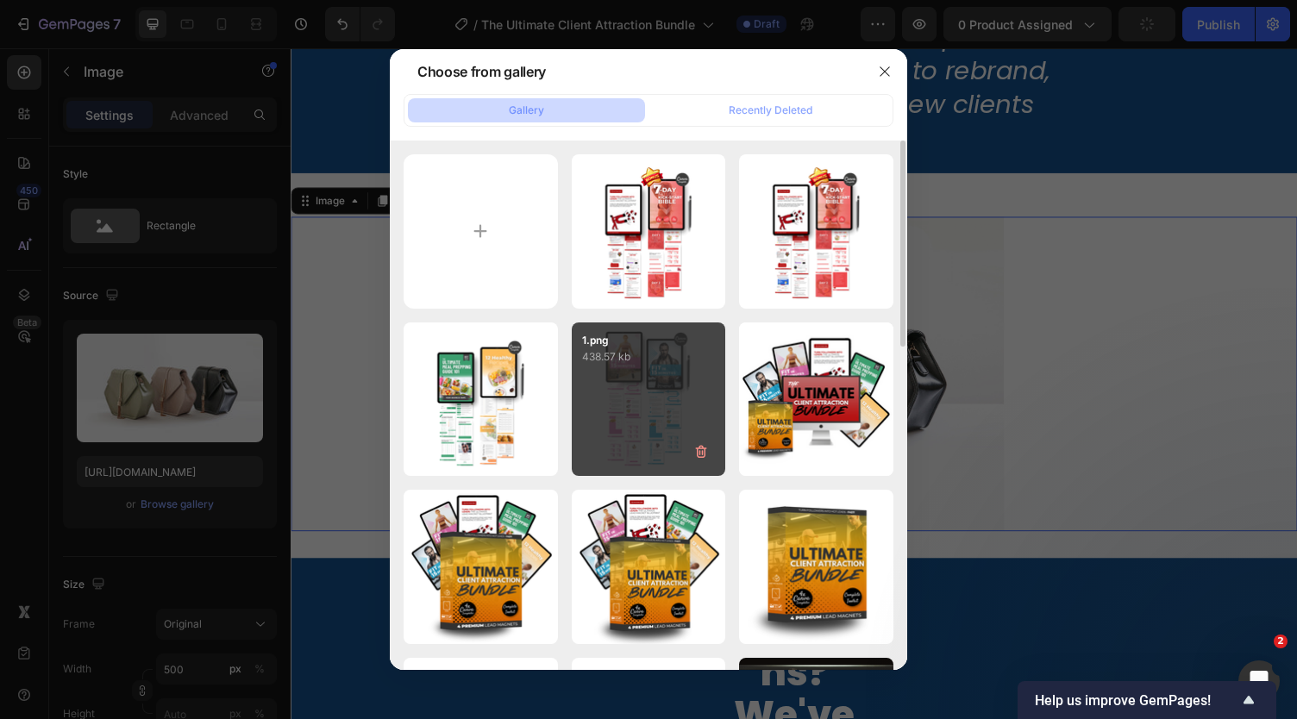
click at [627, 411] on div "1.png 438.57 kb" at bounding box center [649, 400] width 154 height 154
type input "[URL][DOMAIN_NAME]"
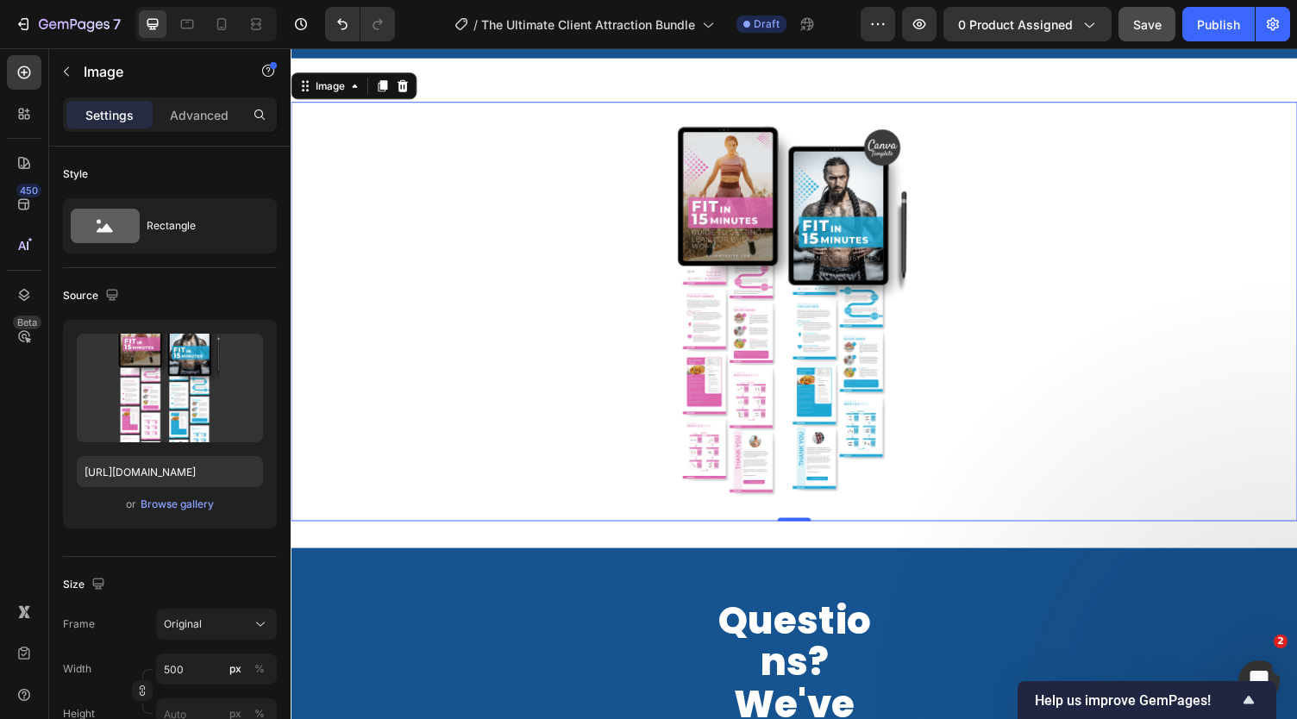
scroll to position [11087, 0]
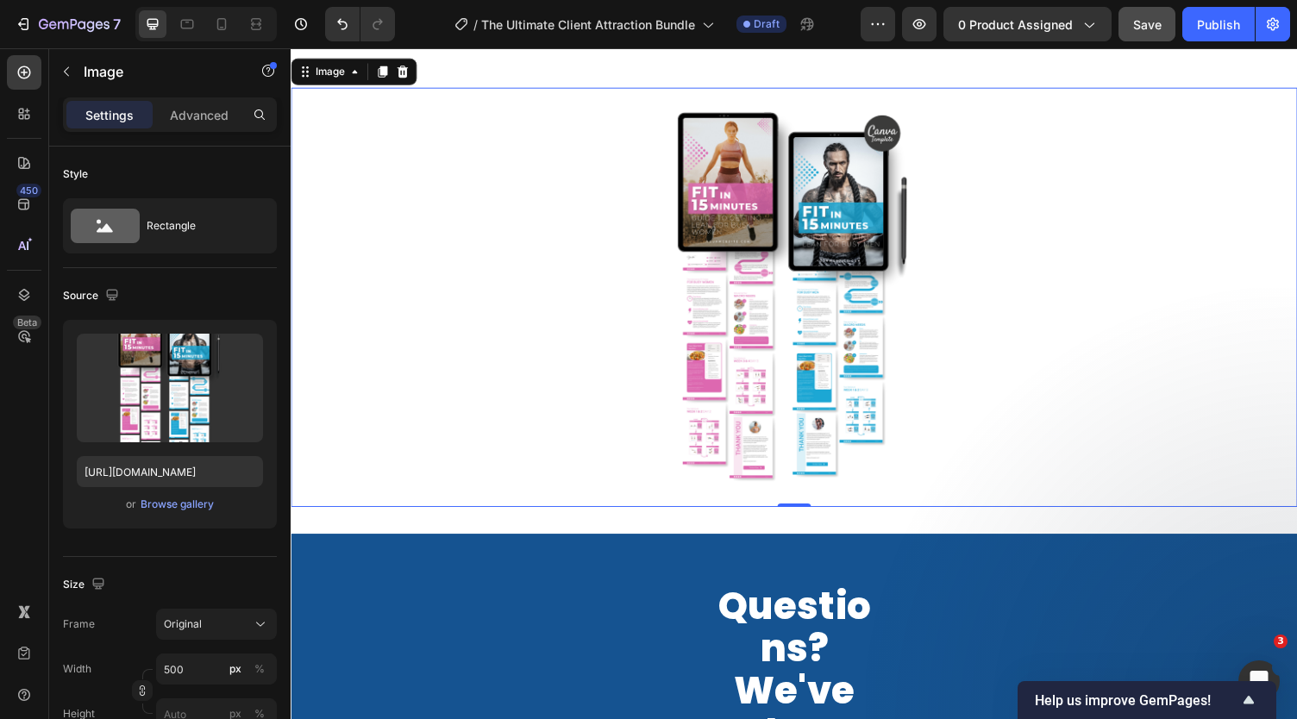
click at [1175, 148] on div at bounding box center [808, 304] width 1035 height 431
click at [1251, 105] on div at bounding box center [808, 304] width 1035 height 431
click at [386, 73] on icon at bounding box center [384, 72] width 9 height 12
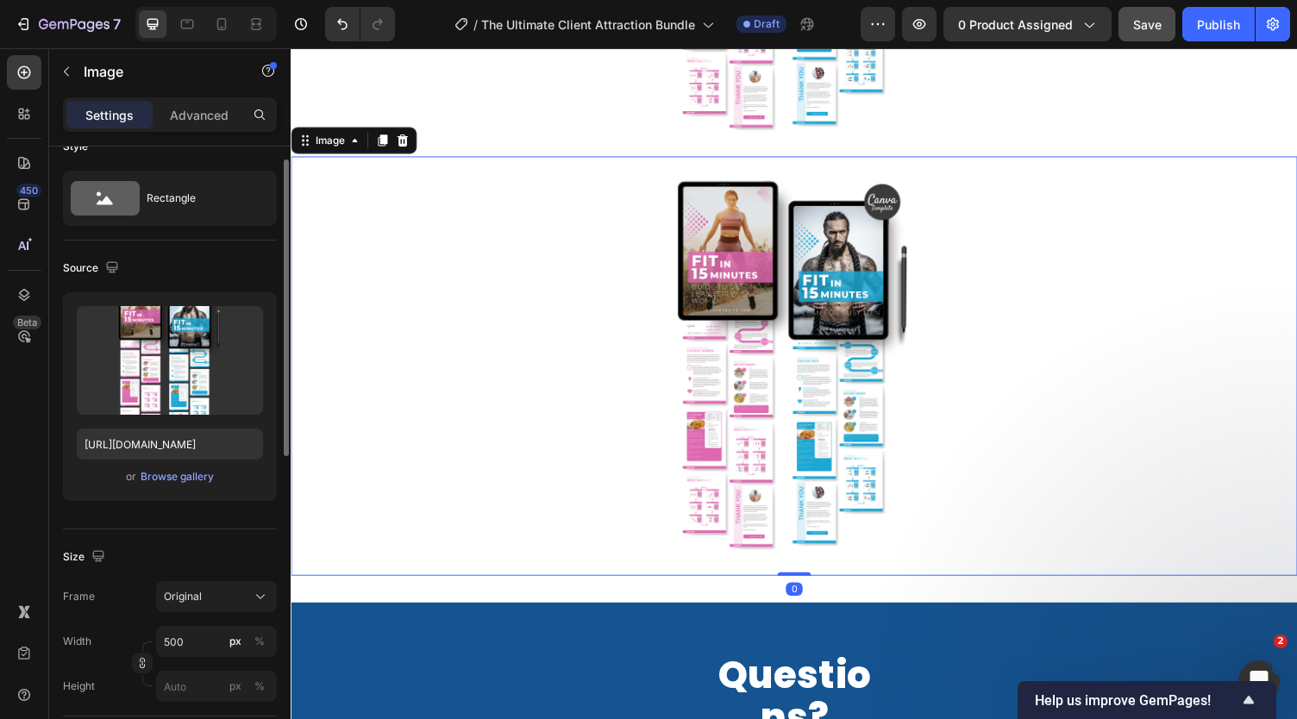
scroll to position [11497, 0]
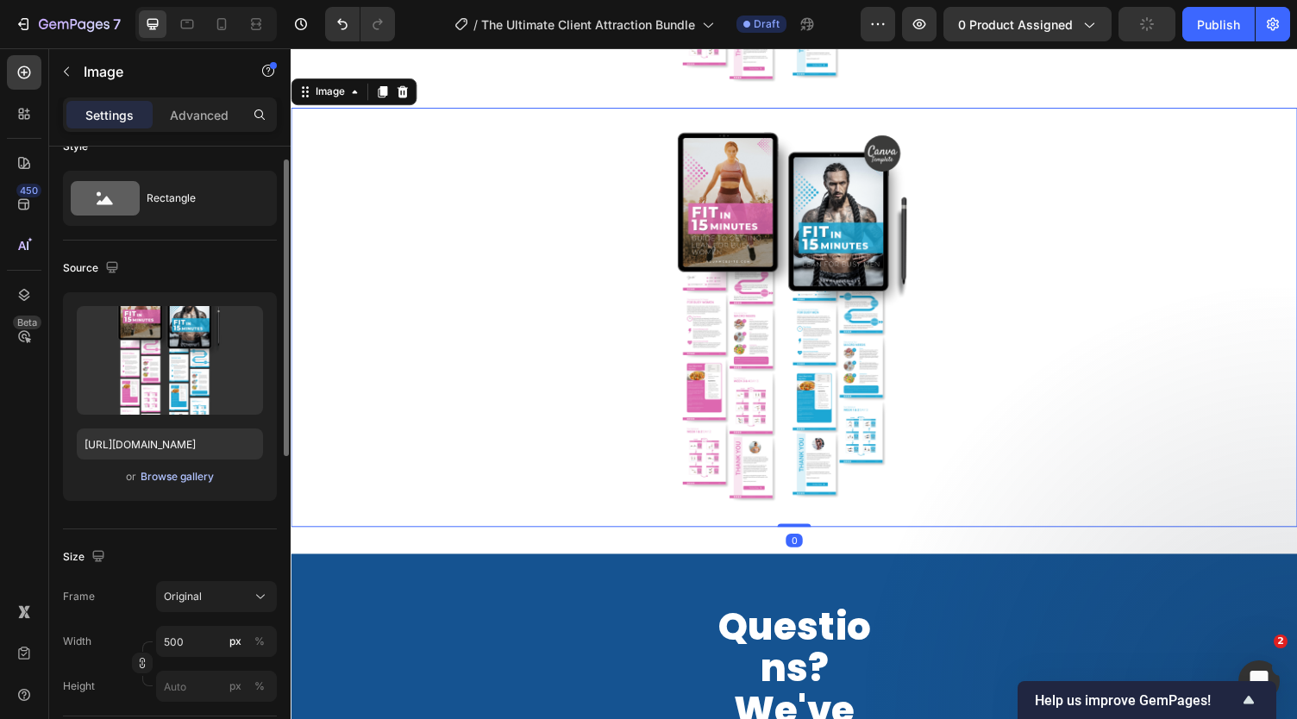
click at [167, 479] on div "Browse gallery" at bounding box center [177, 477] width 73 height 16
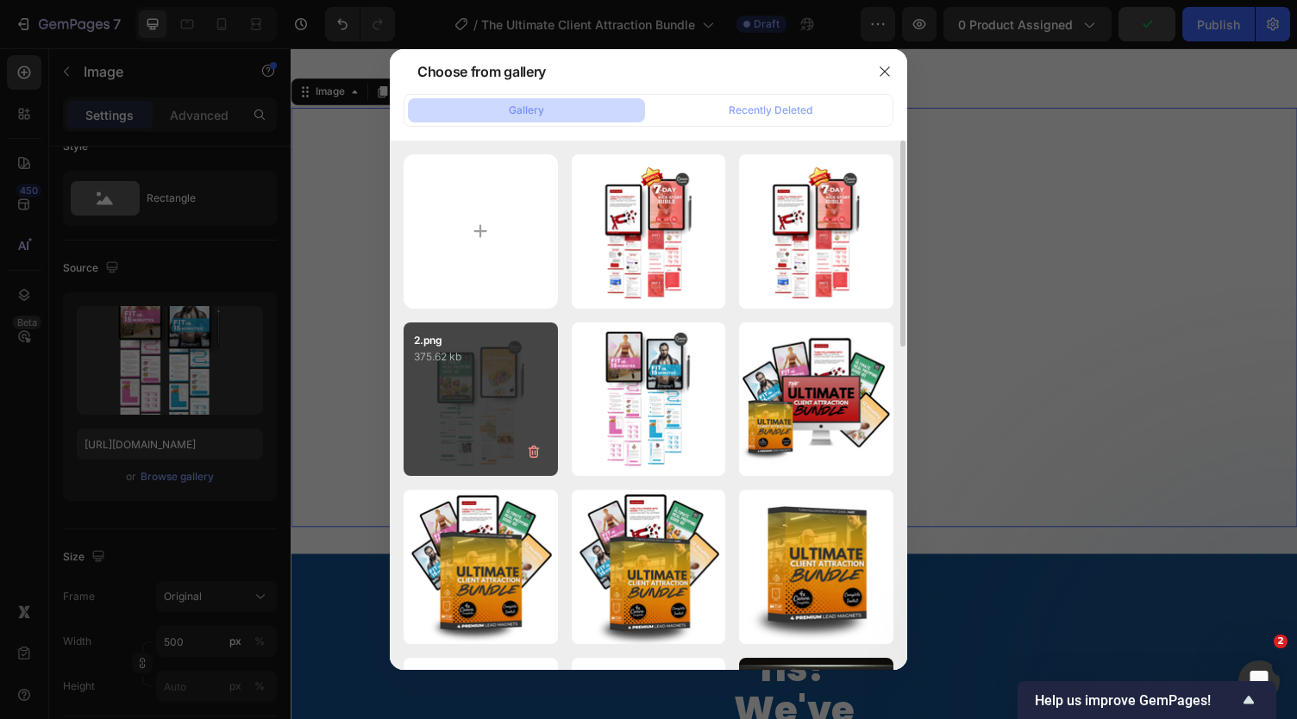
click at [457, 417] on div "2.png 375.62 kb" at bounding box center [481, 400] width 154 height 154
type input "[URL][DOMAIN_NAME]"
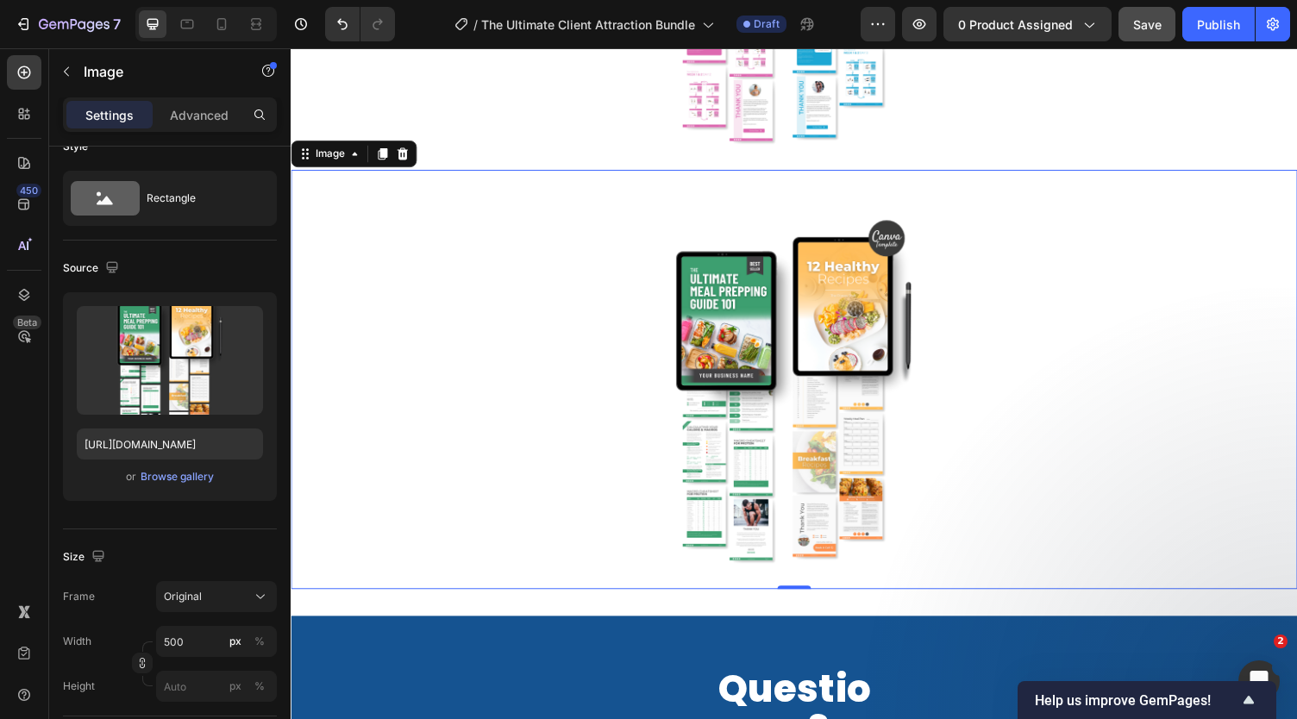
scroll to position [11425, 0]
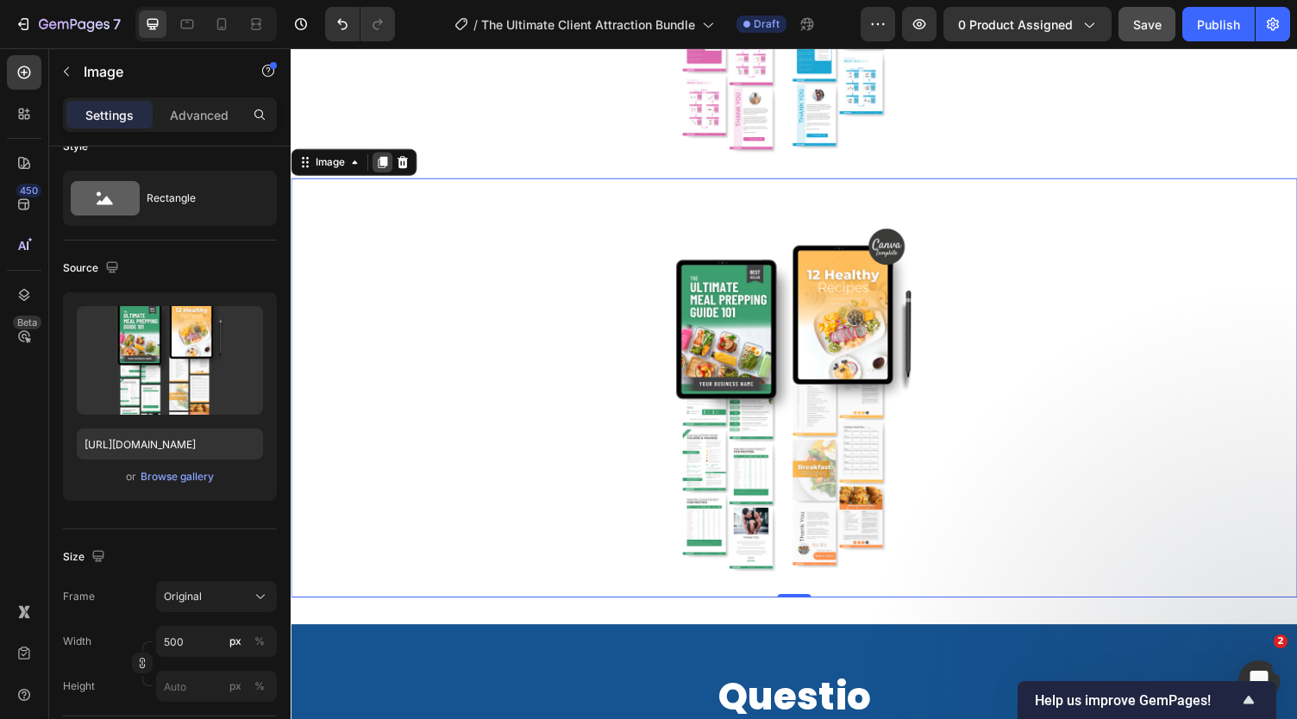
click at [383, 166] on icon at bounding box center [384, 166] width 9 height 12
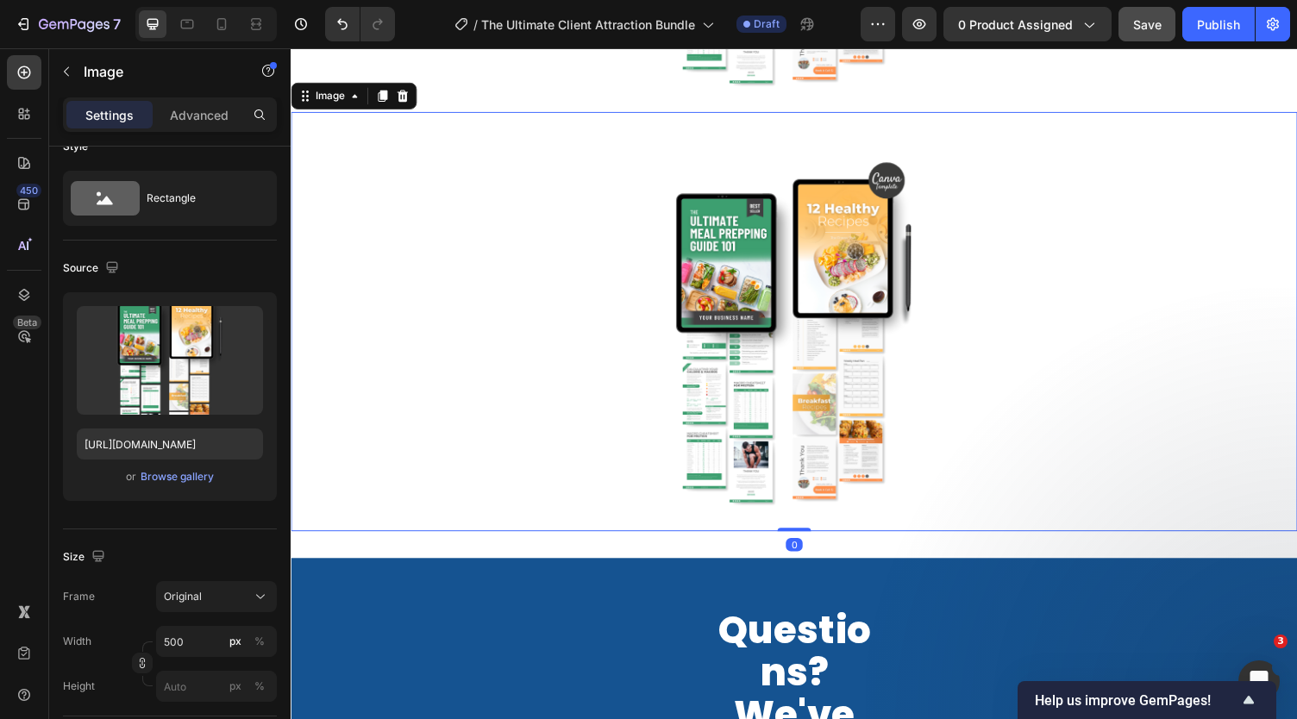
scroll to position [11928, 0]
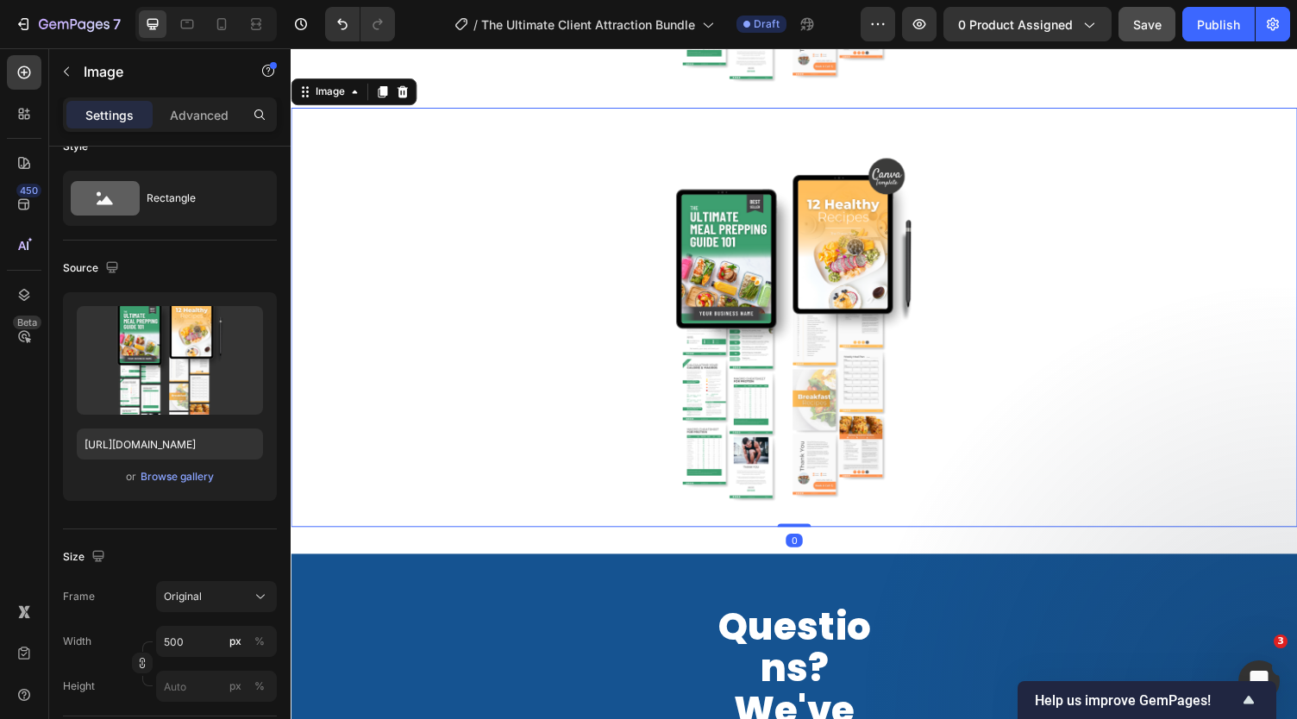
click at [443, 241] on div at bounding box center [808, 325] width 1035 height 431
click at [163, 482] on div "Browse gallery" at bounding box center [177, 477] width 73 height 16
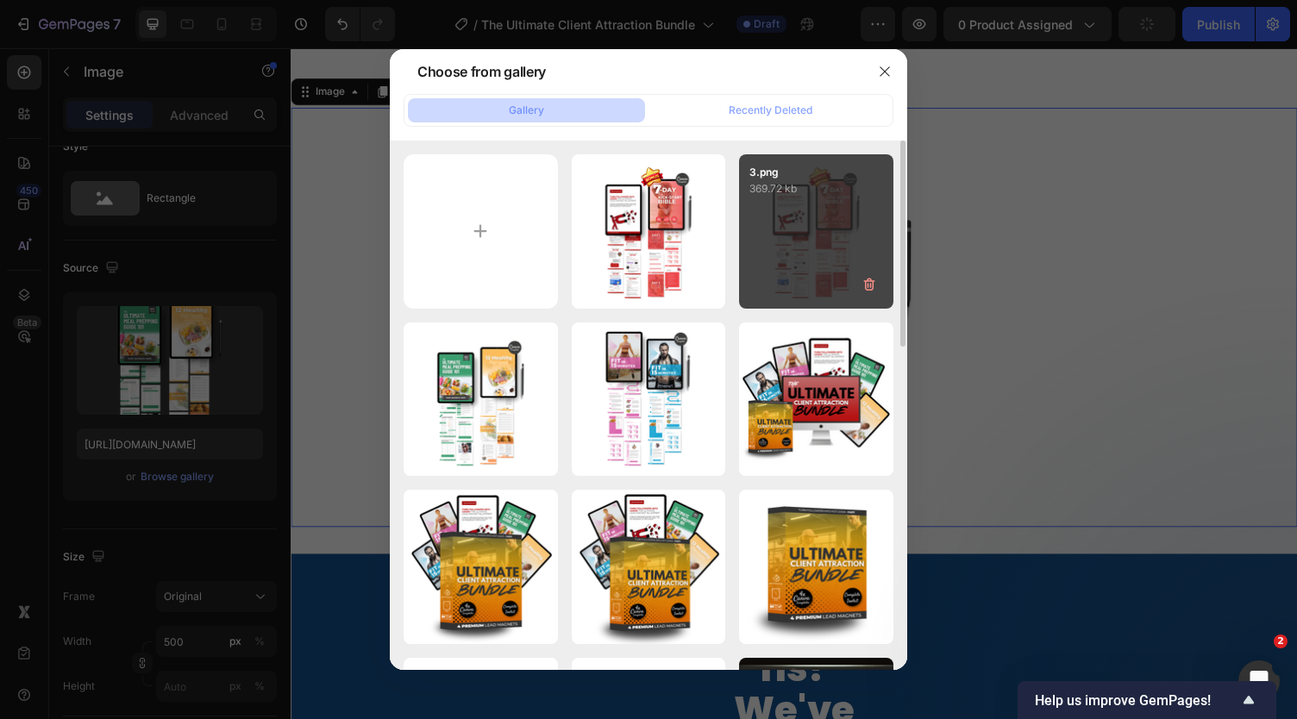
click at [823, 238] on div "3.png 369.72 kb" at bounding box center [816, 231] width 154 height 154
type input "https://cdn.shopify.com/s/files/1/0781/5040/2333/files/gempages_500456985498485…"
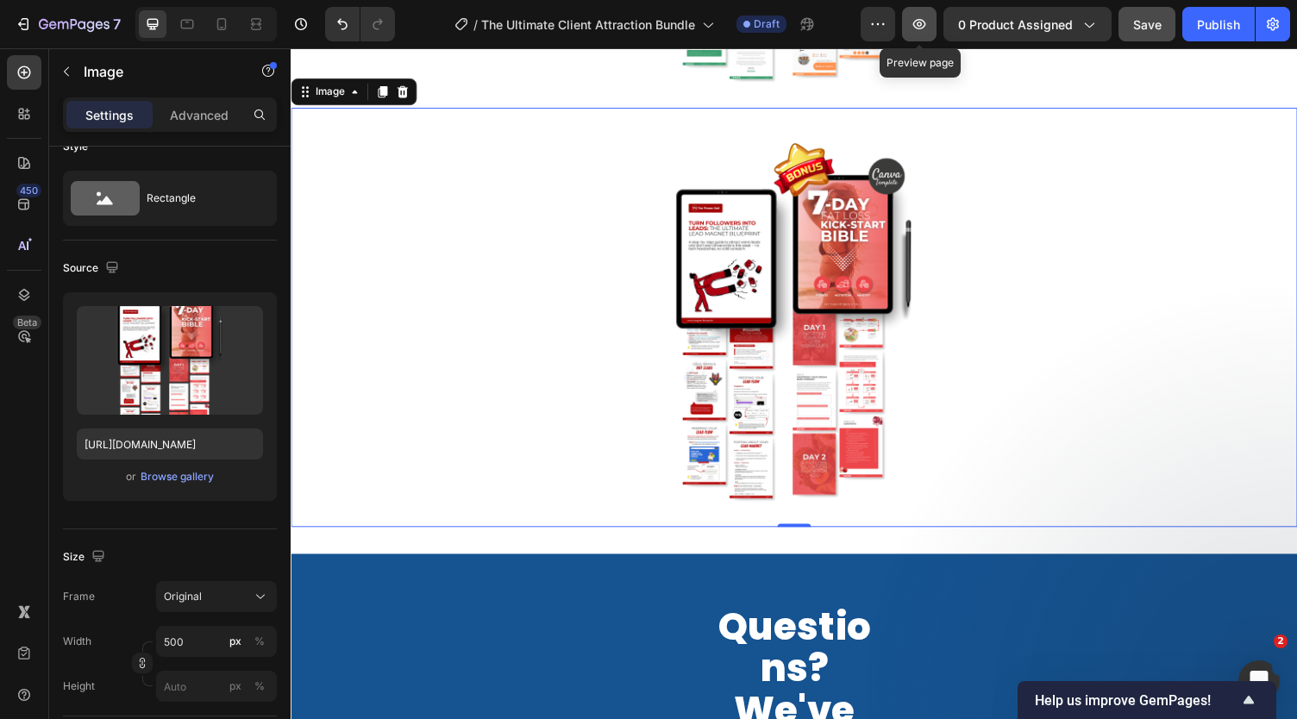
click at [916, 34] on button "button" at bounding box center [919, 24] width 34 height 34
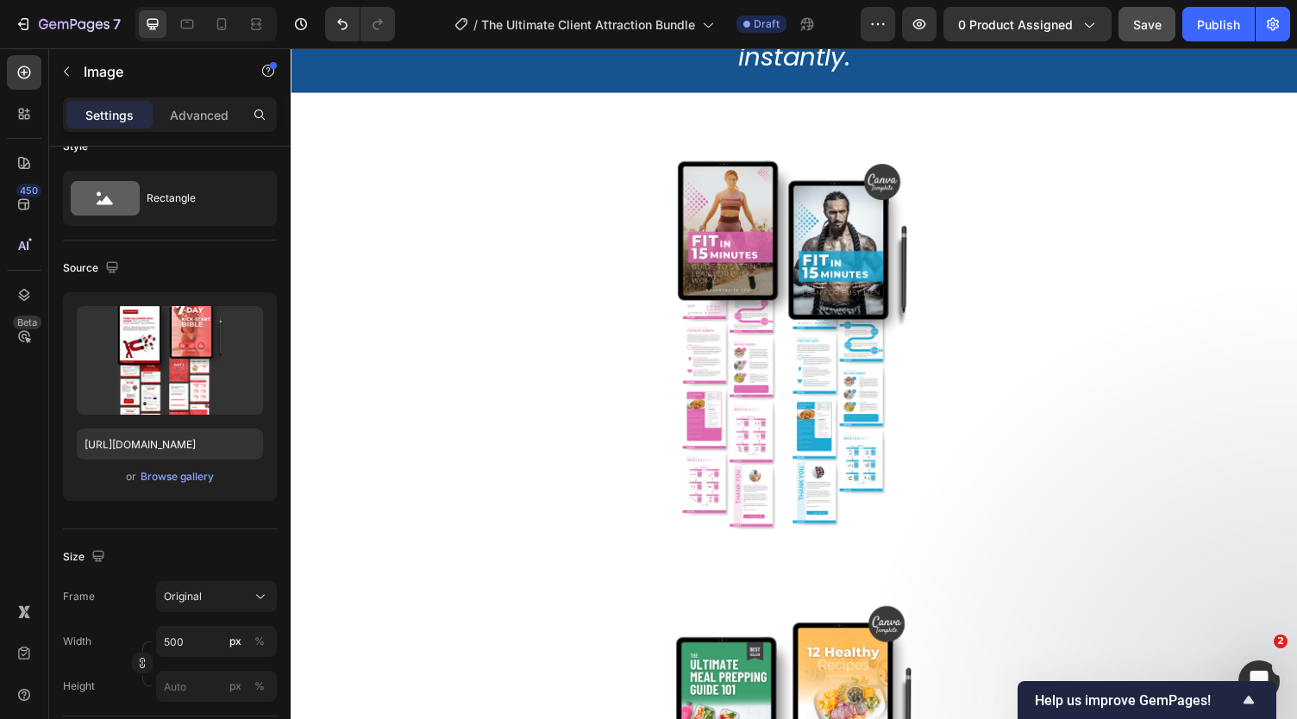
scroll to position [10897, 0]
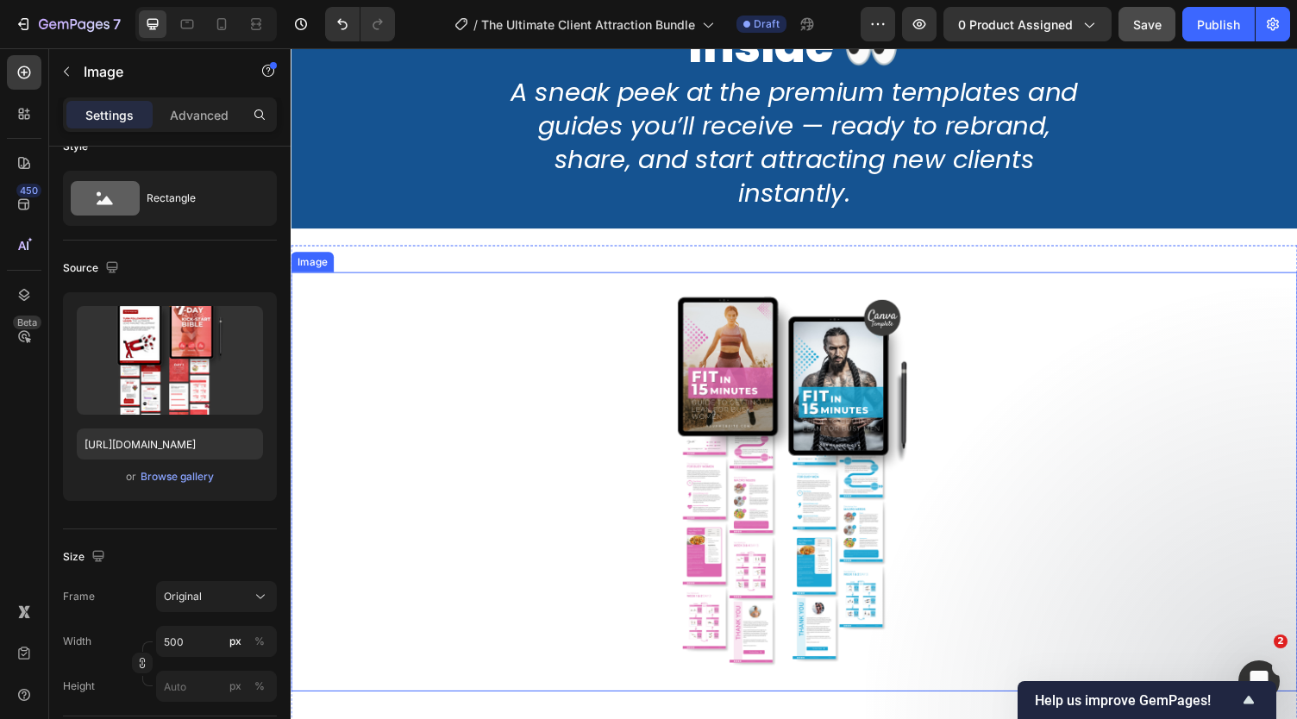
click at [729, 400] on img at bounding box center [808, 494] width 431 height 431
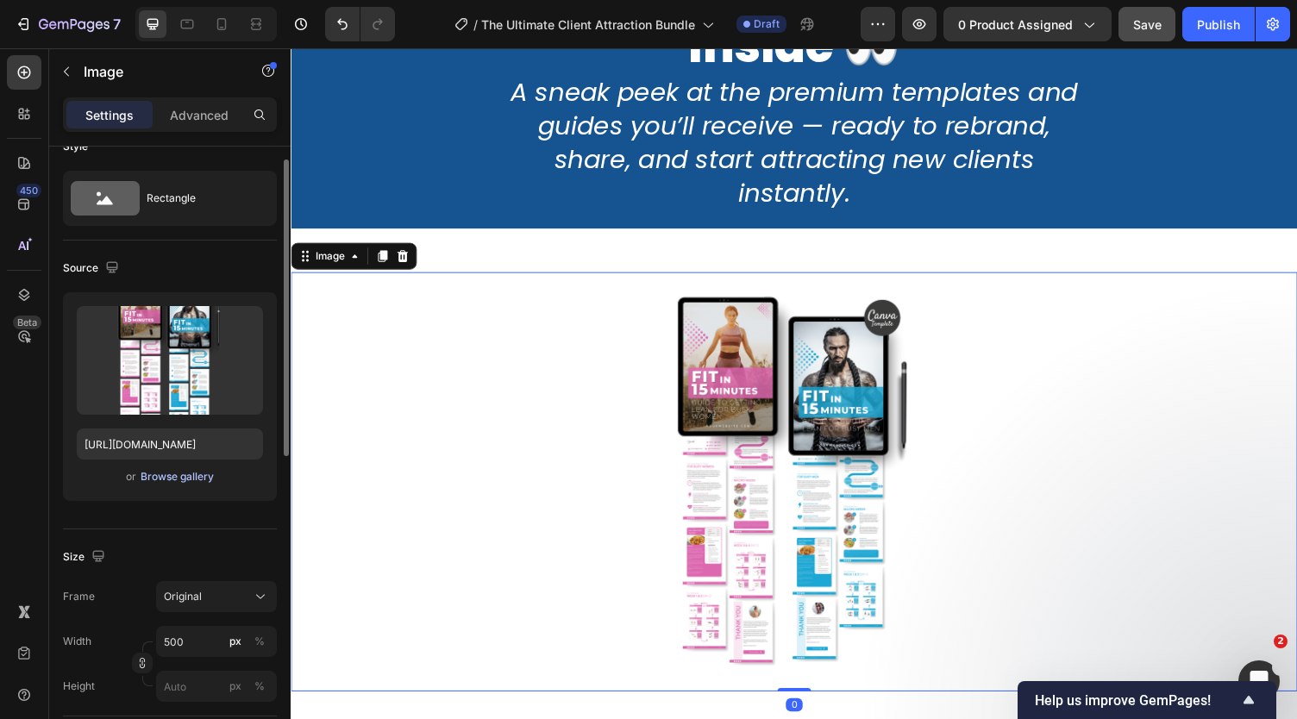
click at [172, 471] on div "Browse gallery" at bounding box center [177, 477] width 73 height 16
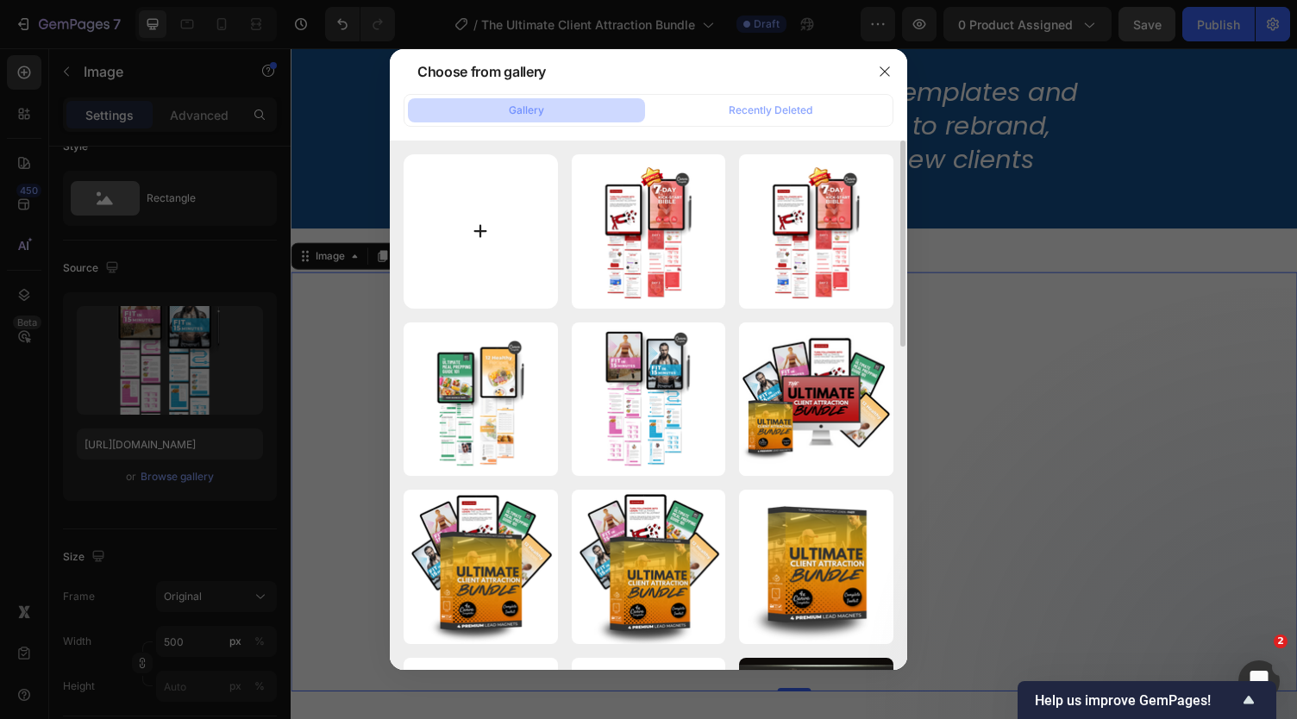
click at [470, 218] on input "file" at bounding box center [481, 231] width 154 height 154
type input "C:\fakepath\1.png"
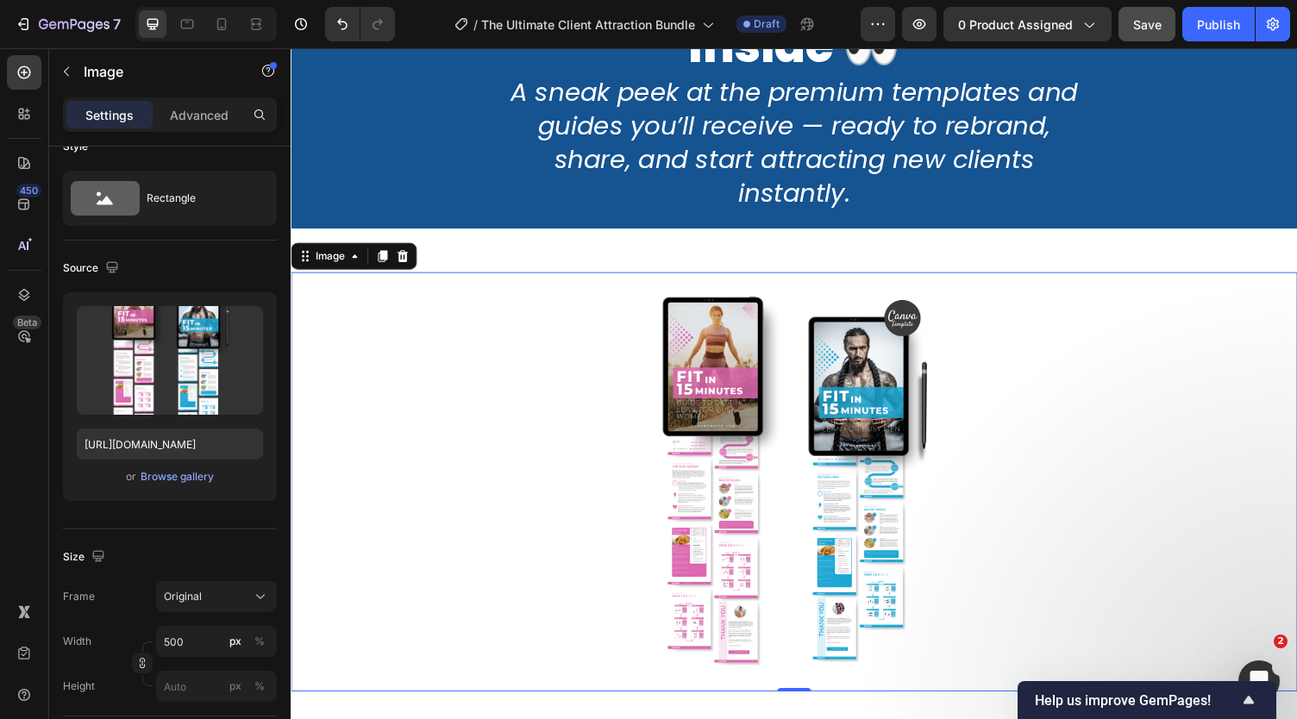
type input "https://cdn.shopify.com/s/files/1/0781/5040/2333/files/gempages_500456985498485…"
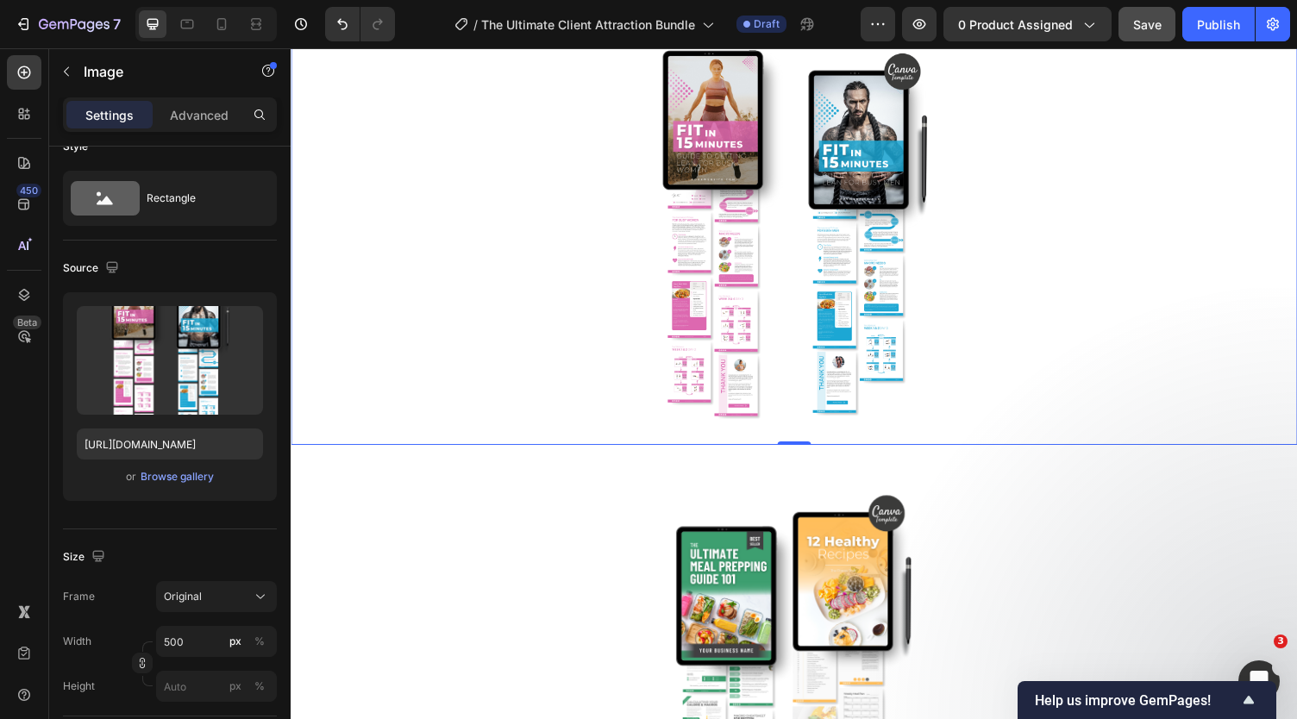
scroll to position [11376, 0]
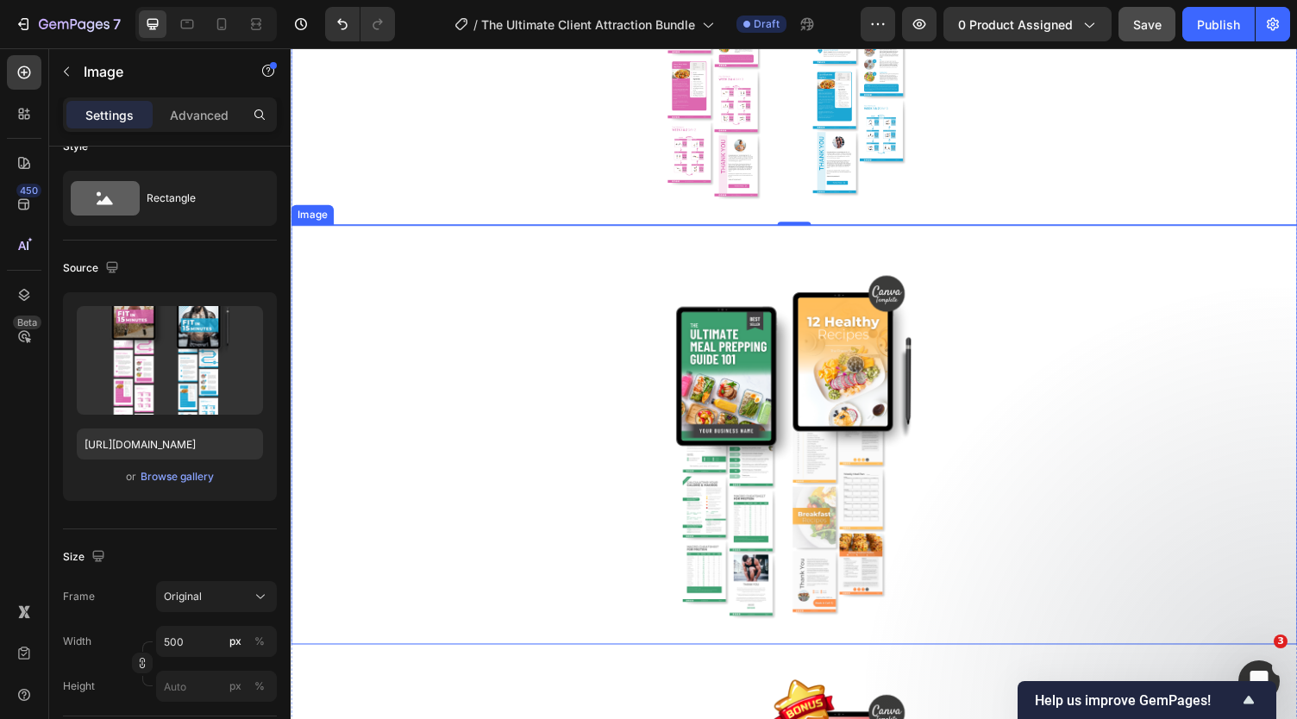
click at [743, 419] on img at bounding box center [808, 445] width 431 height 431
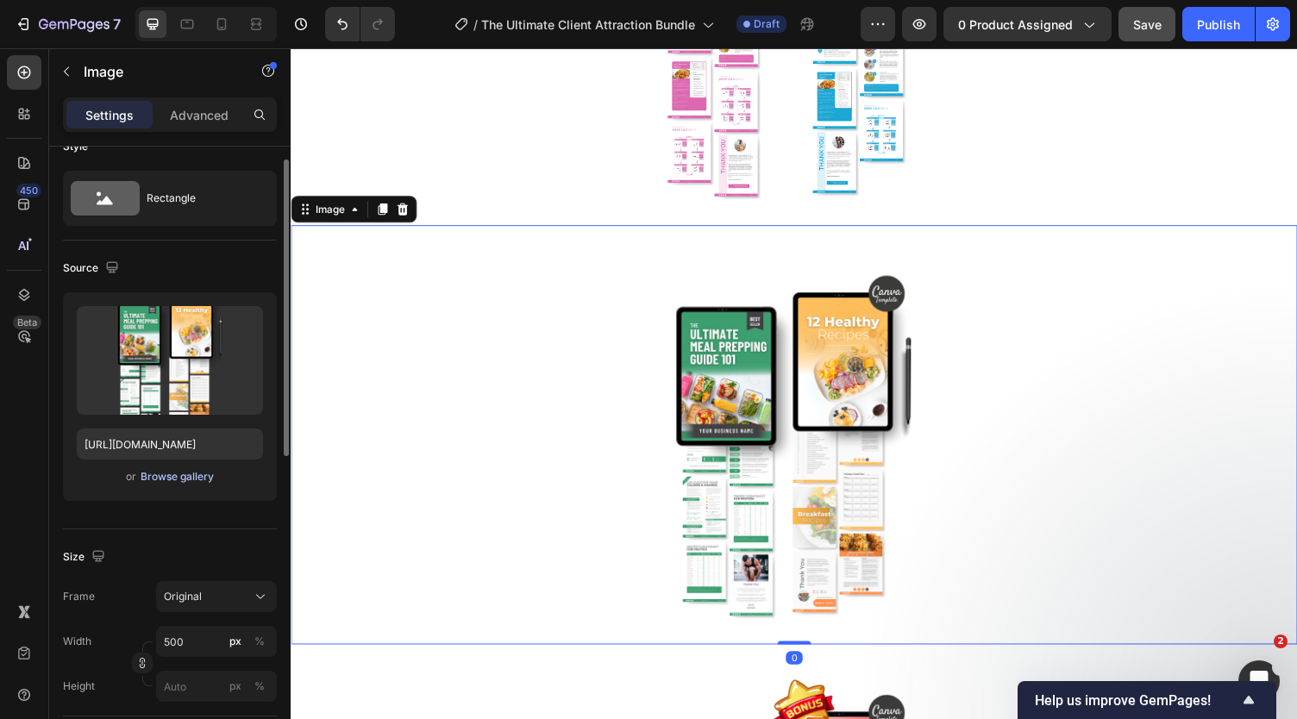
click at [163, 474] on div "Browse gallery" at bounding box center [177, 477] width 73 height 16
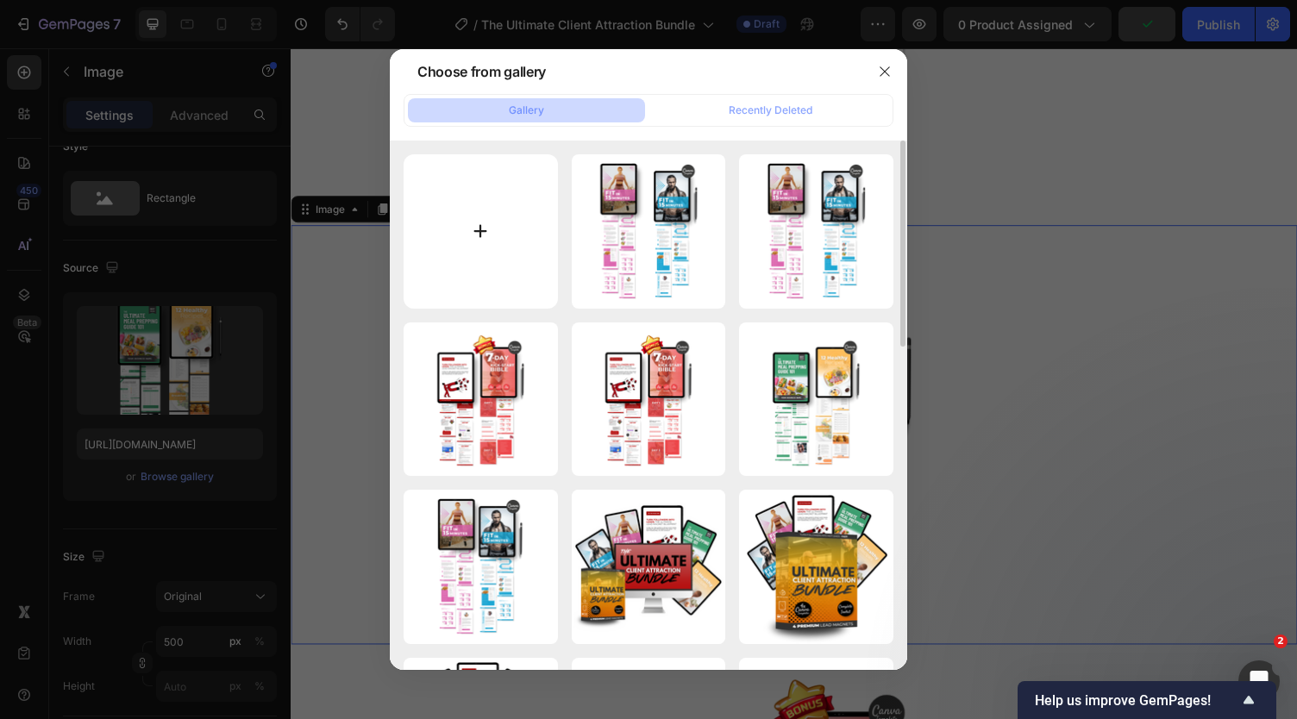
click at [475, 228] on input "file" at bounding box center [481, 231] width 154 height 154
type input "C:\fakepath\2.png"
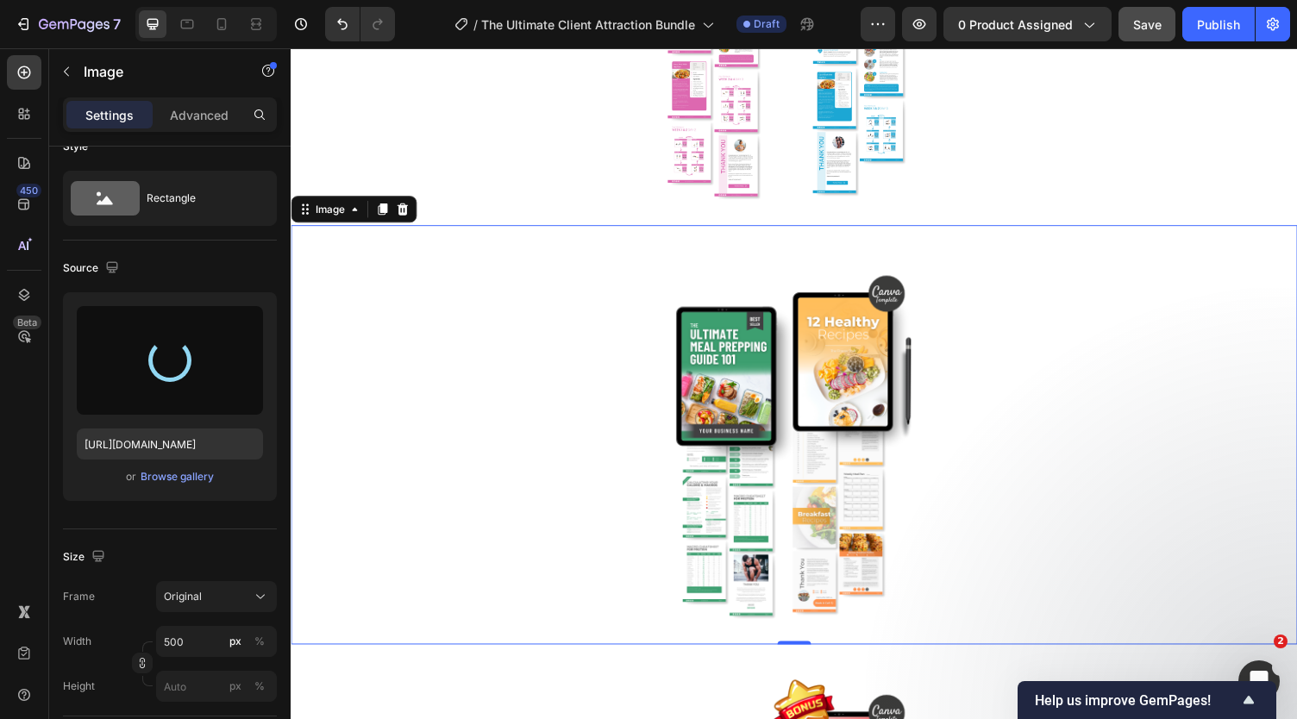
type input "https://cdn.shopify.com/s/files/1/0781/5040/2333/files/gempages_500456985498485…"
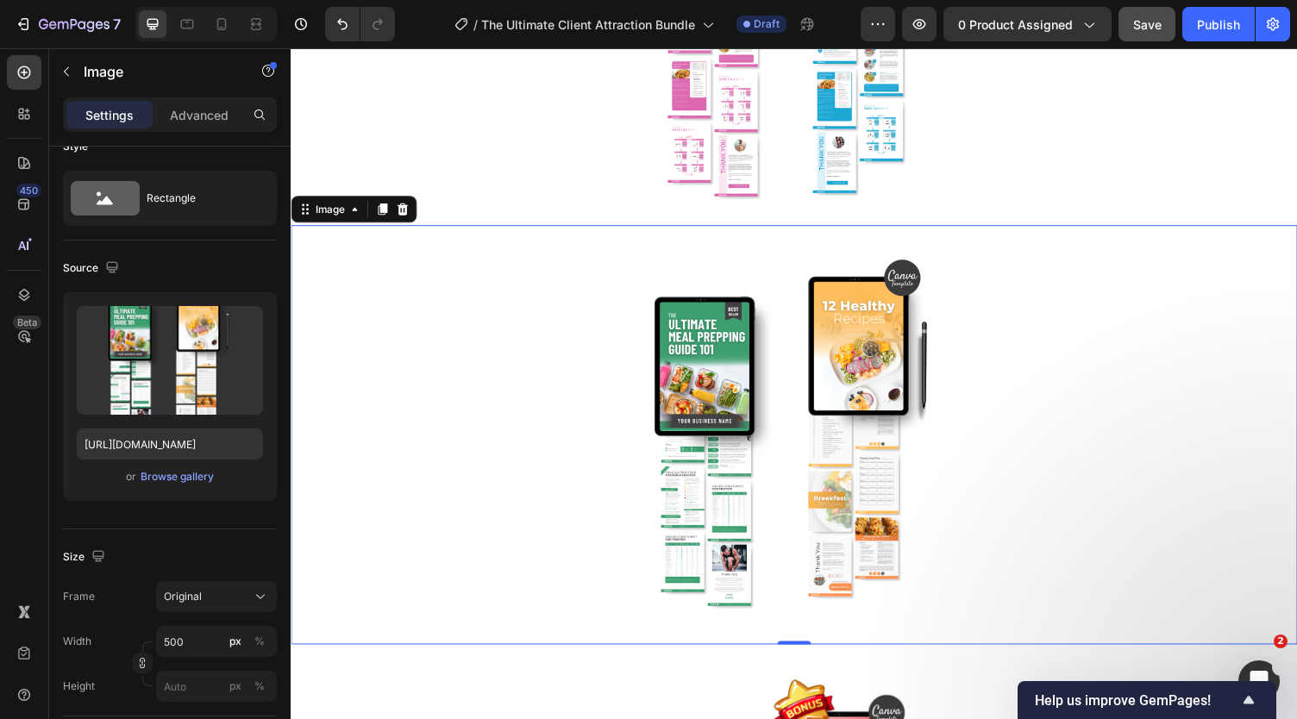
scroll to position [11842, 0]
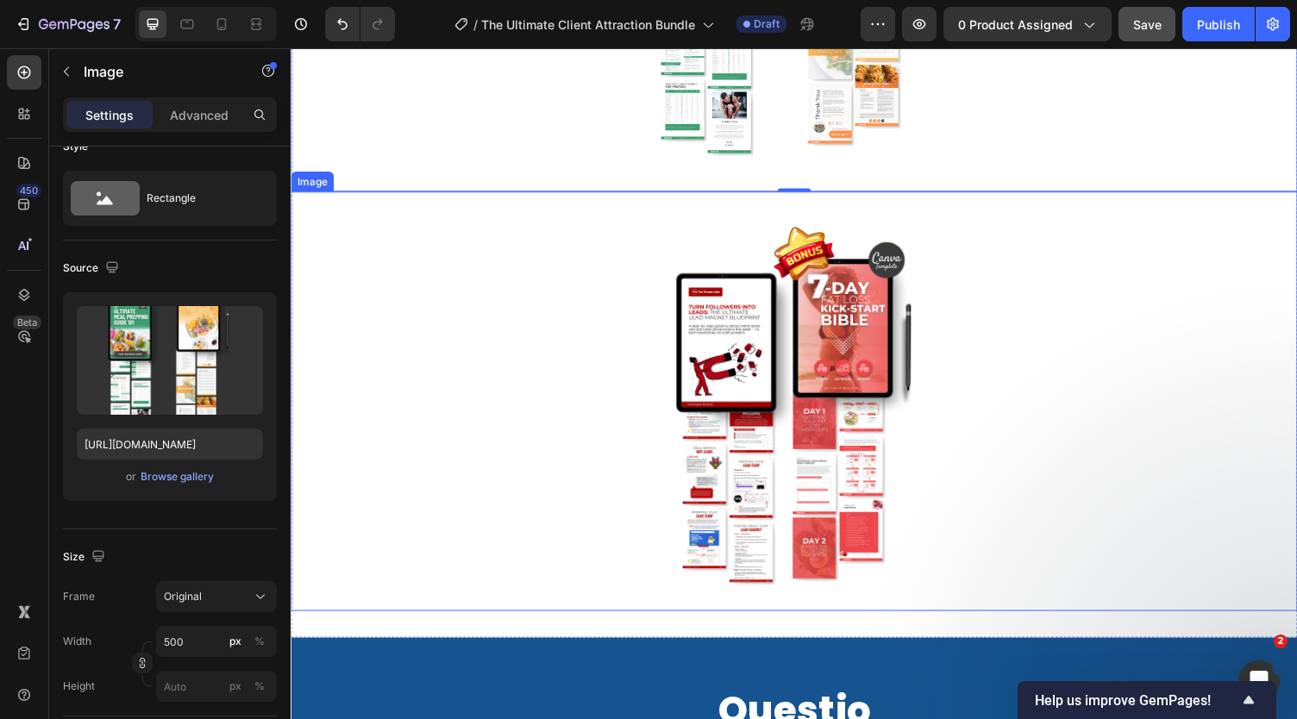
click at [806, 389] on img at bounding box center [808, 411] width 431 height 431
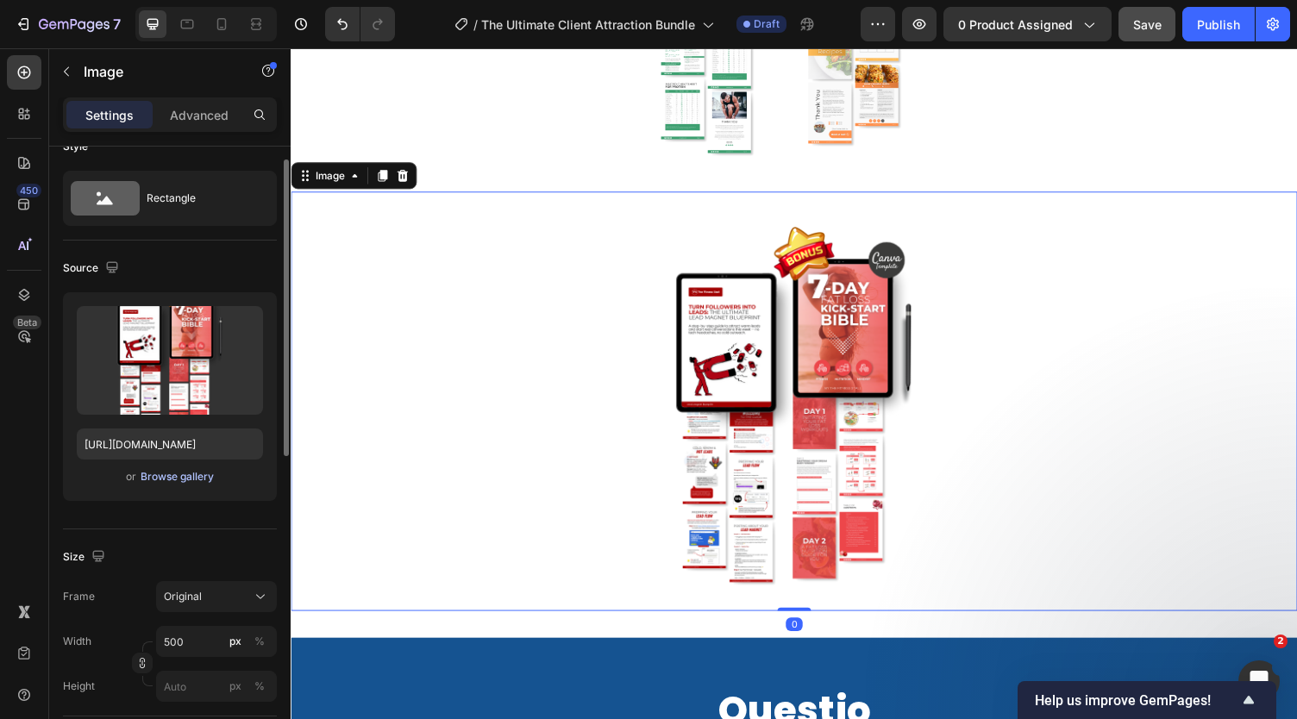
click at [169, 472] on div "Browse gallery" at bounding box center [177, 477] width 73 height 16
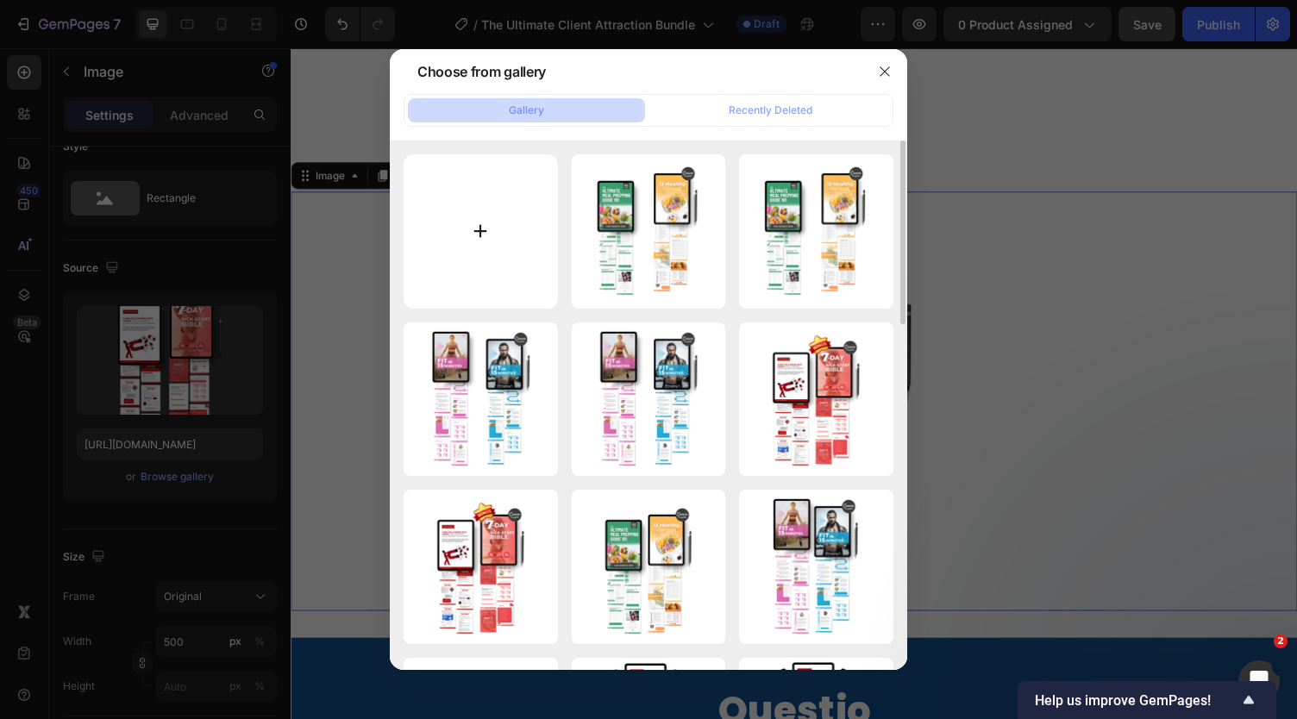
click at [454, 259] on input "file" at bounding box center [481, 231] width 154 height 154
type input "C:\fakepath\3.png"
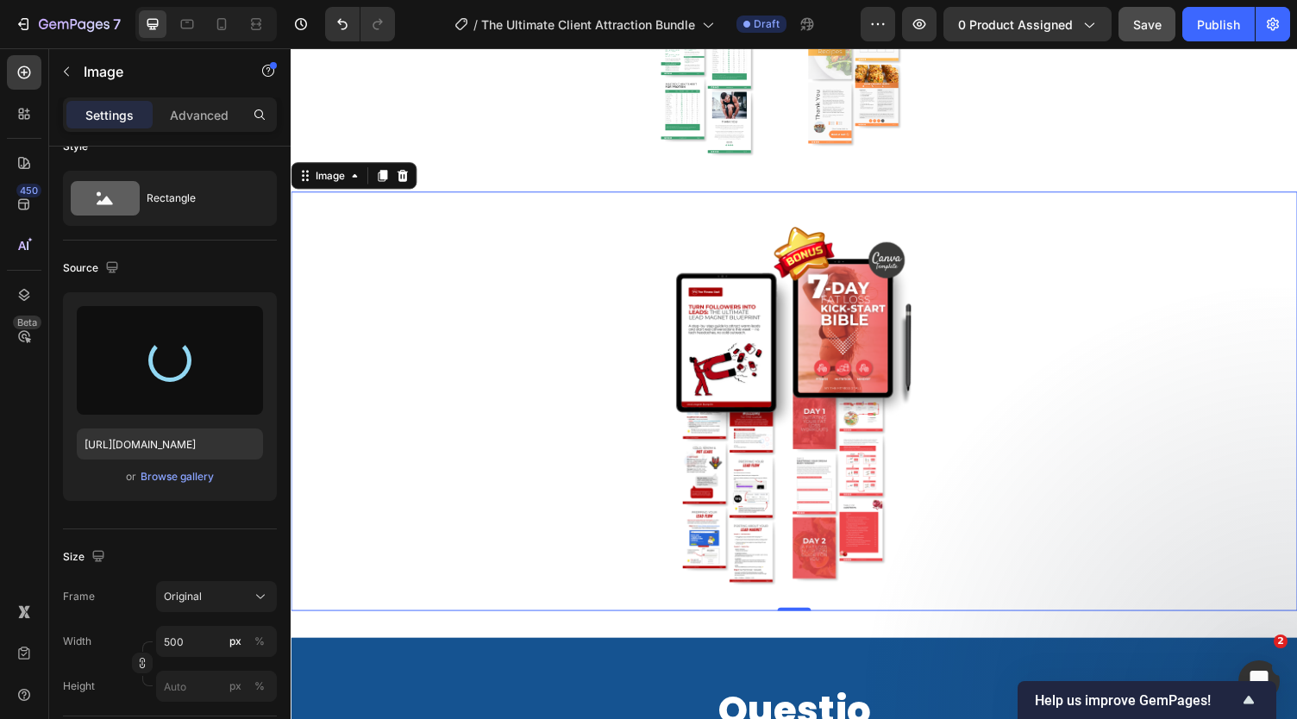
type input "https://cdn.shopify.com/s/files/1/0781/5040/2333/files/gempages_500456985498485…"
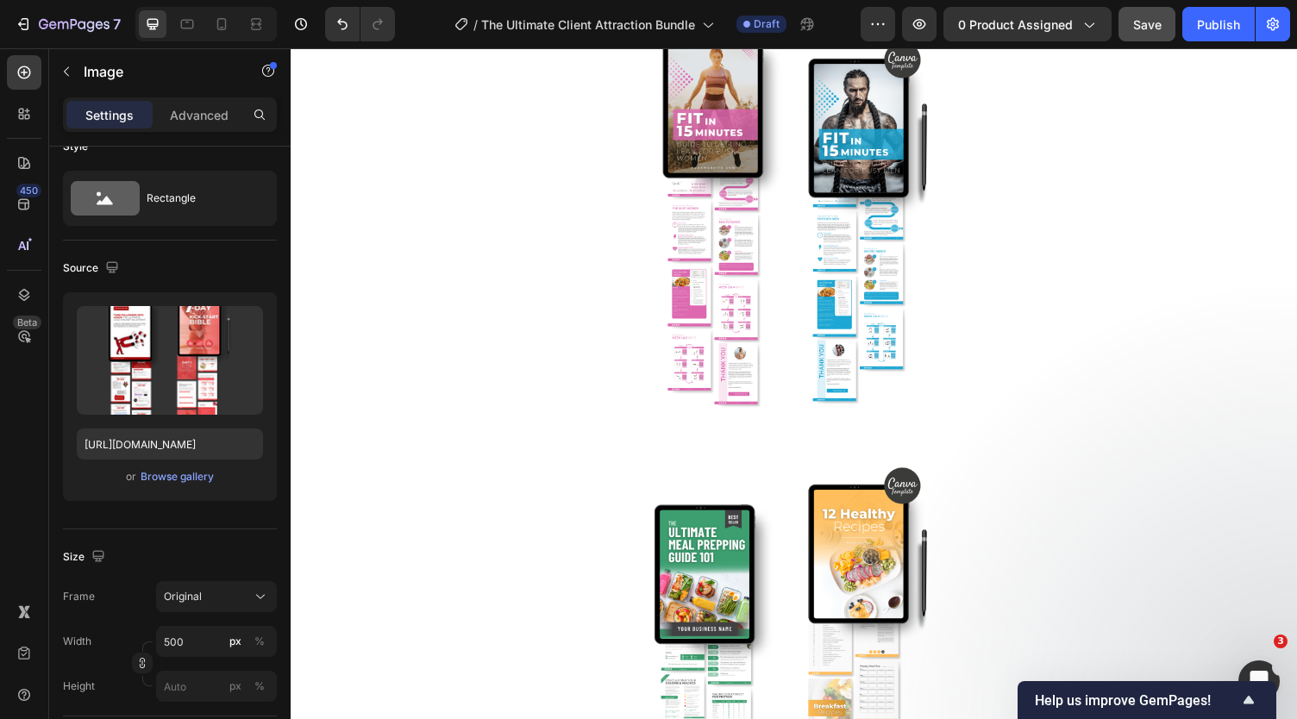
scroll to position [10926, 0]
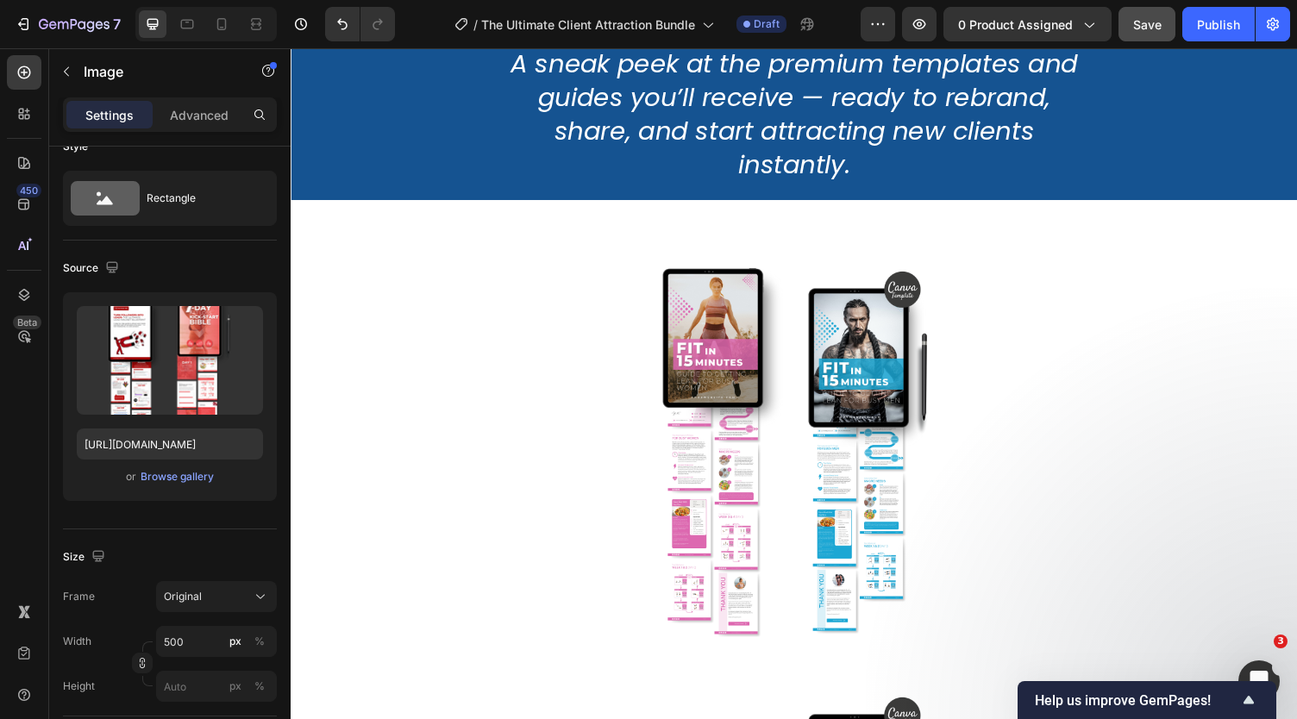
click at [725, 350] on img at bounding box center [808, 464] width 431 height 431
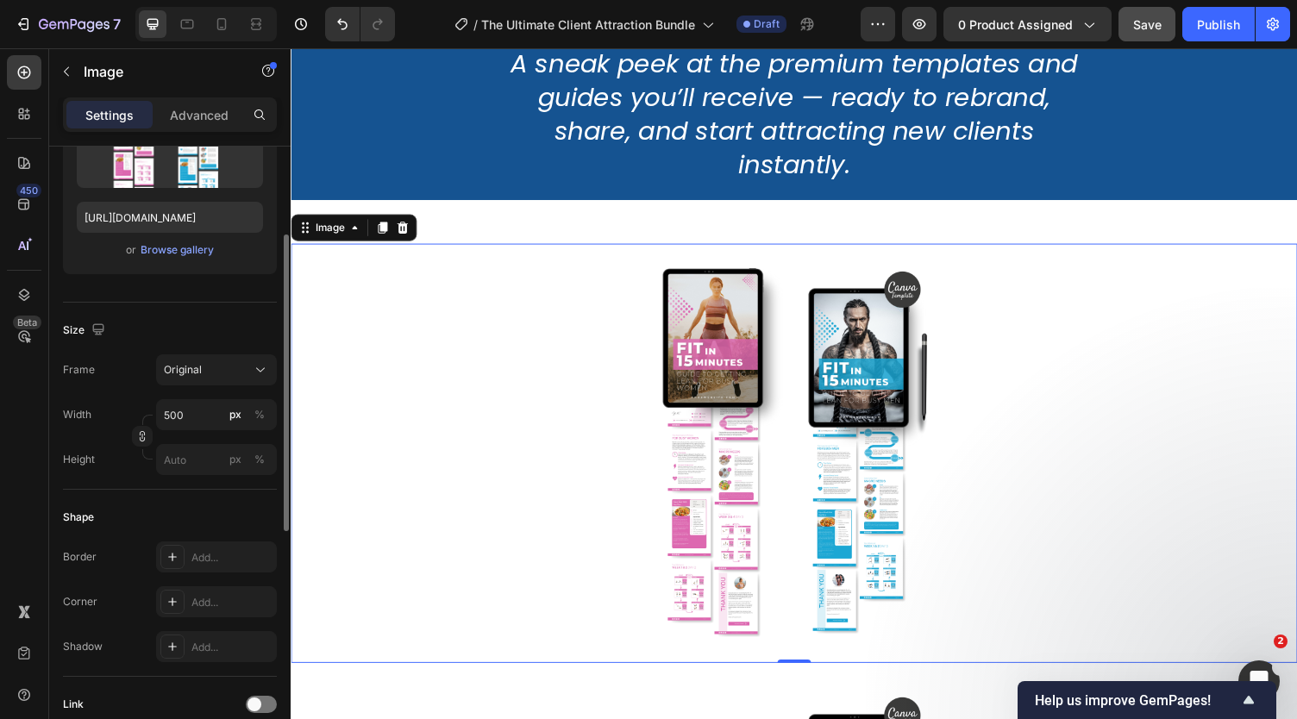
scroll to position [231, 0]
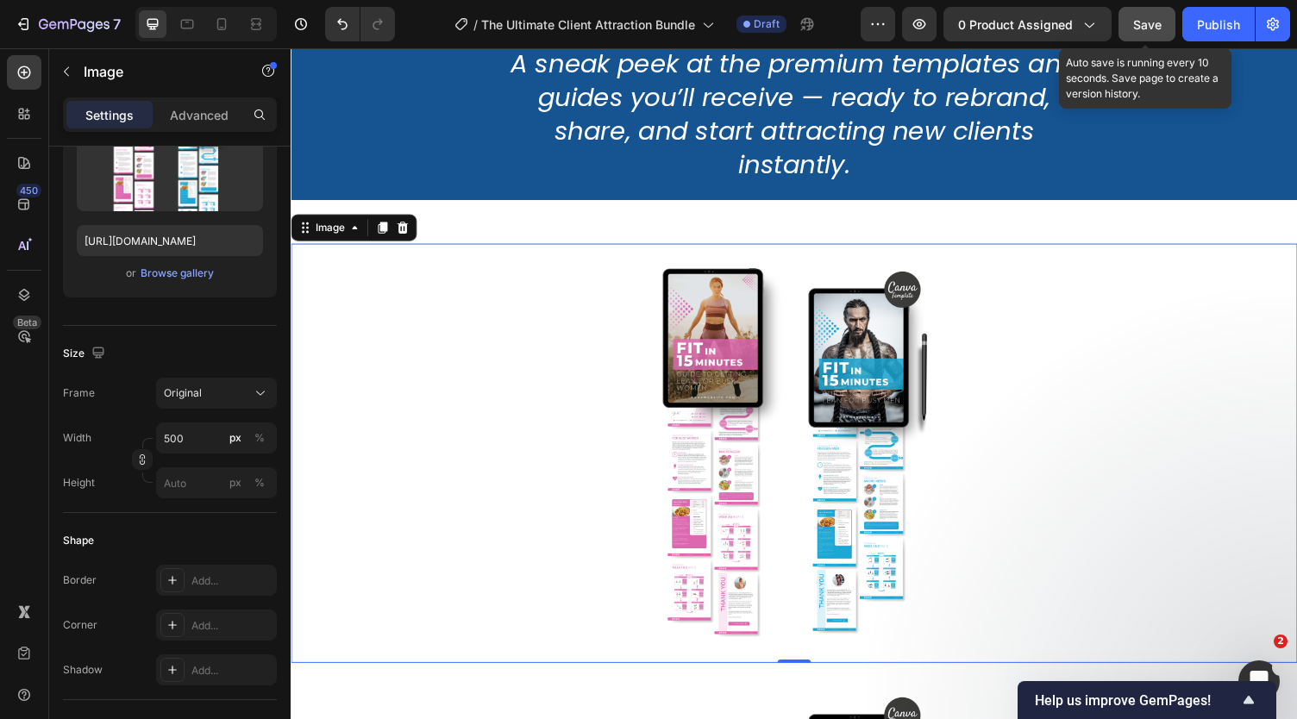
click at [1143, 21] on span "Save" at bounding box center [1147, 24] width 28 height 15
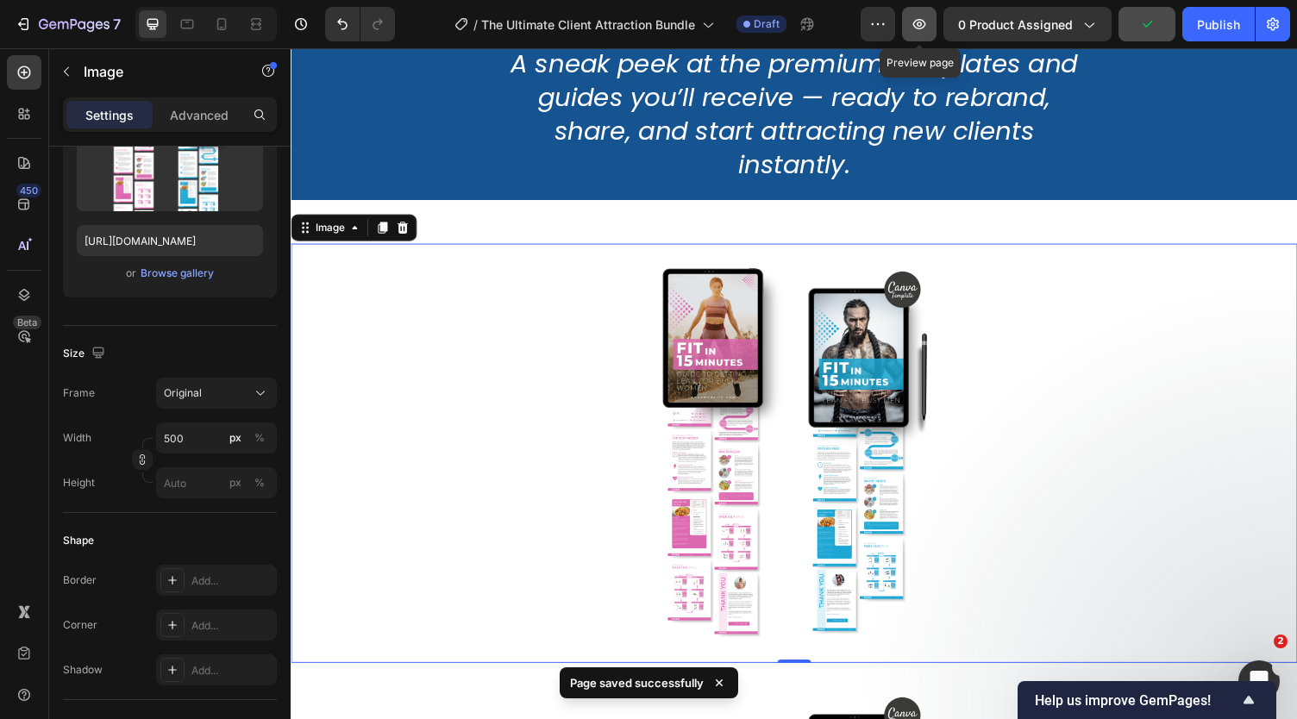
click at [925, 27] on icon "button" at bounding box center [919, 24] width 17 height 17
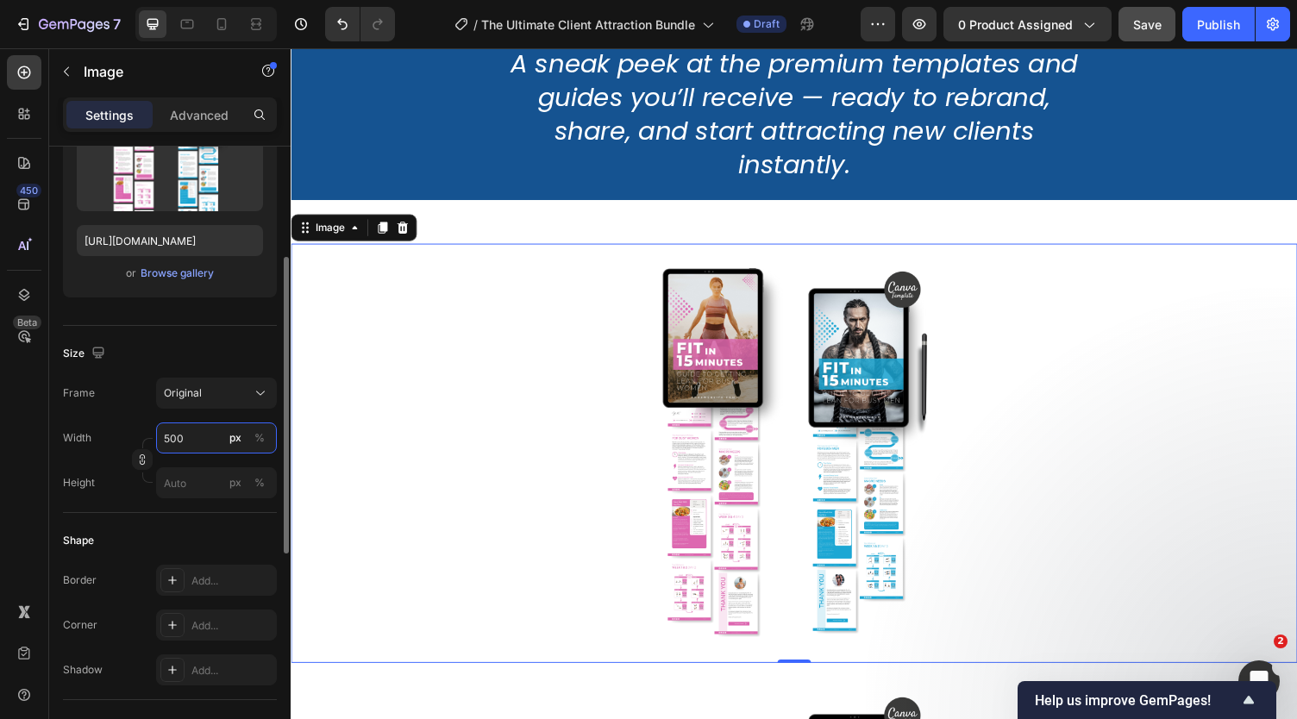
click at [196, 437] on input "500" at bounding box center [216, 438] width 121 height 31
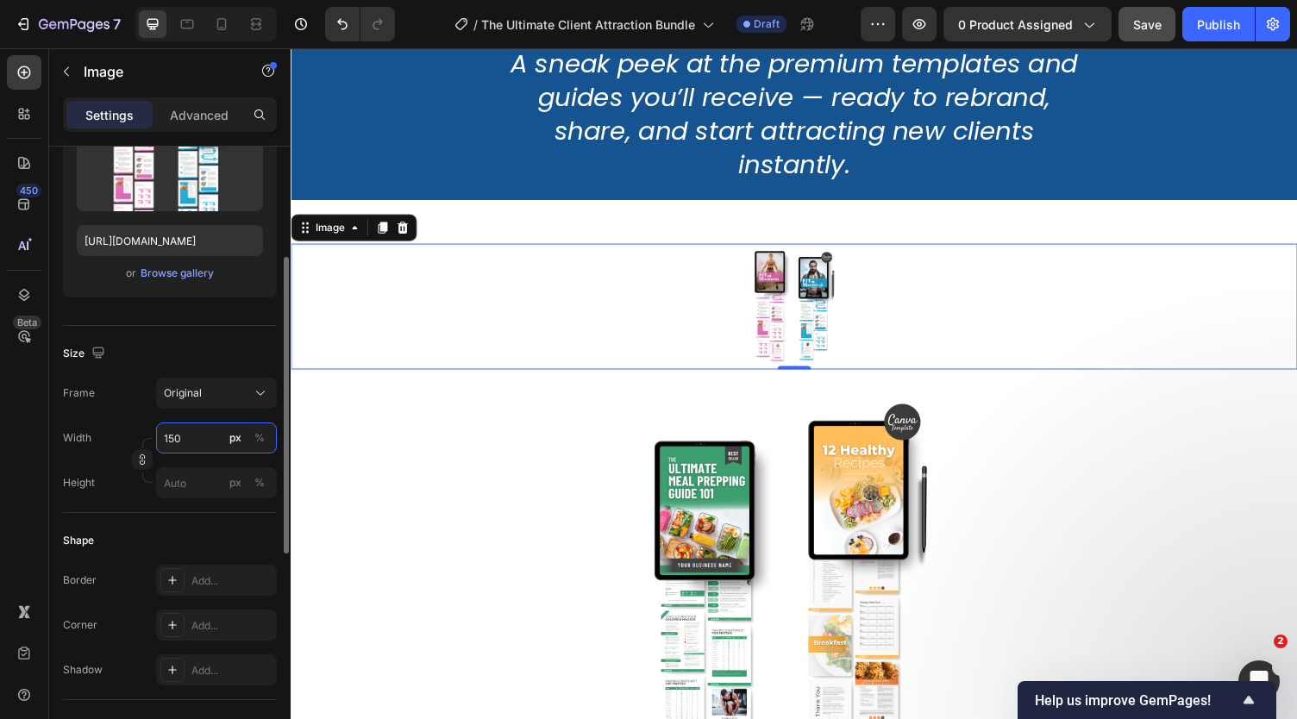
type input "1500"
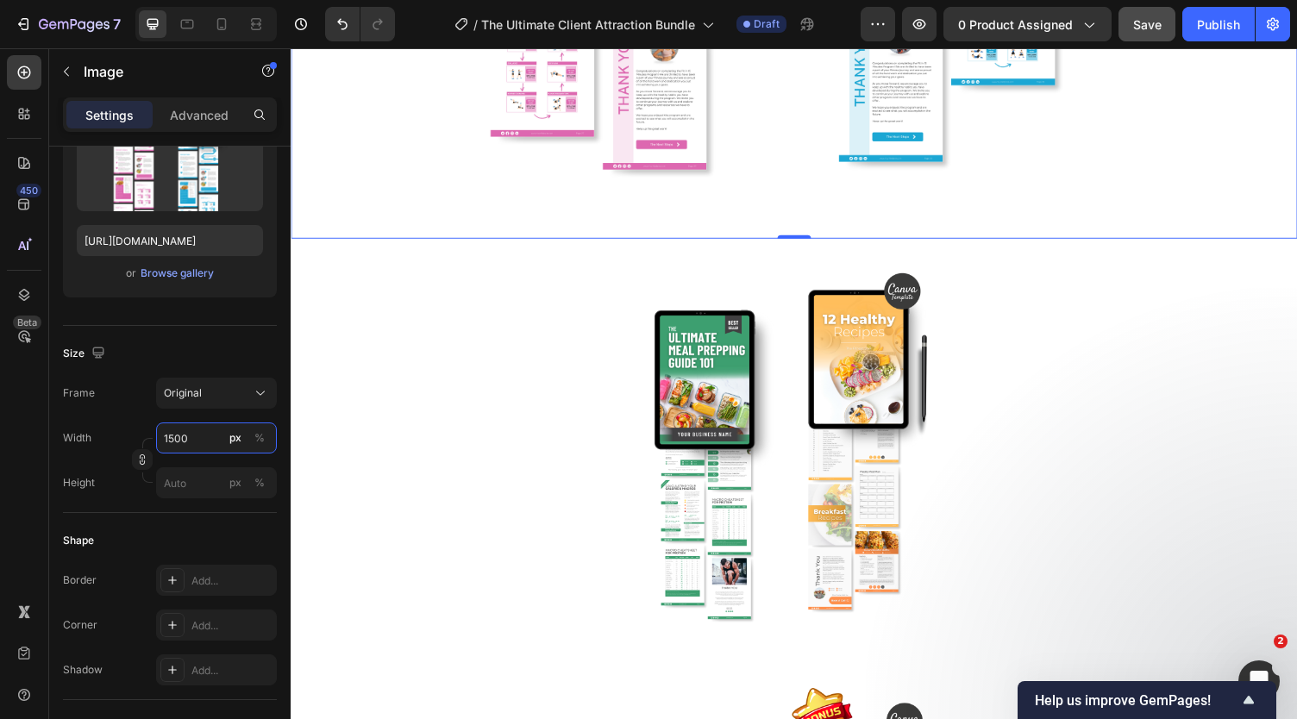
scroll to position [11968, 0]
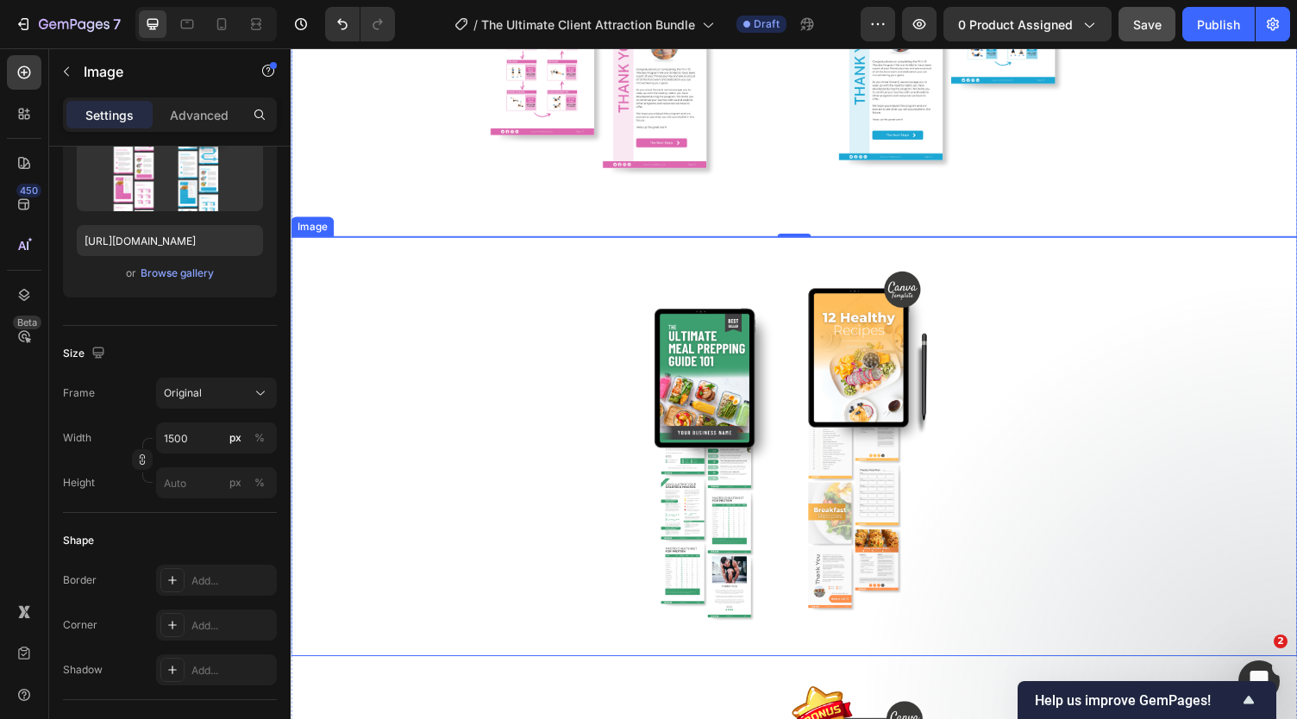
click at [743, 449] on img at bounding box center [808, 457] width 431 height 431
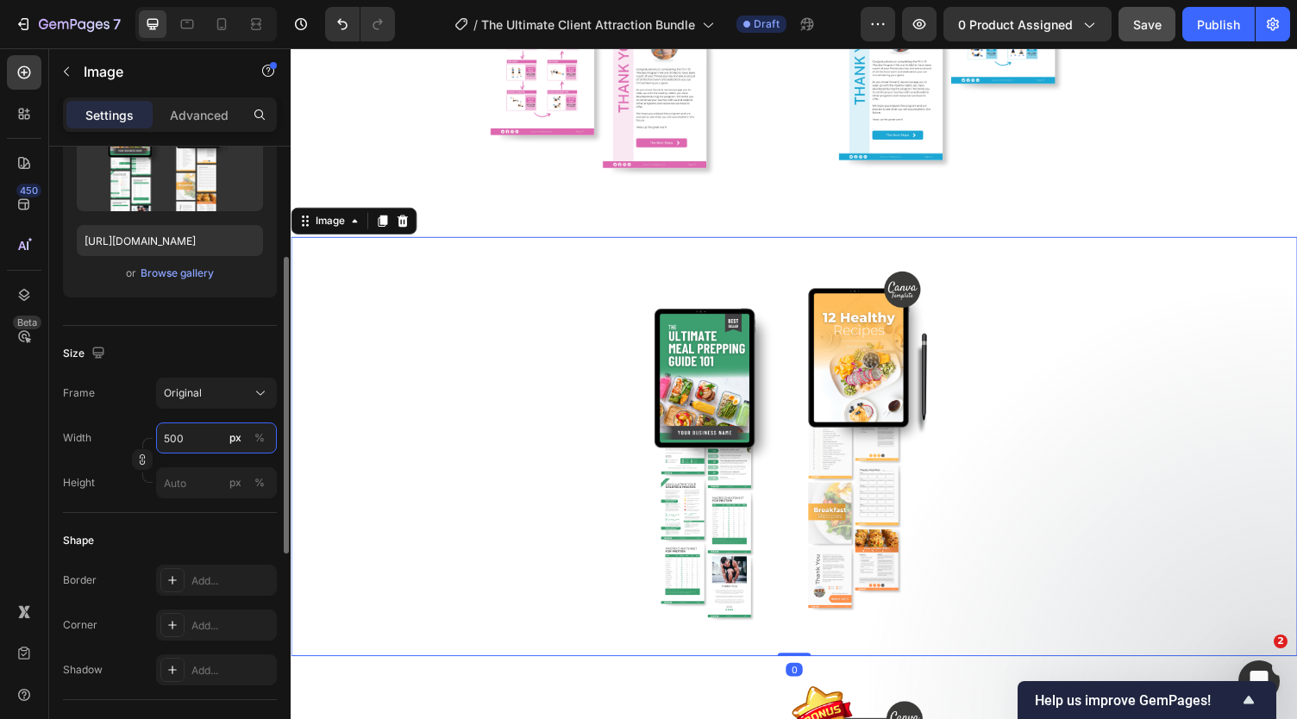
click at [191, 438] on input "500" at bounding box center [216, 438] width 121 height 31
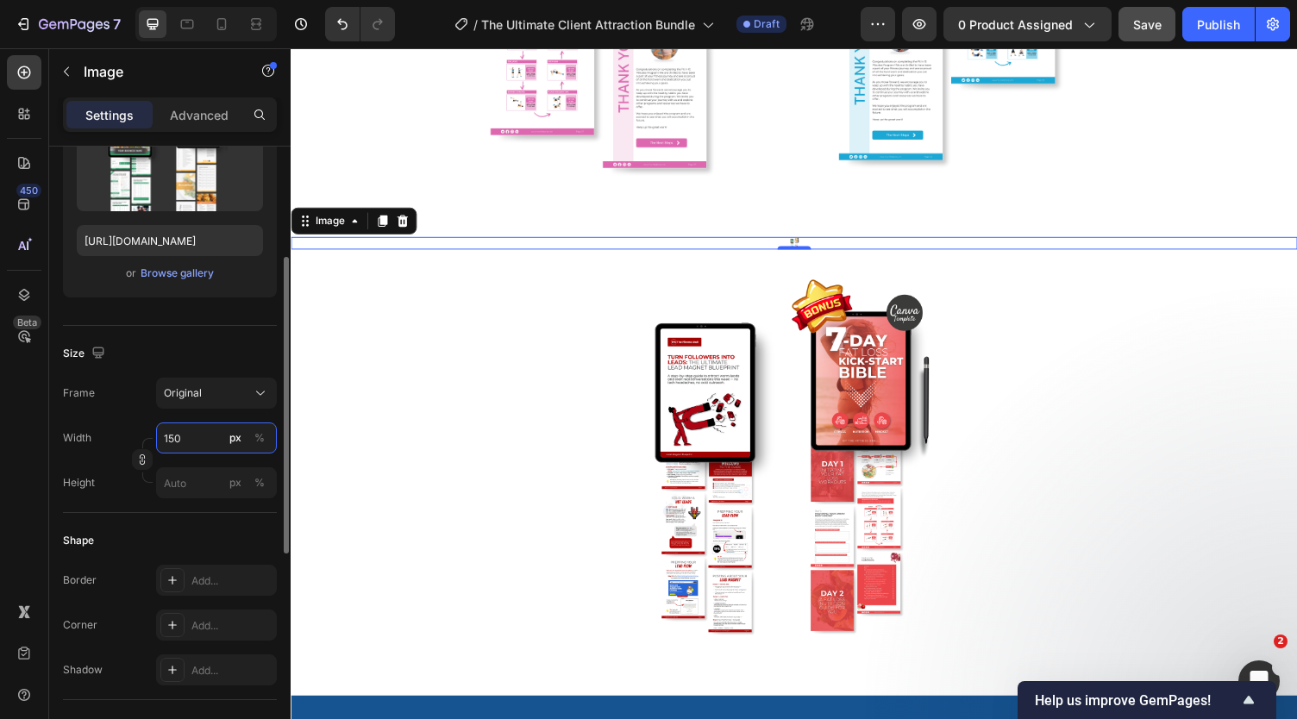
type input "1500"
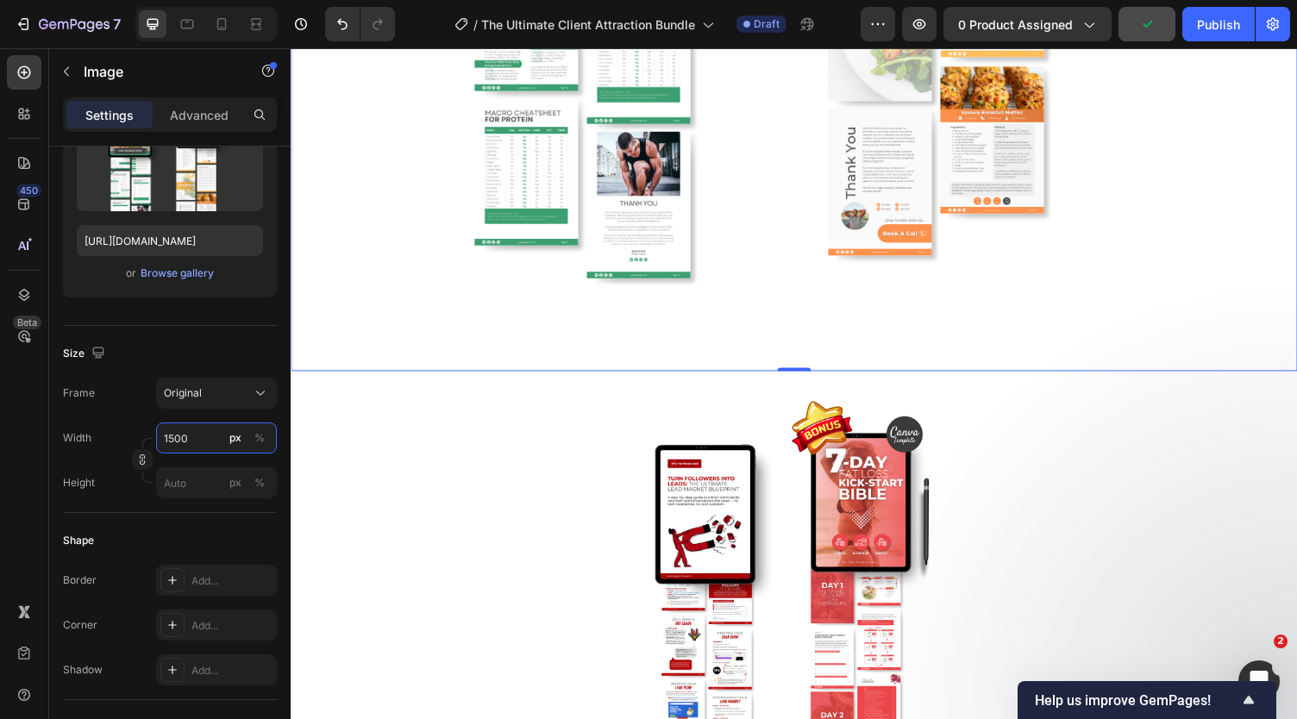
scroll to position [13103, 0]
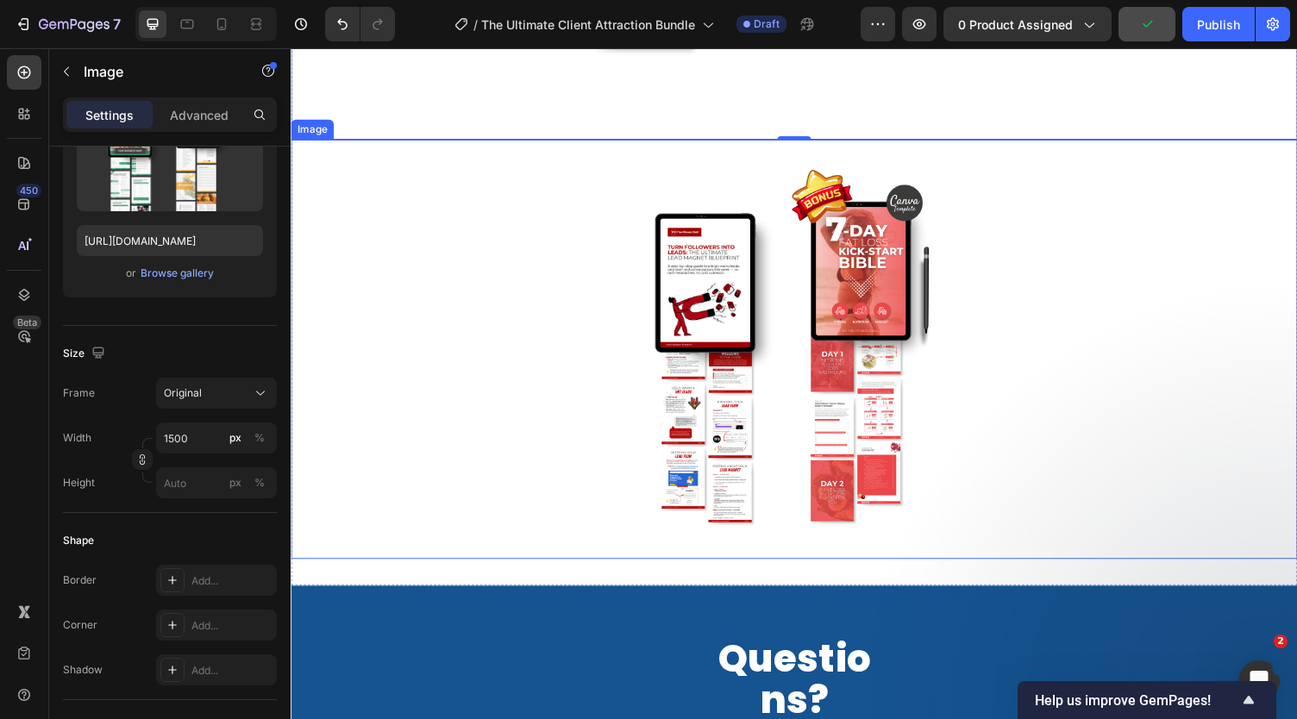
click at [789, 350] on img at bounding box center [808, 357] width 431 height 431
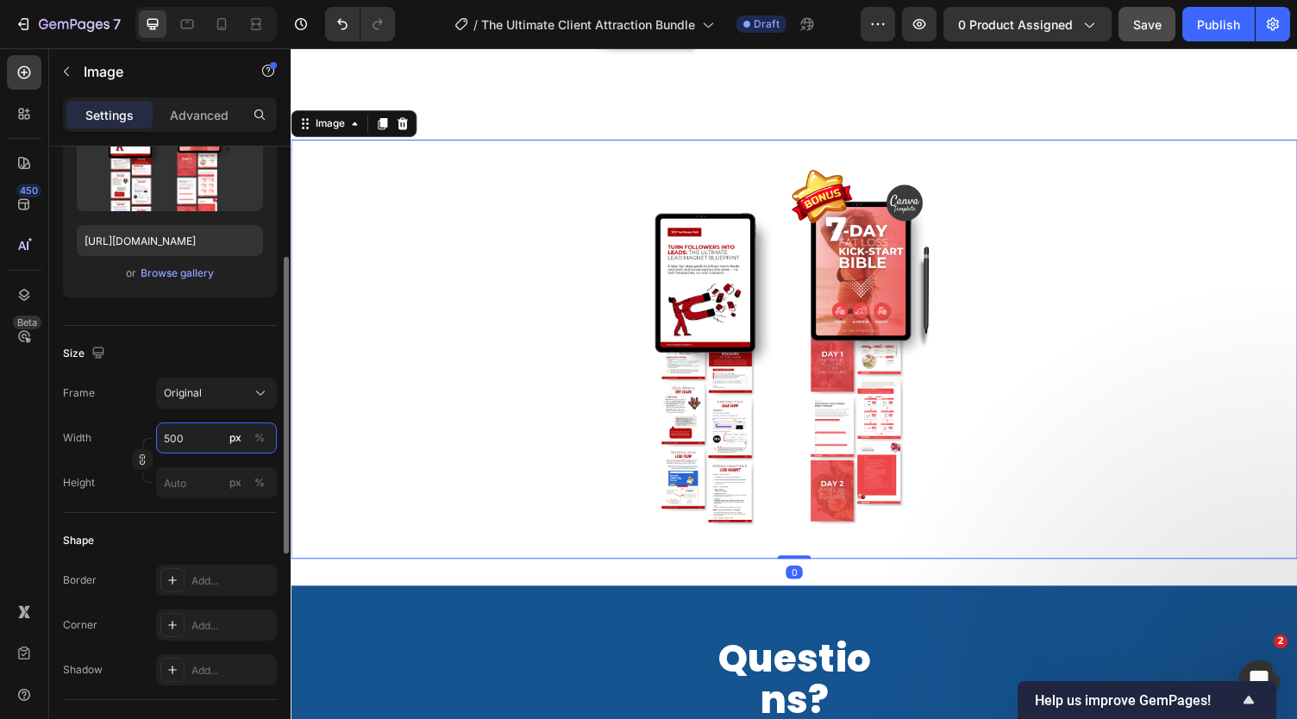
click at [186, 437] on input "500" at bounding box center [216, 438] width 121 height 31
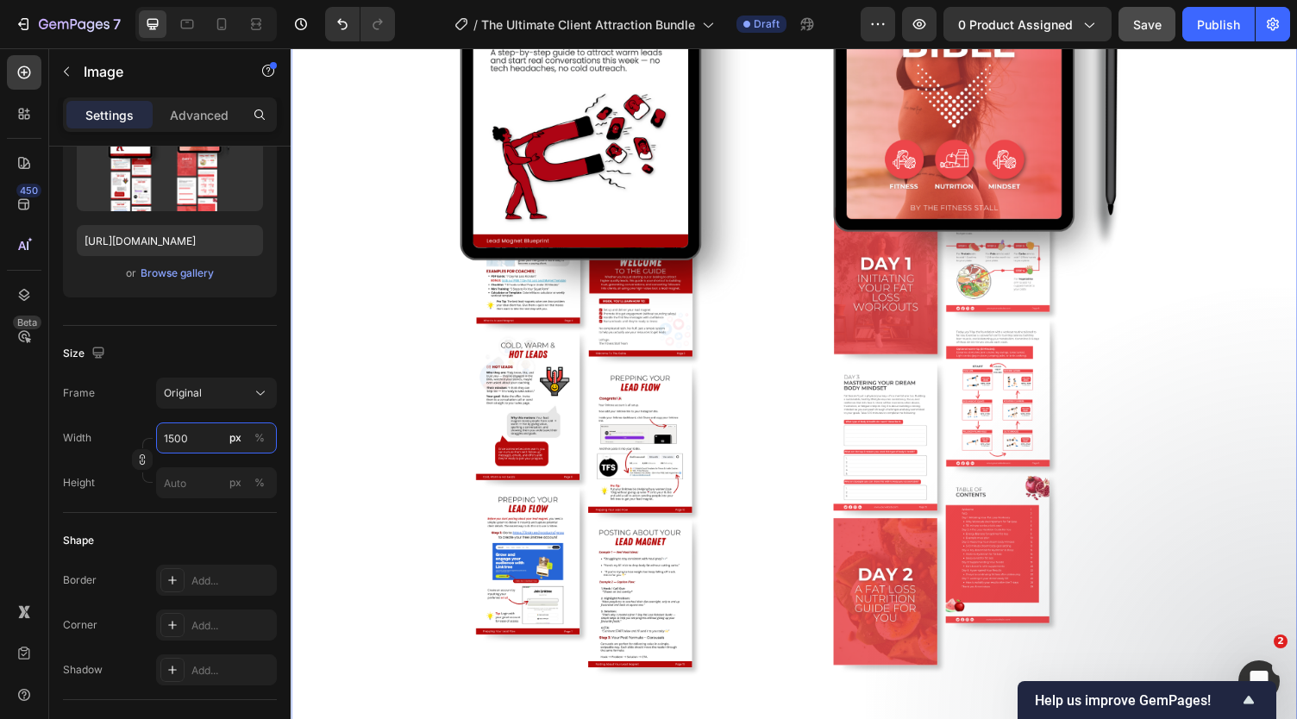
scroll to position [13715, 0]
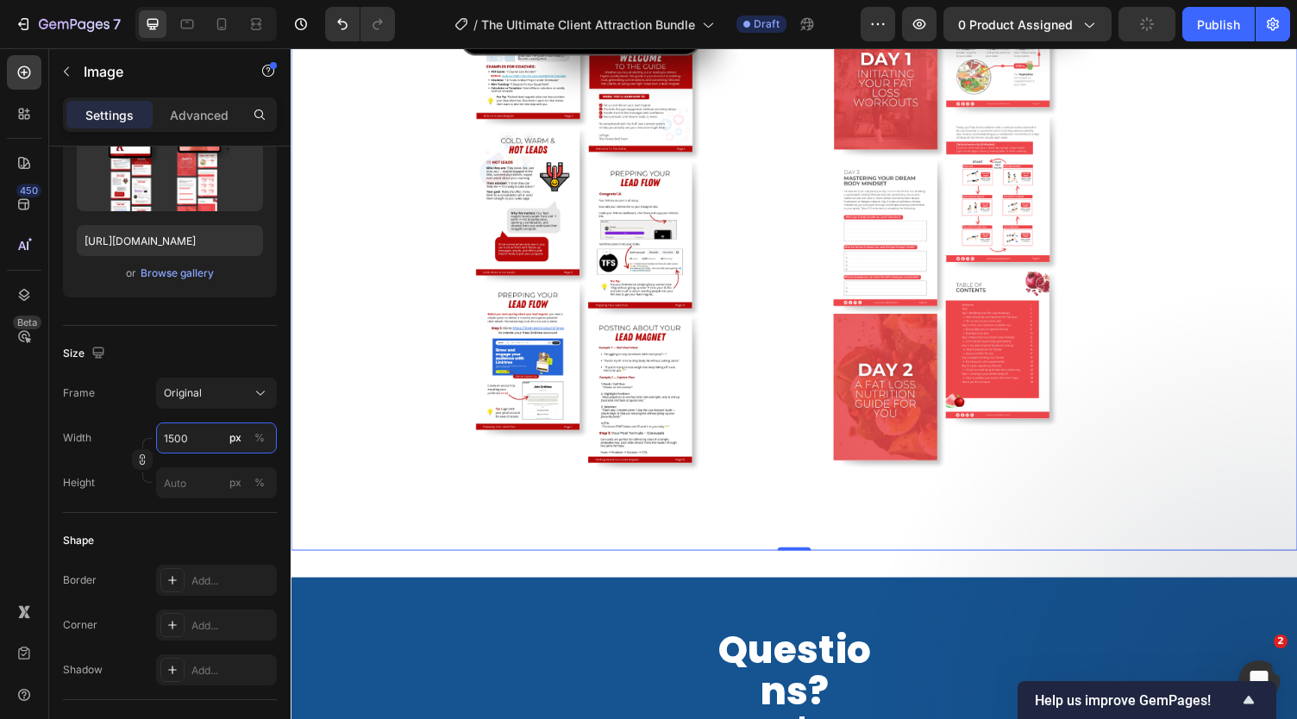
type input "1500"
click at [1153, 31] on button "button" at bounding box center [1147, 24] width 57 height 34
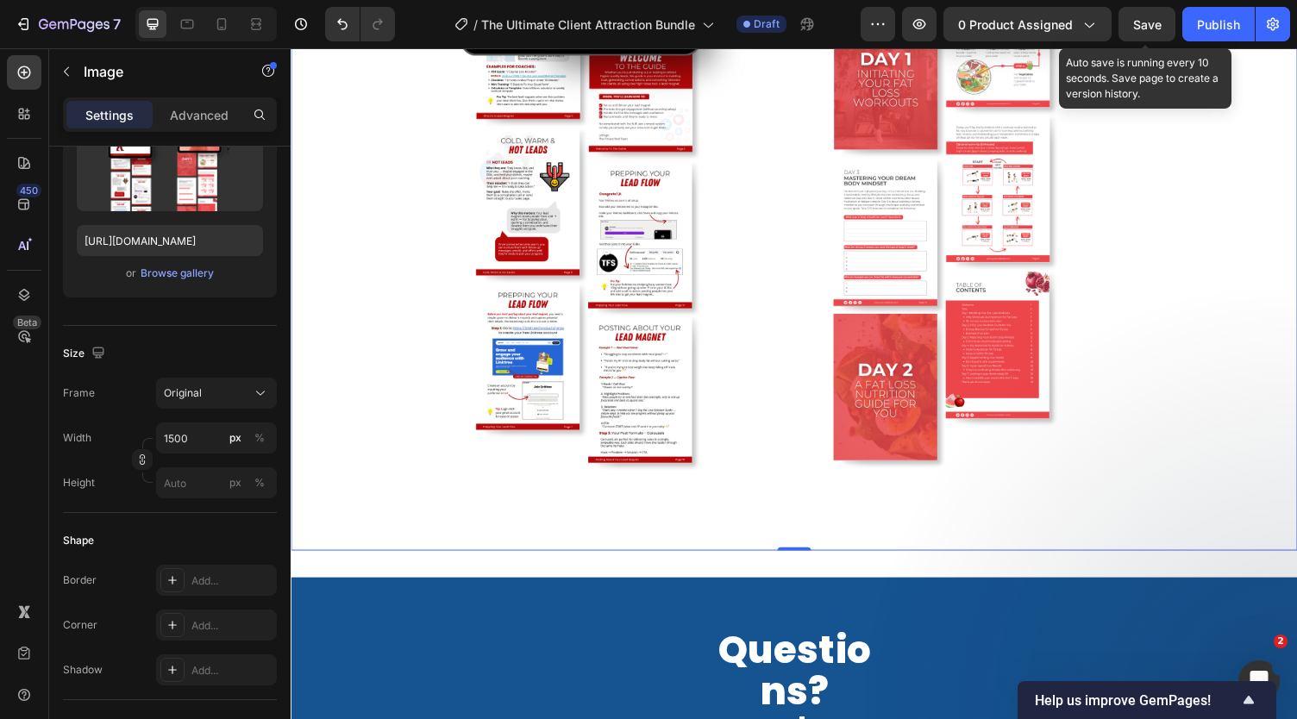
click at [1153, 31] on div "Save" at bounding box center [1147, 25] width 28 height 18
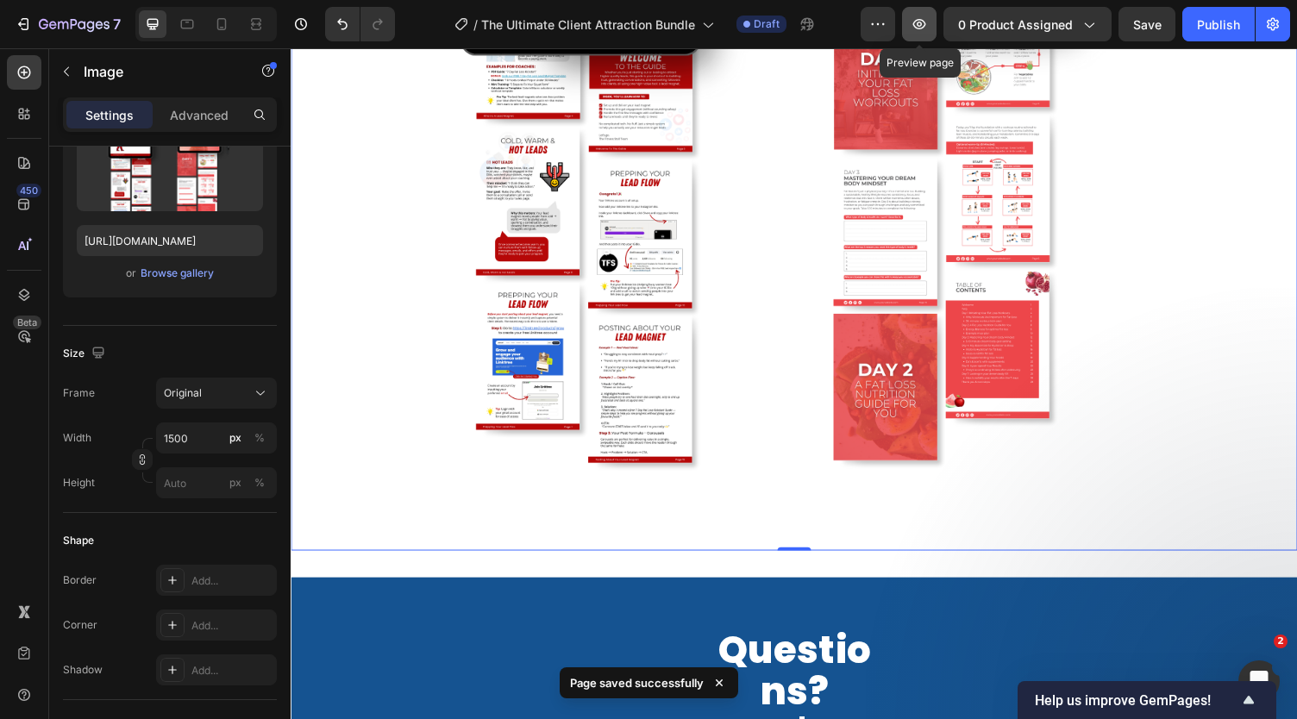
click at [919, 34] on button "button" at bounding box center [919, 24] width 34 height 34
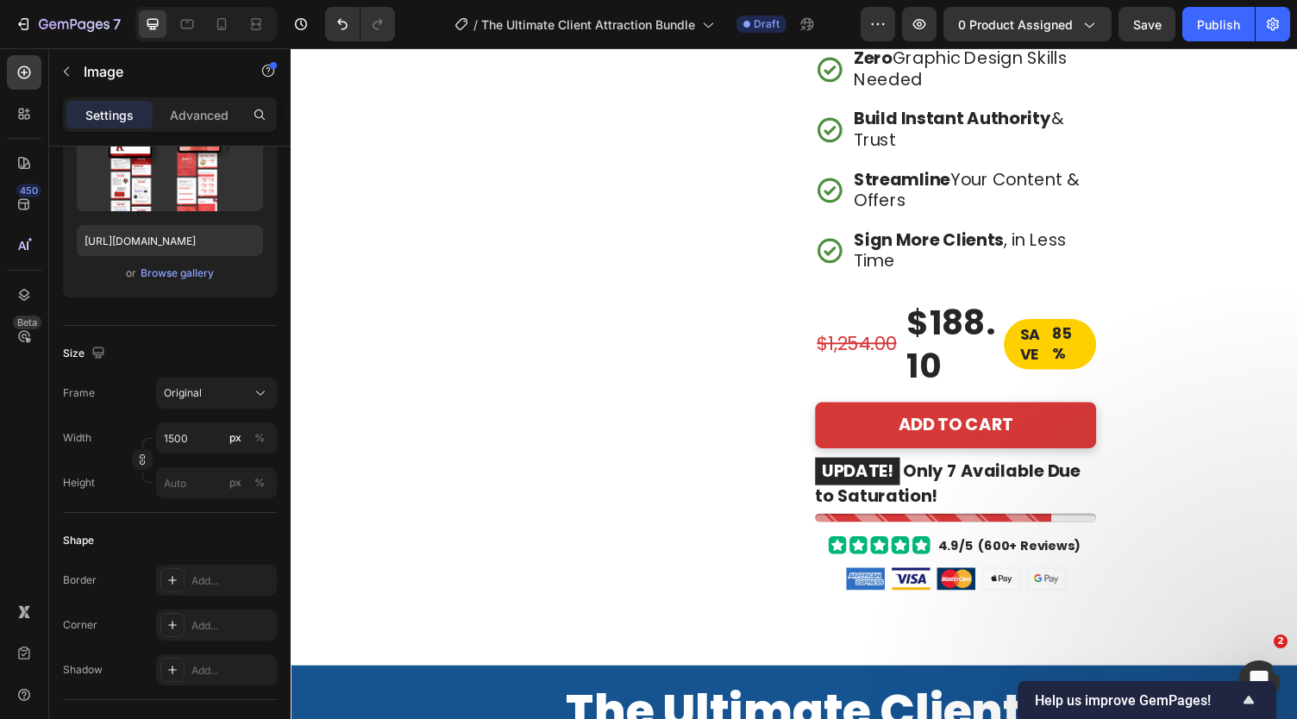
scroll to position [608, 0]
